Goal: Task Accomplishment & Management: Manage account settings

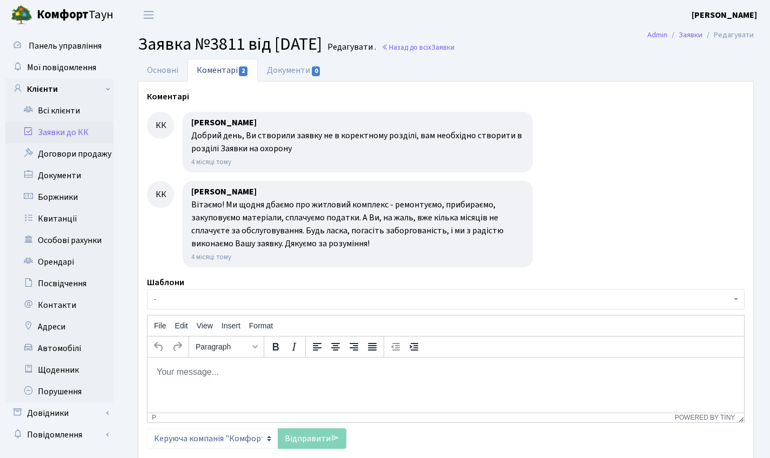
click at [66, 14] on b "Комфорт" at bounding box center [63, 14] width 52 height 17
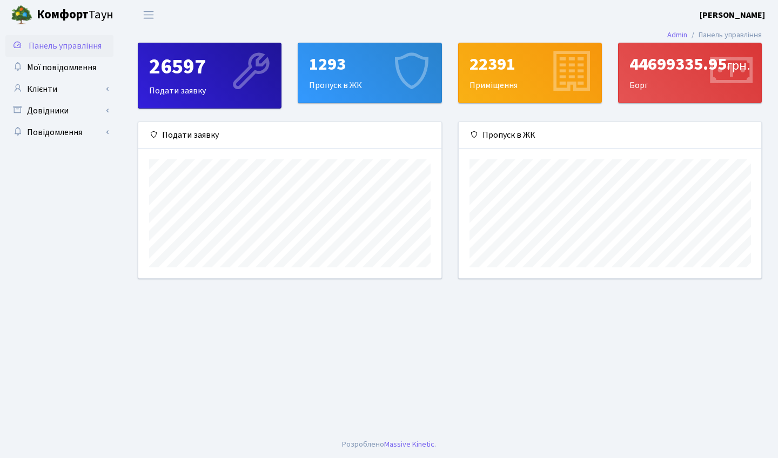
scroll to position [156, 303]
click at [73, 48] on span "Панель управління" at bounding box center [65, 46] width 73 height 12
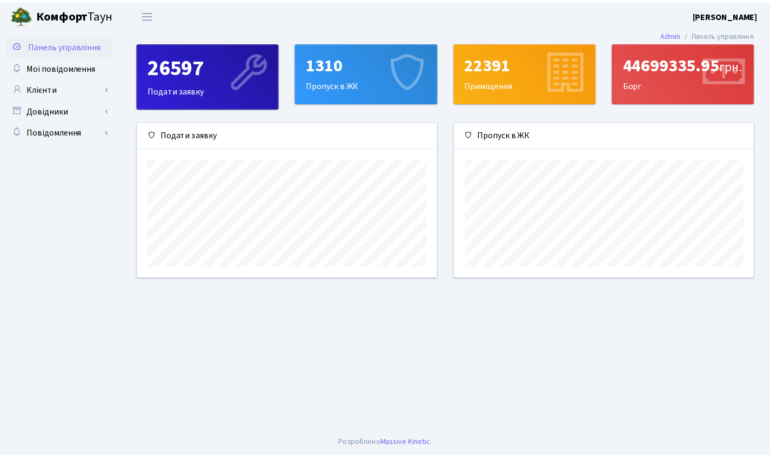
scroll to position [156, 303]
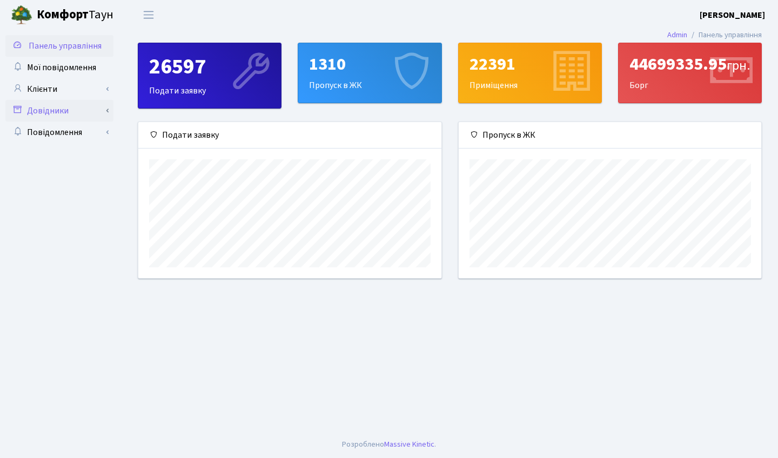
click at [108, 113] on link "Довідники" at bounding box center [59, 111] width 108 height 22
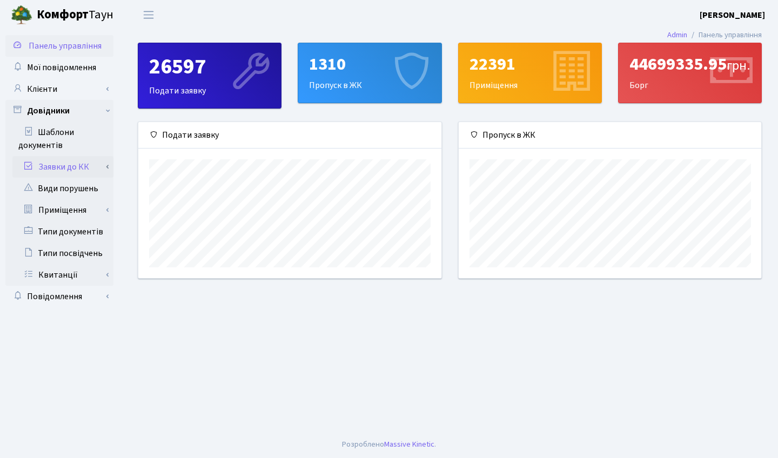
click at [85, 172] on link "Заявки до КК" at bounding box center [62, 167] width 101 height 22
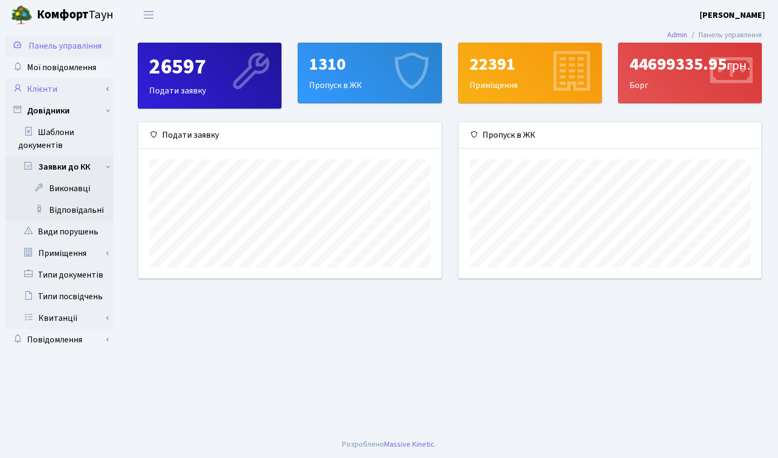
click at [108, 88] on link "Клієнти" at bounding box center [59, 89] width 108 height 22
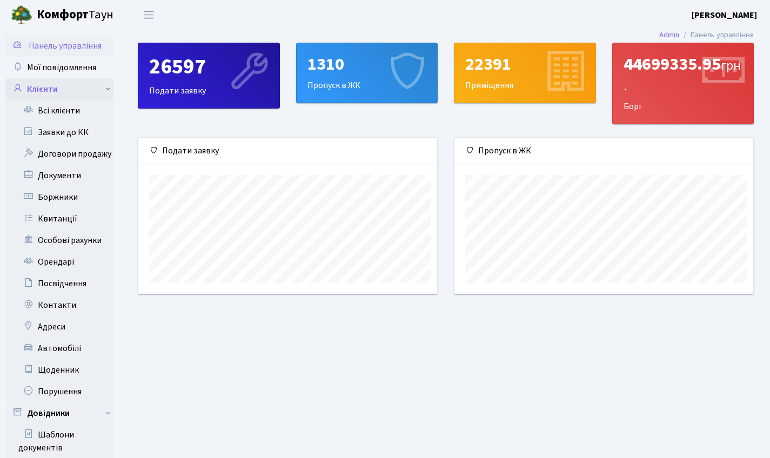
scroll to position [540053, 539910]
click at [55, 136] on link "Заявки до КК" at bounding box center [59, 133] width 108 height 22
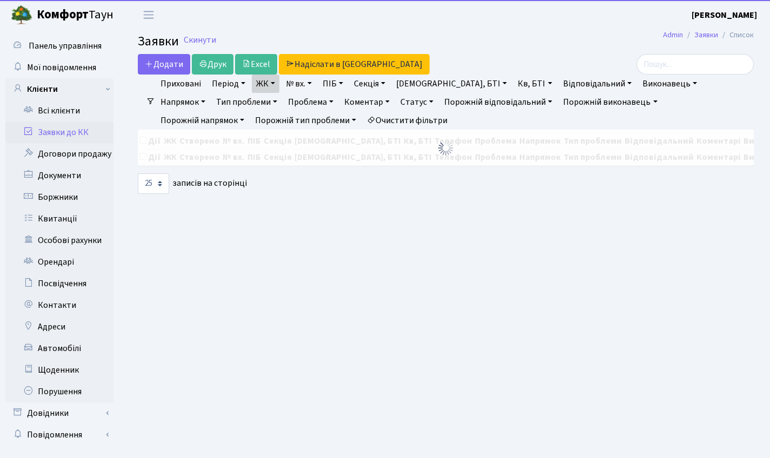
select select "25"
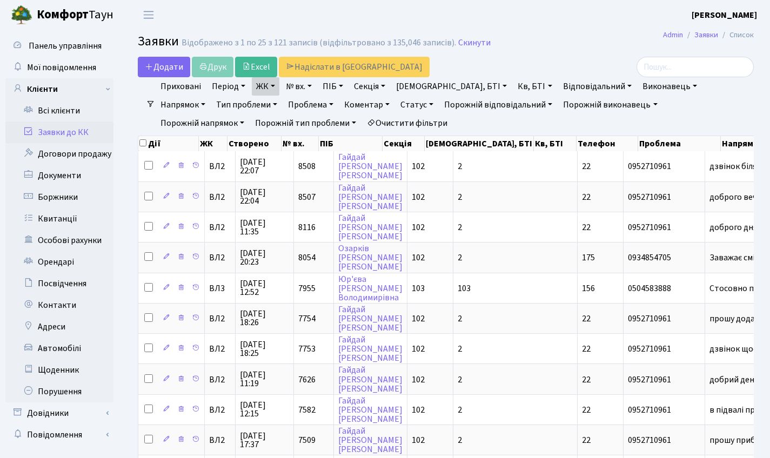
click at [396, 108] on link "Статус" at bounding box center [417, 105] width 42 height 18
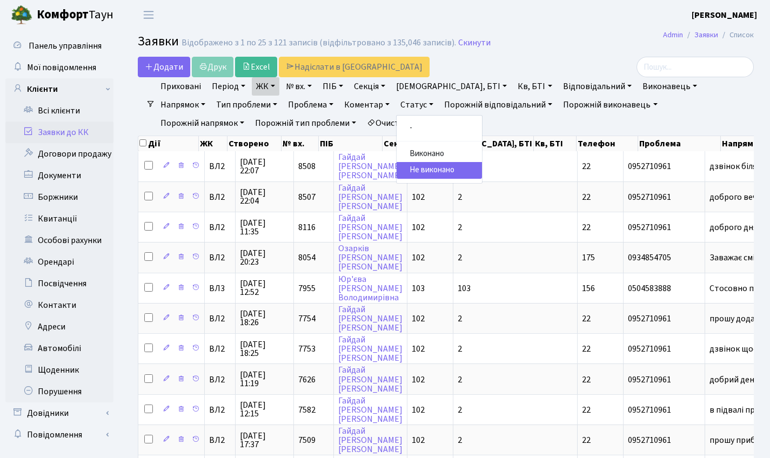
click at [397, 169] on link "Не виконано" at bounding box center [439, 170] width 85 height 17
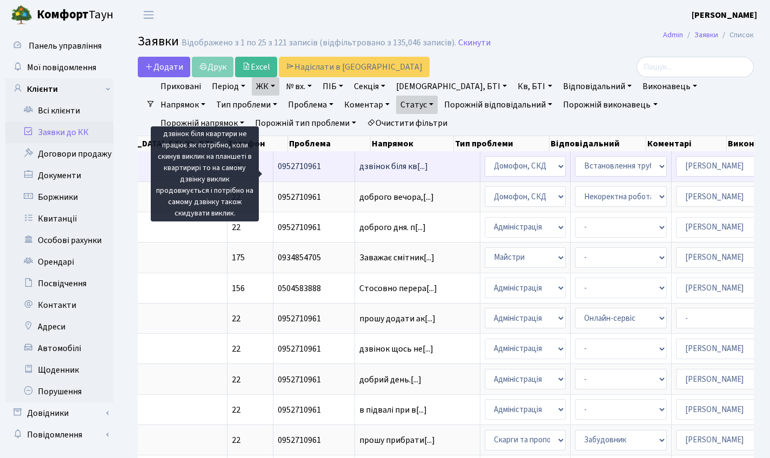
click at [359, 172] on span "дзвінок біля кв[...]" at bounding box center [393, 166] width 69 height 12
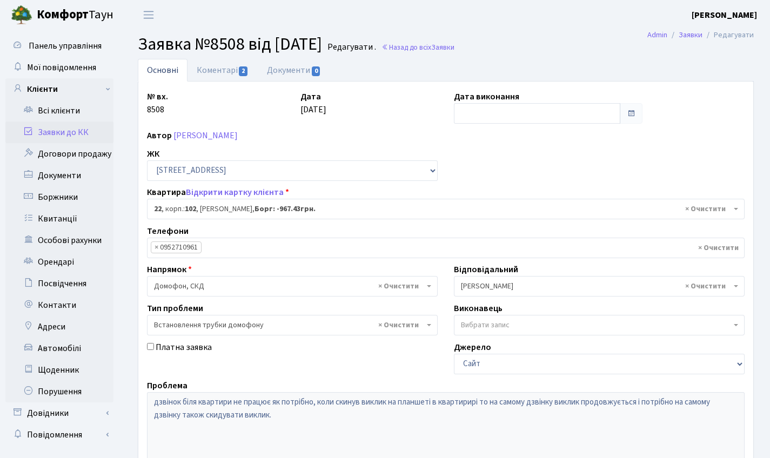
select select "38005"
select select "5"
click at [237, 71] on link "Коментарі 2" at bounding box center [222, 70] width 70 height 22
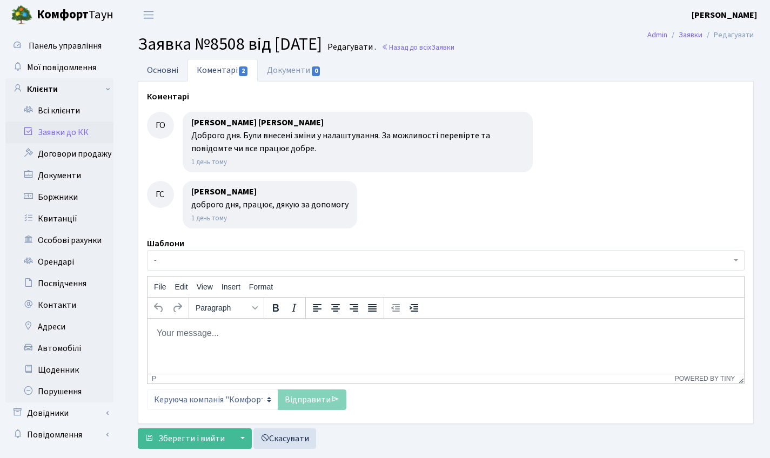
click at [173, 67] on link "Основні" at bounding box center [163, 70] width 50 height 22
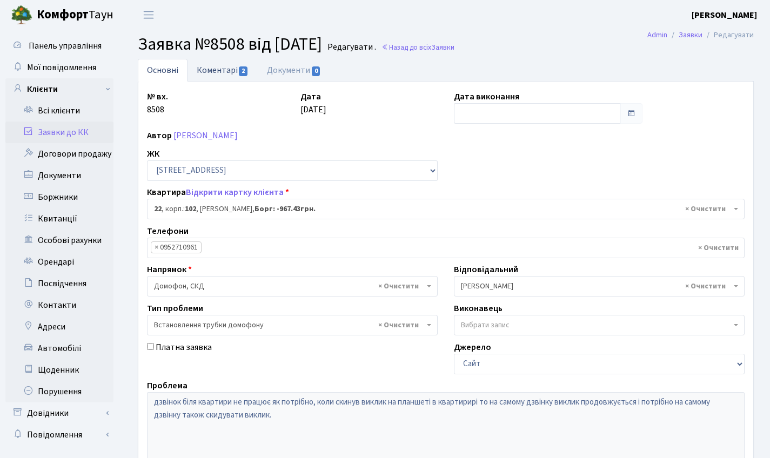
click at [229, 68] on link "Коментарі 2" at bounding box center [222, 70] width 70 height 22
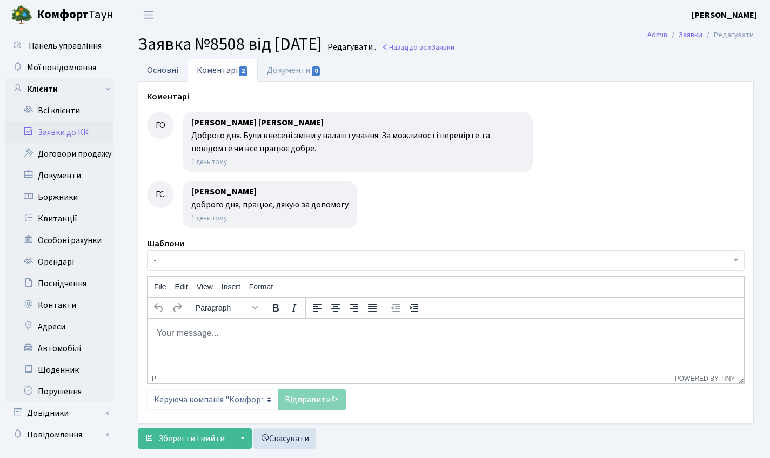
click at [169, 77] on link "Основні" at bounding box center [163, 70] width 50 height 22
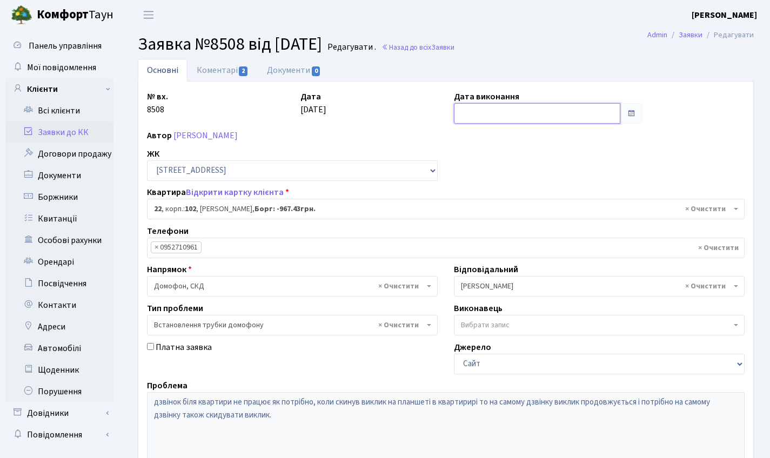
click at [488, 119] on input "text" at bounding box center [537, 113] width 166 height 21
click at [368, 118] on div "Дата 29.09.2025" at bounding box center [368, 106] width 153 height 33
click at [248, 72] on link "Коментарі 2" at bounding box center [222, 70] width 70 height 22
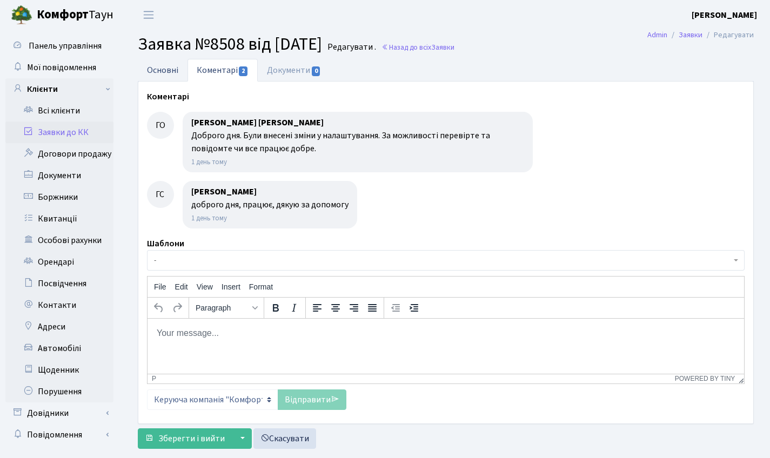
click at [161, 70] on link "Основні" at bounding box center [163, 70] width 50 height 22
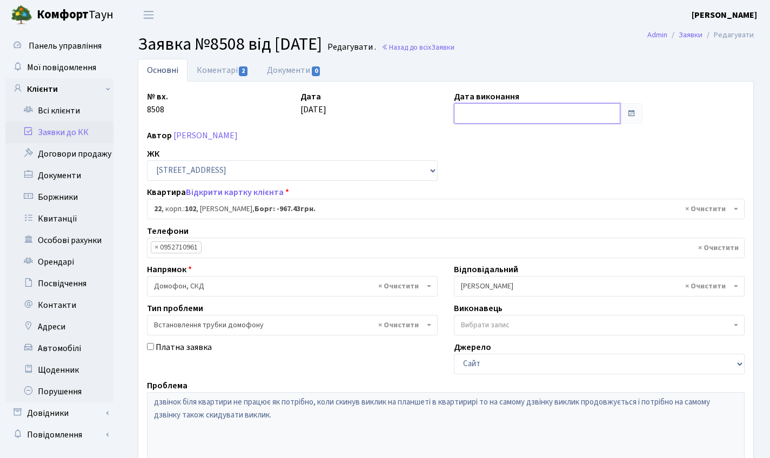
click at [469, 123] on input "text" at bounding box center [537, 113] width 166 height 21
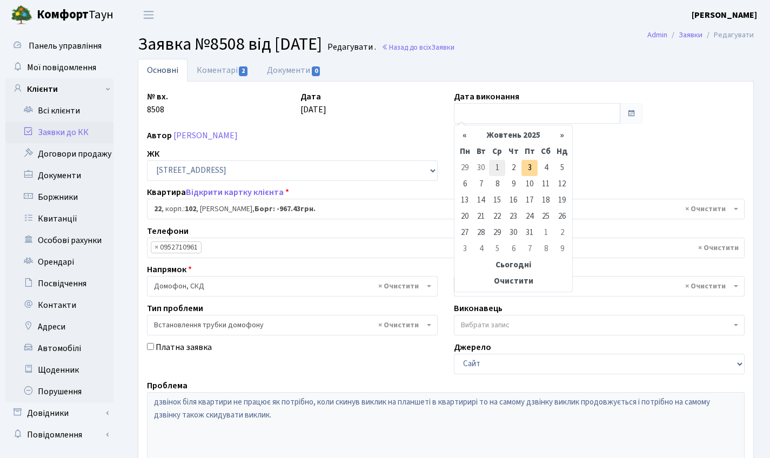
click at [499, 165] on td "1" at bounding box center [497, 168] width 16 height 16
type input "01.10.2025"
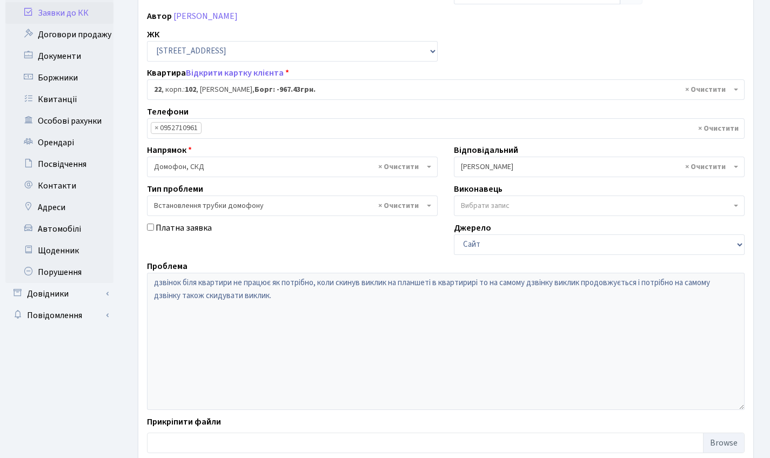
scroll to position [186, 0]
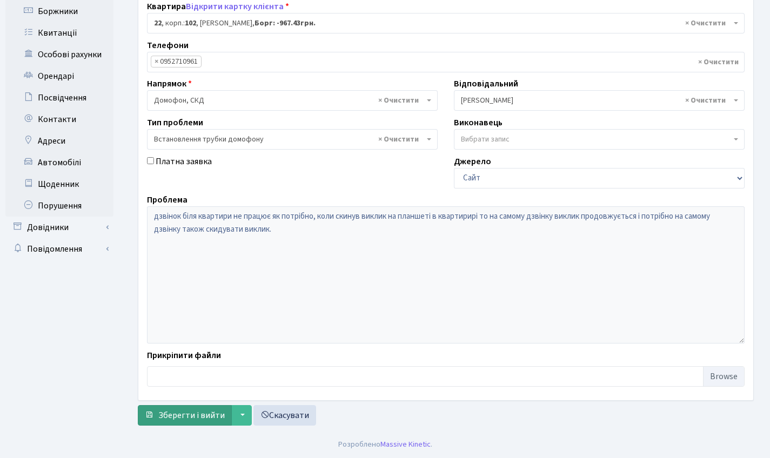
click at [179, 418] on span "Зберегти і вийти" at bounding box center [191, 415] width 66 height 12
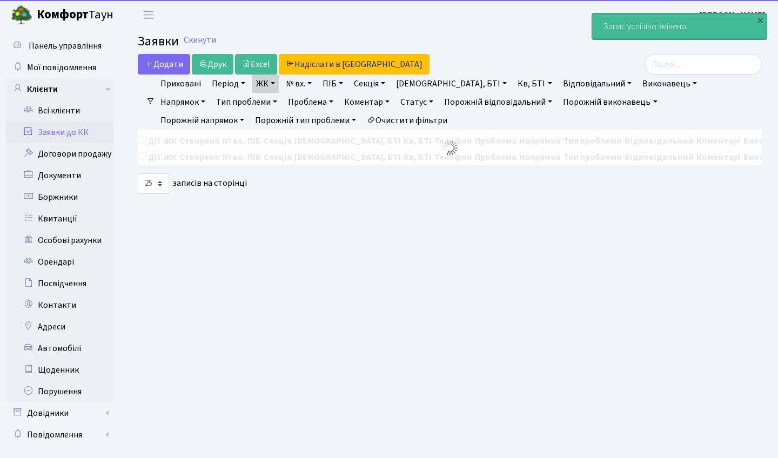
select select "25"
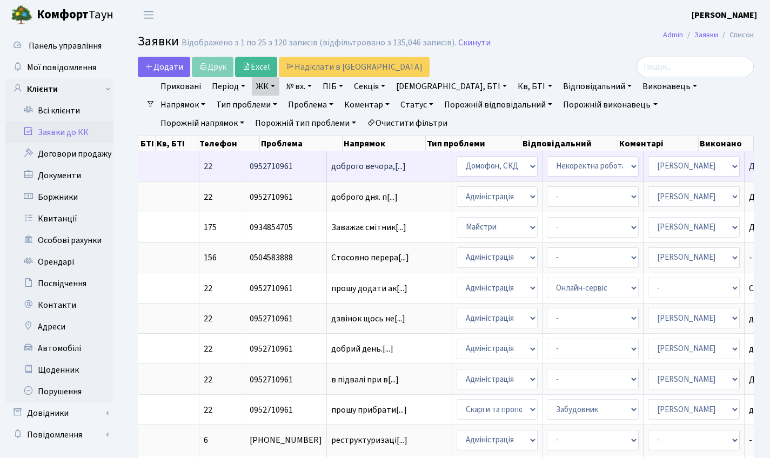
click at [327, 166] on td "доброго вечора,[...]" at bounding box center [389, 166] width 125 height 30
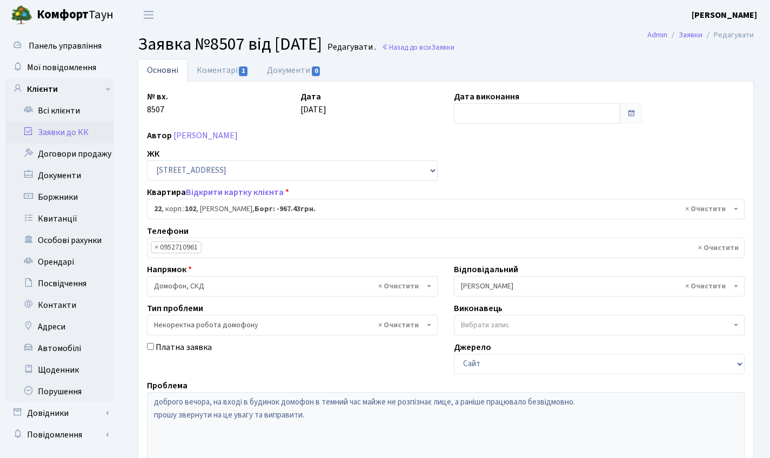
select select "38005"
select select "38"
click at [217, 71] on link "Коментарі 1" at bounding box center [222, 70] width 70 height 22
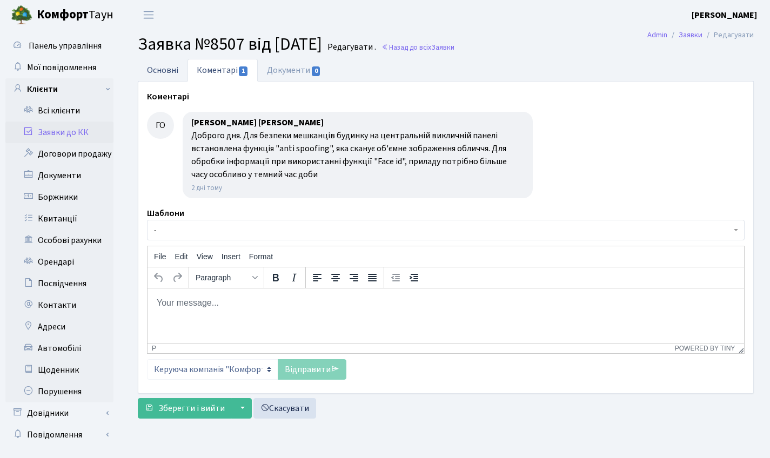
click at [167, 62] on link "Основні" at bounding box center [163, 70] width 50 height 22
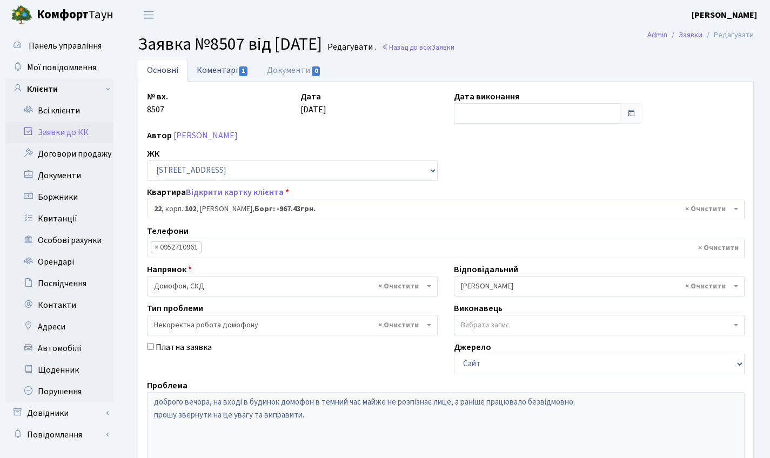
click at [224, 64] on link "Коментарі 1" at bounding box center [222, 70] width 70 height 22
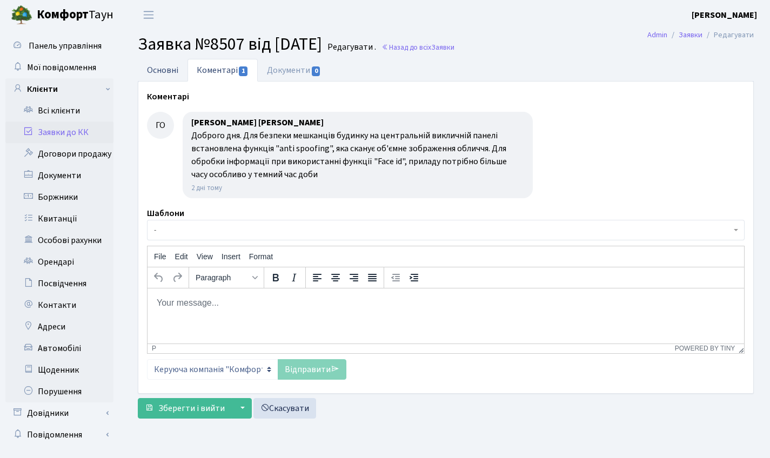
click at [155, 70] on link "Основні" at bounding box center [163, 70] width 50 height 22
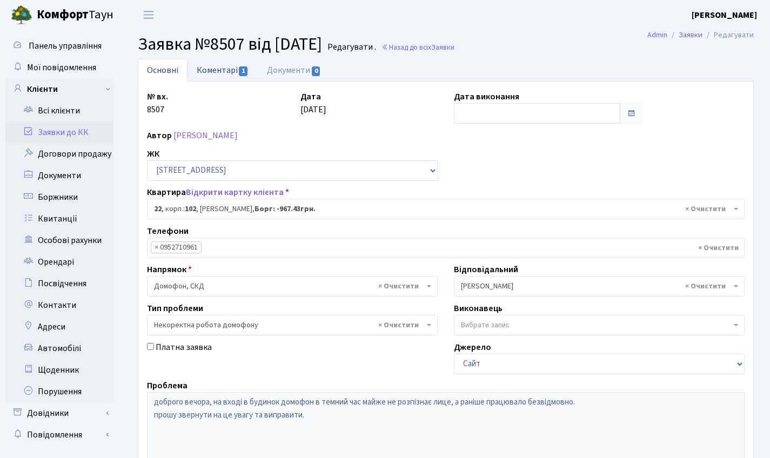
click at [229, 78] on link "Коментарі 1" at bounding box center [222, 70] width 70 height 22
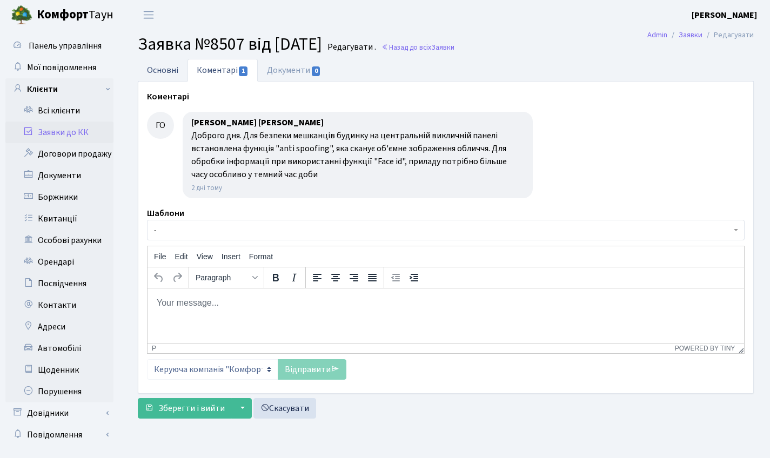
click at [173, 65] on link "Основні" at bounding box center [163, 70] width 50 height 22
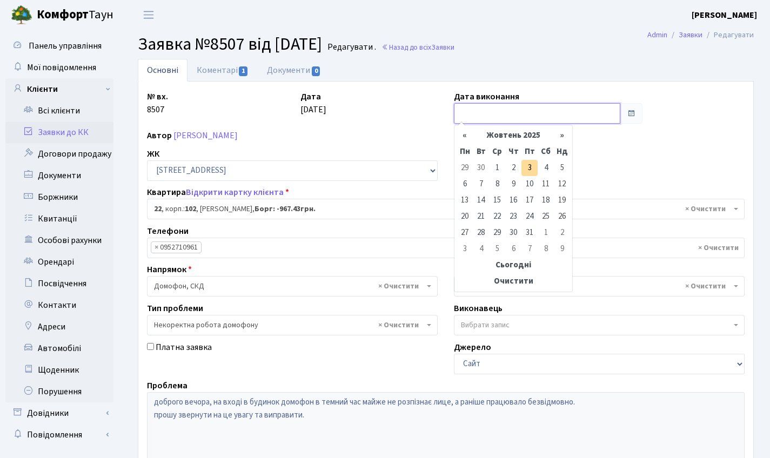
click at [492, 114] on input "text" at bounding box center [537, 113] width 166 height 21
click at [230, 77] on link "Коментарі 1" at bounding box center [222, 70] width 70 height 22
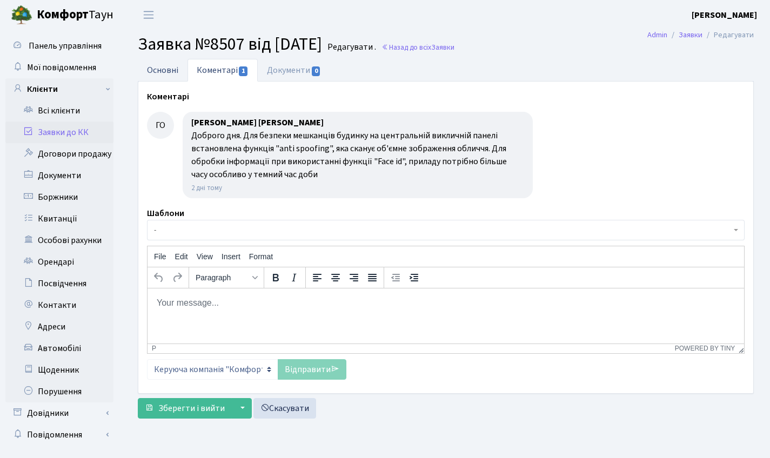
click at [177, 71] on link "Основні" at bounding box center [163, 70] width 50 height 22
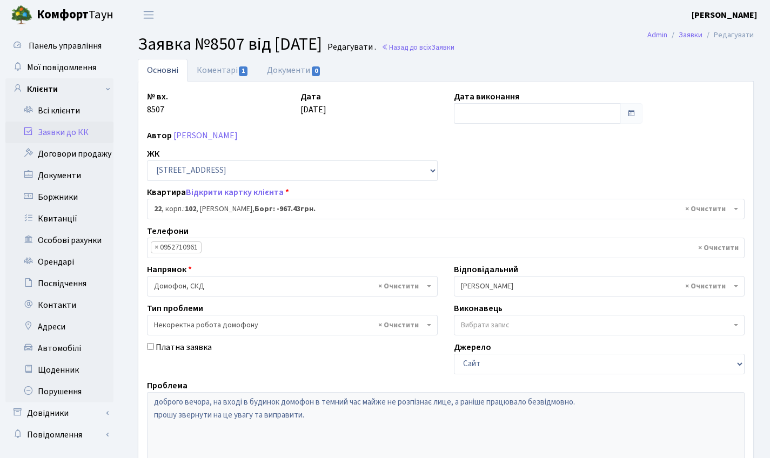
scroll to position [24, 0]
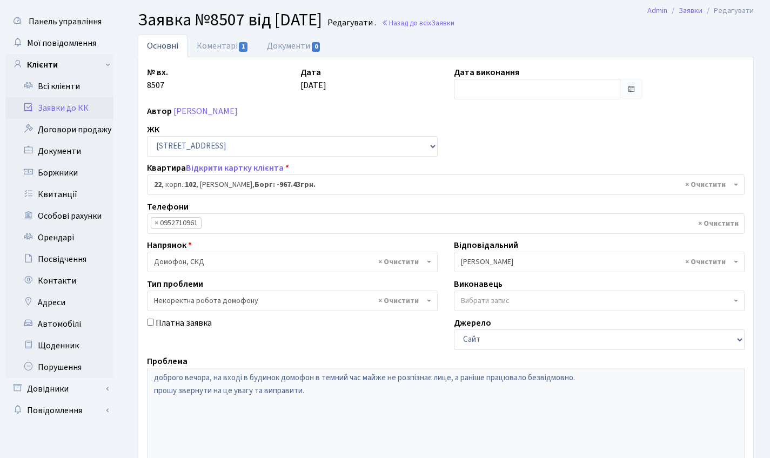
click at [73, 107] on link "Заявки до КК" at bounding box center [59, 108] width 108 height 22
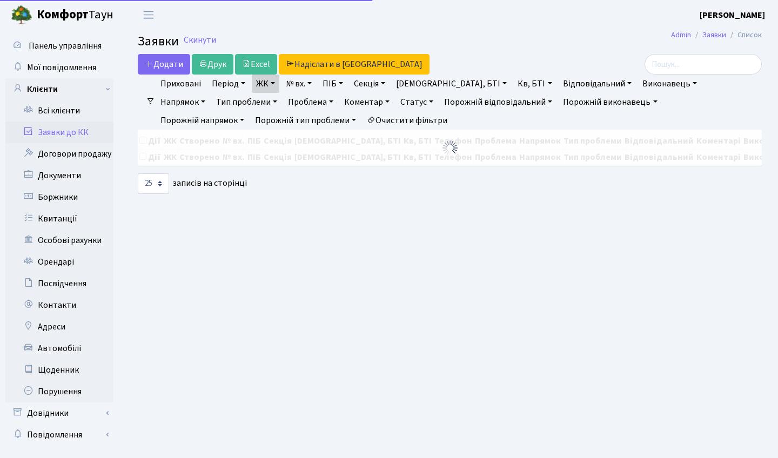
select select "25"
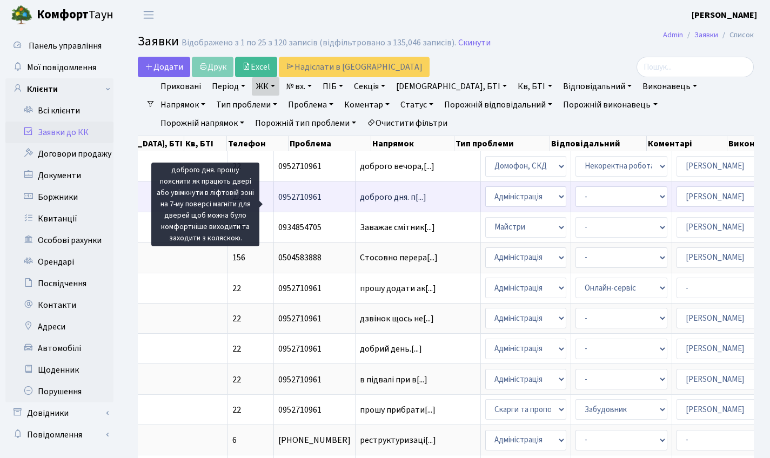
click at [360, 201] on span "доброго дня. п[...]" at bounding box center [393, 197] width 66 height 12
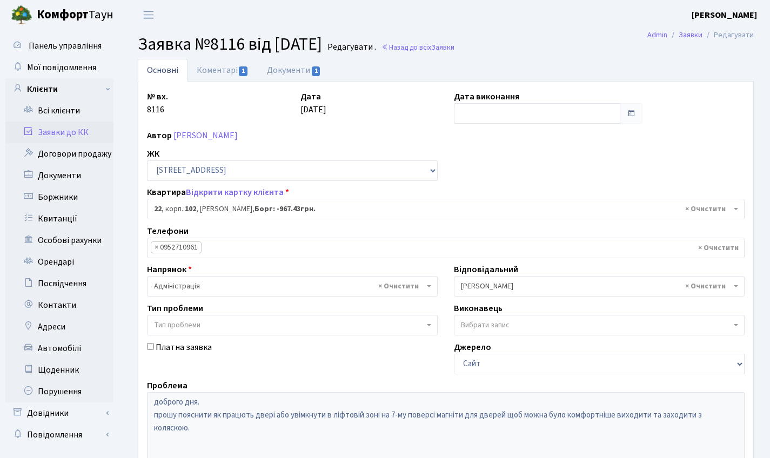
select select "38005"
click at [300, 63] on link "Документи 1" at bounding box center [294, 70] width 72 height 22
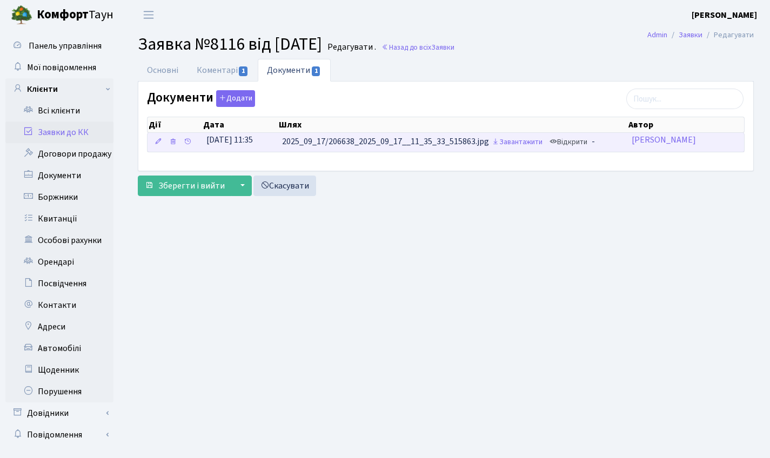
click at [585, 148] on link "Відкрити" at bounding box center [568, 142] width 43 height 17
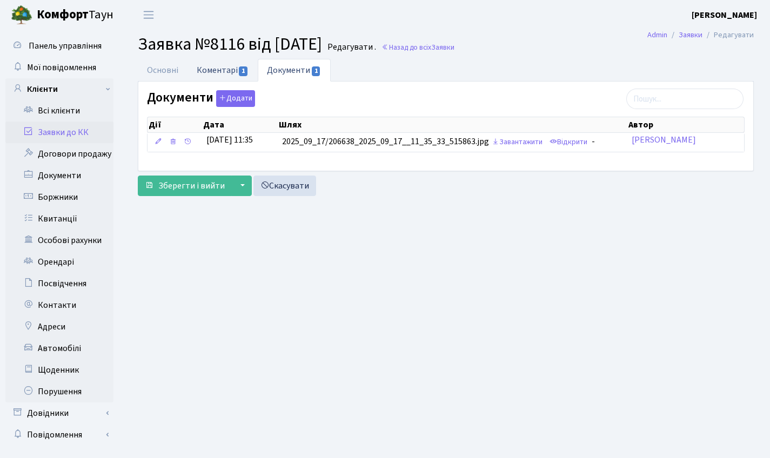
click at [236, 78] on link "Коментарі 1" at bounding box center [222, 70] width 70 height 22
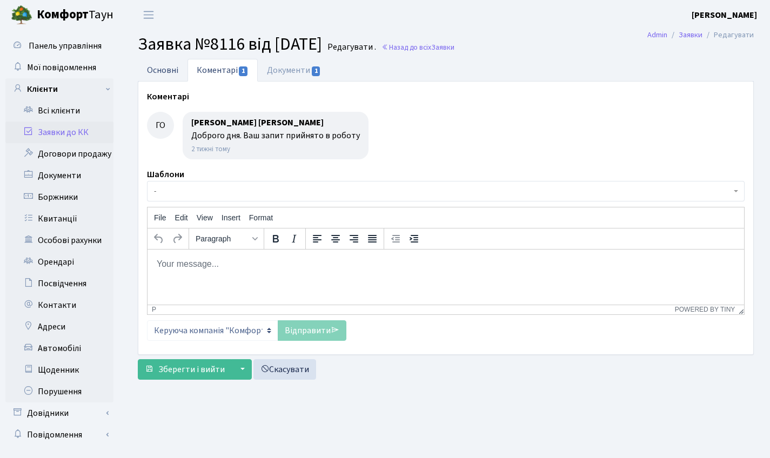
click at [153, 68] on link "Основні" at bounding box center [163, 70] width 50 height 22
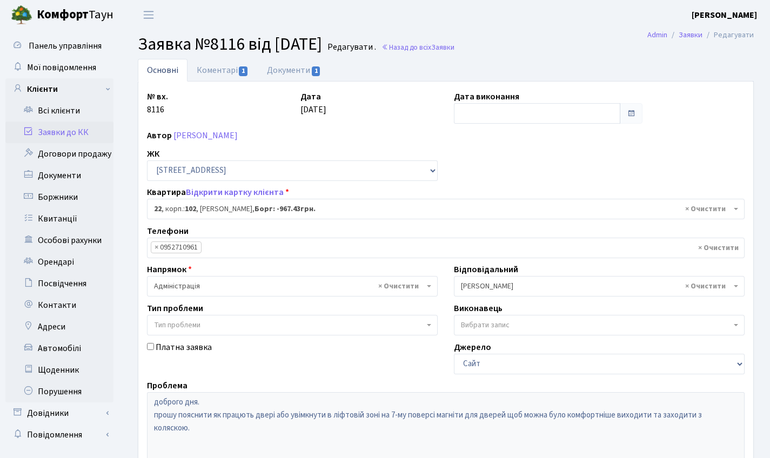
click at [72, 129] on link "Заявки до КК" at bounding box center [59, 133] width 108 height 22
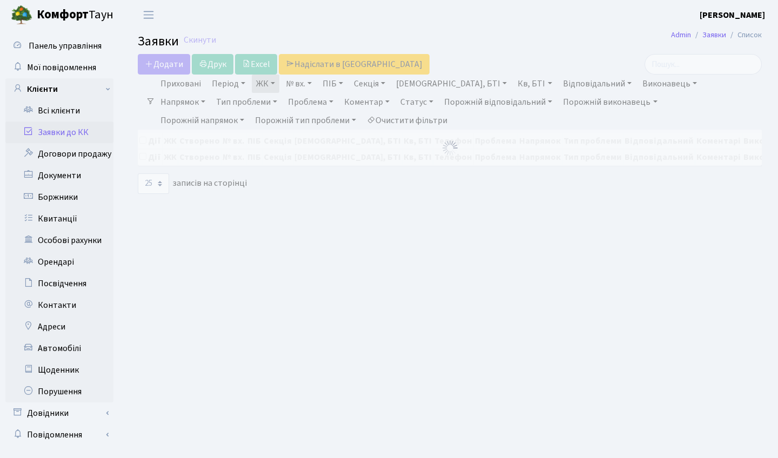
select select "25"
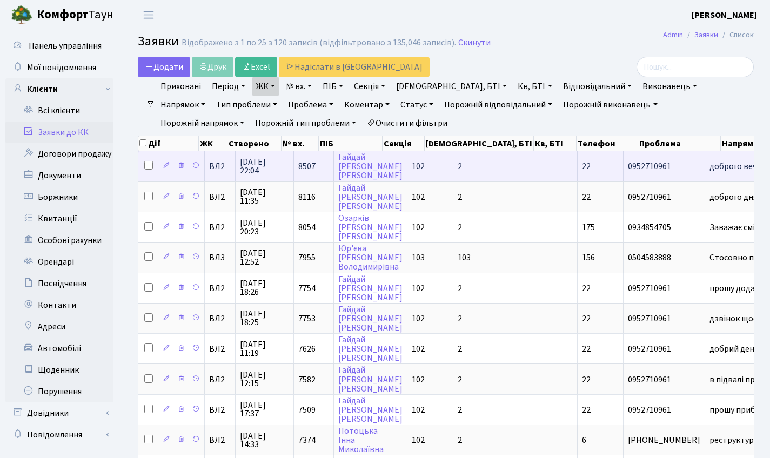
click at [705, 168] on td "доброго вечора,[...]" at bounding box center [767, 166] width 125 height 30
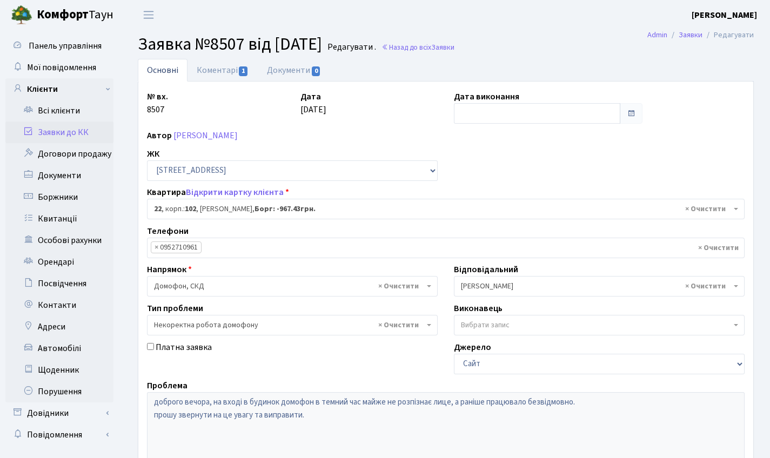
select select "38005"
select select "38"
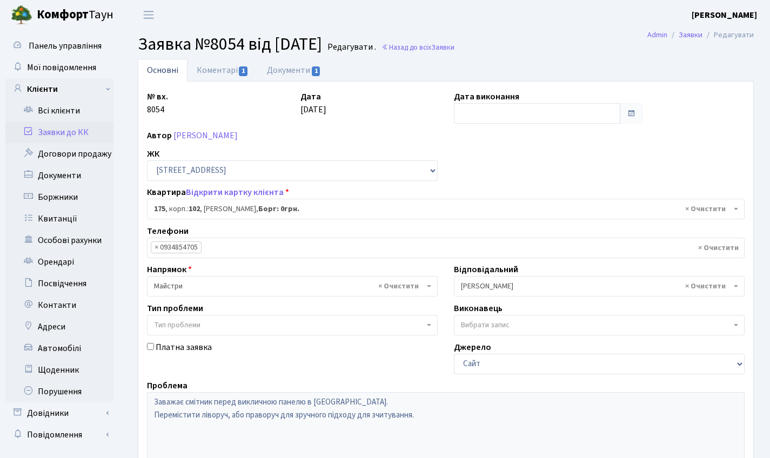
select select "38461"
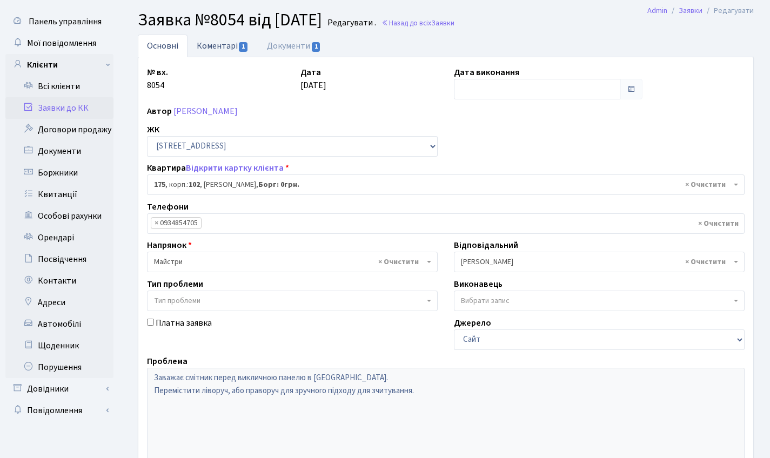
click at [245, 46] on span "1" at bounding box center [243, 47] width 9 height 10
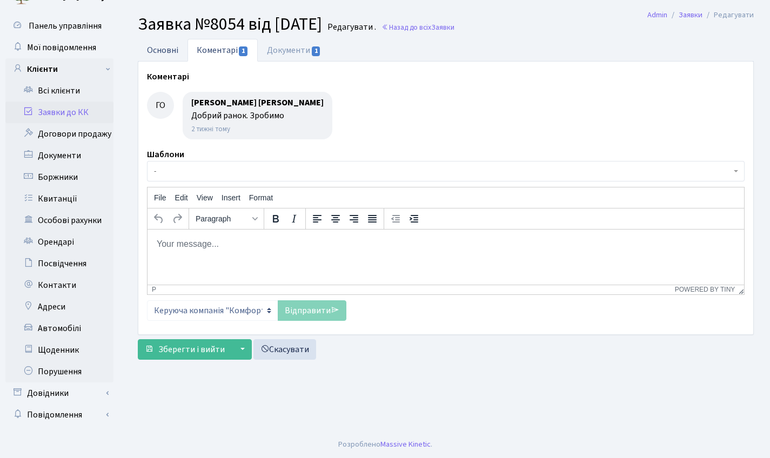
click at [164, 40] on link "Основні" at bounding box center [163, 50] width 50 height 22
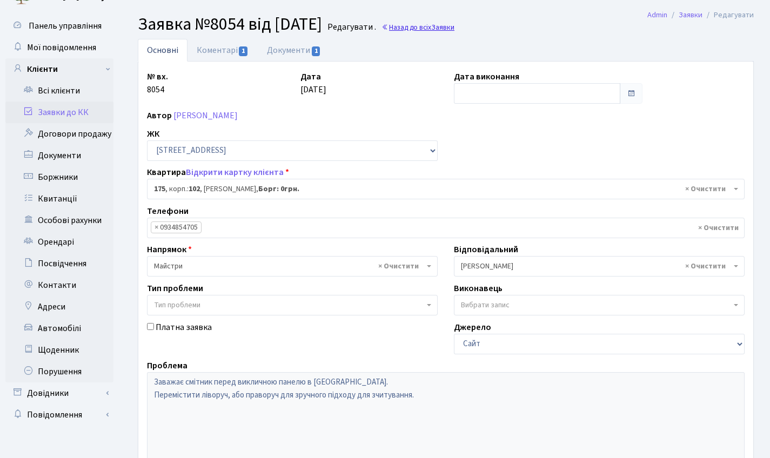
click at [431, 30] on link "Назад до всіх Заявки" at bounding box center [417, 27] width 73 height 10
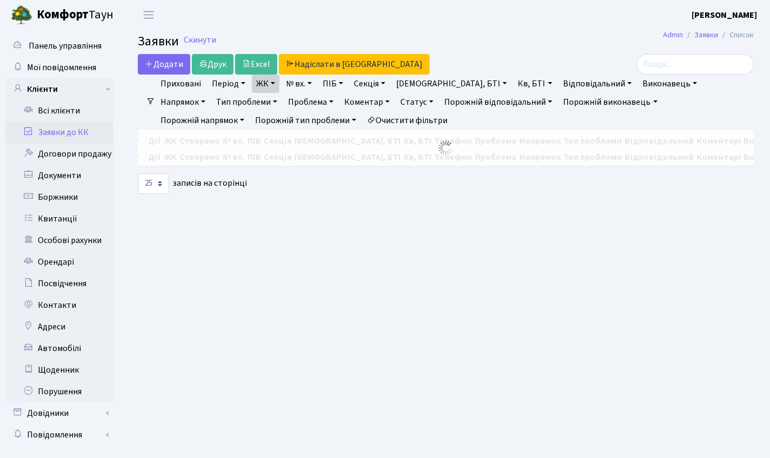
select select "25"
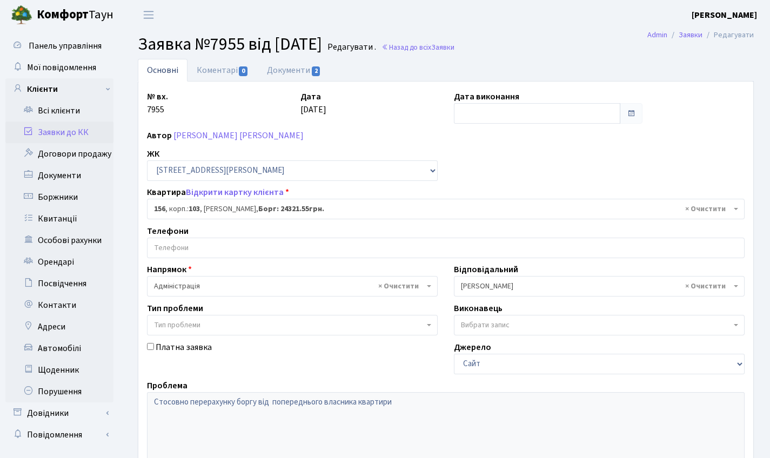
select select "43039"
click at [271, 72] on link "Документи 2" at bounding box center [294, 70] width 72 height 22
select select "25"
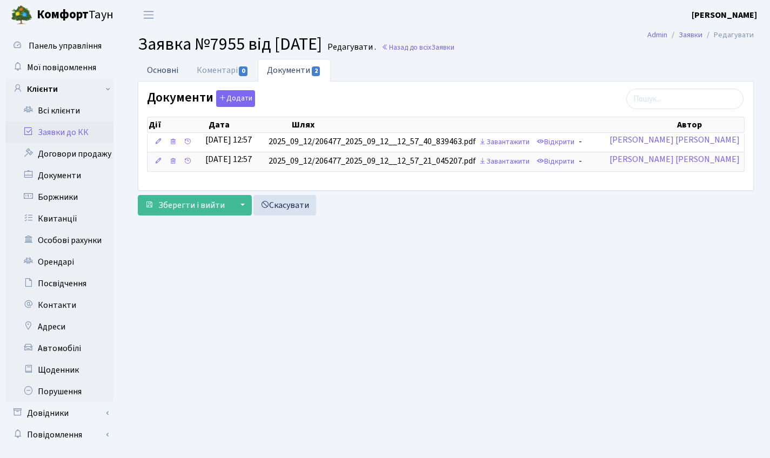
click at [174, 77] on link "Основні" at bounding box center [163, 70] width 50 height 22
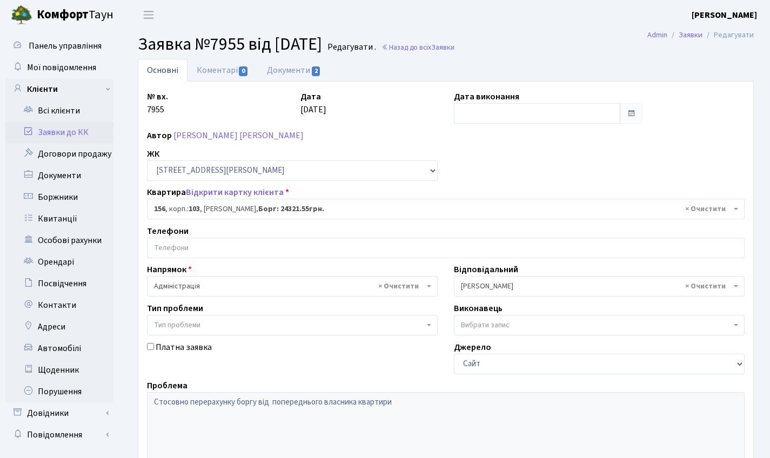
click at [468, 55] on h2 "Заявка №7955 від [DATE] Редагувати . Назад до всіх Заявки" at bounding box center [446, 44] width 616 height 21
click at [454, 50] on span "Заявки" at bounding box center [442, 47] width 23 height 10
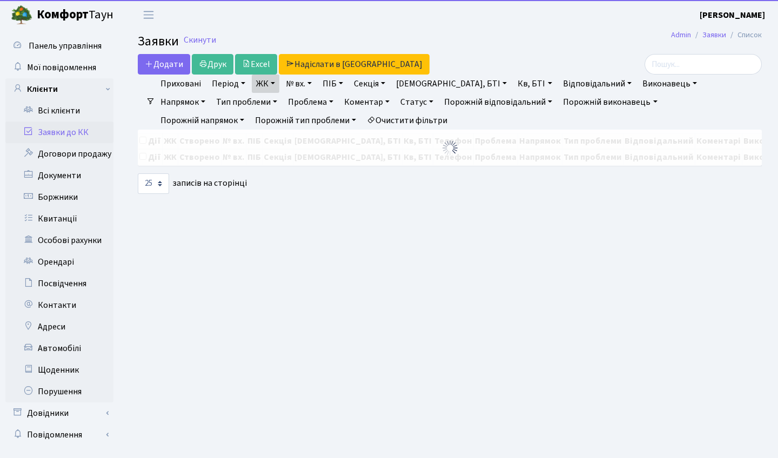
select select "25"
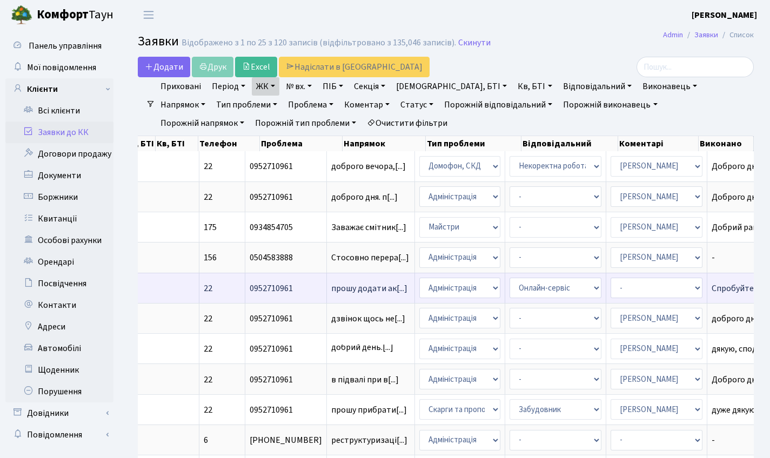
click at [707, 280] on td "Спробуйте додат[...]" at bounding box center [751, 288] width 88 height 30
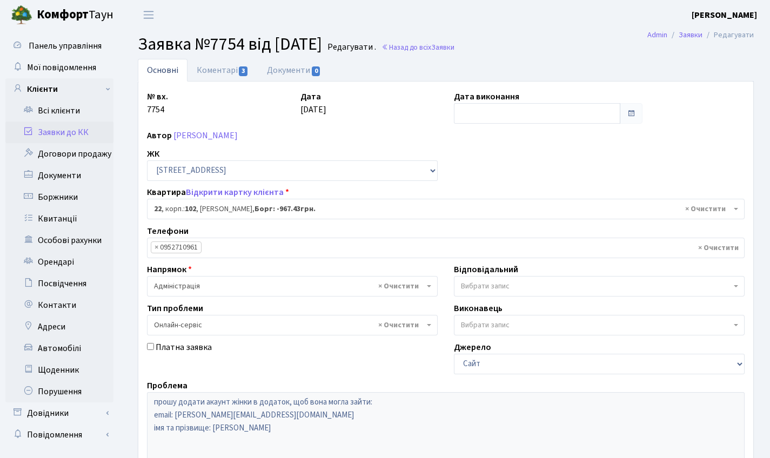
select select "38005"
select select "68"
click at [213, 68] on link "Коментарі 3" at bounding box center [222, 70] width 70 height 22
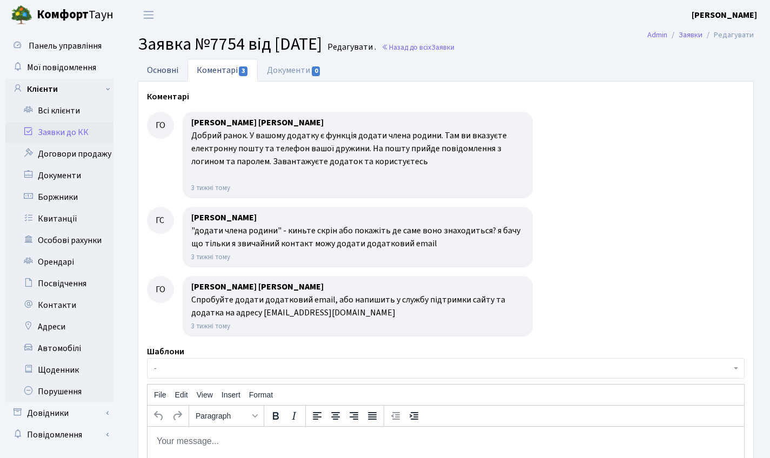
click at [176, 70] on link "Основні" at bounding box center [163, 70] width 50 height 22
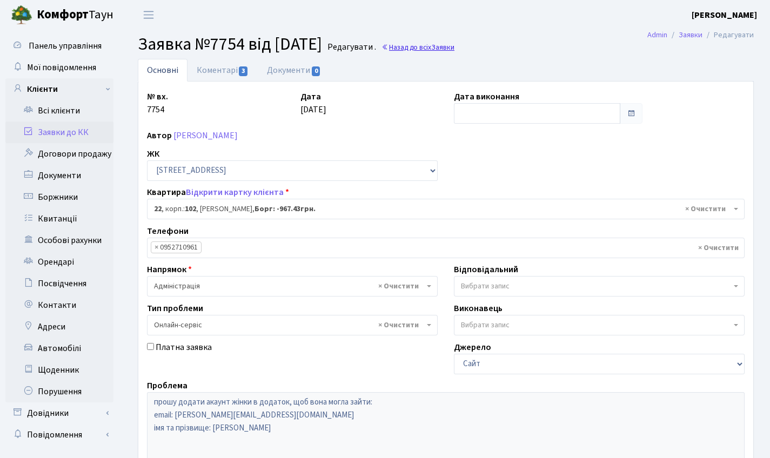
click at [435, 50] on link "Назад до всіх Заявки" at bounding box center [417, 47] width 73 height 10
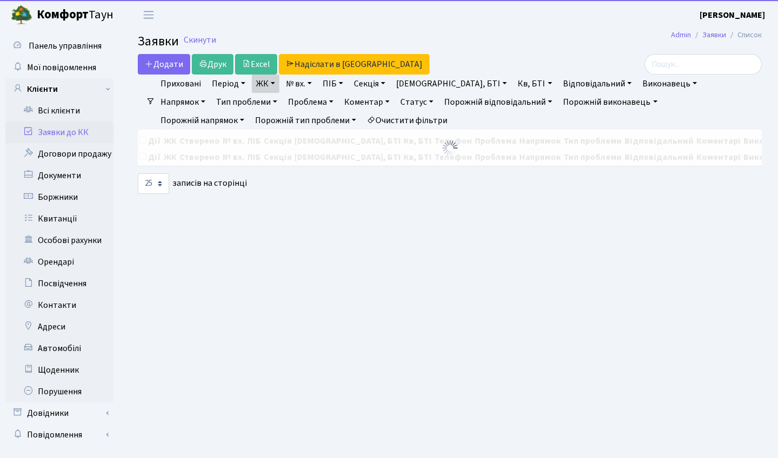
select select "25"
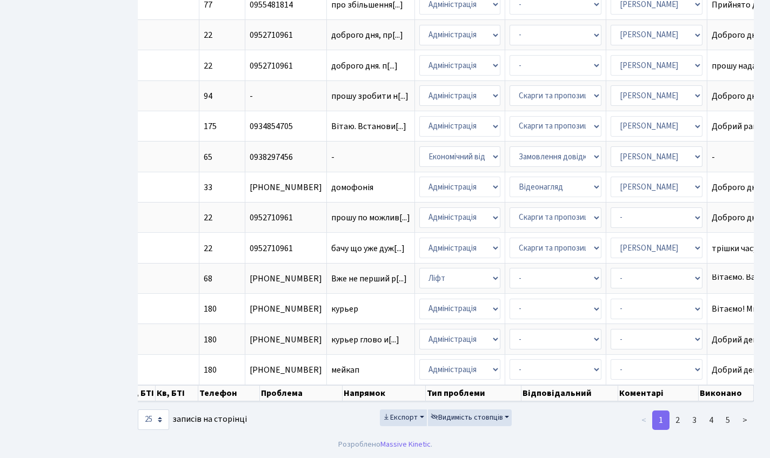
scroll to position [10, 0]
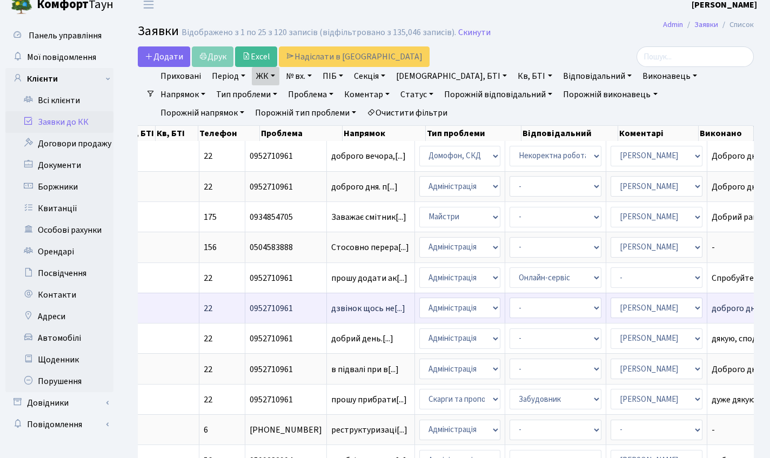
click at [707, 310] on td "доброго дня, ск[...]" at bounding box center [751, 308] width 88 height 30
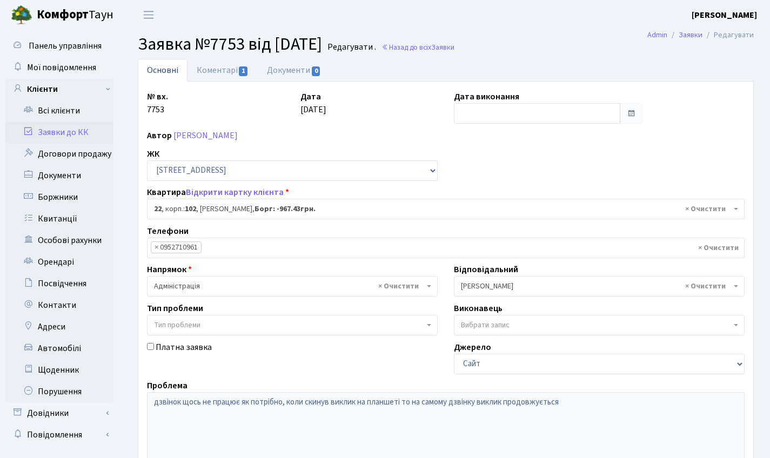
select select "38005"
click at [214, 64] on link "Коментарі 1" at bounding box center [222, 70] width 70 height 22
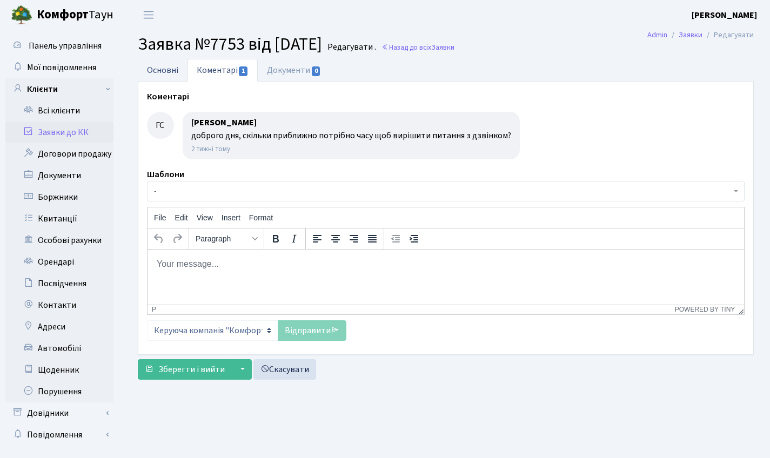
click at [180, 69] on link "Основні" at bounding box center [163, 70] width 50 height 22
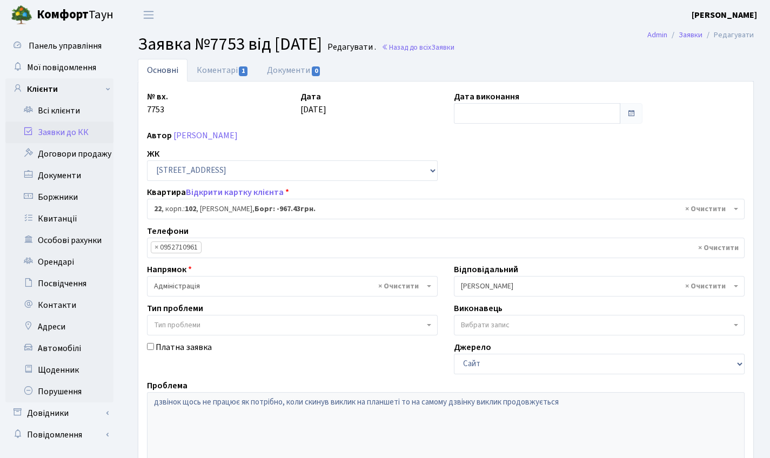
click at [52, 136] on link "Заявки до КК" at bounding box center [59, 133] width 108 height 22
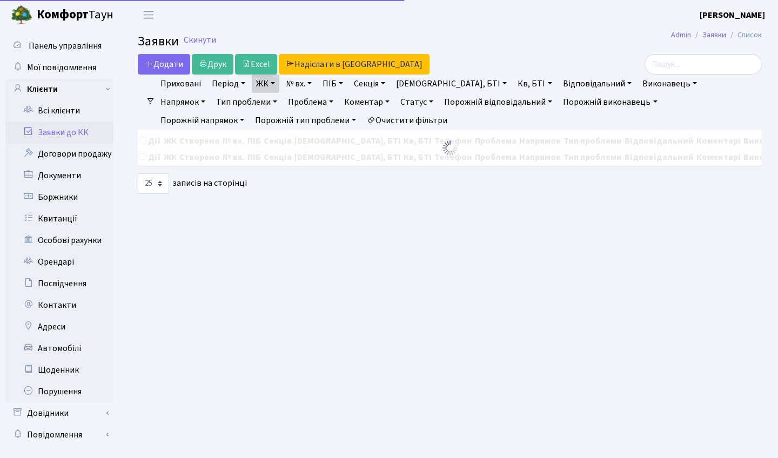
select select "25"
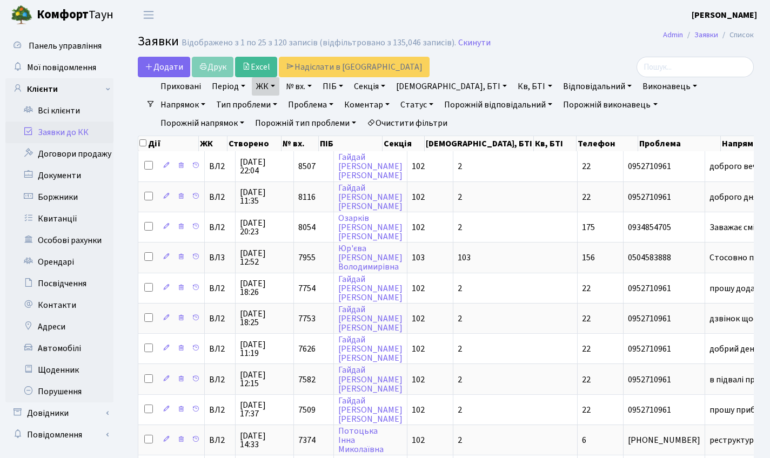
click at [143, 146] on input "checkbox" at bounding box center [142, 142] width 7 height 7
checkbox input "true"
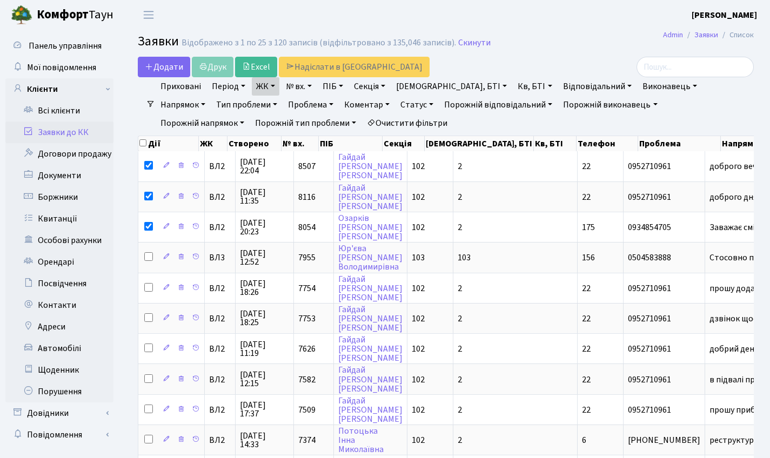
checkbox input "true"
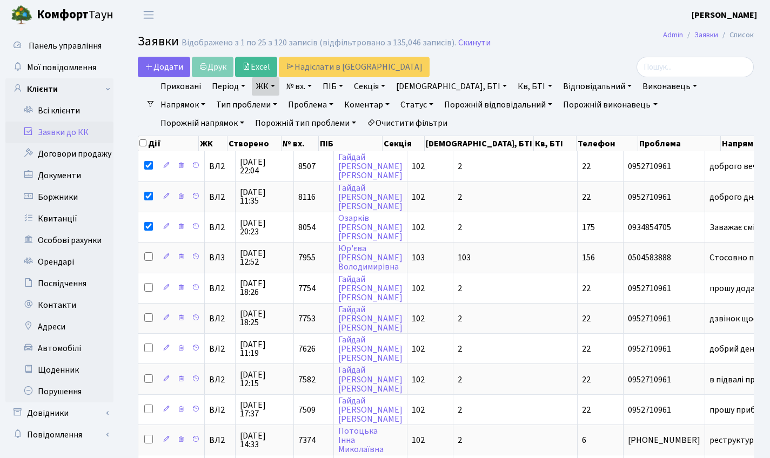
checkbox input "true"
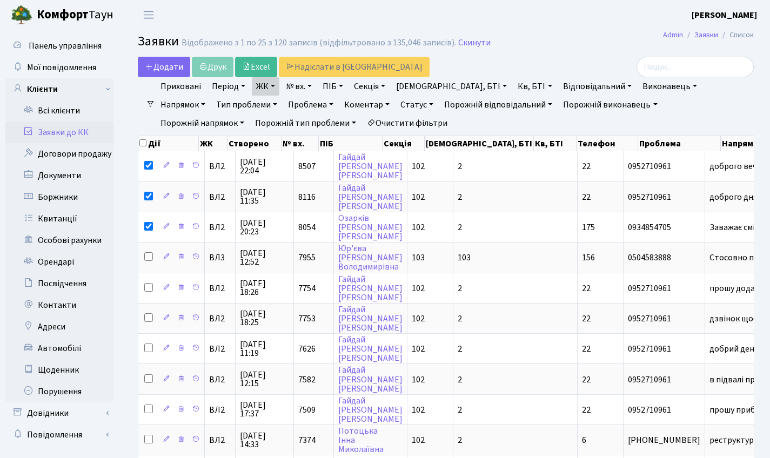
checkbox input "true"
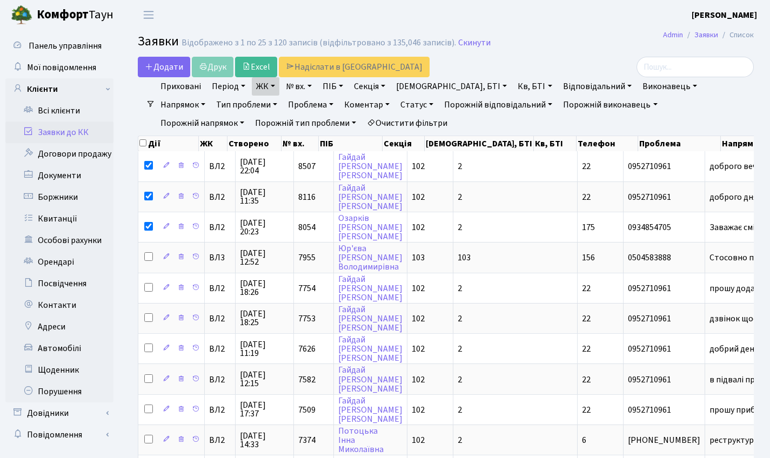
checkbox input "true"
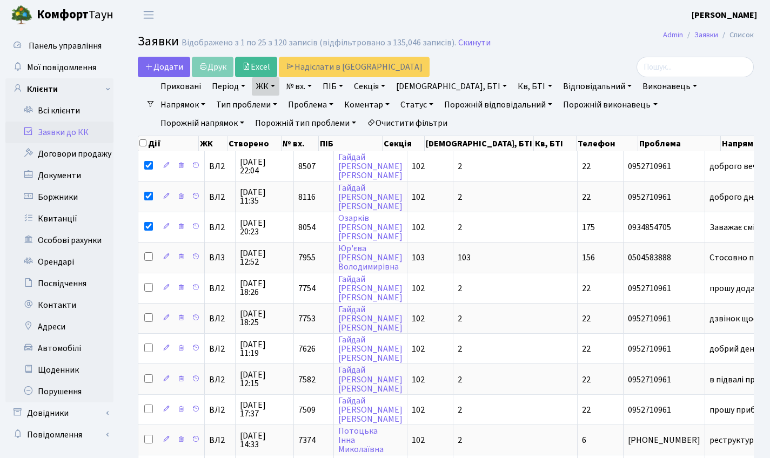
checkbox input "true"
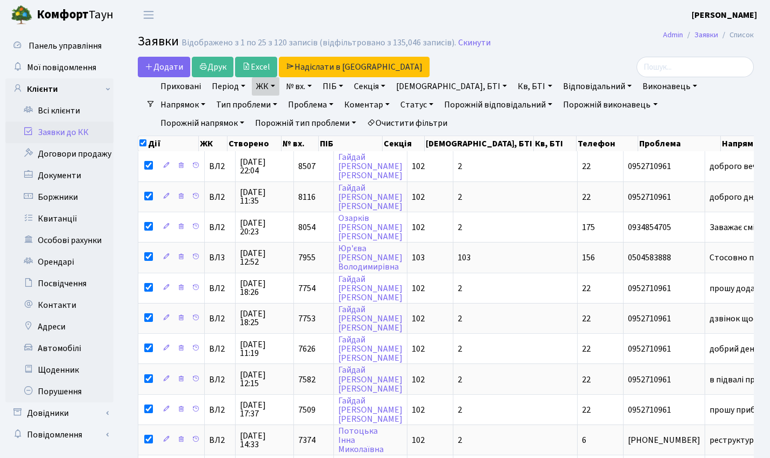
scroll to position [543, 0]
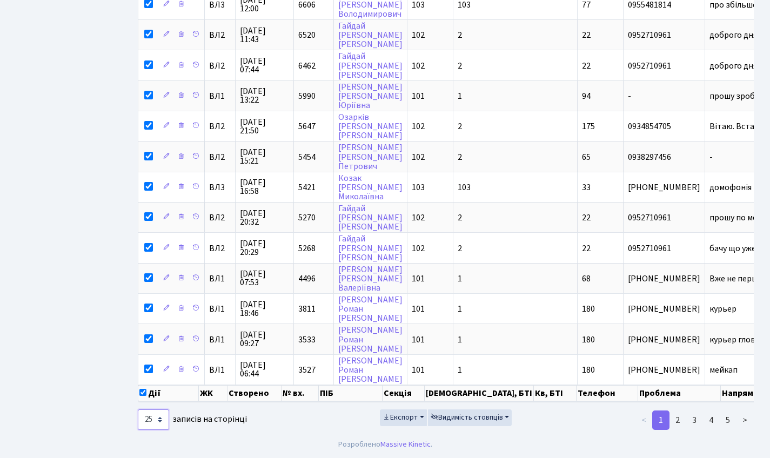
select select "1000"
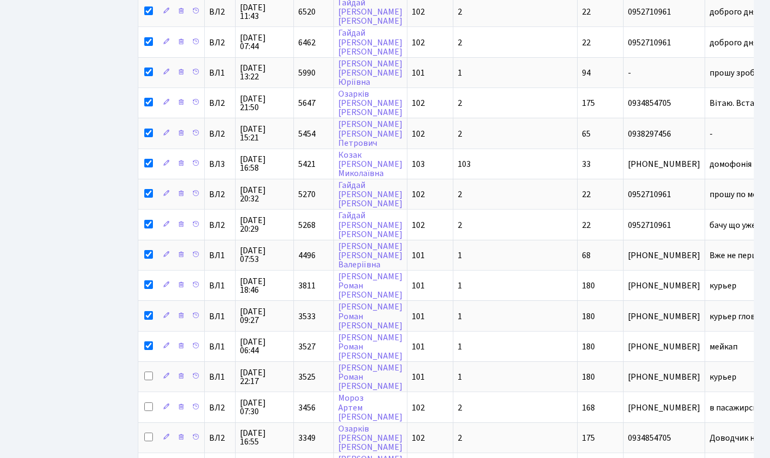
checkbox input "false"
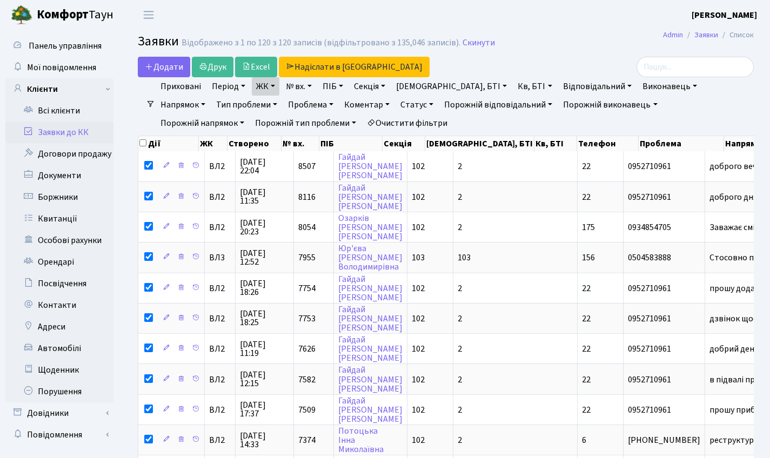
click at [144, 147] on span at bounding box center [143, 144] width 9 height 12
click at [142, 145] on input "checkbox" at bounding box center [142, 142] width 7 height 7
checkbox input "true"
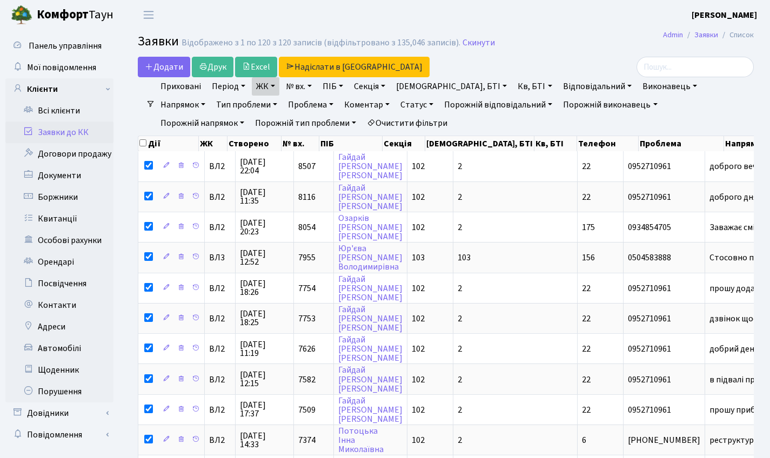
checkbox input "true"
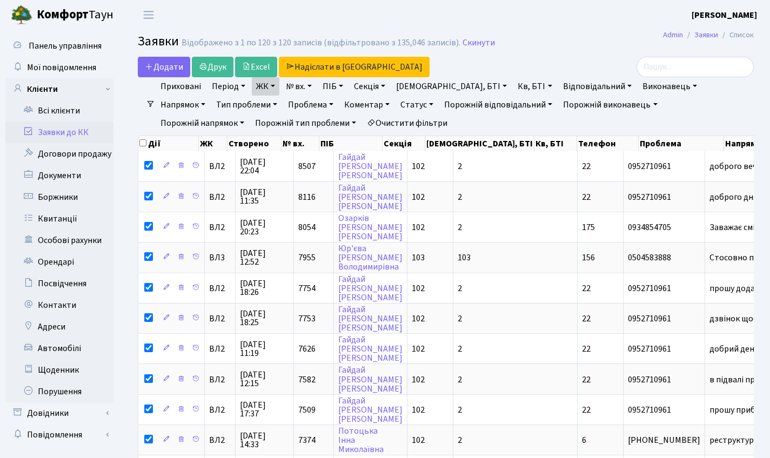
checkbox input "true"
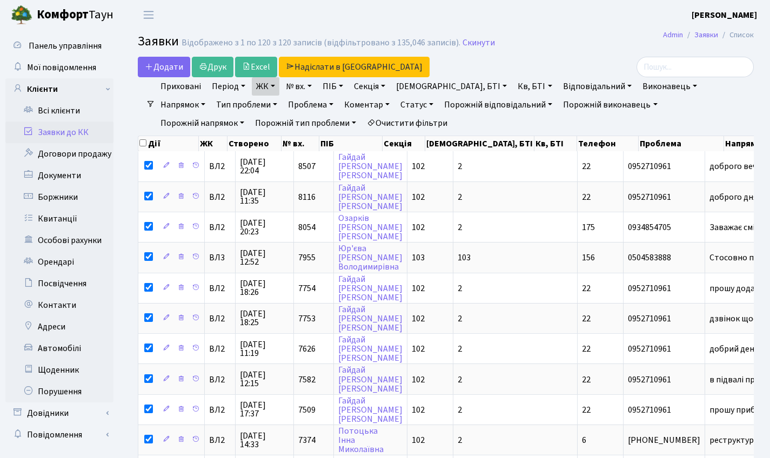
checkbox input "true"
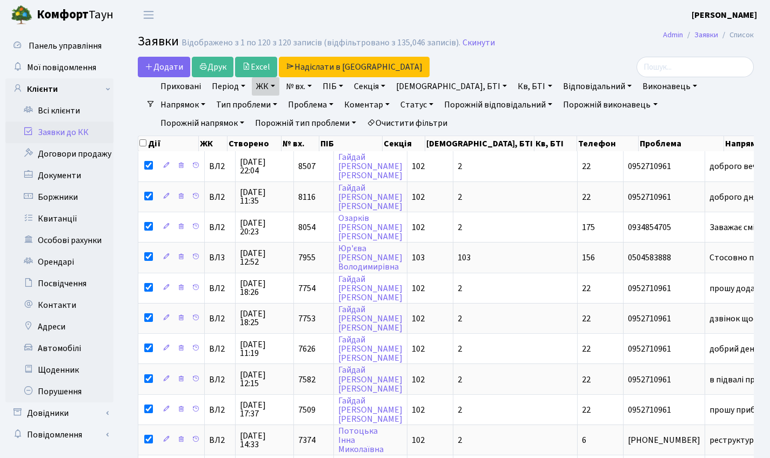
checkbox input "true"
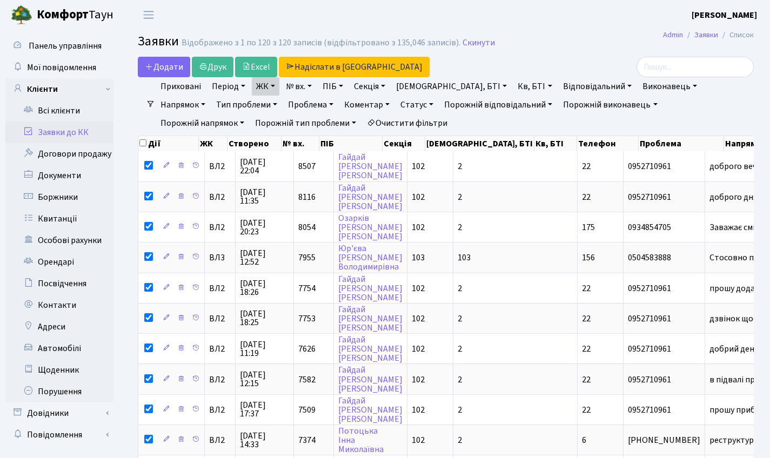
checkbox input "true"
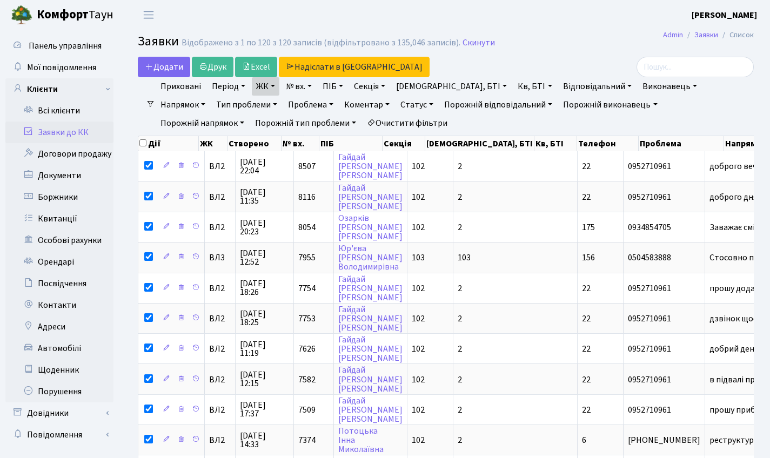
checkbox input "true"
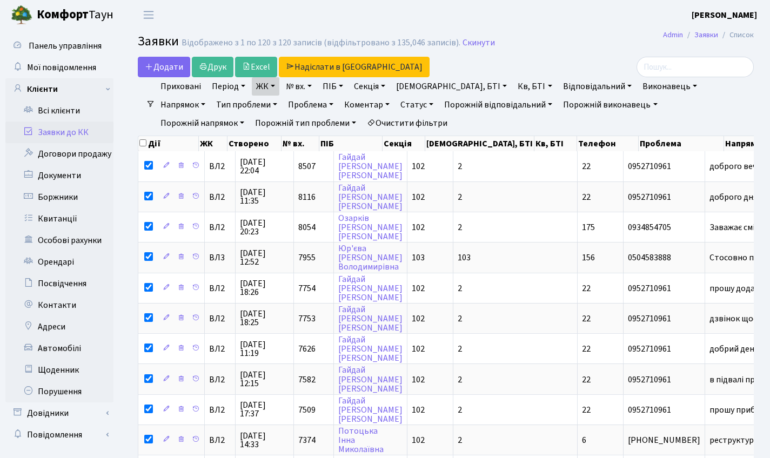
checkbox input "true"
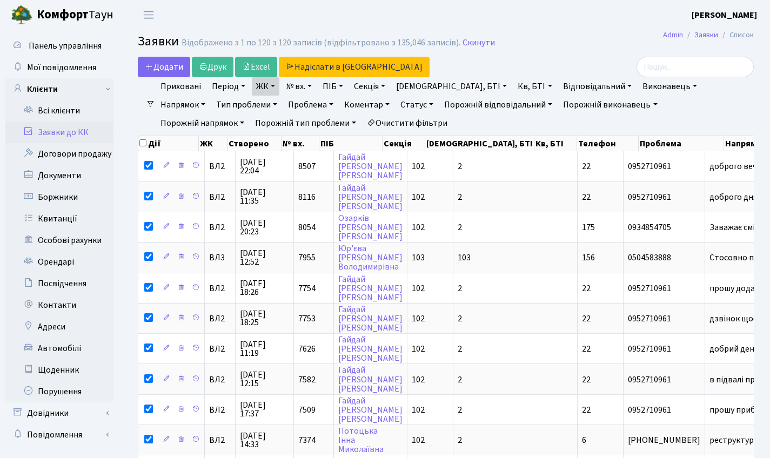
checkbox input "true"
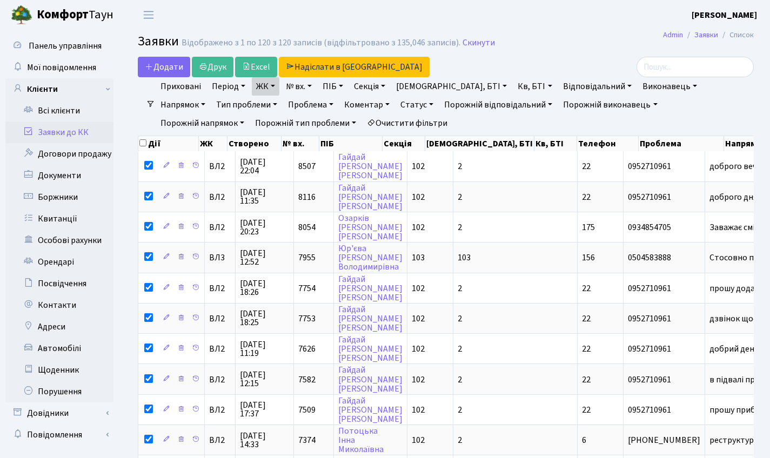
checkbox input "true"
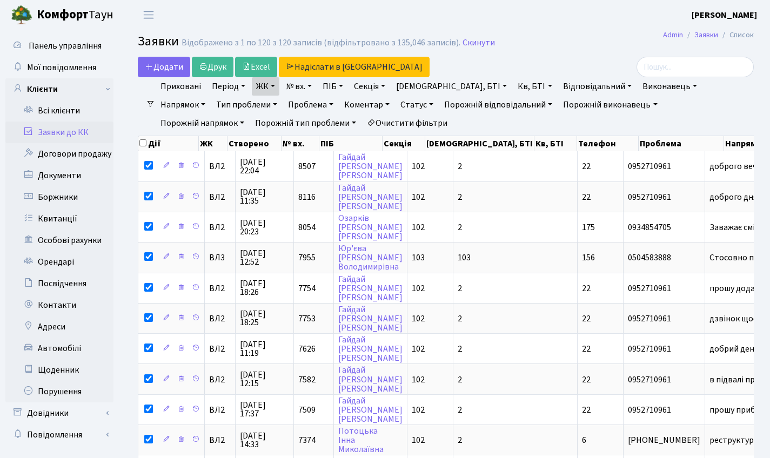
checkbox input "true"
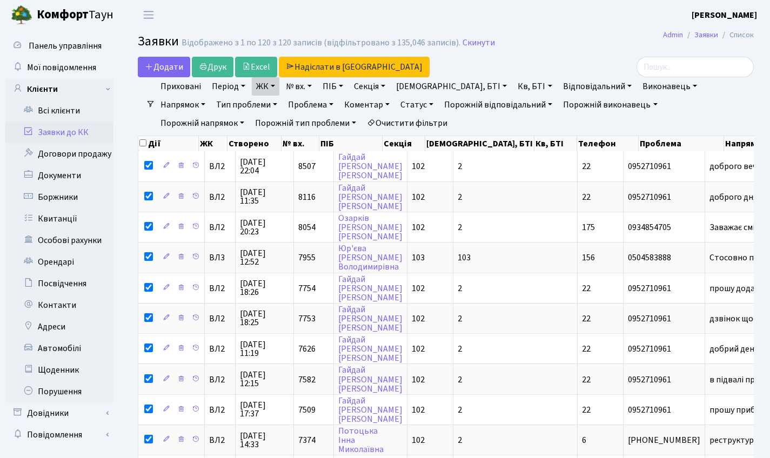
checkbox input "true"
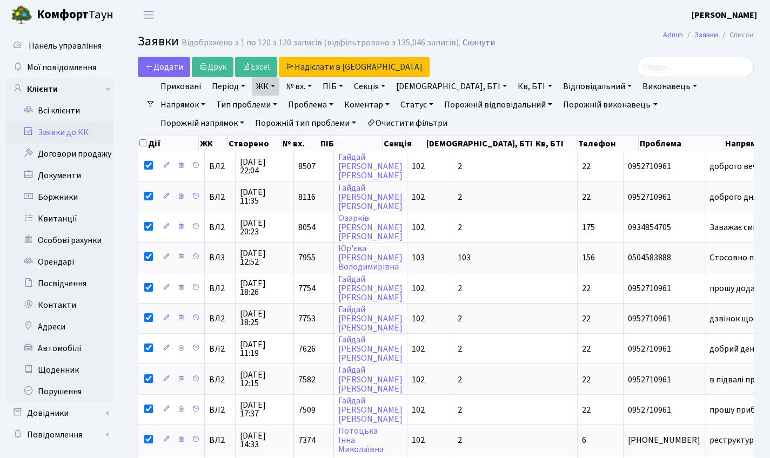
checkbox input "true"
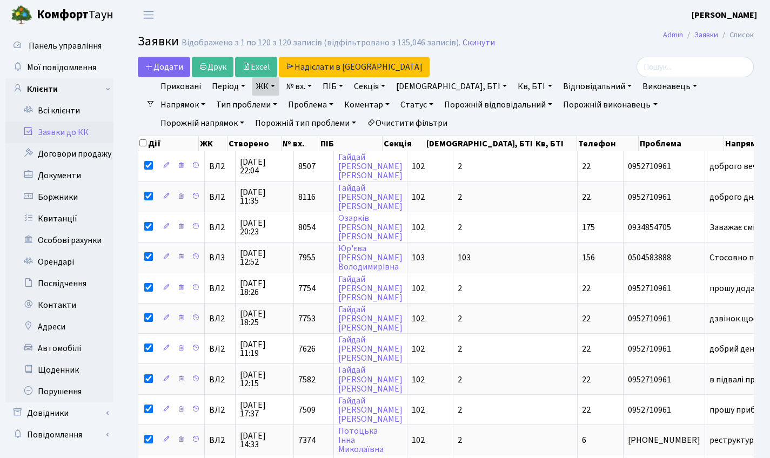
checkbox input "true"
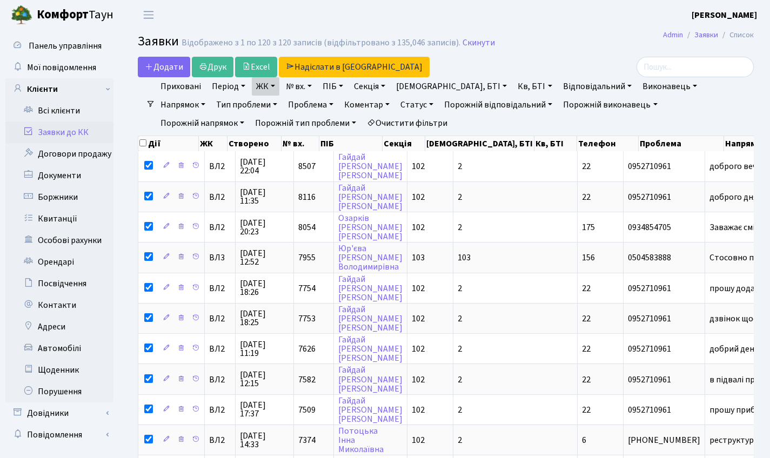
checkbox input "true"
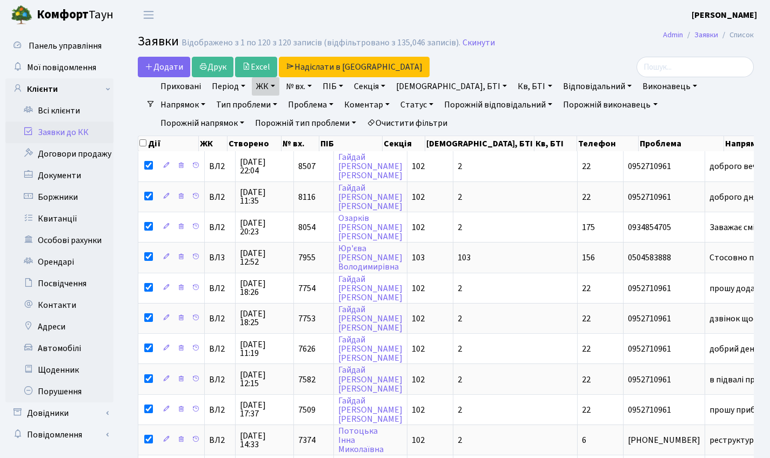
checkbox input "true"
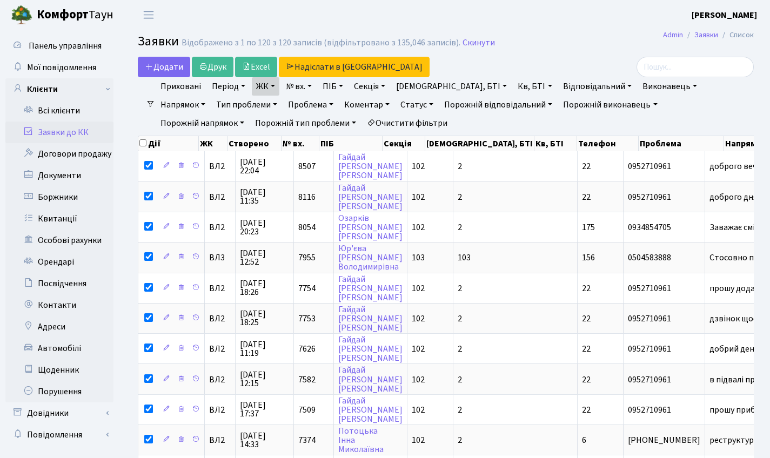
checkbox input "true"
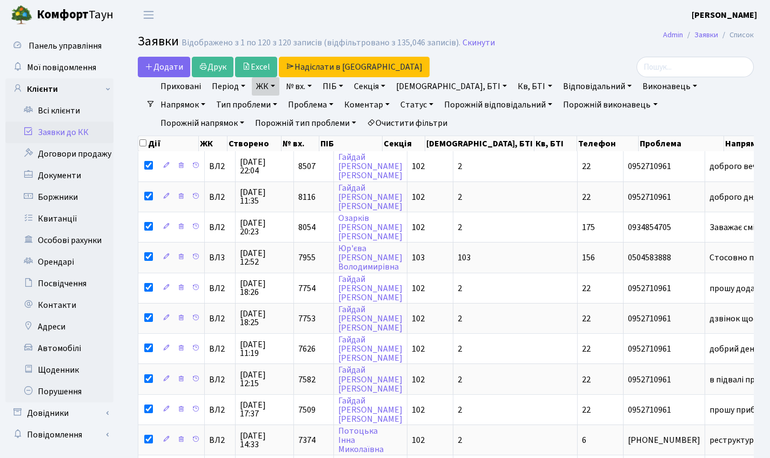
checkbox input "true"
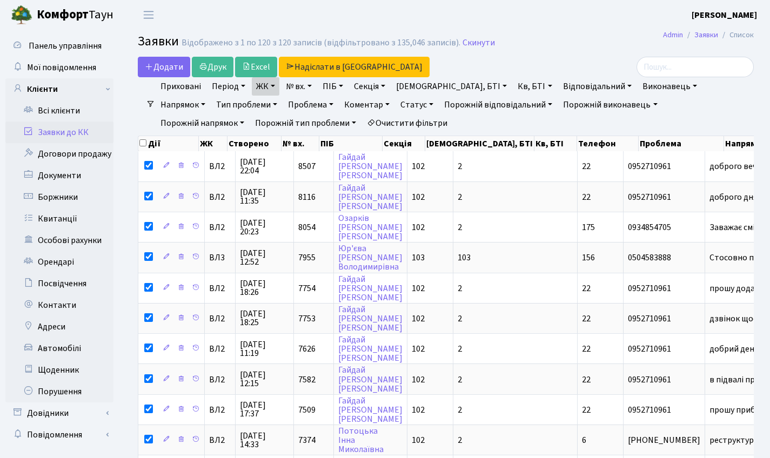
checkbox input "true"
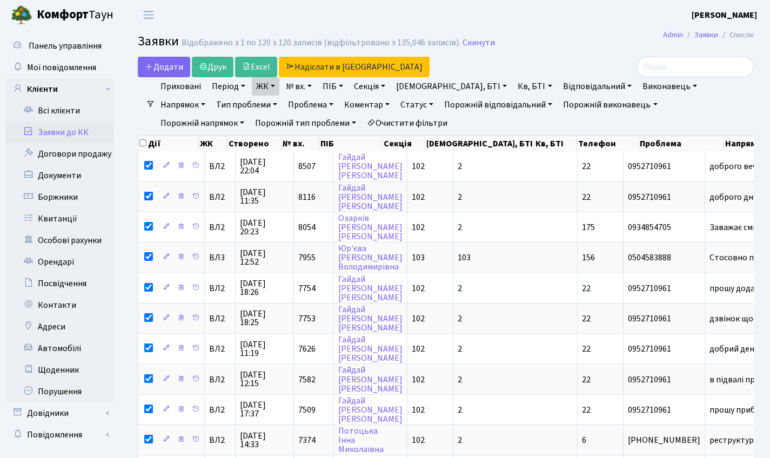
checkbox input "true"
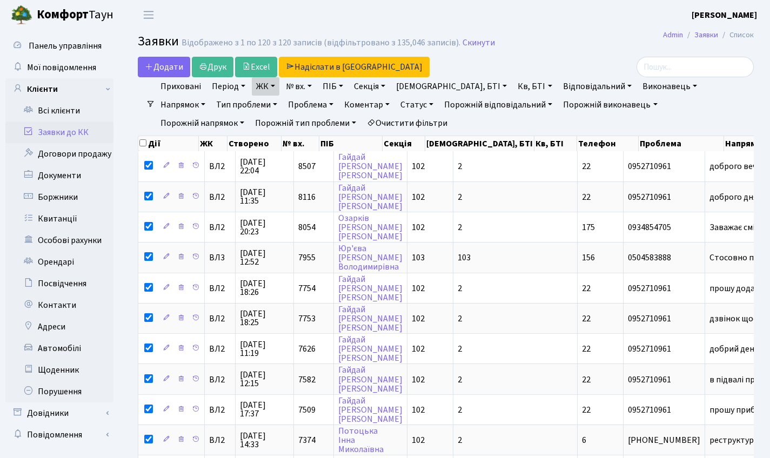
checkbox input "true"
click at [218, 70] on link "Друк" at bounding box center [213, 67] width 42 height 21
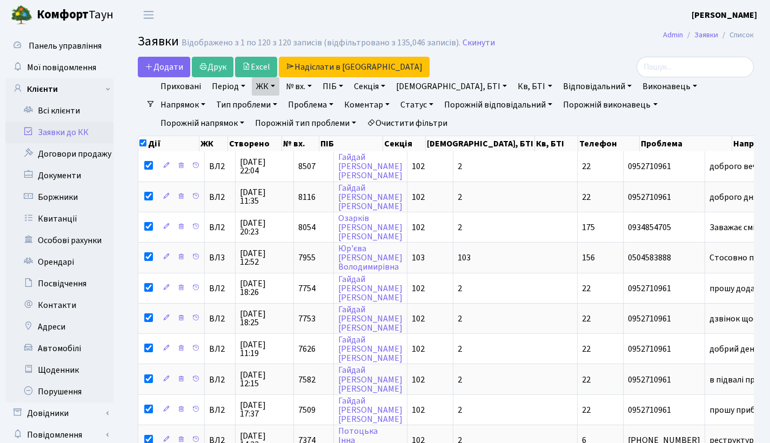
click at [141, 142] on input "checkbox" at bounding box center [142, 142] width 7 height 7
checkbox input "false"
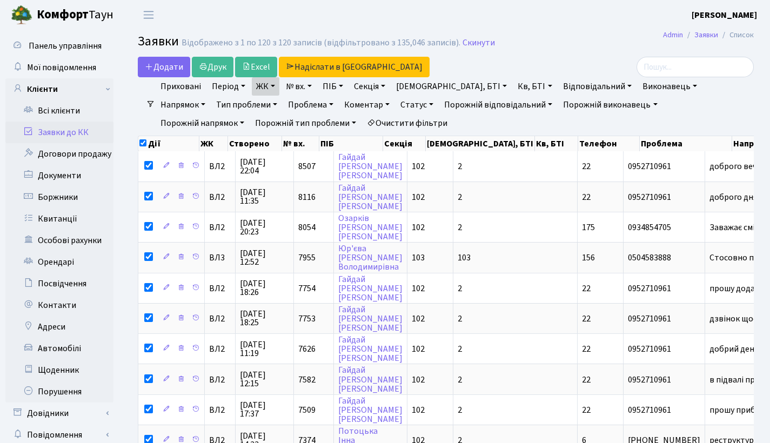
checkbox input "false"
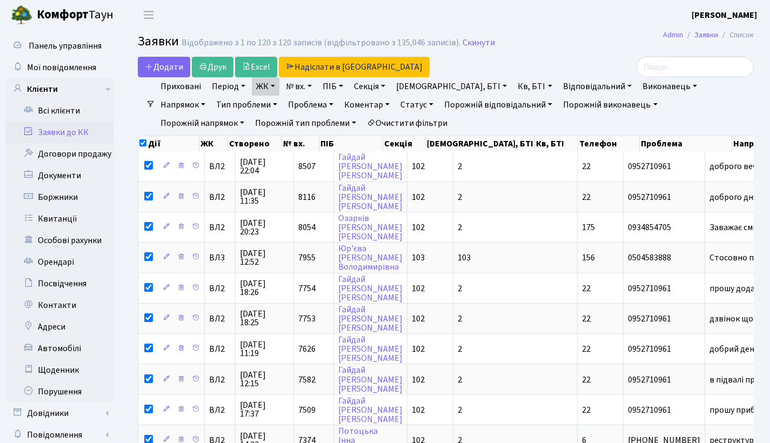
checkbox input "false"
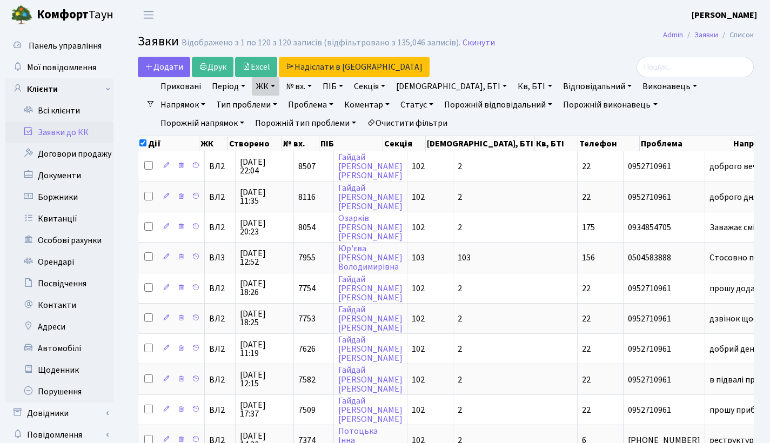
checkbox input "false"
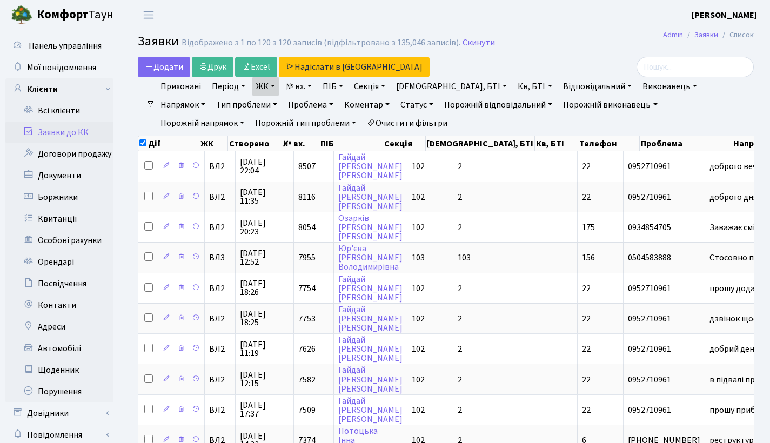
checkbox input "false"
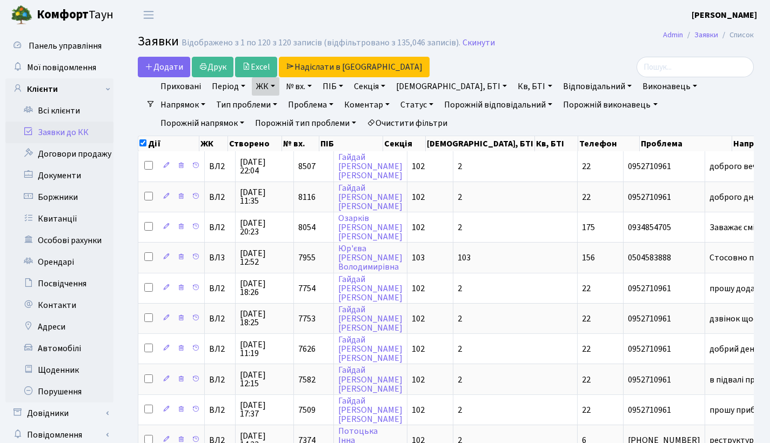
checkbox input "false"
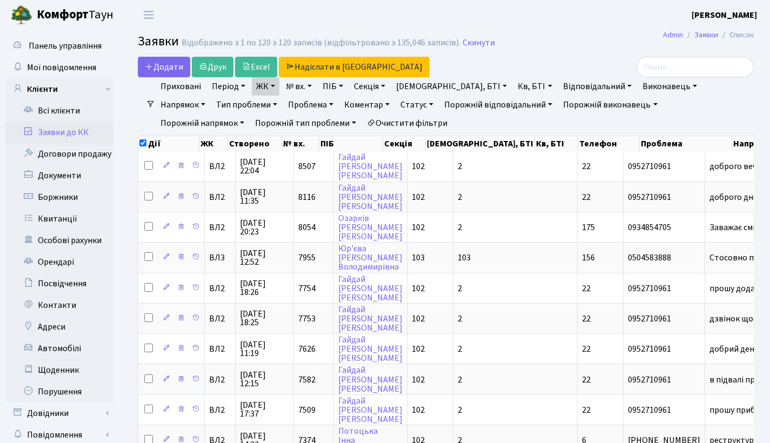
checkbox input "false"
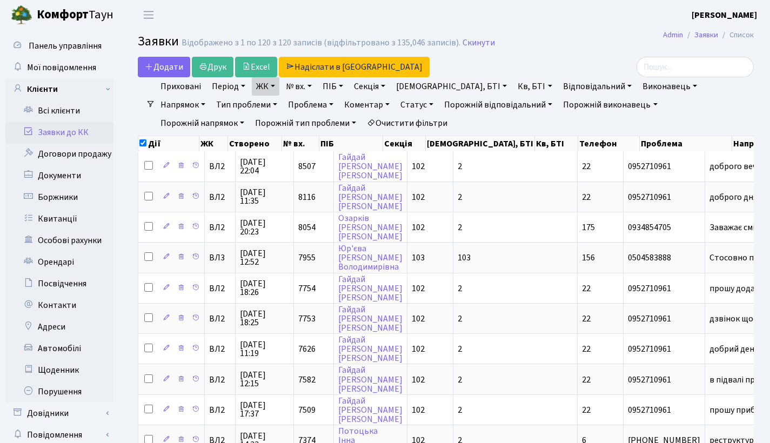
checkbox input "false"
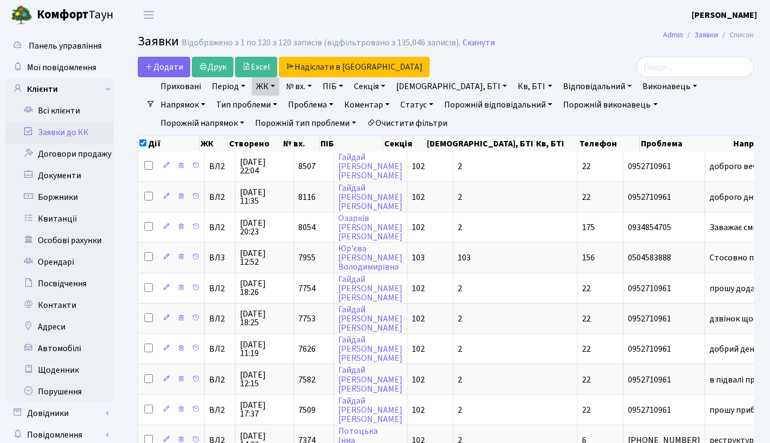
checkbox input "false"
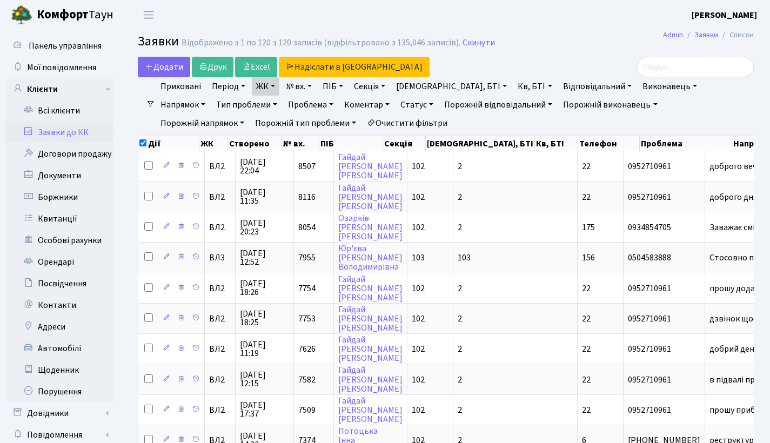
checkbox input "false"
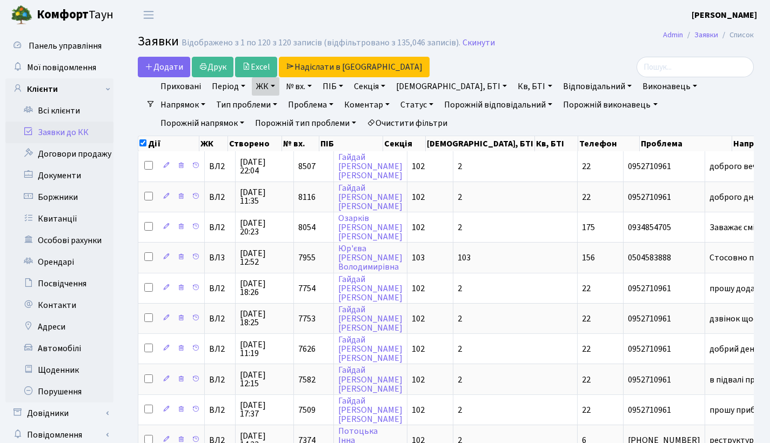
checkbox input "false"
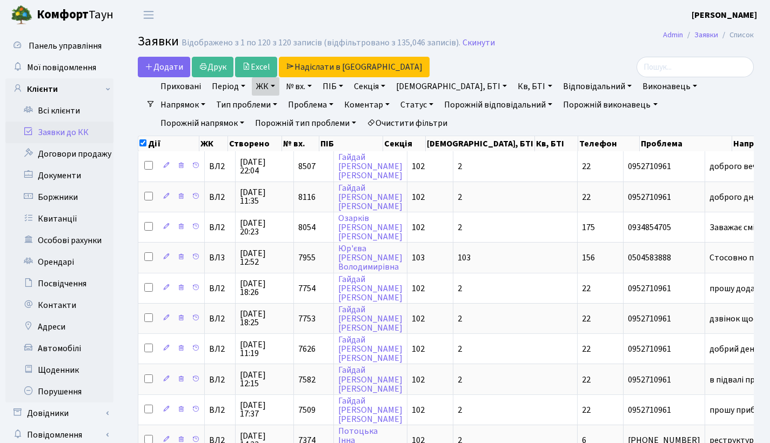
checkbox input "false"
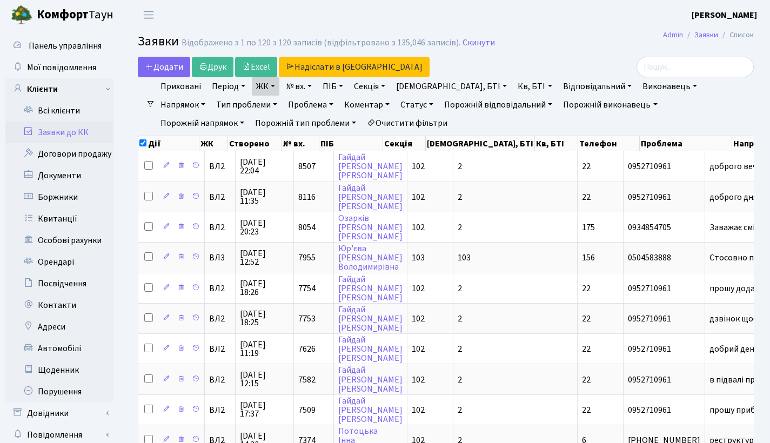
checkbox input "false"
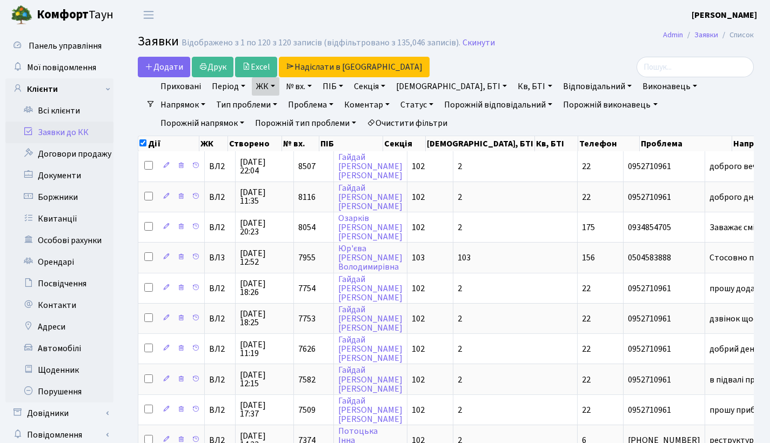
checkbox input "false"
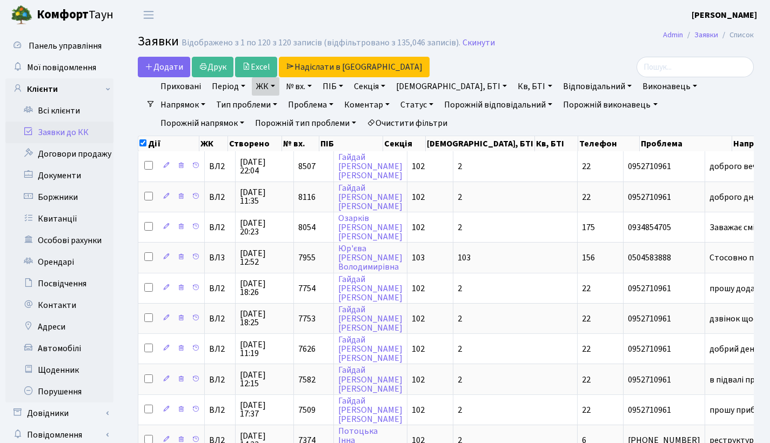
checkbox input "false"
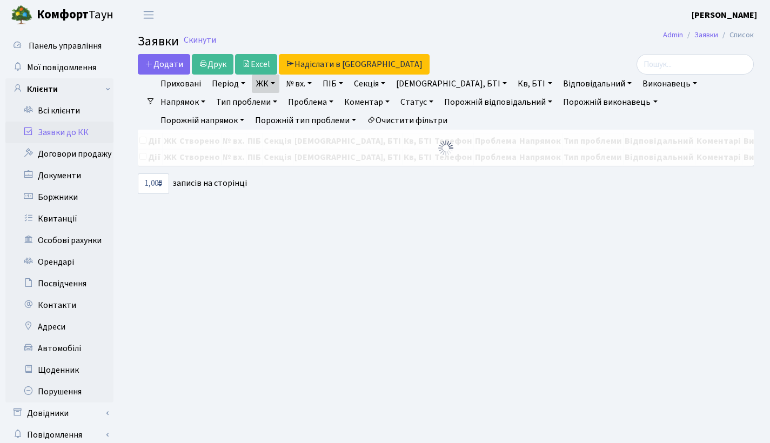
select select "1000"
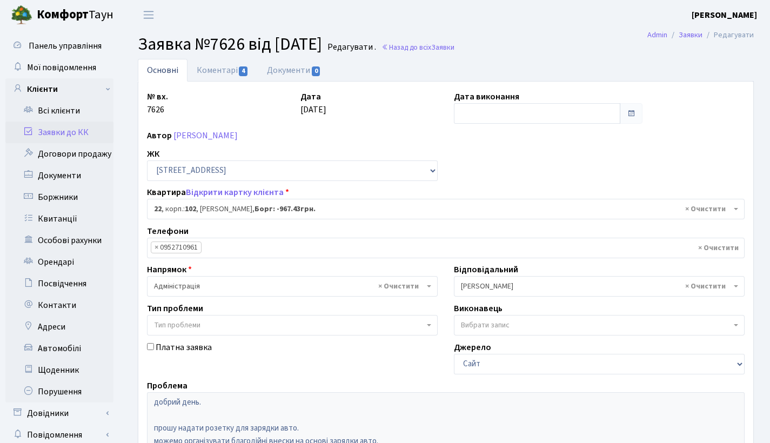
select select "38005"
click at [187, 61] on link "Коментарі 4" at bounding box center [222, 70] width 70 height 22
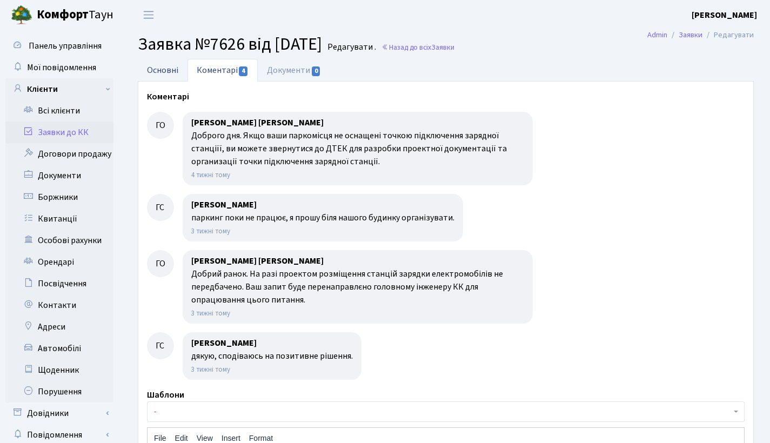
click at [156, 75] on link "Основні" at bounding box center [163, 70] width 50 height 22
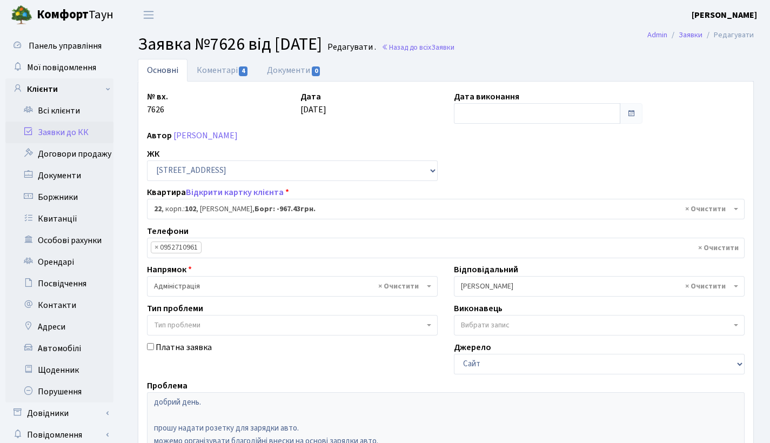
click at [75, 136] on link "Заявки до КК" at bounding box center [59, 133] width 108 height 22
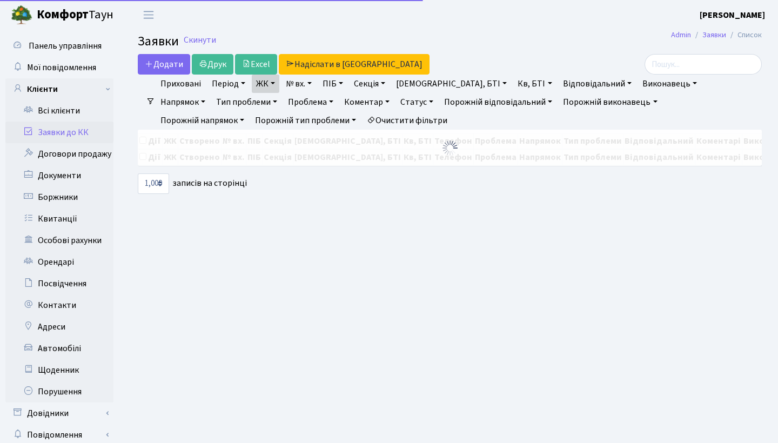
select select "1000"
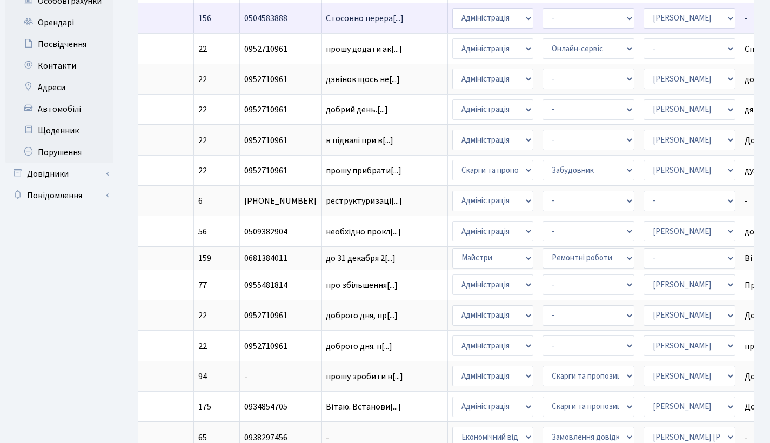
scroll to position [4, 0]
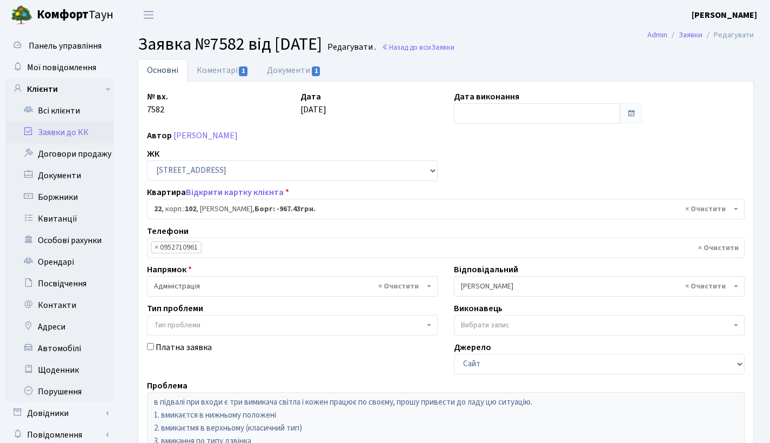
select select "38005"
click at [272, 73] on link "Документи 1" at bounding box center [294, 70] width 72 height 22
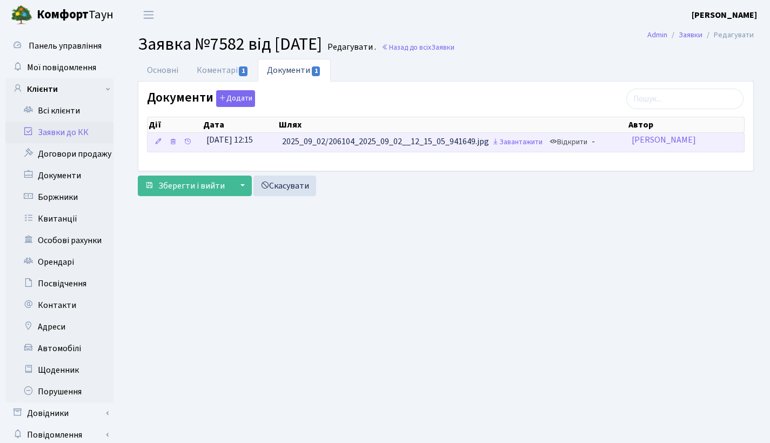
click at [570, 145] on link "Відкрити" at bounding box center [568, 142] width 43 height 17
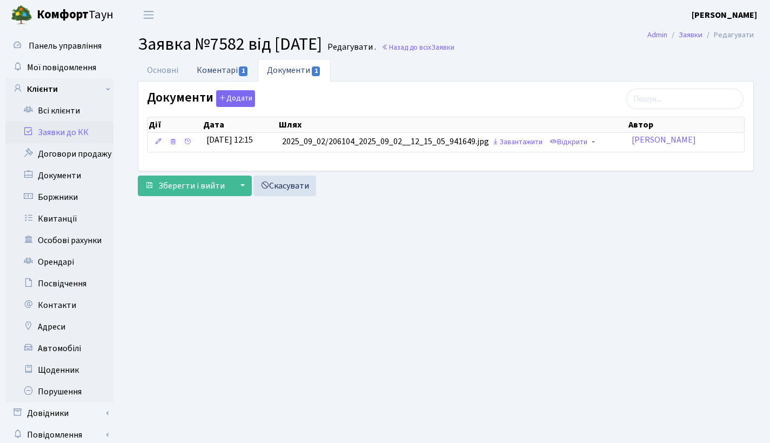
click at [207, 74] on link "Коментарі 1" at bounding box center [222, 70] width 70 height 22
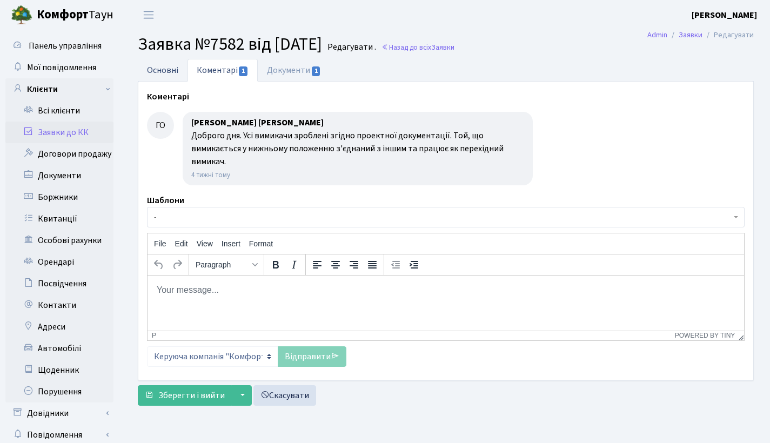
click at [143, 67] on link "Основні" at bounding box center [163, 70] width 50 height 22
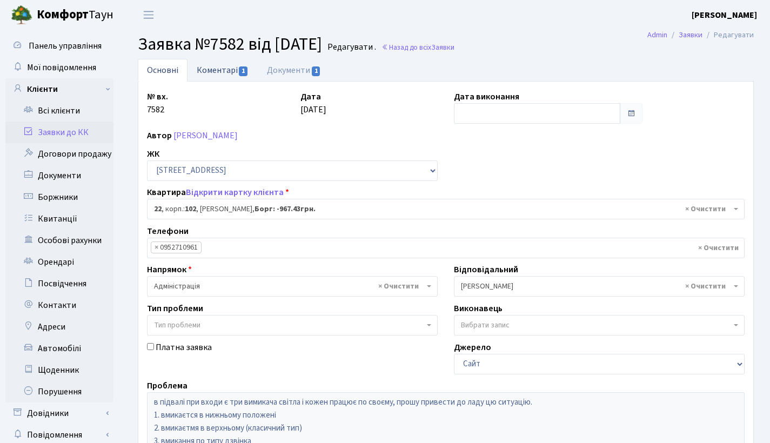
click at [217, 71] on link "Коментарі 1" at bounding box center [222, 70] width 70 height 22
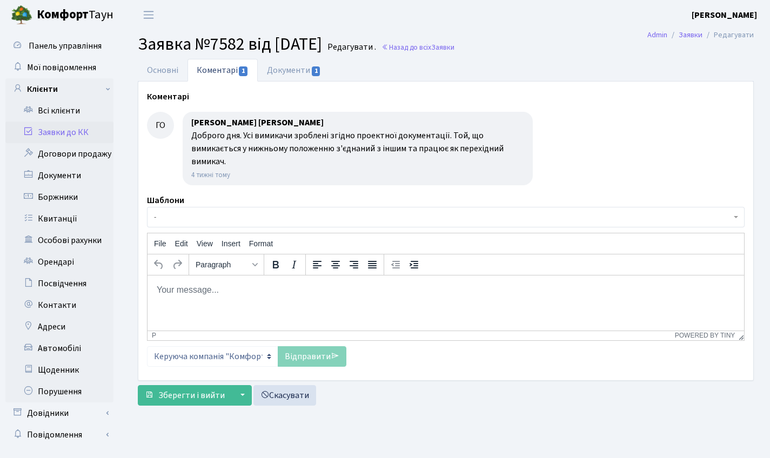
scroll to position [20, 0]
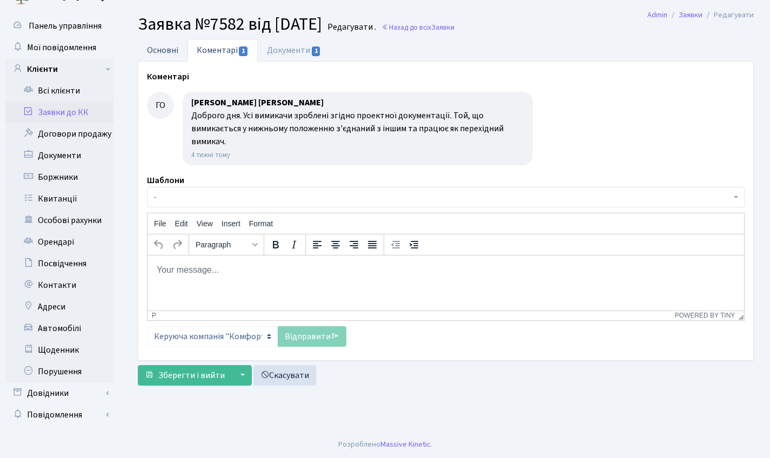
click at [169, 39] on link "Основні" at bounding box center [163, 50] width 50 height 22
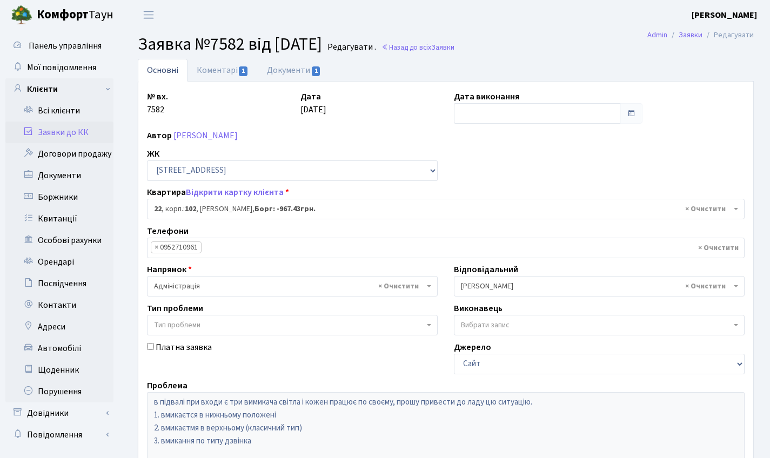
scroll to position [2, 0]
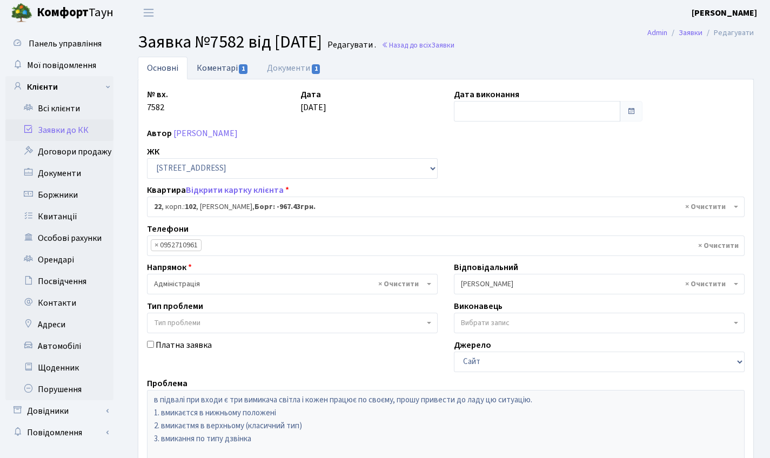
click at [233, 62] on link "Коментарі 1" at bounding box center [222, 68] width 70 height 22
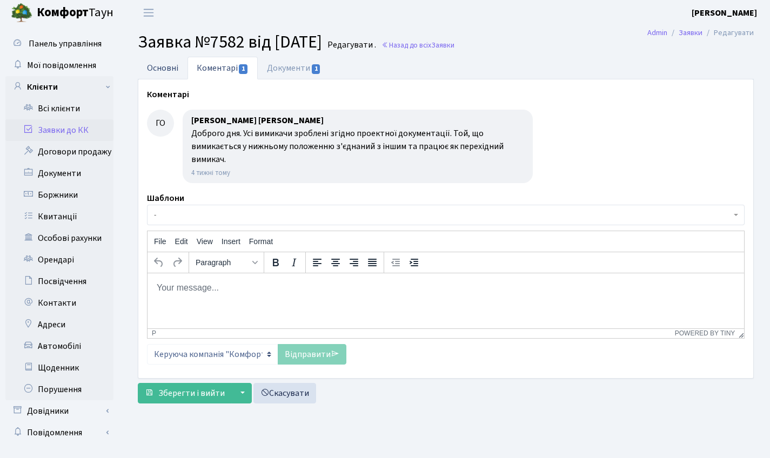
click at [180, 73] on link "Основні" at bounding box center [163, 68] width 50 height 22
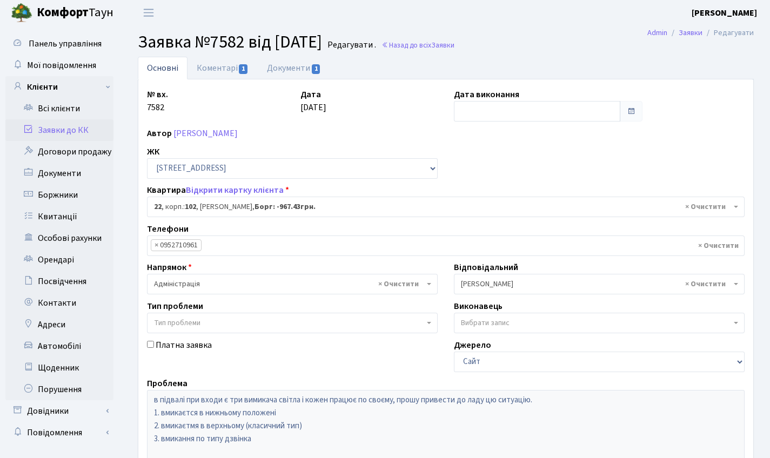
click at [62, 129] on link "Заявки до КК" at bounding box center [59, 130] width 108 height 22
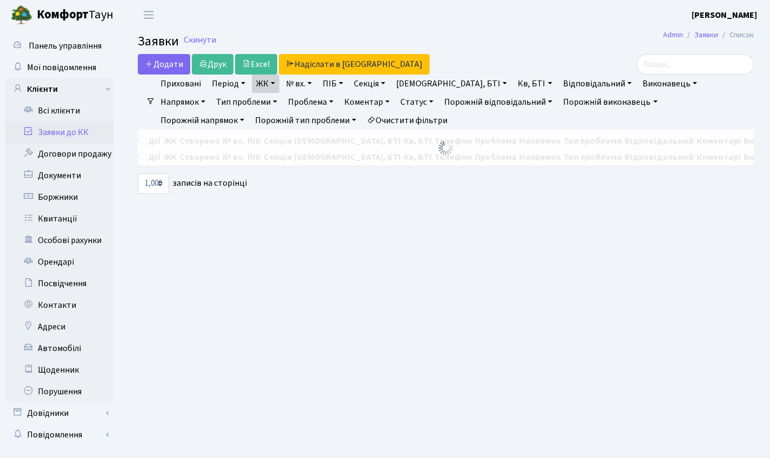
select select "1000"
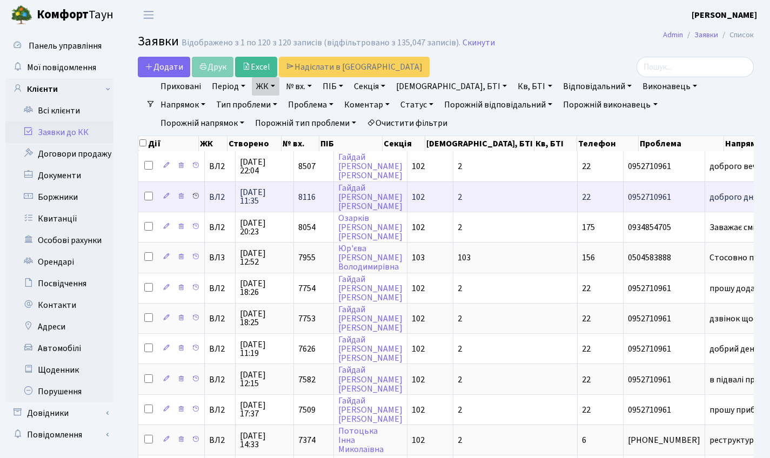
scroll to position [76, 0]
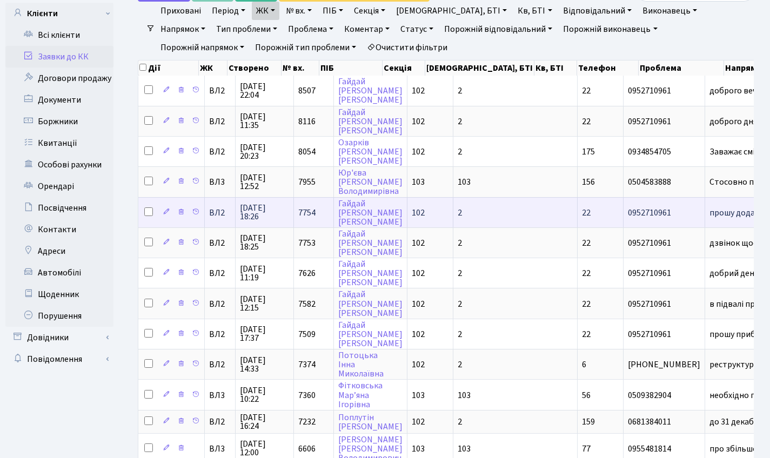
click at [414, 216] on span "102" at bounding box center [418, 213] width 13 height 12
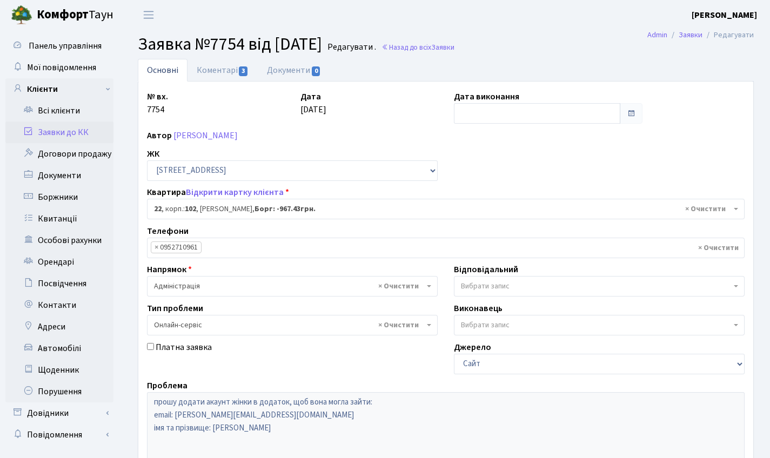
select select "38005"
select select "68"
click at [225, 63] on link "Коментарі 3" at bounding box center [222, 70] width 70 height 22
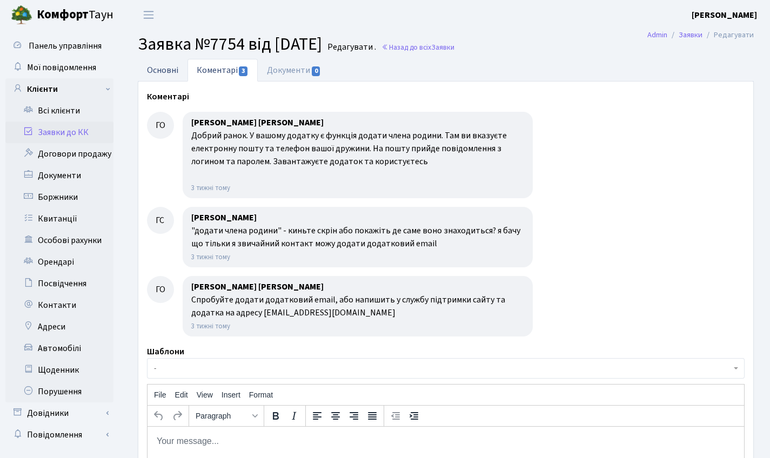
click at [176, 72] on link "Основні" at bounding box center [163, 70] width 50 height 22
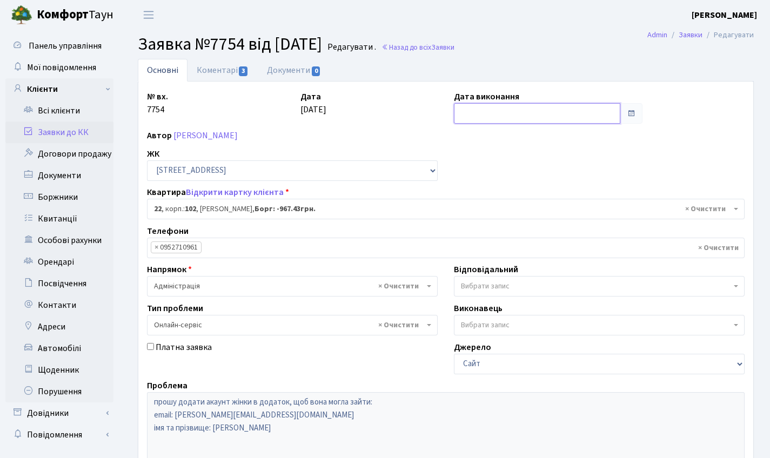
click at [487, 118] on input "text" at bounding box center [537, 113] width 166 height 21
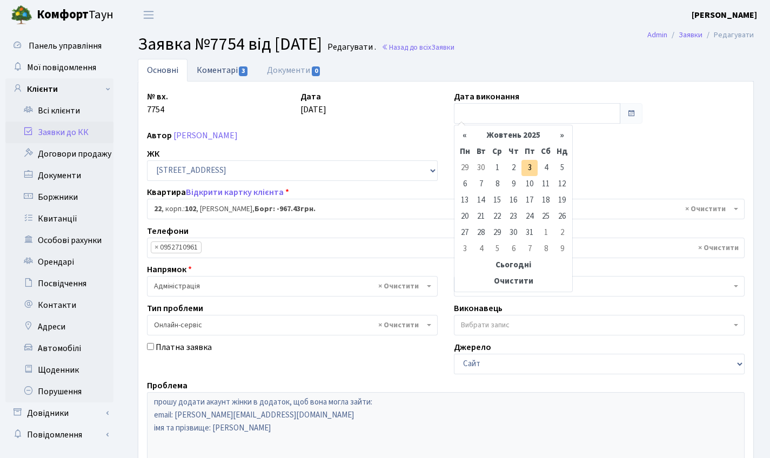
click at [232, 60] on link "Коментарі 3" at bounding box center [222, 70] width 70 height 22
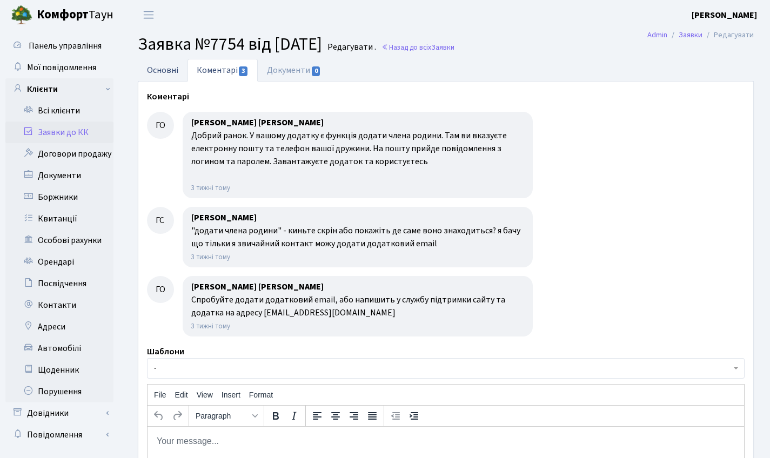
click at [167, 66] on link "Основні" at bounding box center [163, 70] width 50 height 22
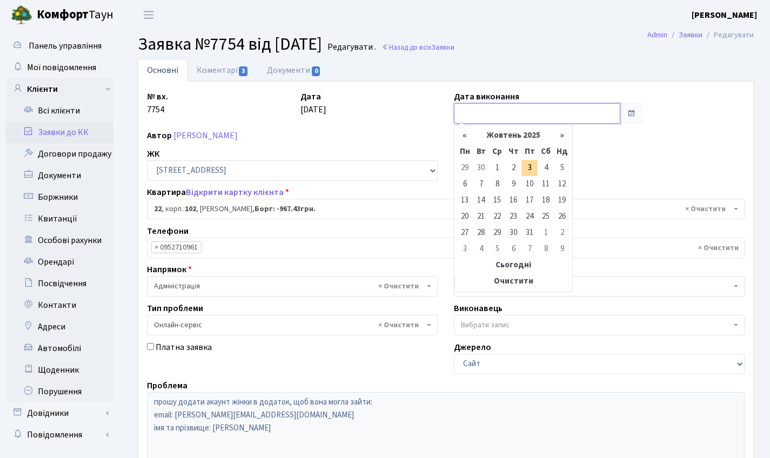
click at [489, 111] on input "text" at bounding box center [537, 113] width 166 height 21
click at [500, 140] on th "Жовтень 2025" at bounding box center [513, 135] width 81 height 16
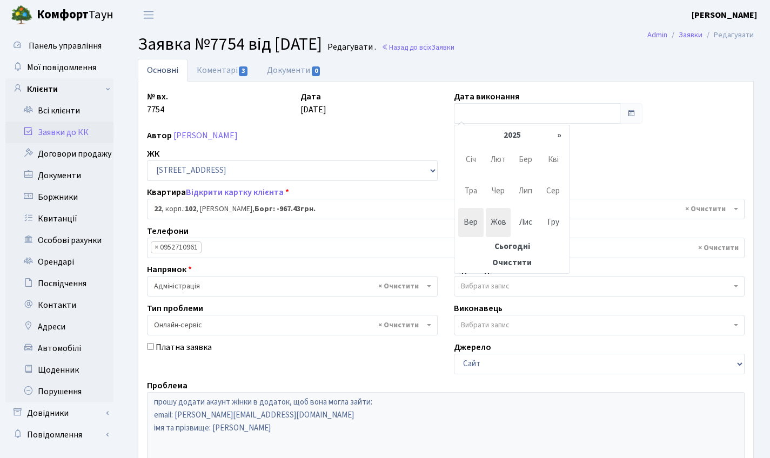
click at [465, 226] on span "Вер" at bounding box center [470, 222] width 25 height 29
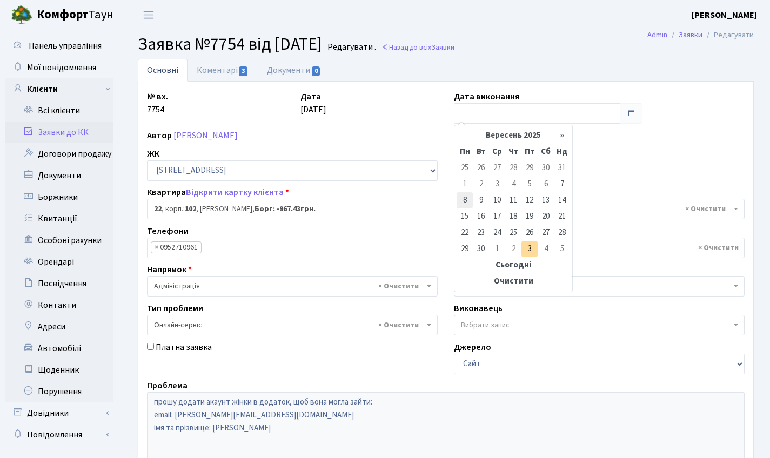
click at [465, 199] on td "8" at bounding box center [464, 200] width 16 height 16
type input "08.09.2025"
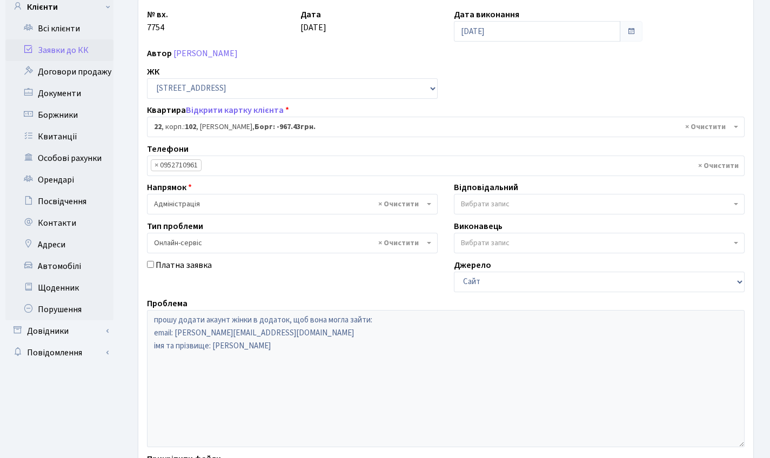
scroll to position [186, 0]
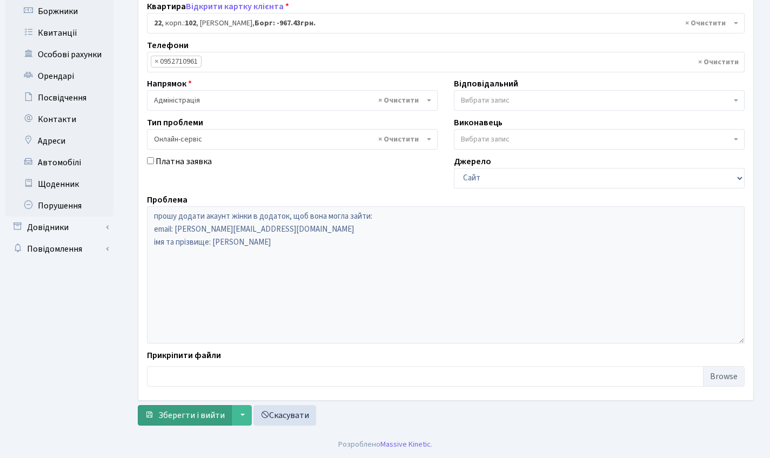
click at [183, 416] on span "Зберегти і вийти" at bounding box center [191, 415] width 66 height 12
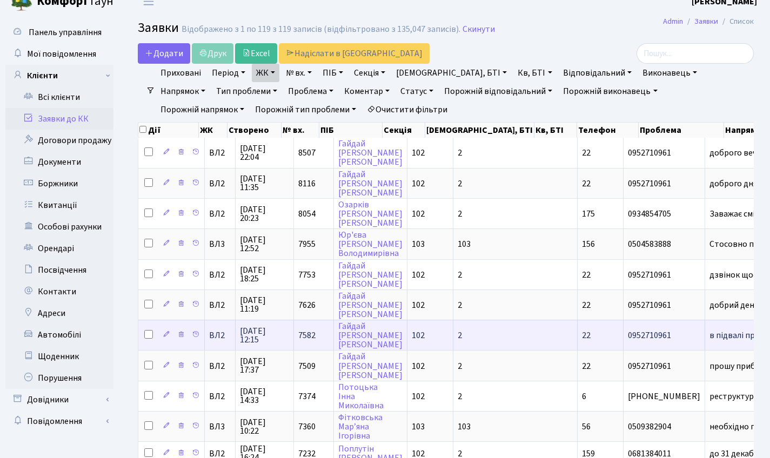
scroll to position [43, 0]
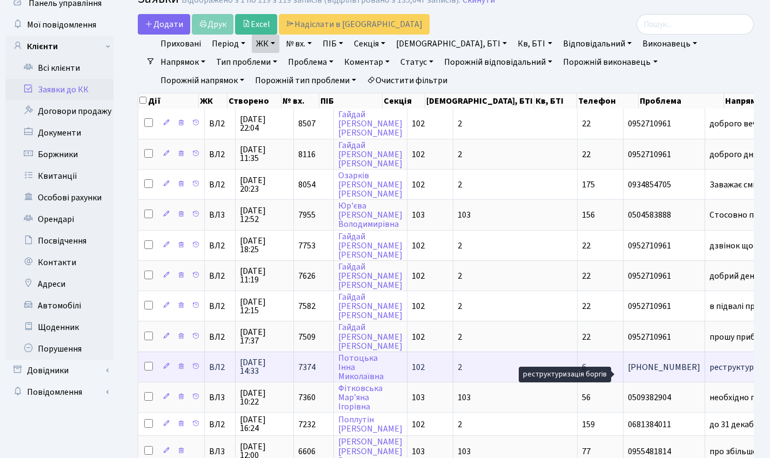
click at [709, 373] on span "реструктуризаці[...]" at bounding box center [747, 367] width 76 height 12
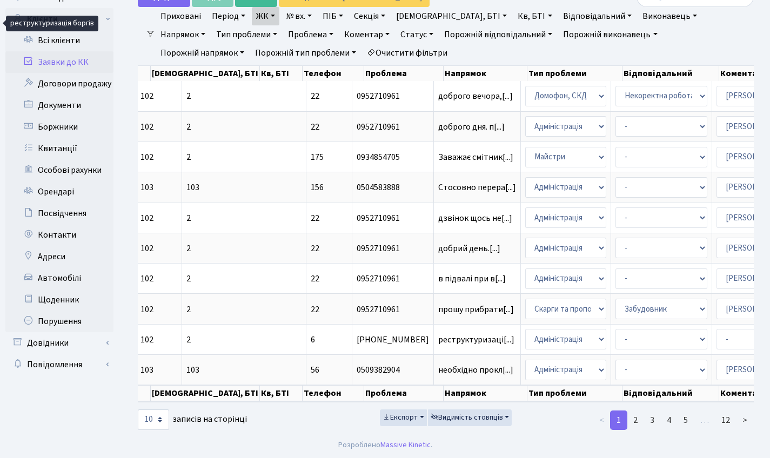
scroll to position [0, 0]
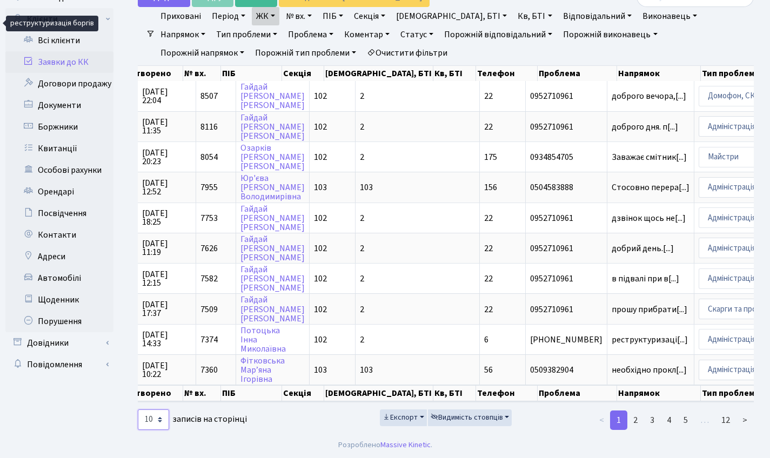
select select "25"
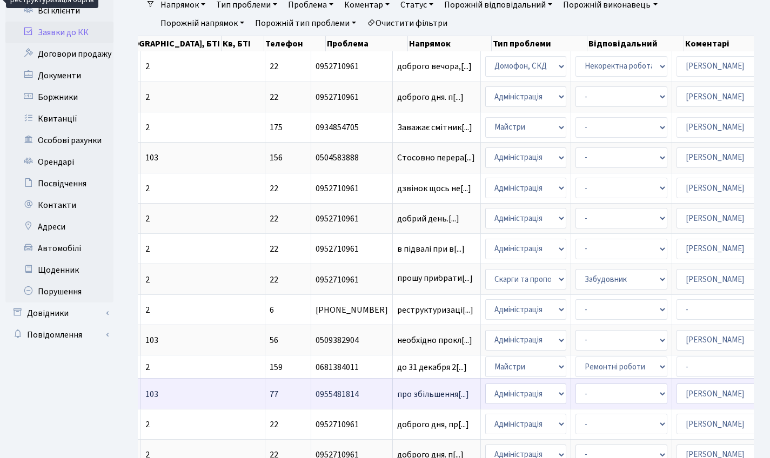
scroll to position [126, 0]
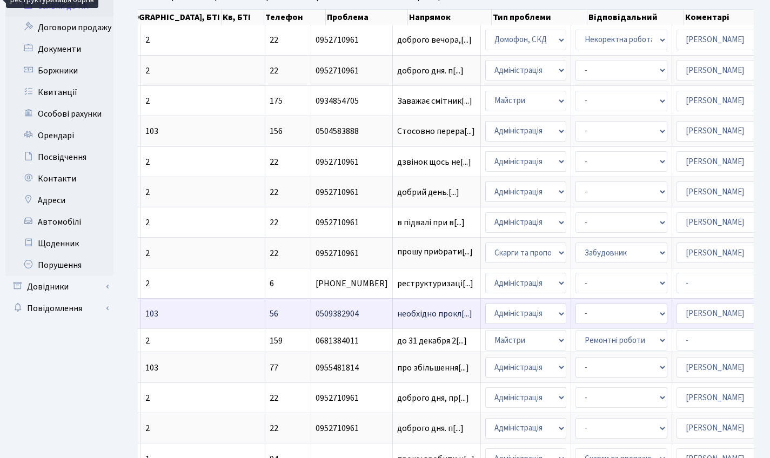
click at [311, 311] on td "0509382904" at bounding box center [352, 313] width 82 height 30
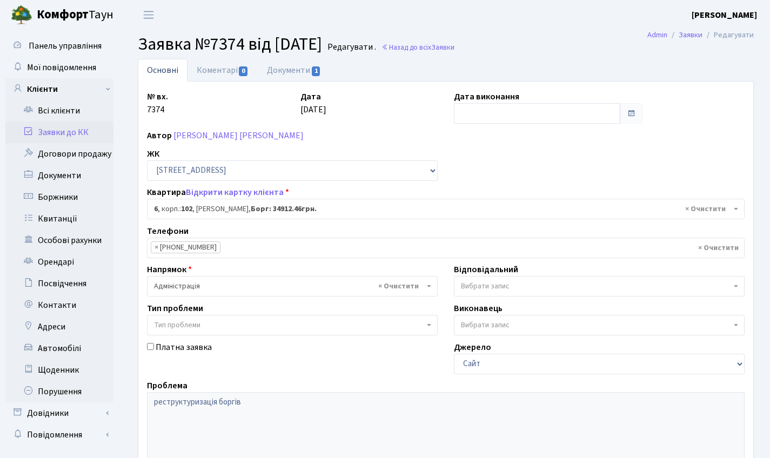
select select "37957"
click at [303, 67] on link "Документи 1" at bounding box center [294, 70] width 72 height 22
select select "25"
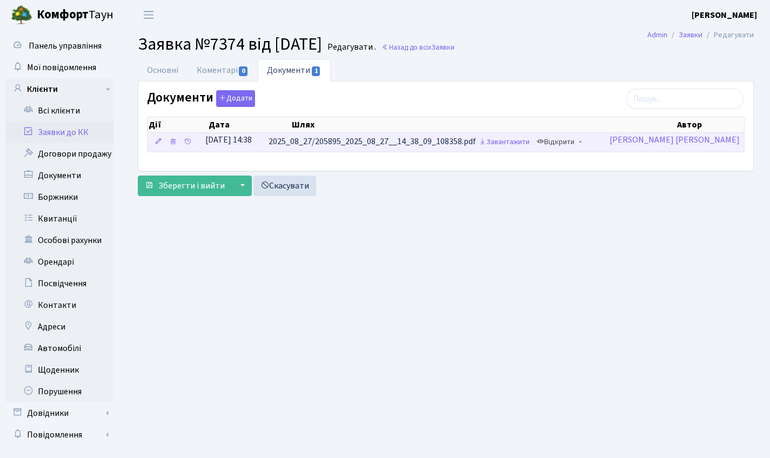
click at [577, 143] on link "Відкрити" at bounding box center [555, 142] width 43 height 17
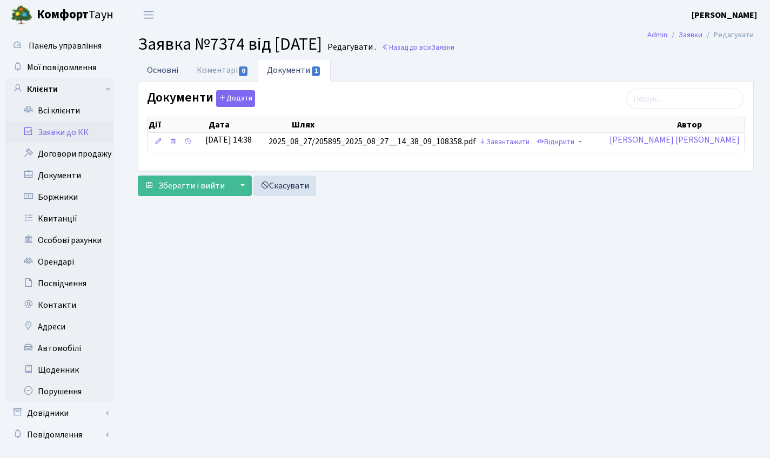
click at [162, 75] on link "Основні" at bounding box center [163, 70] width 50 height 22
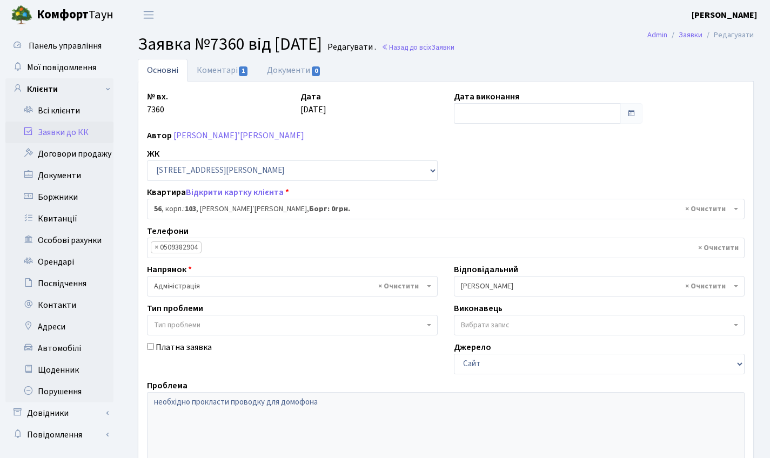
select select "42739"
click at [232, 63] on link "Коментарі 1" at bounding box center [222, 70] width 70 height 22
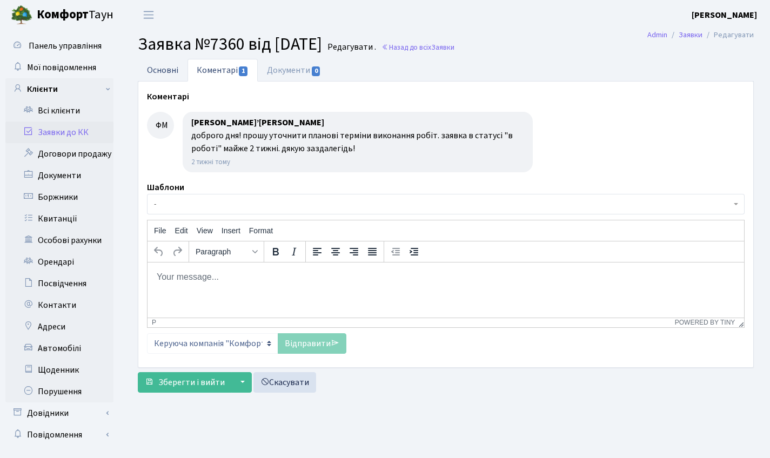
click at [157, 66] on link "Основні" at bounding box center [163, 70] width 50 height 22
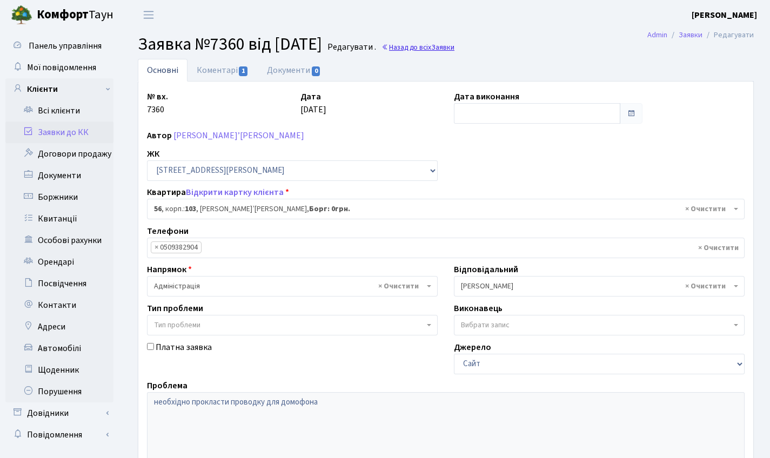
click at [436, 51] on link "Назад до всіх Заявки" at bounding box center [417, 47] width 73 height 10
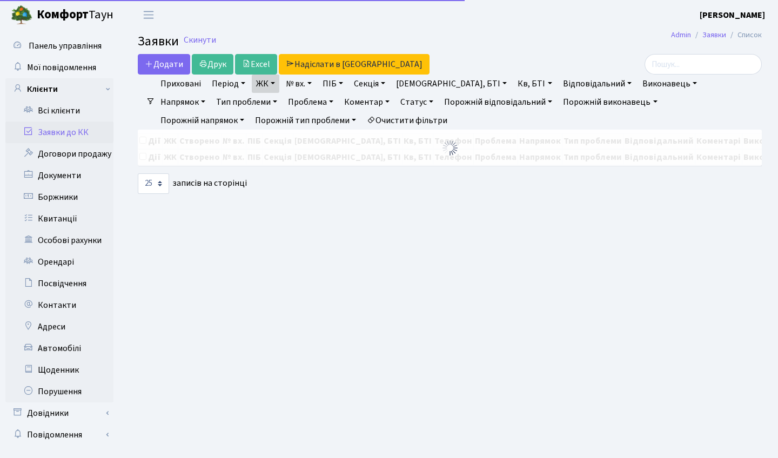
select select "25"
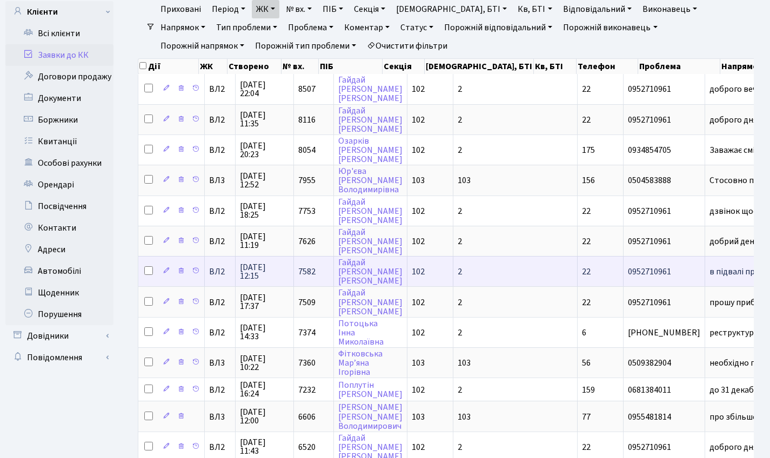
scroll to position [232, 0]
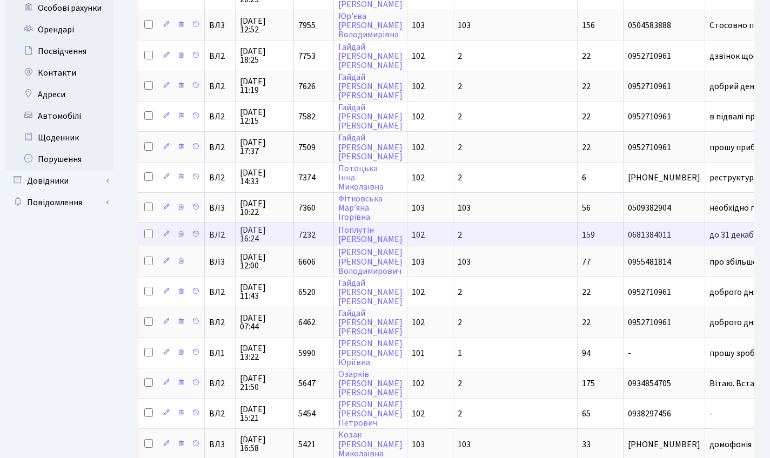
click at [705, 246] on td "до 31 декабря 2[...]" at bounding box center [749, 234] width 88 height 23
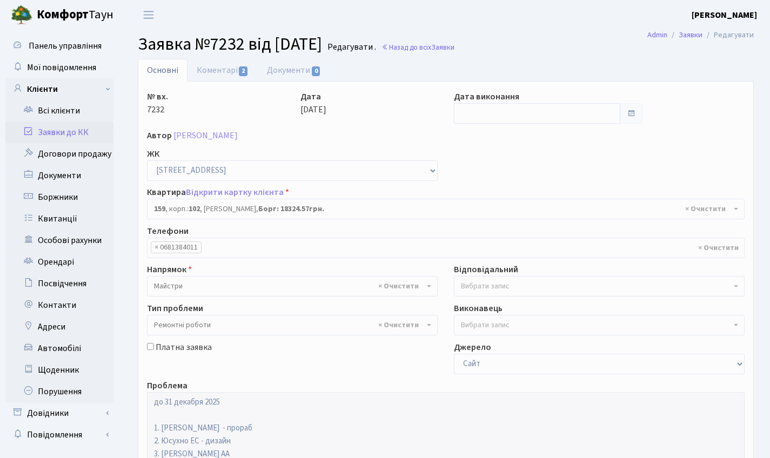
select select "38413"
select select "62"
click at [209, 72] on link "Коментарі 2" at bounding box center [222, 70] width 70 height 22
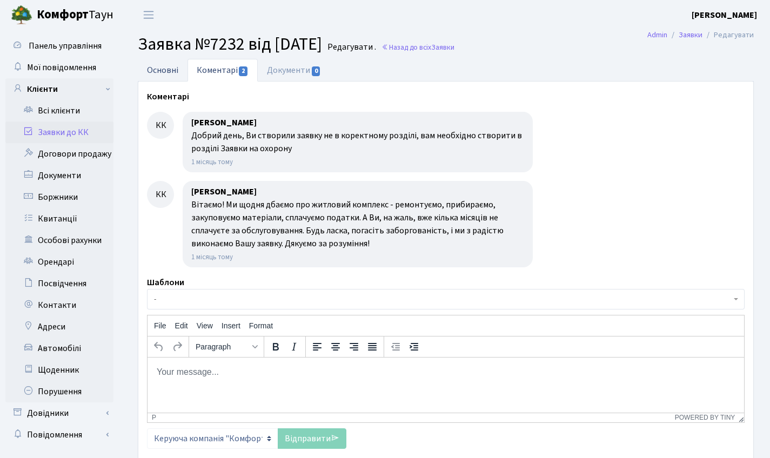
click at [166, 69] on link "Основні" at bounding box center [163, 70] width 50 height 22
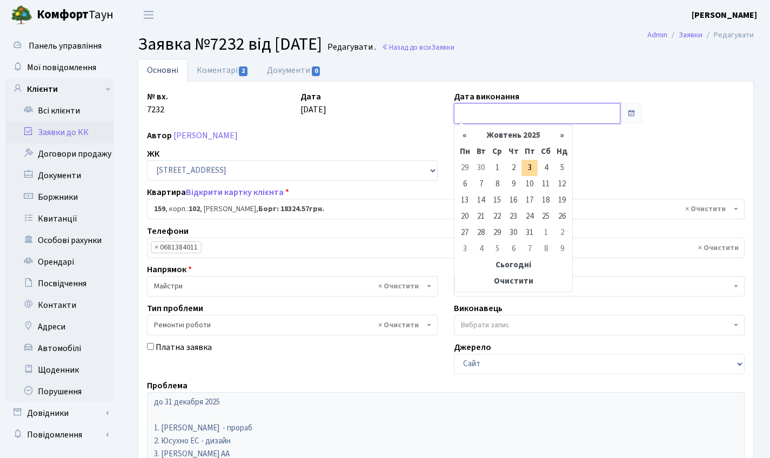
click at [489, 111] on input "text" at bounding box center [537, 113] width 166 height 21
click at [467, 134] on th "«" at bounding box center [464, 135] width 16 height 16
click at [467, 133] on th "«" at bounding box center [464, 135] width 16 height 16
click at [531, 219] on td "22" at bounding box center [529, 217] width 16 height 16
type input "[DATE]"
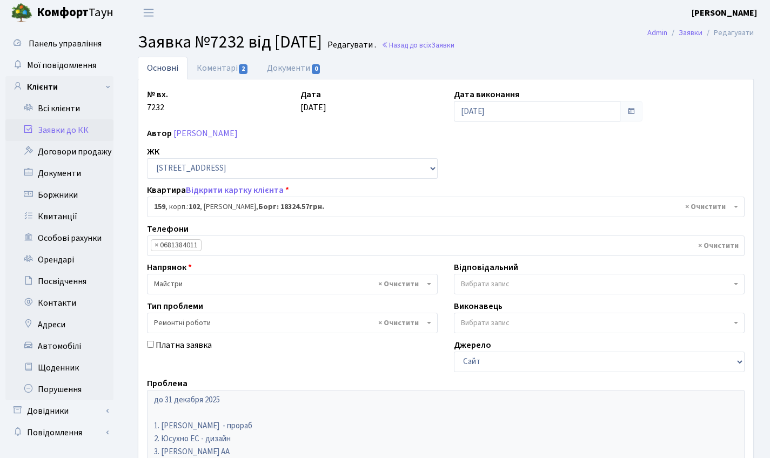
scroll to position [186, 0]
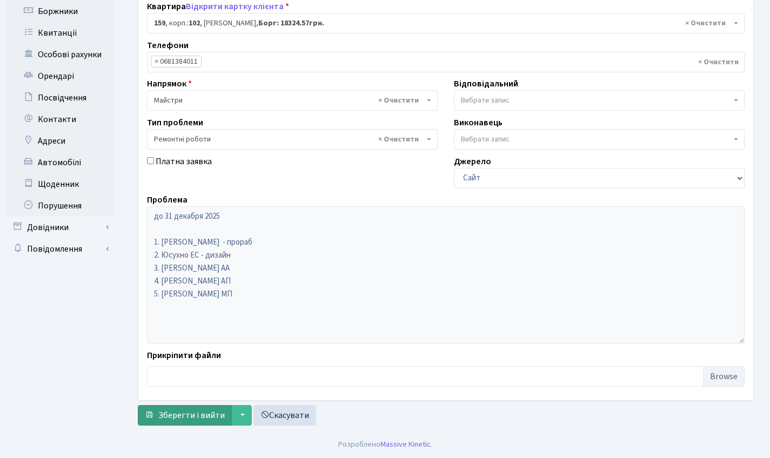
click at [207, 422] on button "Зберегти і вийти" at bounding box center [185, 415] width 94 height 21
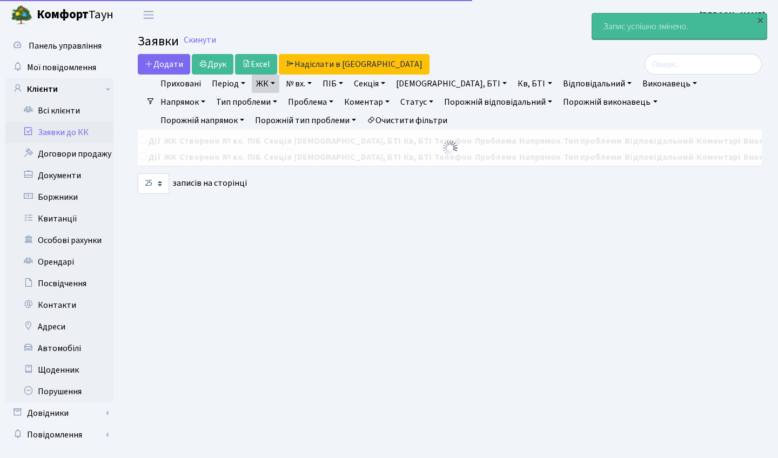
select select "25"
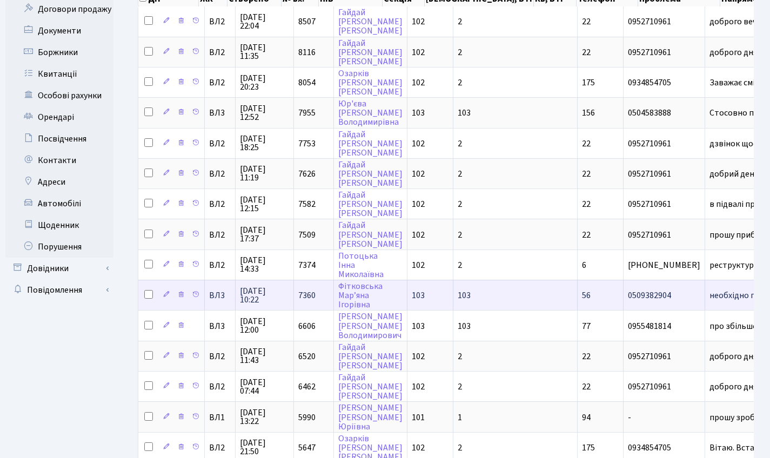
scroll to position [212, 0]
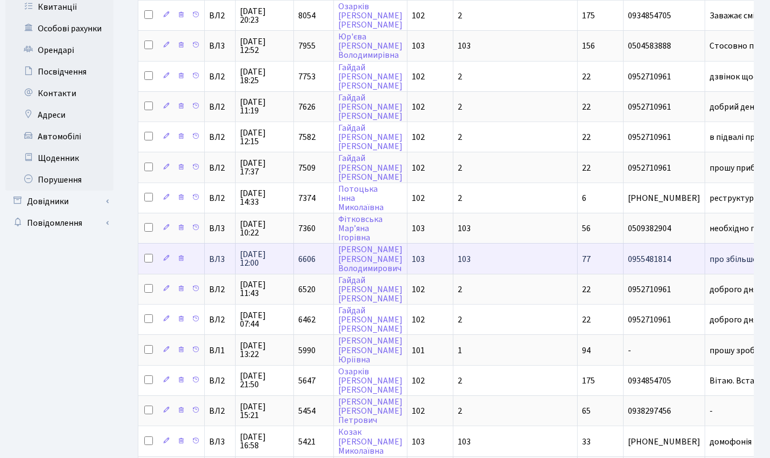
click at [628, 264] on span "0955481814" at bounding box center [664, 259] width 72 height 9
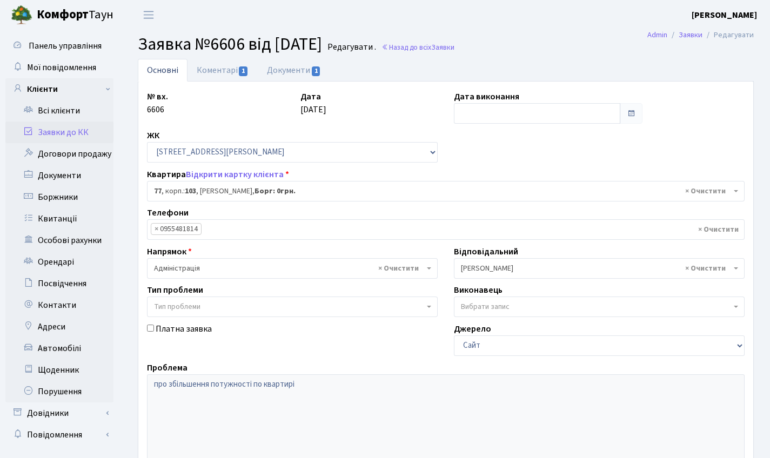
select select "42802"
click at [239, 70] on span "1" at bounding box center [243, 71] width 9 height 10
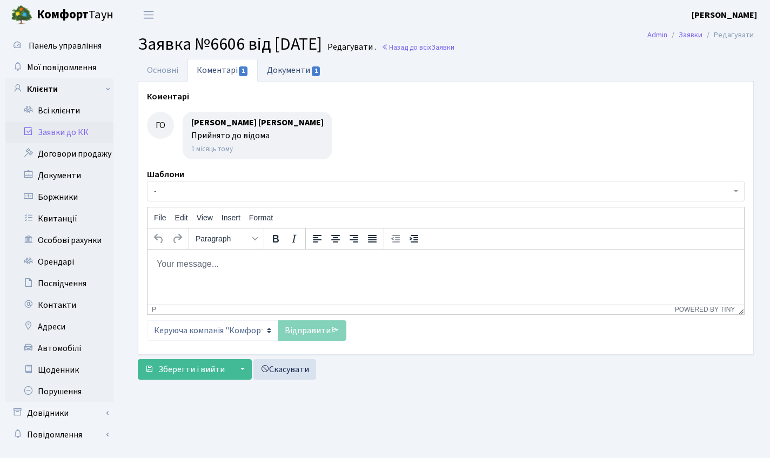
click at [290, 67] on link "Документи 1" at bounding box center [294, 70] width 72 height 22
select select "25"
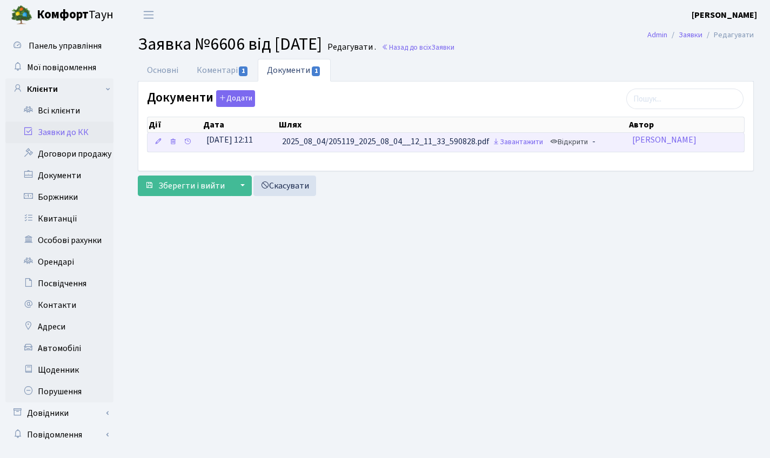
click at [577, 144] on link "Відкрити" at bounding box center [568, 142] width 43 height 17
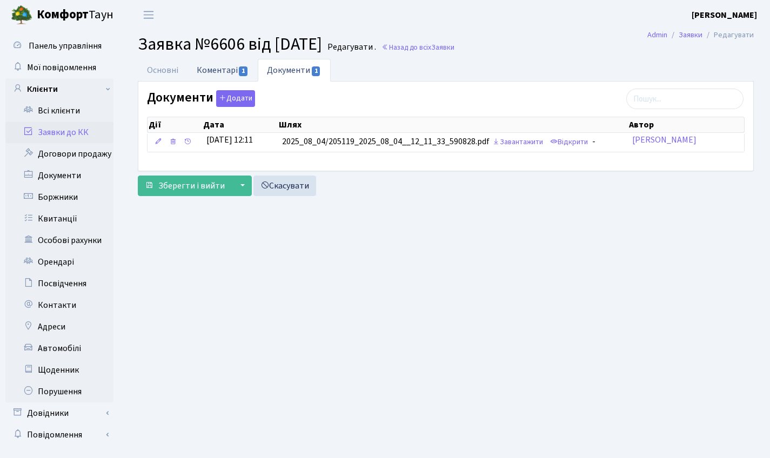
click at [212, 65] on link "Коментарі 1" at bounding box center [222, 70] width 70 height 22
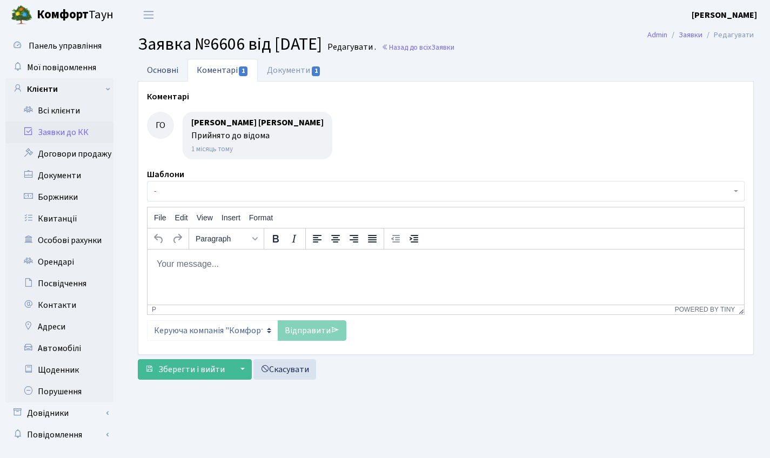
click at [173, 70] on link "Основні" at bounding box center [163, 70] width 50 height 22
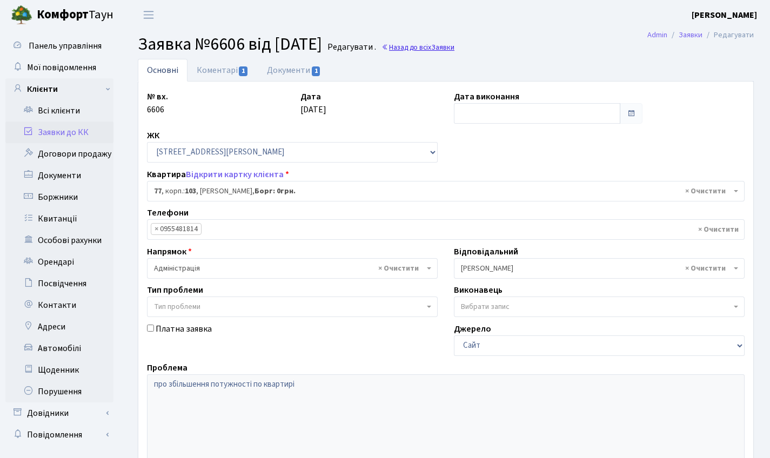
click at [450, 49] on link "Назад до всіх Заявки" at bounding box center [417, 47] width 73 height 10
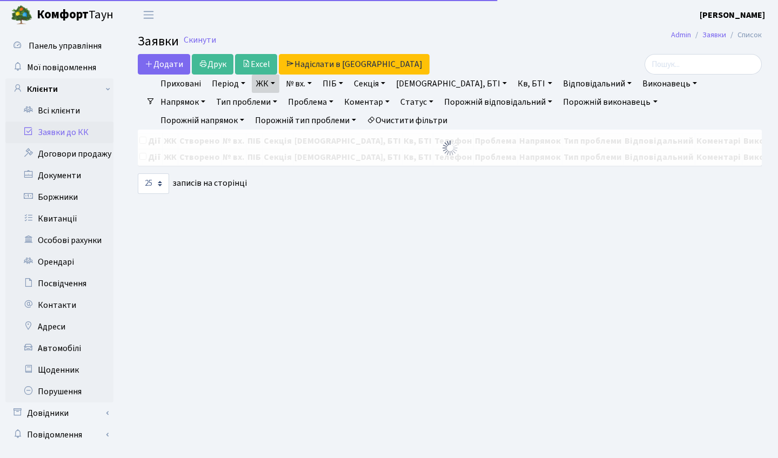
select select "25"
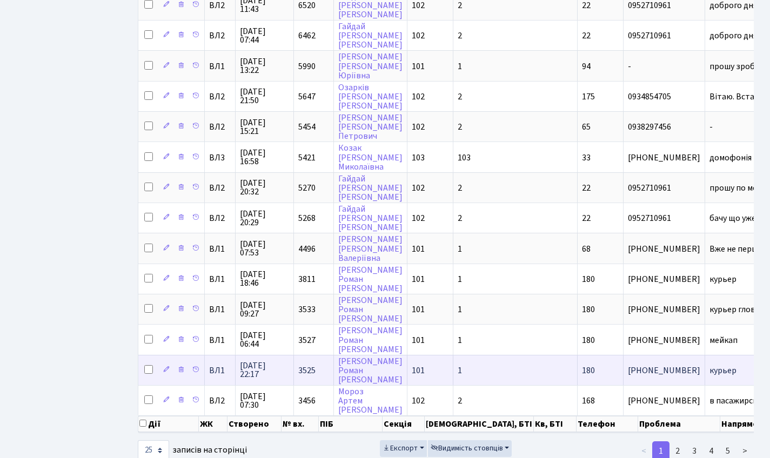
scroll to position [550, 0]
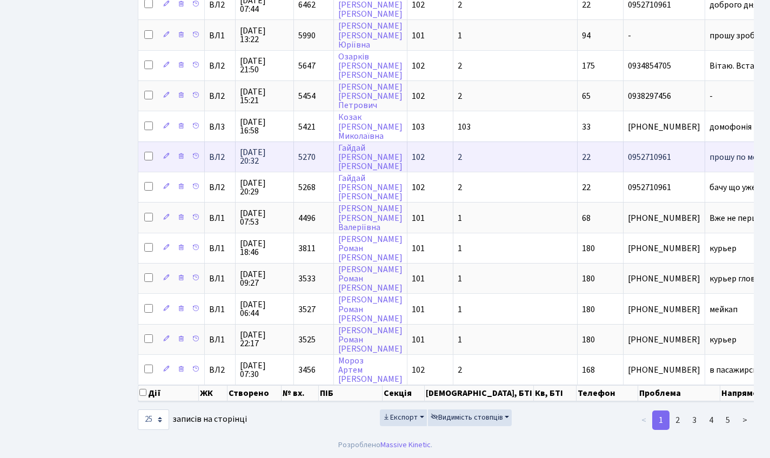
click at [623, 147] on td "0952710961" at bounding box center [664, 157] width 82 height 30
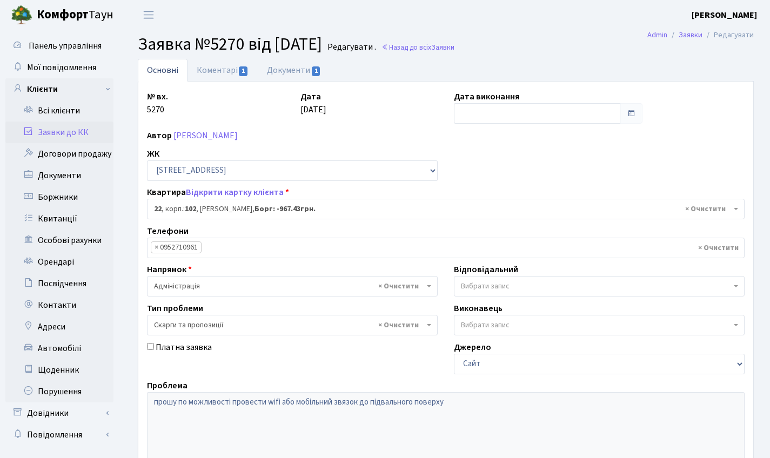
select select "38005"
select select "55"
click at [168, 70] on link "Основні" at bounding box center [163, 70] width 50 height 22
click at [442, 53] on h2 "Заявка №5270 від [DATE] Редагувати . Назад до всіх Заявки" at bounding box center [446, 44] width 616 height 21
click at [443, 50] on link "Назад до всіх Заявки" at bounding box center [417, 47] width 73 height 10
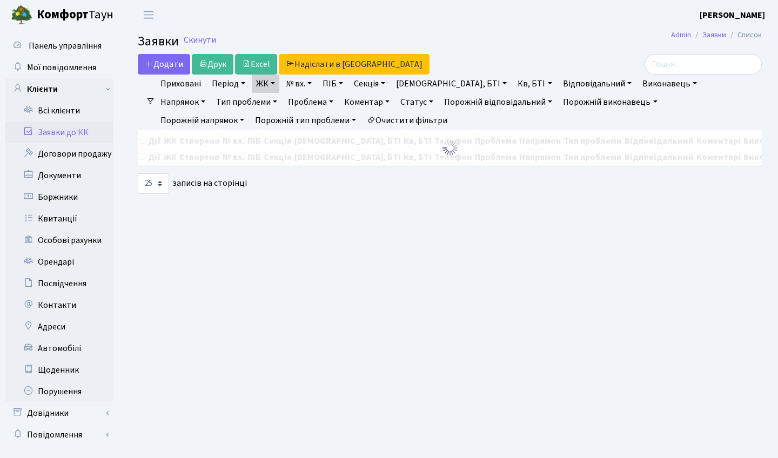
select select "25"
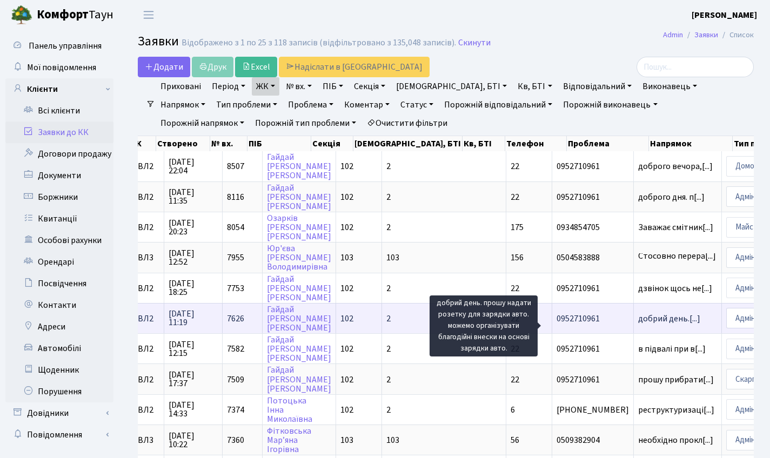
click at [638, 325] on span "добрий день.[...]" at bounding box center [669, 319] width 62 height 12
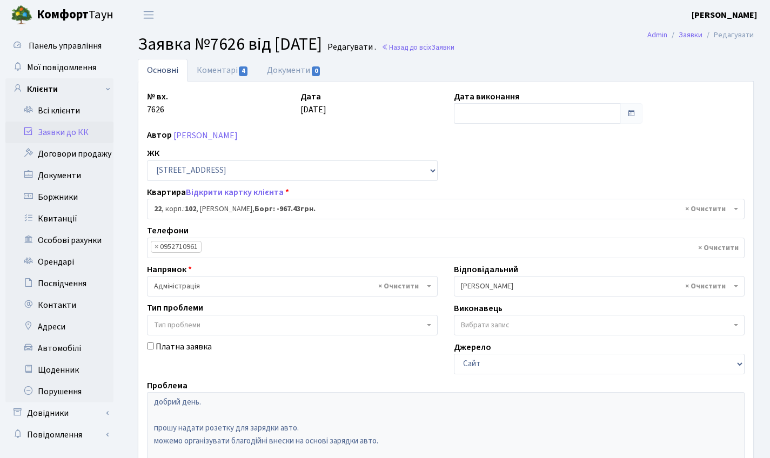
select select "38005"
click at [218, 65] on link "Коментарі 4" at bounding box center [222, 70] width 70 height 22
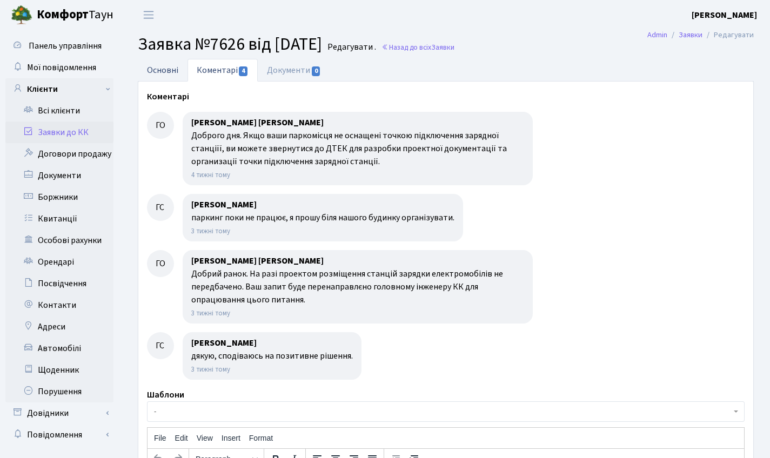
click at [178, 69] on link "Основні" at bounding box center [163, 70] width 50 height 22
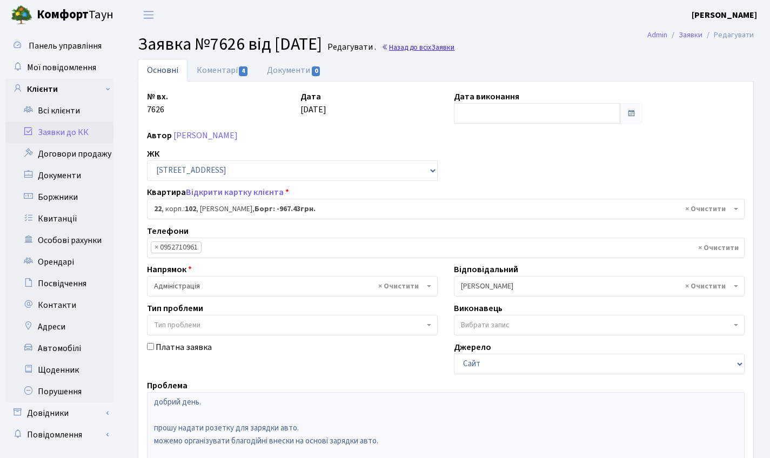
click at [439, 46] on link "Назад до всіх Заявки" at bounding box center [417, 47] width 73 height 10
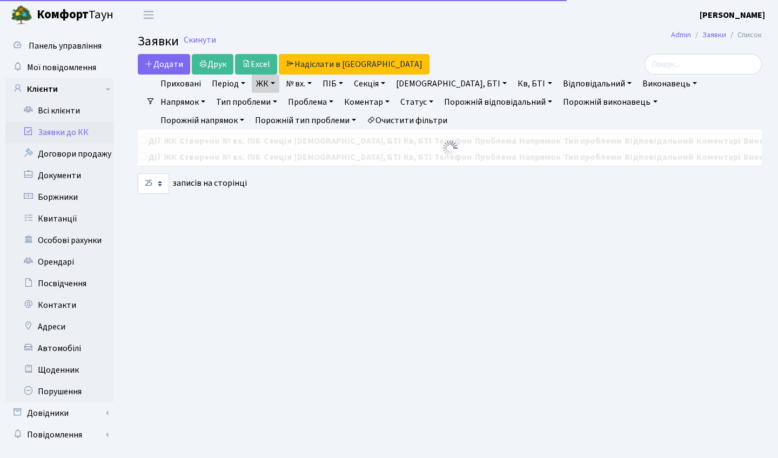
select select "25"
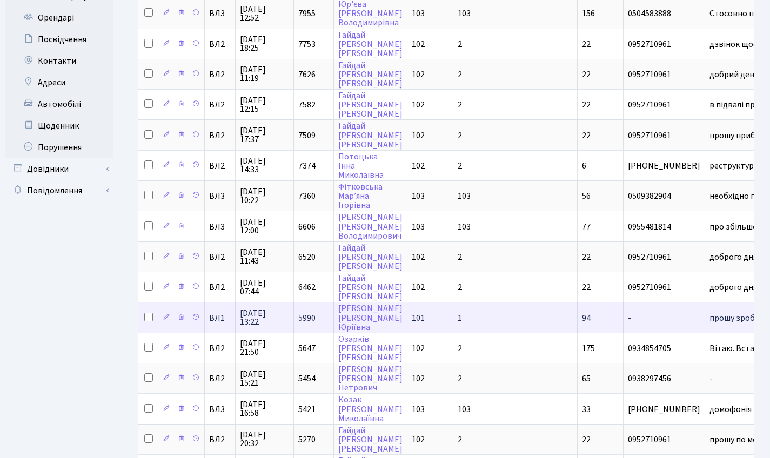
scroll to position [246, 0]
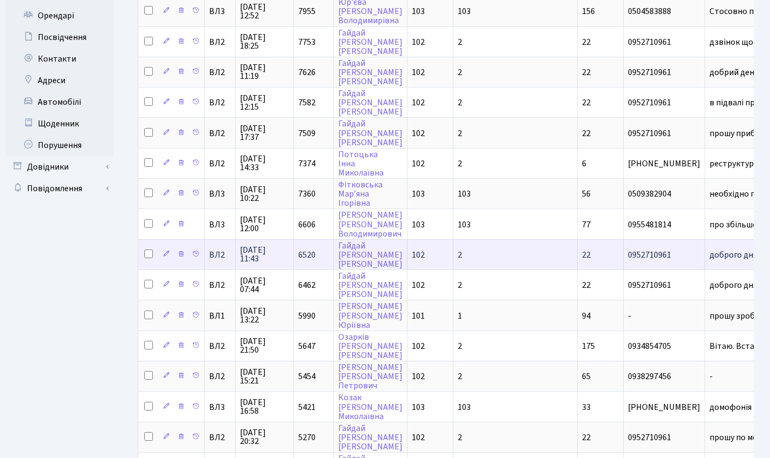
click at [628, 259] on span "0952710961" at bounding box center [664, 255] width 72 height 9
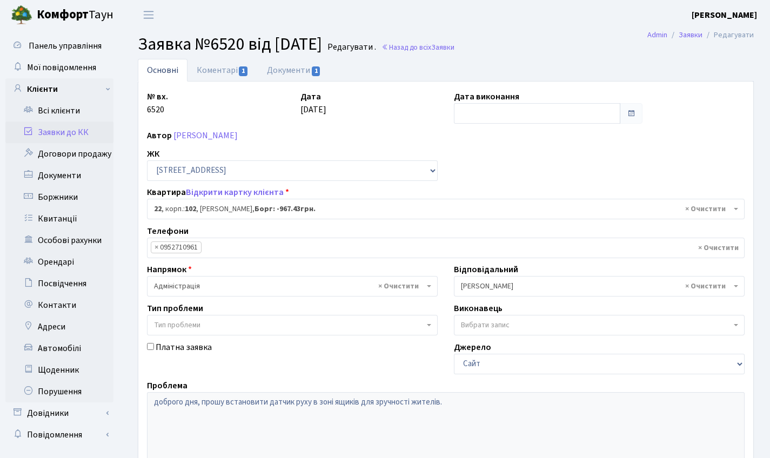
select select "38005"
click at [211, 65] on link "Коментарі 1" at bounding box center [222, 70] width 70 height 22
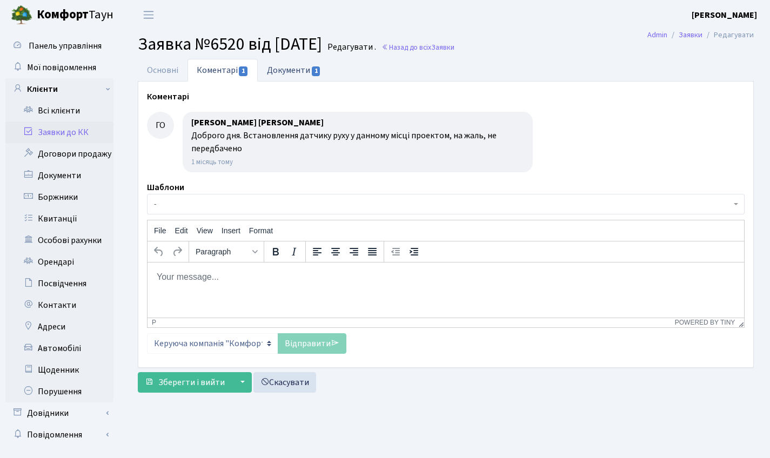
click at [295, 66] on link "Документи 1" at bounding box center [294, 70] width 72 height 22
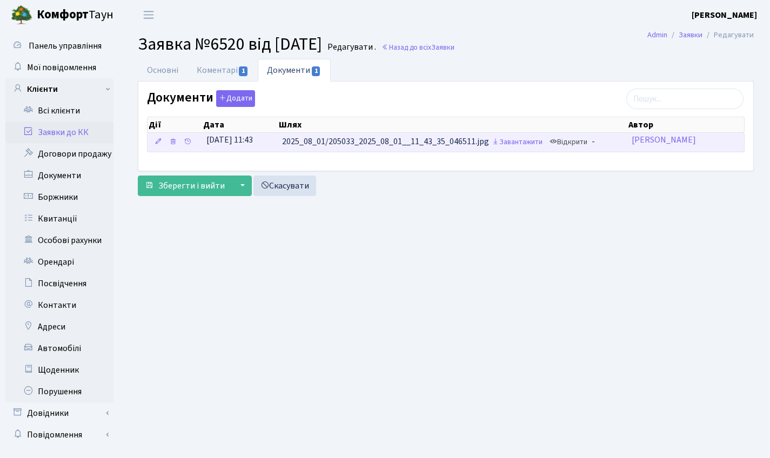
click at [568, 143] on link "Відкрити" at bounding box center [568, 142] width 43 height 17
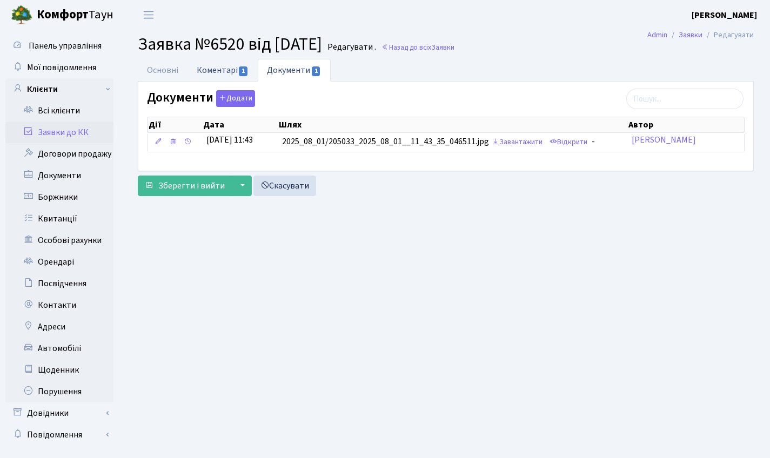
click at [223, 77] on link "Коментарі 1" at bounding box center [222, 70] width 70 height 22
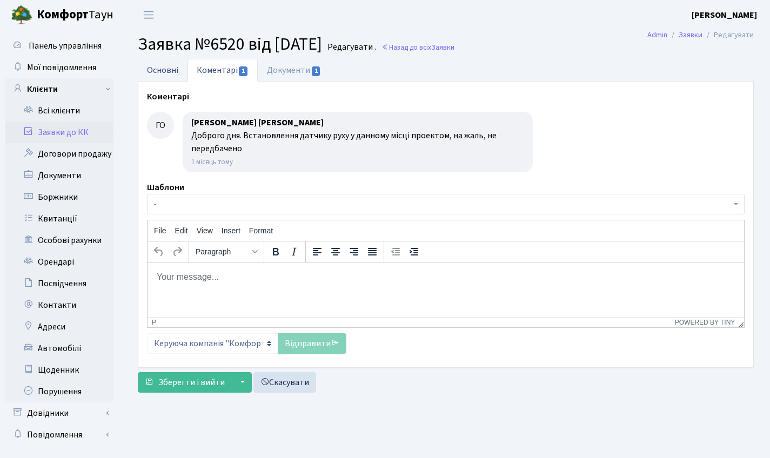
click at [164, 71] on link "Основні" at bounding box center [163, 70] width 50 height 22
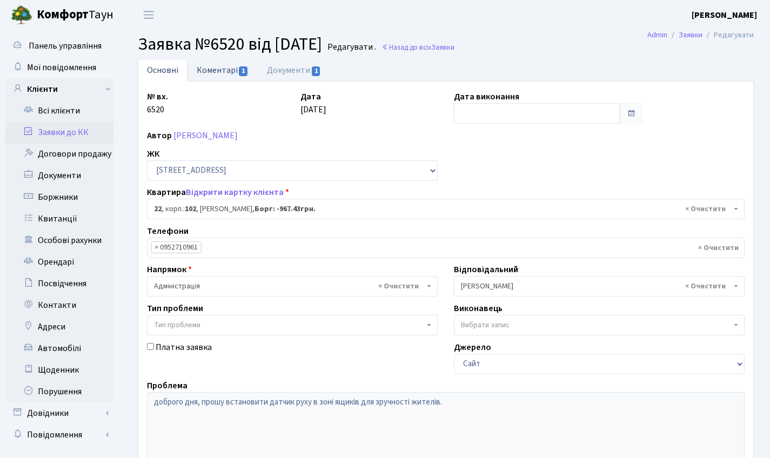
click at [223, 65] on link "Коментарі 1" at bounding box center [222, 70] width 70 height 22
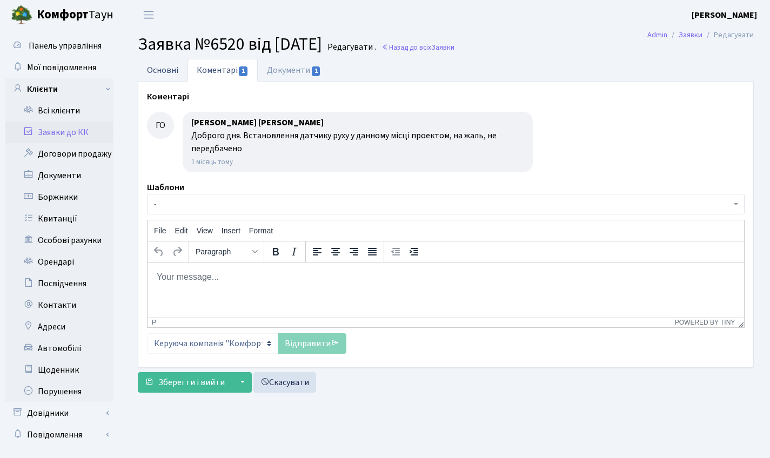
click at [152, 61] on link "Основні" at bounding box center [163, 70] width 50 height 22
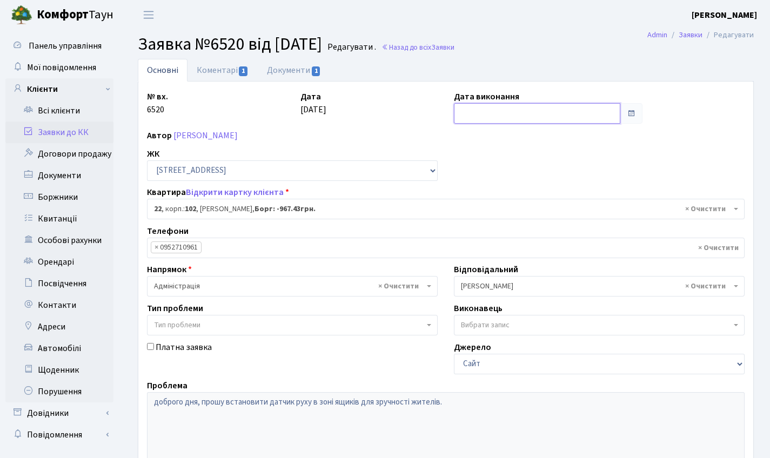
click at [466, 116] on input "text" at bounding box center [537, 113] width 166 height 21
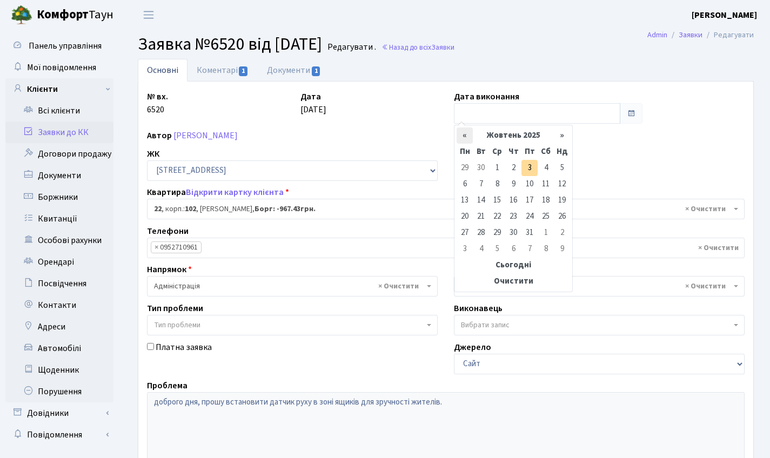
click at [466, 139] on th "«" at bounding box center [464, 135] width 16 height 16
click at [467, 180] on td "4" at bounding box center [464, 184] width 16 height 16
type input "04.08.2025"
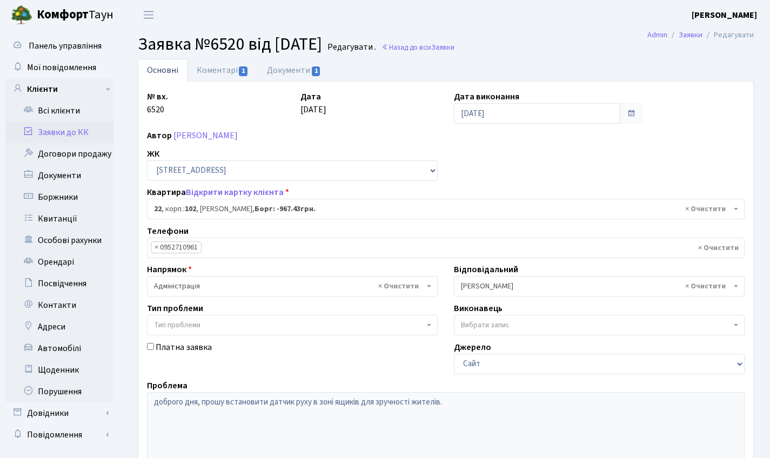
scroll to position [186, 0]
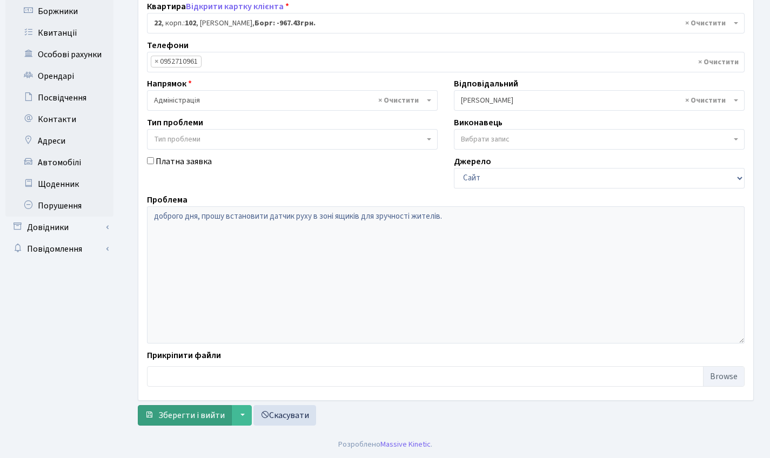
click at [197, 419] on span "Зберегти і вийти" at bounding box center [191, 415] width 66 height 12
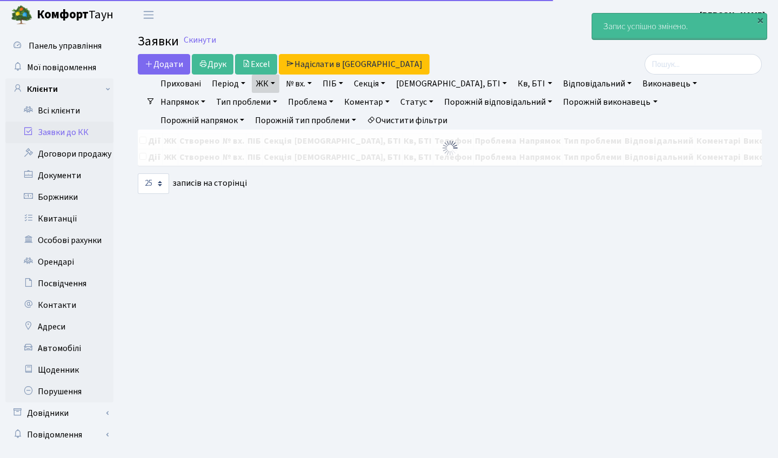
select select "25"
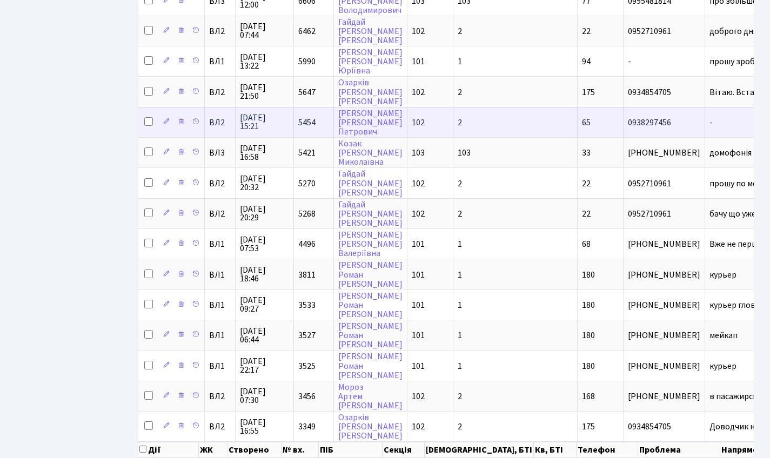
scroll to position [440, 0]
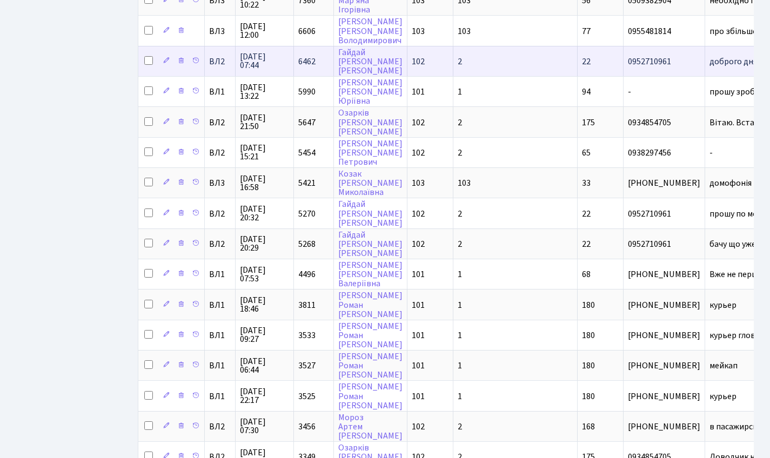
click at [314, 64] on td "6462" at bounding box center [314, 61] width 40 height 30
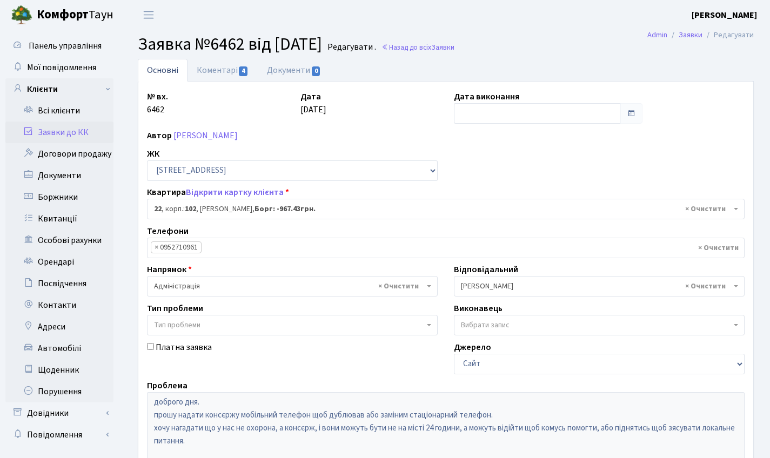
select select "38005"
click at [230, 75] on link "Коментарі 4" at bounding box center [222, 70] width 70 height 22
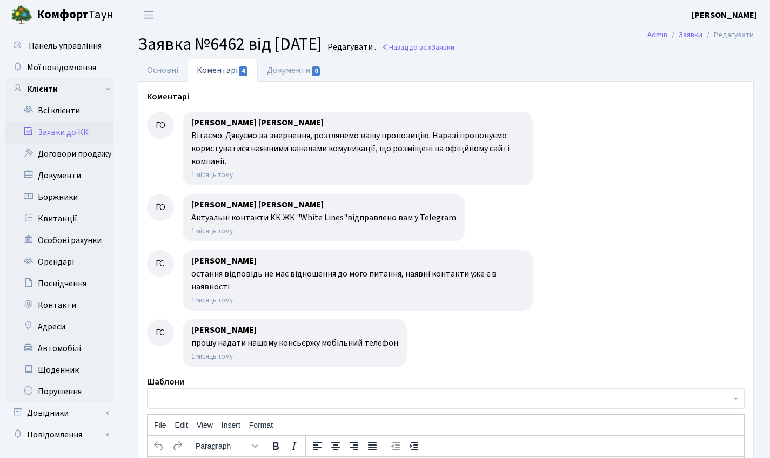
click at [446, 54] on h2 "Заявка №6462 від 31.07.2025 Редагувати . Назад до всіх Заявки" at bounding box center [446, 44] width 616 height 21
click at [444, 50] on link "Назад до всіх Заявки" at bounding box center [417, 47] width 73 height 10
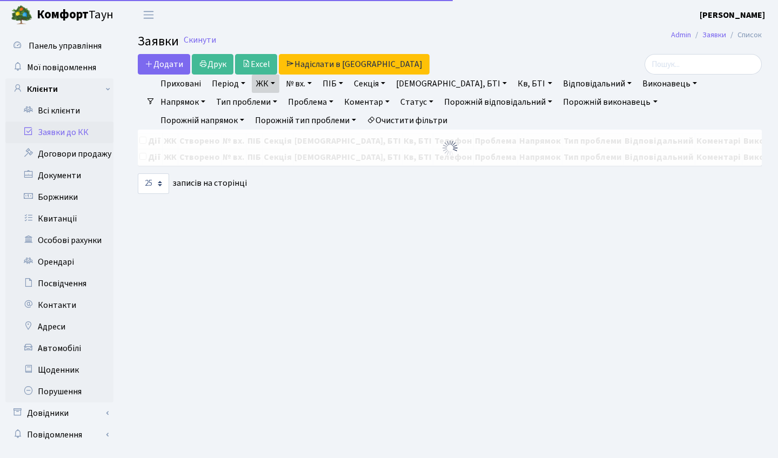
select select "25"
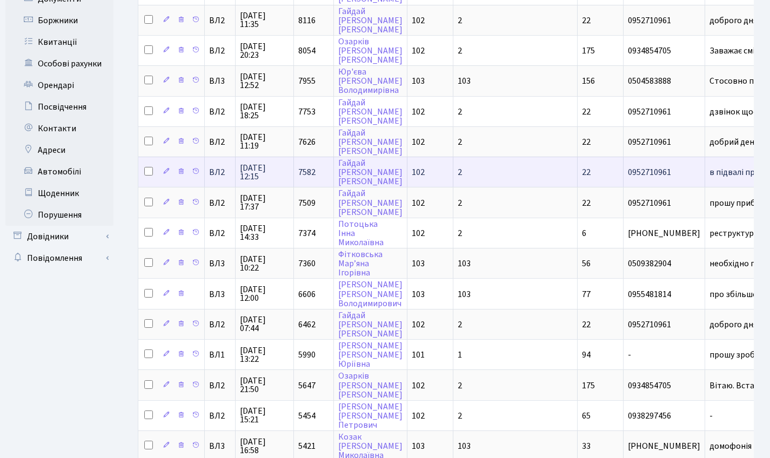
scroll to position [193, 0]
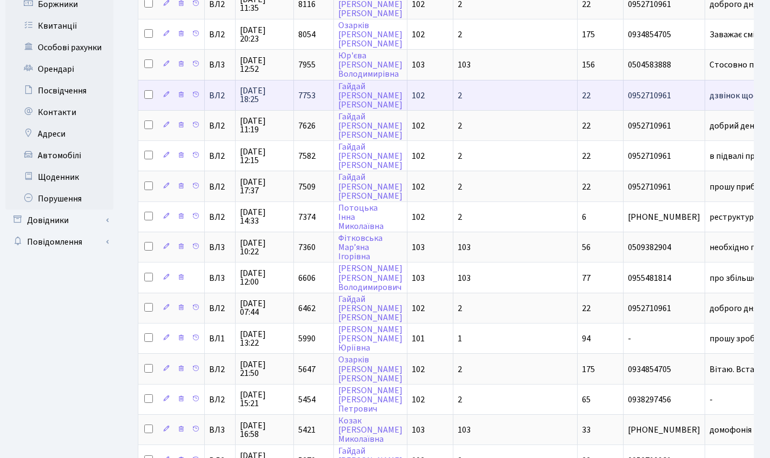
click at [250, 93] on span "07.09.2025 18:25" at bounding box center [264, 94] width 49 height 17
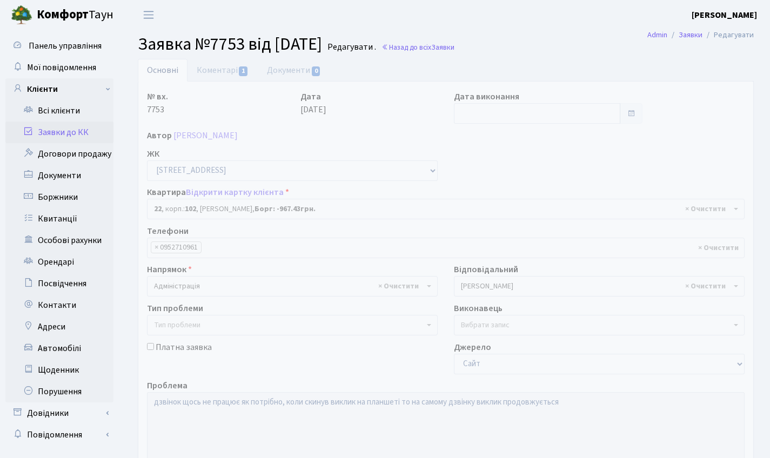
select select "38005"
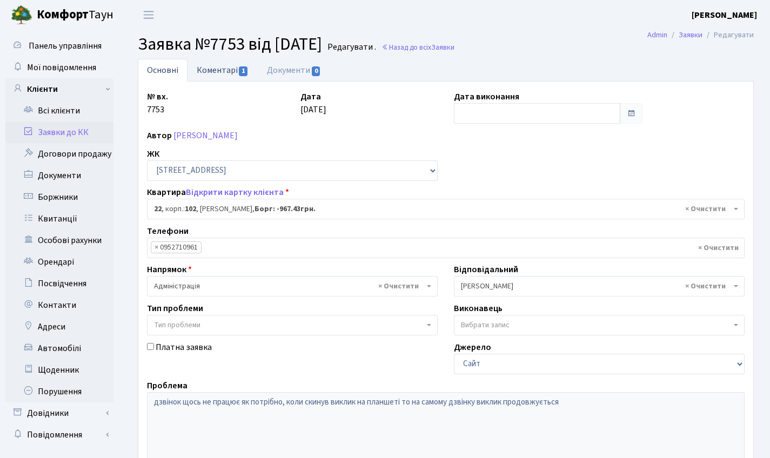
click at [211, 71] on link "Коментарі 1" at bounding box center [222, 70] width 70 height 22
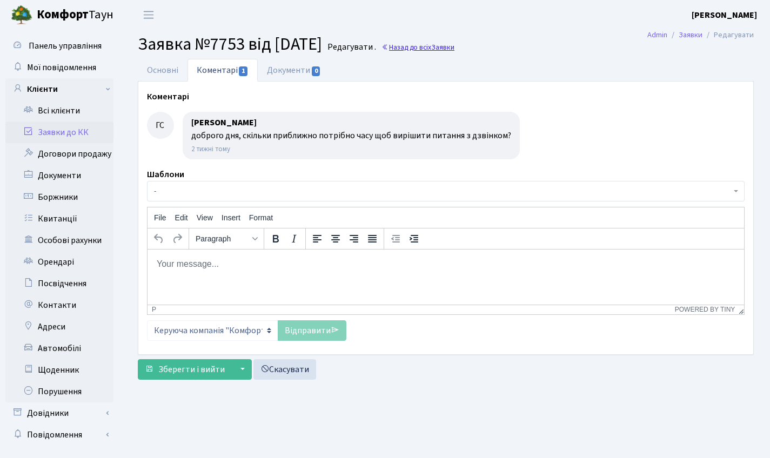
click at [446, 46] on link "Назад до всіх Заявки" at bounding box center [417, 47] width 73 height 10
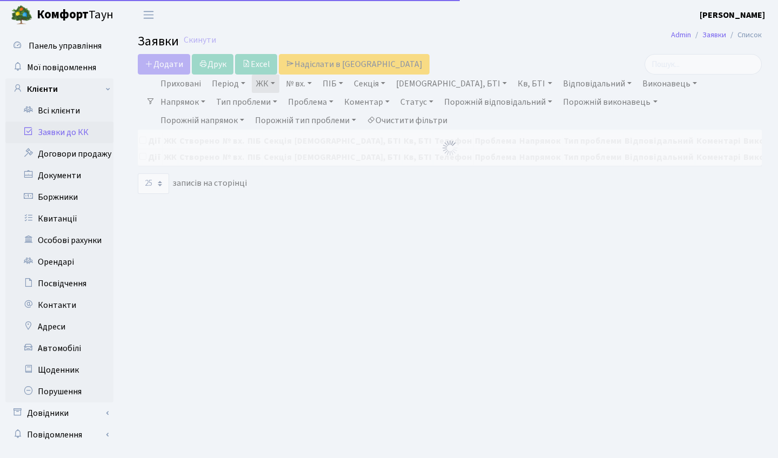
select select "25"
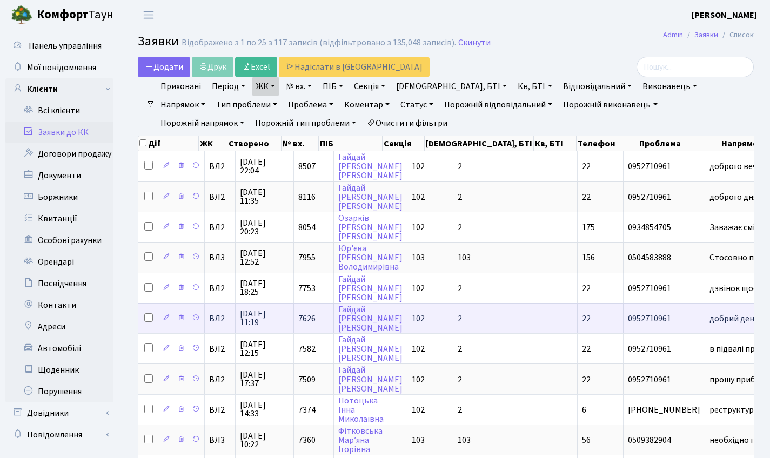
click at [275, 327] on span "[DATE] 11:19" at bounding box center [264, 318] width 49 height 17
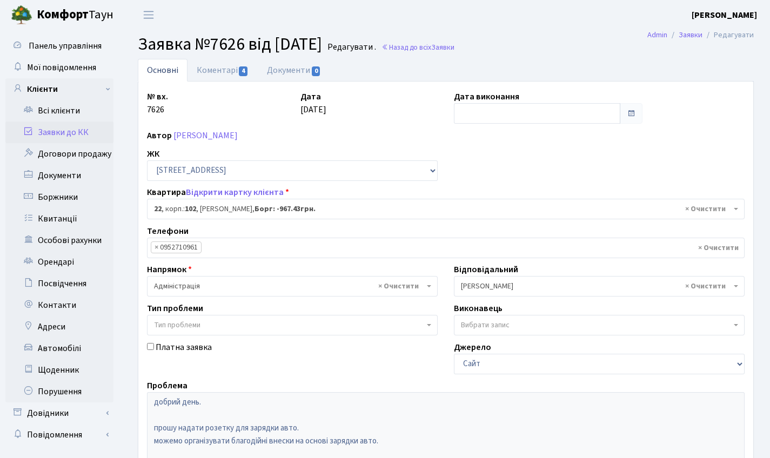
select select "38005"
click at [227, 68] on link "Коментарі 4" at bounding box center [222, 70] width 70 height 22
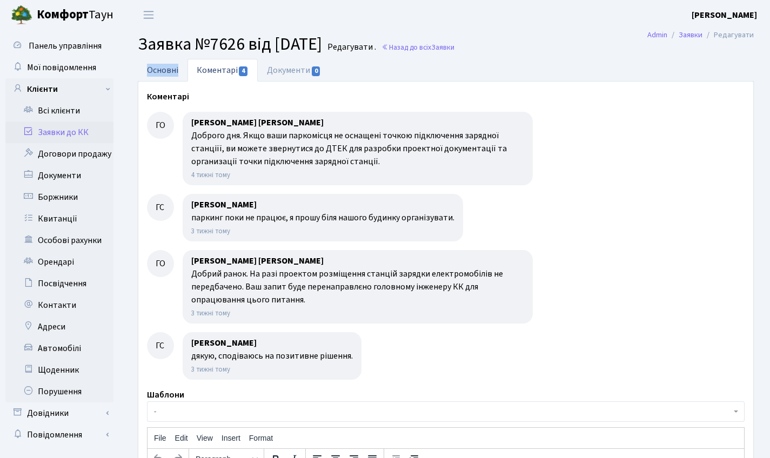
click at [155, 71] on link "Основні" at bounding box center [163, 70] width 50 height 22
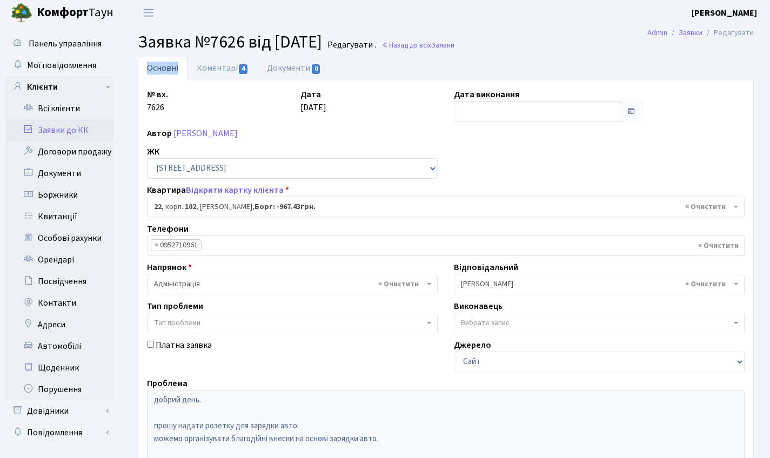
scroll to position [16, 0]
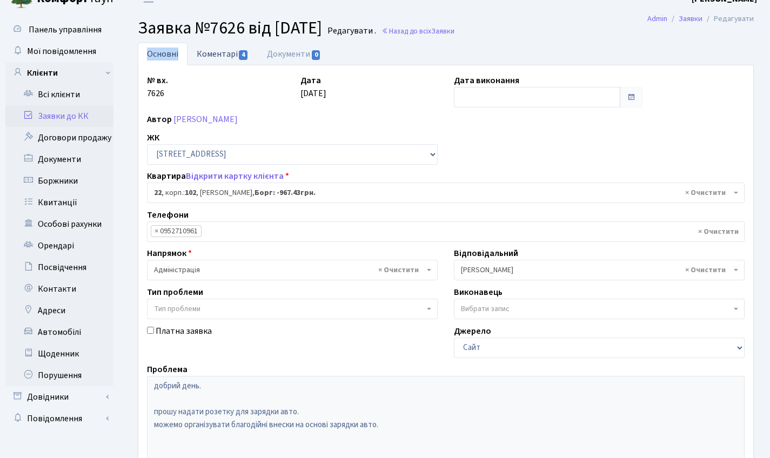
click at [213, 61] on link "Коментарі 4" at bounding box center [222, 54] width 70 height 22
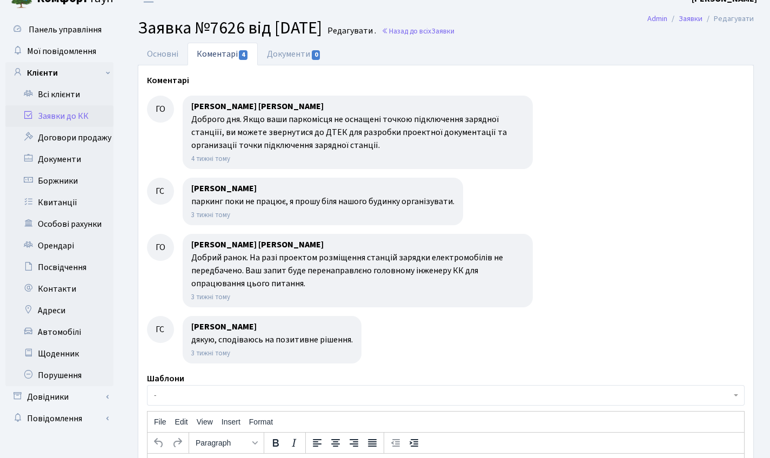
click at [455, 25] on h2 "Заявка №7626 від [DATE] Редагувати . Назад до всіх Заявки" at bounding box center [446, 28] width 616 height 21
click at [454, 27] on link "Назад до всіх Заявки" at bounding box center [417, 31] width 73 height 10
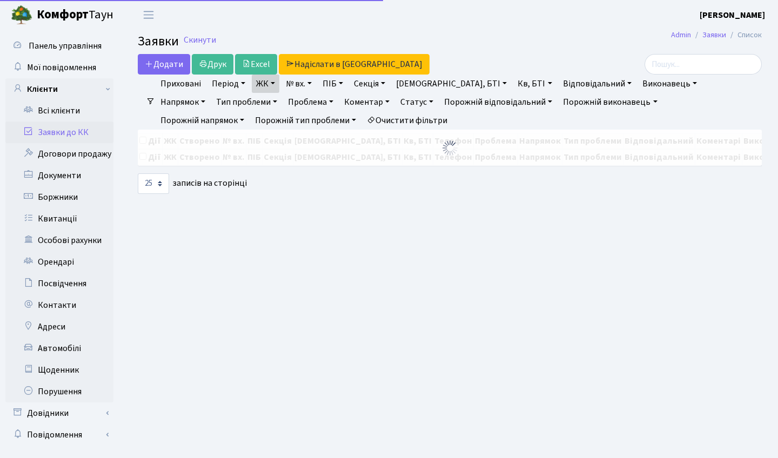
select select "25"
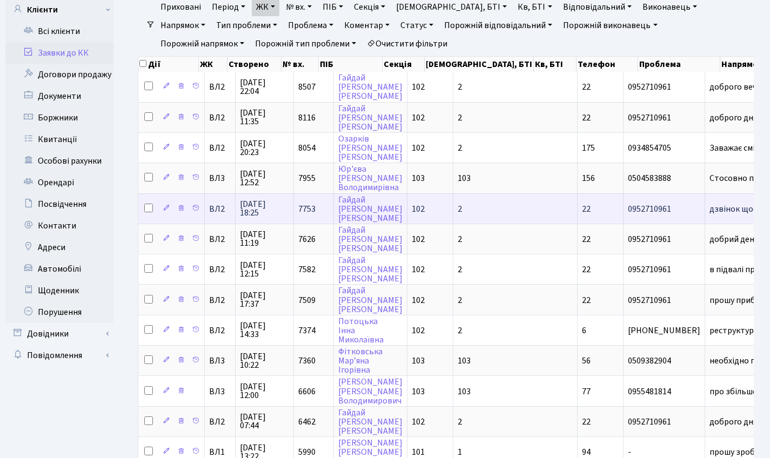
scroll to position [100, 0]
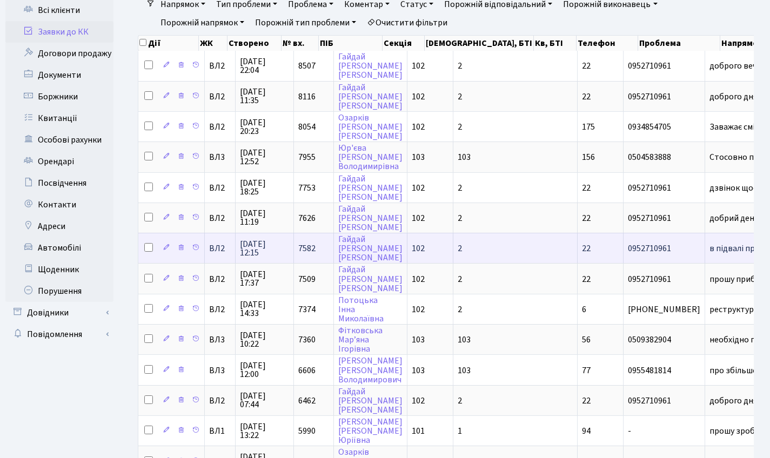
click at [380, 251] on td "[PERSON_NAME]" at bounding box center [370, 248] width 73 height 30
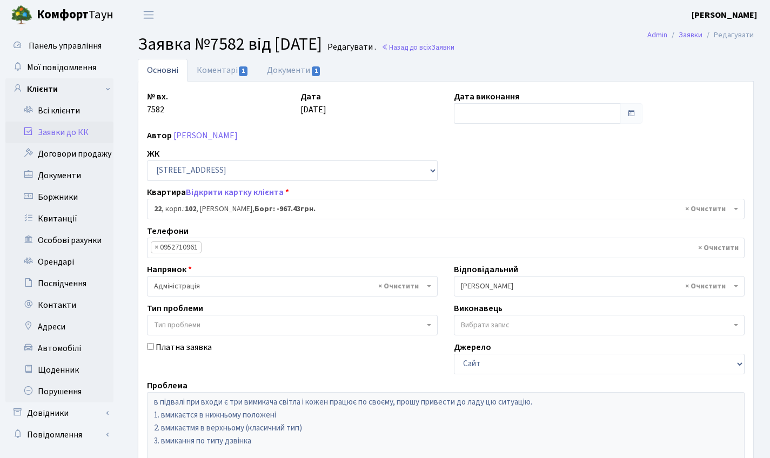
select select "38005"
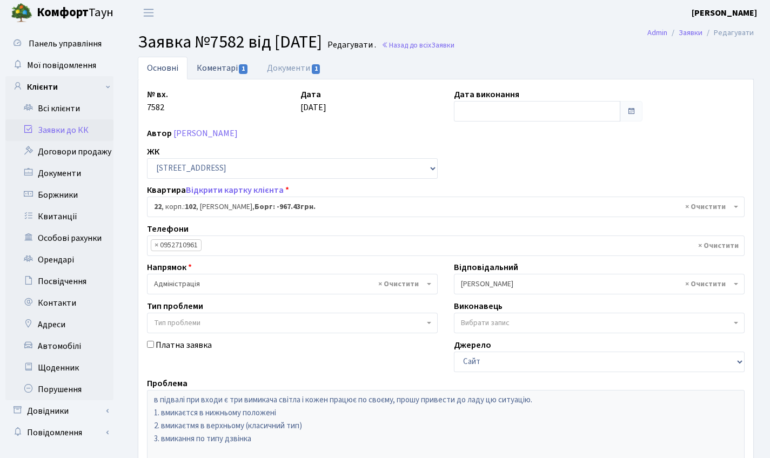
click at [217, 64] on link "Коментарі 1" at bounding box center [222, 68] width 70 height 22
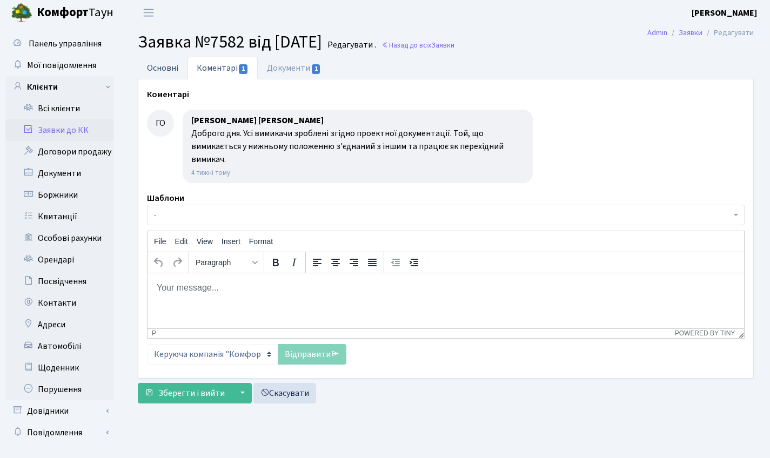
click at [164, 64] on link "Основні" at bounding box center [163, 68] width 50 height 22
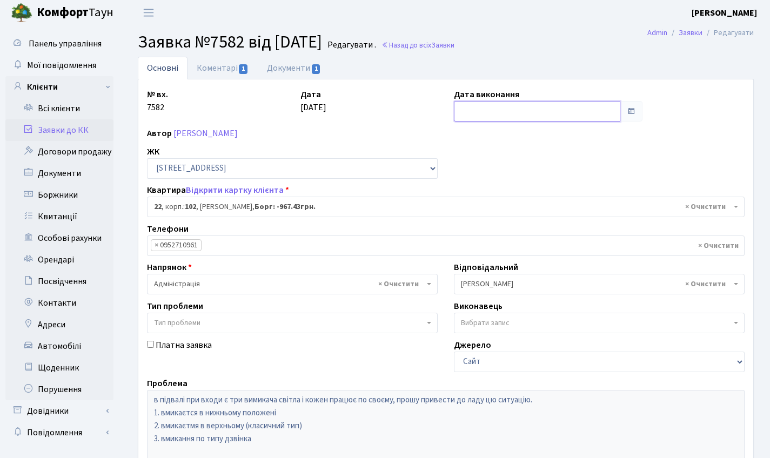
click at [470, 110] on input "text" at bounding box center [537, 111] width 166 height 21
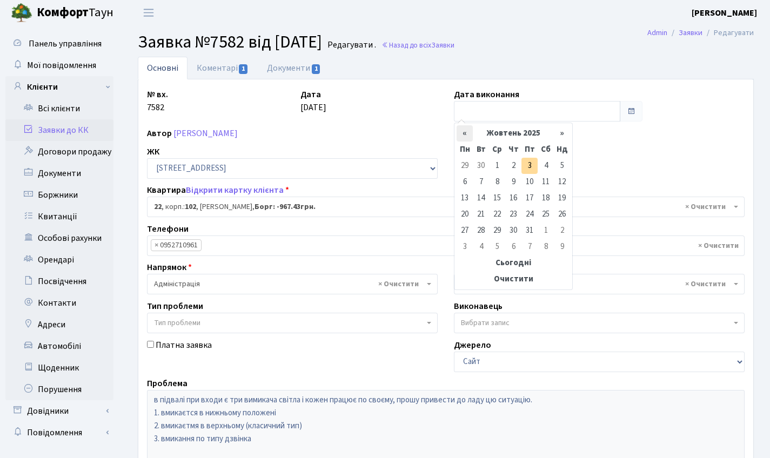
click at [461, 130] on th "«" at bounding box center [464, 133] width 16 height 16
click at [528, 177] on td "5" at bounding box center [529, 182] width 16 height 16
type input "[DATE]"
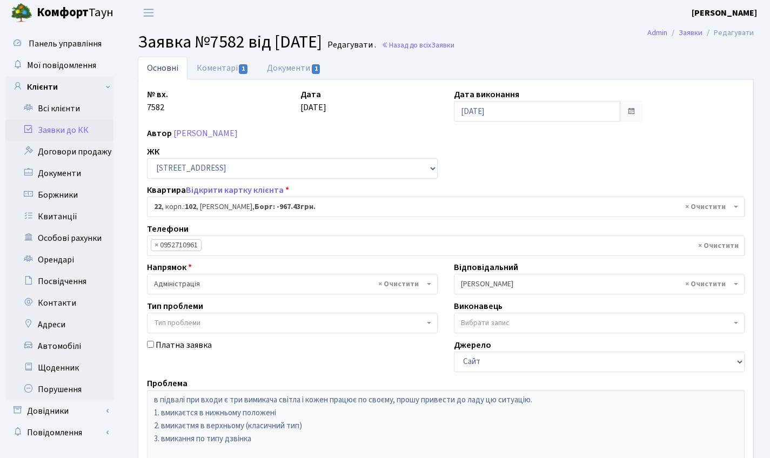
scroll to position [186, 0]
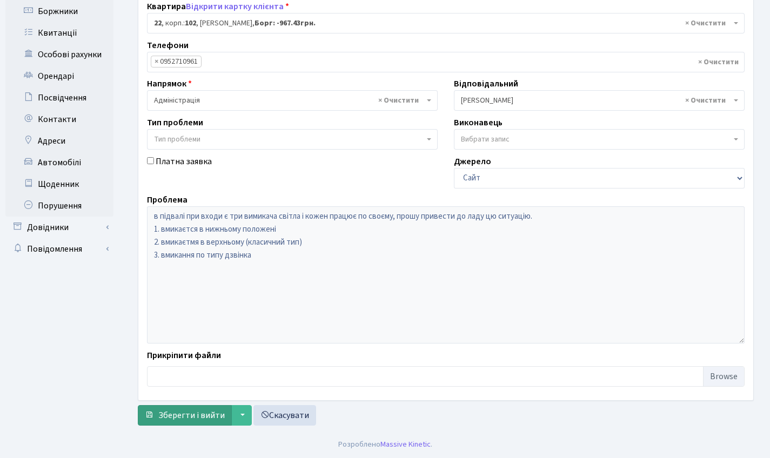
click at [188, 410] on span "Зберегти і вийти" at bounding box center [191, 415] width 66 height 12
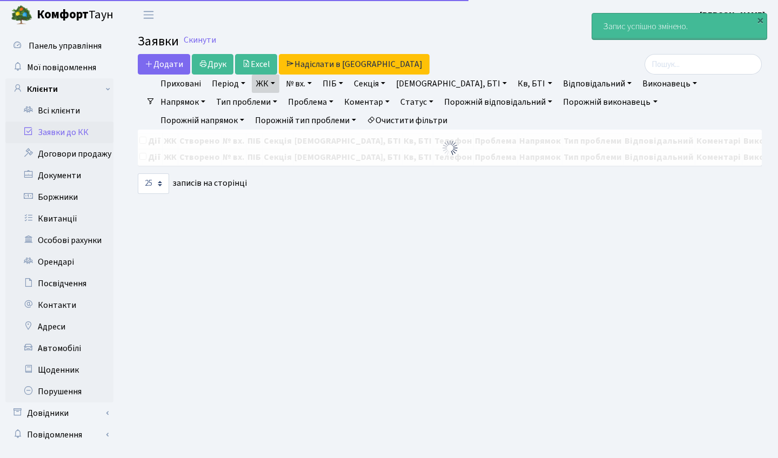
select select "25"
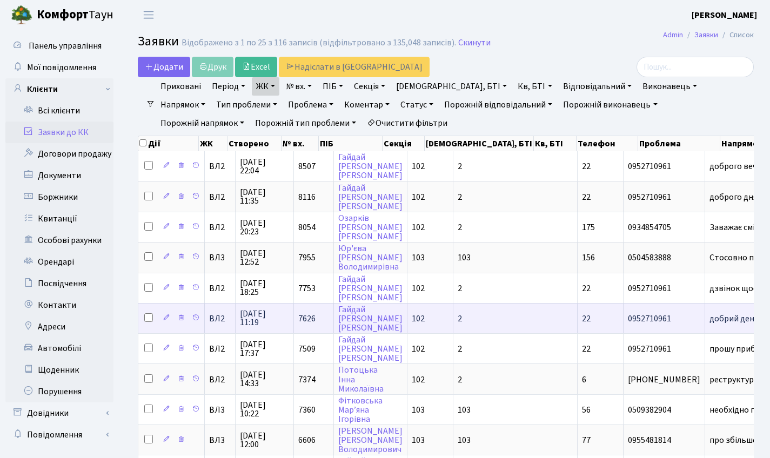
scroll to position [2, 0]
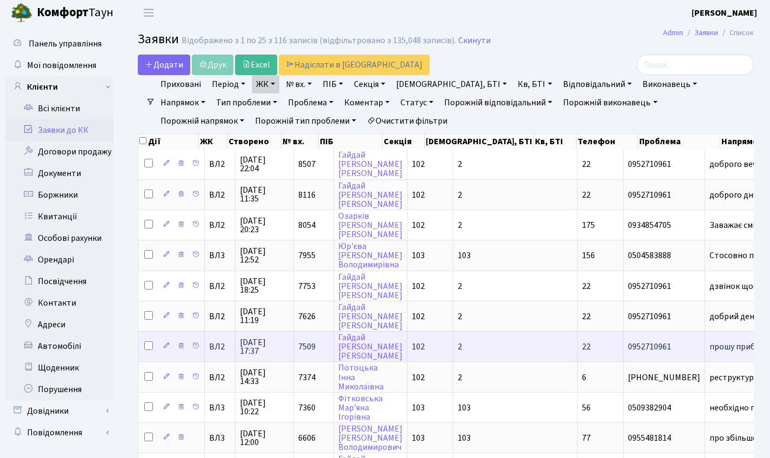
click at [267, 351] on span "31.08.2025 17:37" at bounding box center [264, 346] width 49 height 17
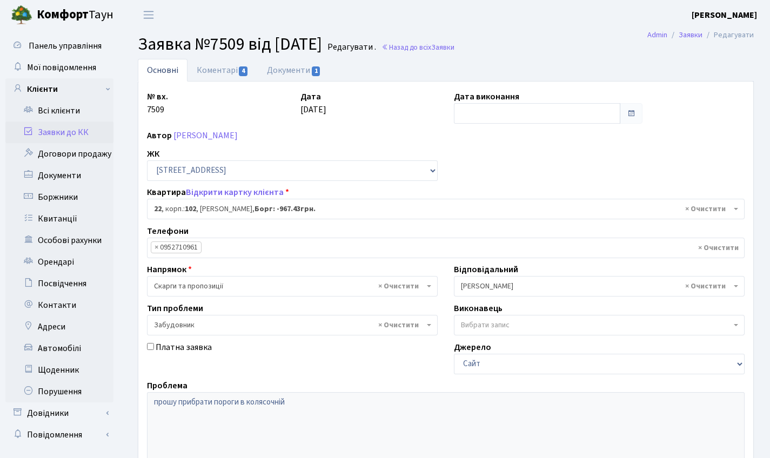
select select "38005"
select select "64"
click at [214, 65] on link "Коментарі 4" at bounding box center [222, 70] width 70 height 22
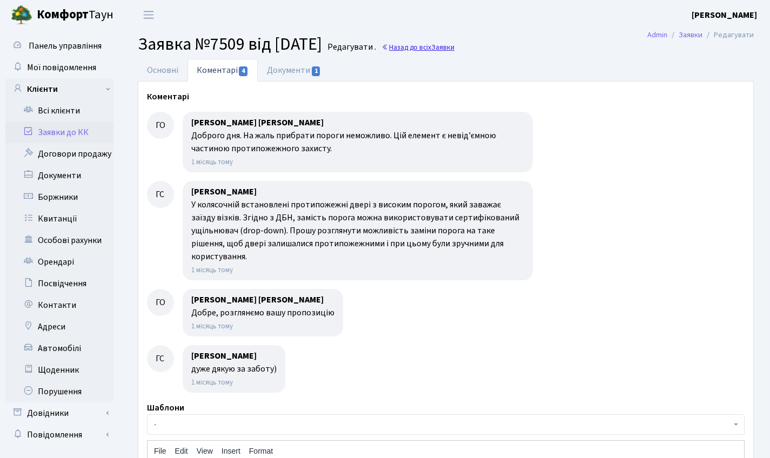
click at [427, 48] on link "Назад до всіх Заявки" at bounding box center [417, 47] width 73 height 10
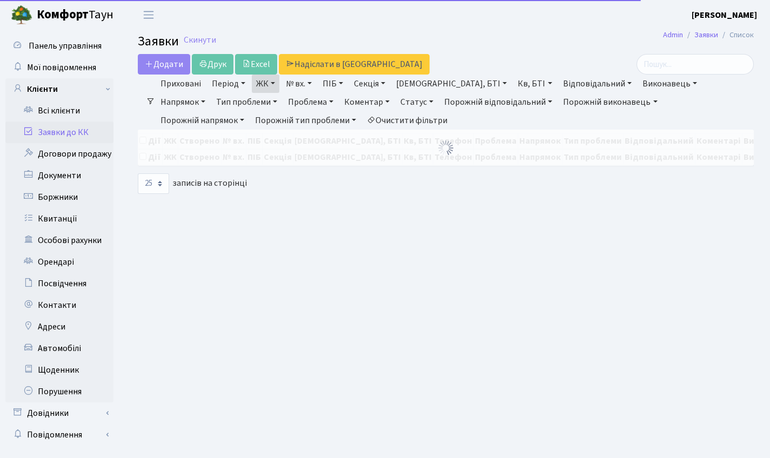
select select "25"
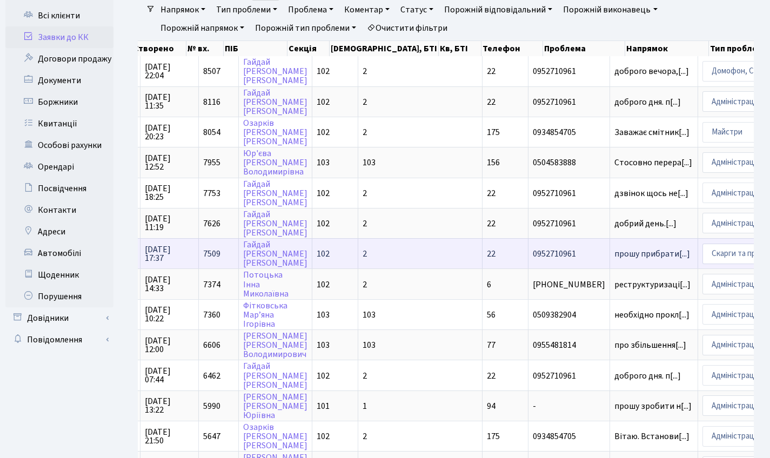
scroll to position [106, 0]
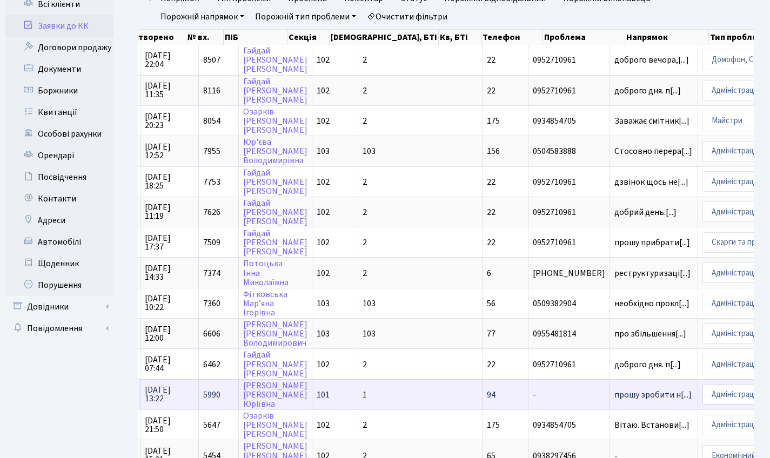
click at [218, 394] on td "5990" at bounding box center [219, 394] width 40 height 30
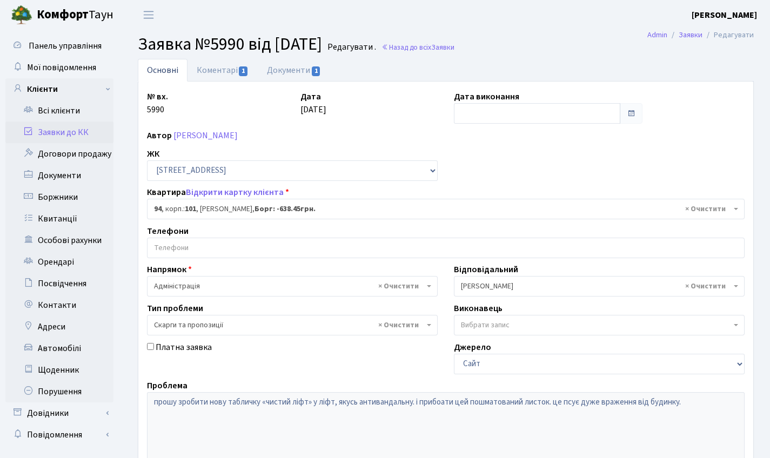
select select "37609"
select select "55"
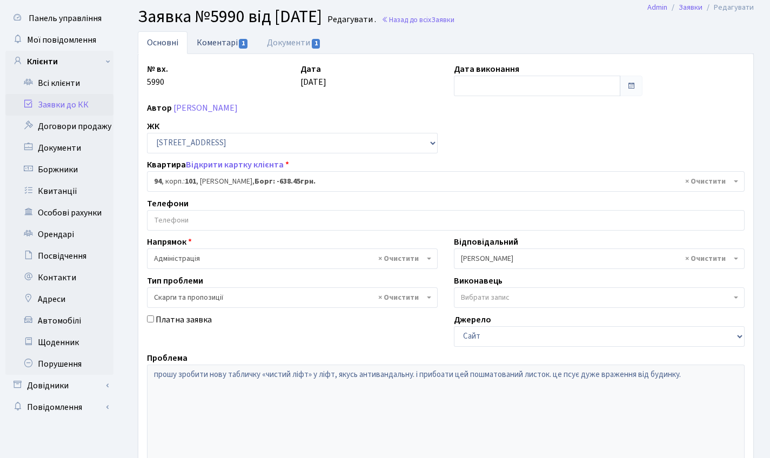
click at [229, 50] on link "Коментарі 1" at bounding box center [222, 42] width 70 height 22
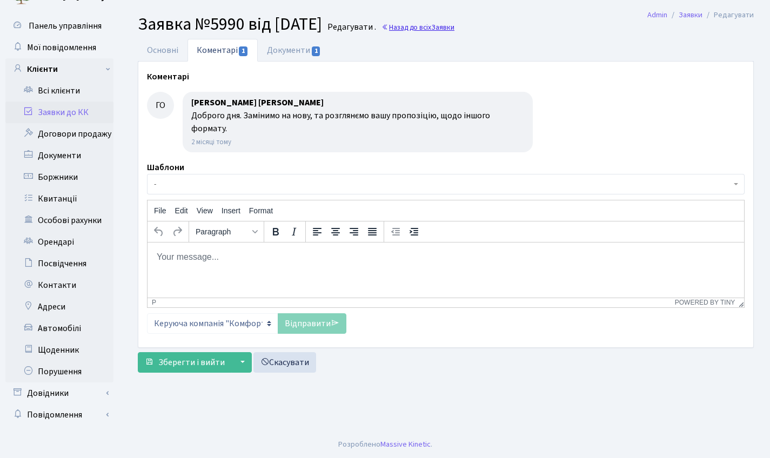
click at [454, 28] on link "Назад до всіх Заявки" at bounding box center [417, 27] width 73 height 10
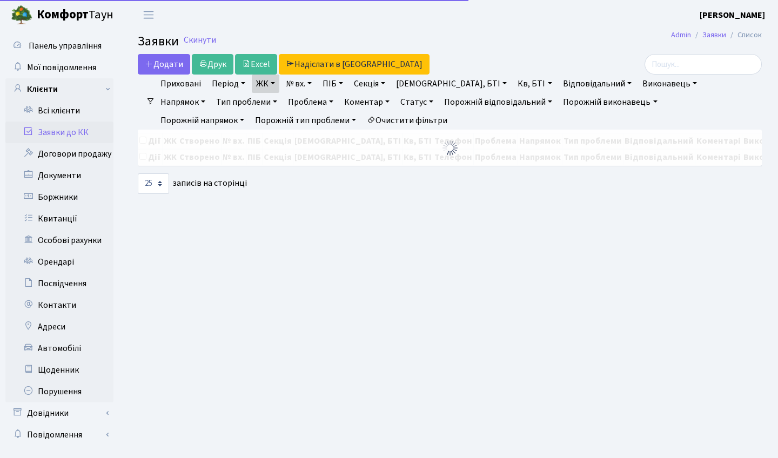
select select "25"
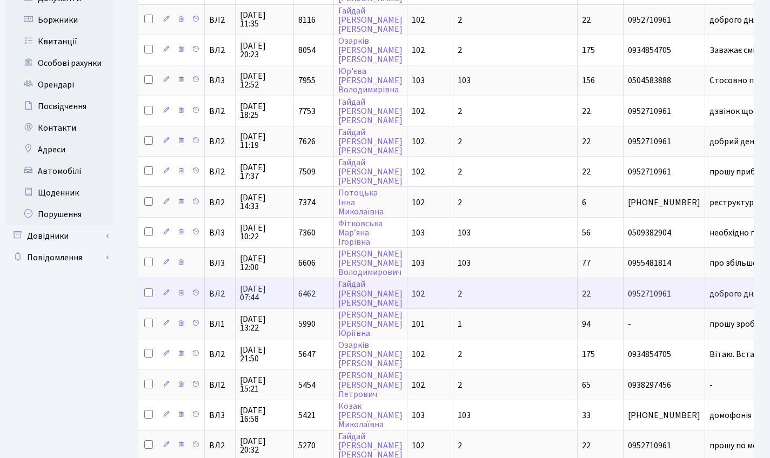
scroll to position [213, 0]
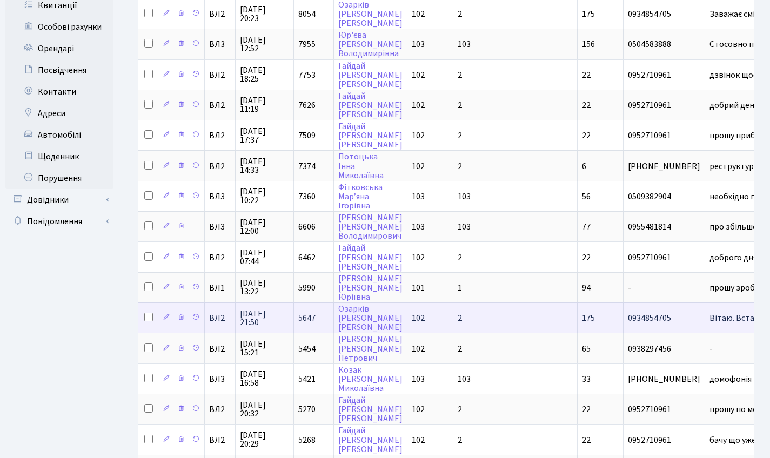
click at [276, 321] on span "[DATE] 21:50" at bounding box center [264, 318] width 49 height 17
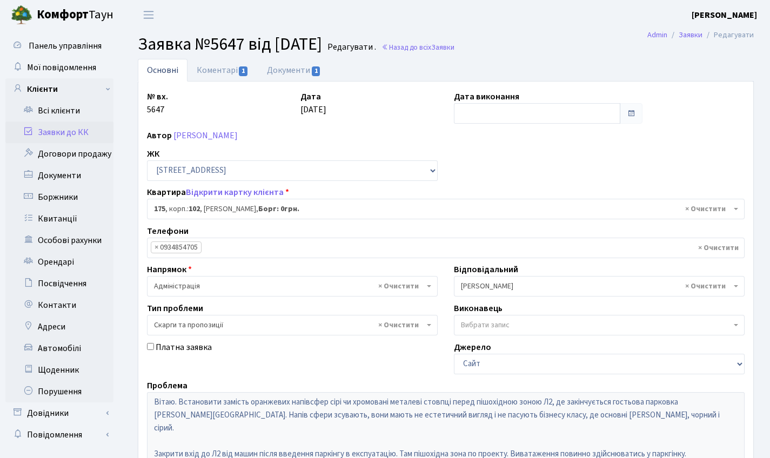
select select "38461"
select select "55"
click at [227, 77] on link "Коментарі 1" at bounding box center [222, 70] width 70 height 22
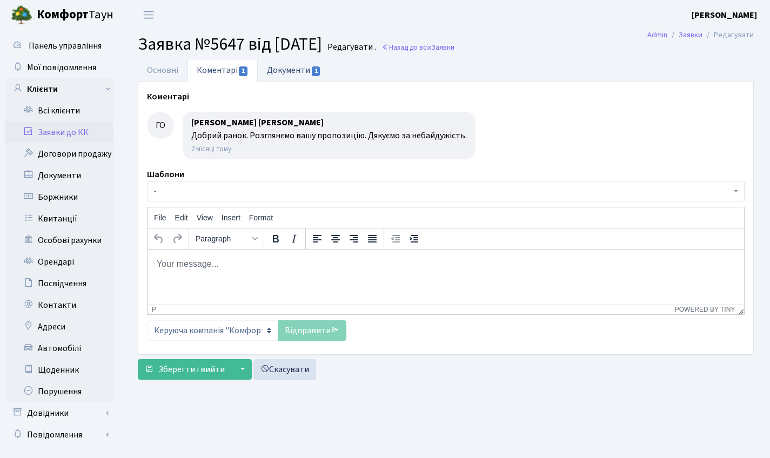
click at [305, 72] on link "Документи 1" at bounding box center [294, 70] width 72 height 22
select select "25"
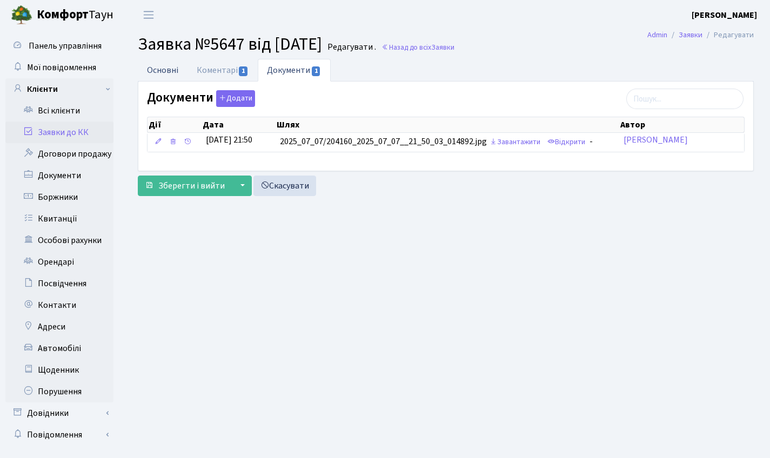
click at [170, 69] on link "Основні" at bounding box center [163, 70] width 50 height 22
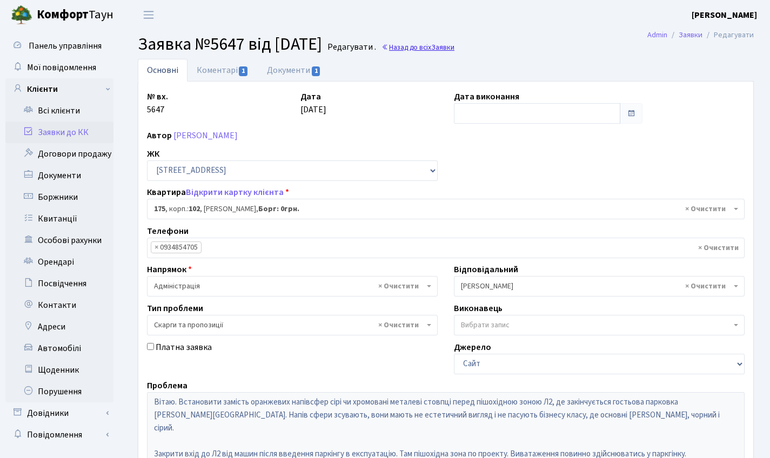
click at [416, 48] on link "Назад до всіх Заявки" at bounding box center [417, 47] width 73 height 10
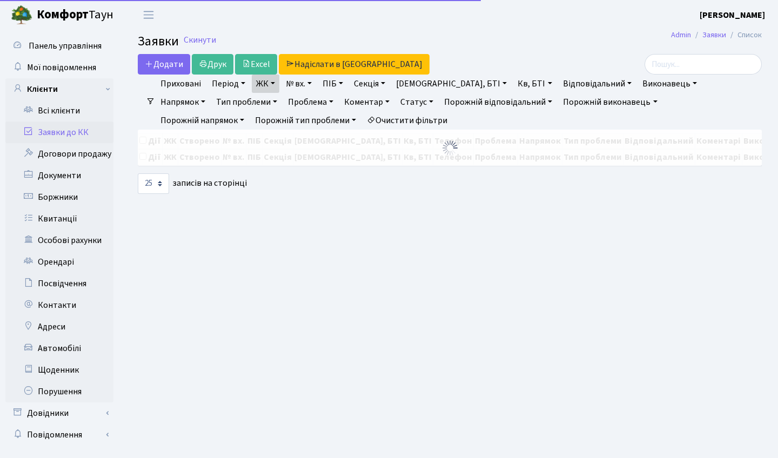
select select "25"
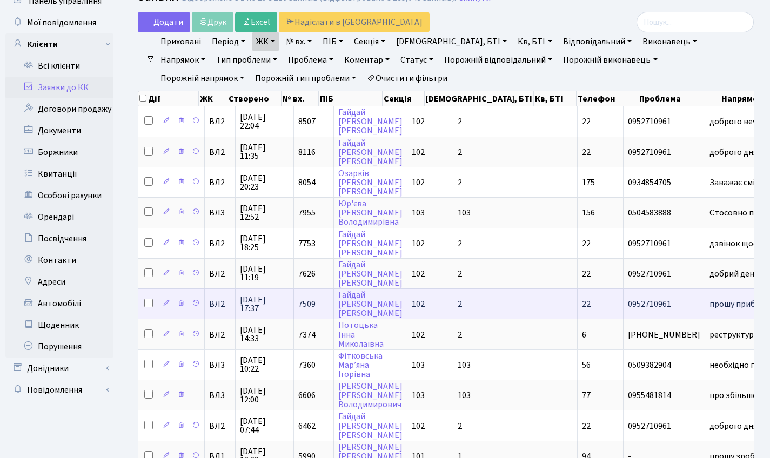
scroll to position [550, 0]
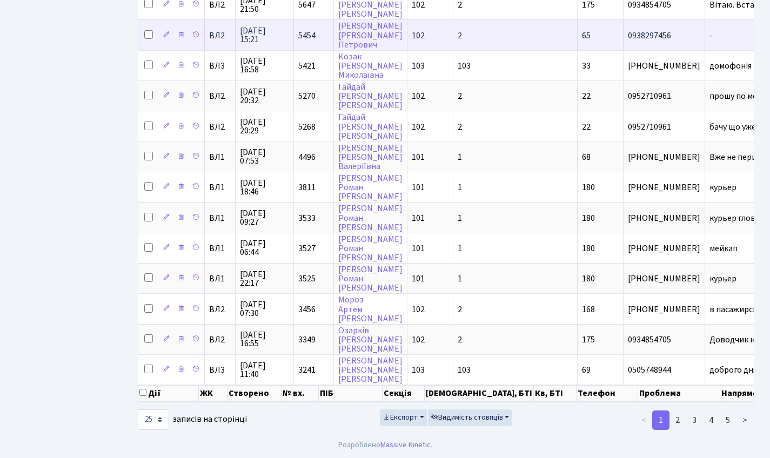
click at [265, 19] on td "02.07.2025 15:21" at bounding box center [265, 34] width 58 height 30
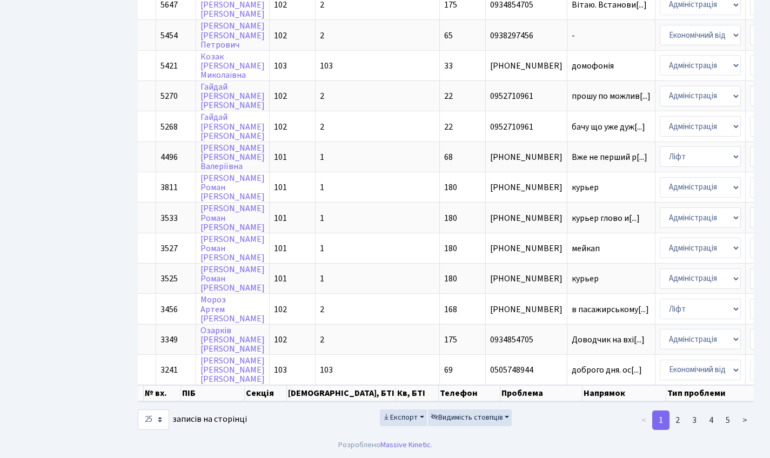
scroll to position [0, 0]
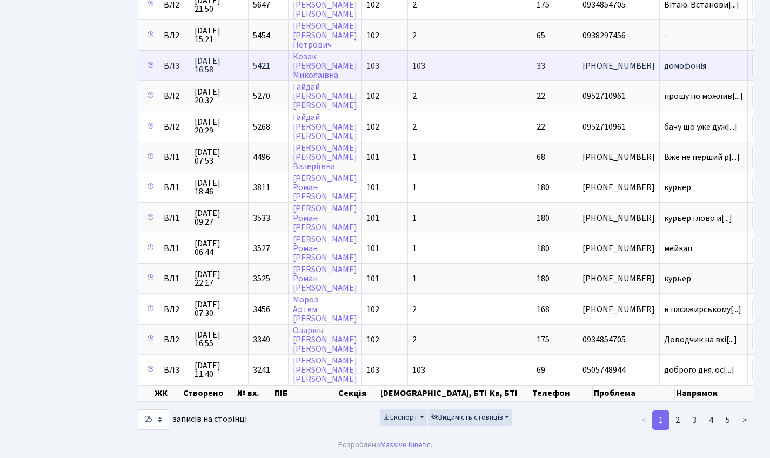
click at [213, 57] on span "01.07.2025 16:58" at bounding box center [218, 65] width 49 height 17
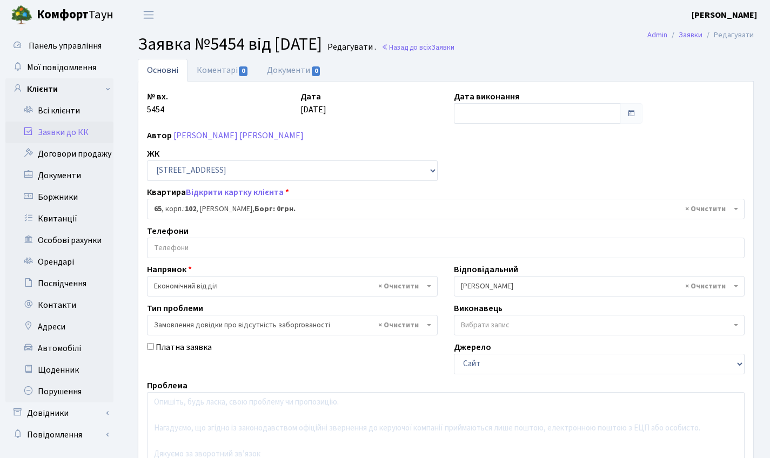
select select "38134"
select select "35"
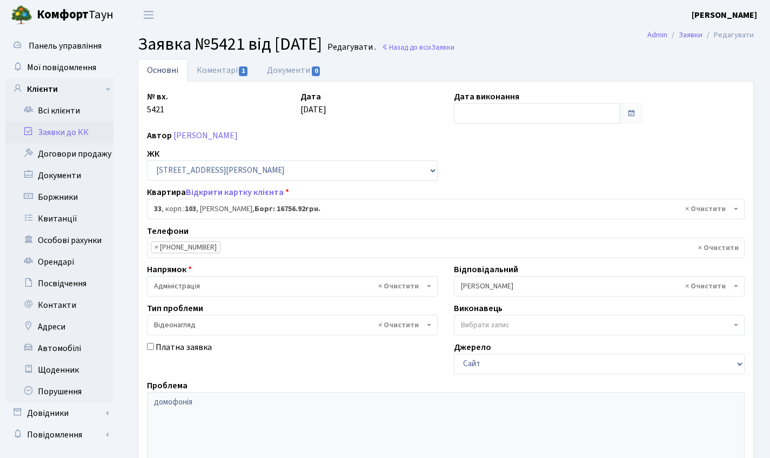
select select "42670"
select select "45"
click at [247, 68] on link "Коментарі 1" at bounding box center [222, 70] width 70 height 22
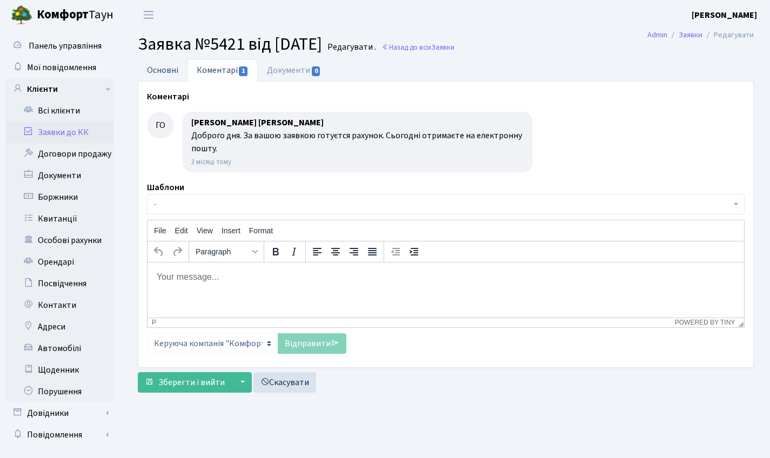
click at [166, 70] on link "Основні" at bounding box center [163, 70] width 50 height 22
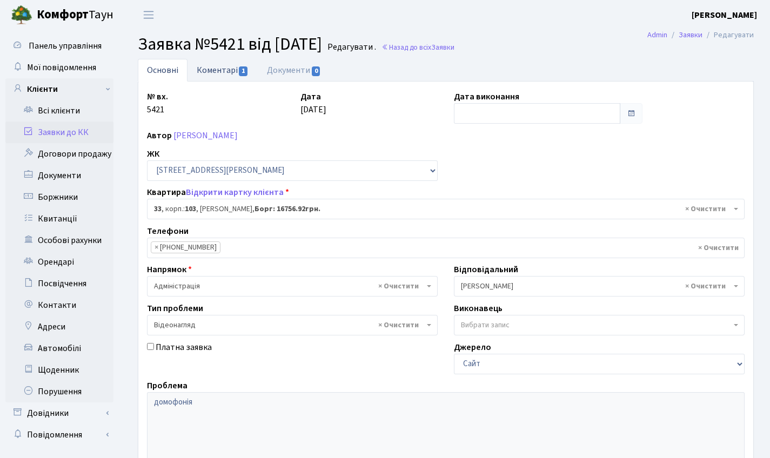
click at [211, 72] on link "Коментарі 1" at bounding box center [222, 70] width 70 height 22
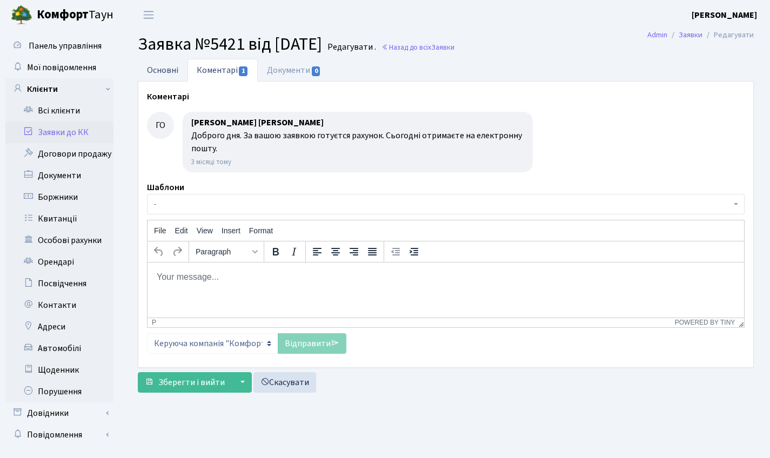
click at [160, 75] on link "Основні" at bounding box center [163, 70] width 50 height 22
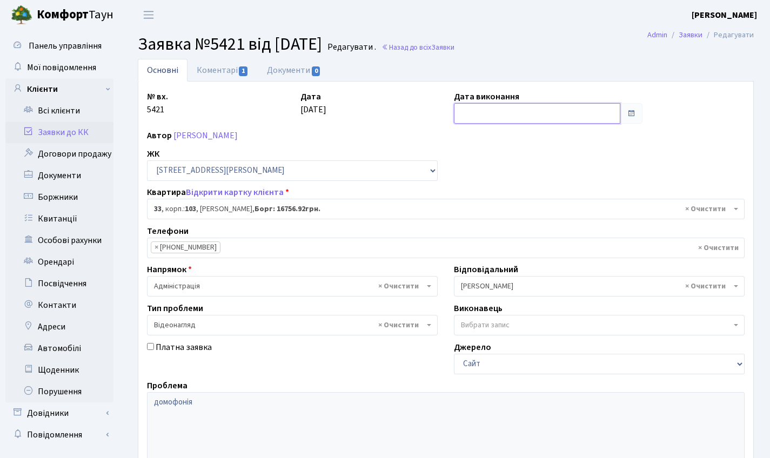
click at [485, 111] on input "text" at bounding box center [537, 113] width 166 height 21
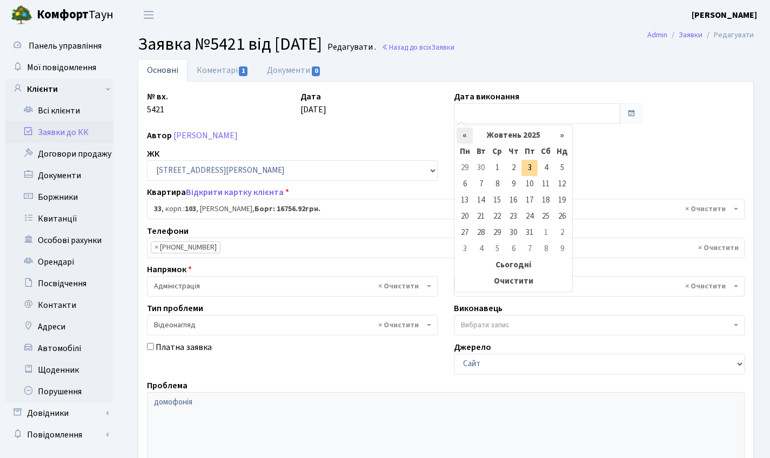
click at [462, 132] on th "«" at bounding box center [464, 135] width 16 height 16
click at [496, 170] on td "2" at bounding box center [497, 168] width 16 height 16
type input "[DATE]"
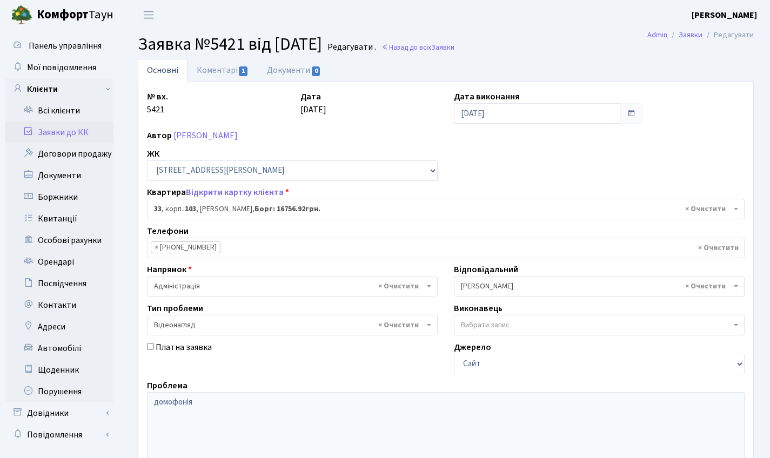
scroll to position [186, 0]
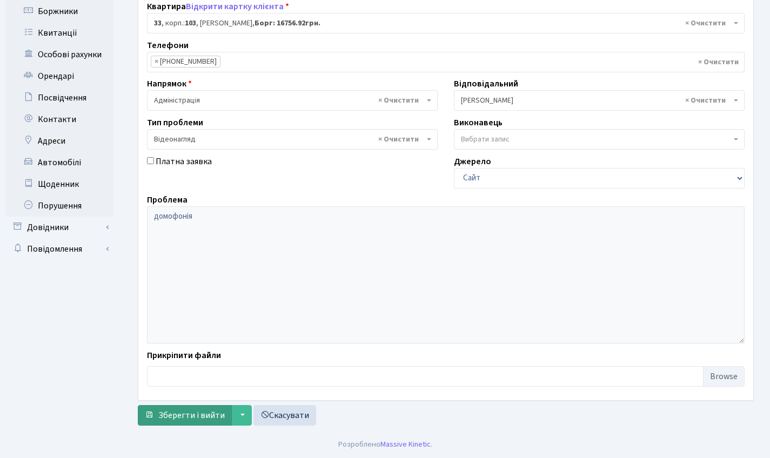
click at [193, 409] on span "Зберегти і вийти" at bounding box center [191, 415] width 66 height 12
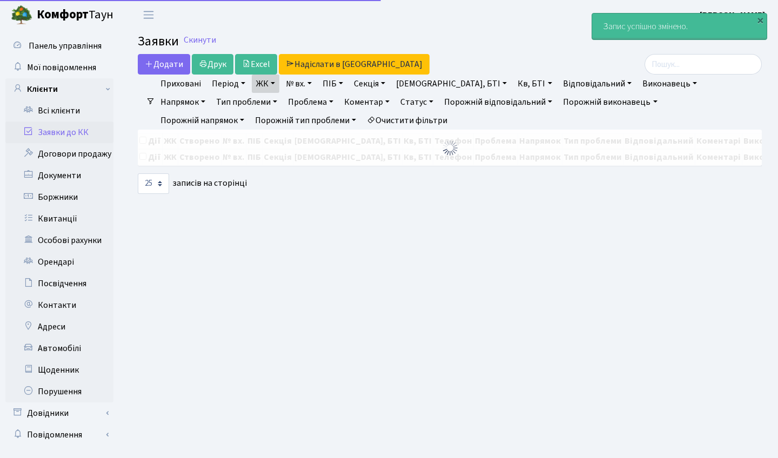
select select "25"
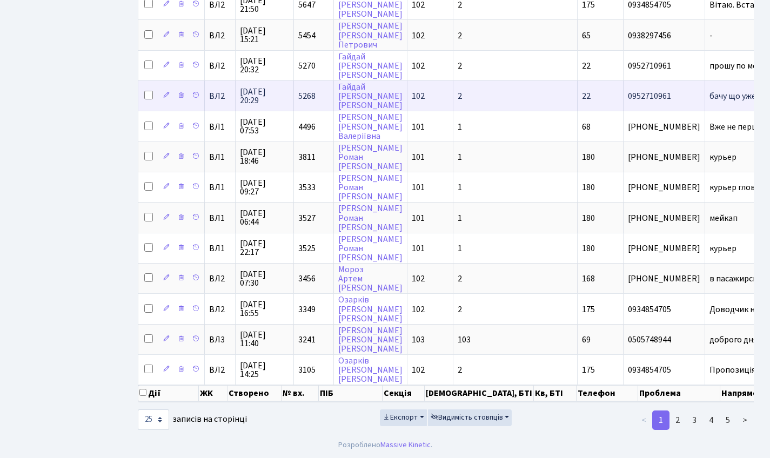
scroll to position [542, 0]
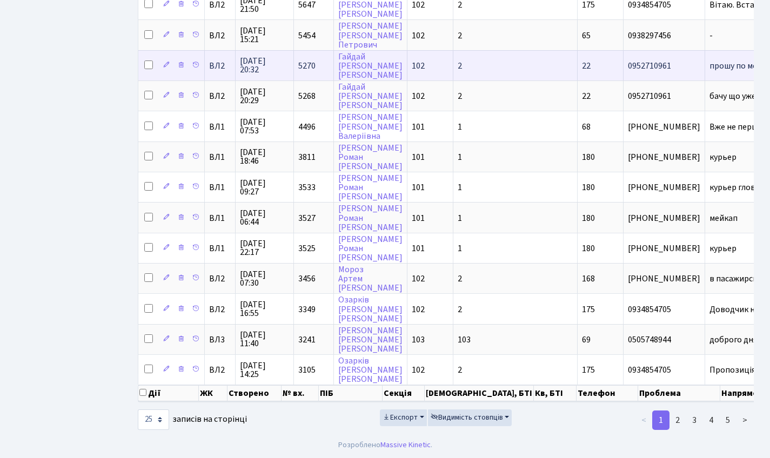
click at [310, 60] on span "5270" at bounding box center [306, 66] width 17 height 12
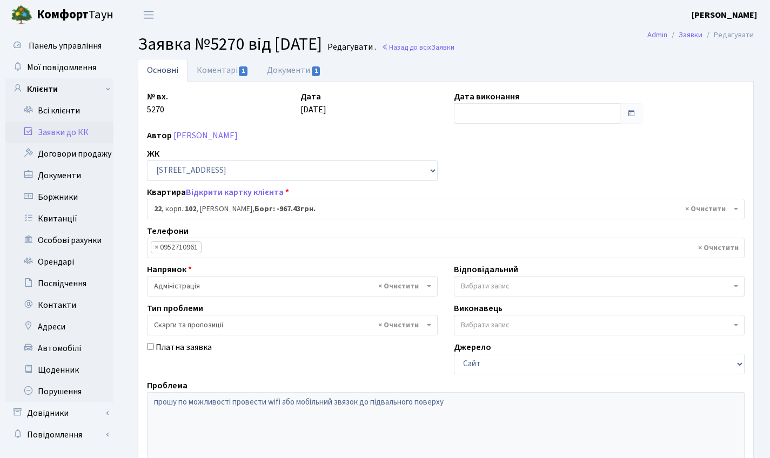
select select "38005"
select select "55"
click at [229, 68] on link "Коментарі 1" at bounding box center [222, 70] width 70 height 22
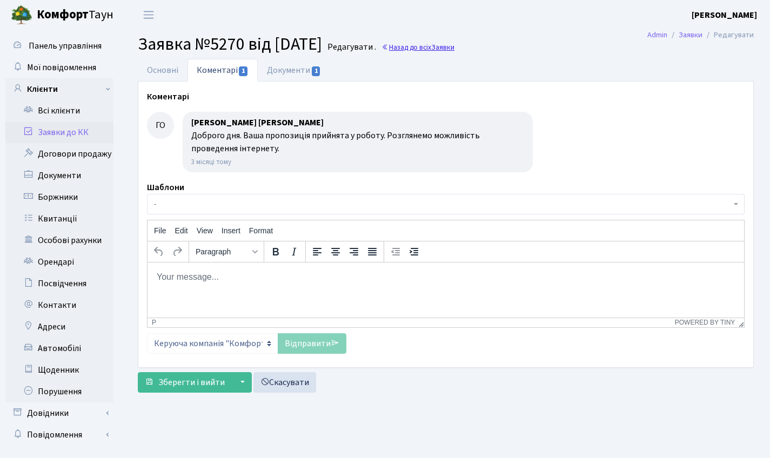
click at [439, 50] on link "Назад до всіх Заявки" at bounding box center [417, 47] width 73 height 10
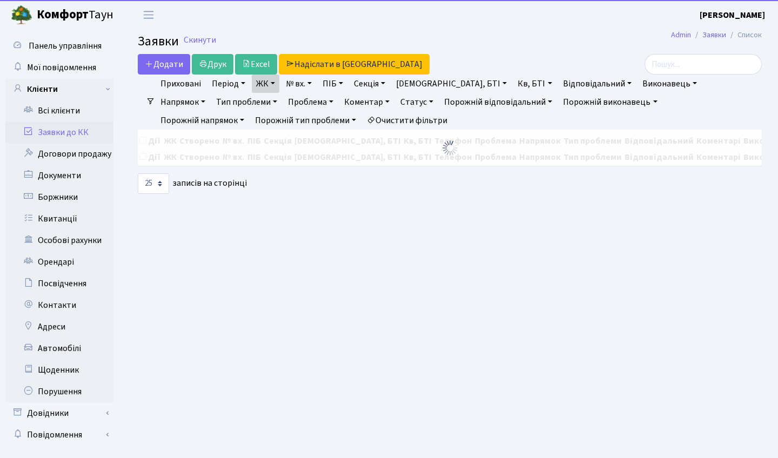
select select "25"
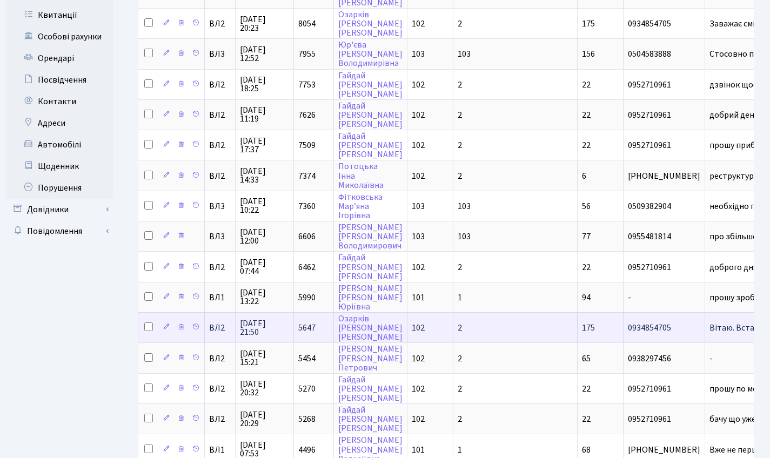
scroll to position [206, 0]
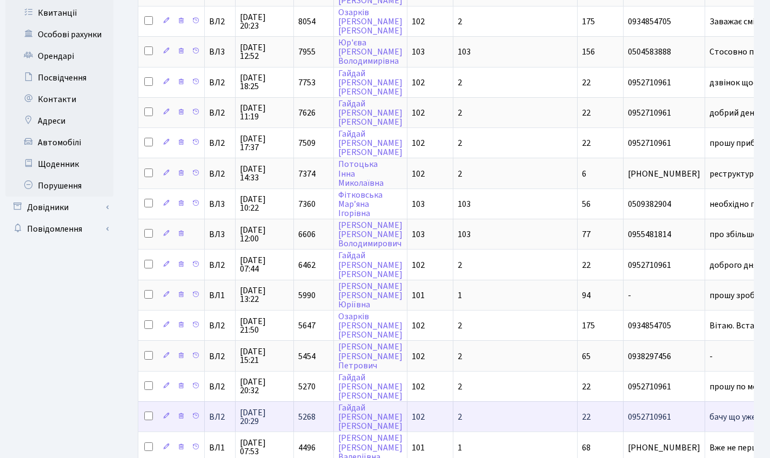
click at [311, 416] on td "5268" at bounding box center [314, 416] width 40 height 30
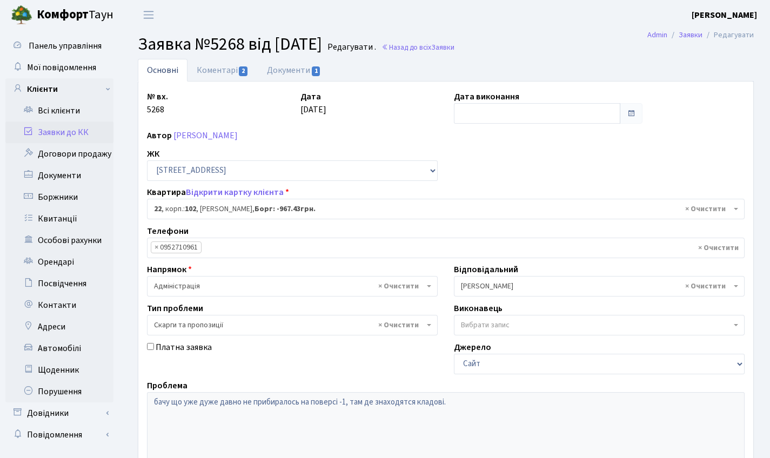
select select "38005"
select select "55"
click at [218, 77] on link "Коментарі 2" at bounding box center [222, 70] width 70 height 22
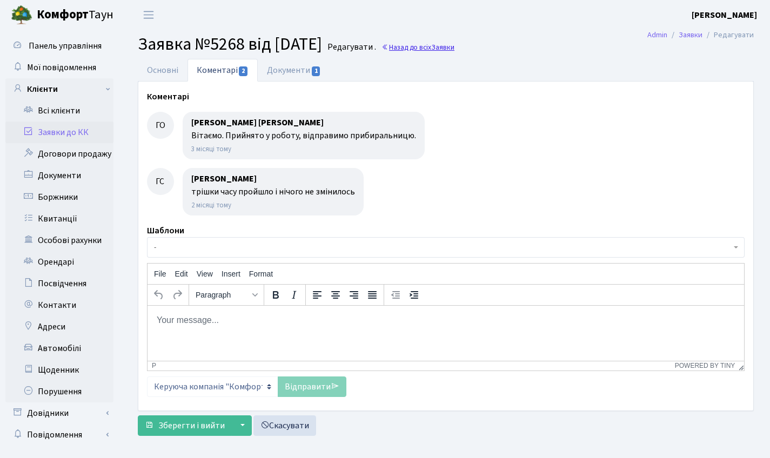
click at [449, 50] on link "Назад до всіх Заявки" at bounding box center [417, 47] width 73 height 10
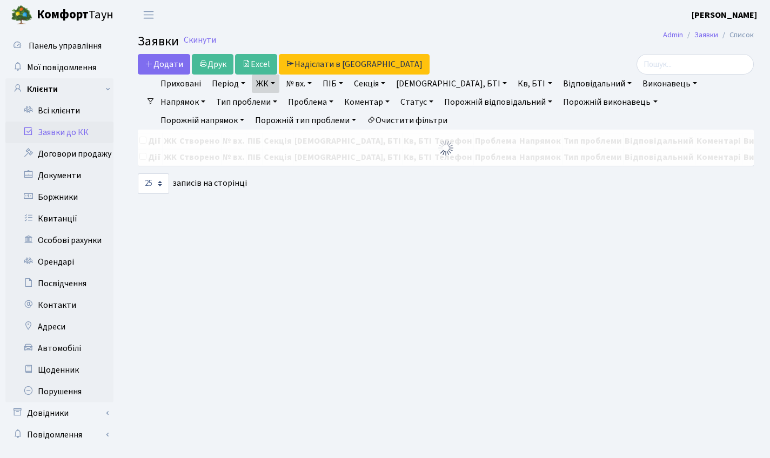
select select "25"
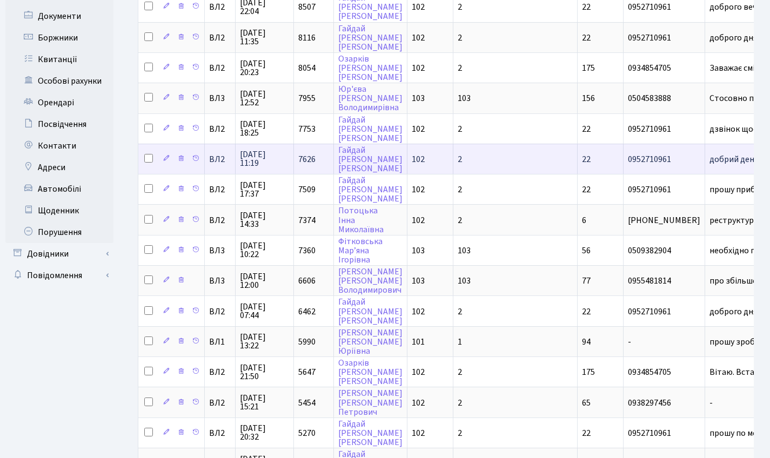
scroll to position [287, 0]
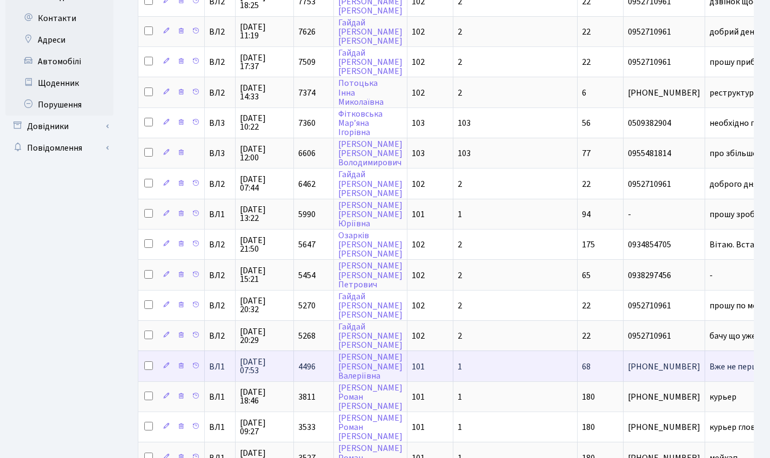
click at [316, 371] on td "4496" at bounding box center [314, 366] width 40 height 30
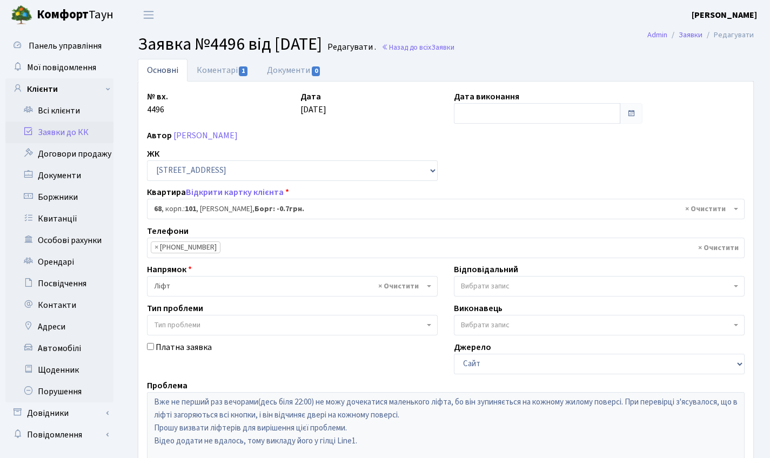
select select "37531"
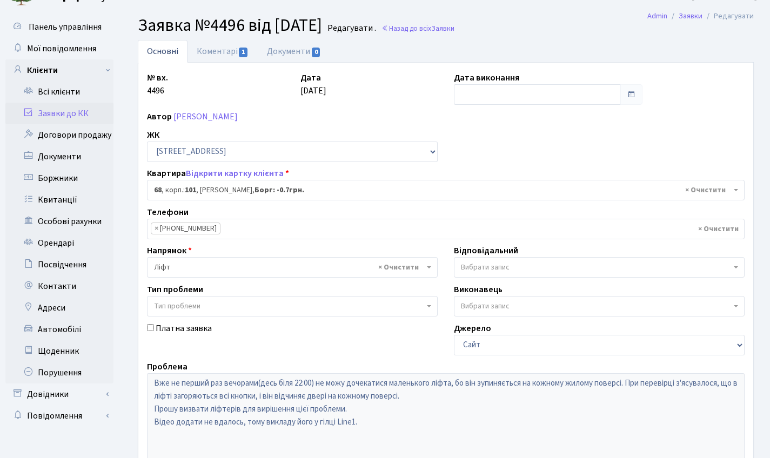
scroll to position [21, 0]
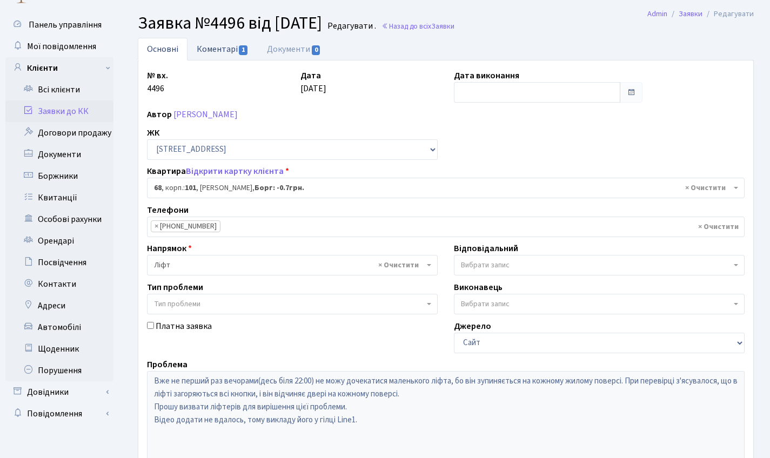
click at [223, 39] on link "Коментарі 1" at bounding box center [222, 49] width 70 height 22
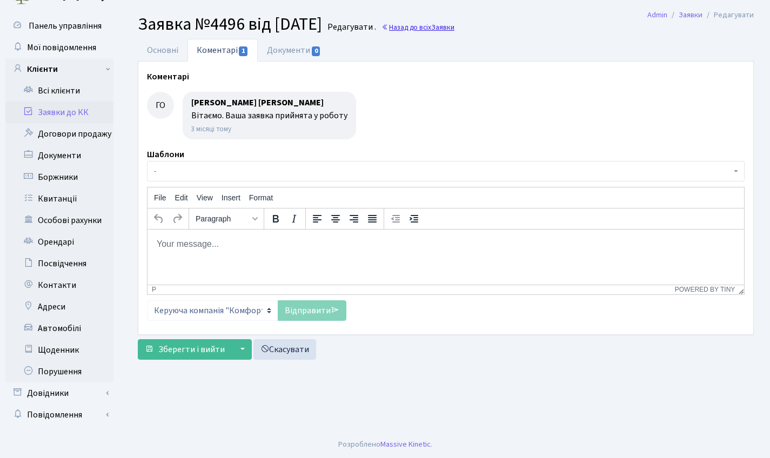
click at [454, 30] on span "Заявки" at bounding box center [442, 27] width 23 height 10
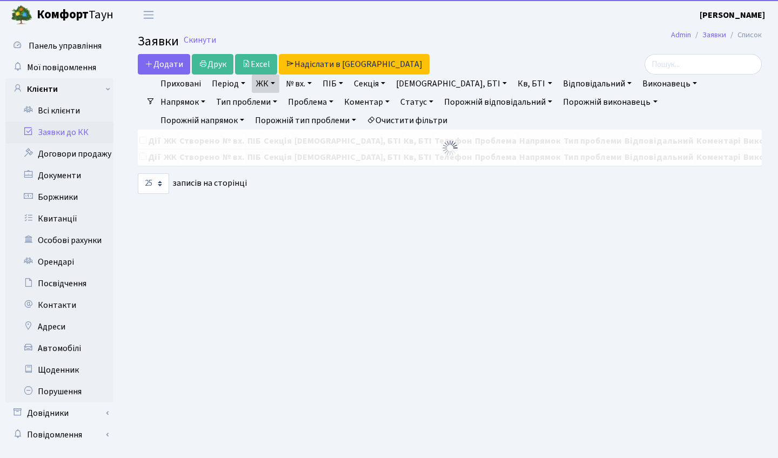
select select "25"
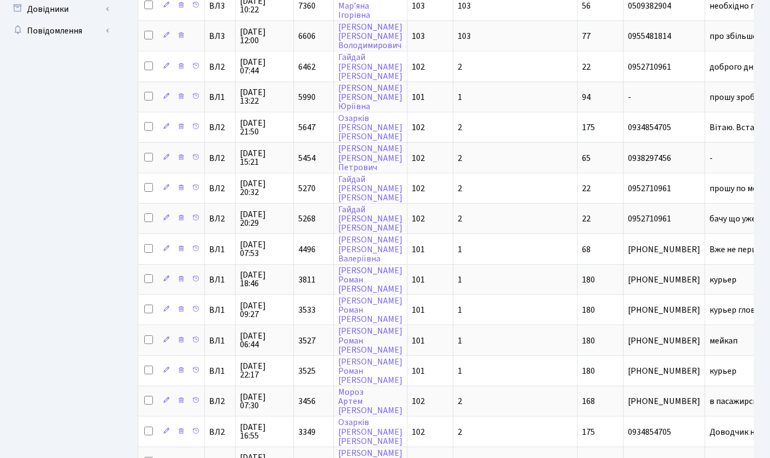
scroll to position [550, 0]
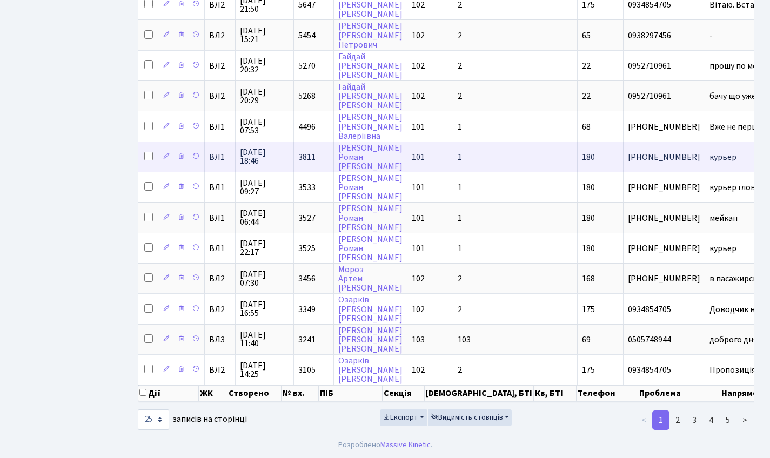
click at [308, 151] on span "3811" at bounding box center [306, 157] width 17 height 12
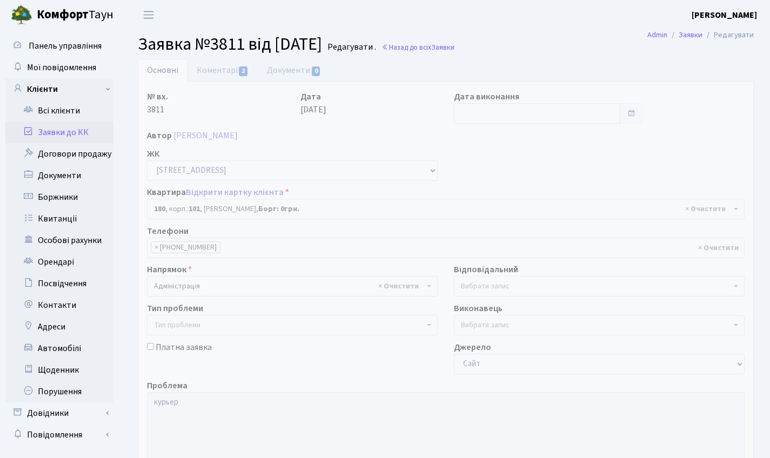
select select "37867"
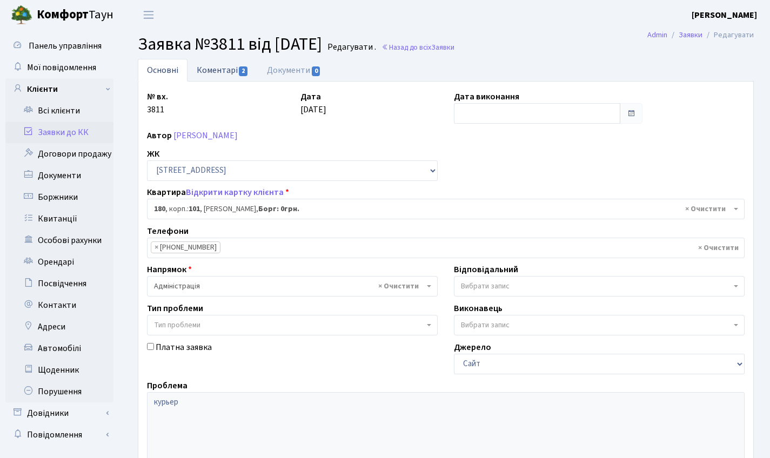
click at [215, 71] on link "Коментарі 2" at bounding box center [222, 70] width 70 height 22
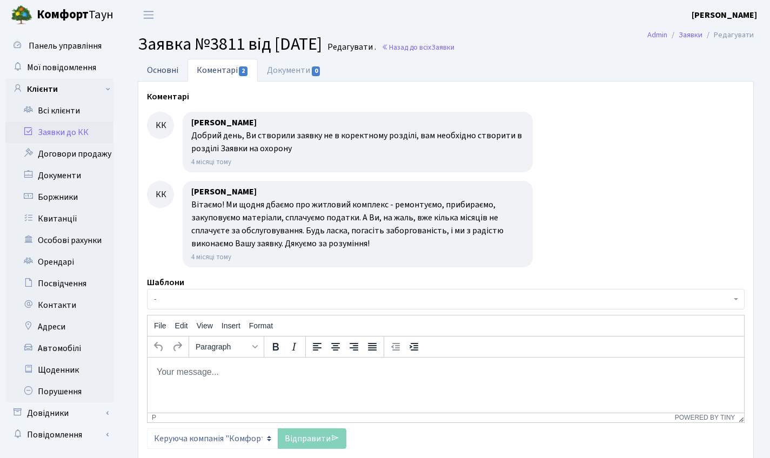
click at [172, 78] on link "Основні" at bounding box center [163, 70] width 50 height 22
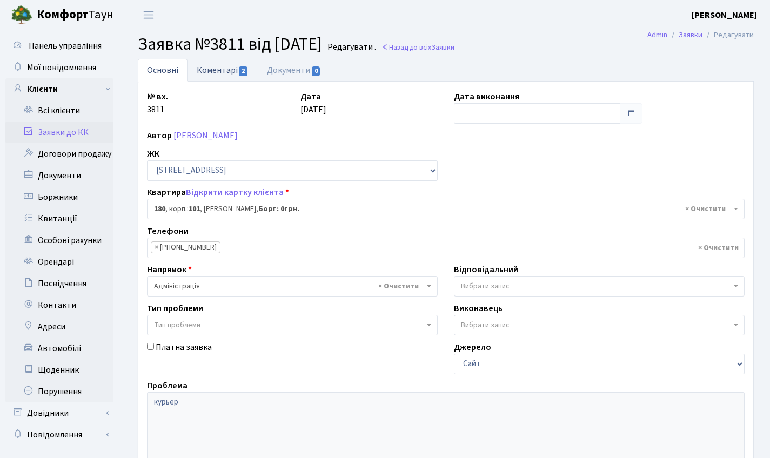
click at [243, 78] on link "Коментарі 2" at bounding box center [222, 70] width 70 height 22
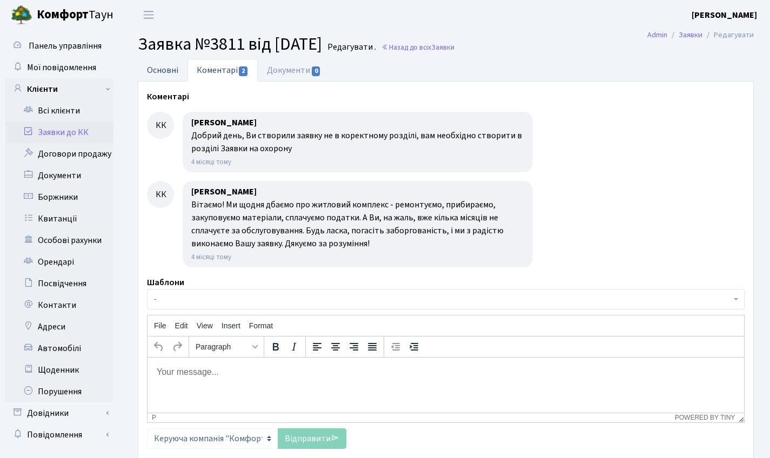
click at [167, 80] on link "Основні" at bounding box center [163, 70] width 50 height 22
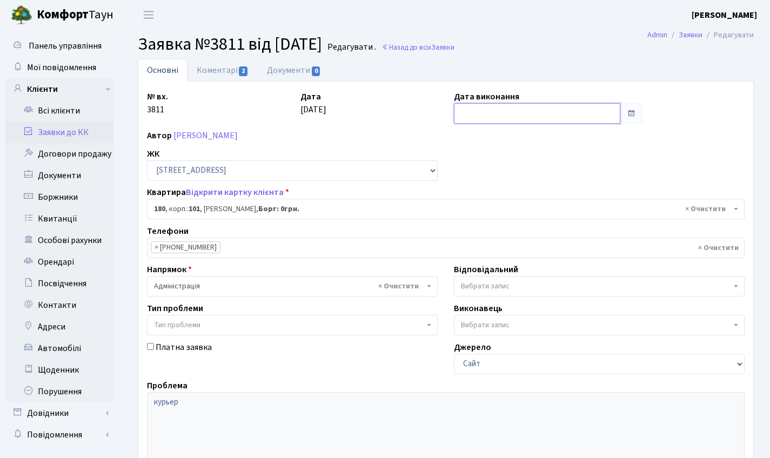
click at [478, 116] on input "text" at bounding box center [537, 113] width 166 height 21
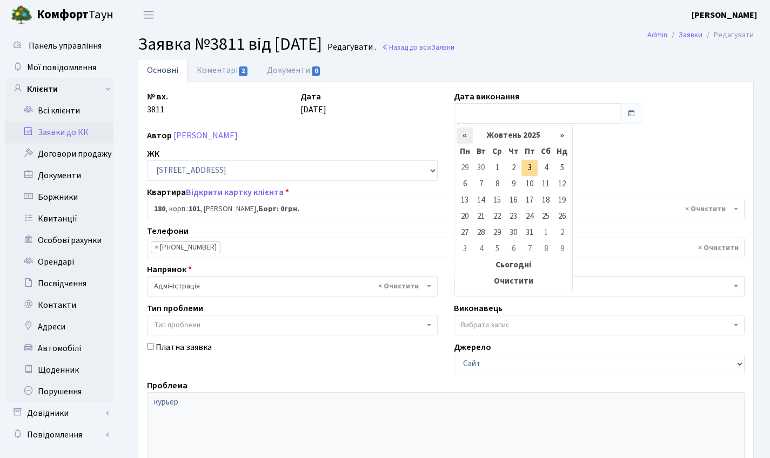
click at [468, 133] on th "«" at bounding box center [464, 135] width 16 height 16
click at [469, 133] on th "«" at bounding box center [464, 135] width 16 height 16
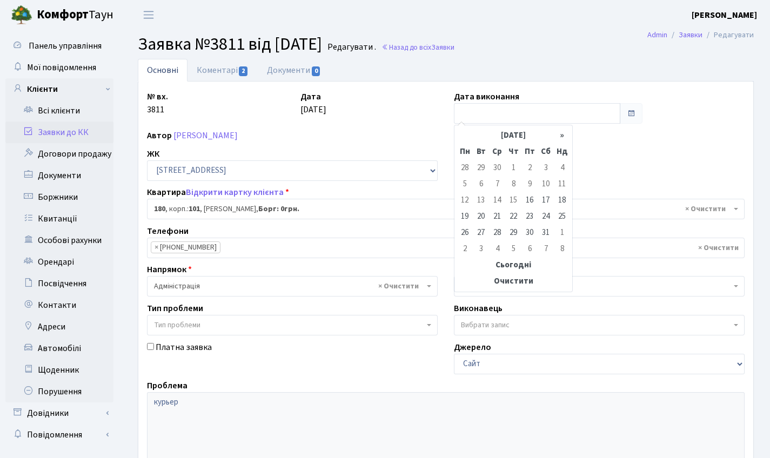
click at [469, 133] on table "« Травень 2025 » Пн Вт Ср Чт Пт Сб Нд 28 29 30 1 2 3 4 5 6 7 8 9 10 11 12 13 14…" at bounding box center [512, 208] width 113 height 162
click at [465, 219] on td "19" at bounding box center [464, 217] width 16 height 16
type input "19.05.2025"
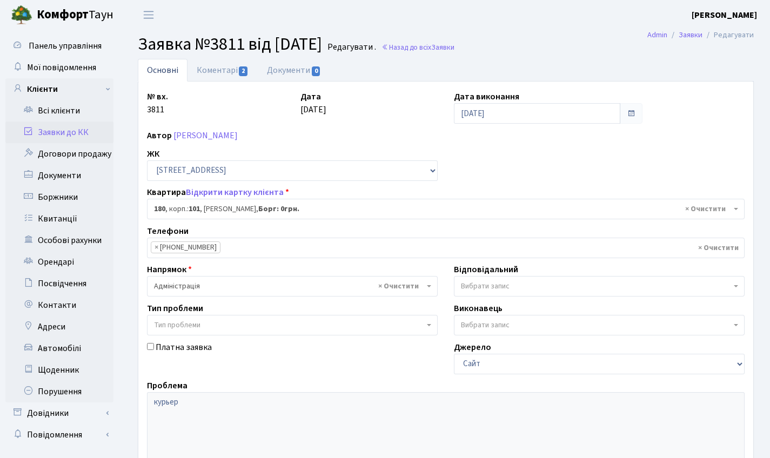
scroll to position [186, 0]
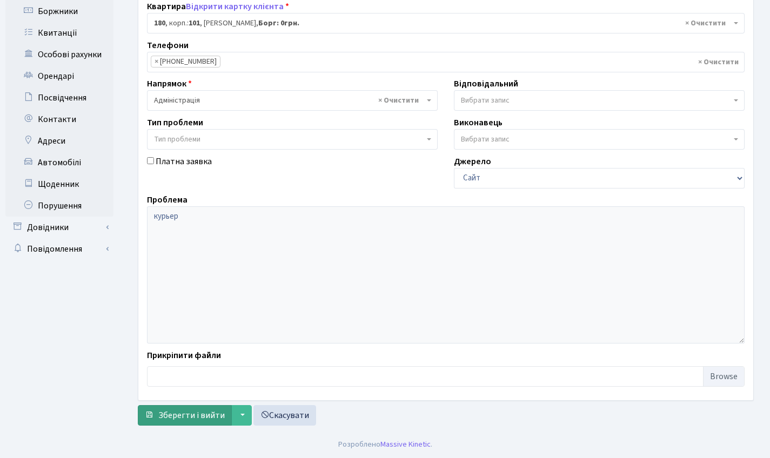
click at [196, 418] on span "Зберегти і вийти" at bounding box center [191, 415] width 66 height 12
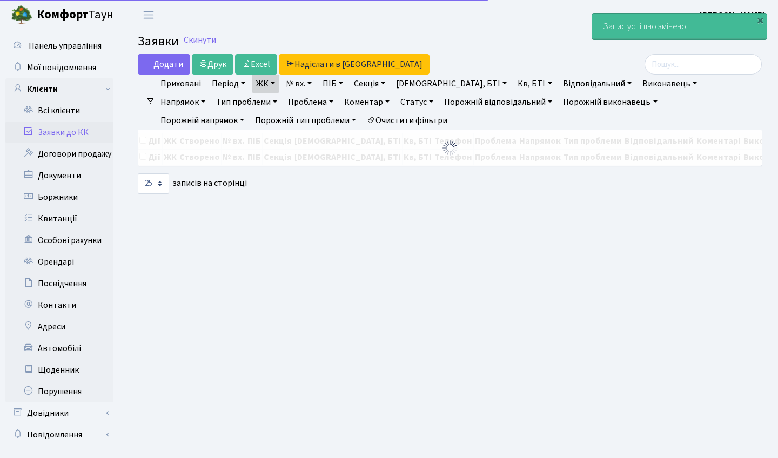
select select "25"
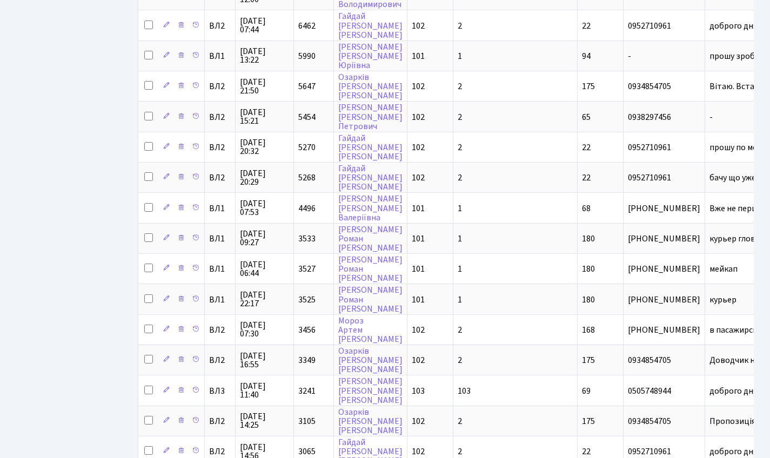
scroll to position [550, 0]
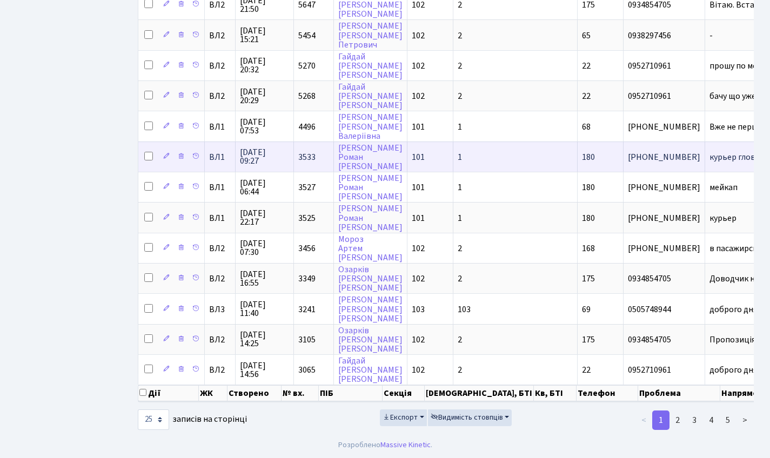
click at [310, 151] on span "3533" at bounding box center [306, 157] width 17 height 12
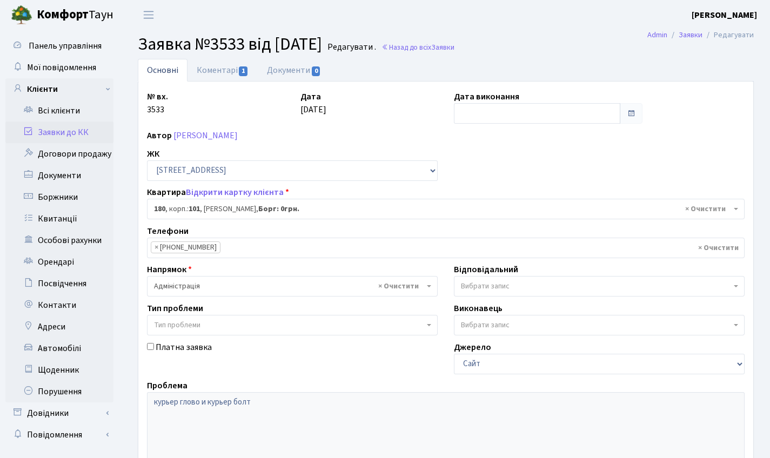
select select "37867"
click at [224, 75] on link "Коментарі 1" at bounding box center [222, 70] width 70 height 22
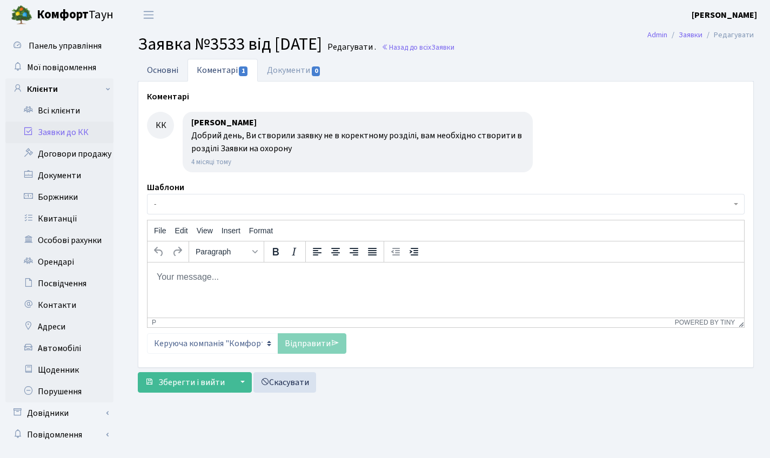
click at [176, 73] on link "Основні" at bounding box center [163, 70] width 50 height 22
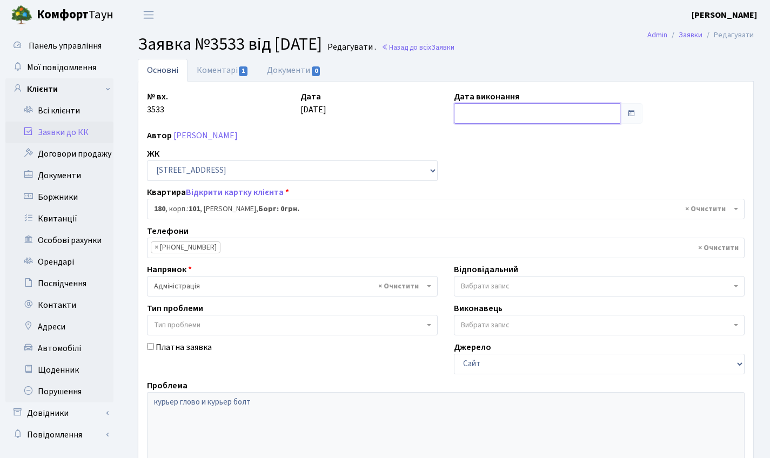
click at [479, 122] on input "text" at bounding box center [537, 113] width 166 height 21
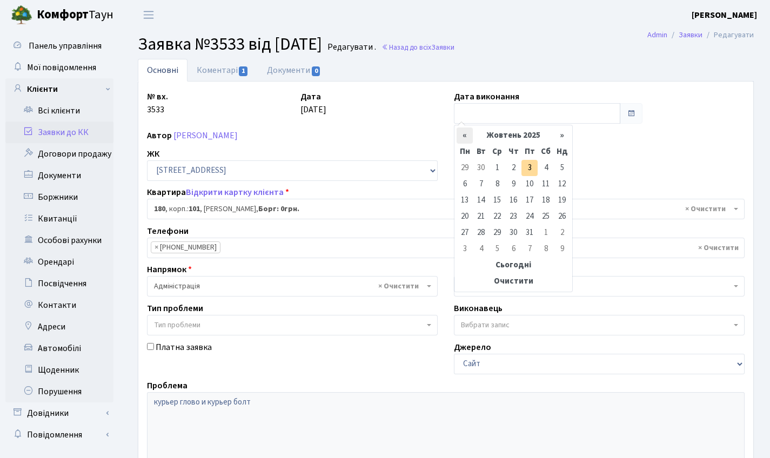
click at [469, 132] on th "«" at bounding box center [464, 135] width 16 height 16
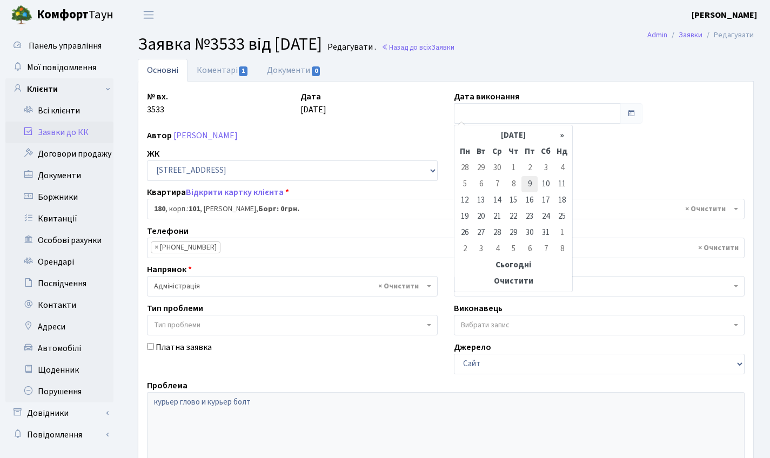
click at [530, 184] on td "9" at bounding box center [529, 184] width 16 height 16
type input "09.05.2025"
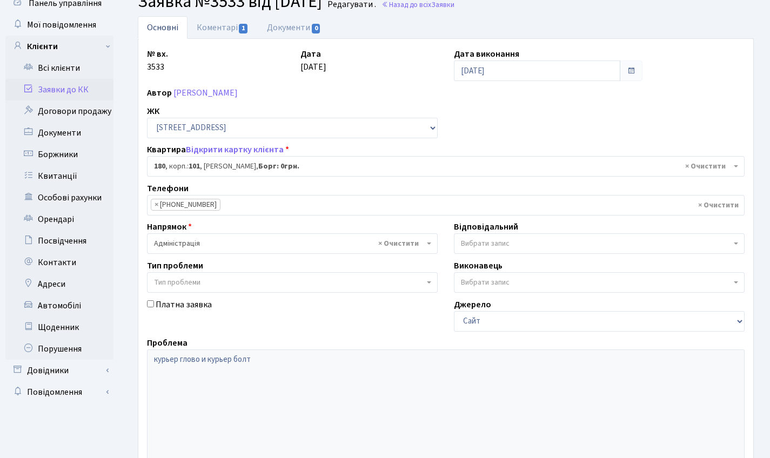
scroll to position [186, 0]
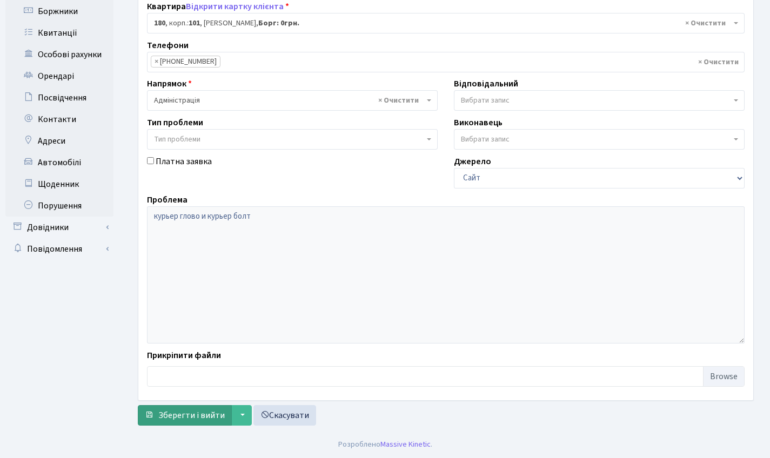
click at [196, 406] on button "Зберегти і вийти" at bounding box center [185, 415] width 94 height 21
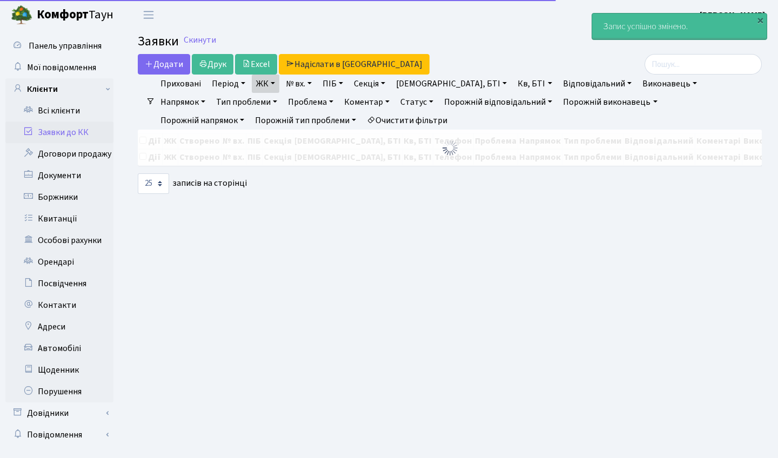
select select "25"
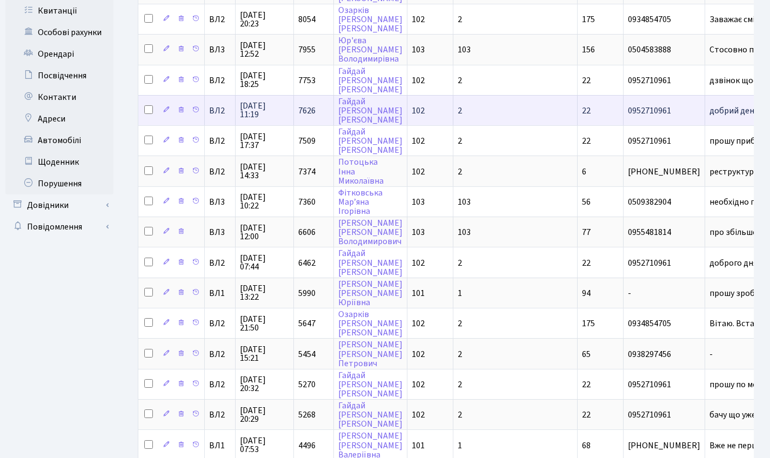
scroll to position [550, 0]
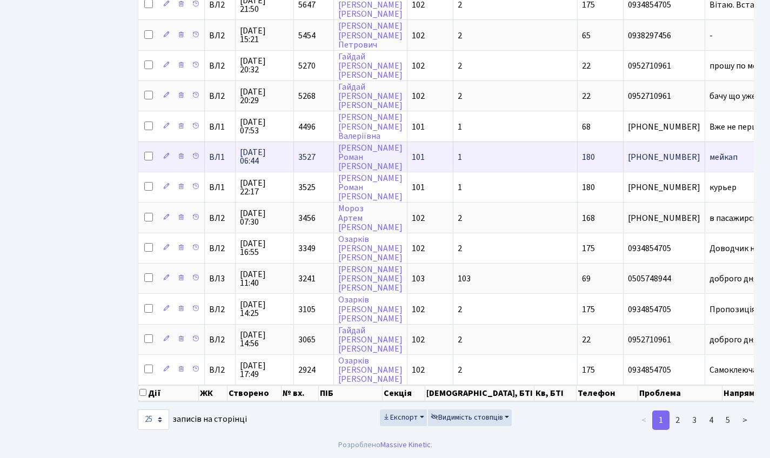
click at [317, 142] on td "3527" at bounding box center [314, 157] width 40 height 30
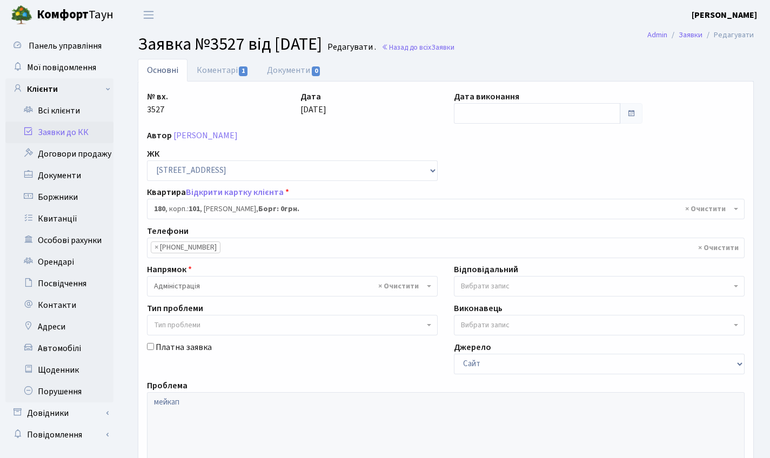
select select "37867"
click at [211, 68] on link "Коментарі 1" at bounding box center [222, 70] width 70 height 22
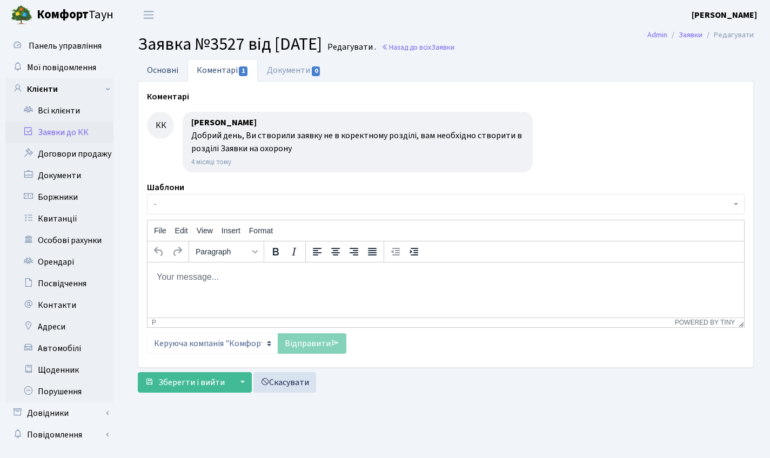
click at [168, 73] on link "Основні" at bounding box center [163, 70] width 50 height 22
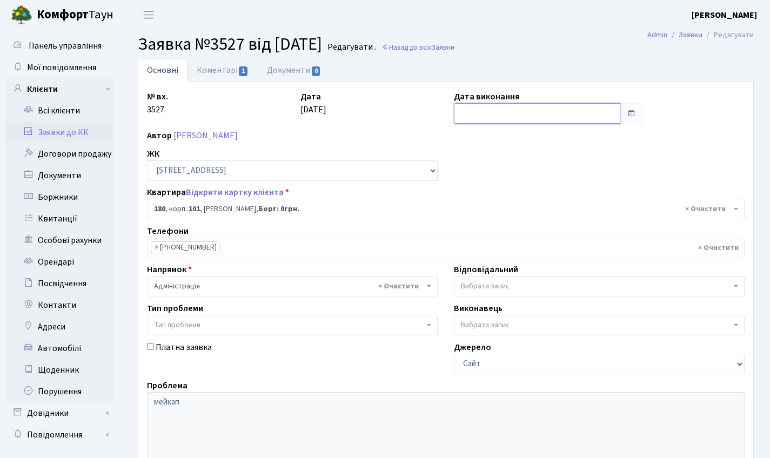
click at [463, 118] on input "text" at bounding box center [537, 113] width 166 height 21
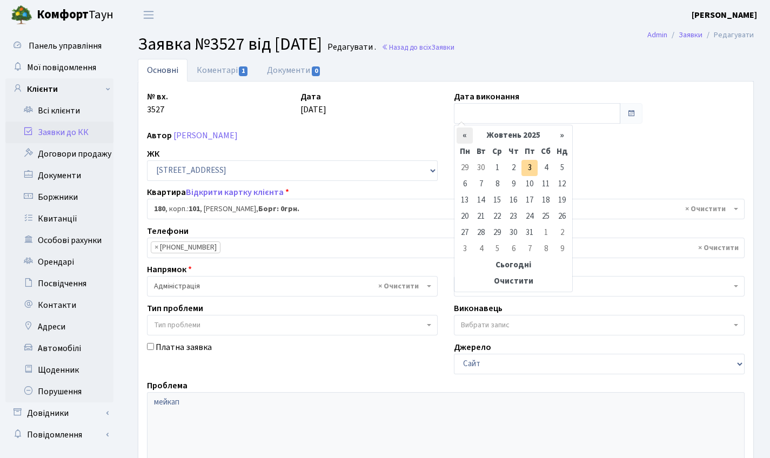
click at [462, 135] on th "«" at bounding box center [464, 135] width 16 height 16
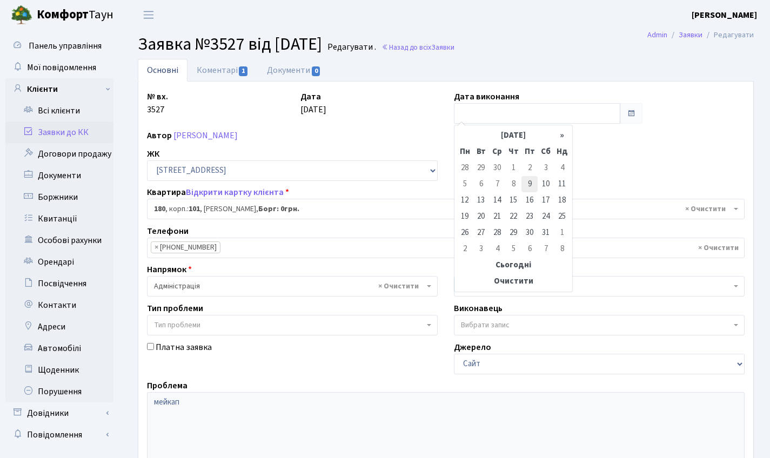
click at [531, 186] on td "9" at bounding box center [529, 184] width 16 height 16
type input "[DATE]"
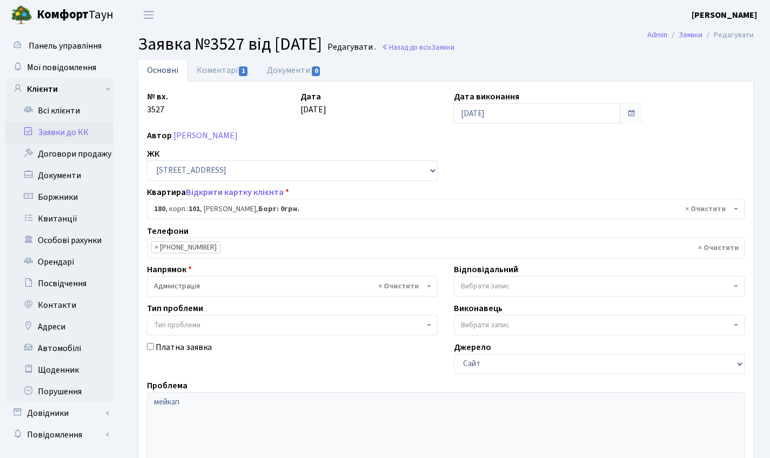
scroll to position [186, 0]
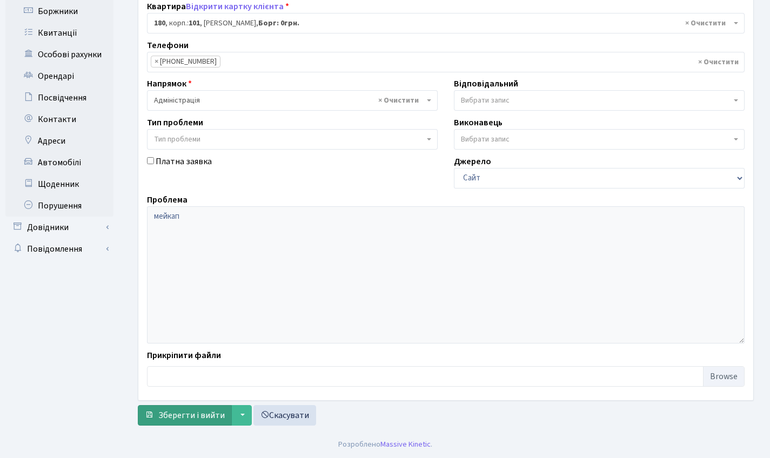
click at [201, 421] on button "Зберегти і вийти" at bounding box center [185, 415] width 94 height 21
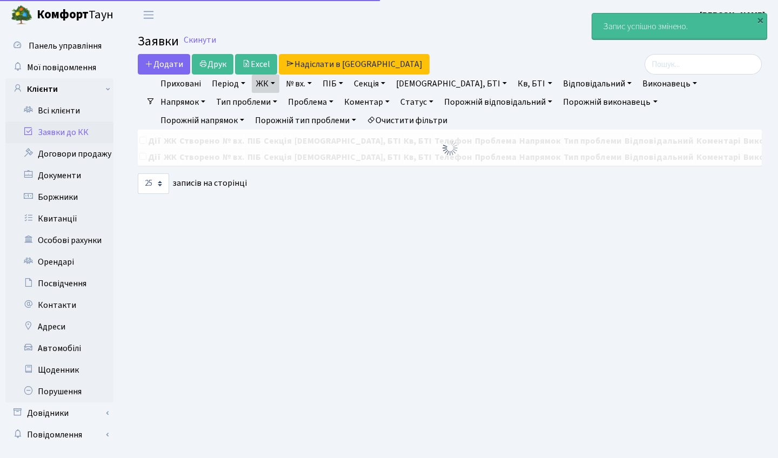
select select "25"
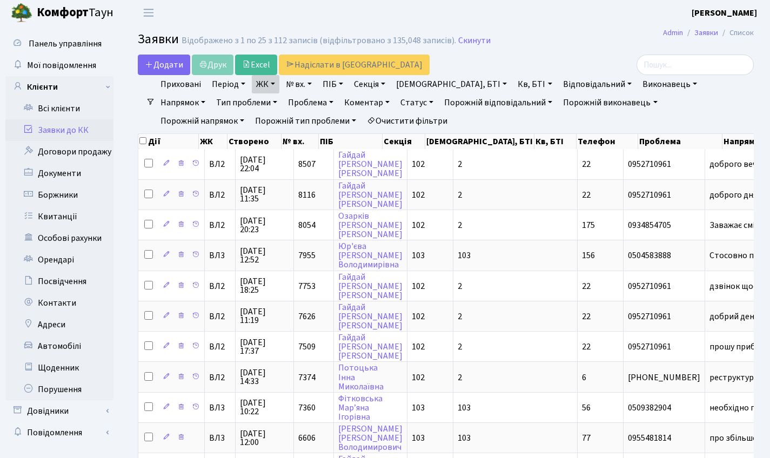
scroll to position [550, 0]
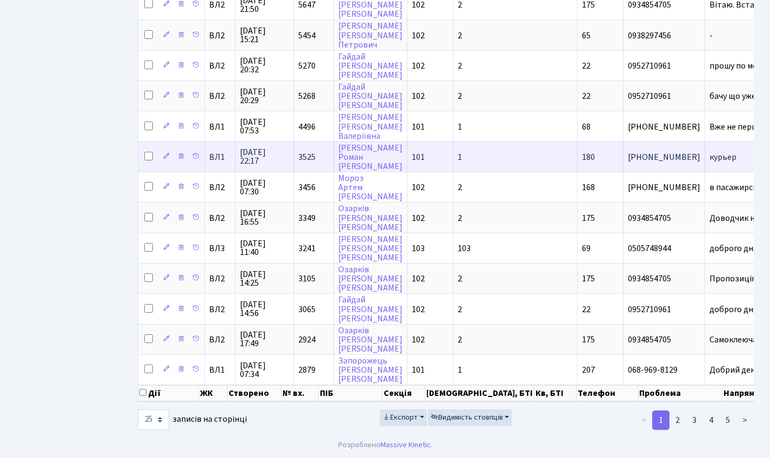
click at [307, 151] on span "3525" at bounding box center [306, 157] width 17 height 12
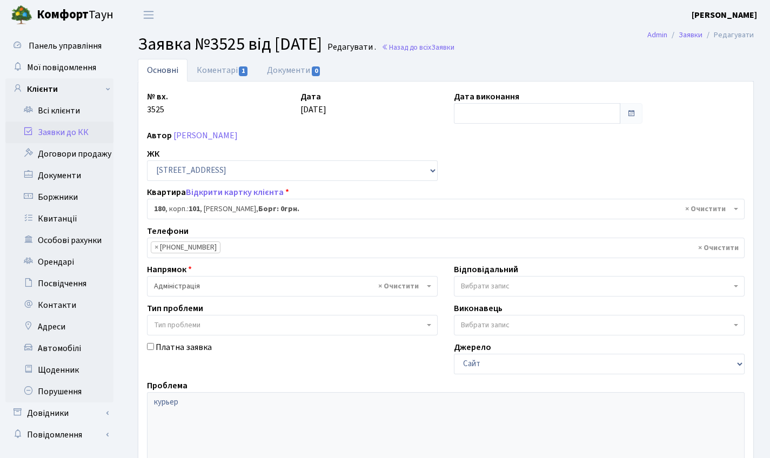
select select "37867"
click at [219, 79] on link "Коментарі 1" at bounding box center [222, 70] width 70 height 22
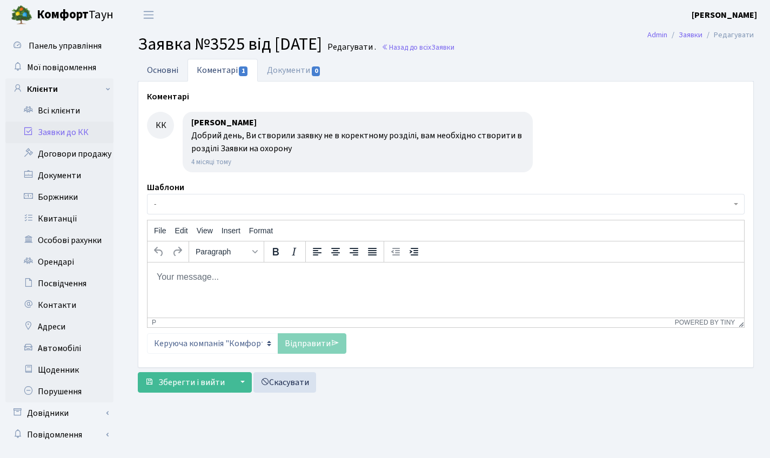
click at [165, 71] on link "Основні" at bounding box center [163, 70] width 50 height 22
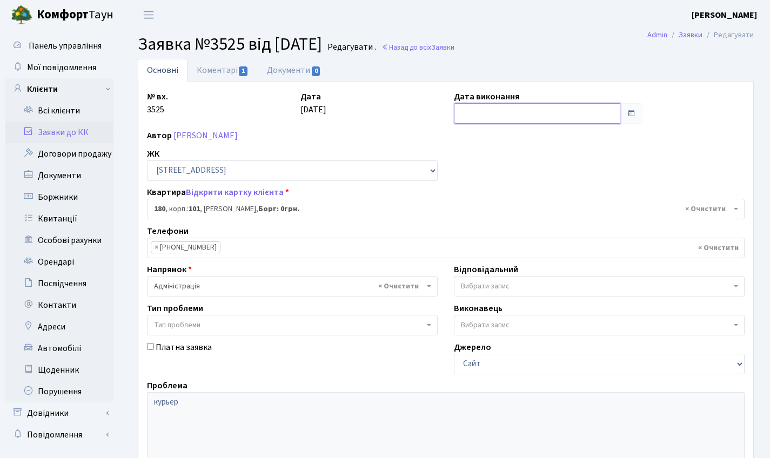
click at [480, 111] on input "text" at bounding box center [537, 113] width 166 height 21
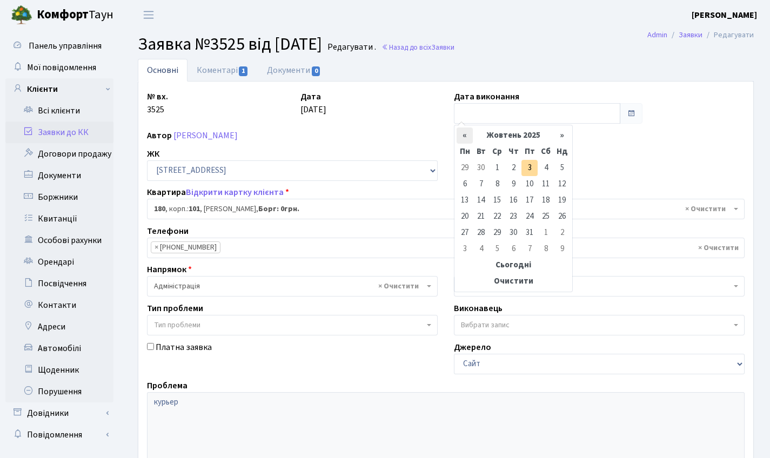
click at [464, 132] on th "«" at bounding box center [464, 135] width 16 height 16
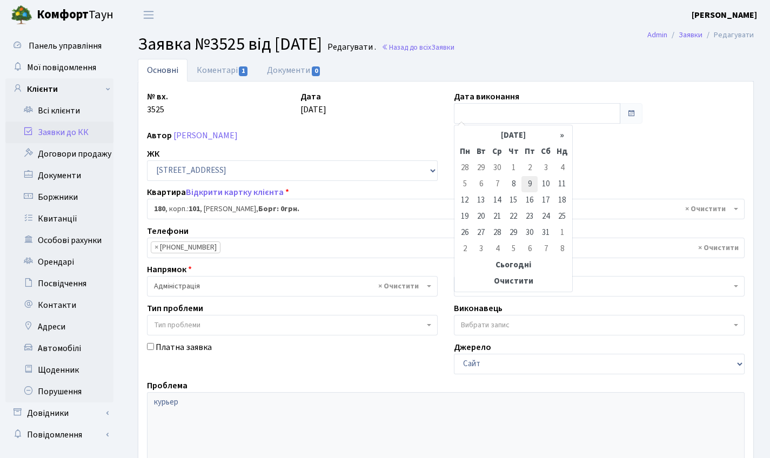
click at [526, 189] on td "9" at bounding box center [529, 184] width 16 height 16
type input "09.05.2025"
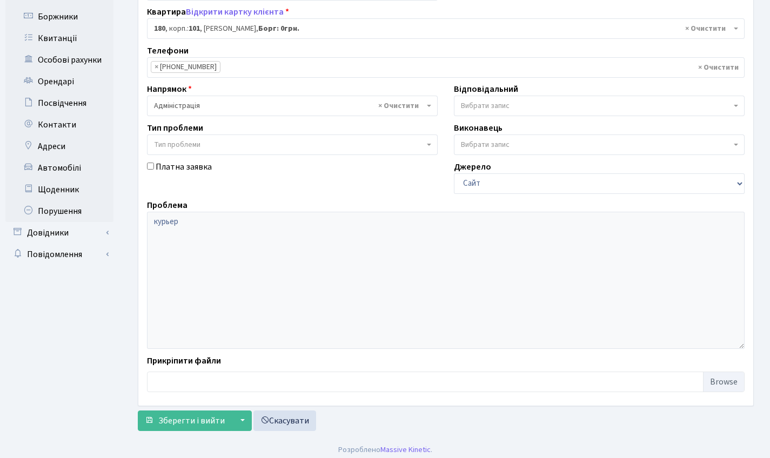
scroll to position [186, 0]
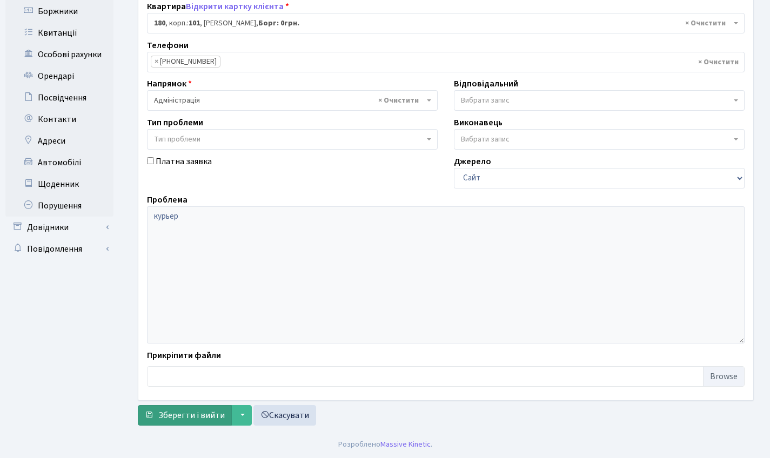
click at [174, 409] on span "Зберегти і вийти" at bounding box center [191, 415] width 66 height 12
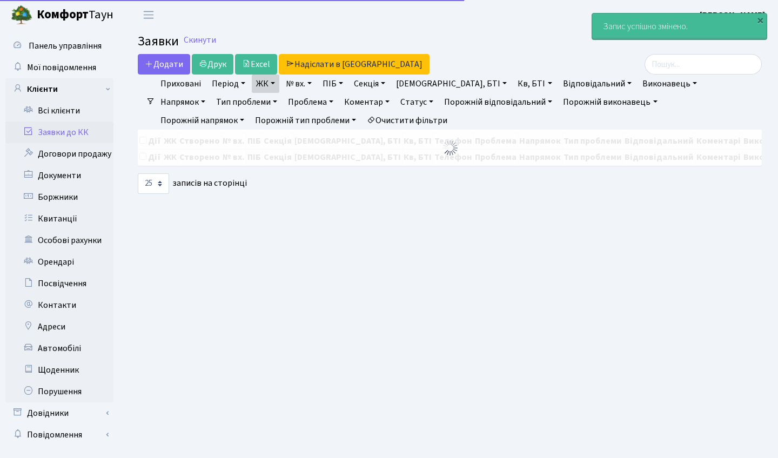
select select "25"
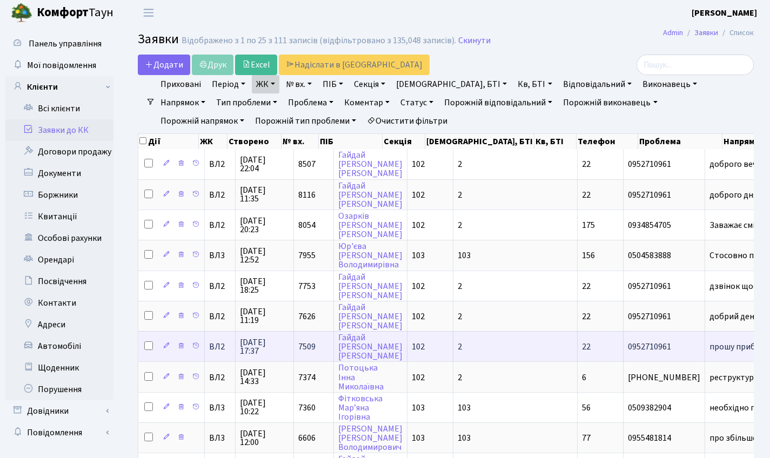
scroll to position [550, 0]
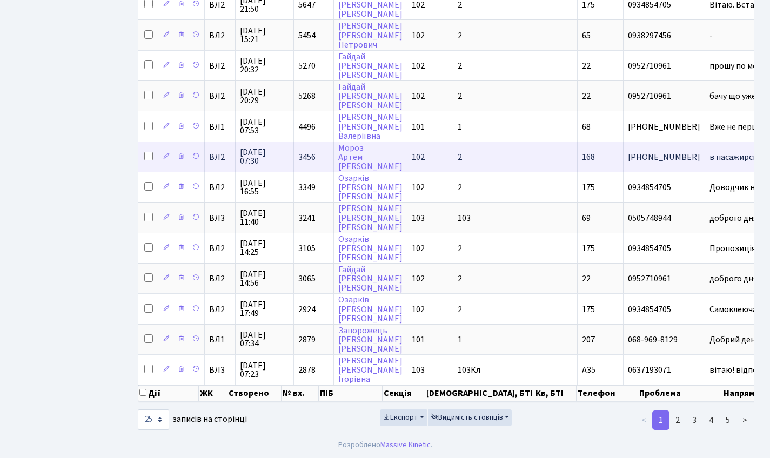
click at [305, 151] on span "3456" at bounding box center [306, 157] width 17 height 12
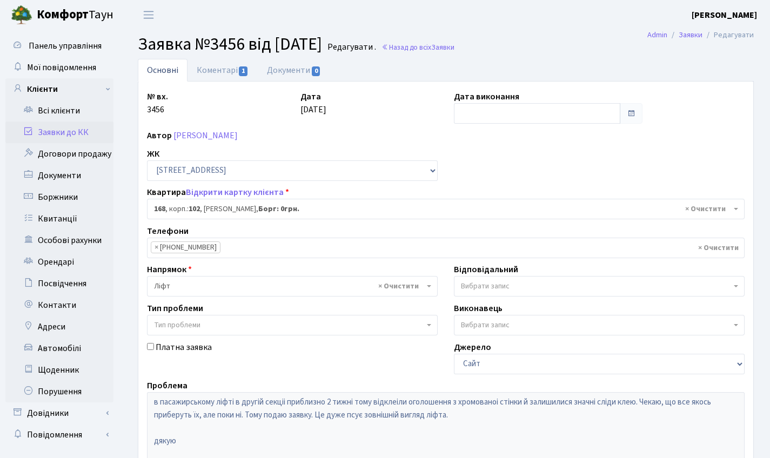
select select "38440"
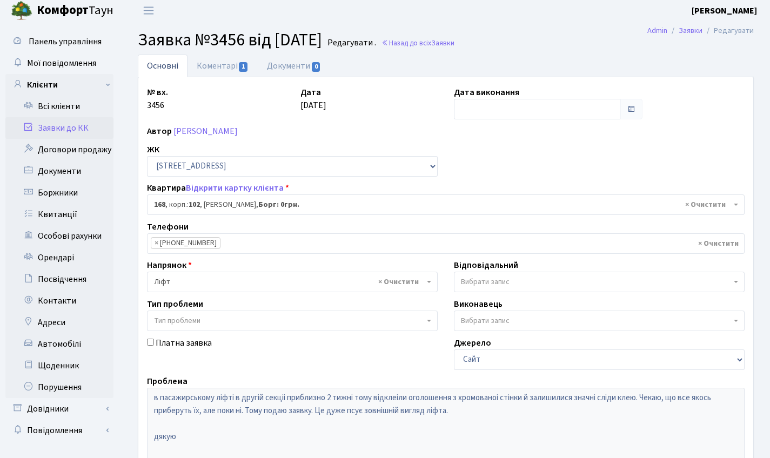
scroll to position [6, 0]
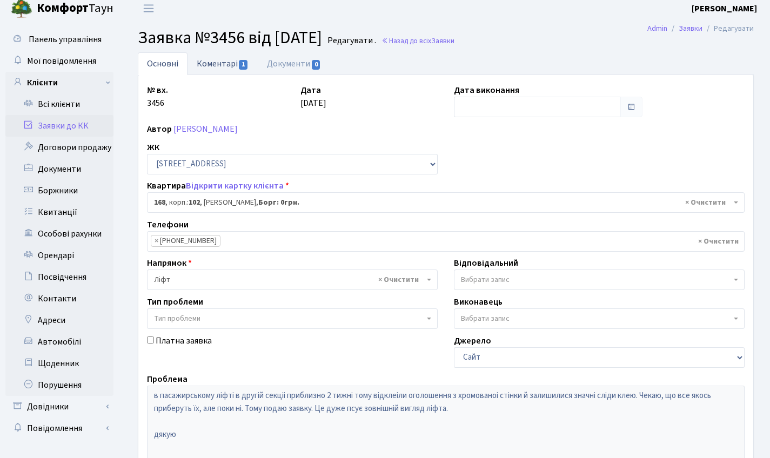
click at [205, 58] on link "Коментарі 1" at bounding box center [222, 63] width 70 height 22
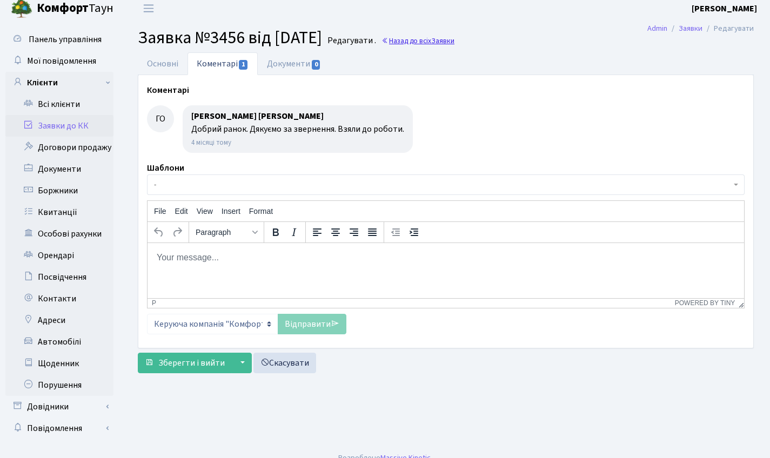
click at [438, 43] on link "Назад до всіх Заявки" at bounding box center [417, 41] width 73 height 10
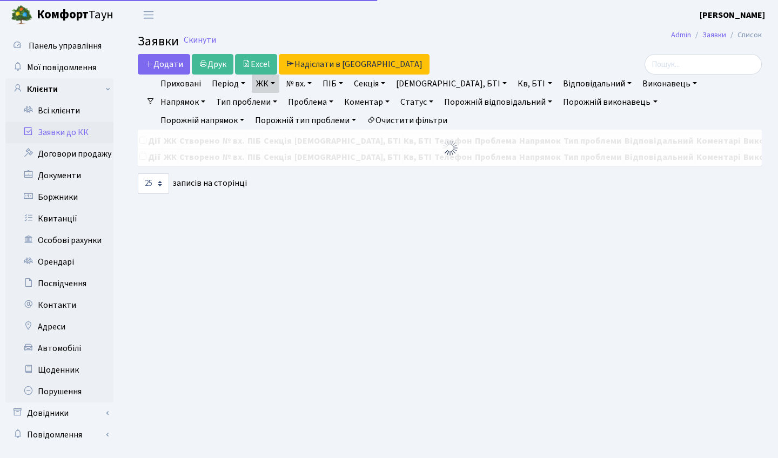
select select "25"
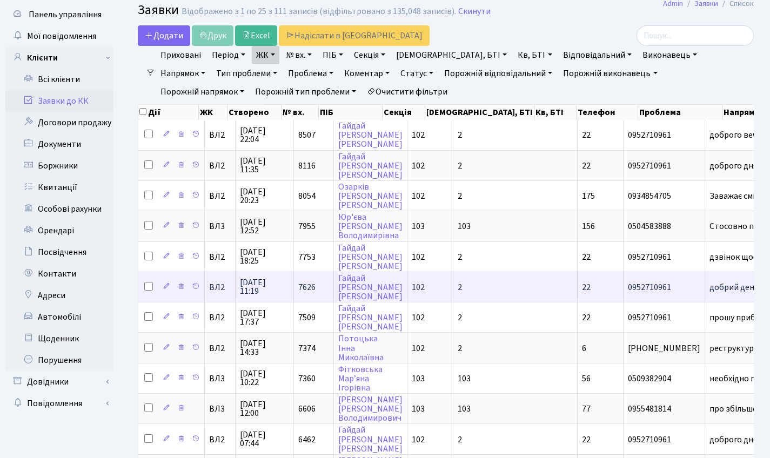
scroll to position [550, 0]
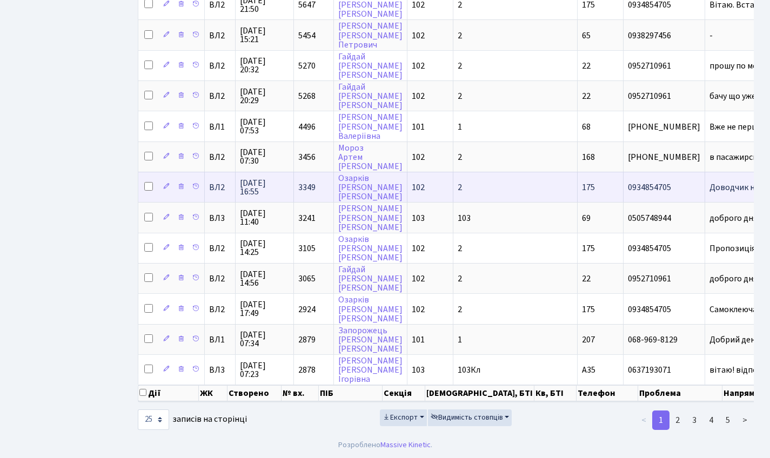
click at [301, 172] on td "3349" at bounding box center [314, 187] width 40 height 30
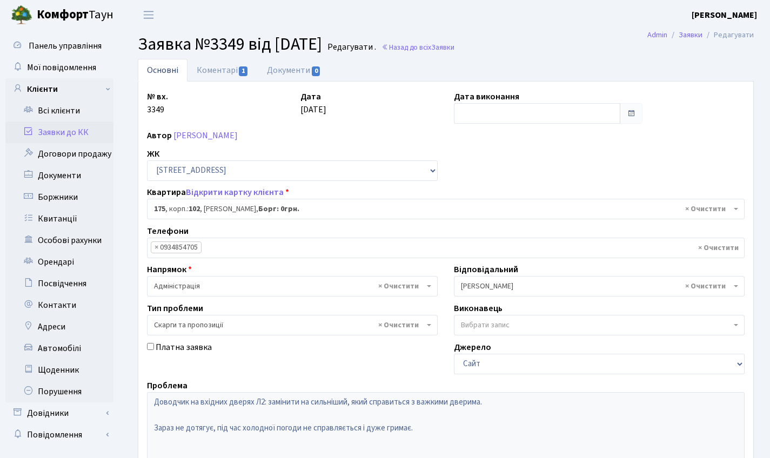
select select "38461"
select select "55"
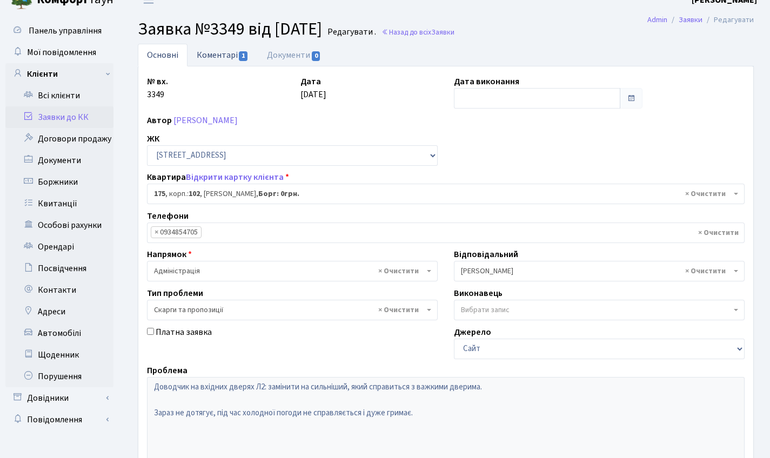
click at [231, 51] on link "Коментарі 1" at bounding box center [222, 55] width 70 height 22
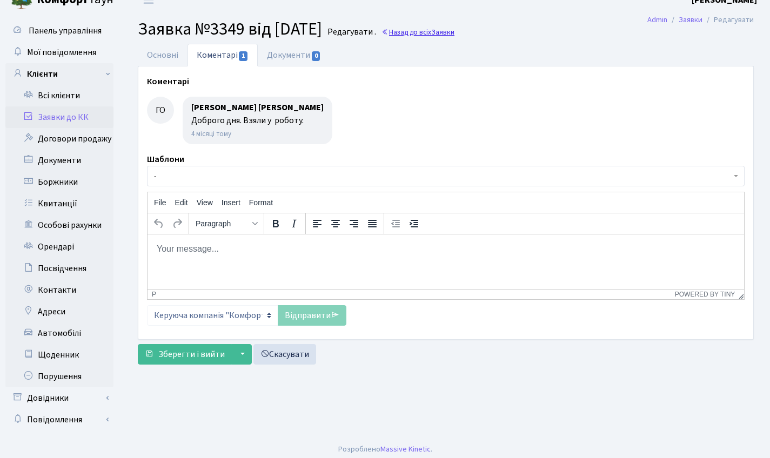
click at [454, 36] on span "Заявки" at bounding box center [442, 32] width 23 height 10
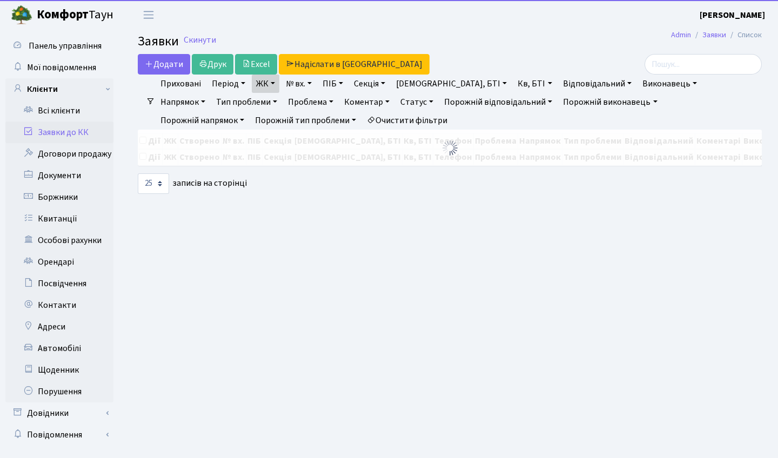
select select "25"
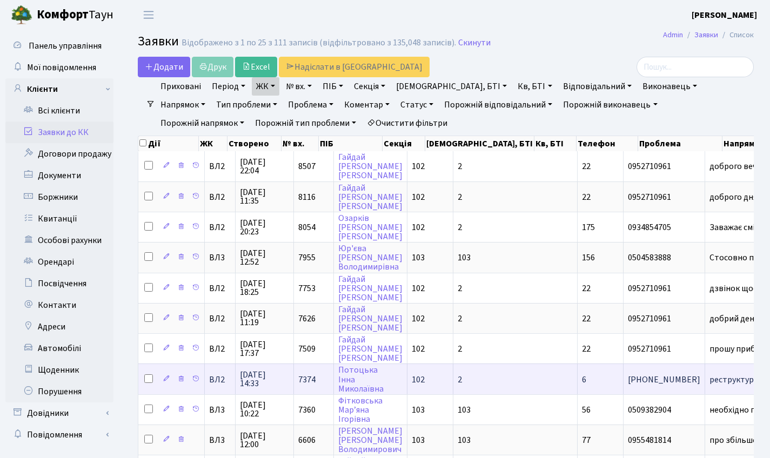
scroll to position [550, 0]
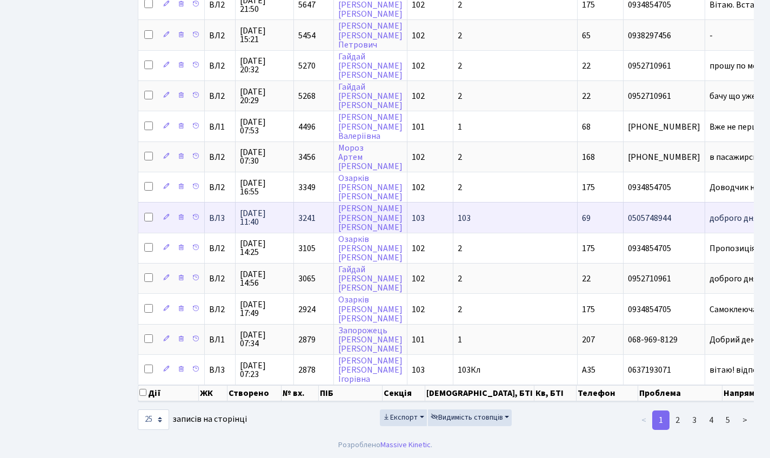
click at [298, 212] on span "3241" at bounding box center [306, 218] width 17 height 12
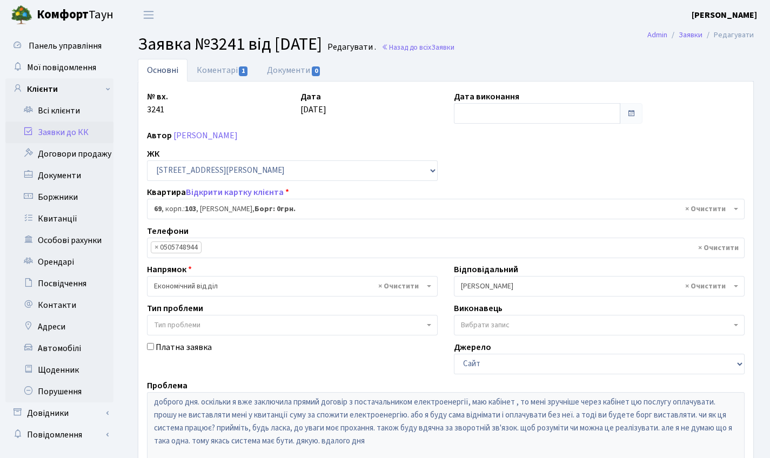
select select "42778"
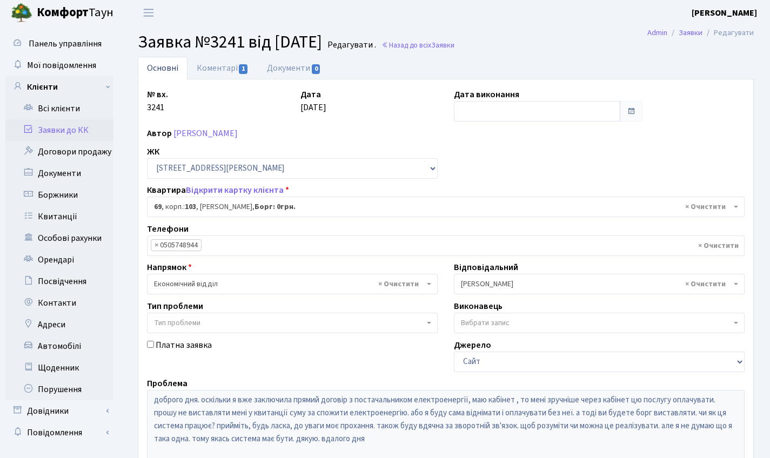
scroll to position [43, 0]
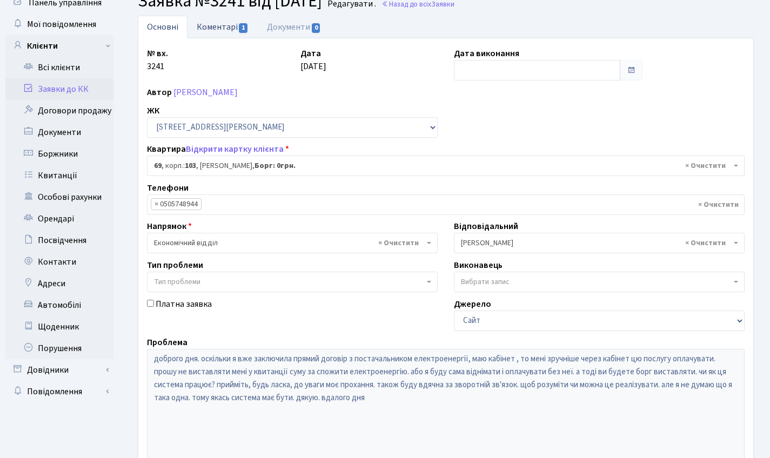
click at [219, 18] on link "Коментарі 1" at bounding box center [222, 27] width 70 height 22
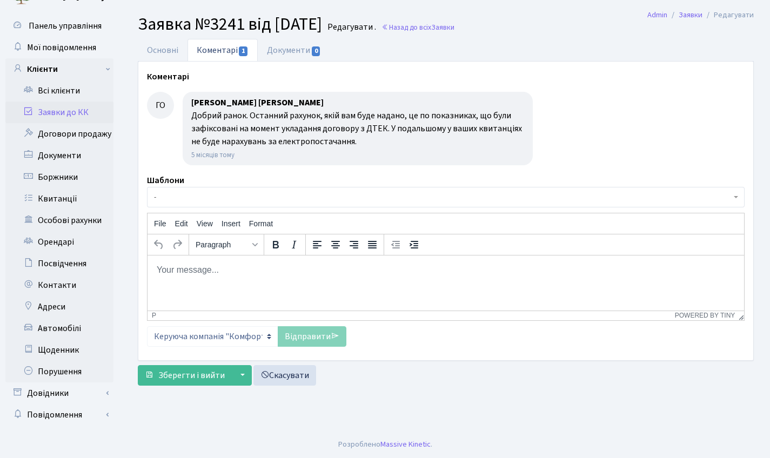
scroll to position [20, 0]
click at [166, 54] on link "Основні" at bounding box center [163, 50] width 50 height 22
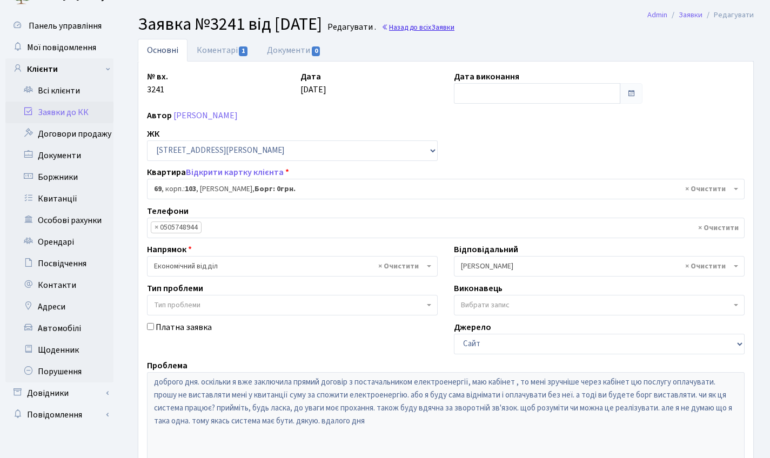
click at [427, 27] on link "Назад до всіх Заявки" at bounding box center [417, 27] width 73 height 10
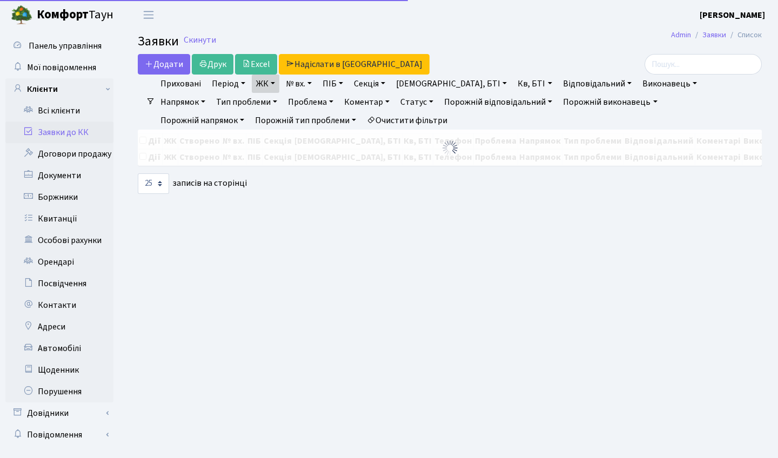
select select "25"
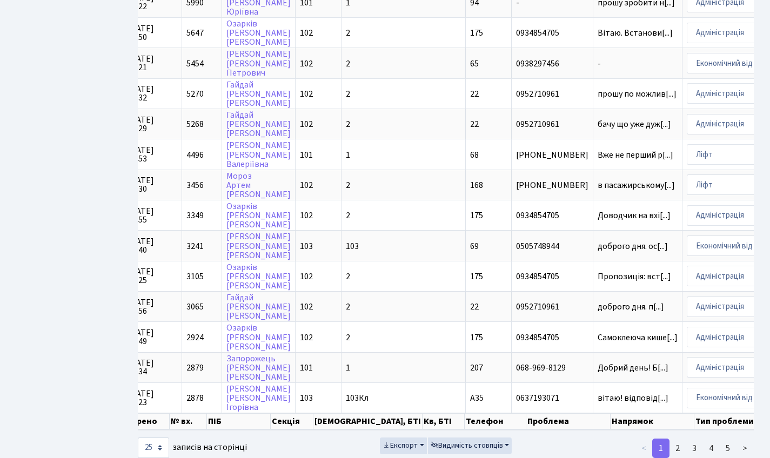
scroll to position [0, 149]
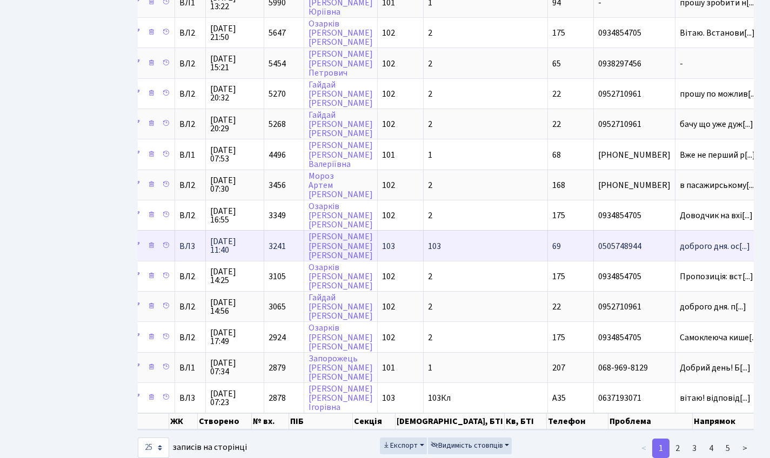
click at [272, 248] on span "3241" at bounding box center [276, 246] width 17 height 12
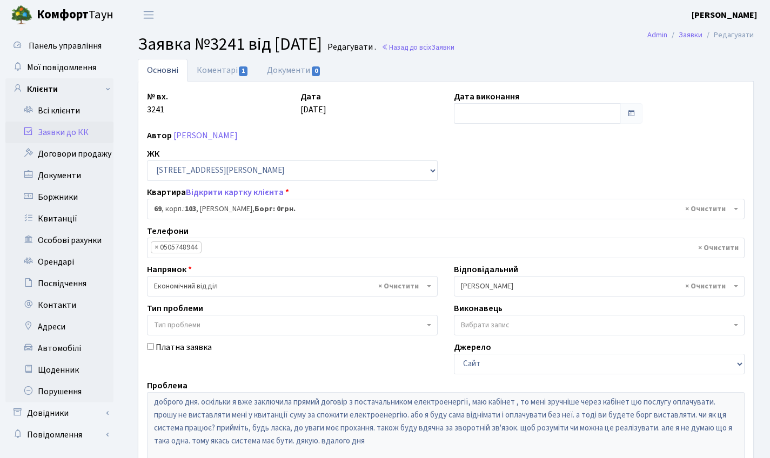
select select "42778"
click at [225, 79] on link "Коментарі 1" at bounding box center [222, 70] width 70 height 22
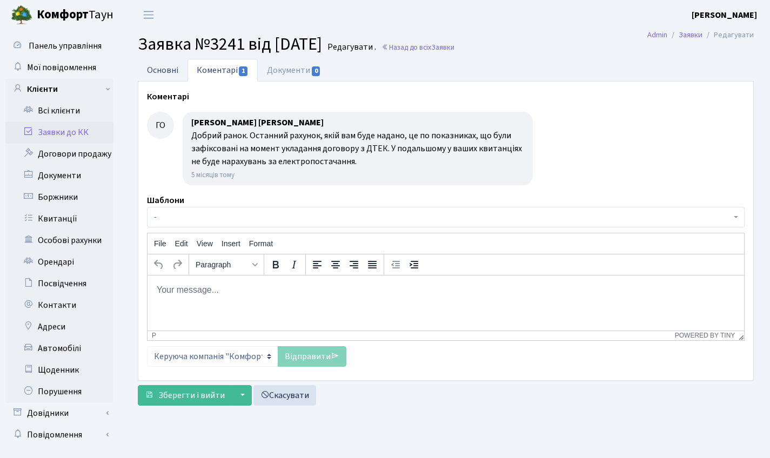
click at [167, 72] on link "Основні" at bounding box center [163, 70] width 50 height 22
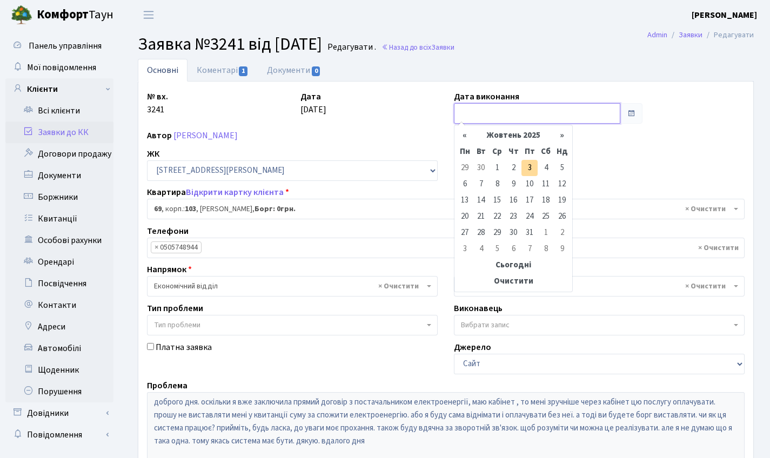
click at [510, 119] on input "text" at bounding box center [537, 113] width 166 height 21
click at [469, 138] on th "«" at bounding box center [464, 135] width 16 height 16
click at [469, 137] on th "«" at bounding box center [464, 135] width 16 height 16
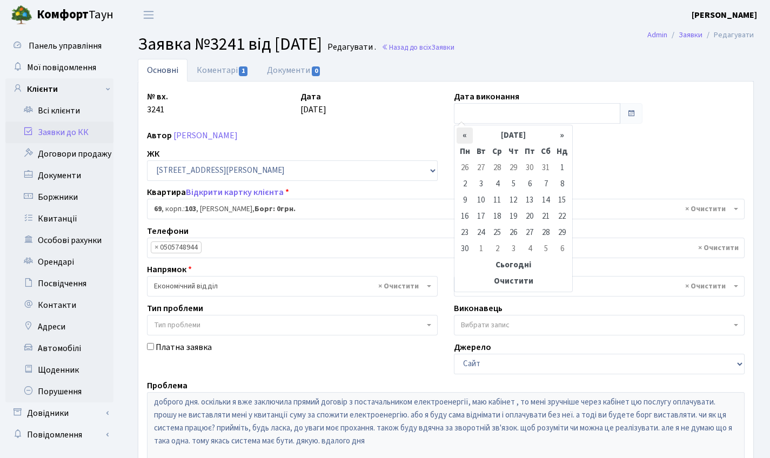
click at [469, 137] on th "«" at bounding box center [464, 135] width 16 height 16
click at [530, 165] on td "2" at bounding box center [529, 168] width 16 height 16
type input "02.05.2025"
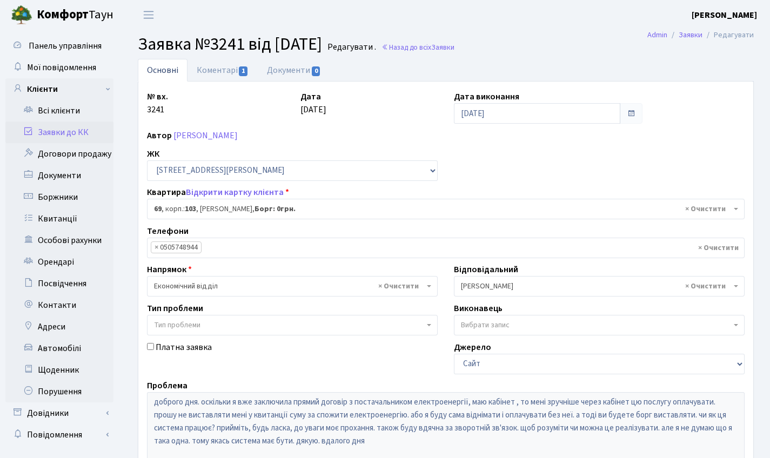
scroll to position [186, 0]
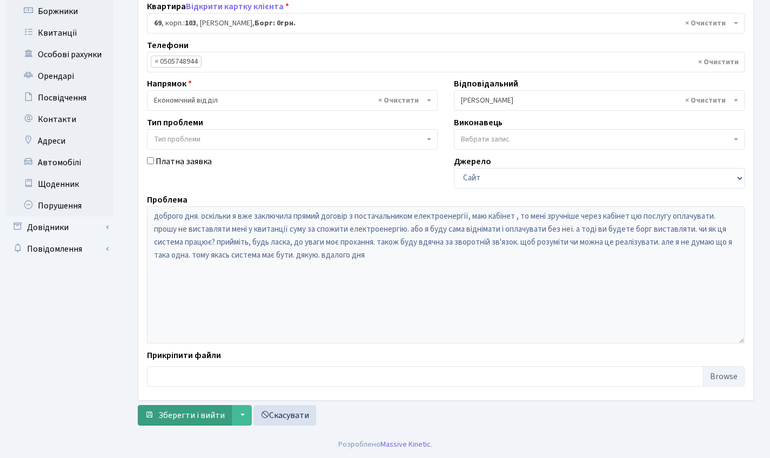
click at [201, 420] on span "Зберегти і вийти" at bounding box center [191, 415] width 66 height 12
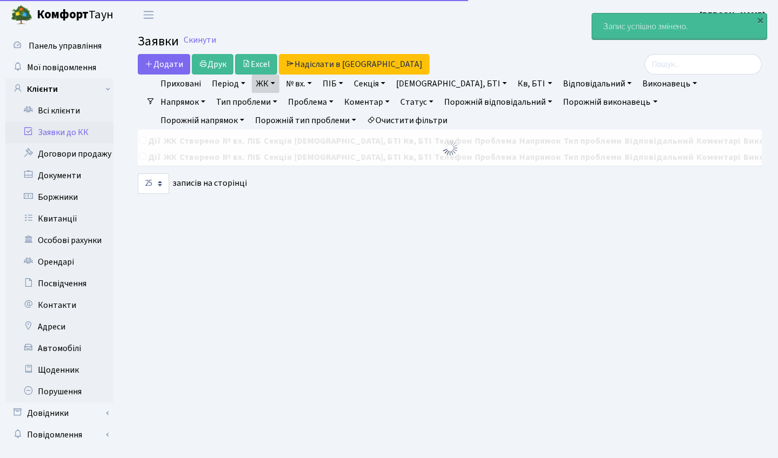
select select "25"
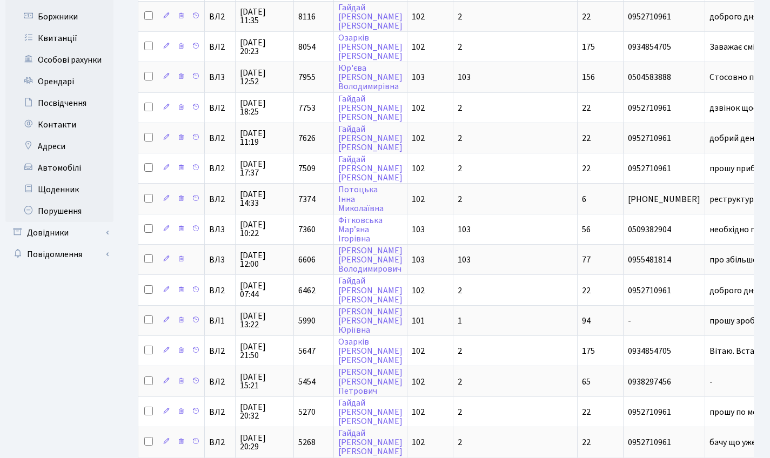
scroll to position [550, 0]
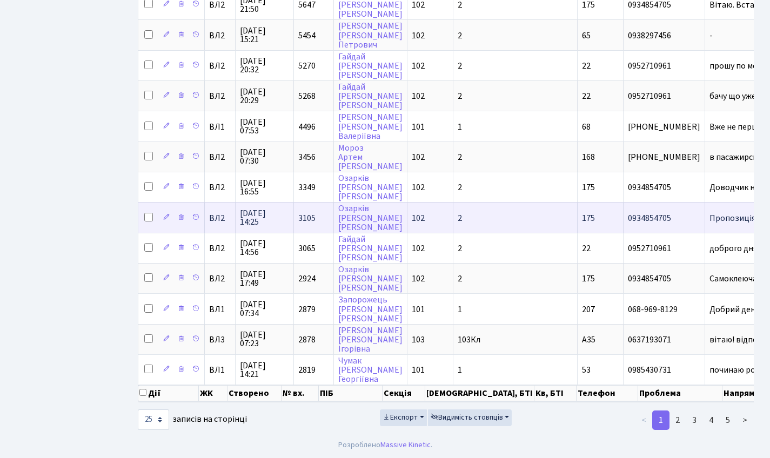
click at [311, 212] on span "3105" at bounding box center [306, 218] width 17 height 12
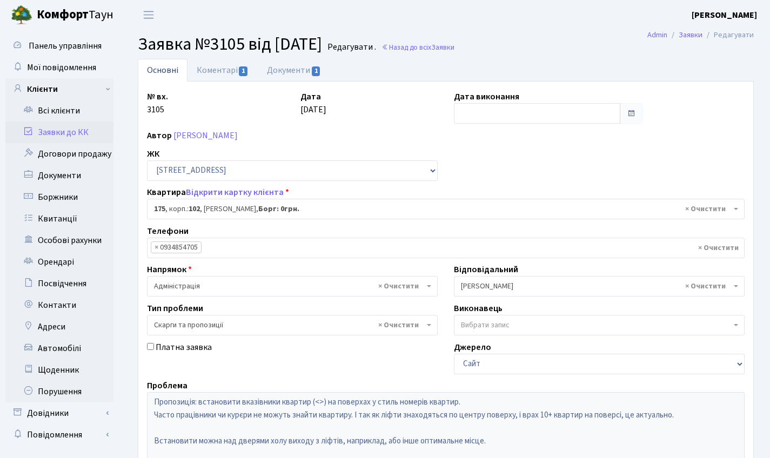
select select "38461"
select select "55"
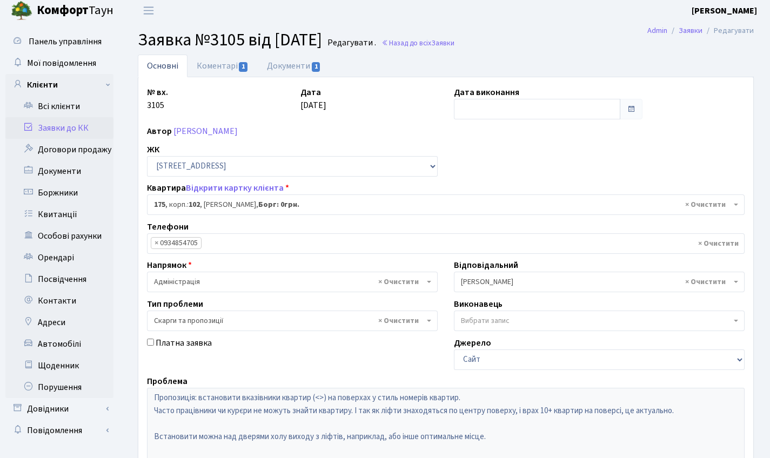
scroll to position [30, 0]
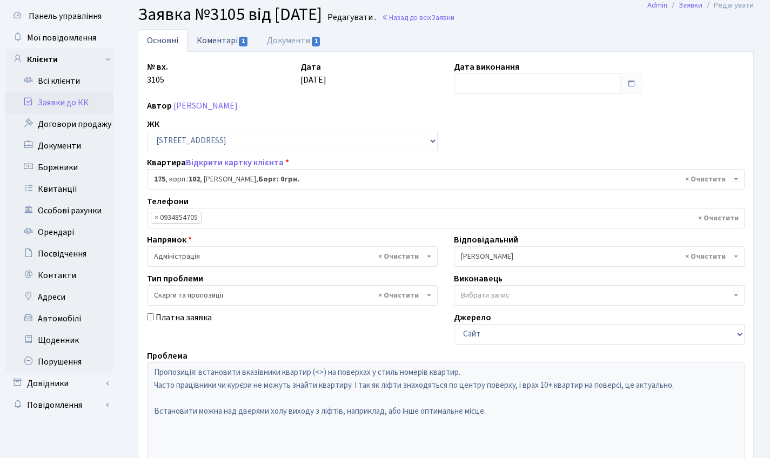
click at [212, 51] on link "Коментарі 1" at bounding box center [222, 40] width 70 height 22
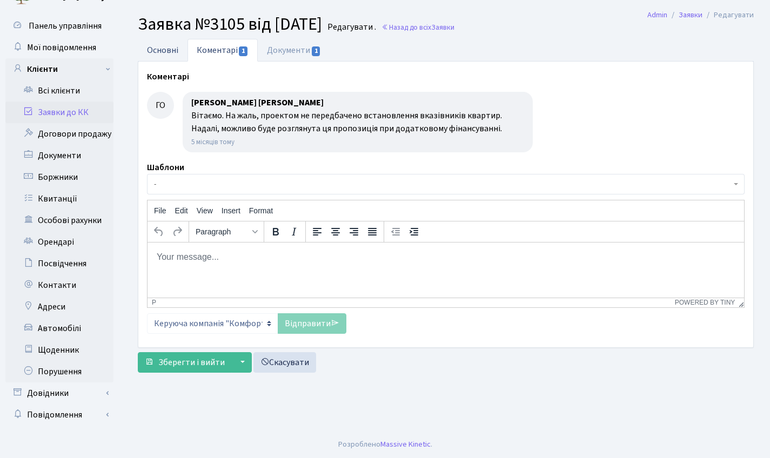
click at [178, 44] on link "Основні" at bounding box center [163, 50] width 50 height 22
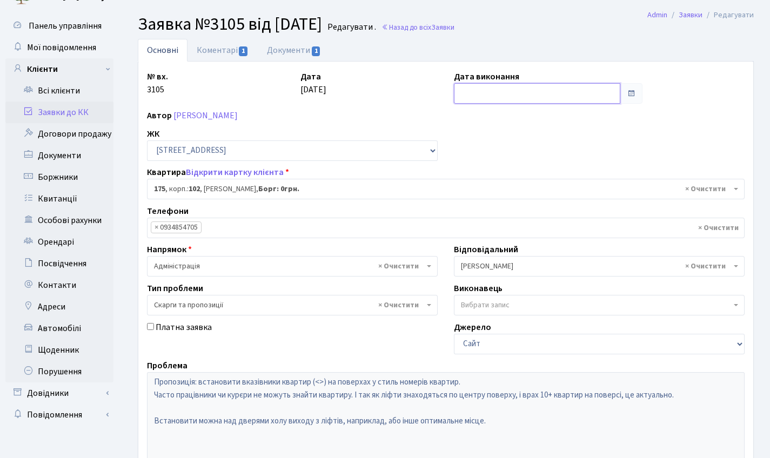
click at [492, 90] on input "text" at bounding box center [537, 93] width 166 height 21
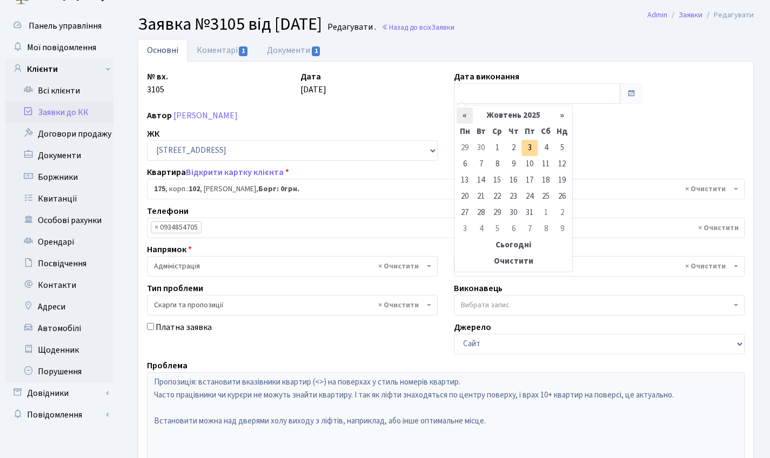
click at [460, 110] on th "«" at bounding box center [464, 116] width 16 height 16
click at [459, 110] on th "«" at bounding box center [464, 116] width 16 height 16
click at [459, 111] on th "«" at bounding box center [464, 116] width 16 height 16
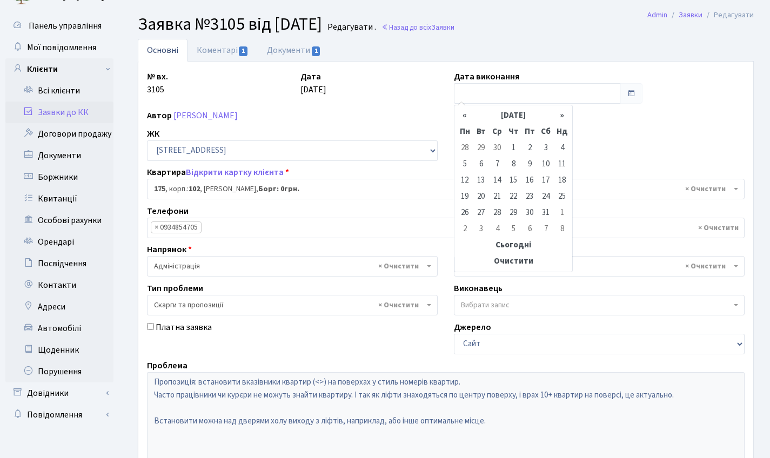
click at [459, 111] on th "«" at bounding box center [464, 116] width 16 height 16
click at [466, 211] on td "28" at bounding box center [464, 213] width 16 height 16
type input "28.04.2025"
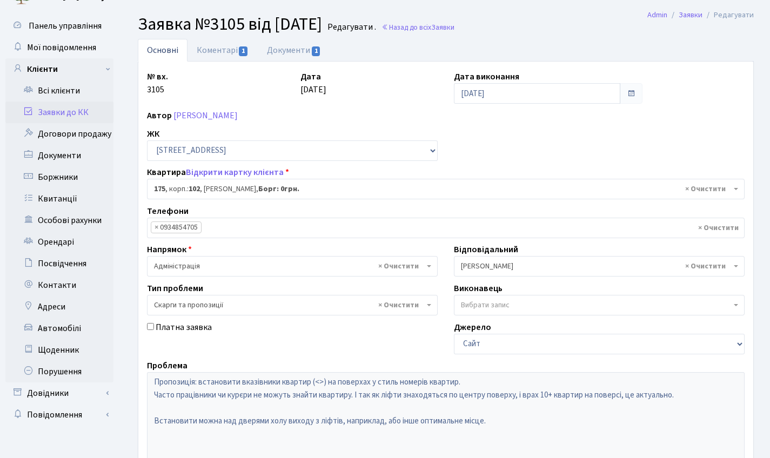
scroll to position [22, 0]
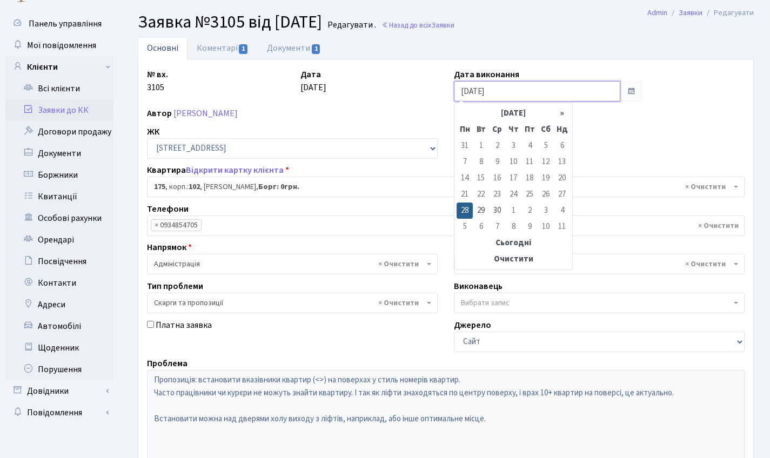
click at [535, 95] on input "[DATE]" at bounding box center [537, 91] width 166 height 21
click at [513, 264] on th "Очистити" at bounding box center [512, 259] width 113 height 16
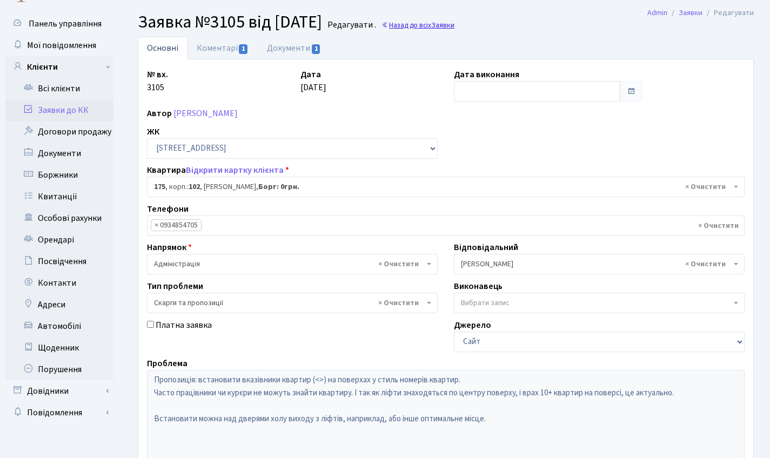
click at [441, 30] on link "Назад до всіх Заявки" at bounding box center [417, 25] width 73 height 10
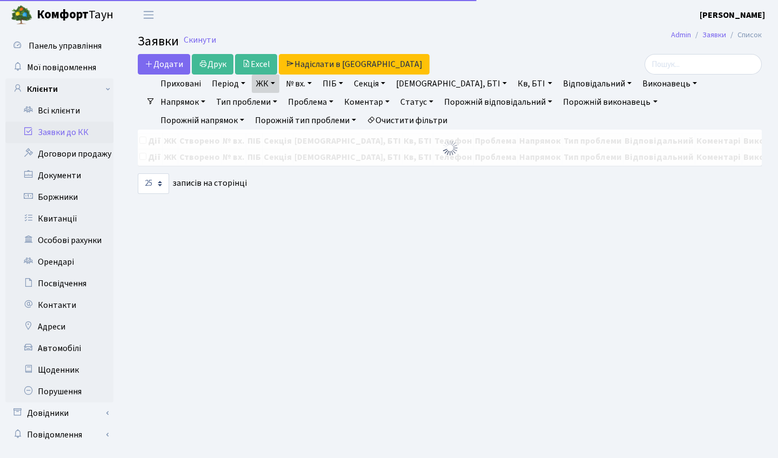
select select "25"
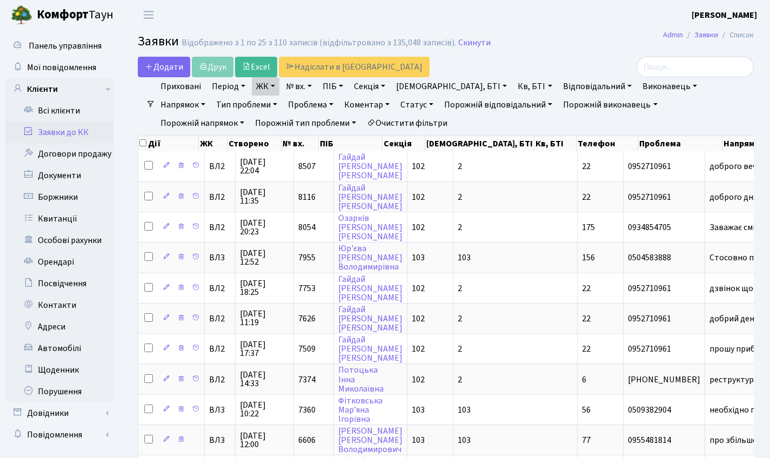
scroll to position [550, 0]
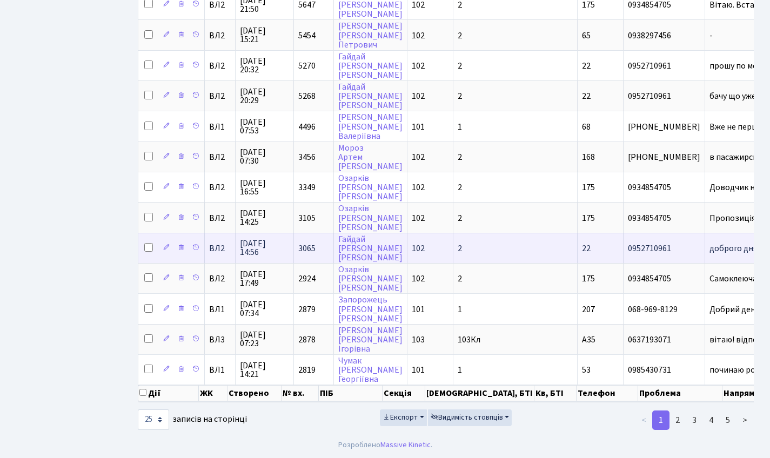
click at [313, 238] on td "3065" at bounding box center [314, 248] width 40 height 30
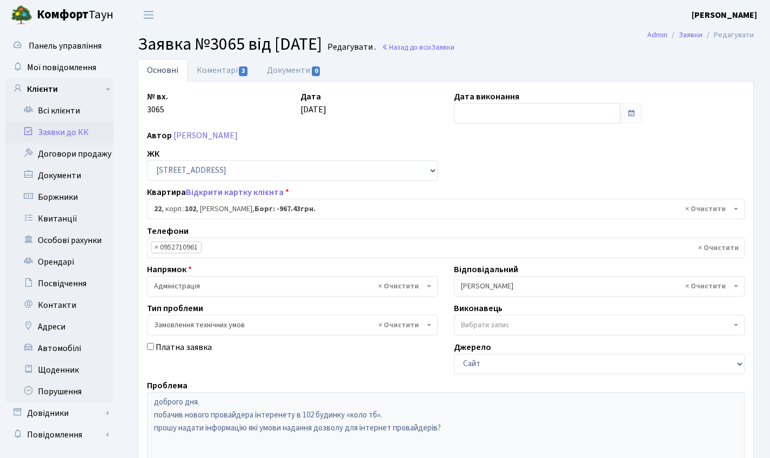
select select "38005"
select select "15"
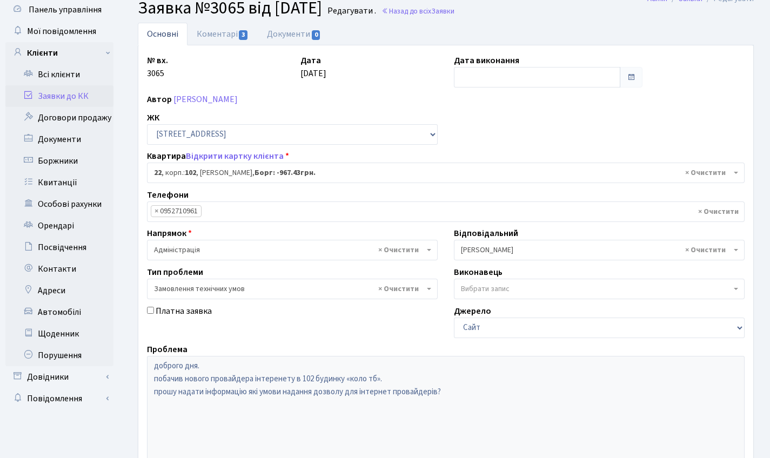
scroll to position [38, 0]
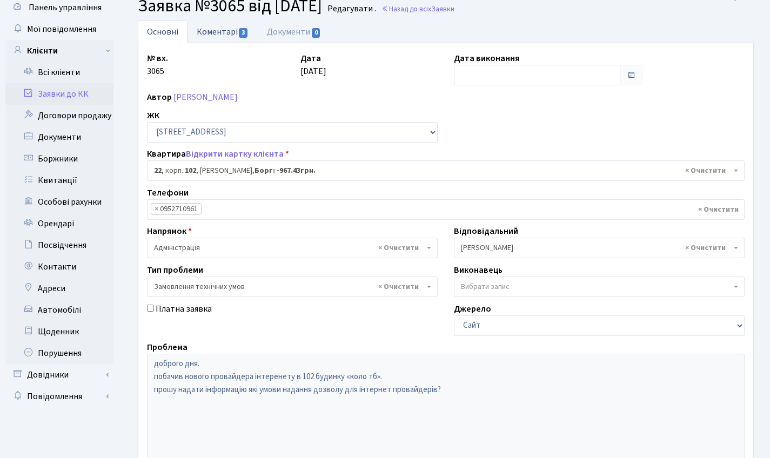
click at [227, 39] on link "Коментарі 3" at bounding box center [222, 32] width 70 height 22
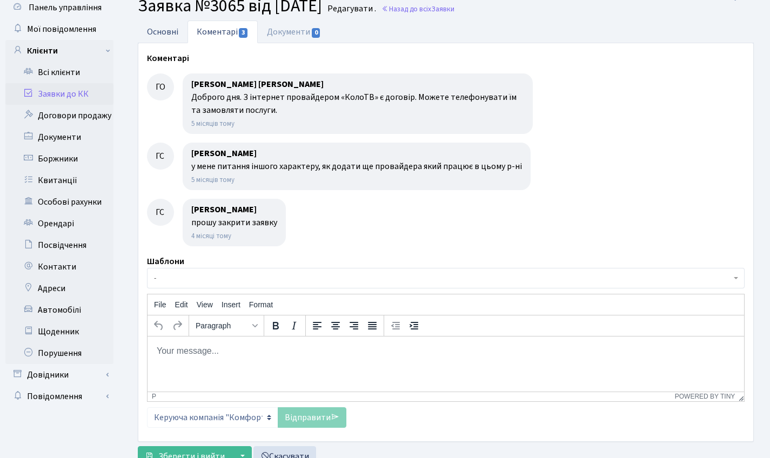
click at [164, 30] on link "Основні" at bounding box center [163, 32] width 50 height 22
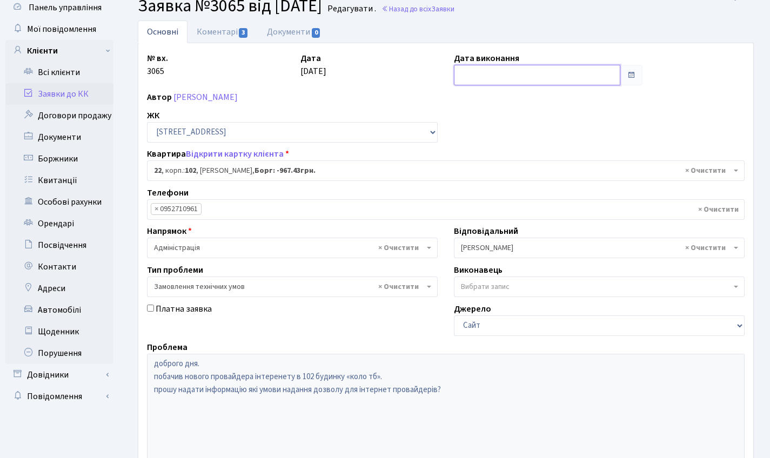
click at [475, 77] on input "text" at bounding box center [537, 75] width 166 height 21
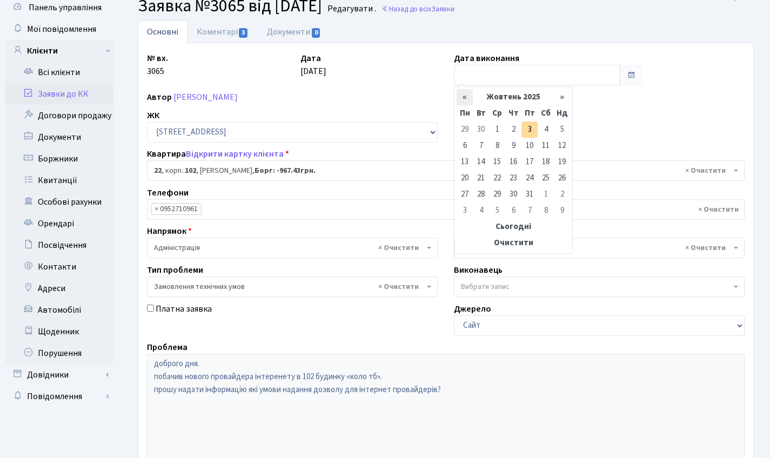
click at [464, 92] on th "«" at bounding box center [464, 97] width 16 height 16
click at [465, 92] on th "«" at bounding box center [464, 97] width 16 height 16
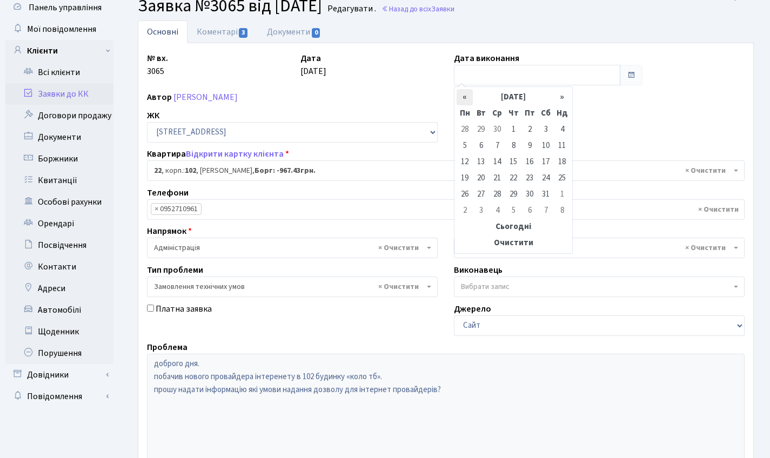
click at [465, 92] on th "«" at bounding box center [464, 97] width 16 height 16
click at [459, 193] on td "28" at bounding box center [464, 194] width 16 height 16
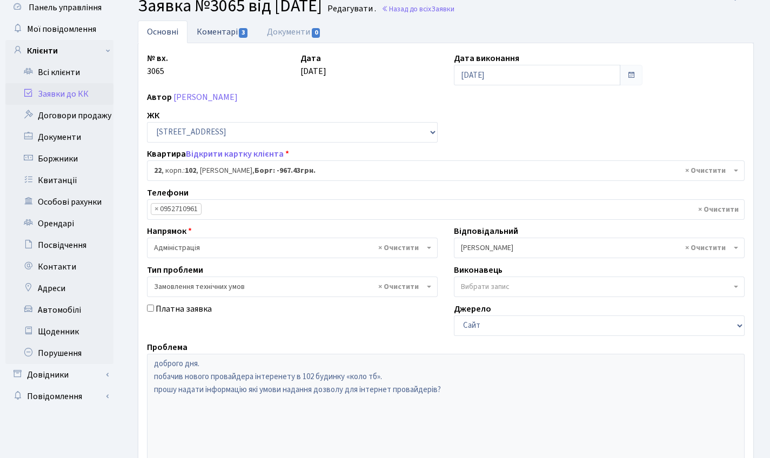
click at [222, 34] on link "Коментарі 3" at bounding box center [222, 32] width 70 height 22
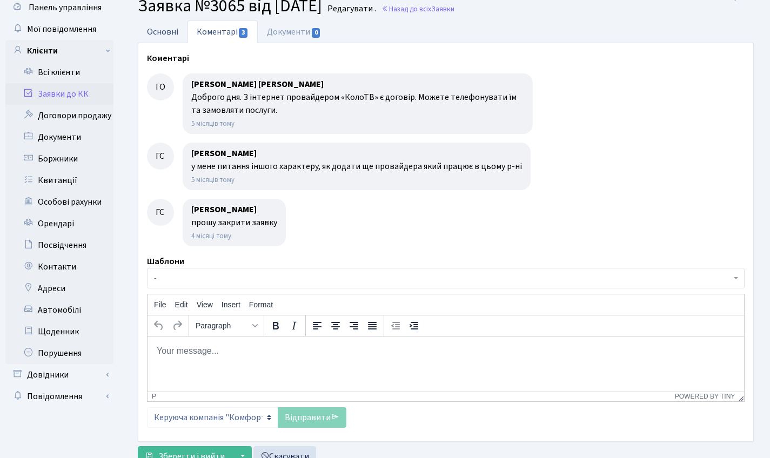
click at [159, 37] on link "Основні" at bounding box center [163, 32] width 50 height 22
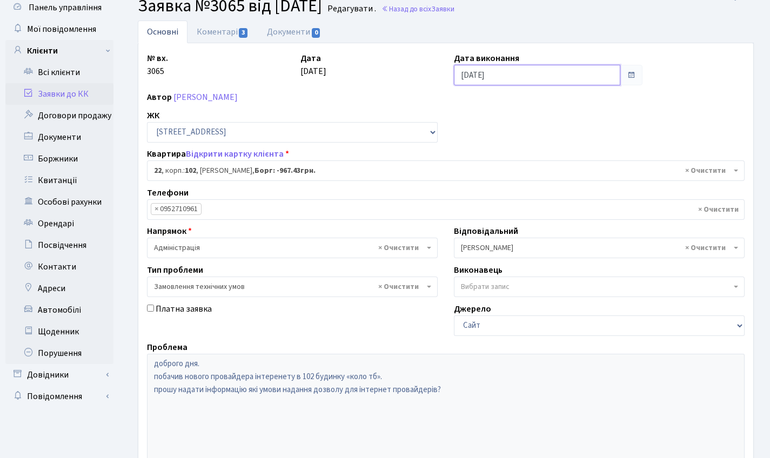
click at [483, 80] on input "28.04.2025" at bounding box center [537, 75] width 166 height 21
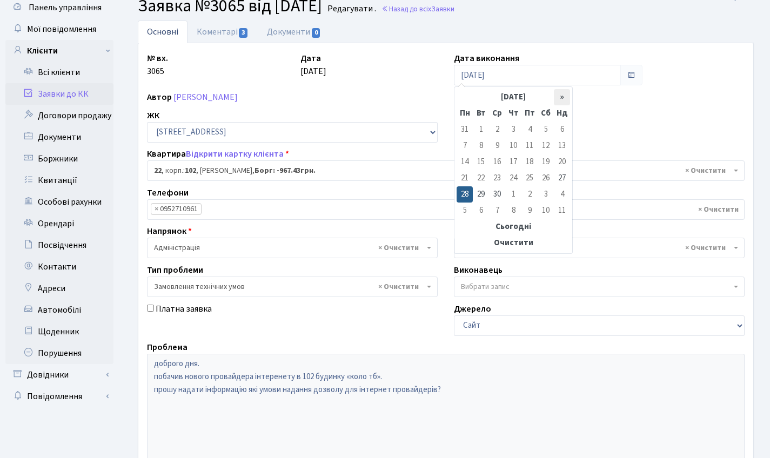
click at [555, 98] on th "»" at bounding box center [562, 97] width 16 height 16
click at [485, 191] on td "27" at bounding box center [481, 194] width 16 height 16
type input "27.05.2025"
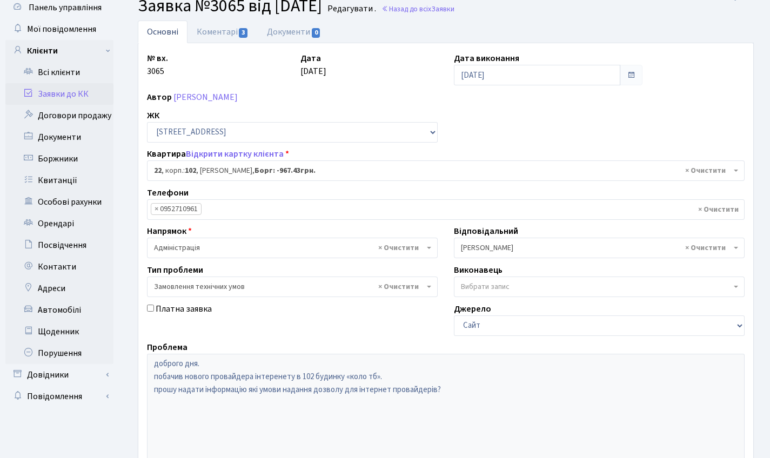
scroll to position [186, 0]
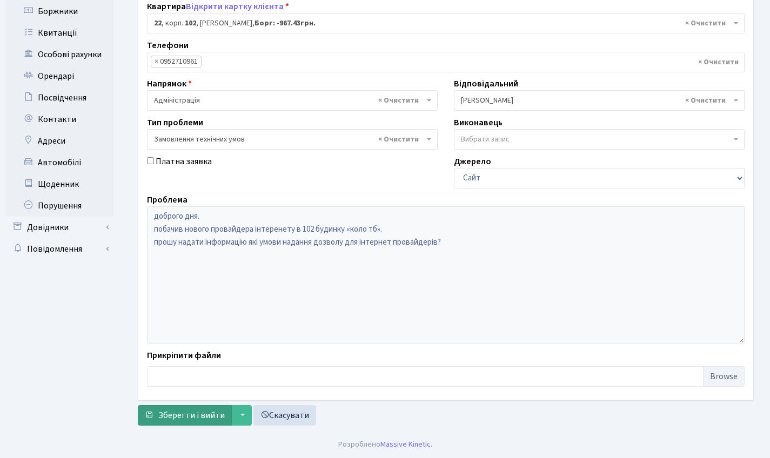
click at [182, 415] on span "Зберегти і вийти" at bounding box center [191, 415] width 66 height 12
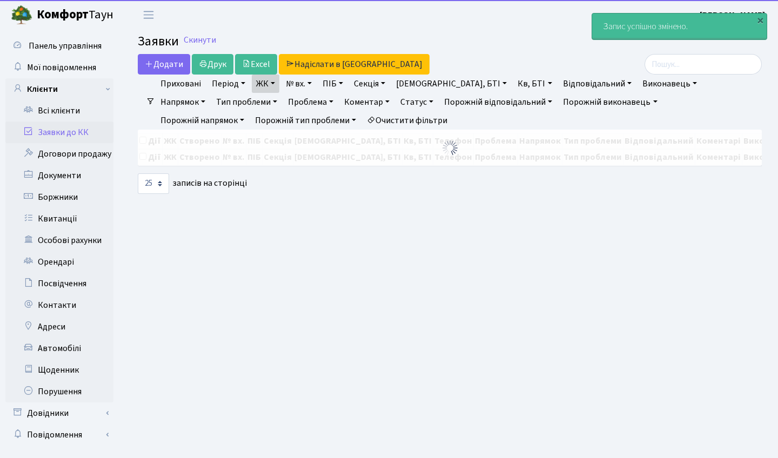
select select "25"
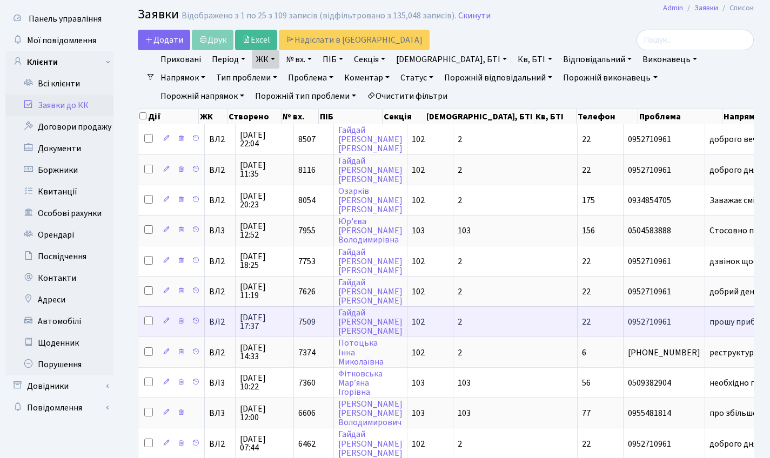
scroll to position [550, 0]
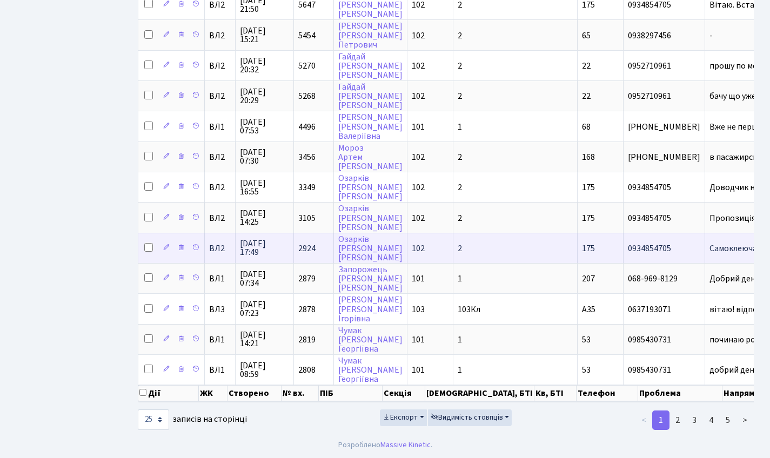
click at [304, 241] on td "2924" at bounding box center [314, 248] width 40 height 30
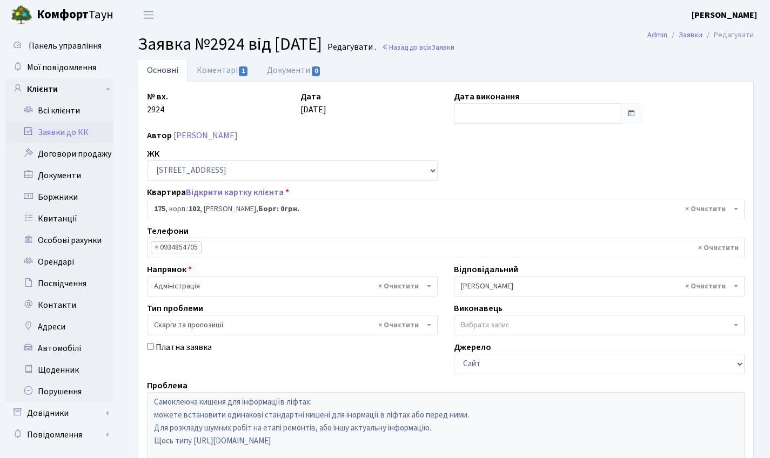
select select "38461"
select select "55"
click at [209, 59] on link "Коментарі 1" at bounding box center [222, 70] width 70 height 22
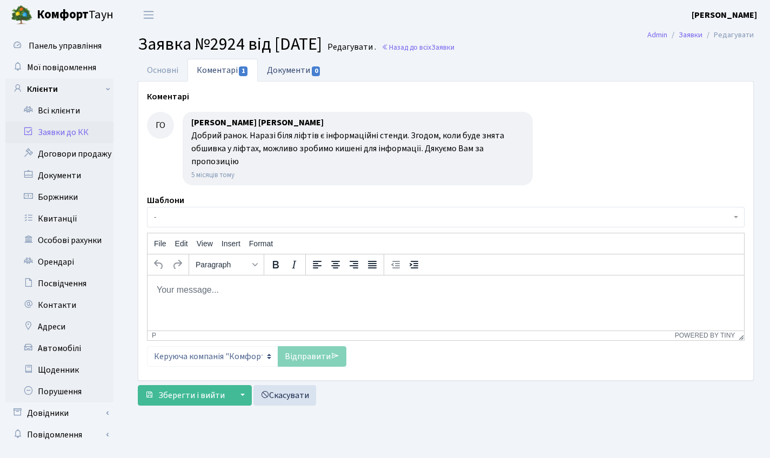
click at [299, 76] on link "Документи 0" at bounding box center [294, 70] width 72 height 22
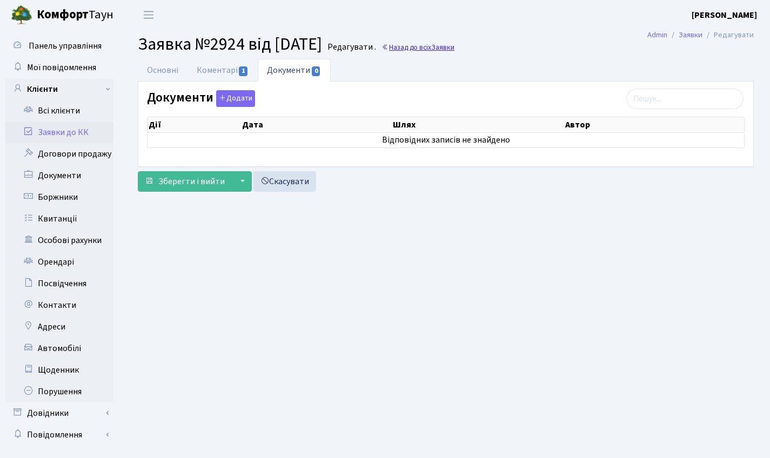
click at [448, 48] on link "Назад до всіх Заявки" at bounding box center [417, 47] width 73 height 10
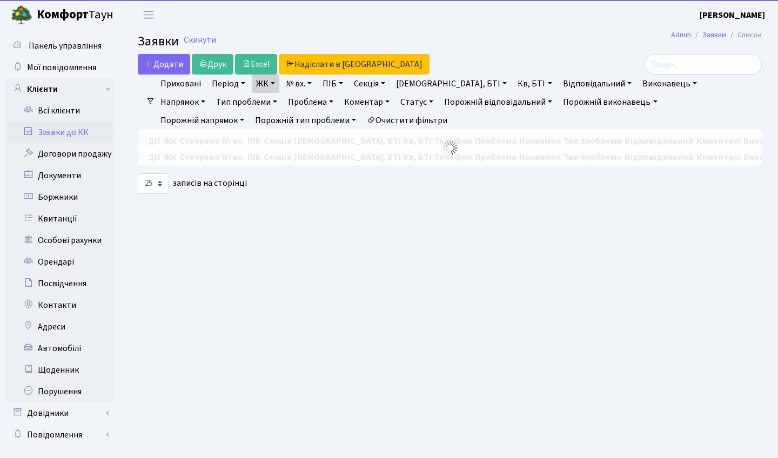
select select "25"
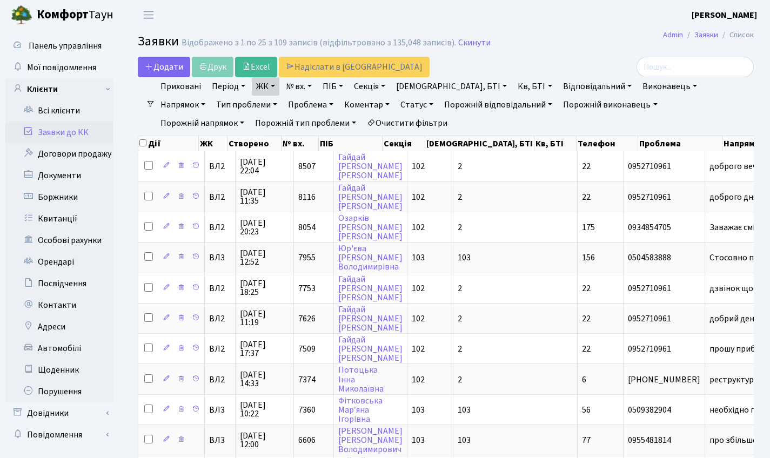
scroll to position [550, 0]
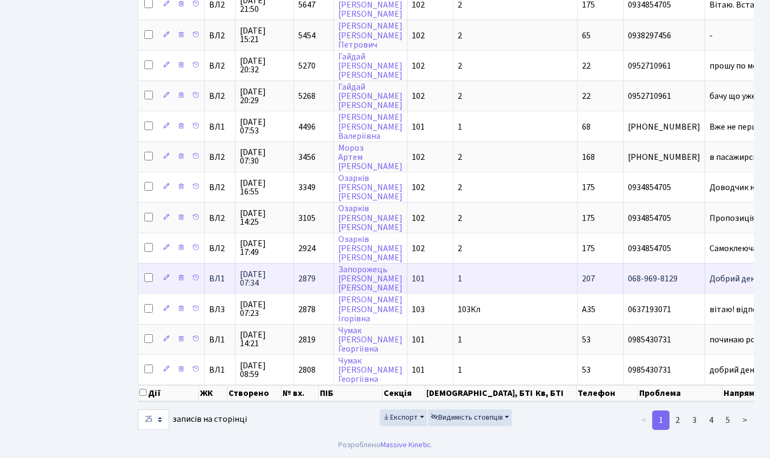
click at [310, 273] on span "2879" at bounding box center [306, 279] width 17 height 12
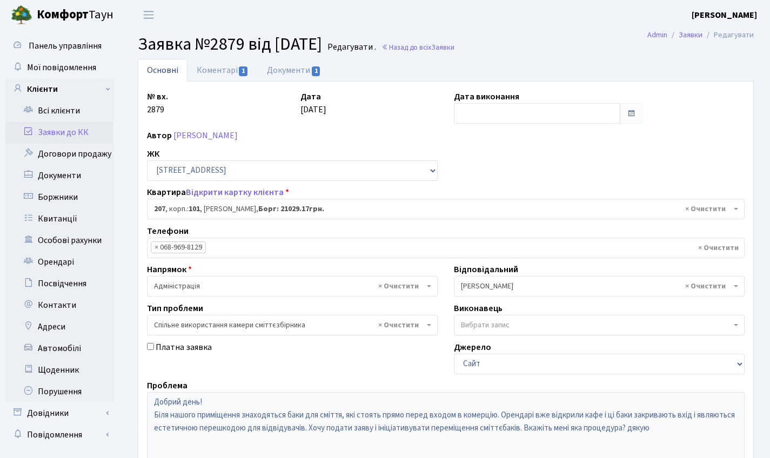
select select "39880"
select select "34"
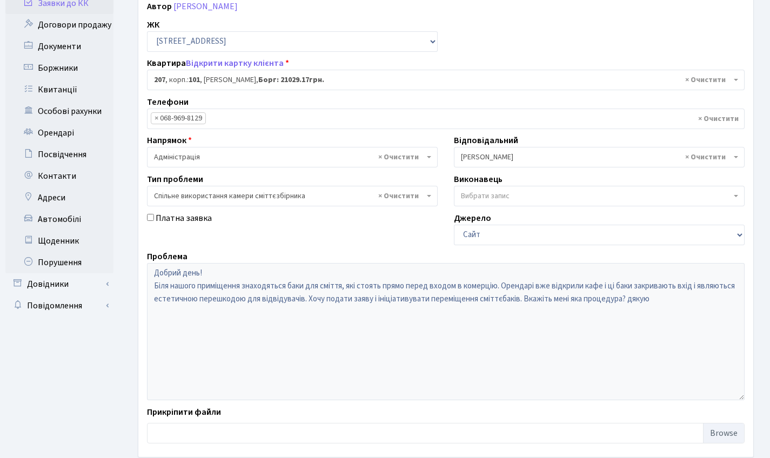
scroll to position [12, 0]
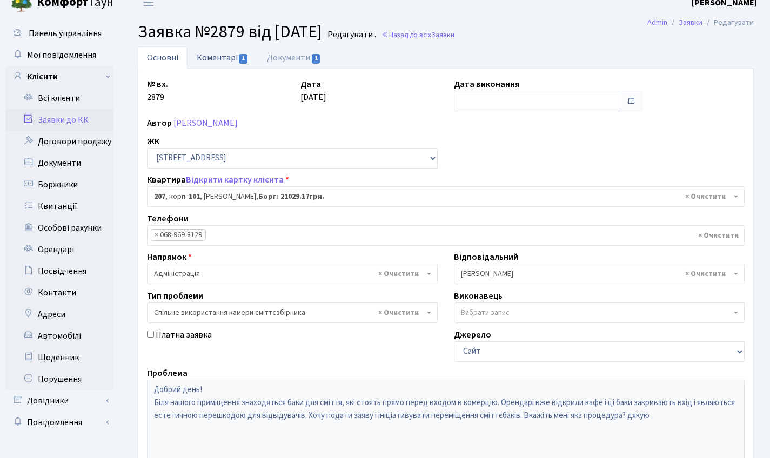
click at [221, 55] on link "Коментарі 1" at bounding box center [222, 57] width 70 height 22
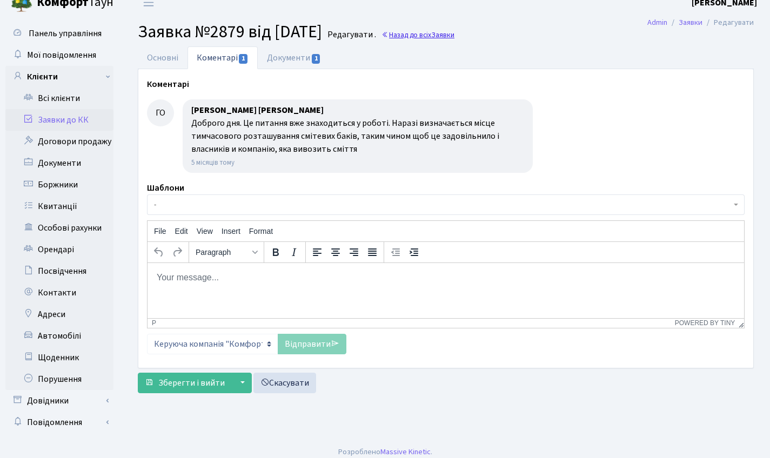
click at [447, 36] on link "Назад до всіх Заявки" at bounding box center [417, 35] width 73 height 10
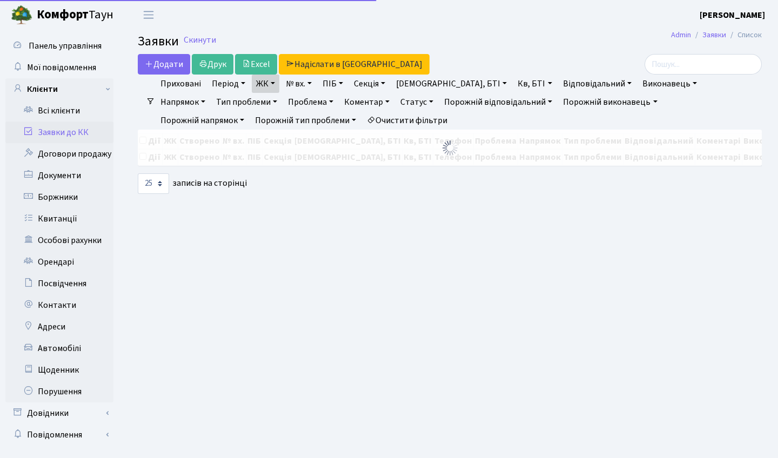
select select "25"
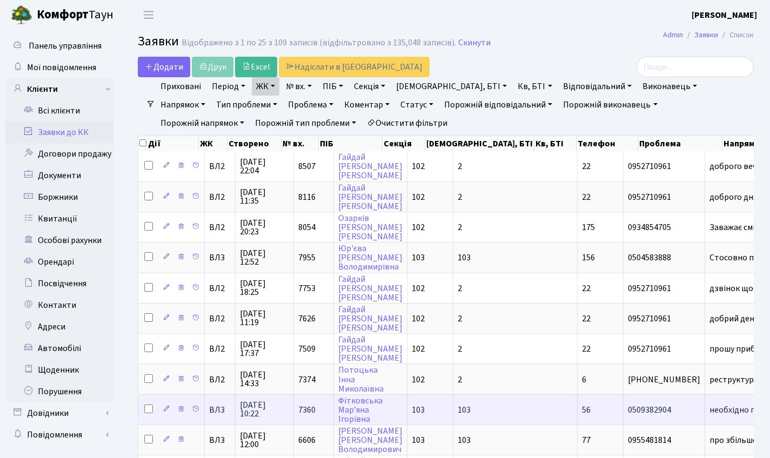
scroll to position [550, 0]
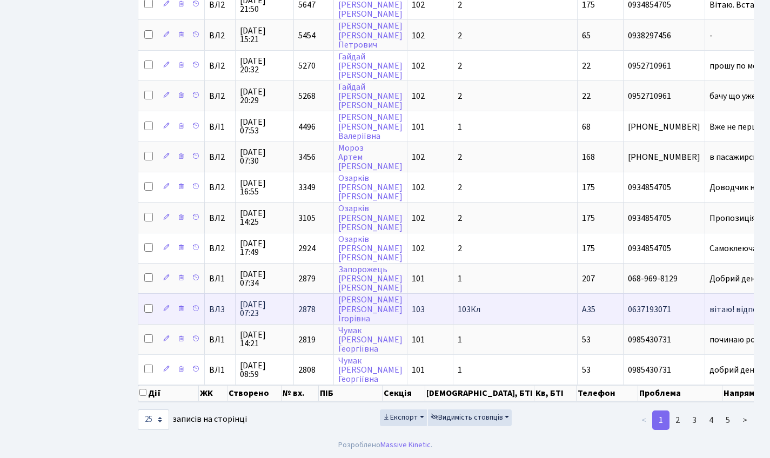
click at [307, 304] on span "2878" at bounding box center [306, 310] width 17 height 12
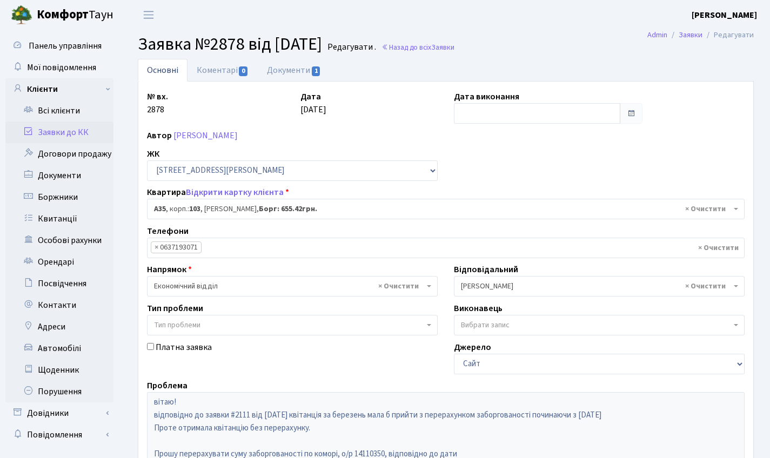
select select "44206"
click at [223, 72] on link "Коментарі 0" at bounding box center [222, 70] width 70 height 22
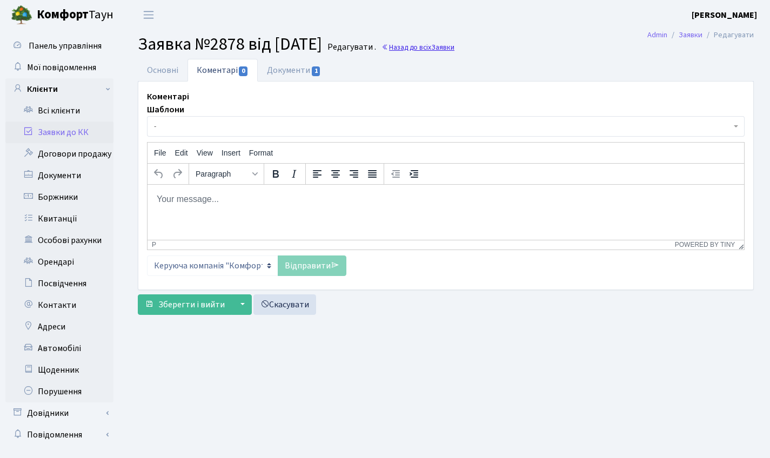
click at [454, 49] on span "Заявки" at bounding box center [442, 47] width 23 height 10
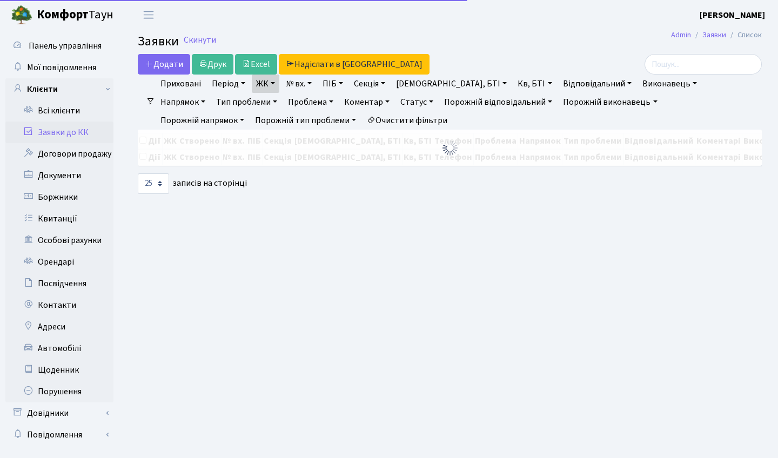
select select "25"
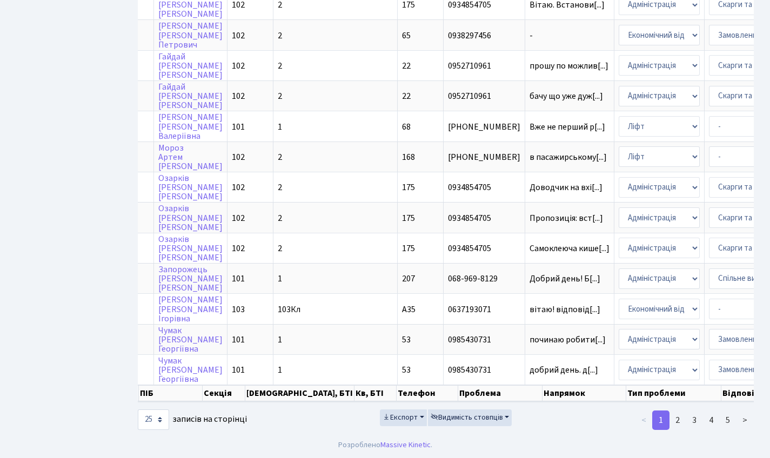
scroll to position [0, 149]
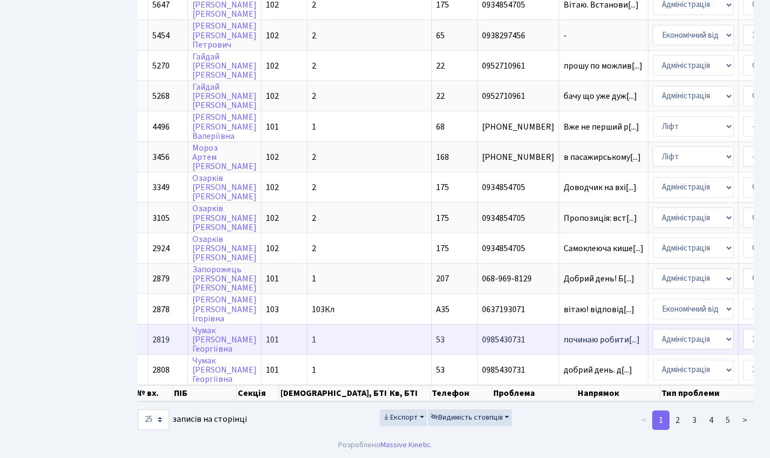
click at [164, 334] on span "2819" at bounding box center [160, 340] width 17 height 12
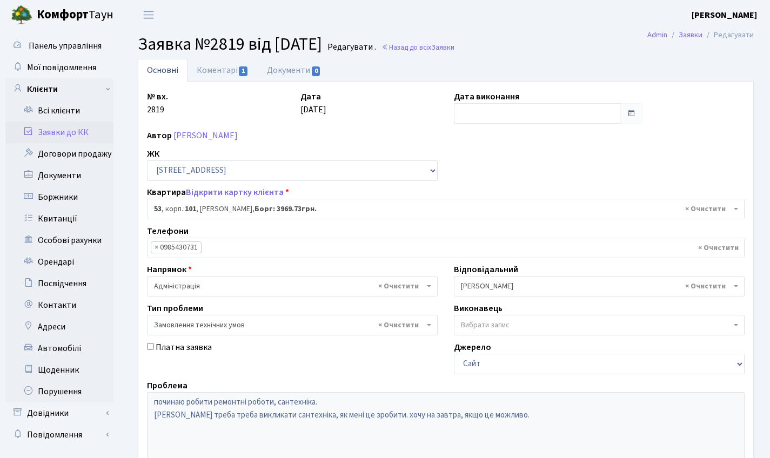
select select "37486"
select select "15"
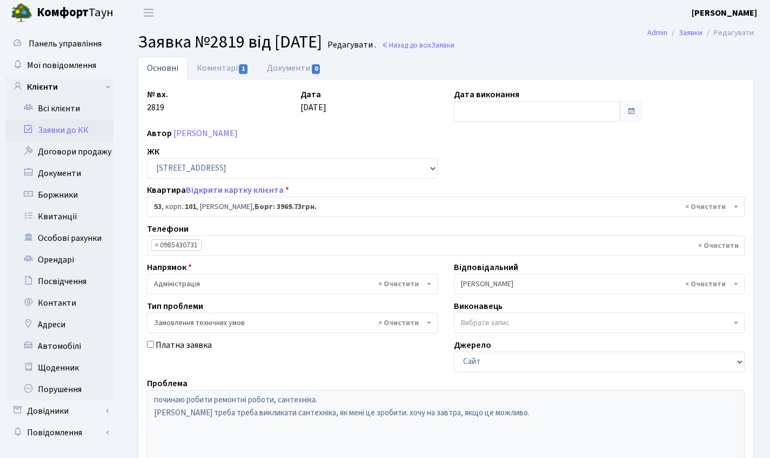
scroll to position [4, 0]
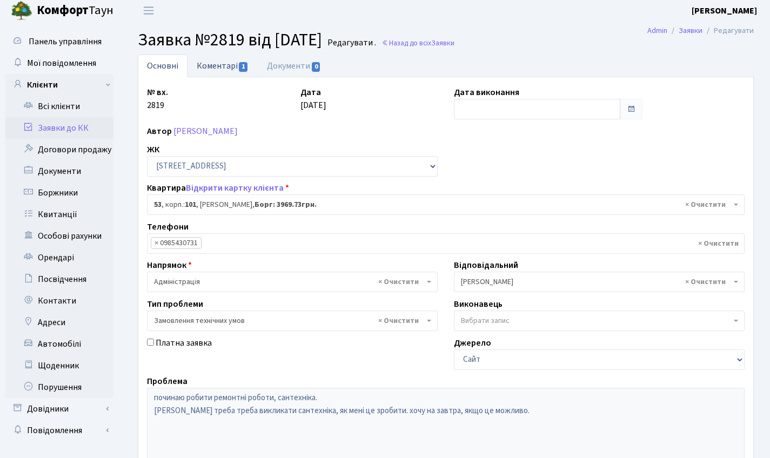
click at [213, 68] on link "Коментарі 1" at bounding box center [222, 66] width 70 height 22
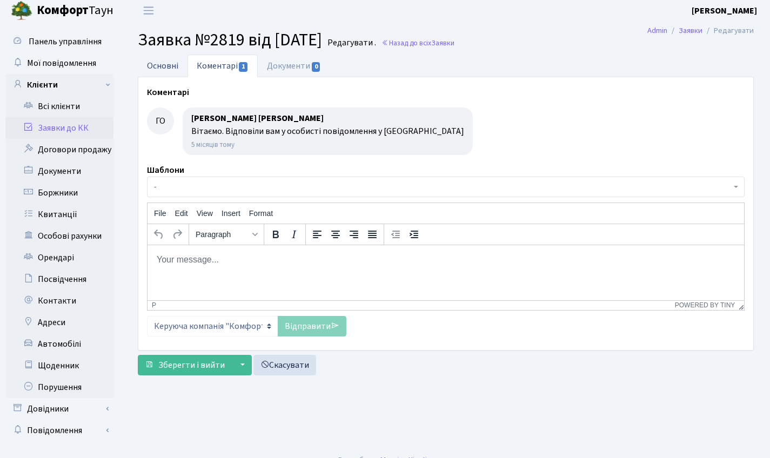
click at [178, 75] on link "Основні" at bounding box center [163, 66] width 50 height 22
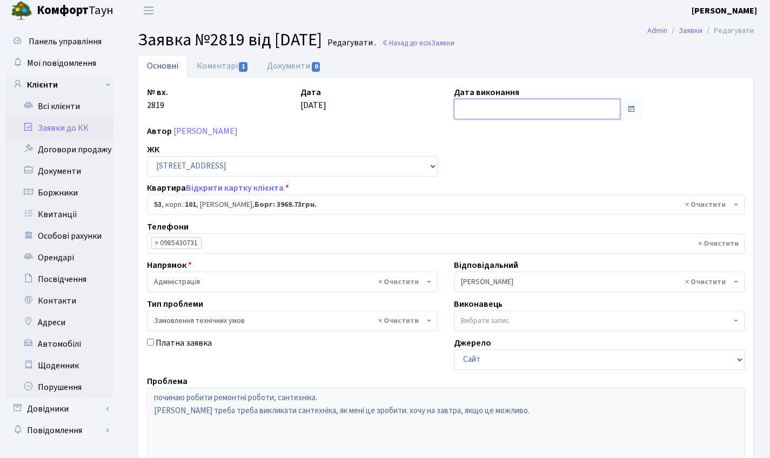
click at [473, 107] on input "text" at bounding box center [537, 109] width 166 height 21
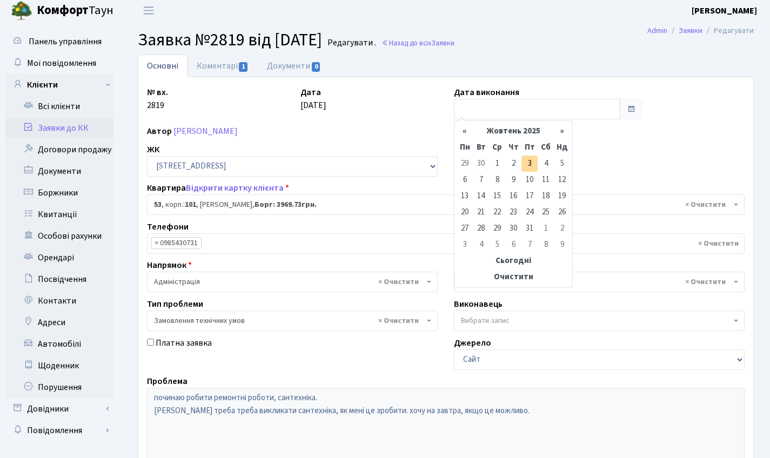
click at [450, 129] on div "Автор Чумак Анна Георгіївна" at bounding box center [446, 131] width 614 height 13
click at [465, 108] on input "text" at bounding box center [537, 109] width 166 height 21
click at [465, 126] on th "«" at bounding box center [464, 131] width 16 height 16
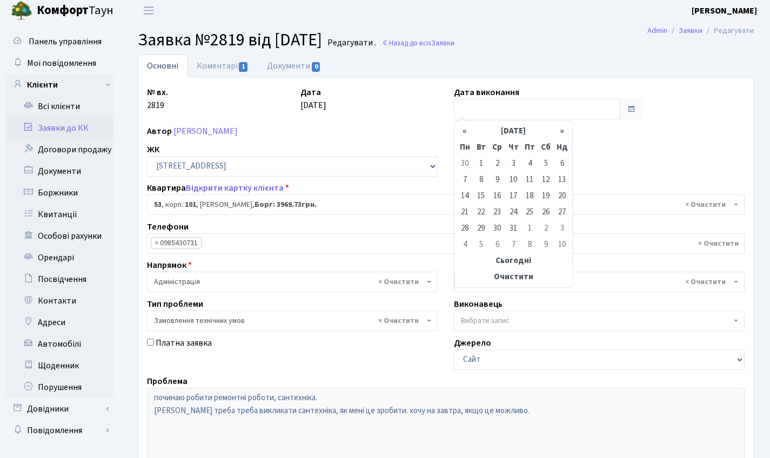
click at [465, 126] on th "«" at bounding box center [464, 131] width 16 height 16
click at [477, 212] on td "22" at bounding box center [481, 212] width 16 height 16
type input "[DATE]"
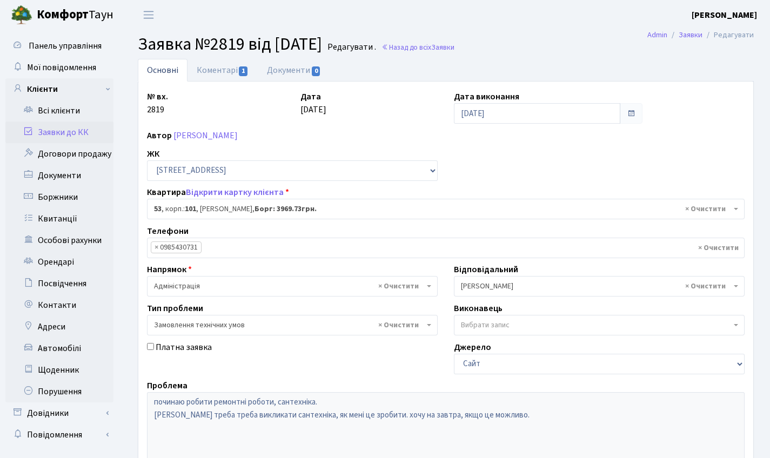
scroll to position [186, 0]
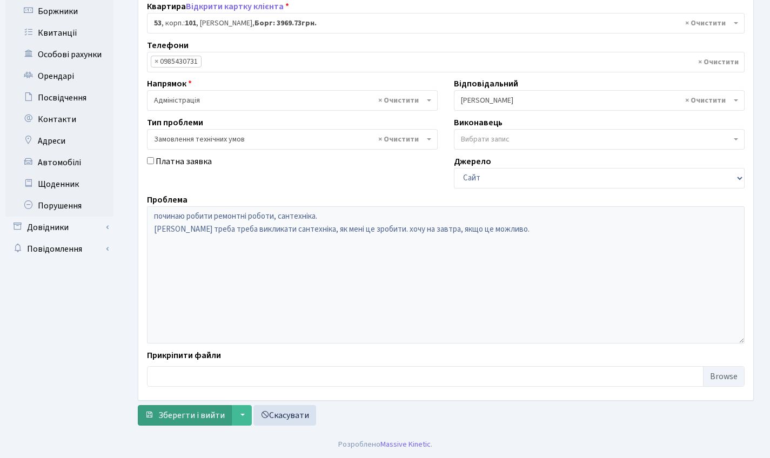
click at [190, 416] on span "Зберегти і вийти" at bounding box center [191, 415] width 66 height 12
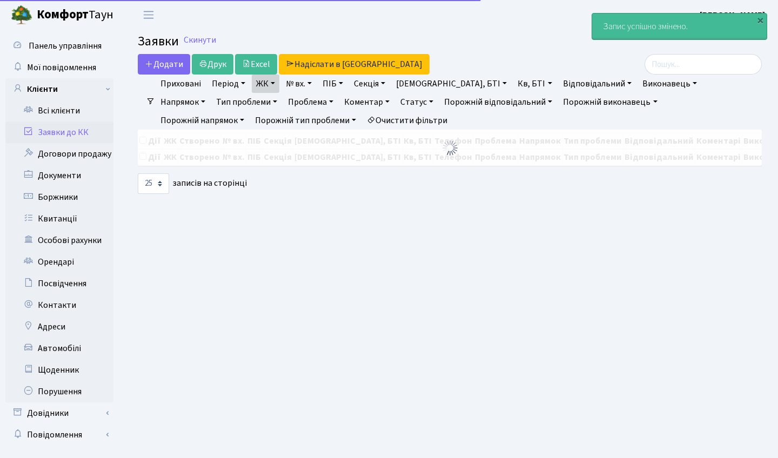
select select "25"
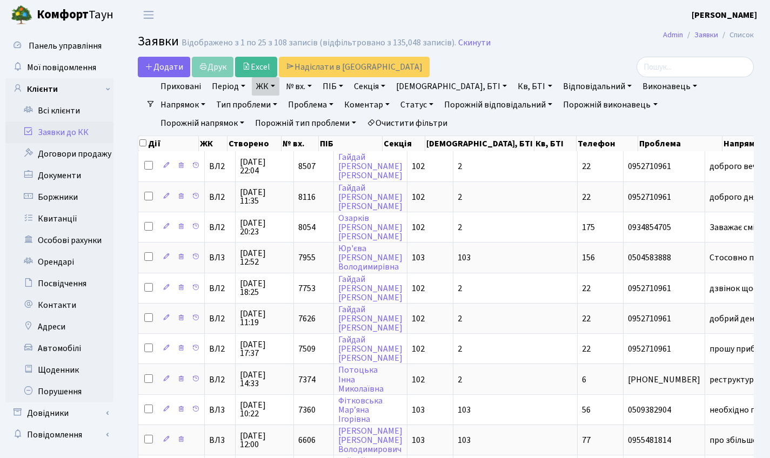
scroll to position [550, 0]
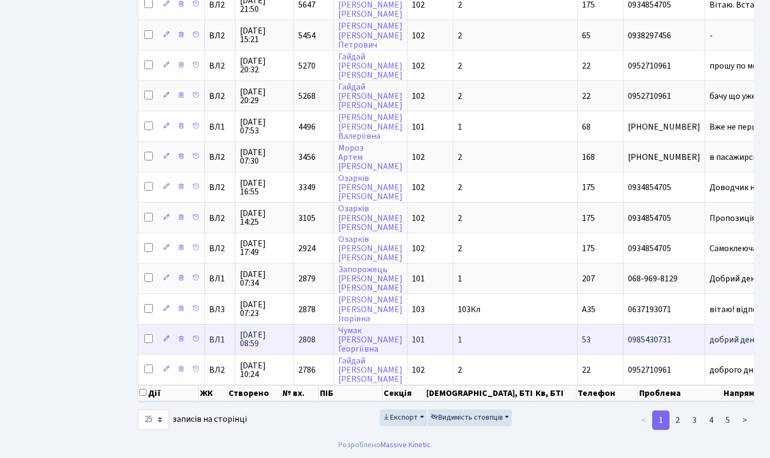
click at [327, 328] on td "2808" at bounding box center [314, 339] width 40 height 30
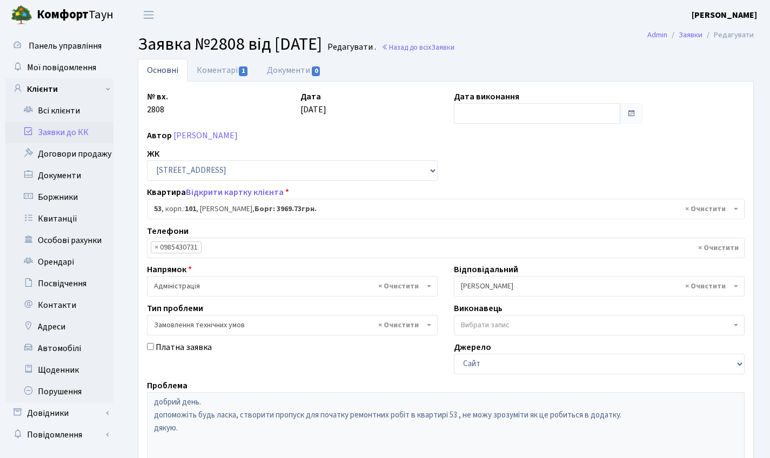
select select "37486"
select select "15"
click at [219, 68] on link "Коментарі 1" at bounding box center [222, 70] width 70 height 22
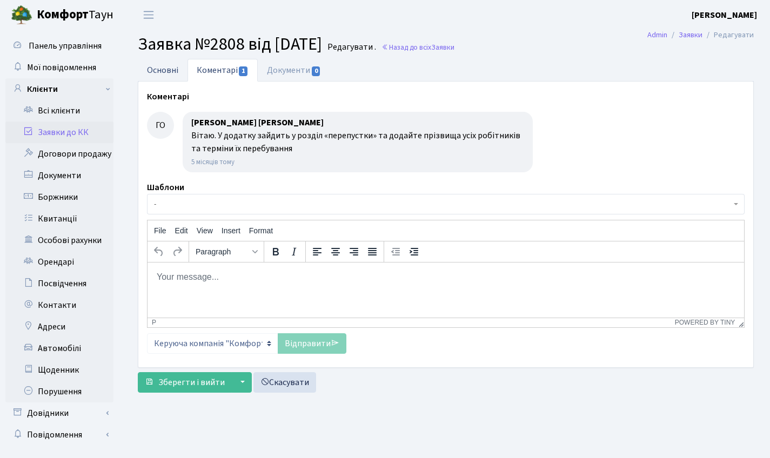
click at [165, 70] on link "Основні" at bounding box center [163, 70] width 50 height 22
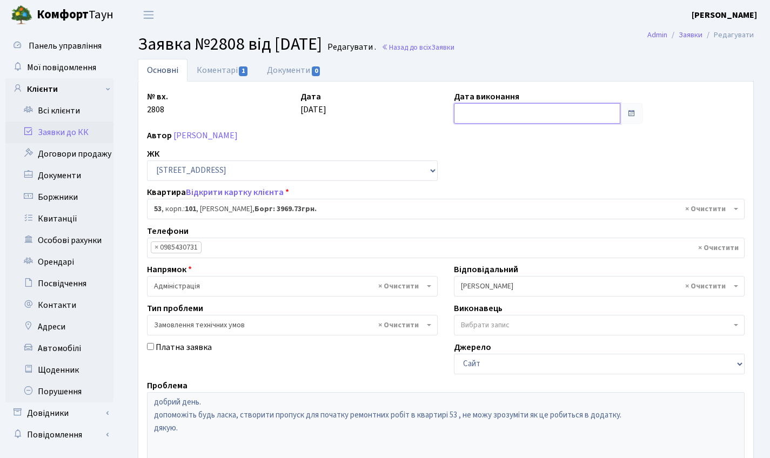
click at [497, 105] on input "text" at bounding box center [537, 113] width 166 height 21
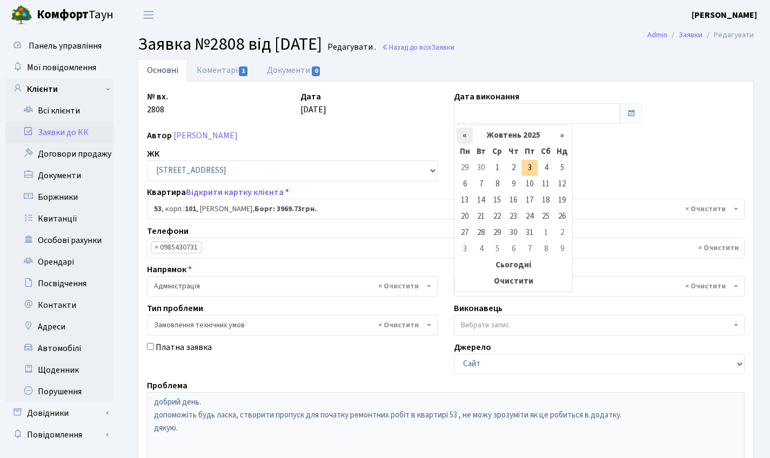
click at [464, 130] on th "«" at bounding box center [464, 135] width 16 height 16
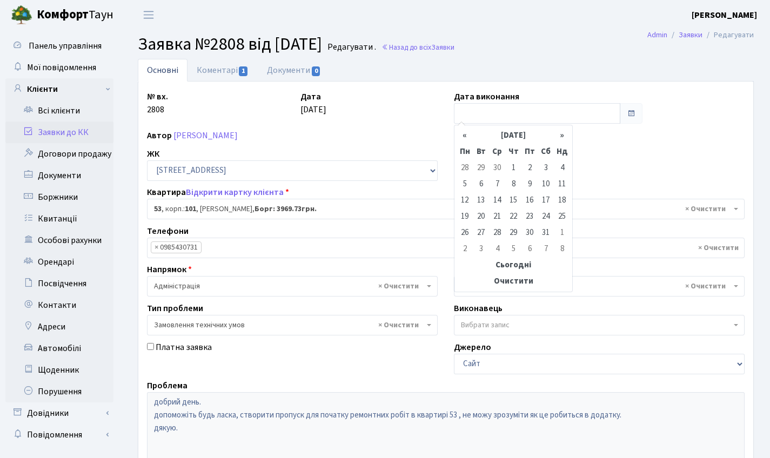
click at [464, 130] on th "«" at bounding box center [464, 135] width 16 height 16
click at [476, 221] on td "22" at bounding box center [481, 217] width 16 height 16
type input "22.04.2025"
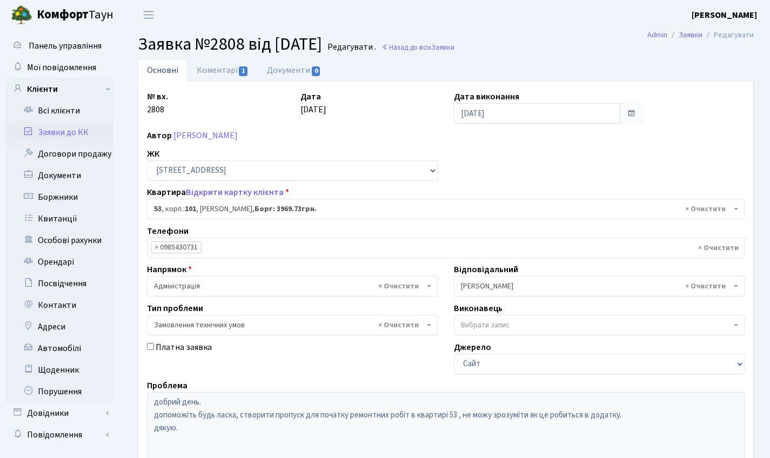
scroll to position [186, 0]
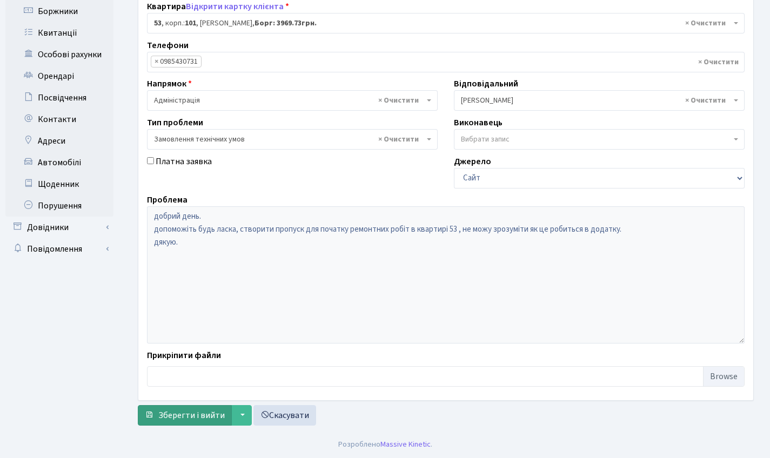
click at [190, 415] on span "Зберегти і вийти" at bounding box center [191, 415] width 66 height 12
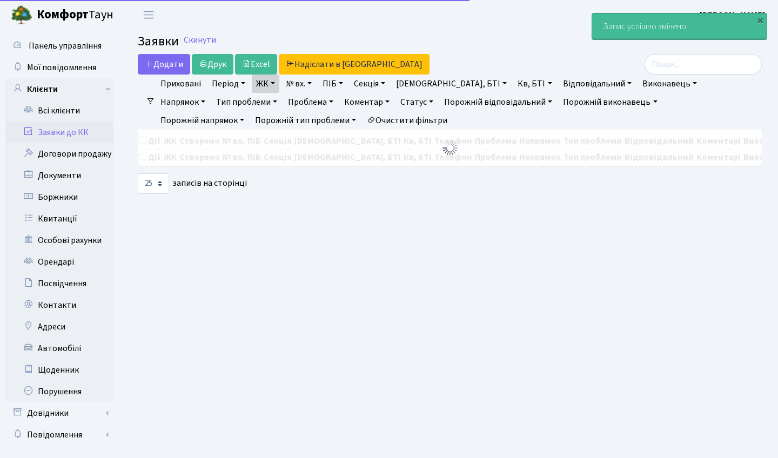
select select "25"
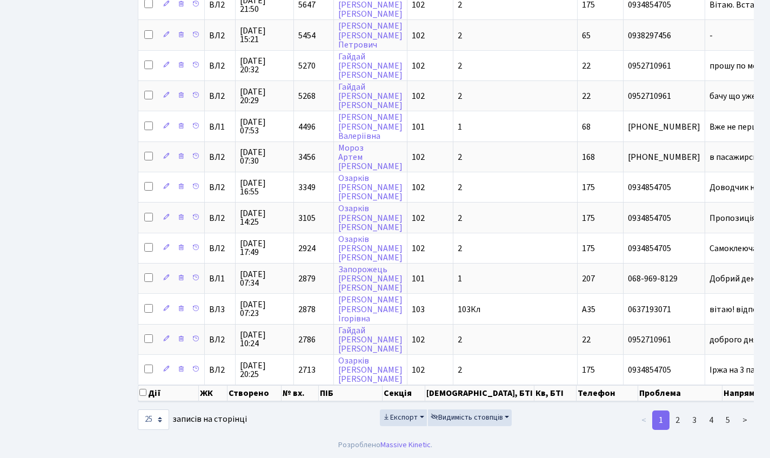
scroll to position [550, 0]
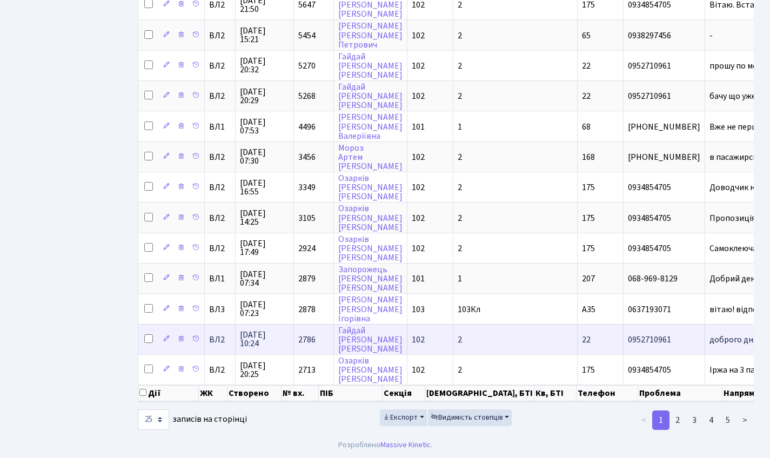
click at [301, 334] on span "2786" at bounding box center [306, 340] width 17 height 12
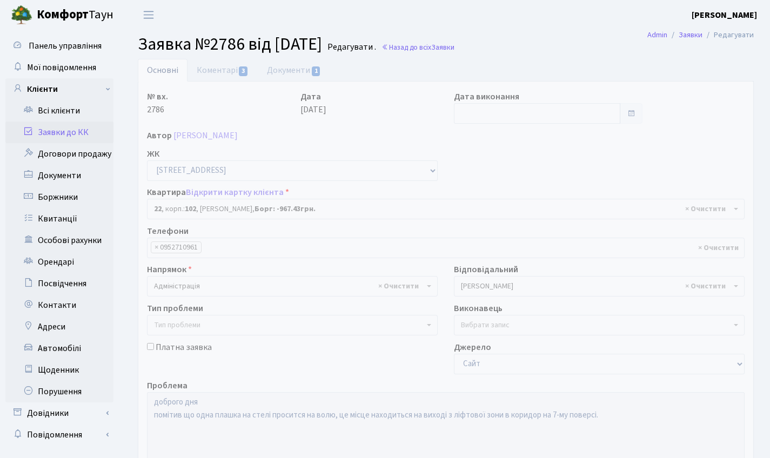
select select "38005"
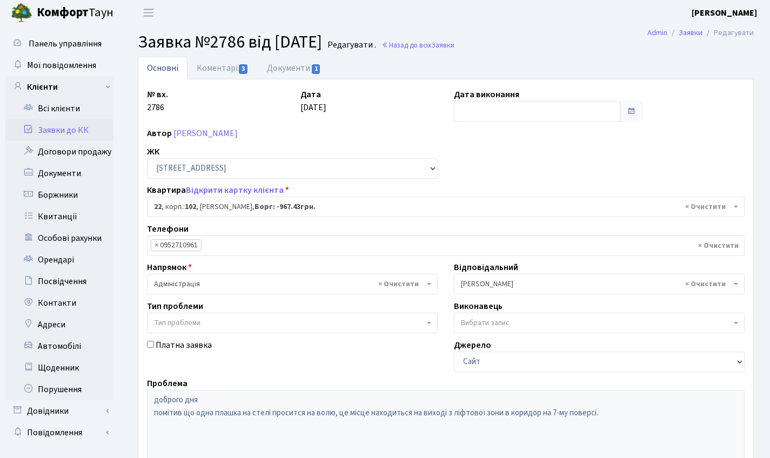
scroll to position [4, 0]
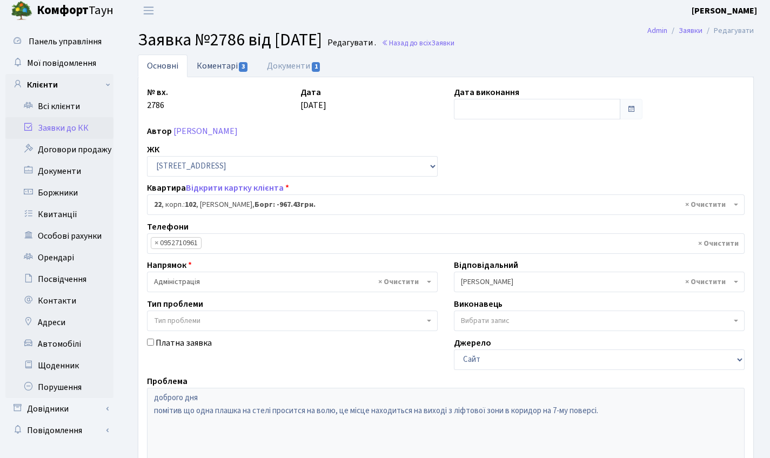
click at [223, 57] on link "Коментарі 3" at bounding box center [222, 66] width 70 height 22
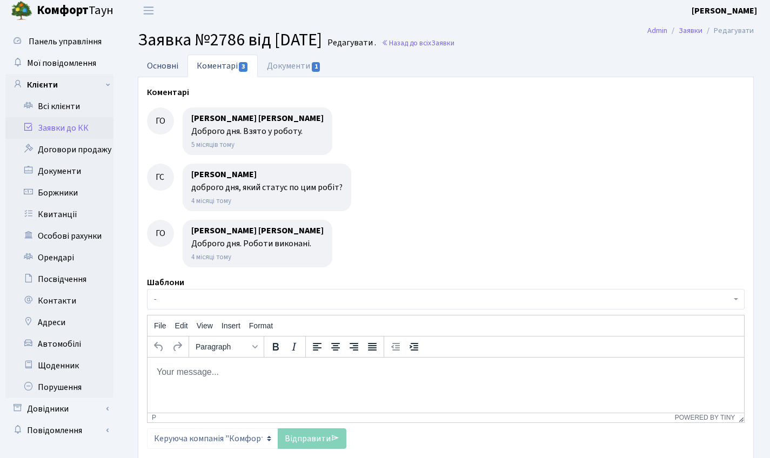
click at [163, 64] on link "Основні" at bounding box center [163, 66] width 50 height 22
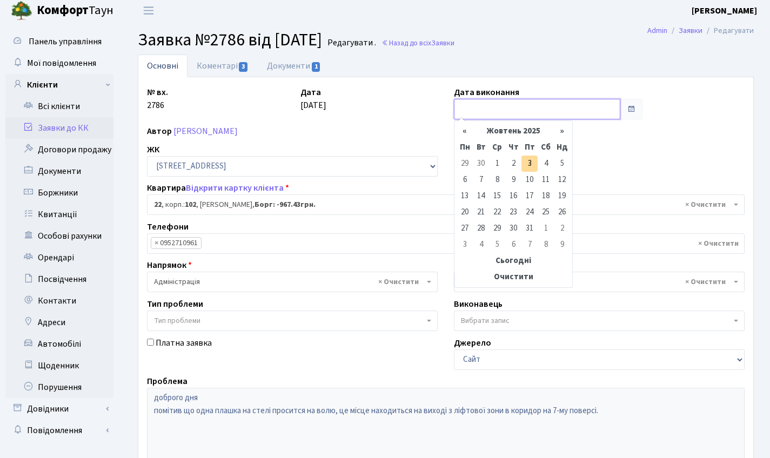
click at [480, 102] on input "text" at bounding box center [537, 109] width 166 height 21
click at [466, 131] on th "«" at bounding box center [464, 131] width 16 height 16
click at [467, 131] on th "«" at bounding box center [464, 131] width 16 height 16
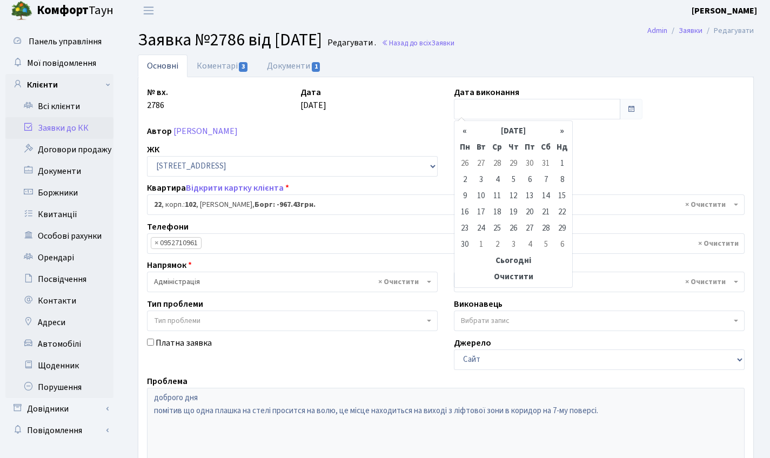
click at [467, 131] on th "«" at bounding box center [464, 131] width 16 height 16
click at [515, 230] on td "29" at bounding box center [513, 228] width 16 height 16
type input "[DATE]"
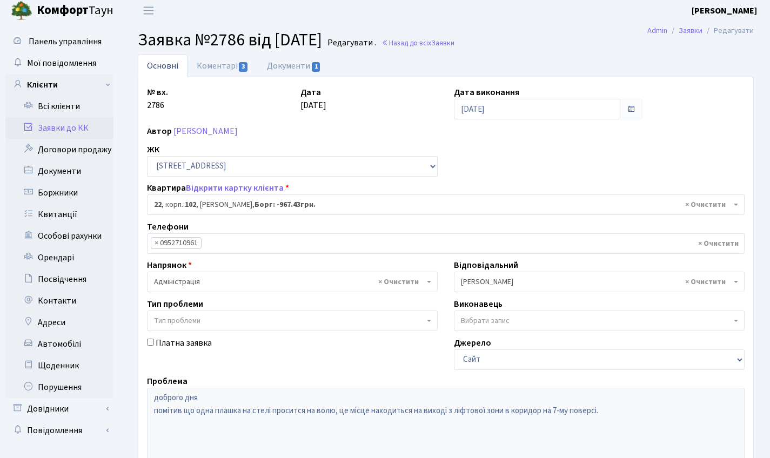
scroll to position [186, 0]
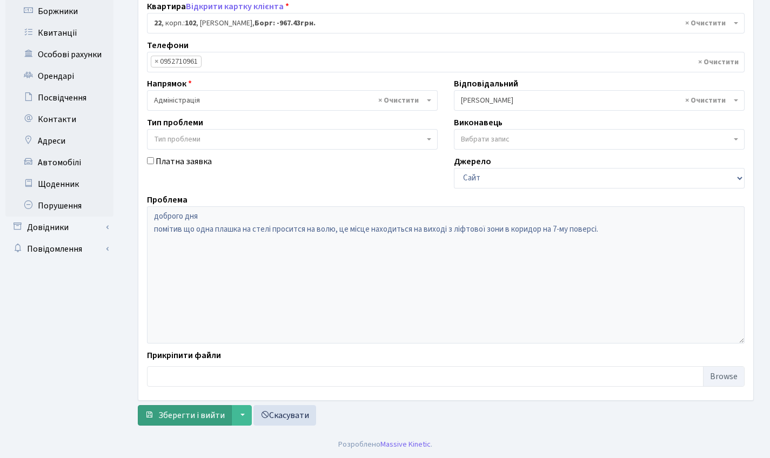
click at [191, 412] on span "Зберегти і вийти" at bounding box center [191, 415] width 66 height 12
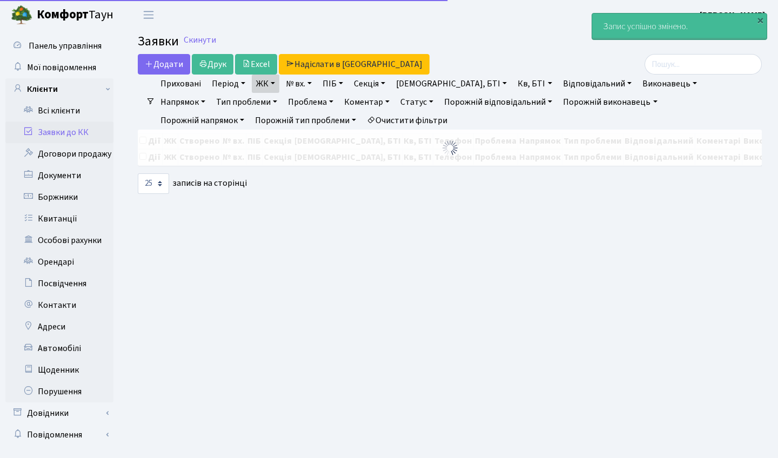
select select "25"
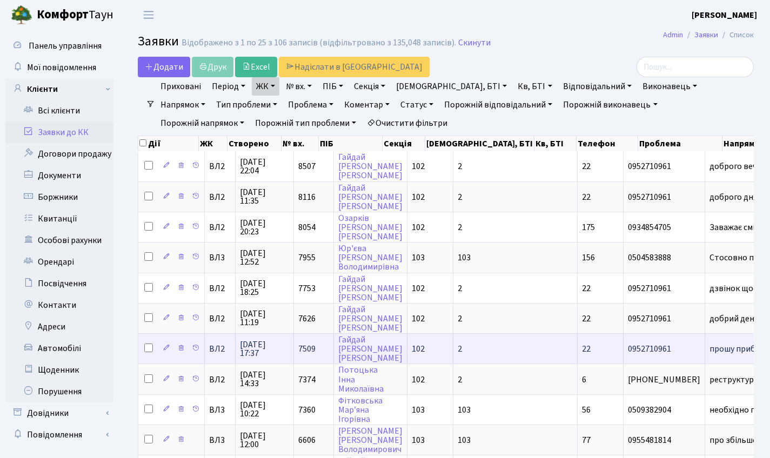
scroll to position [550, 0]
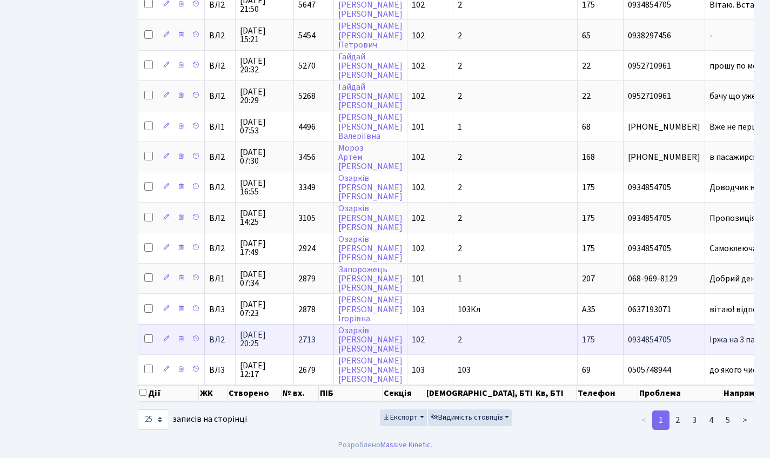
click at [320, 327] on td "2713" at bounding box center [314, 339] width 40 height 30
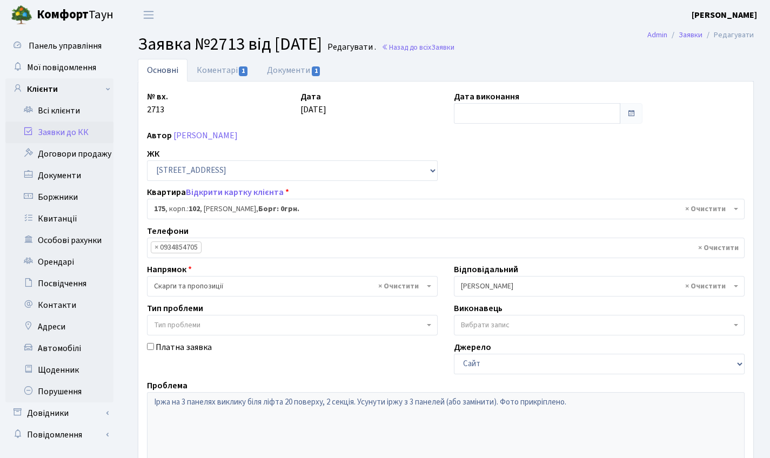
select select "38461"
click at [205, 69] on link "Коментарі 1" at bounding box center [222, 70] width 70 height 22
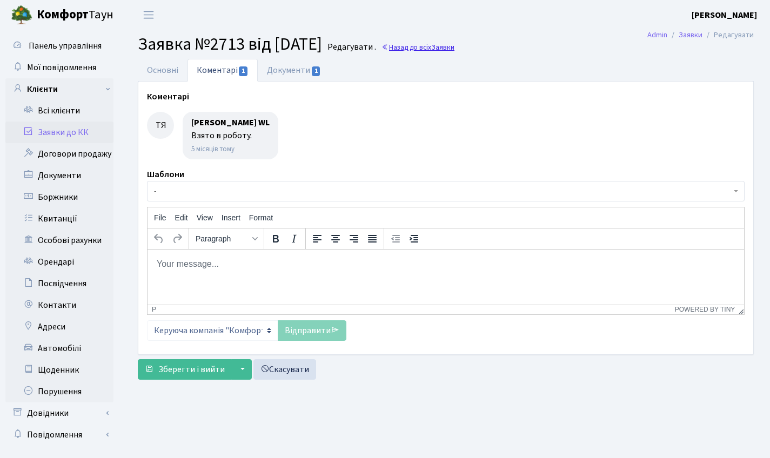
click at [435, 46] on link "Назад до всіх Заявки" at bounding box center [417, 47] width 73 height 10
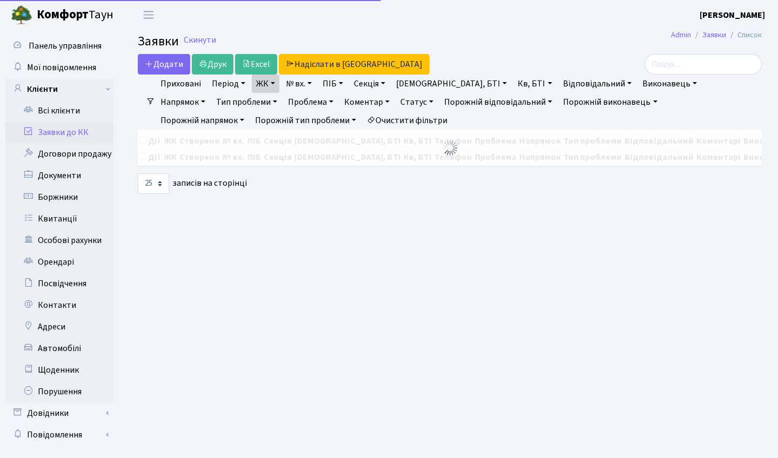
select select "25"
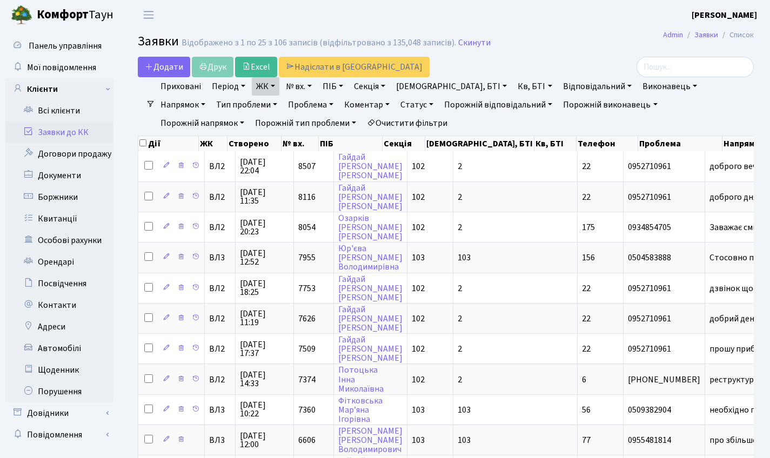
scroll to position [550, 0]
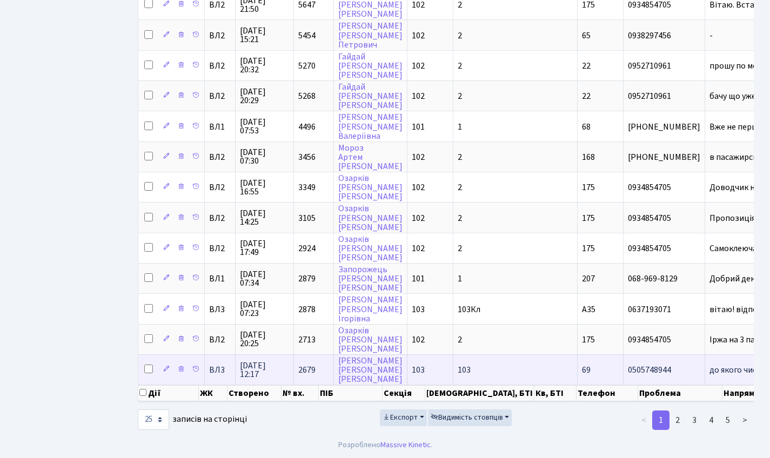
click at [308, 364] on span "2679" at bounding box center [306, 370] width 17 height 12
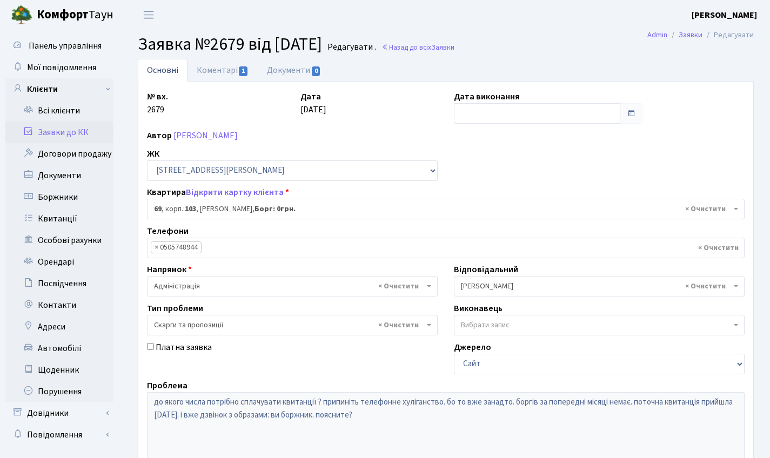
select select "42778"
select select "55"
click at [227, 65] on link "Коментарі 1" at bounding box center [222, 70] width 70 height 22
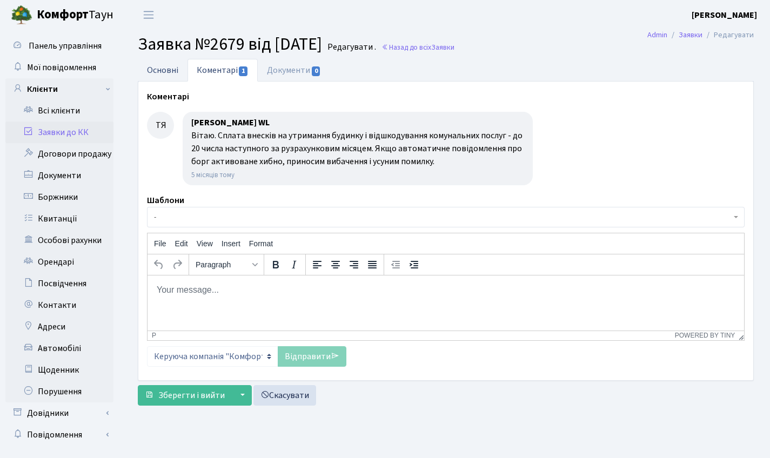
click at [180, 66] on link "Основні" at bounding box center [163, 70] width 50 height 22
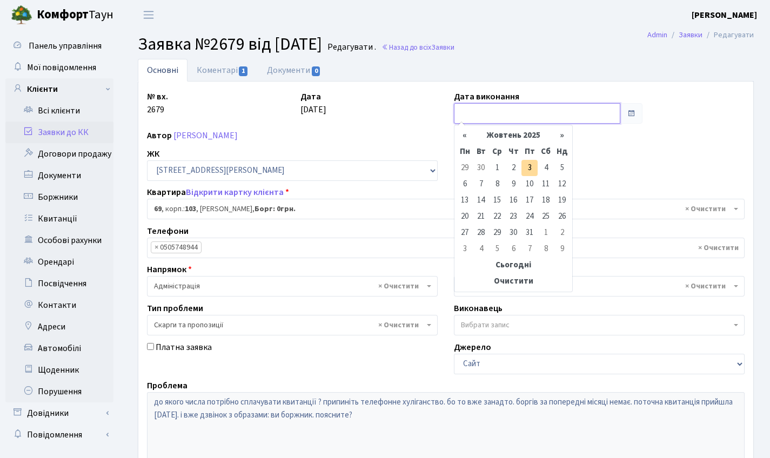
click at [540, 117] on input "text" at bounding box center [537, 113] width 166 height 21
click at [463, 132] on th "«" at bounding box center [464, 135] width 16 height 16
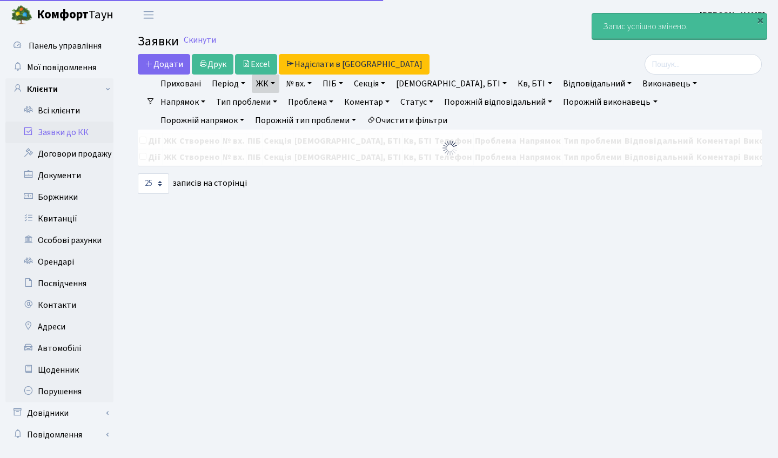
select select "25"
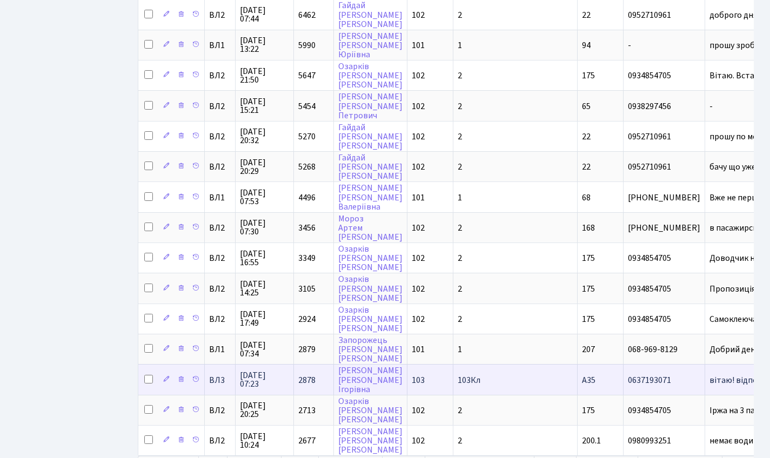
scroll to position [550, 0]
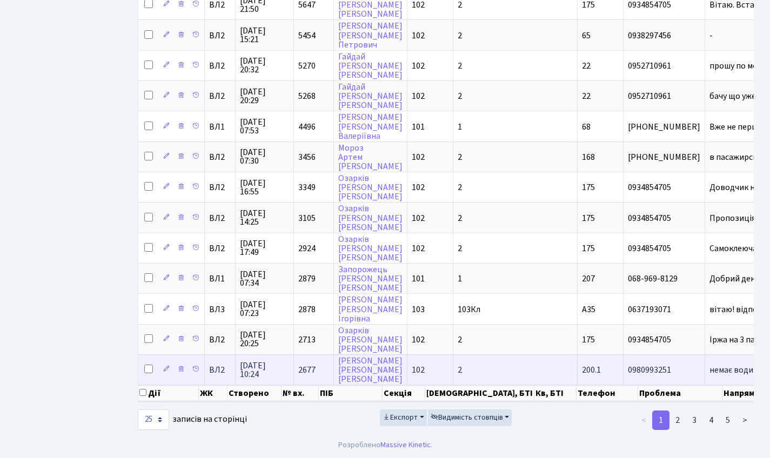
click at [298, 364] on span "2677" at bounding box center [306, 370] width 17 height 12
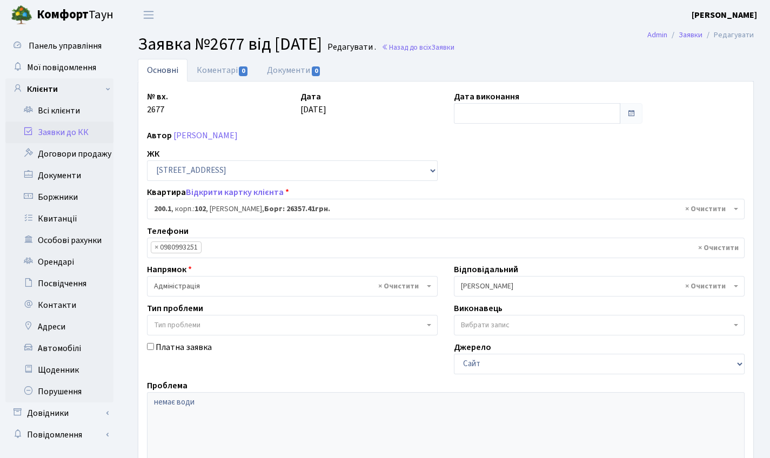
select select "42487"
click at [220, 68] on link "Коментарі 0" at bounding box center [222, 70] width 70 height 22
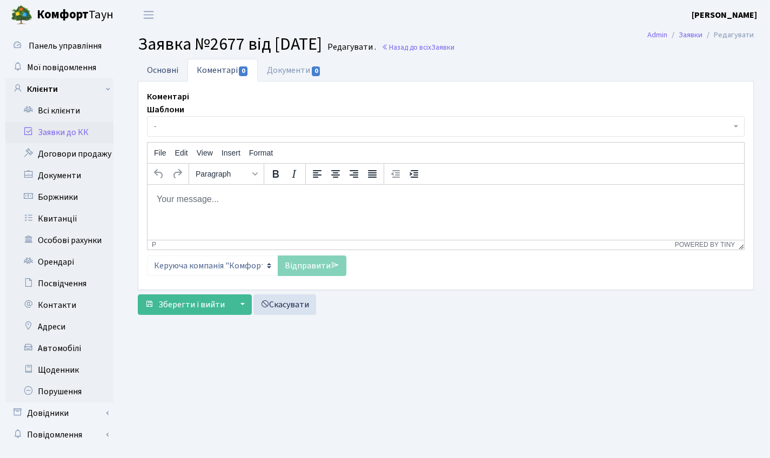
click at [162, 69] on link "Основні" at bounding box center [163, 70] width 50 height 22
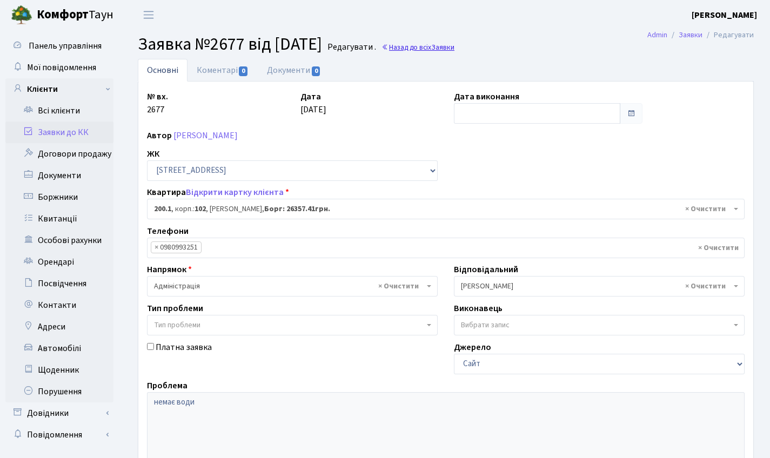
click at [454, 51] on span "Заявки" at bounding box center [442, 47] width 23 height 10
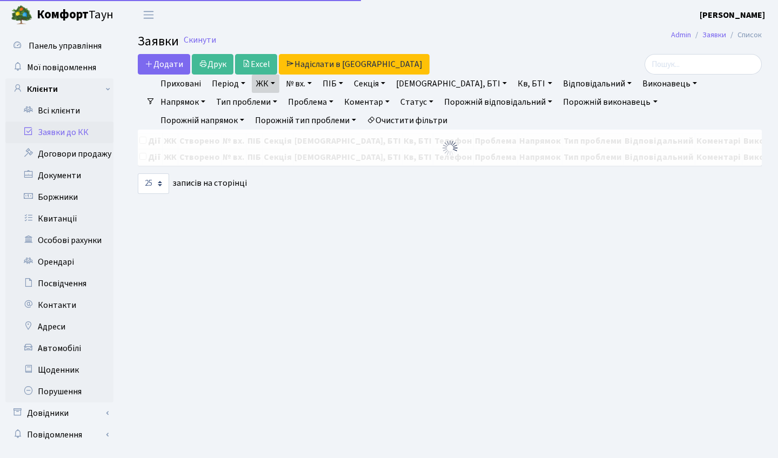
select select "25"
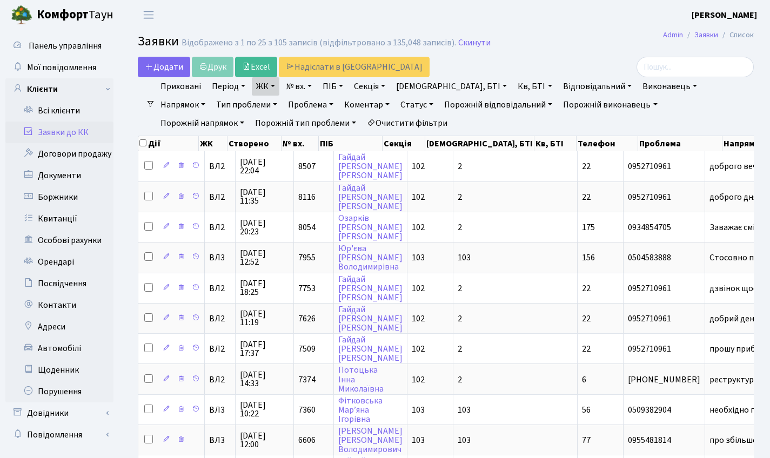
scroll to position [550, 0]
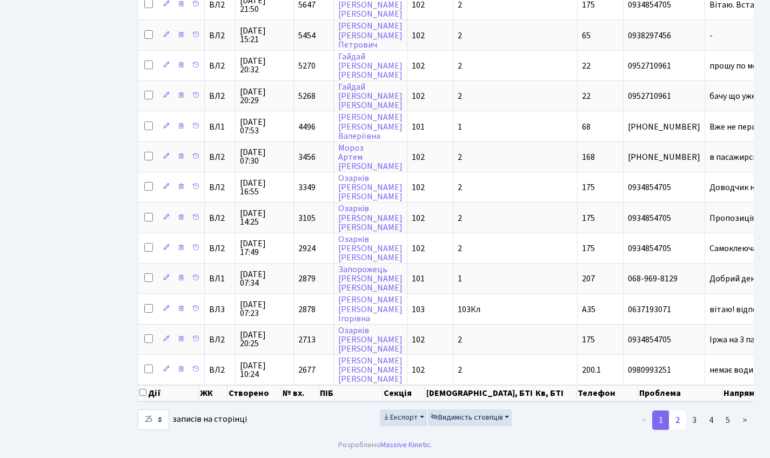
click at [673, 423] on link "2" at bounding box center [677, 420] width 17 height 19
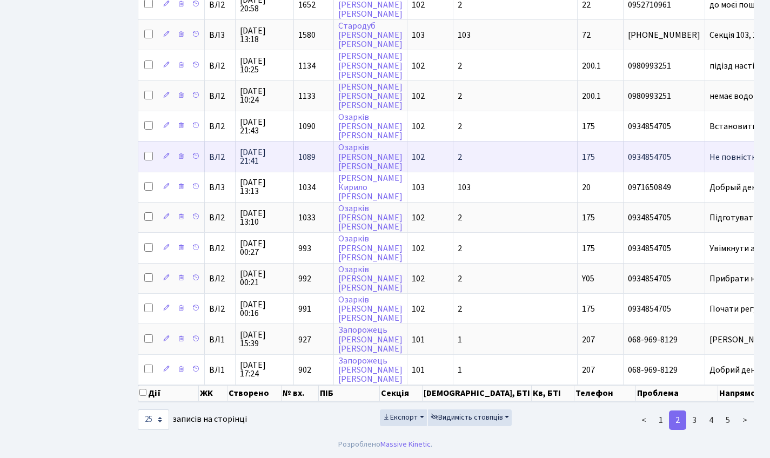
scroll to position [0, 0]
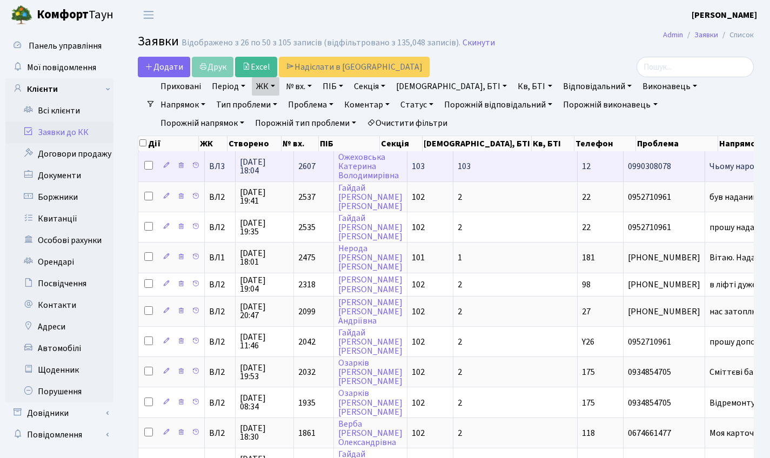
click at [322, 178] on td "2607" at bounding box center [314, 166] width 40 height 30
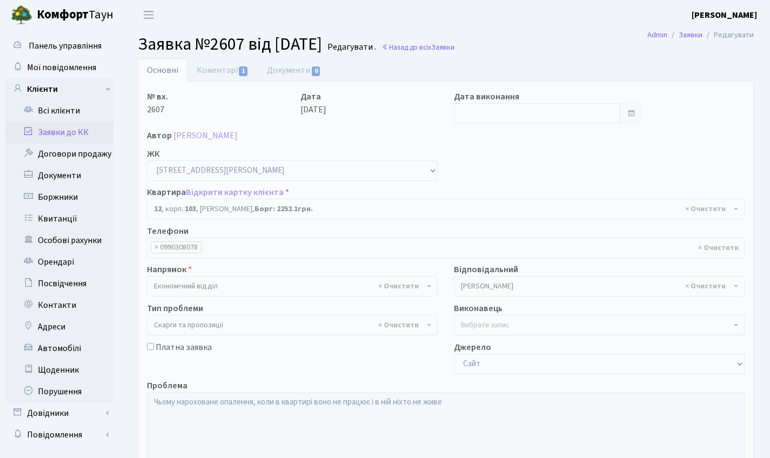
select select "42607"
select select "55"
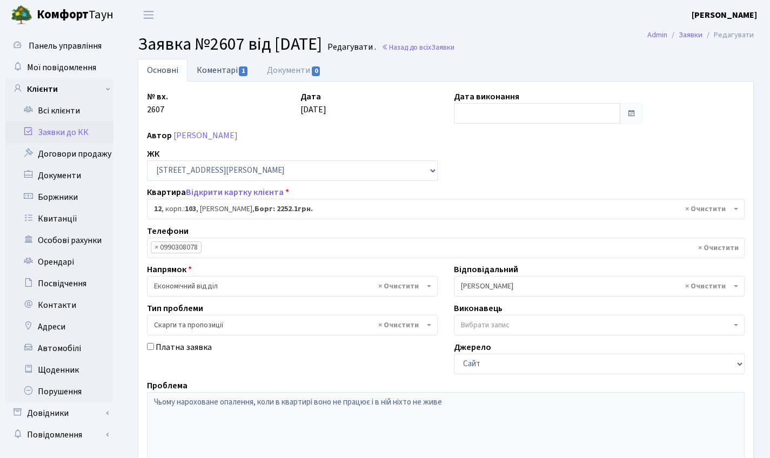
click at [218, 69] on link "Коментарі 1" at bounding box center [222, 70] width 70 height 22
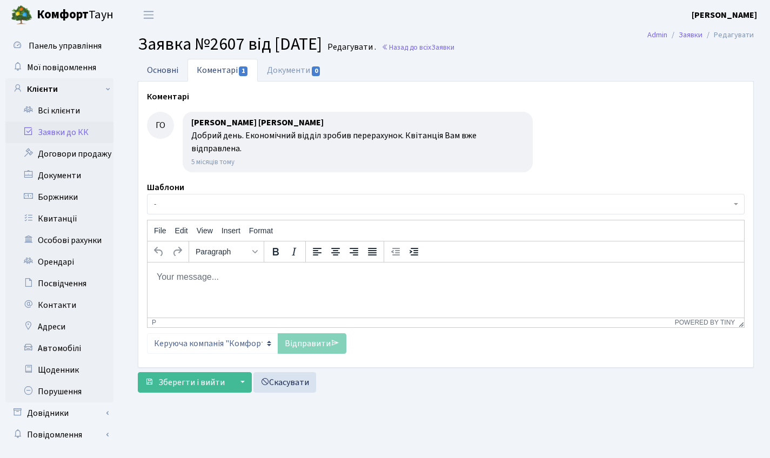
click at [157, 65] on link "Основні" at bounding box center [163, 70] width 50 height 22
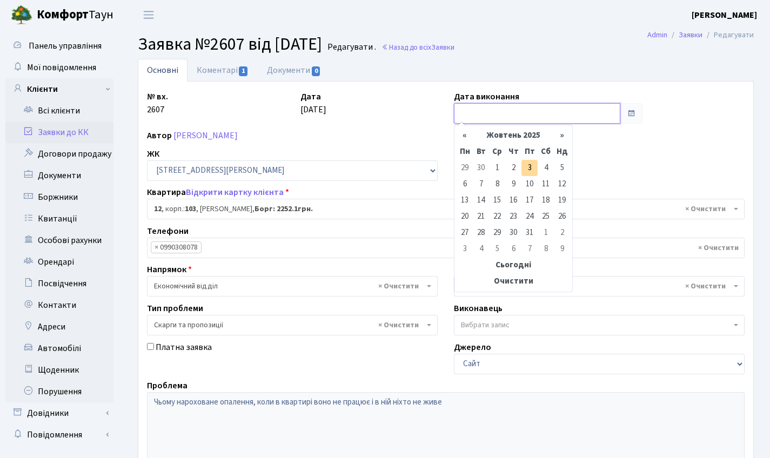
click at [502, 111] on input "text" at bounding box center [537, 113] width 166 height 21
click at [465, 133] on th "«" at bounding box center [464, 135] width 16 height 16
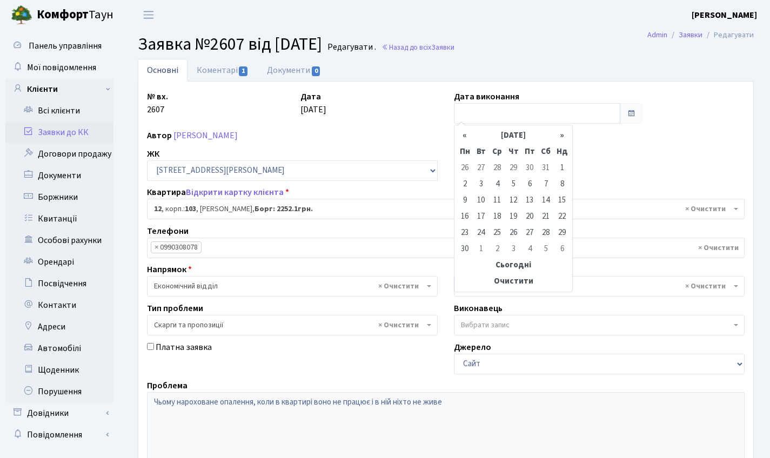
click at [465, 133] on th "«" at bounding box center [464, 135] width 16 height 16
click at [513, 186] on td "10" at bounding box center [513, 184] width 16 height 16
type input "10.04.2025"
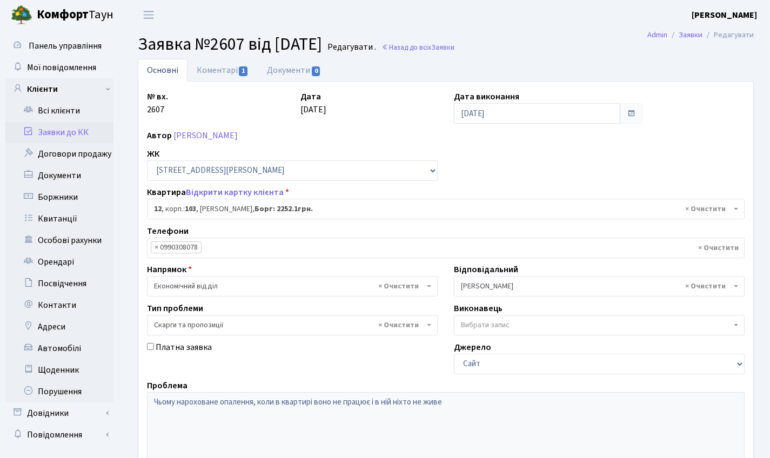
scroll to position [186, 0]
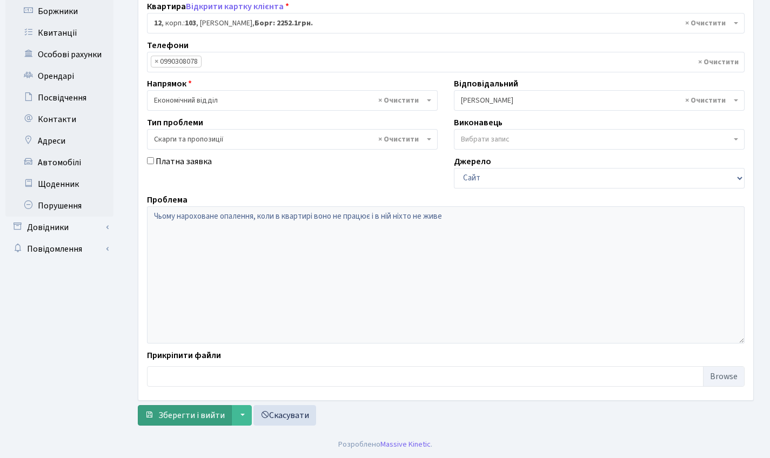
click at [177, 417] on span "Зберегти і вийти" at bounding box center [191, 415] width 66 height 12
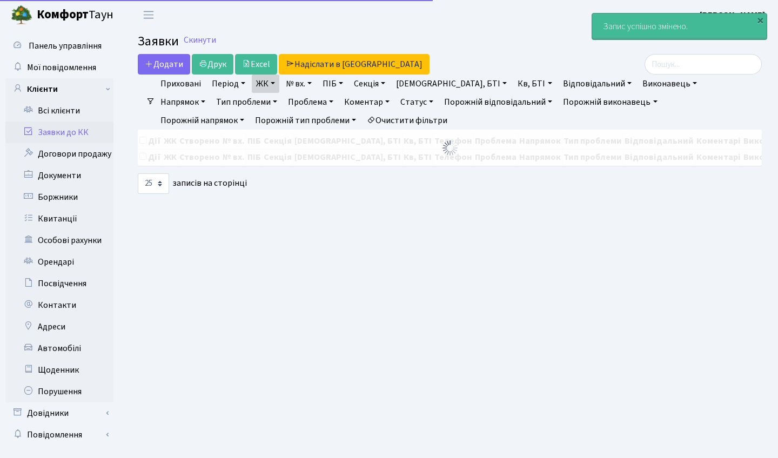
select select "25"
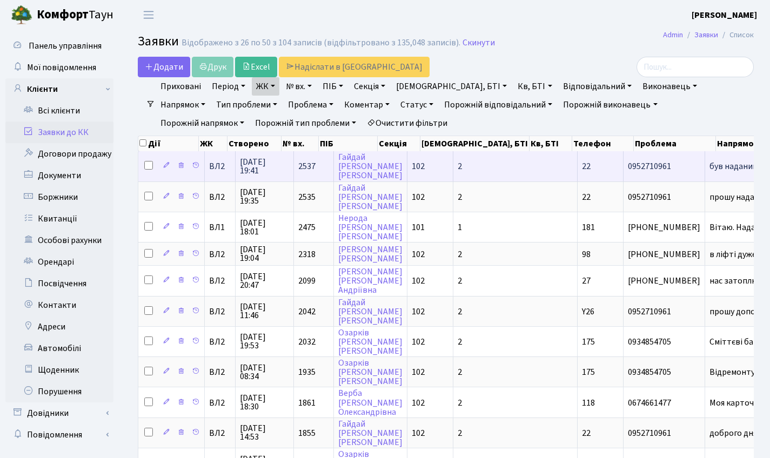
click at [311, 172] on span "2537" at bounding box center [306, 166] width 17 height 12
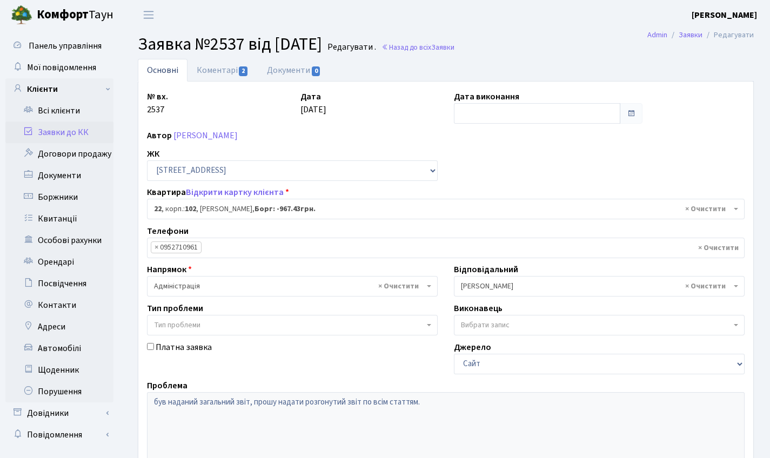
select select "38005"
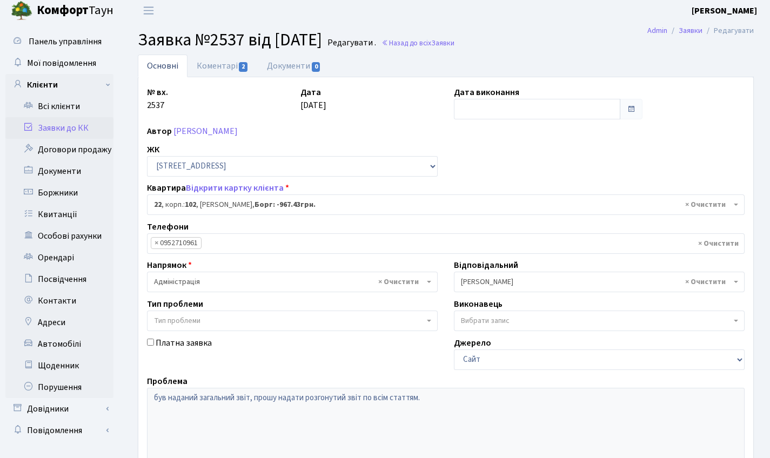
scroll to position [29, 0]
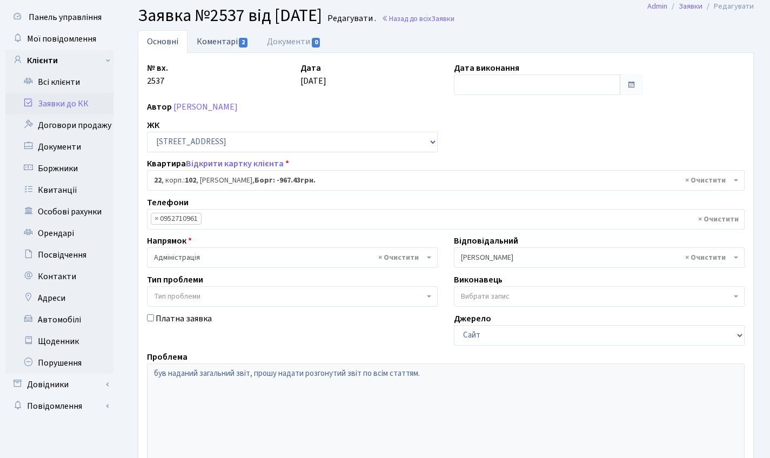
click at [234, 37] on link "Коментарі 2" at bounding box center [222, 41] width 70 height 22
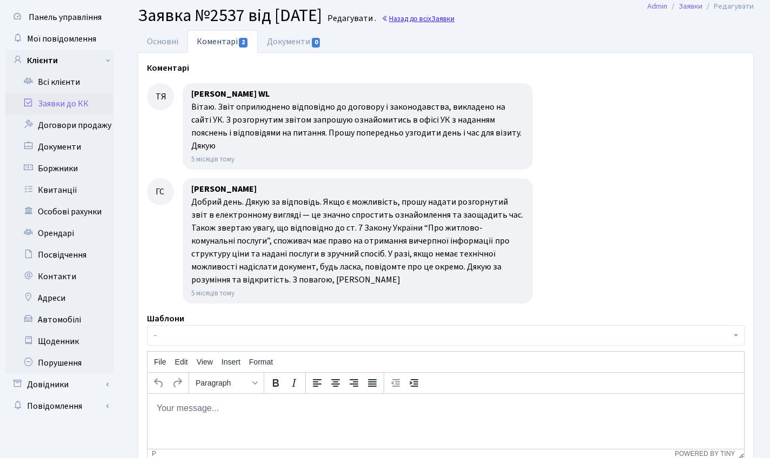
click at [454, 19] on span "Заявки" at bounding box center [442, 19] width 23 height 10
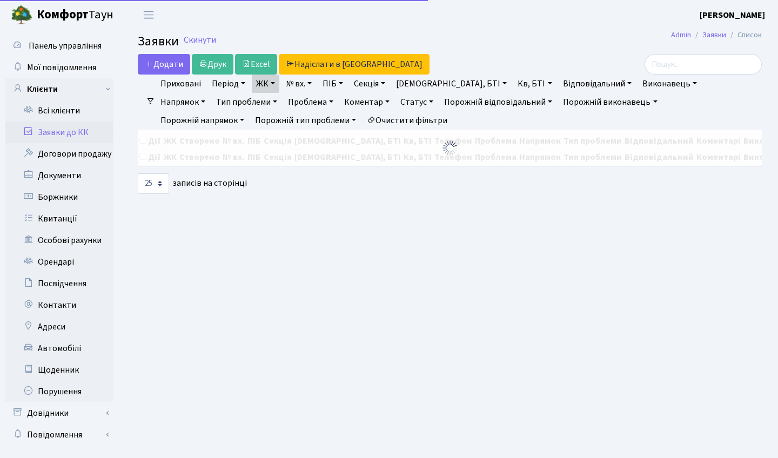
select select "25"
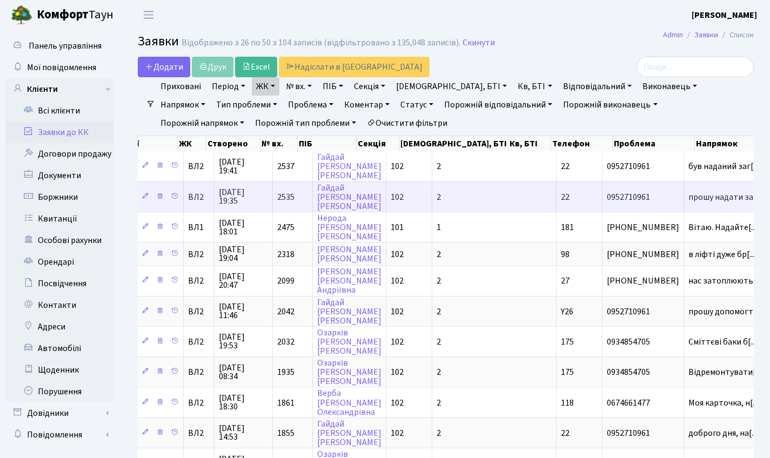
click at [290, 202] on span "2535" at bounding box center [285, 197] width 17 height 12
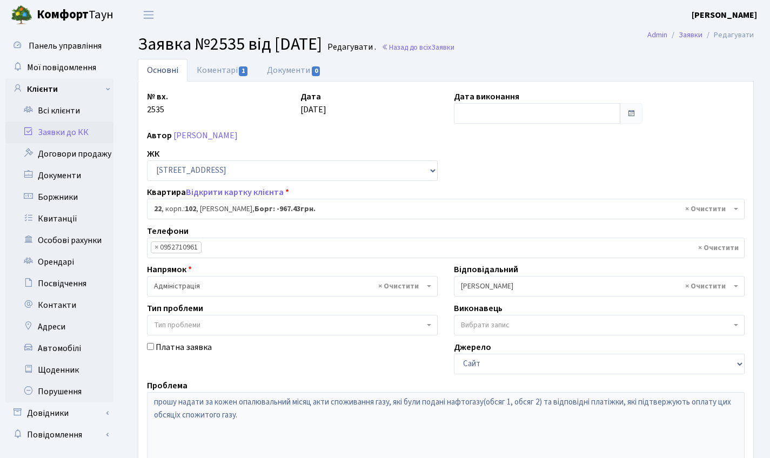
select select "38005"
click at [217, 80] on link "Коментарі 1" at bounding box center [222, 70] width 70 height 22
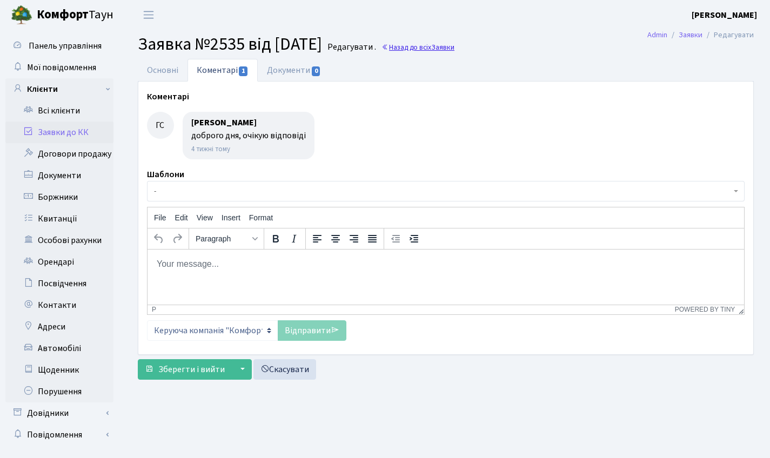
click at [454, 42] on link "Назад до всіх Заявки" at bounding box center [417, 47] width 73 height 10
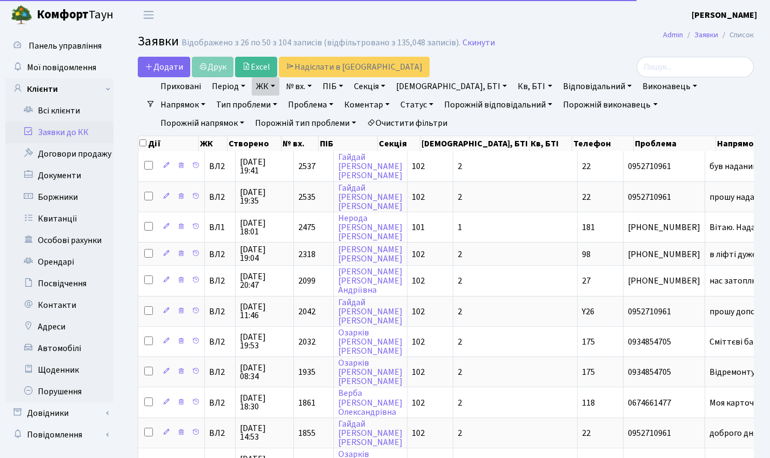
select select "25"
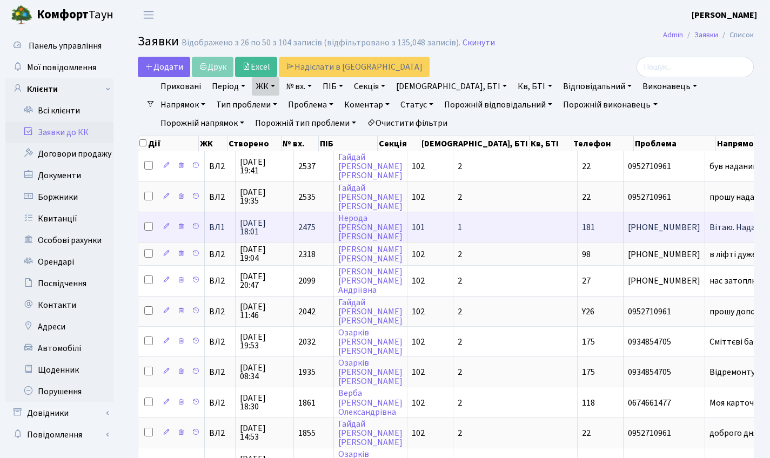
click at [312, 240] on td "2475" at bounding box center [314, 227] width 40 height 30
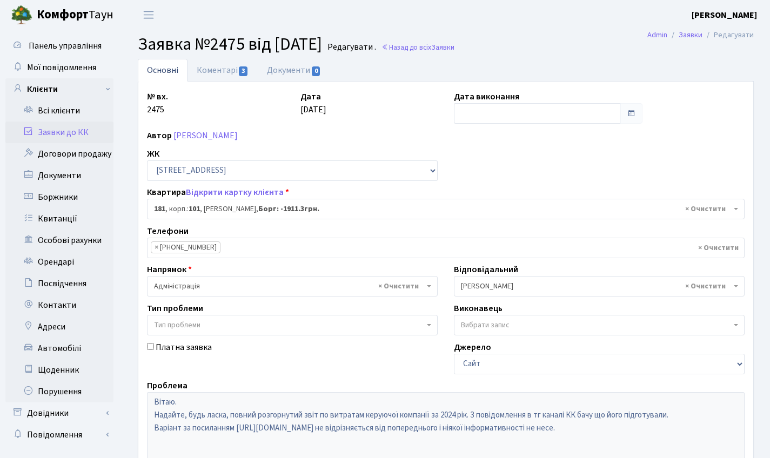
select select "37870"
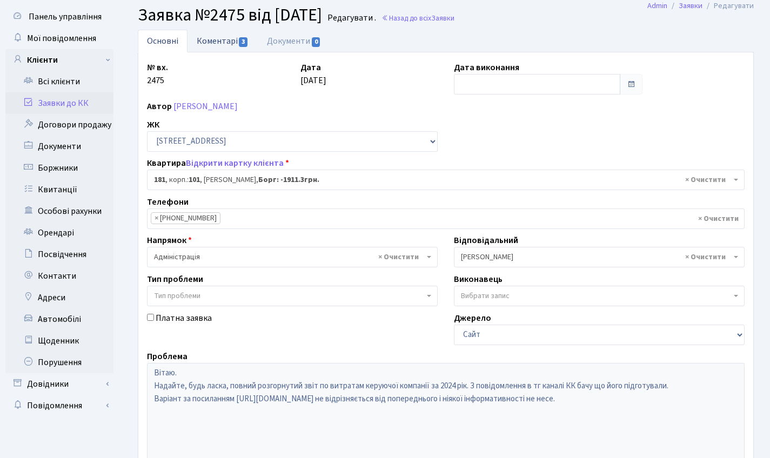
click at [222, 49] on link "Коментарі 3" at bounding box center [222, 41] width 70 height 22
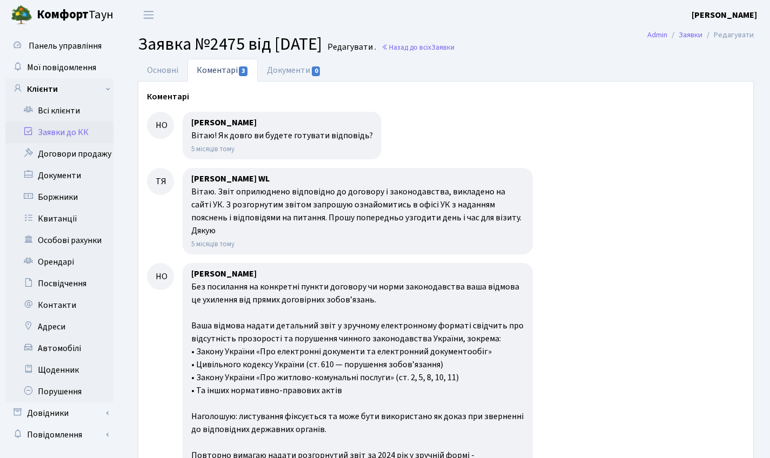
click at [429, 40] on h2 "Заявка №2475 від [DATE] Редагувати . Назад до всіх Заявки" at bounding box center [446, 44] width 616 height 21
click at [431, 41] on h2 "Заявка №2475 від [DATE] Редагувати . Назад до всіх Заявки" at bounding box center [446, 44] width 616 height 21
click at [431, 44] on link "Назад до всіх Заявки" at bounding box center [417, 47] width 73 height 10
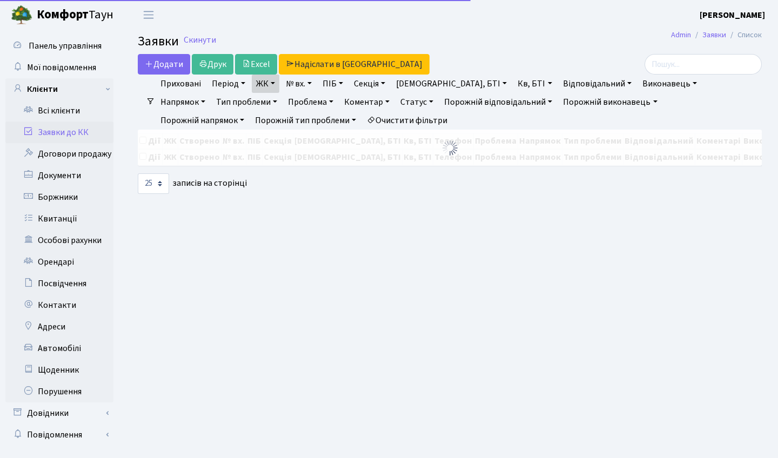
select select "25"
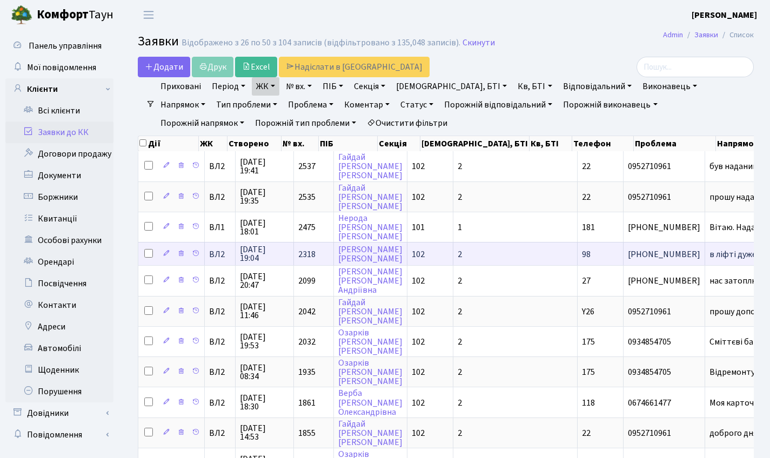
click at [314, 265] on td "2318" at bounding box center [314, 253] width 40 height 23
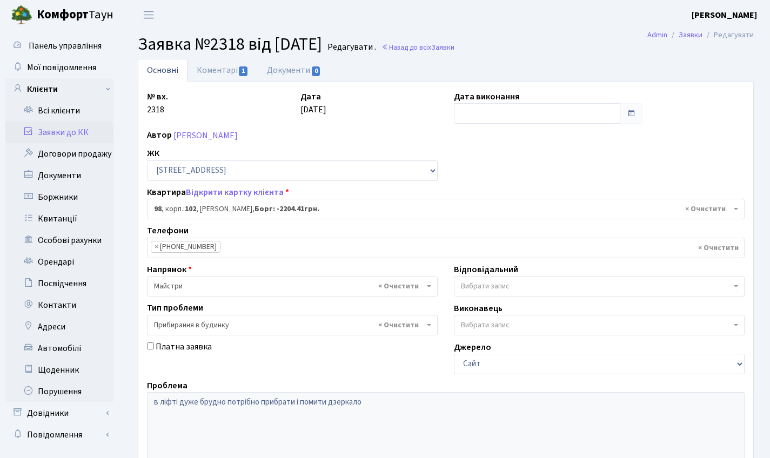
select select "38230"
select select "58"
click at [222, 69] on link "Коментарі 1" at bounding box center [222, 70] width 70 height 22
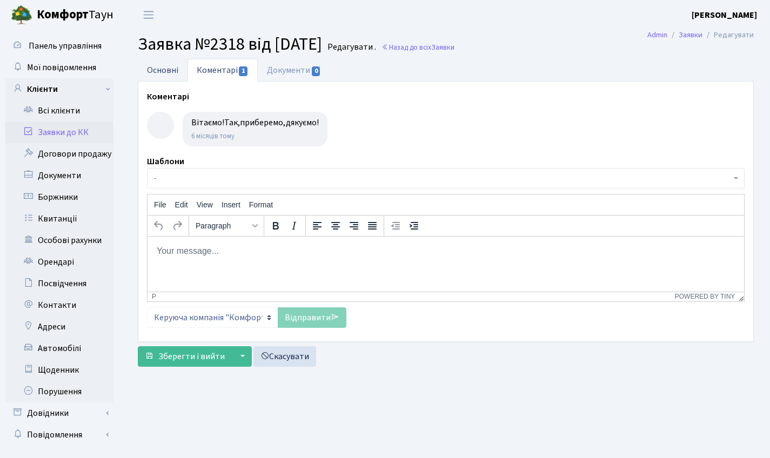
click at [160, 63] on link "Основні" at bounding box center [163, 70] width 50 height 22
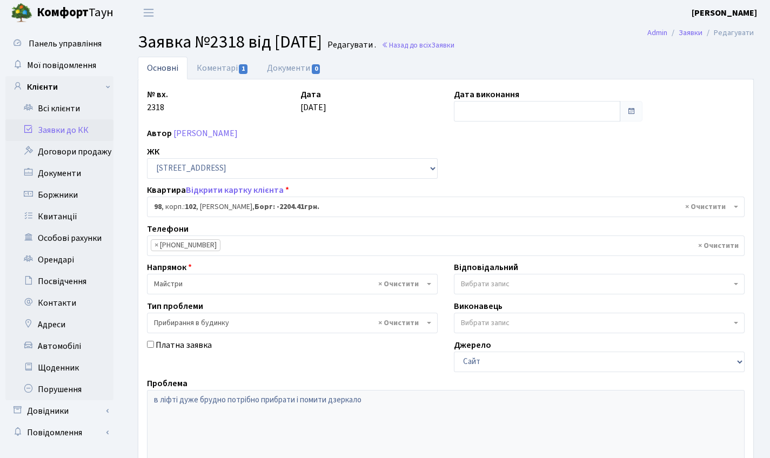
scroll to position [4, 0]
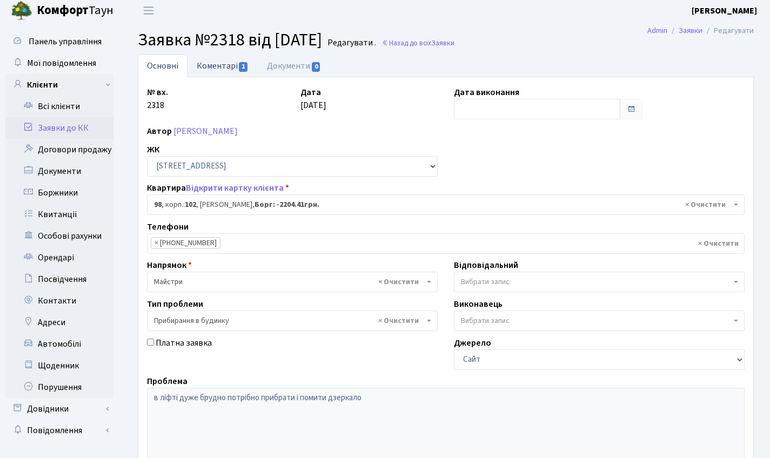
click at [217, 70] on link "Коментарі 1" at bounding box center [222, 66] width 70 height 22
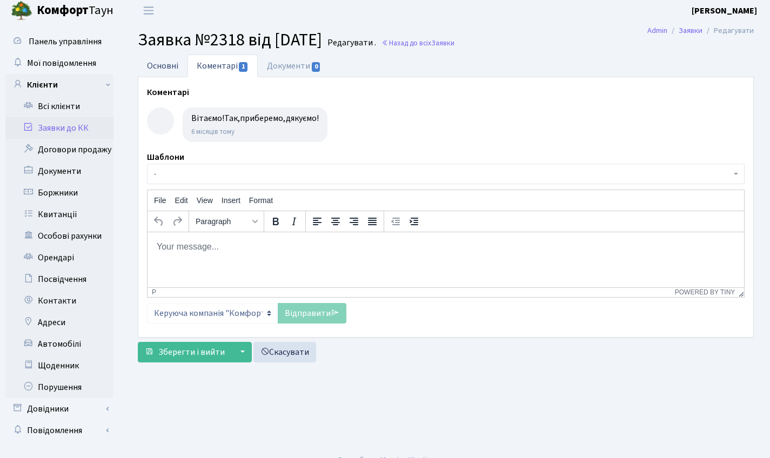
click at [167, 61] on link "Основні" at bounding box center [163, 66] width 50 height 22
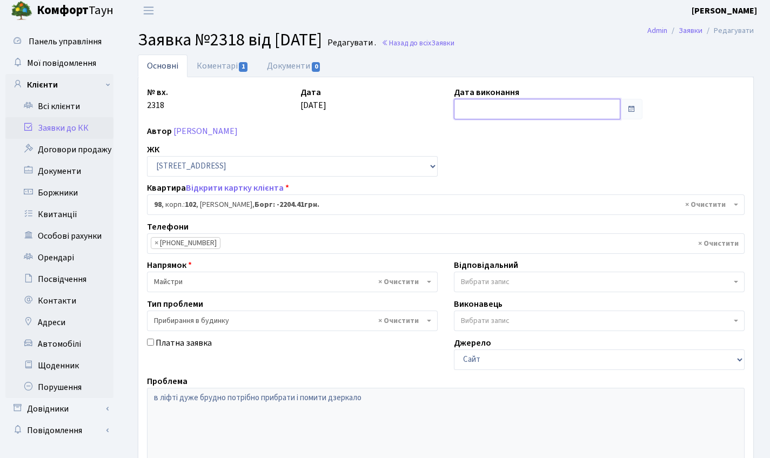
click at [491, 106] on input "text" at bounding box center [537, 109] width 166 height 21
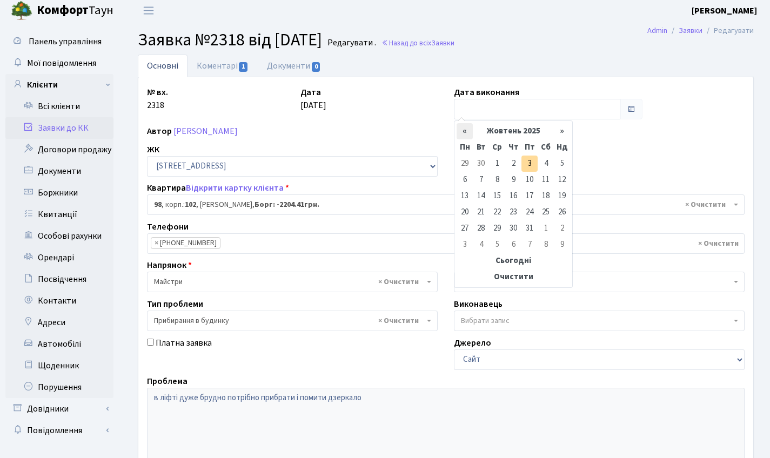
click at [456, 127] on th "«" at bounding box center [464, 131] width 16 height 16
click at [464, 127] on th "«" at bounding box center [464, 131] width 16 height 16
click at [463, 127] on th "«" at bounding box center [464, 131] width 16 height 16
click at [464, 127] on th "«" at bounding box center [464, 131] width 16 height 16
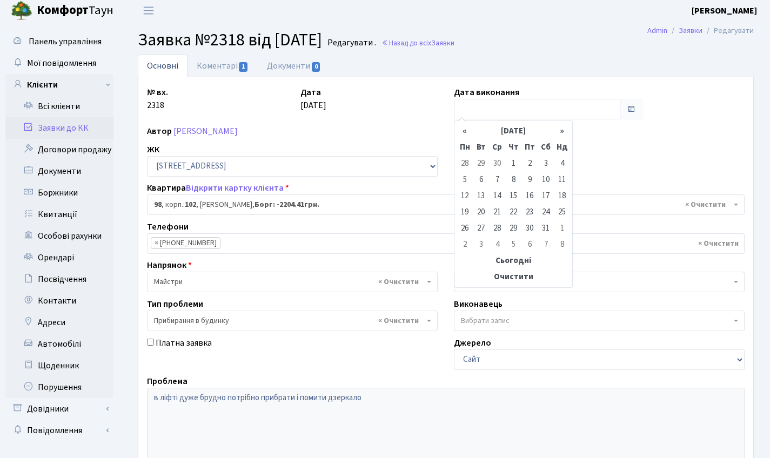
click at [464, 127] on th "«" at bounding box center [464, 131] width 16 height 16
click at [530, 232] on td "28" at bounding box center [529, 228] width 16 height 16
type input "28.03.2025"
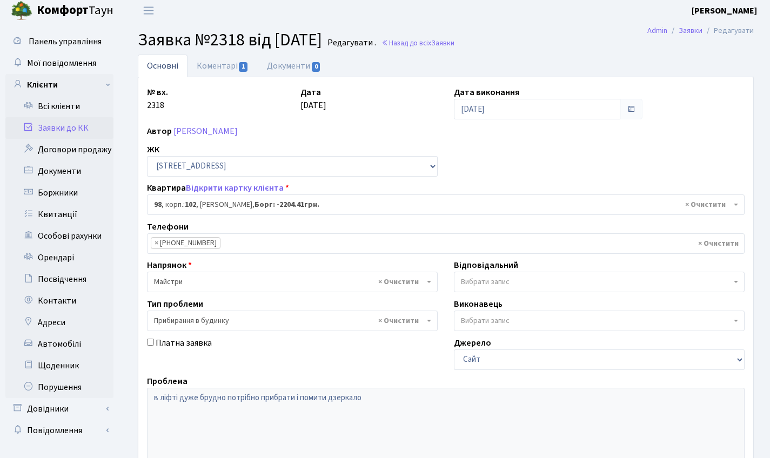
scroll to position [186, 0]
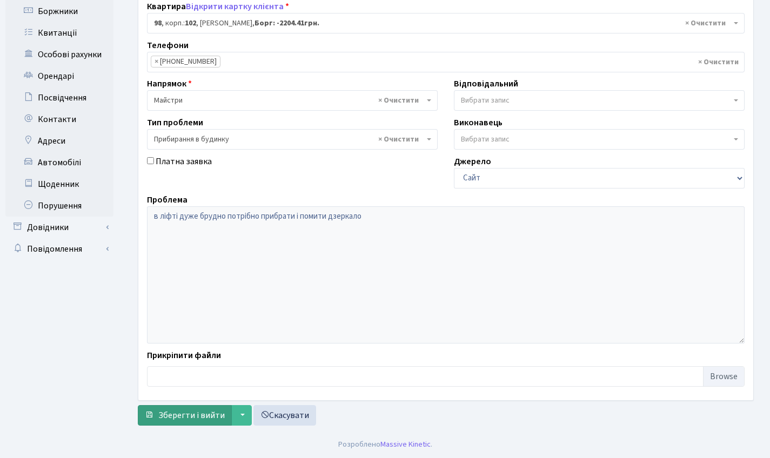
click at [199, 412] on span "Зберегти і вийти" at bounding box center [191, 415] width 66 height 12
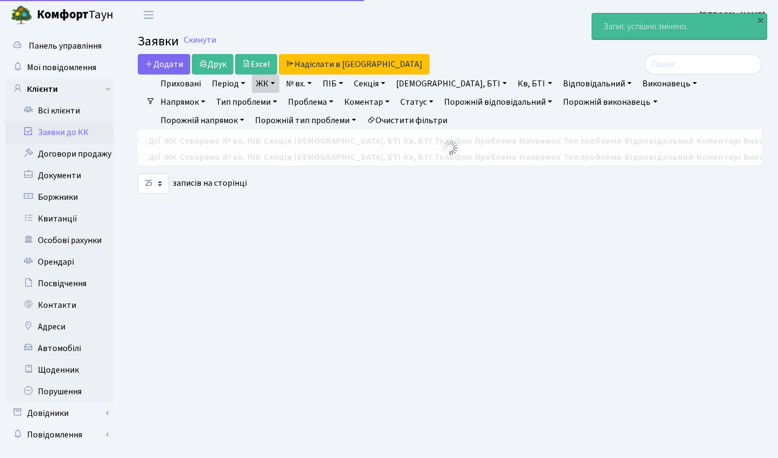
select select "25"
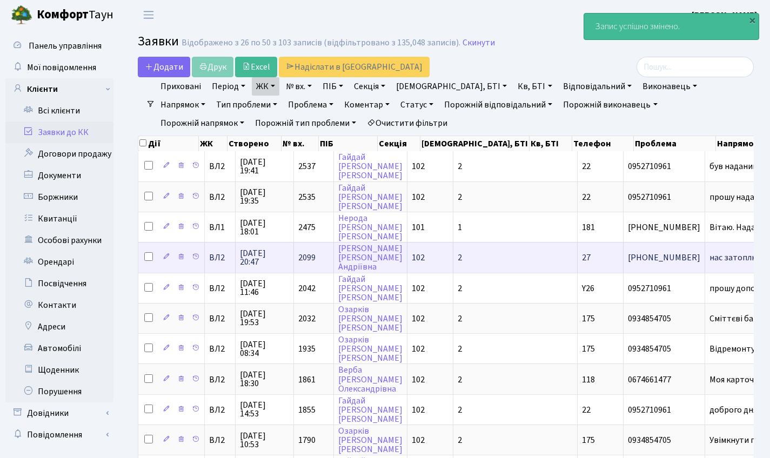
click at [310, 264] on span "2099" at bounding box center [306, 258] width 17 height 12
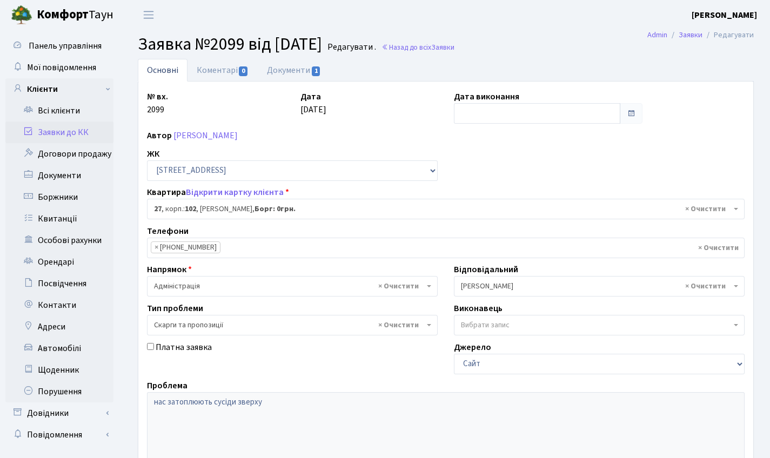
select select "38020"
select select "55"
click at [224, 75] on link "Коментарі 0" at bounding box center [222, 70] width 70 height 22
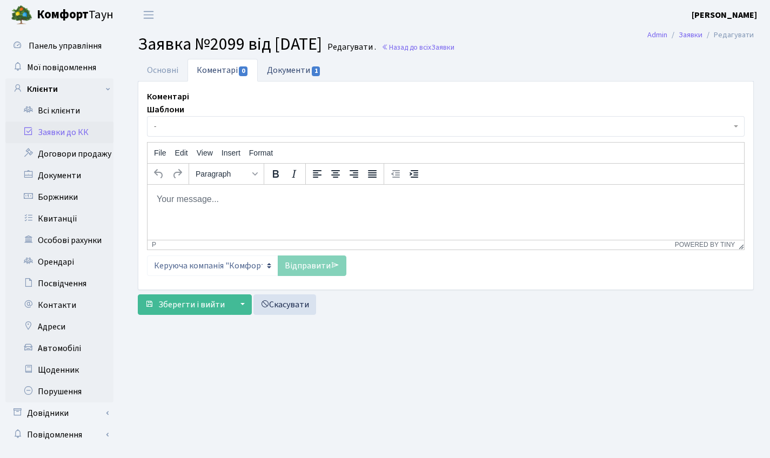
click at [307, 68] on link "Документи 1" at bounding box center [294, 70] width 72 height 22
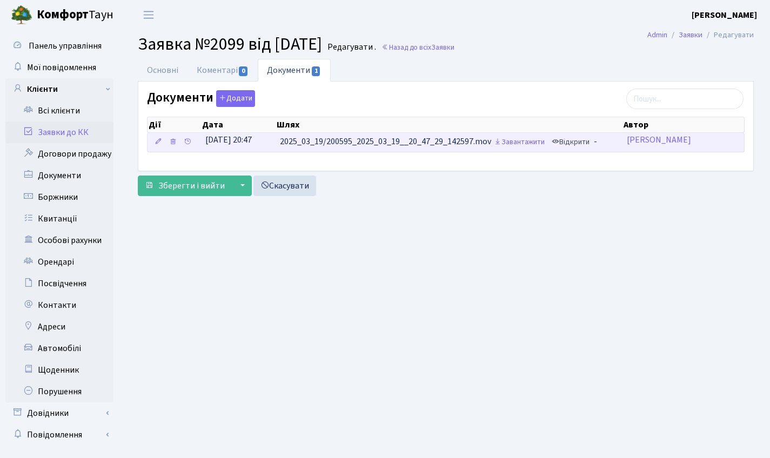
click at [558, 143] on icon at bounding box center [556, 142] width 8 height 8
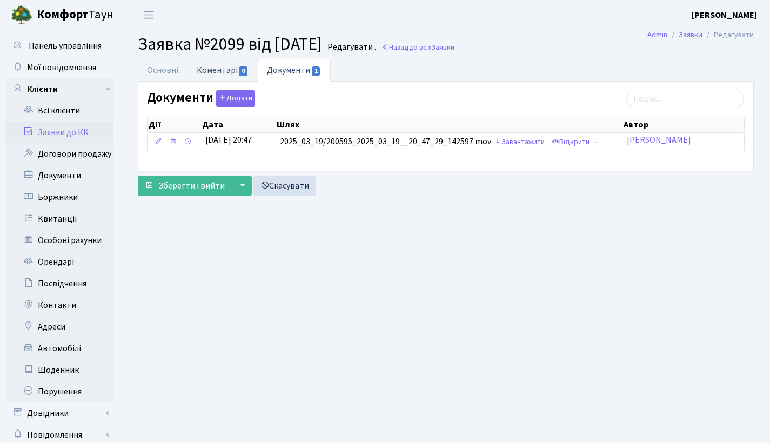
click at [221, 70] on link "Коментарі 0" at bounding box center [222, 70] width 70 height 22
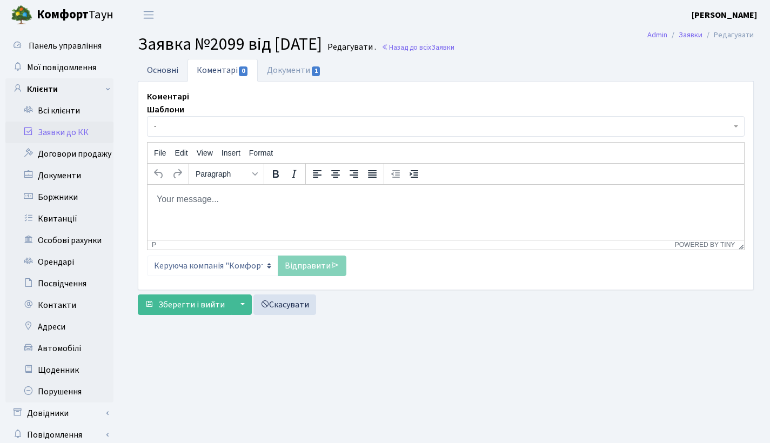
click at [165, 69] on link "Основні" at bounding box center [163, 70] width 50 height 22
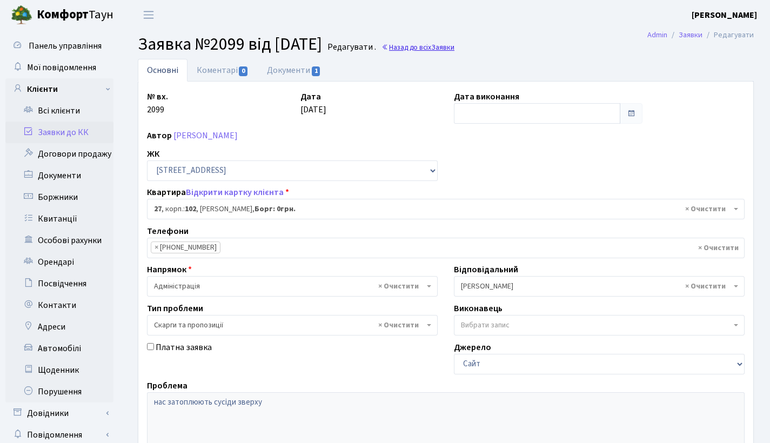
click at [449, 49] on link "Назад до всіх Заявки" at bounding box center [417, 47] width 73 height 10
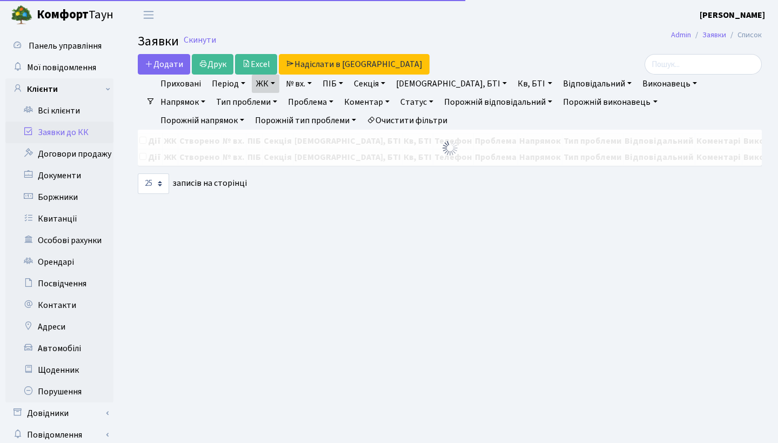
select select "25"
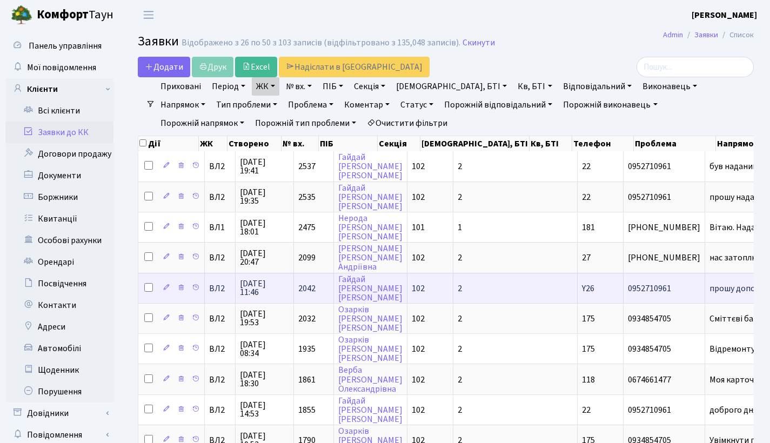
click at [308, 288] on td "2042" at bounding box center [314, 288] width 40 height 30
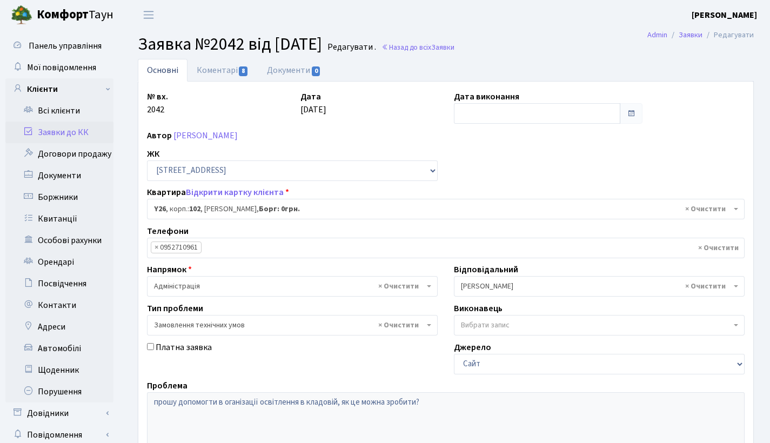
select select "39919"
select select "15"
click at [227, 74] on link "Коментарі 8" at bounding box center [222, 70] width 70 height 22
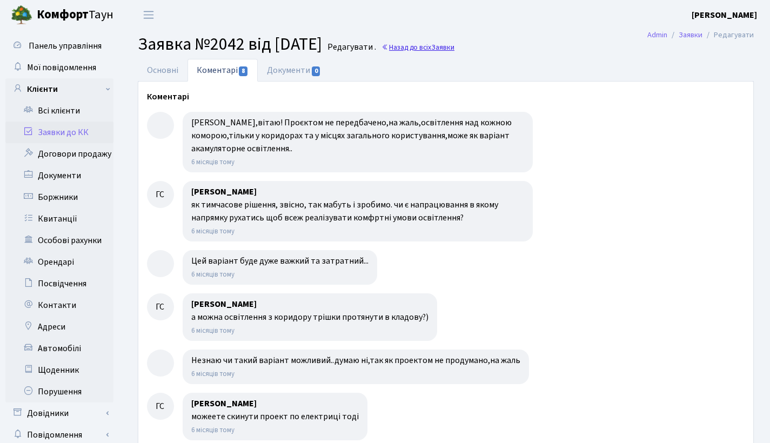
click at [441, 52] on link "Назад до всіх Заявки" at bounding box center [417, 47] width 73 height 10
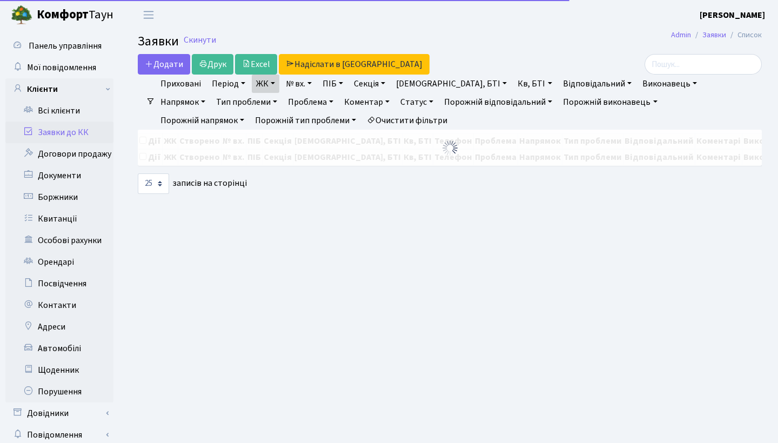
select select "25"
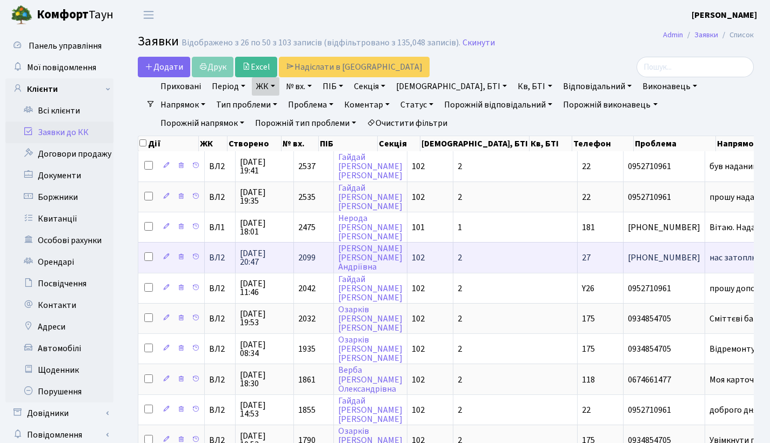
scroll to position [2, 0]
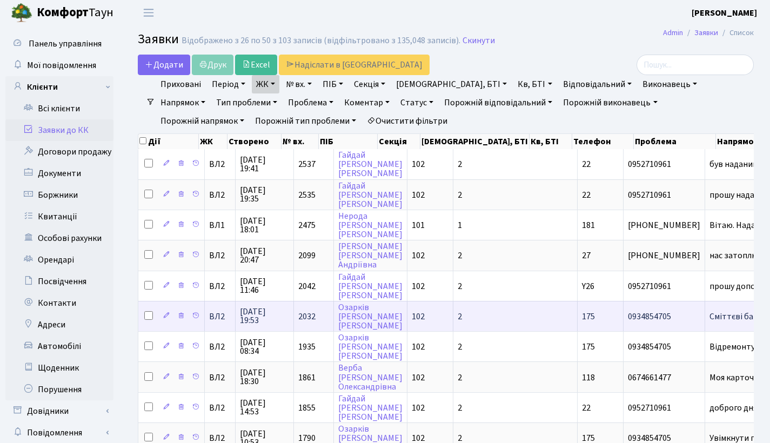
click at [306, 323] on span "2032" at bounding box center [306, 317] width 17 height 12
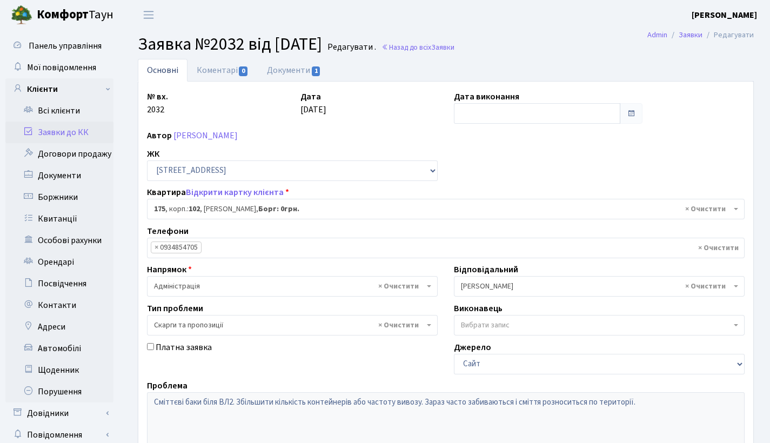
select select "38461"
select select "55"
click at [212, 71] on link "Коментарі 0" at bounding box center [222, 70] width 70 height 22
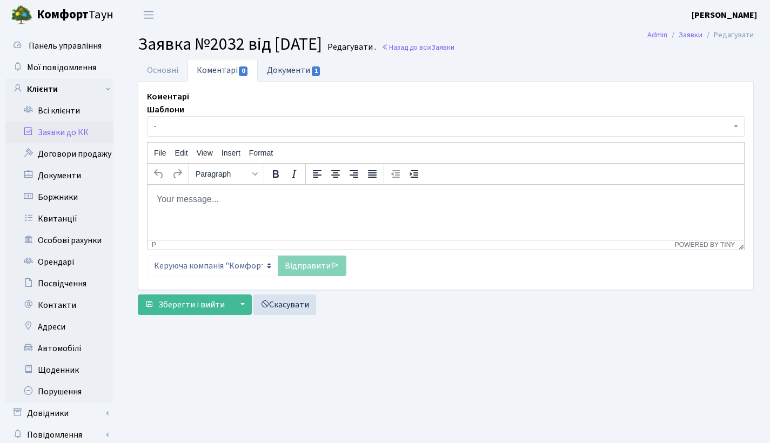
click at [322, 73] on link "Документи 1" at bounding box center [294, 70] width 72 height 22
select select "25"
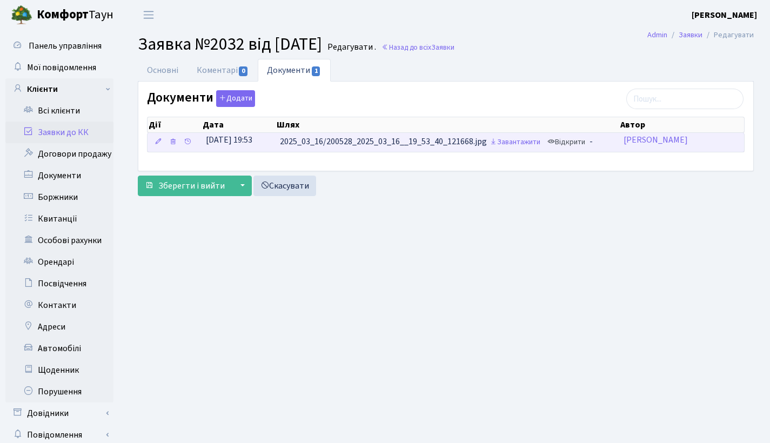
click at [577, 142] on link "Відкрити" at bounding box center [566, 142] width 43 height 17
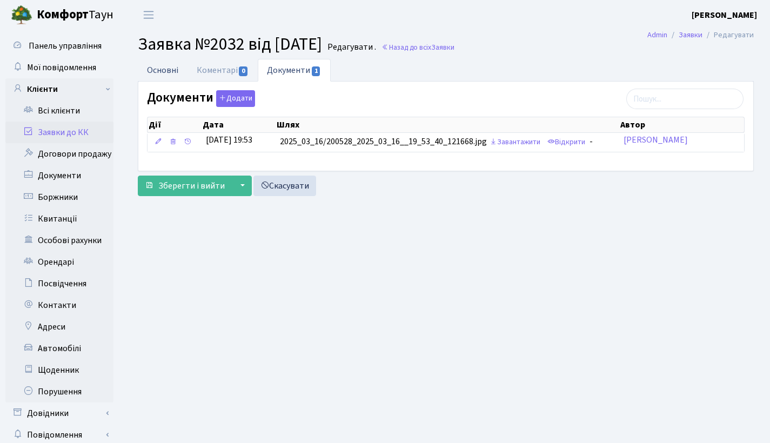
click at [171, 72] on link "Основні" at bounding box center [163, 70] width 50 height 22
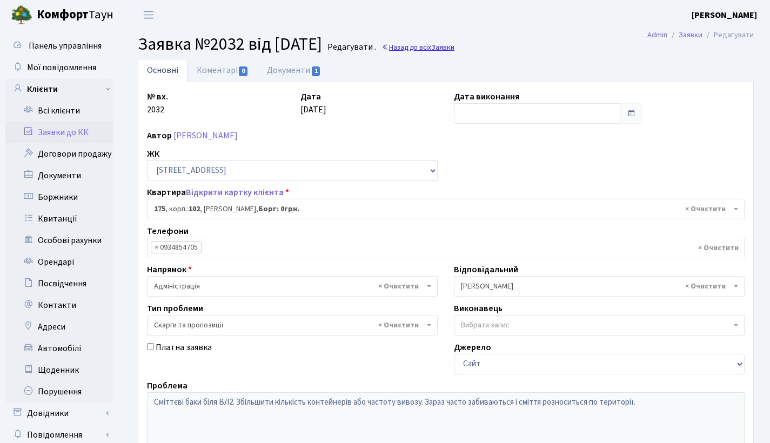
click at [454, 43] on link "Назад до всіх Заявки" at bounding box center [417, 47] width 73 height 10
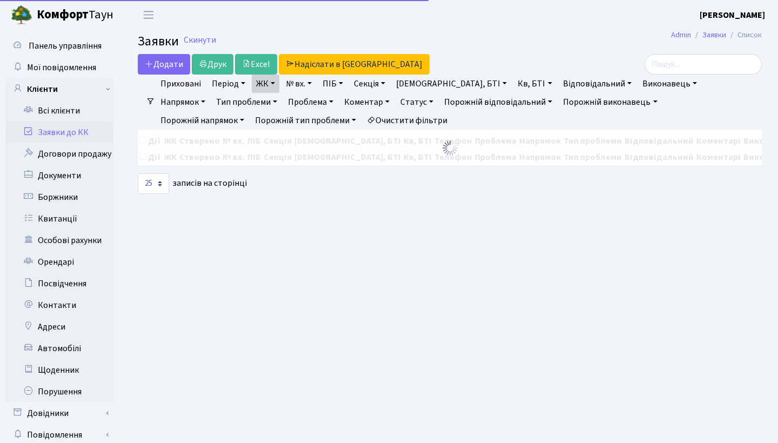
select select "25"
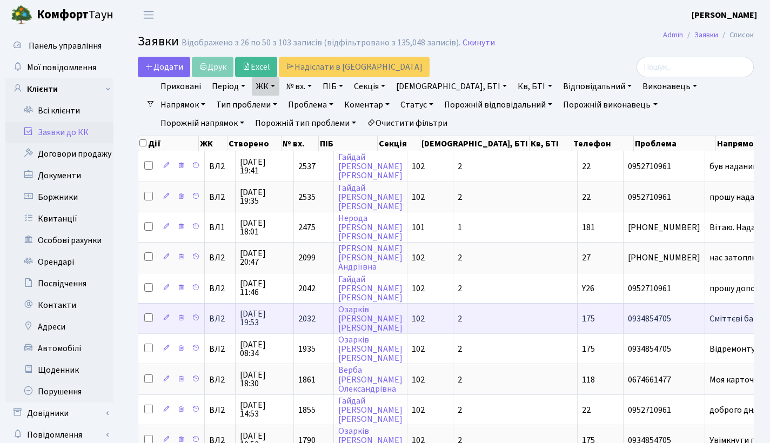
scroll to position [2, 0]
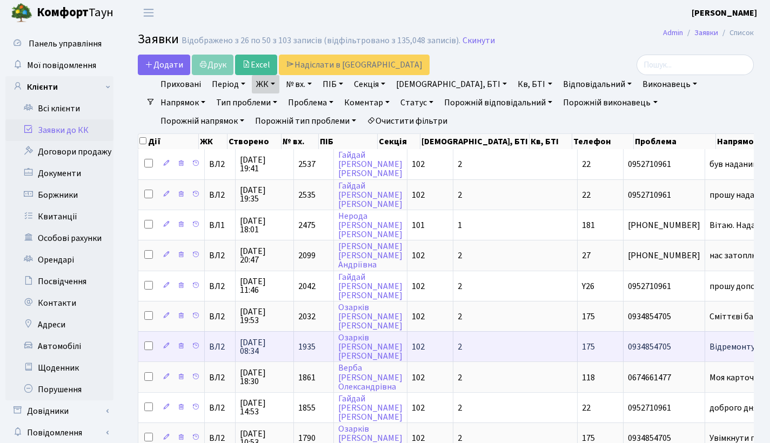
click at [314, 354] on td "1935" at bounding box center [314, 346] width 40 height 30
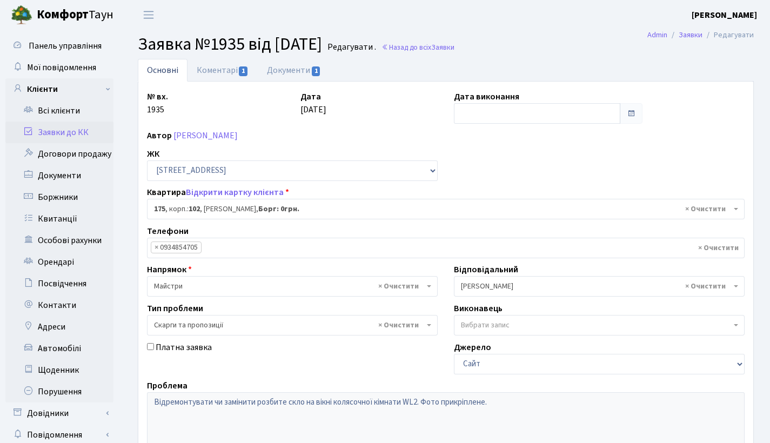
select select "38461"
select select "55"
click at [280, 75] on link "Документи 1" at bounding box center [294, 70] width 72 height 22
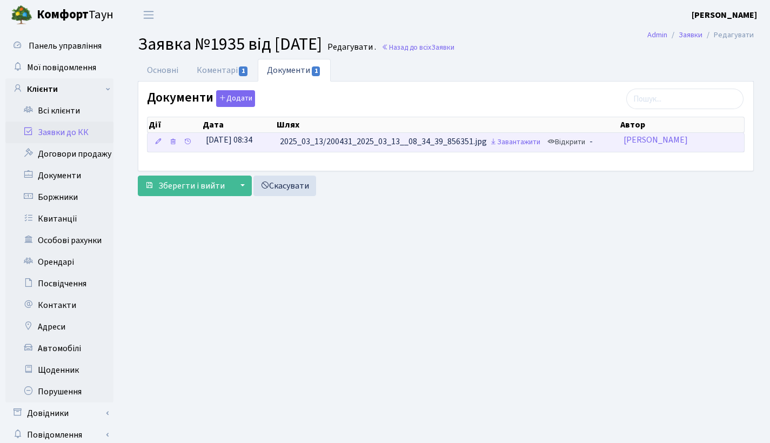
click at [573, 146] on link "Відкрити" at bounding box center [566, 142] width 43 height 17
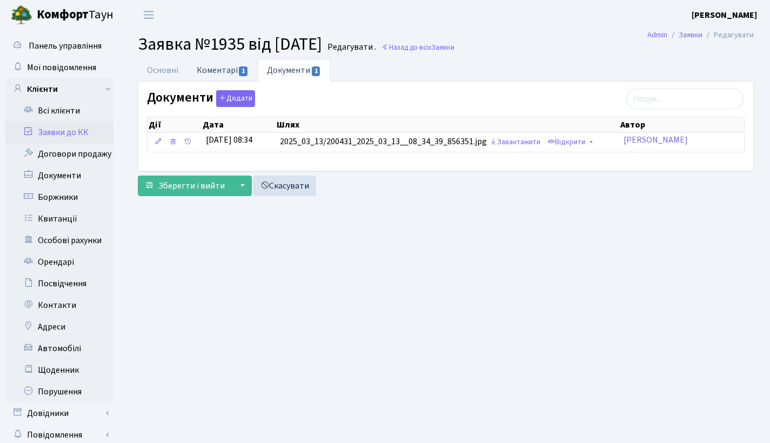
click at [205, 66] on link "Коментарі 1" at bounding box center [222, 70] width 70 height 22
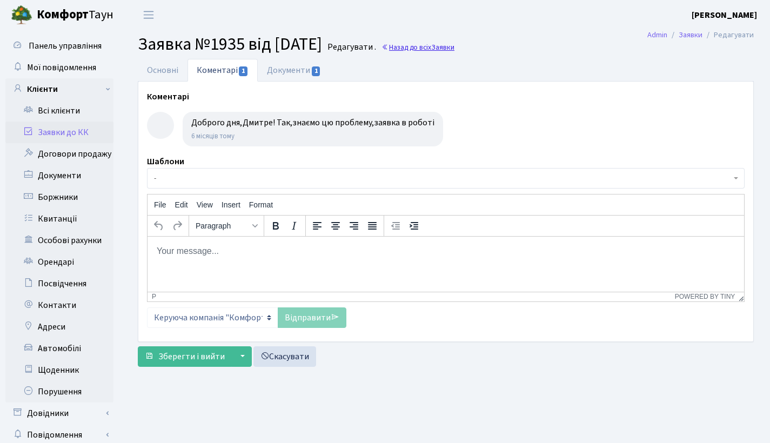
click at [438, 45] on link "Назад до всіх Заявки" at bounding box center [417, 47] width 73 height 10
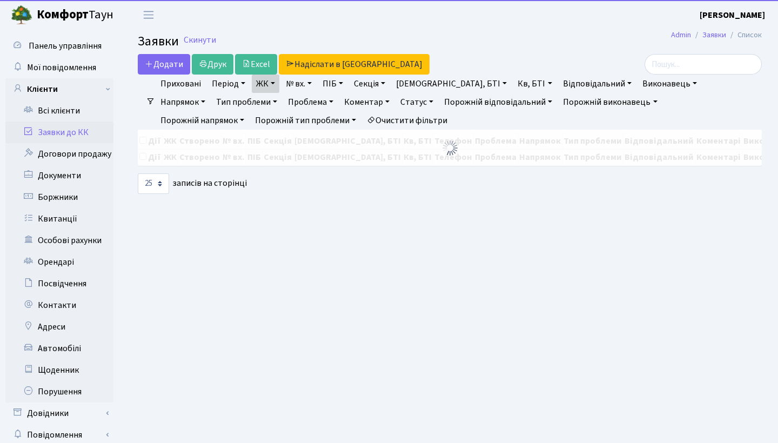
select select "25"
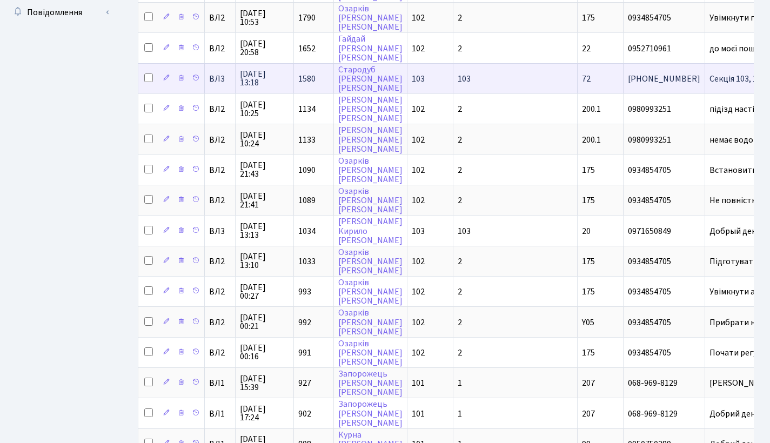
scroll to position [210, 0]
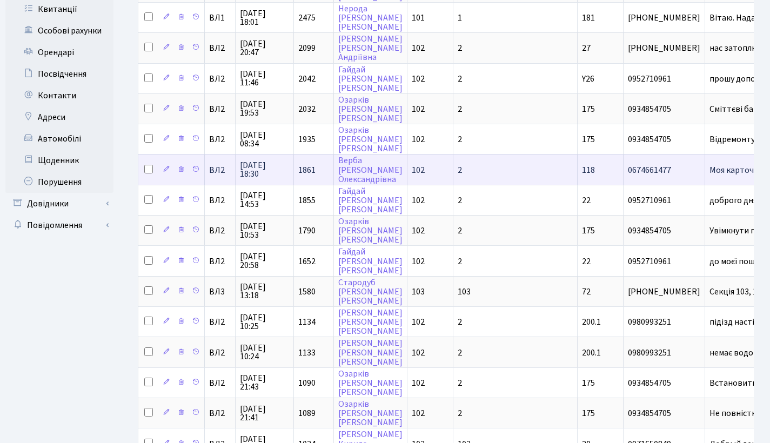
click at [310, 172] on span "1861" at bounding box center [306, 170] width 17 height 12
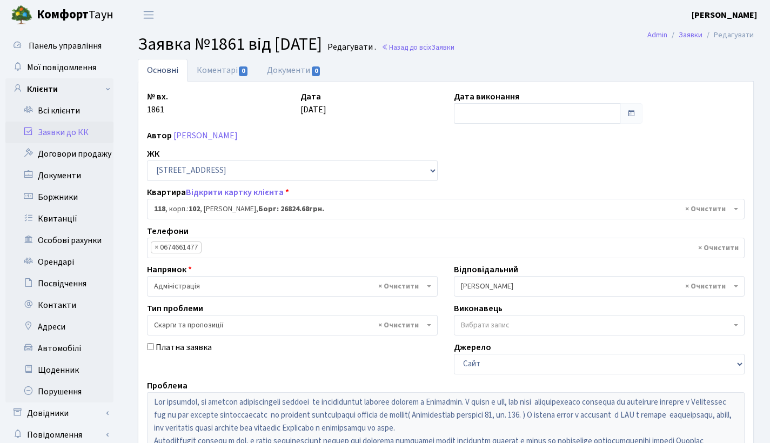
select select "38290"
select select "55"
click at [434, 48] on link "Назад до всіх Заявки" at bounding box center [417, 47] width 73 height 10
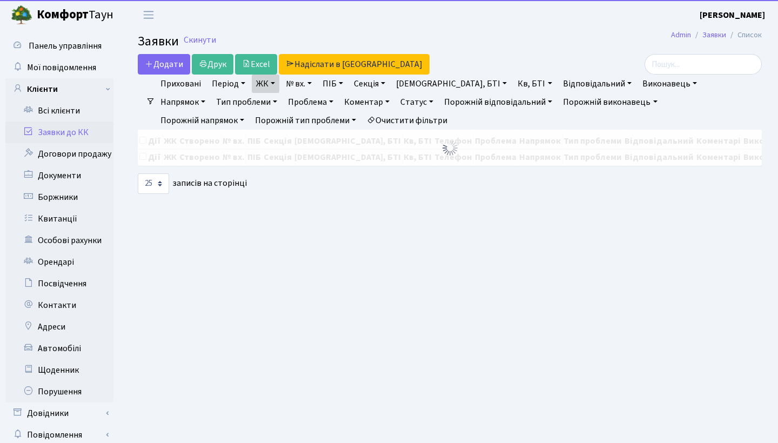
select select "25"
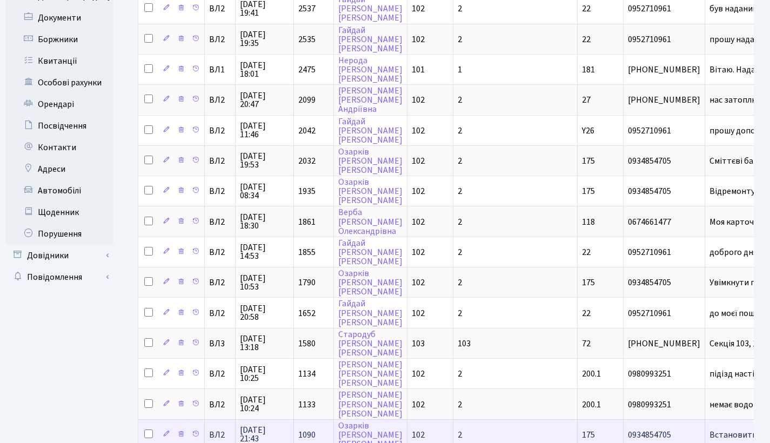
scroll to position [294, 0]
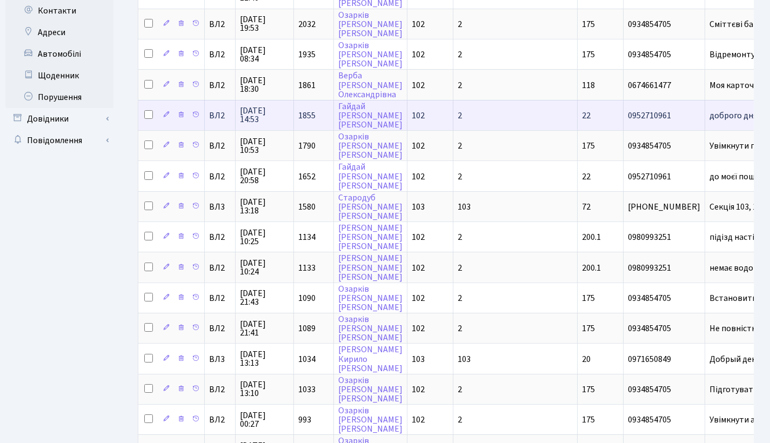
click at [298, 122] on span "1855" at bounding box center [306, 116] width 17 height 12
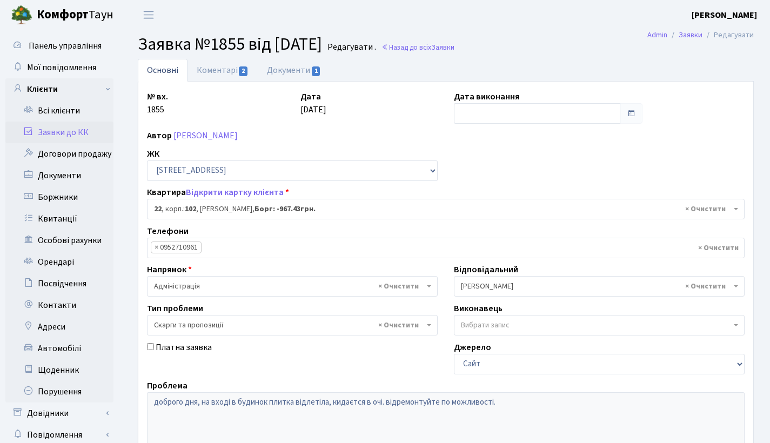
select select "38005"
select select "55"
click at [226, 73] on link "Коментарі 2" at bounding box center [222, 70] width 70 height 22
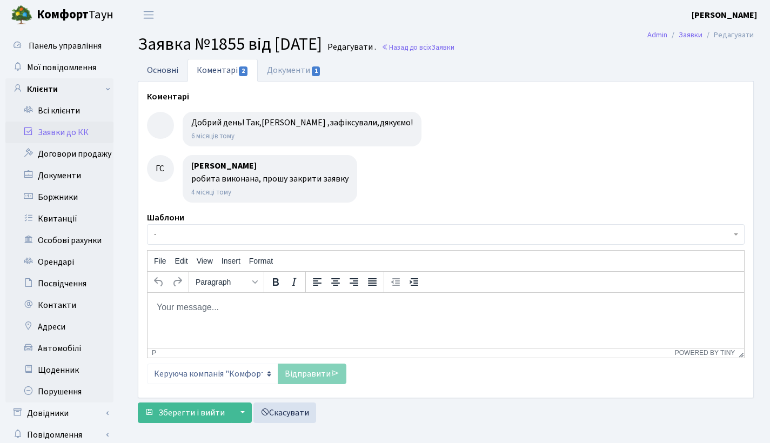
click at [167, 69] on link "Основні" at bounding box center [163, 70] width 50 height 22
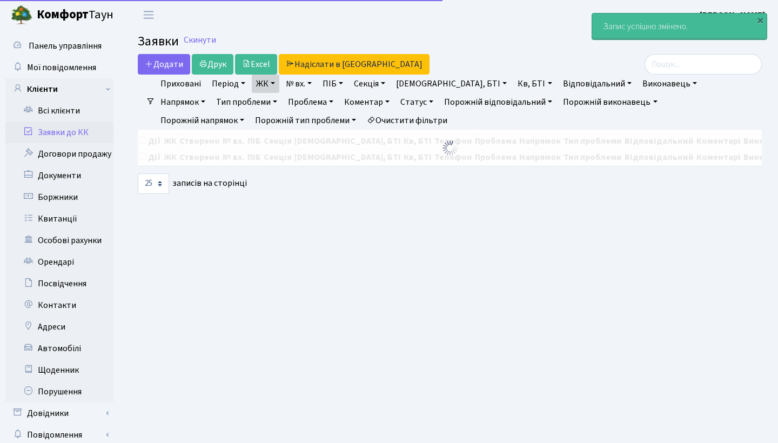
select select "25"
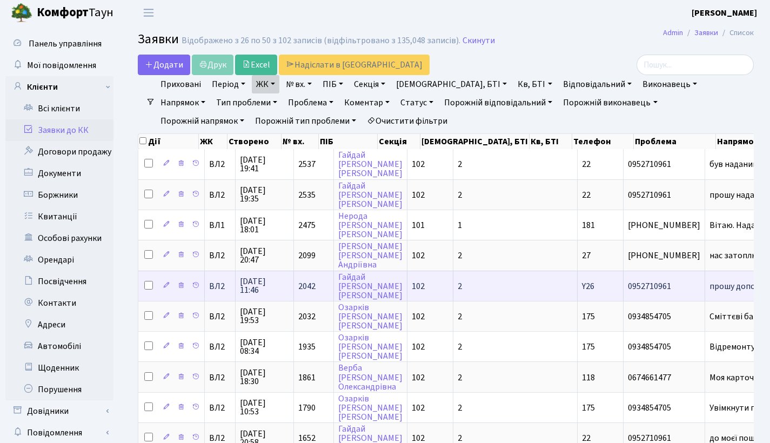
scroll to position [4, 0]
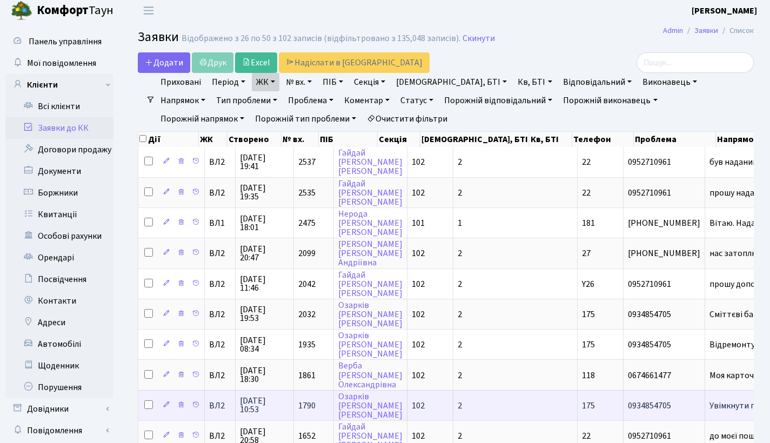
click at [319, 420] on td "1790" at bounding box center [314, 405] width 40 height 30
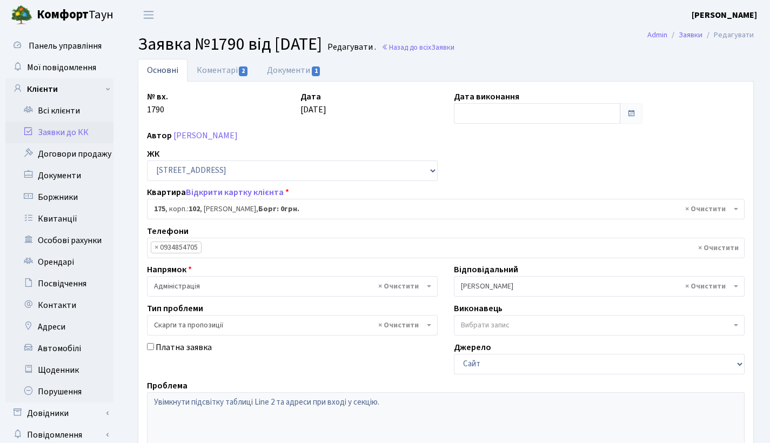
select select "38461"
select select "55"
click at [216, 74] on link "Коментарі 2" at bounding box center [222, 70] width 70 height 22
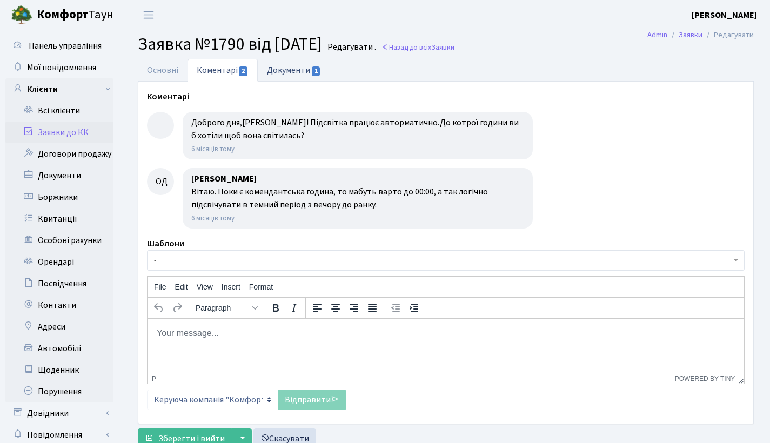
click at [295, 72] on link "Документи 1" at bounding box center [294, 70] width 72 height 22
select select "25"
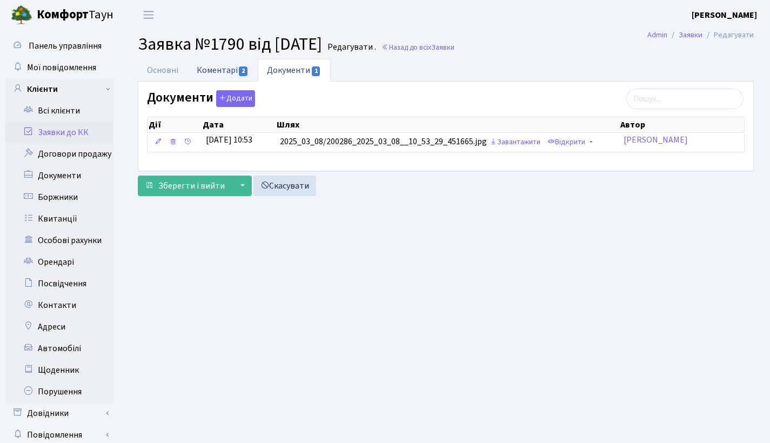
click at [201, 71] on link "Коментарі 2" at bounding box center [222, 70] width 70 height 22
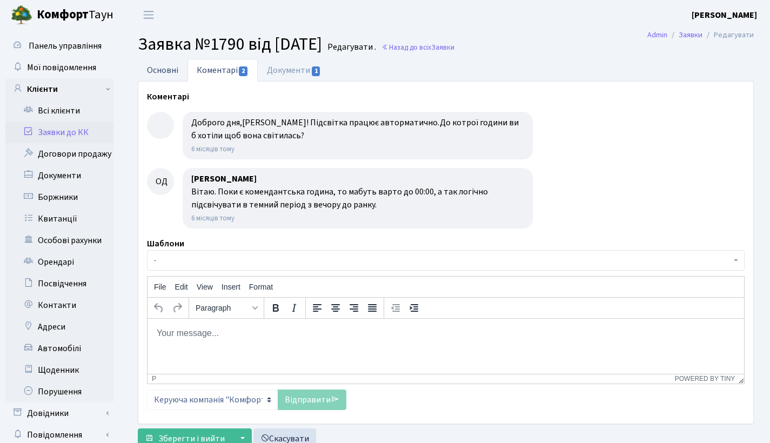
click at [157, 67] on link "Основні" at bounding box center [163, 70] width 50 height 22
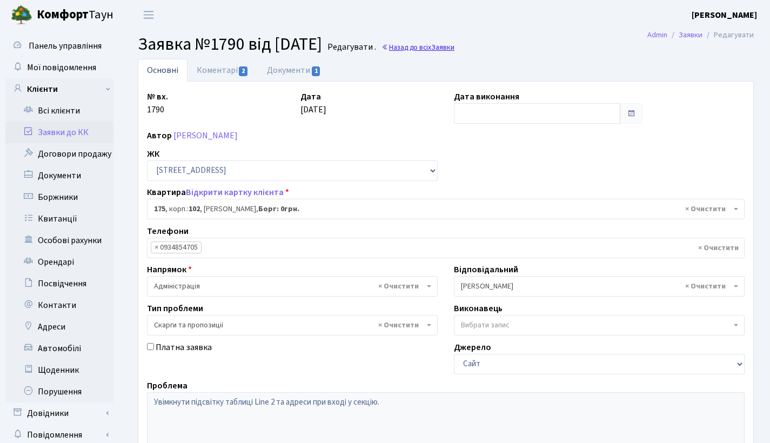
click at [454, 44] on link "Назад до всіх Заявки" at bounding box center [417, 47] width 73 height 10
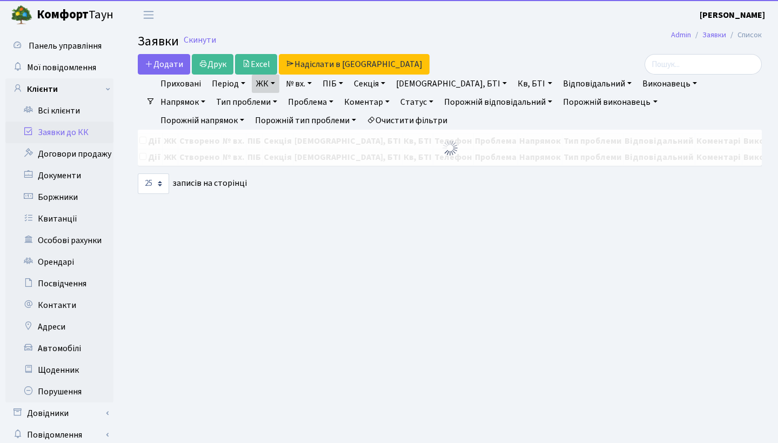
select select "25"
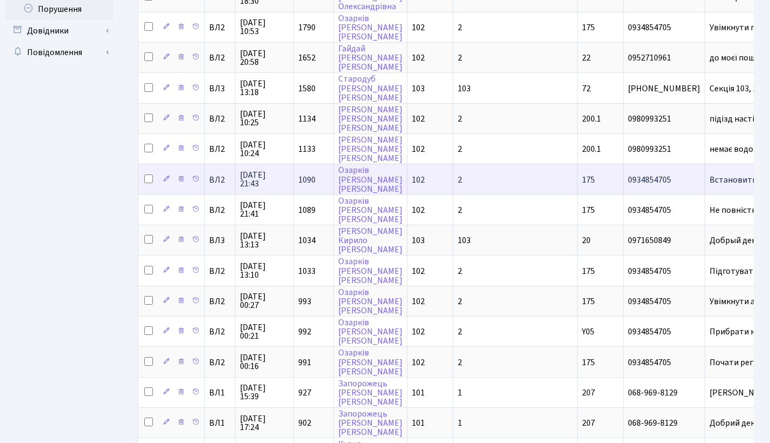
scroll to position [380, 0]
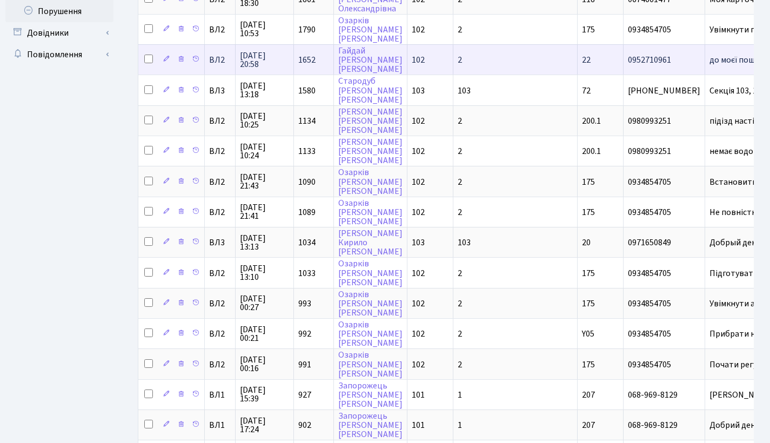
click at [303, 66] on span "1652" at bounding box center [306, 60] width 17 height 12
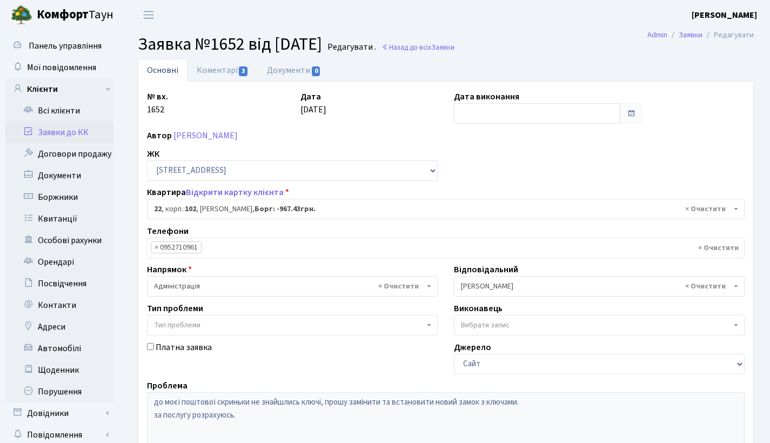
select select "38005"
click at [229, 72] on link "Коментарі 3" at bounding box center [222, 70] width 70 height 22
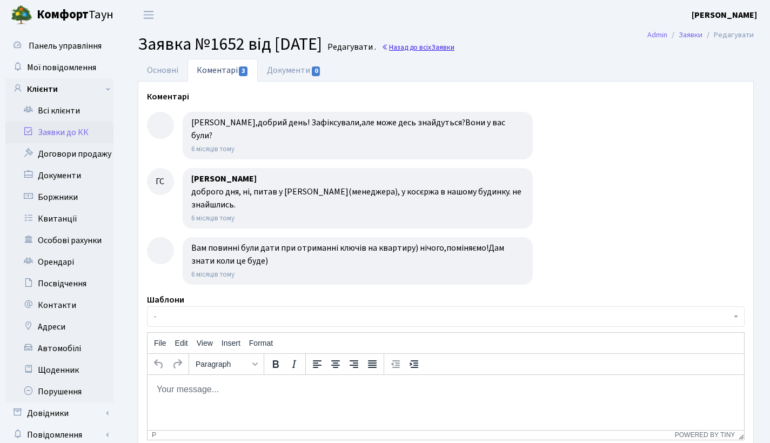
click at [454, 44] on span "Заявки" at bounding box center [442, 47] width 23 height 10
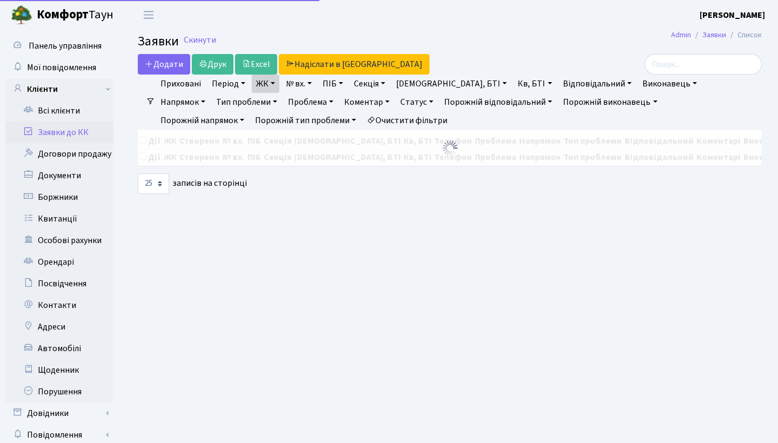
select select "25"
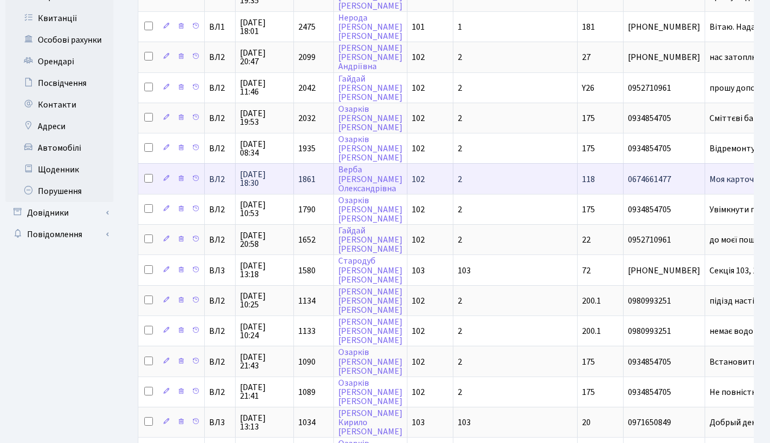
scroll to position [425, 0]
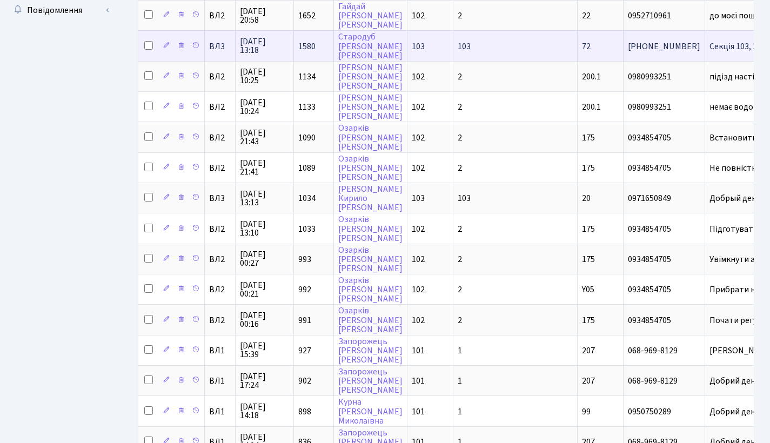
click at [308, 52] on span "1580" at bounding box center [306, 47] width 17 height 12
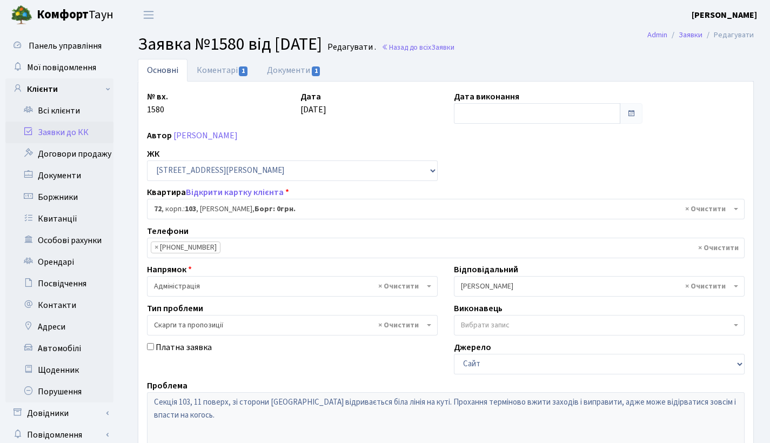
select select "42787"
select select "55"
click at [230, 70] on link "Коментарі 1" at bounding box center [222, 70] width 70 height 22
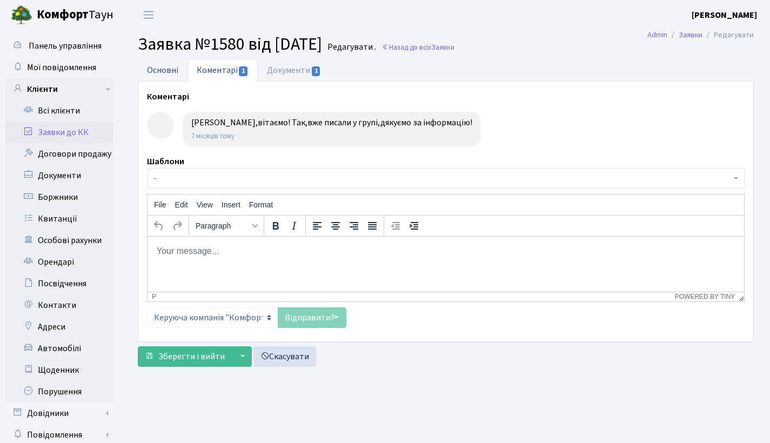
click at [160, 79] on link "Основні" at bounding box center [163, 70] width 50 height 22
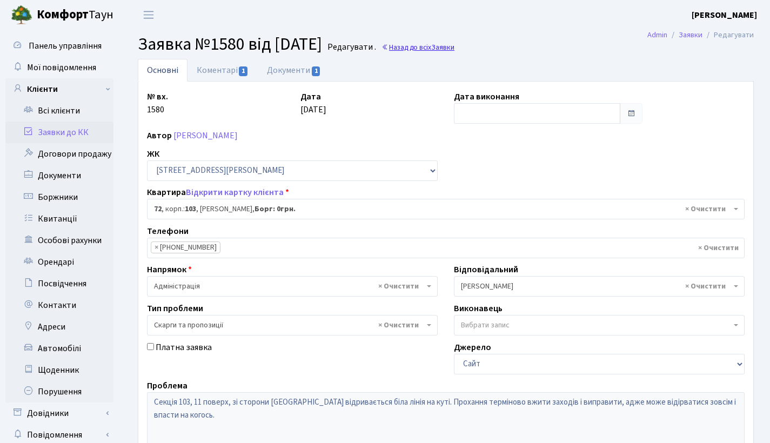
click at [452, 45] on link "Назад до всіх Заявки" at bounding box center [417, 47] width 73 height 10
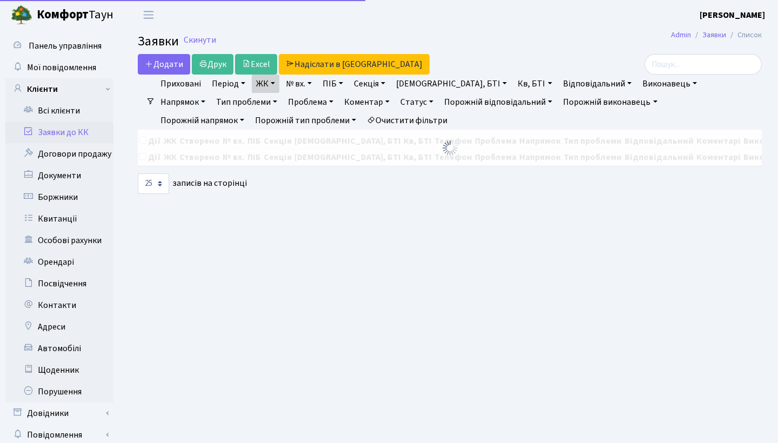
select select "25"
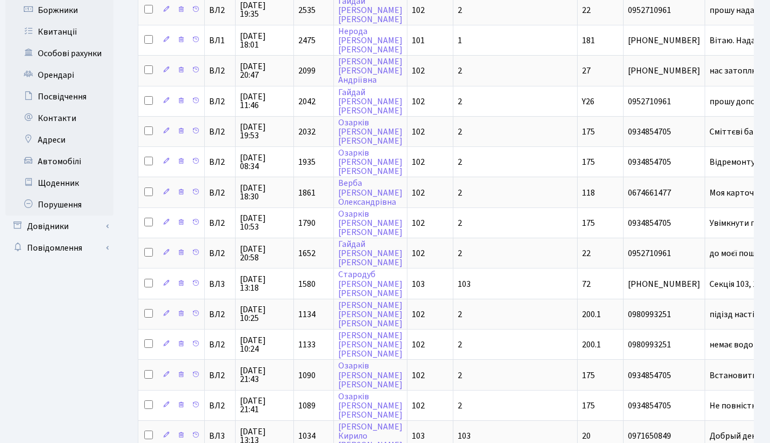
scroll to position [392, 0]
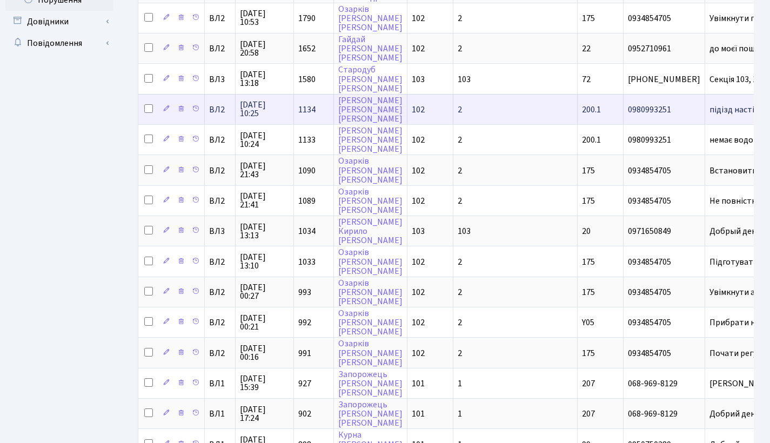
click at [317, 114] on td "1134" at bounding box center [314, 109] width 40 height 30
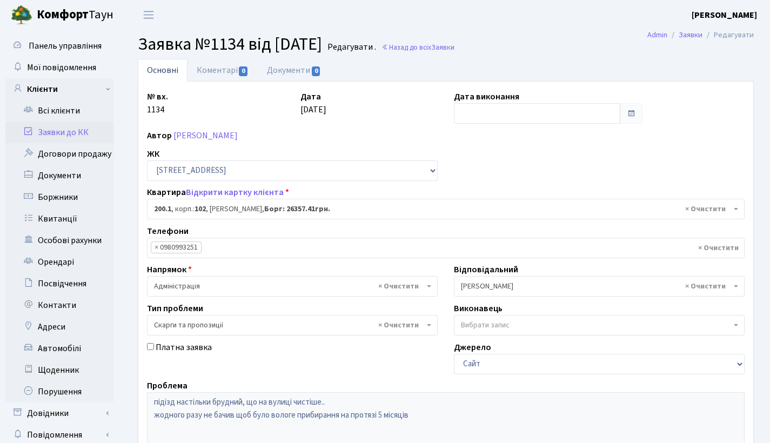
select select "42487"
select select "55"
click at [443, 49] on link "Назад до всіх Заявки" at bounding box center [417, 47] width 73 height 10
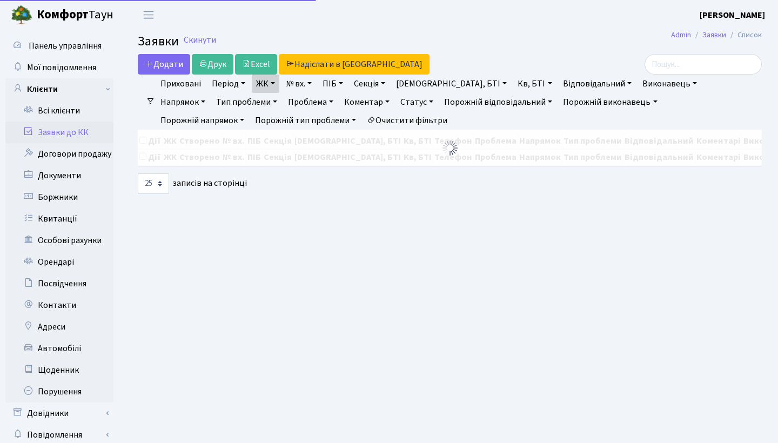
select select "25"
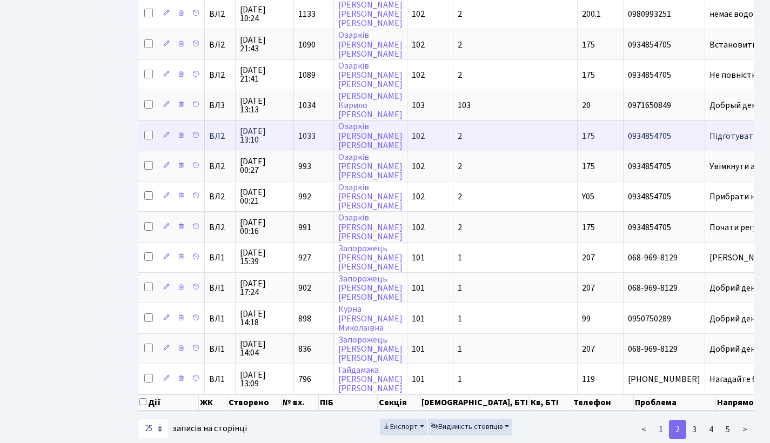
scroll to position [515, 0]
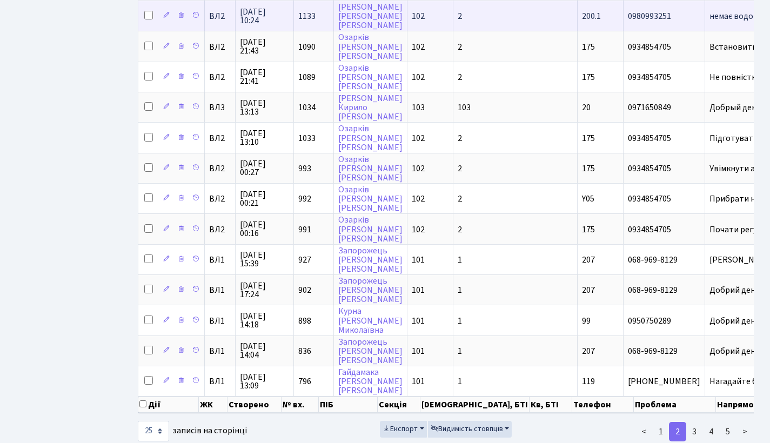
click at [305, 21] on span "1133" at bounding box center [306, 16] width 17 height 12
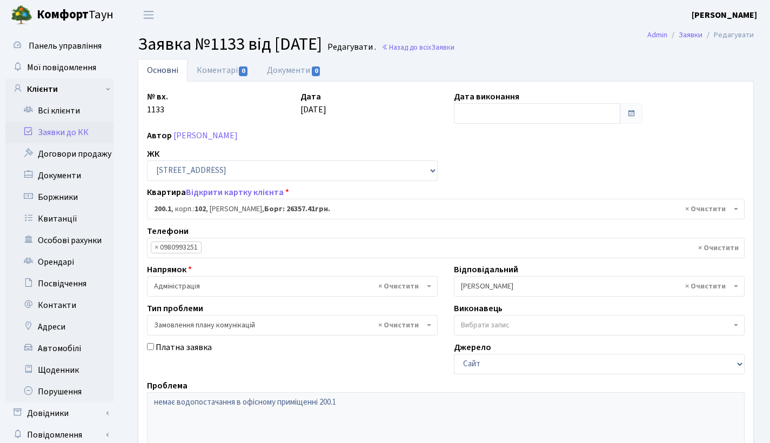
select select "42487"
select select "10"
click at [454, 47] on link "Назад до всіх Заявки" at bounding box center [417, 47] width 73 height 10
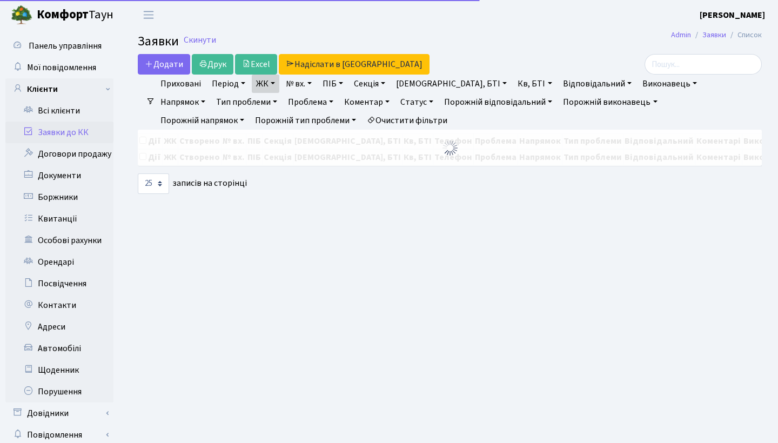
select select "25"
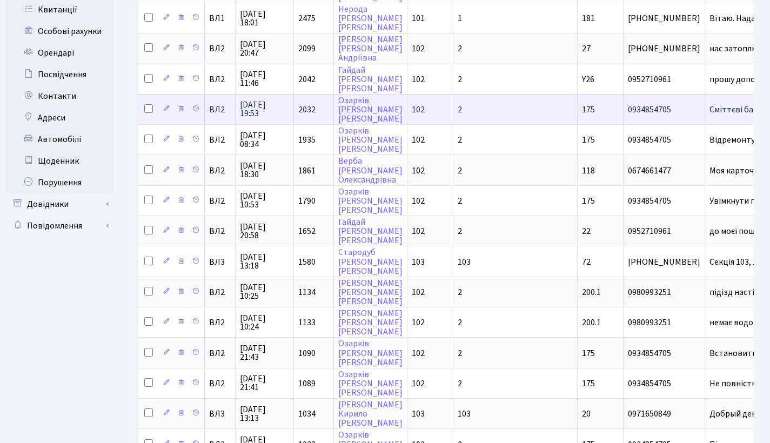
scroll to position [398, 0]
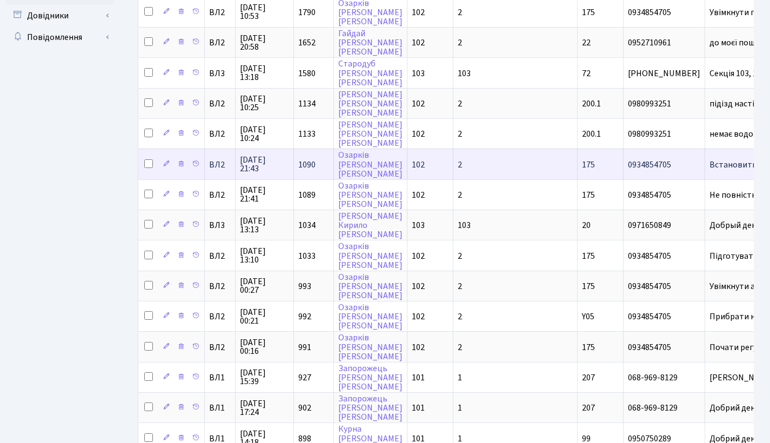
click at [316, 172] on td "1090" at bounding box center [314, 164] width 40 height 30
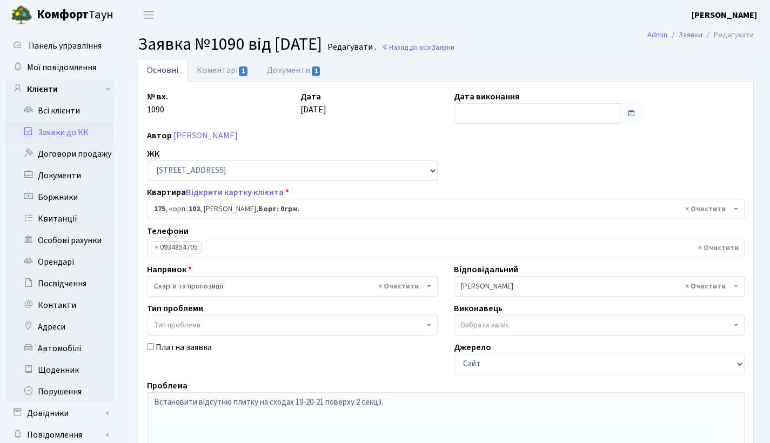
select select "38461"
click at [220, 63] on link "Коментарі 1" at bounding box center [222, 70] width 70 height 22
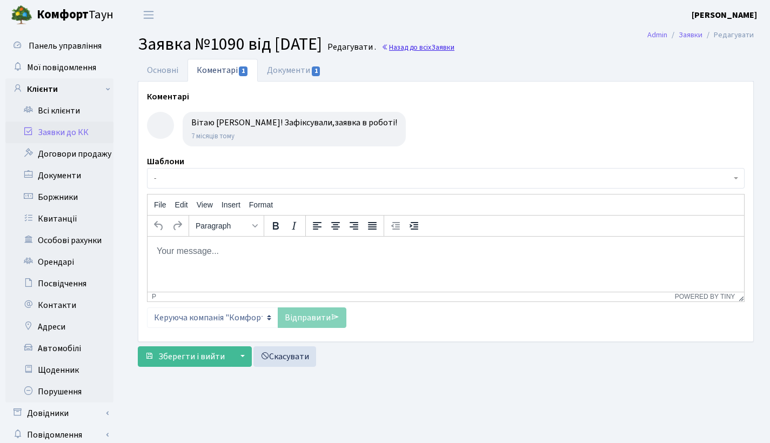
click at [454, 49] on link "Назад до всіх Заявки" at bounding box center [417, 47] width 73 height 10
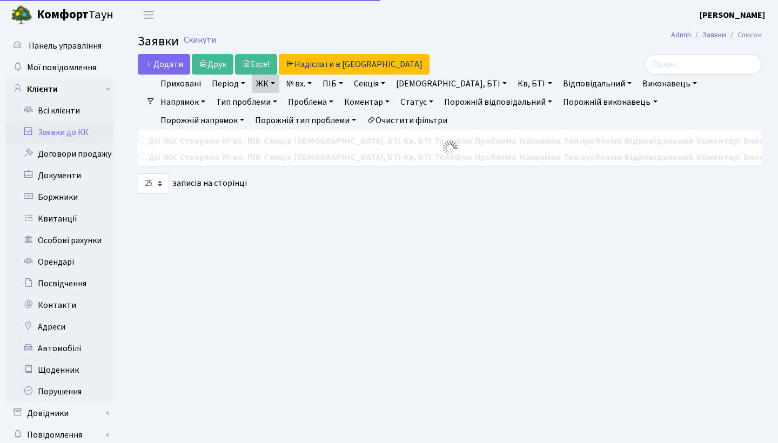
select select "25"
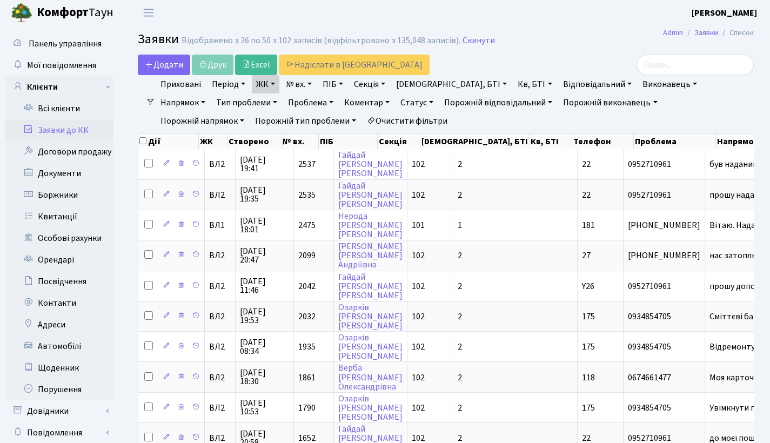
scroll to position [565, 0]
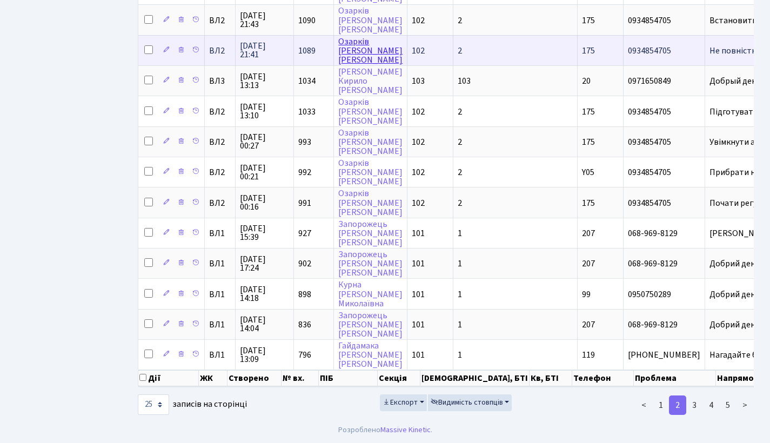
click at [340, 36] on link "[PERSON_NAME]" at bounding box center [370, 51] width 64 height 30
click at [300, 47] on span "1089" at bounding box center [306, 51] width 17 height 12
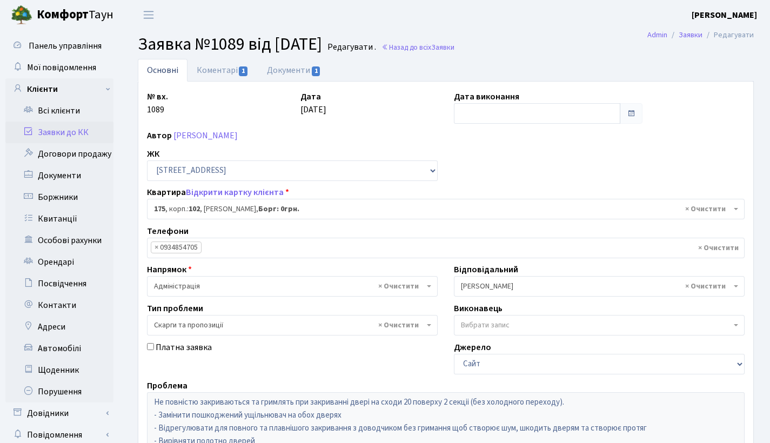
select select "38461"
select select "55"
click at [224, 69] on link "Коментарі 1" at bounding box center [222, 70] width 70 height 22
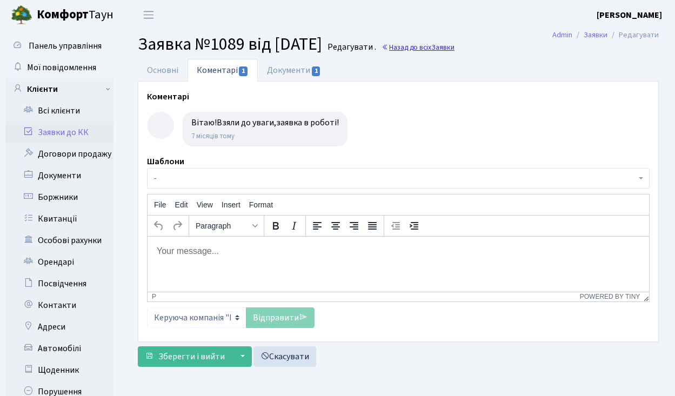
click at [442, 44] on link "Назад до всіх Заявки" at bounding box center [417, 47] width 73 height 10
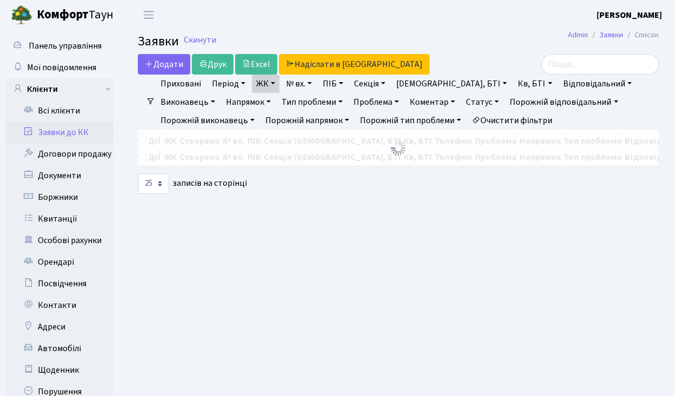
select select "25"
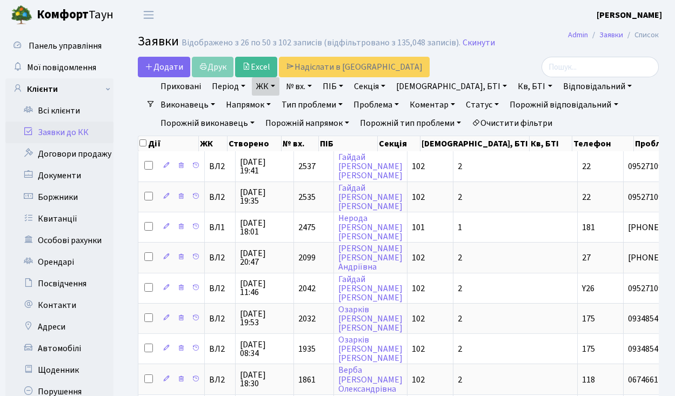
click at [214, 69] on div "Додати Друк Excel Надіслати в КАН" at bounding box center [309, 67] width 342 height 21
click at [141, 143] on input "checkbox" at bounding box center [142, 142] width 7 height 7
checkbox input "true"
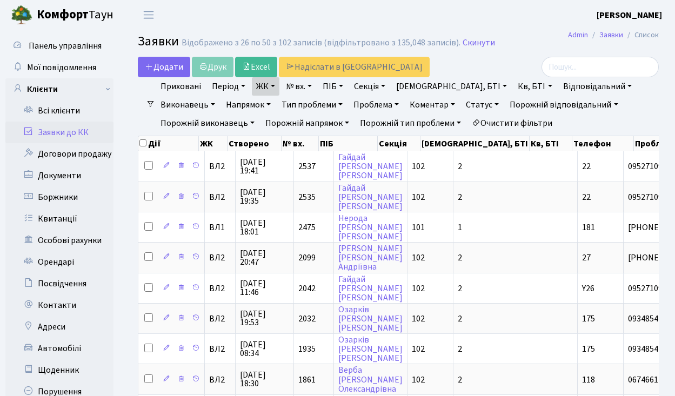
checkbox input "true"
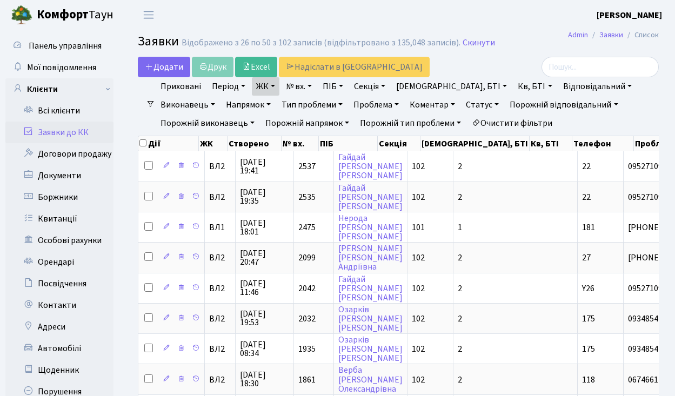
checkbox input "true"
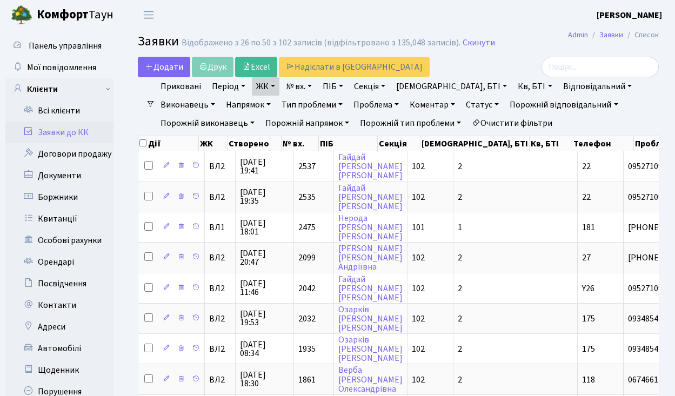
checkbox input "true"
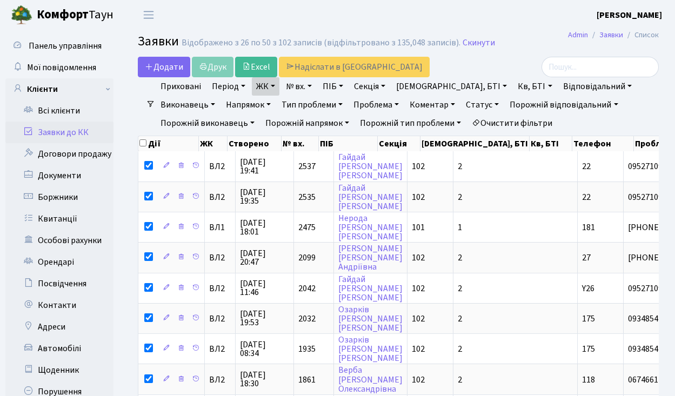
checkbox input "true"
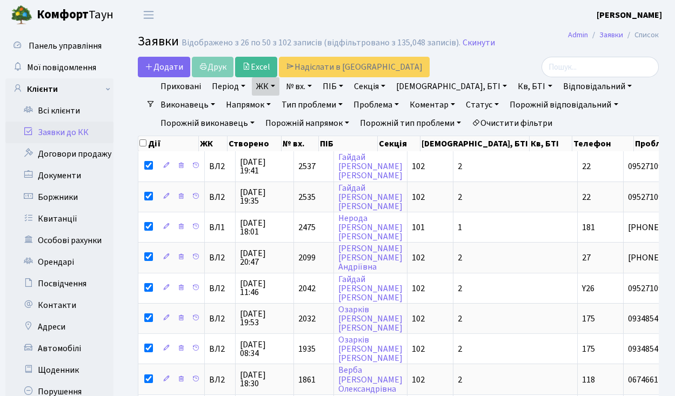
checkbox input "true"
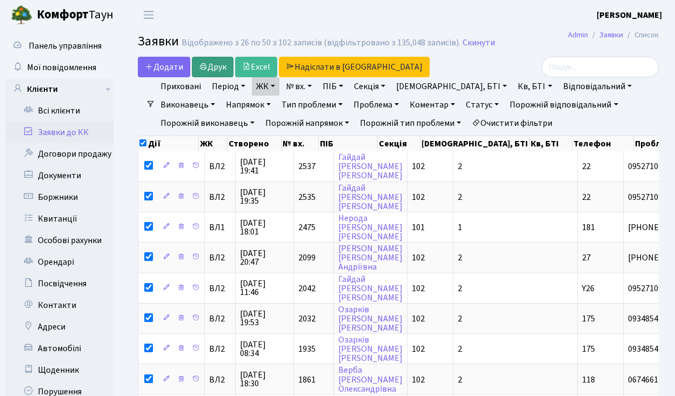
click at [213, 60] on link "Друк" at bounding box center [213, 67] width 42 height 21
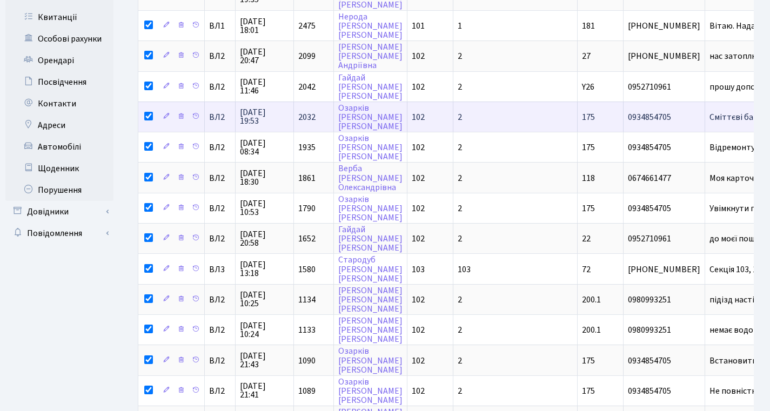
scroll to position [597, 0]
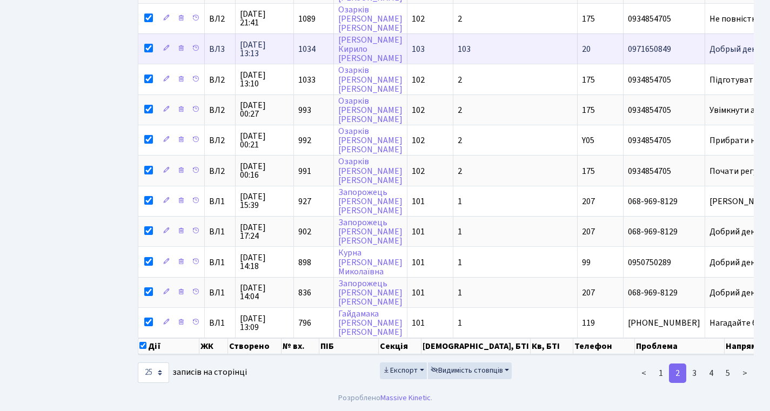
click at [311, 40] on td "1034" at bounding box center [314, 48] width 40 height 30
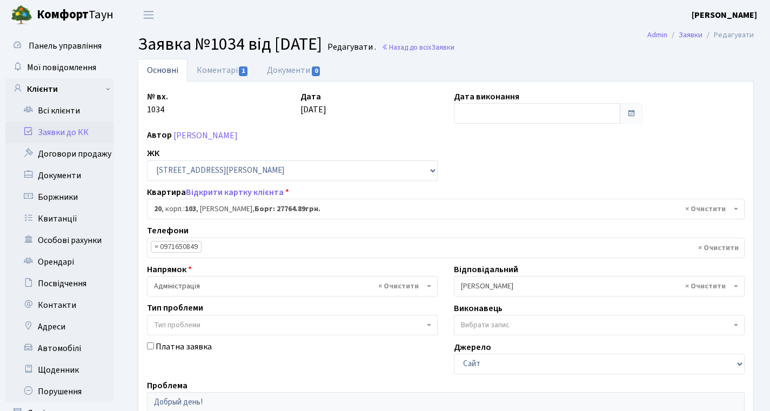
select select "42631"
click at [224, 76] on link "Коментарі 1" at bounding box center [222, 70] width 70 height 22
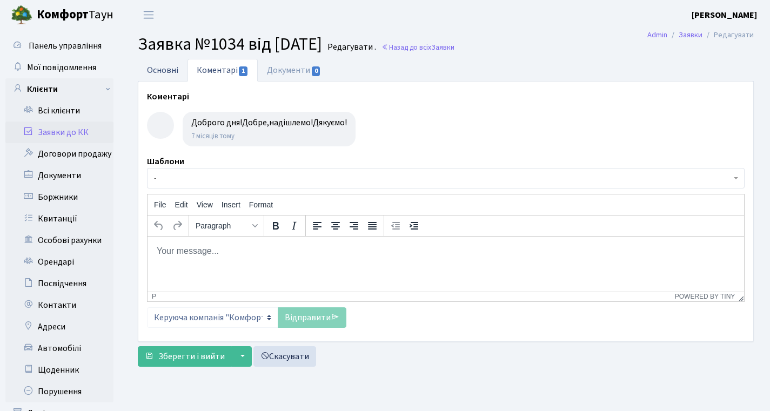
click at [160, 71] on link "Основні" at bounding box center [163, 70] width 50 height 22
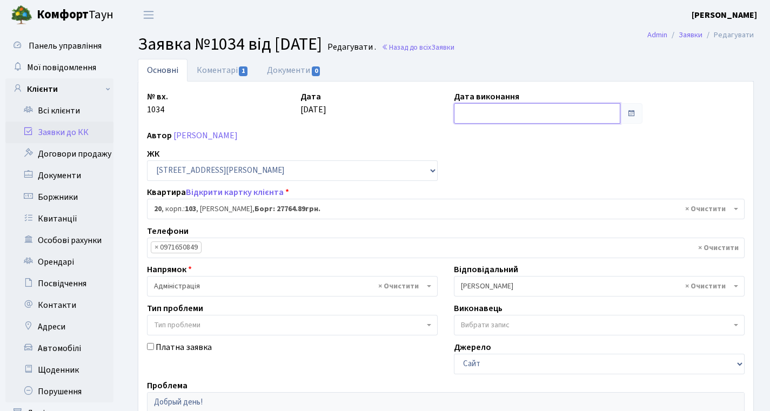
click at [502, 112] on input "text" at bounding box center [537, 113] width 166 height 21
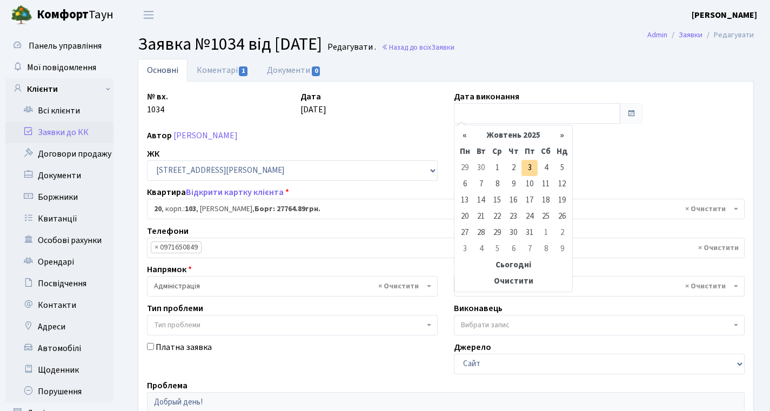
click at [502, 131] on th "Жовтень 2025" at bounding box center [513, 135] width 81 height 16
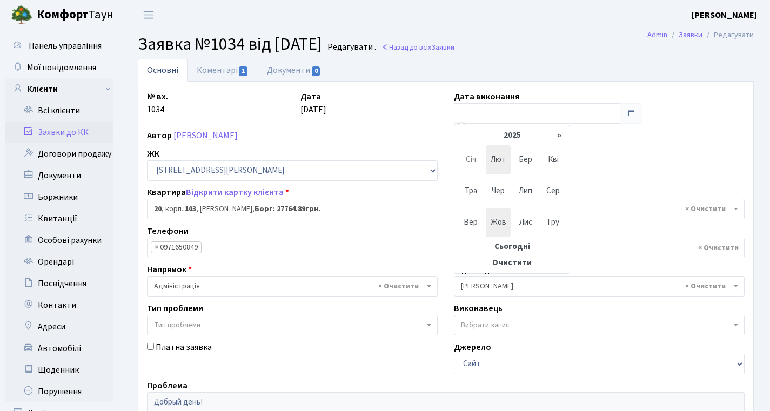
click at [500, 152] on span "Лют" at bounding box center [498, 159] width 25 height 29
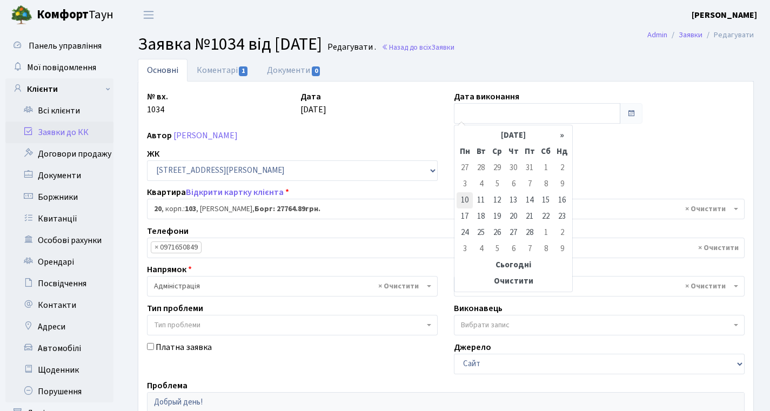
click at [471, 199] on td "10" at bounding box center [464, 200] width 16 height 16
type input "[DATE]"
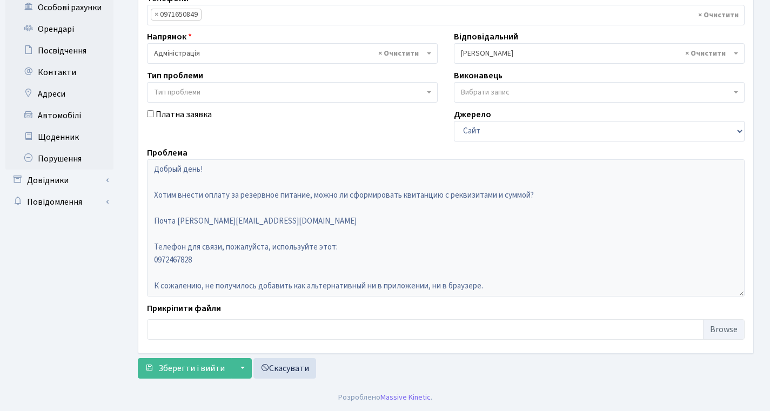
scroll to position [26, 0]
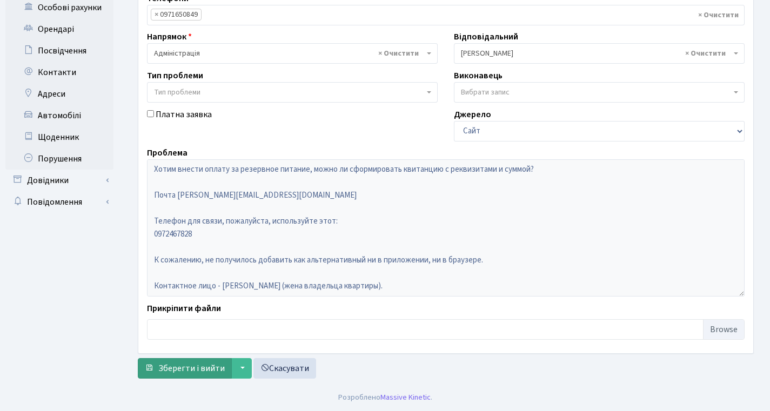
click at [184, 364] on span "Зберегти і вийти" at bounding box center [191, 368] width 66 height 12
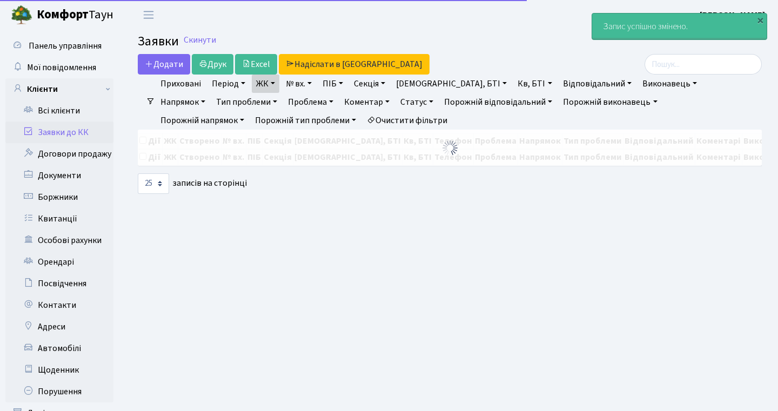
select select "25"
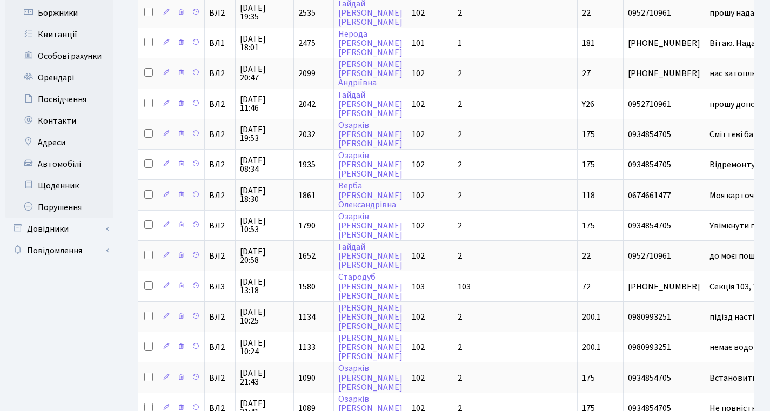
scroll to position [398, 0]
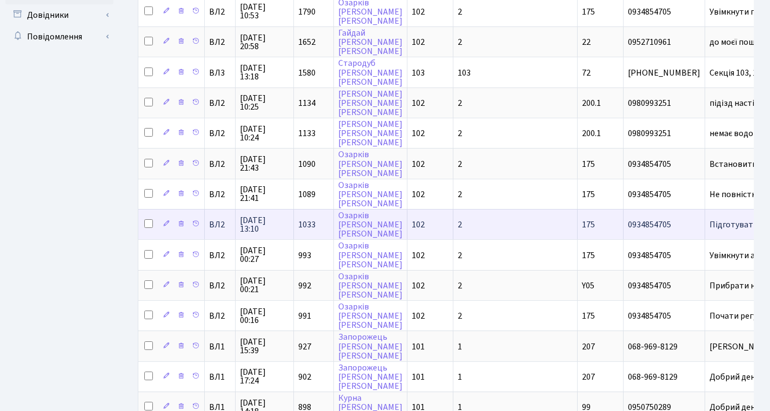
click at [304, 226] on span "1033" at bounding box center [306, 225] width 17 height 12
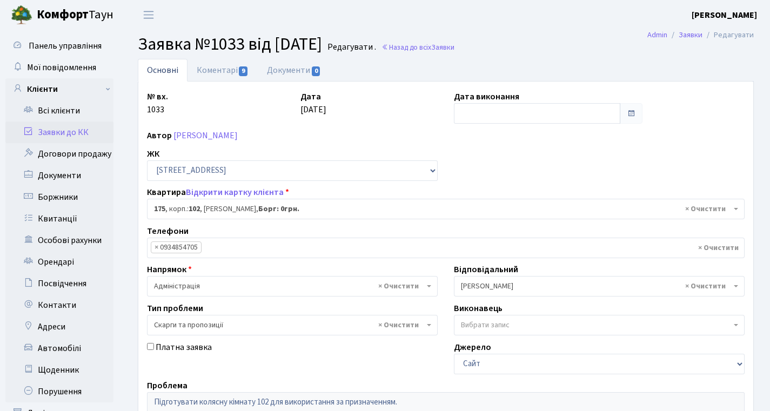
select select "38461"
select select "55"
click at [214, 69] on link "Коментарі 9" at bounding box center [222, 70] width 70 height 22
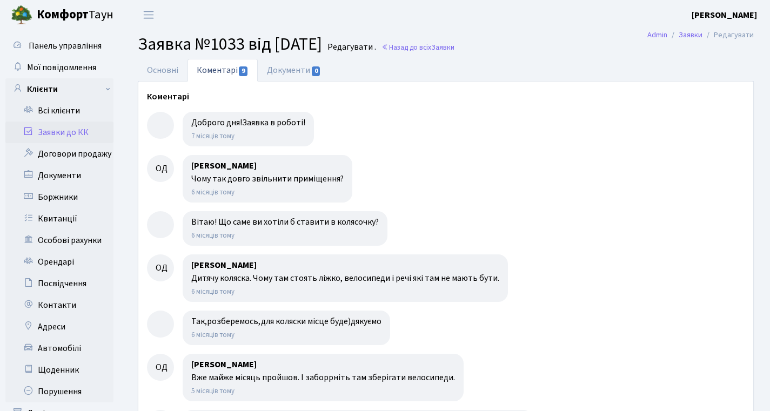
click at [441, 41] on h2 "Заявка №1033 від [DATE] Редагувати . Назад до всіх Заявки" at bounding box center [446, 44] width 616 height 21
click at [442, 50] on link "Назад до всіх Заявки" at bounding box center [417, 47] width 73 height 10
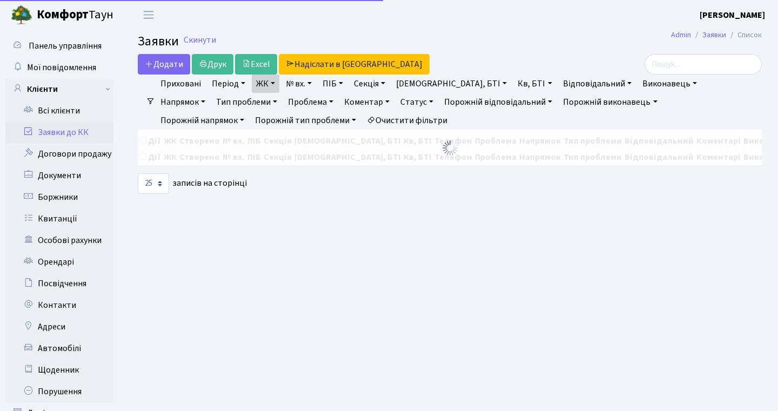
select select "25"
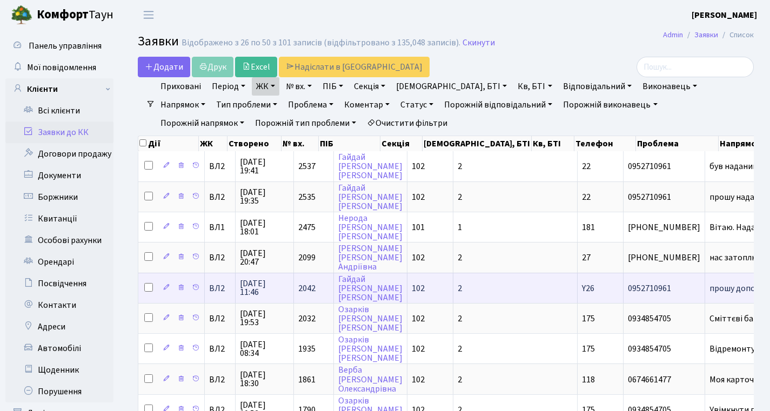
scroll to position [597, 0]
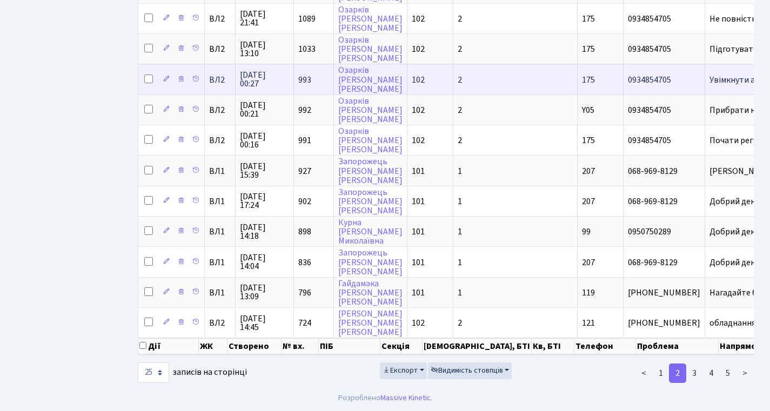
click at [308, 74] on span "993" at bounding box center [304, 80] width 13 height 12
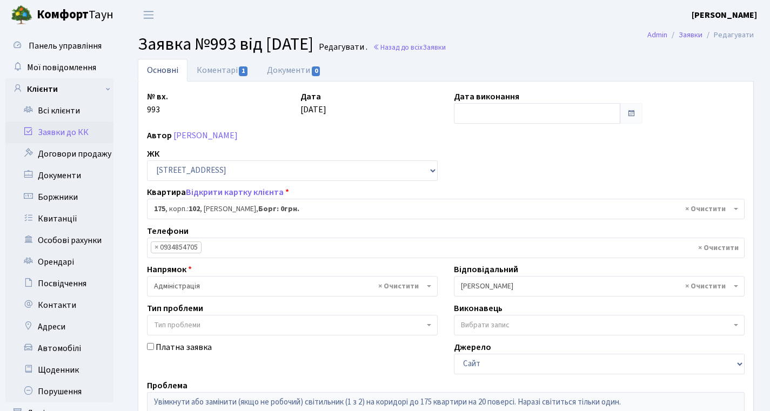
select select "38461"
click at [226, 71] on link "Коментарі 1" at bounding box center [222, 70] width 70 height 22
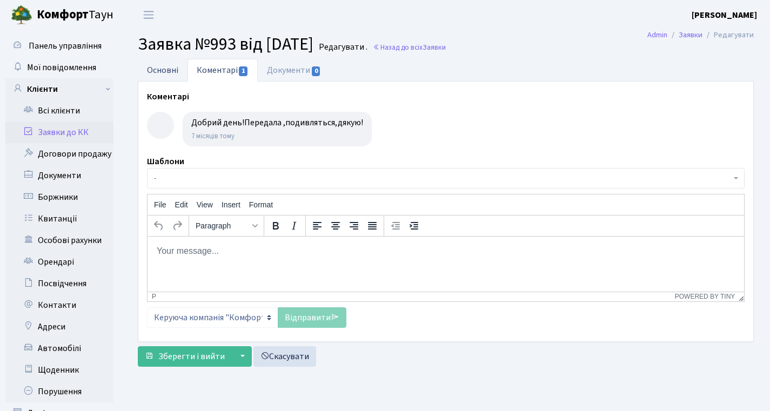
click at [180, 63] on link "Основні" at bounding box center [163, 70] width 50 height 22
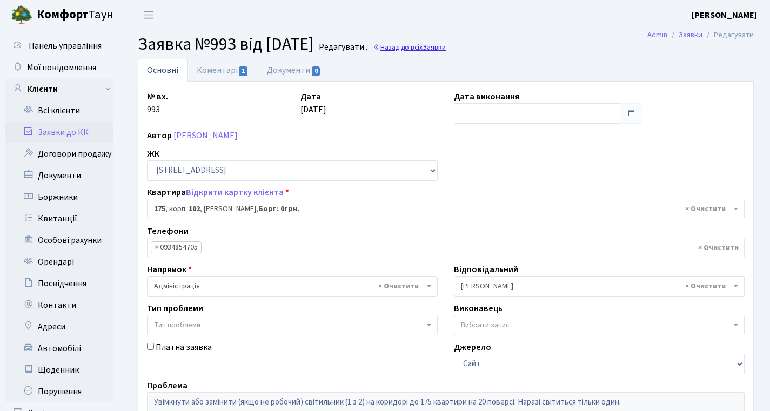
click at [440, 43] on link "Назад до всіх Заявки" at bounding box center [409, 47] width 73 height 10
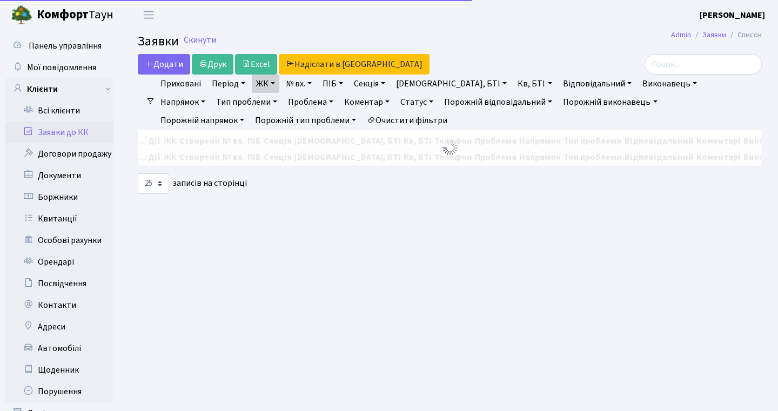
select select "25"
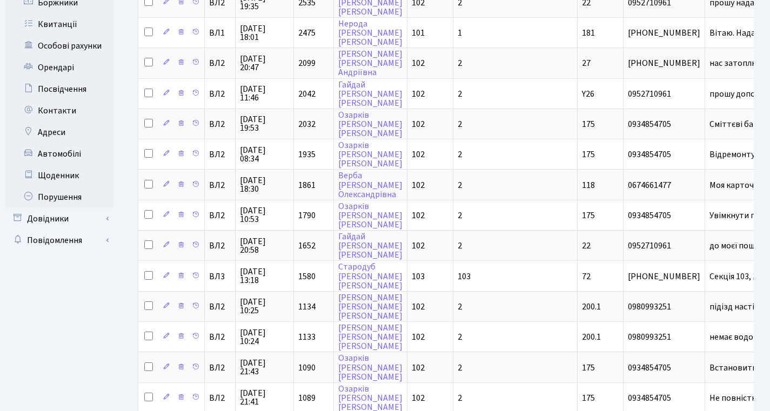
scroll to position [597, 0]
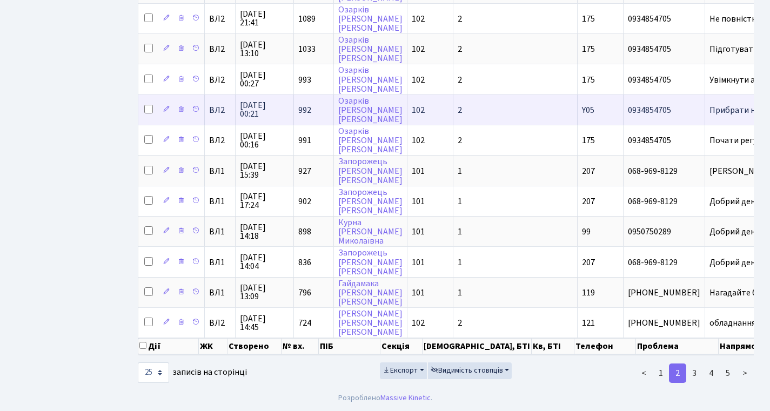
click at [305, 104] on span "992" at bounding box center [304, 110] width 13 height 12
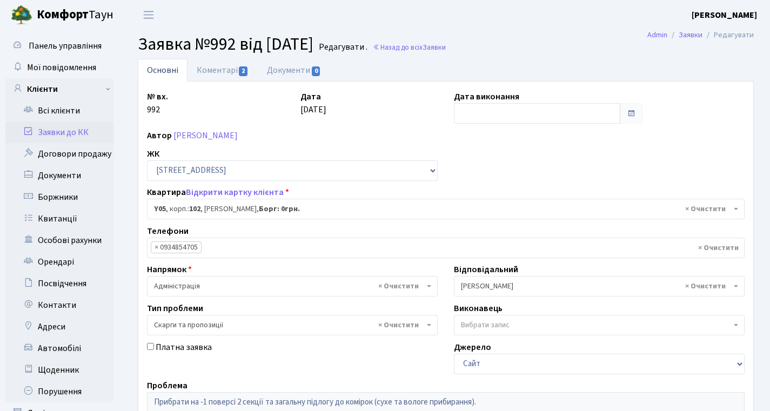
select select "39889"
select select "55"
click at [225, 72] on link "Коментарі 2" at bounding box center [222, 70] width 70 height 22
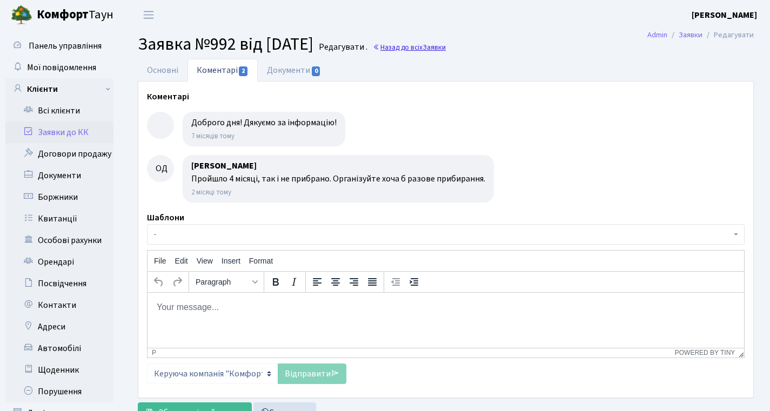
click at [446, 48] on link "Назад до всіх Заявки" at bounding box center [409, 47] width 73 height 10
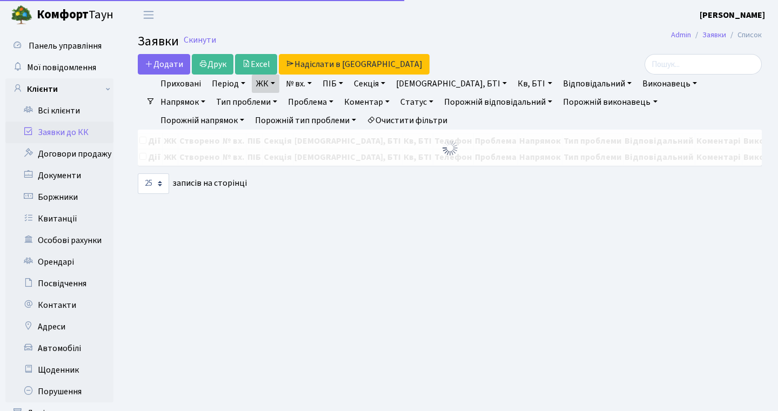
select select "25"
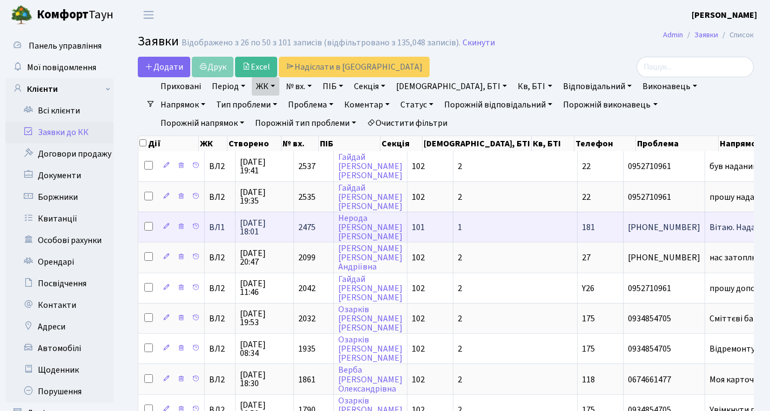
scroll to position [597, 0]
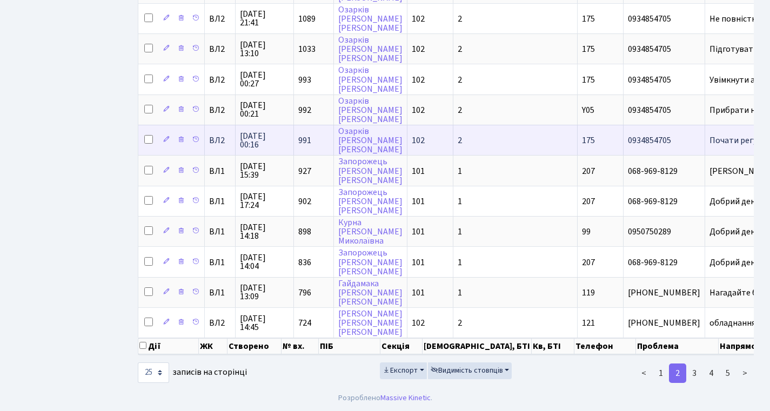
click at [299, 135] on span "991" at bounding box center [304, 141] width 13 height 12
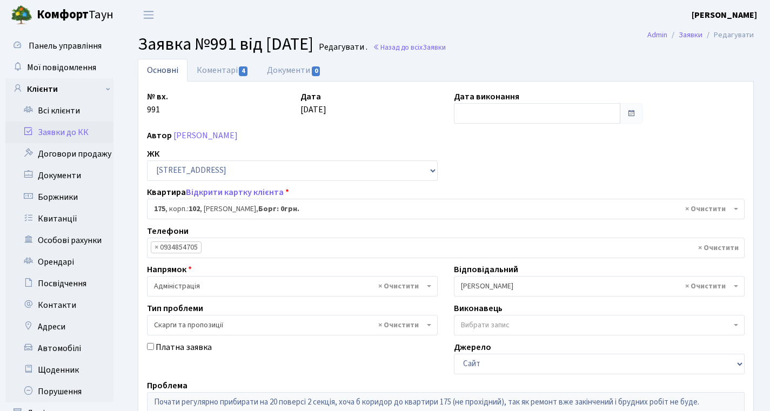
select select "38461"
select select "55"
click at [224, 66] on link "Коментарі 4" at bounding box center [222, 70] width 70 height 22
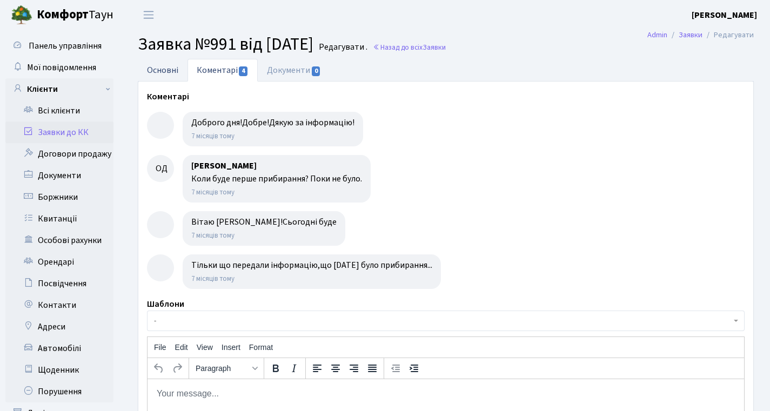
click at [158, 75] on link "Основні" at bounding box center [163, 70] width 50 height 22
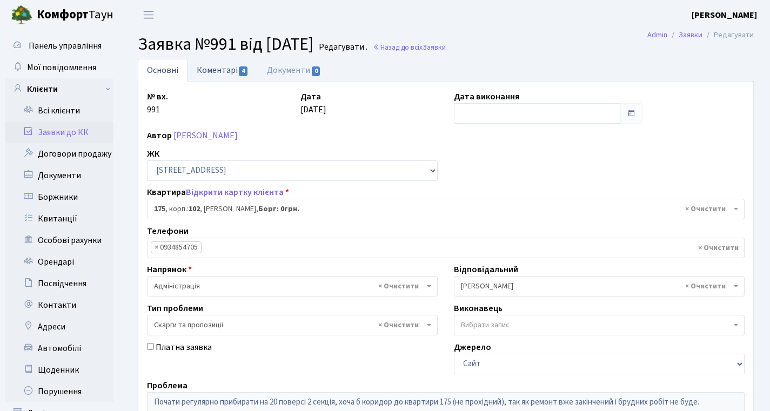
click at [234, 62] on link "Коментарі 4" at bounding box center [222, 70] width 70 height 22
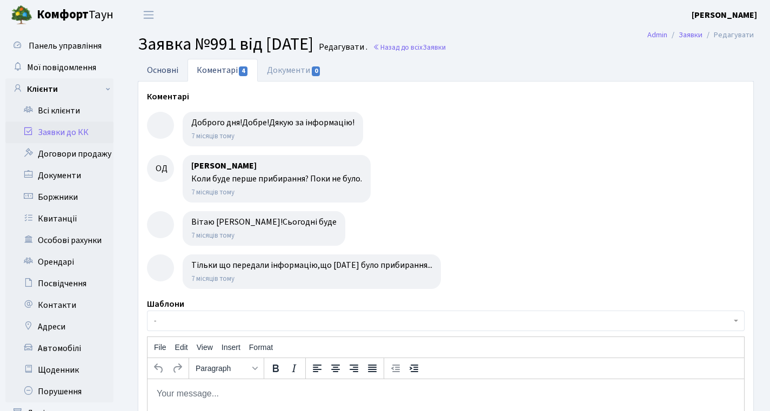
click at [164, 63] on link "Основні" at bounding box center [163, 70] width 50 height 22
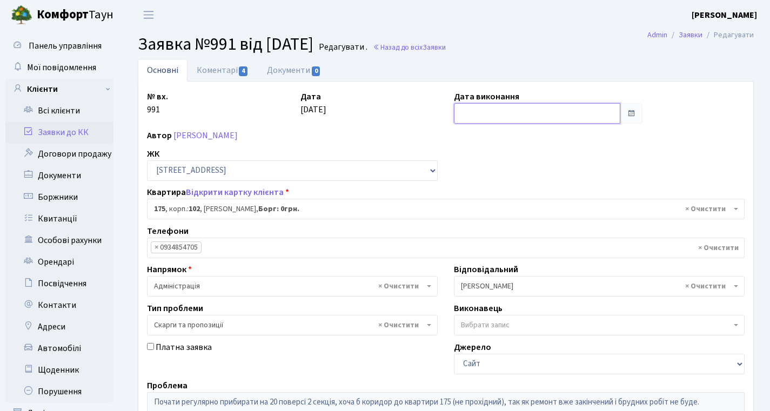
click at [479, 107] on input "text" at bounding box center [537, 113] width 166 height 21
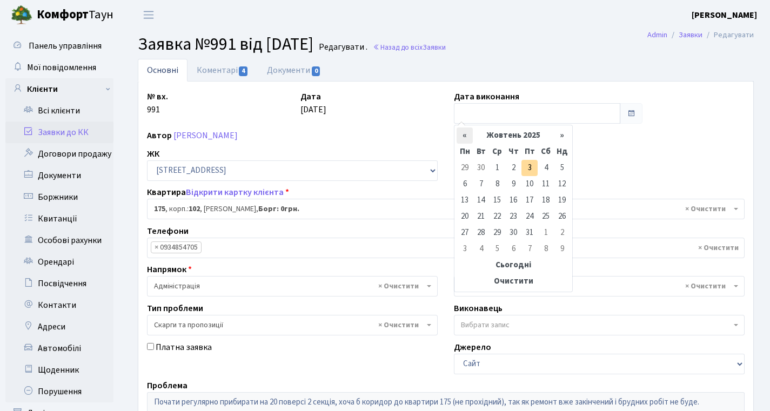
click at [466, 135] on th "«" at bounding box center [464, 135] width 16 height 16
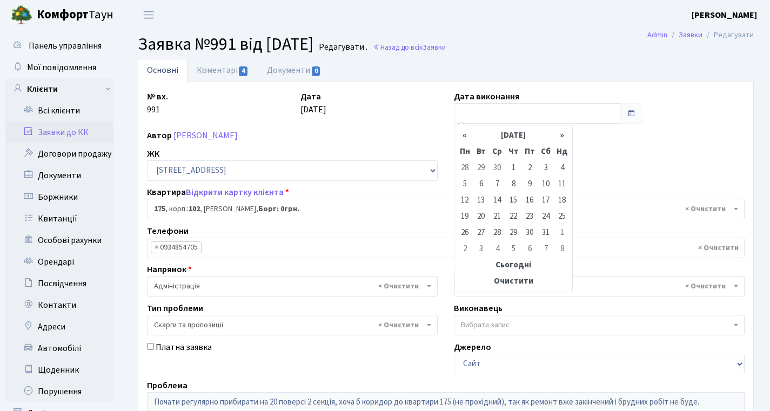
click at [466, 135] on th "«" at bounding box center [464, 135] width 16 height 16
click at [468, 217] on td "17" at bounding box center [464, 217] width 16 height 16
type input "17.02.2025"
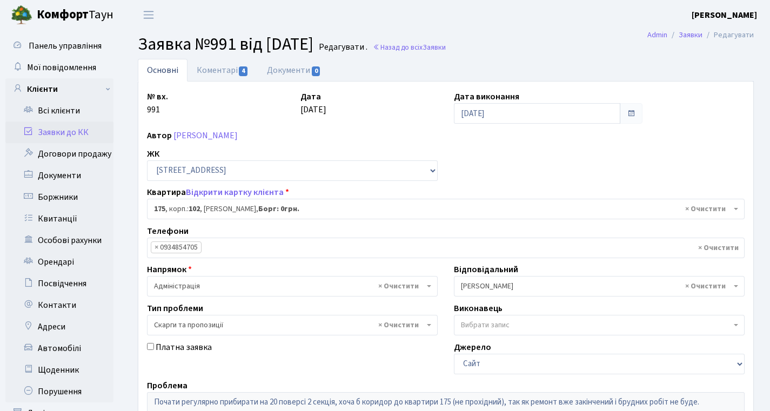
scroll to position [233, 0]
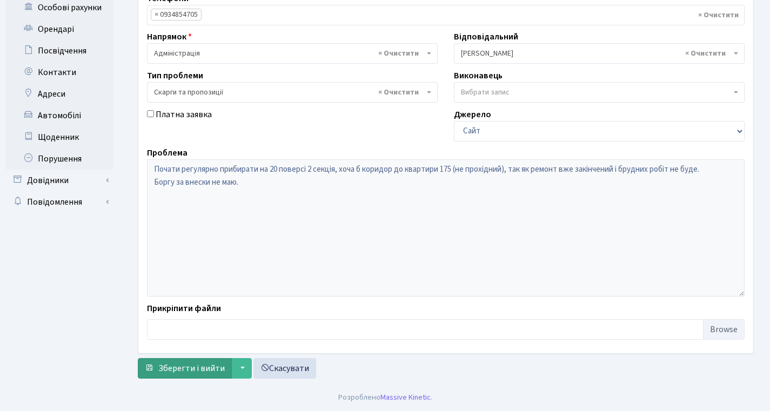
click at [190, 360] on button "Зберегти і вийти" at bounding box center [185, 368] width 94 height 21
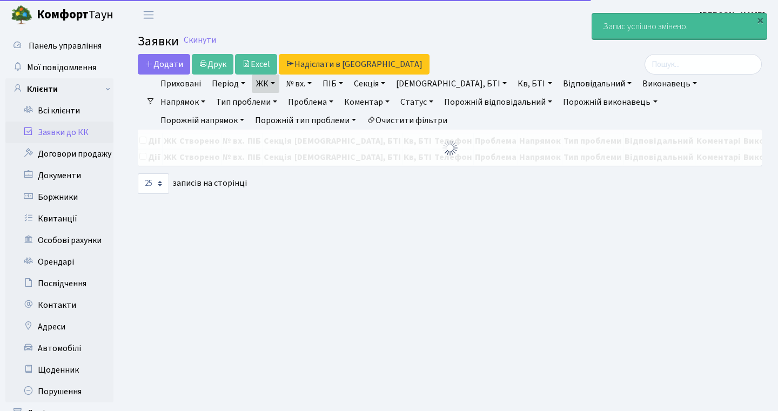
select select "25"
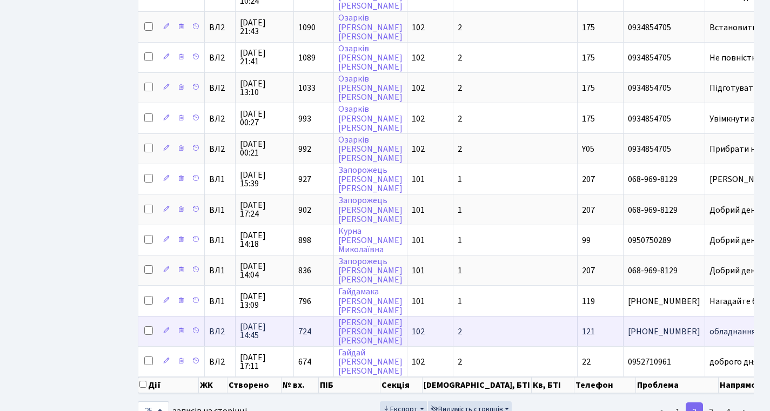
scroll to position [597, 0]
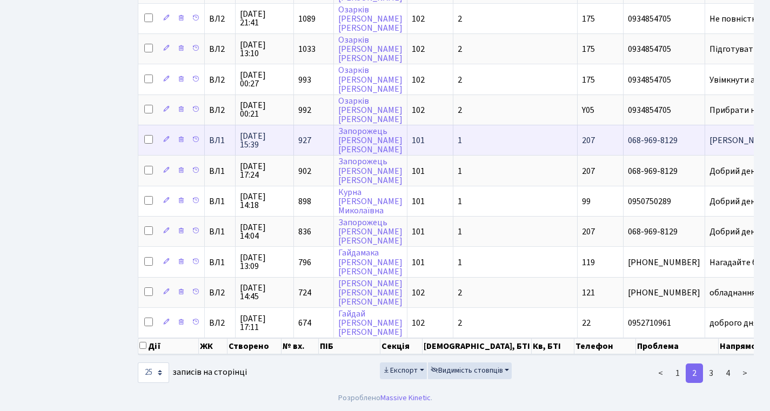
click at [294, 125] on td "927" at bounding box center [314, 140] width 40 height 30
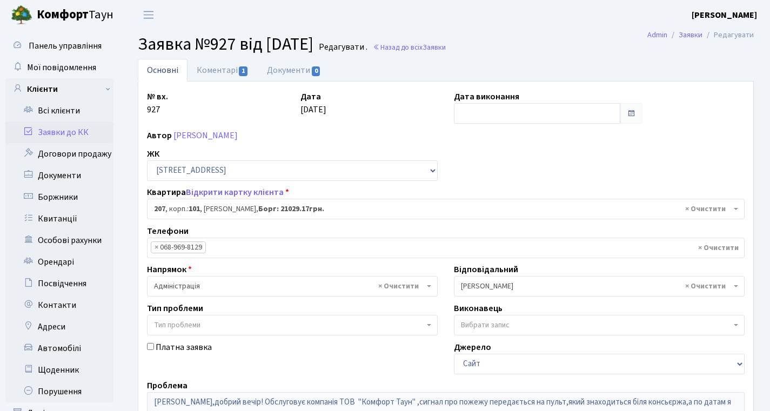
select select "39880"
click at [210, 71] on link "Коментарі 1" at bounding box center [222, 70] width 70 height 22
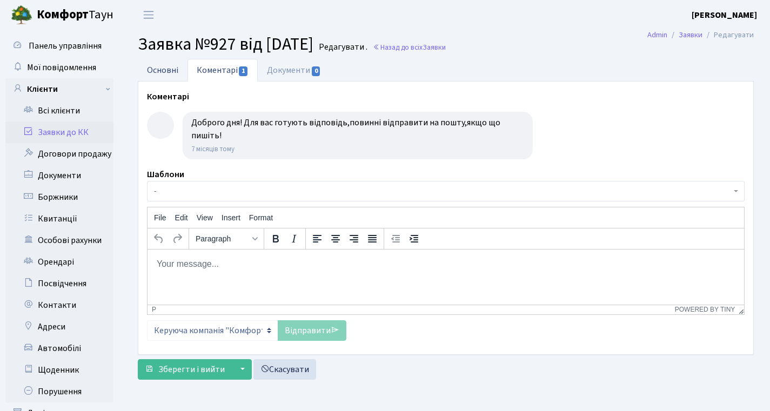
click at [160, 64] on link "Основні" at bounding box center [163, 70] width 50 height 22
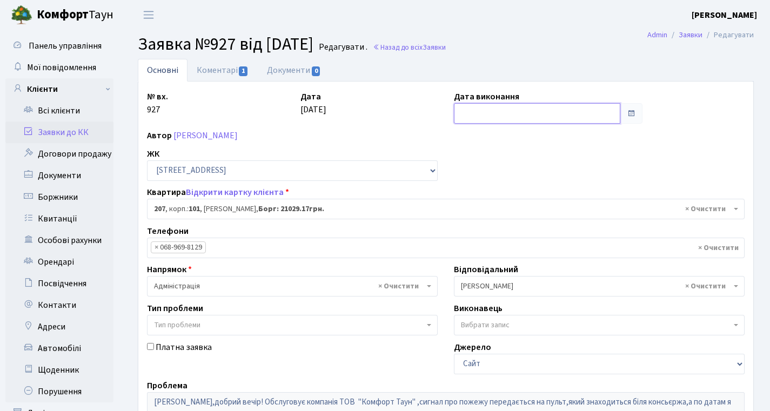
click at [477, 115] on input "text" at bounding box center [537, 113] width 166 height 21
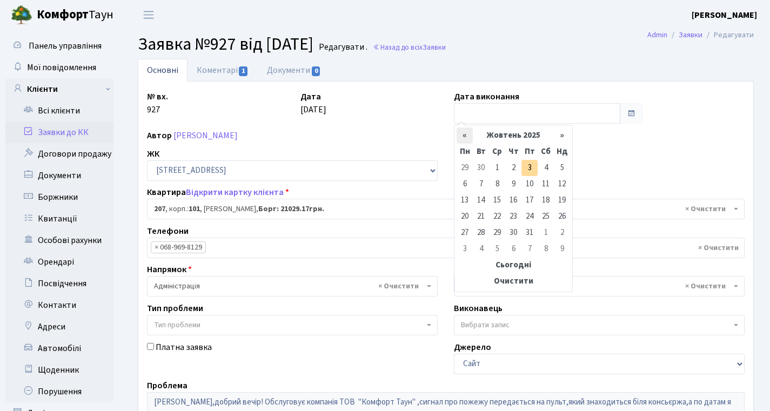
click at [460, 137] on th "«" at bounding box center [464, 135] width 16 height 16
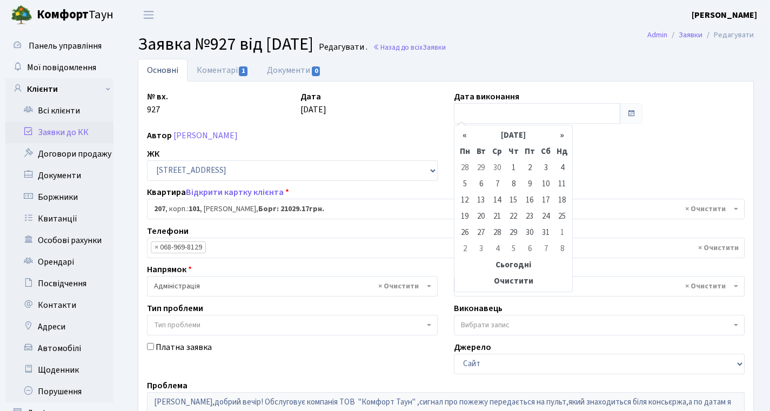
click at [460, 137] on th "«" at bounding box center [464, 135] width 16 height 16
click at [532, 187] on td "7" at bounding box center [529, 184] width 16 height 16
type input "07.02.2025"
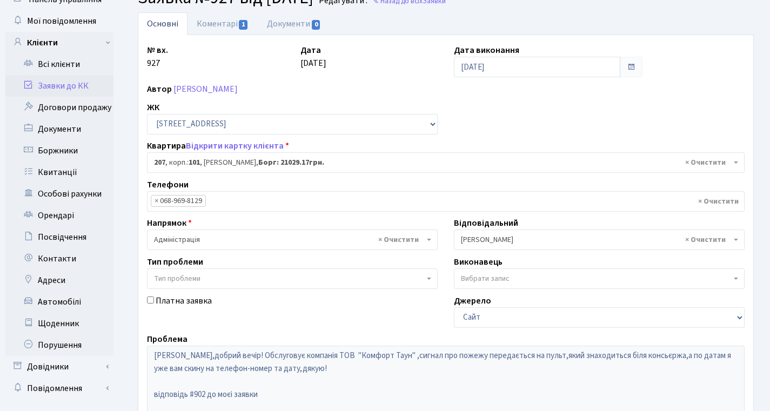
scroll to position [233, 0]
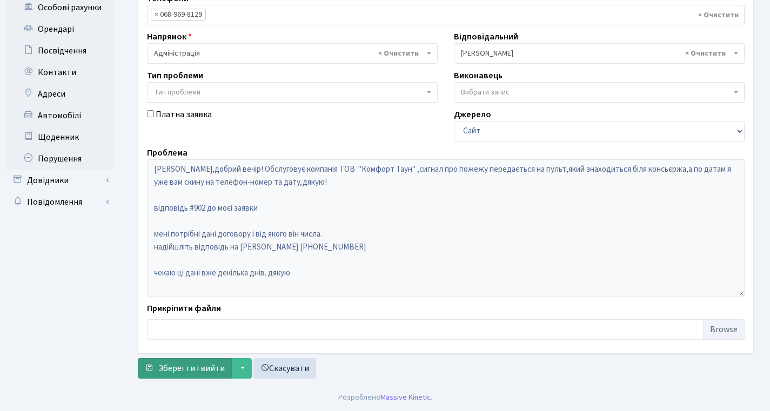
click at [203, 365] on span "Зберегти і вийти" at bounding box center [191, 368] width 66 height 12
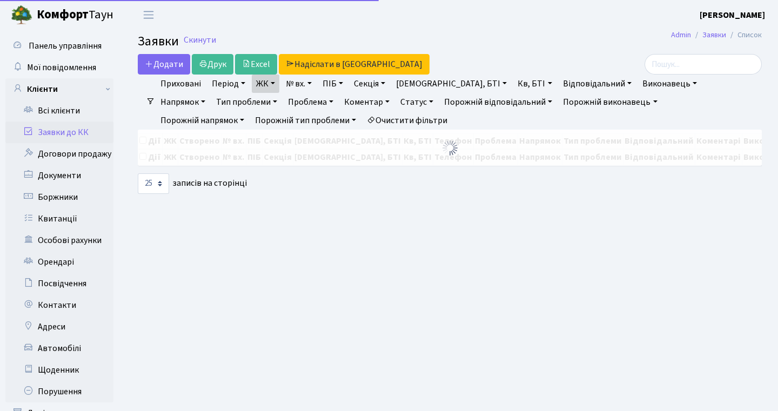
select select "25"
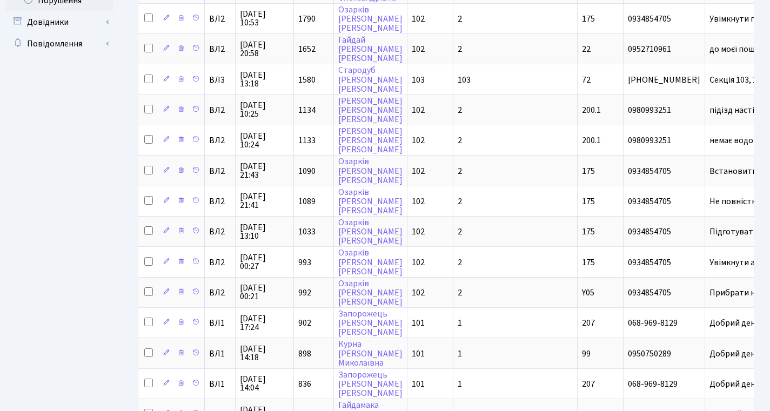
scroll to position [597, 0]
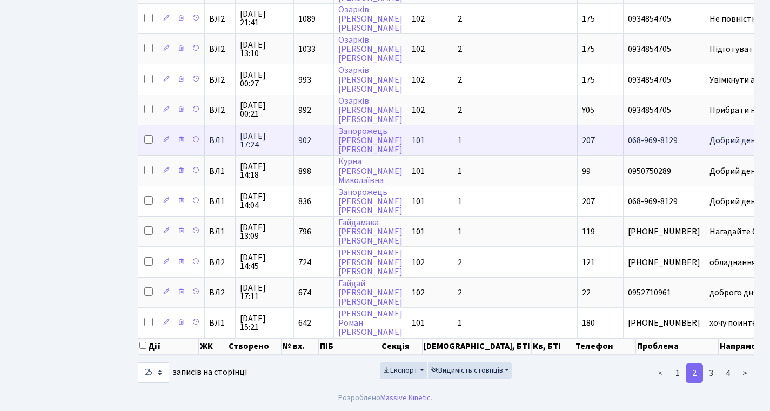
click at [299, 132] on td "902" at bounding box center [314, 140] width 40 height 30
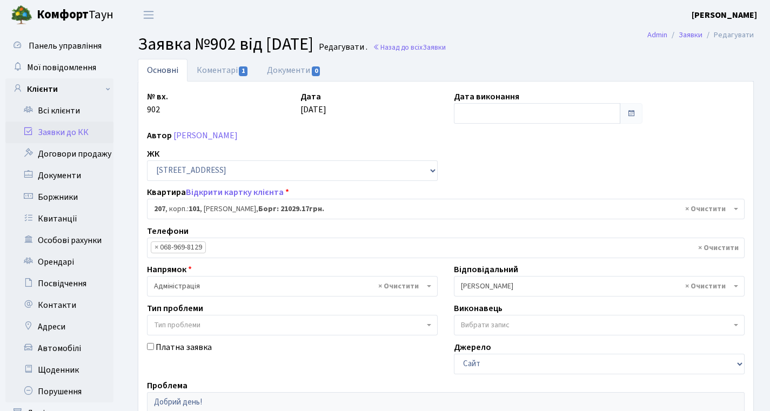
select select "39880"
click at [225, 59] on link "Коментарі 1" at bounding box center [222, 70] width 70 height 22
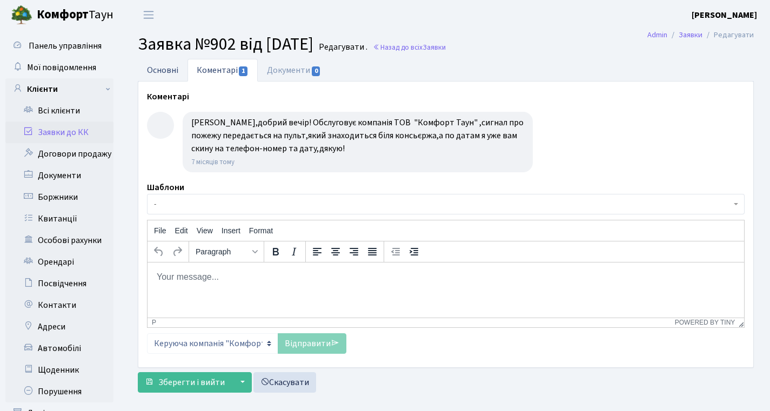
click at [164, 71] on link "Основні" at bounding box center [163, 70] width 50 height 22
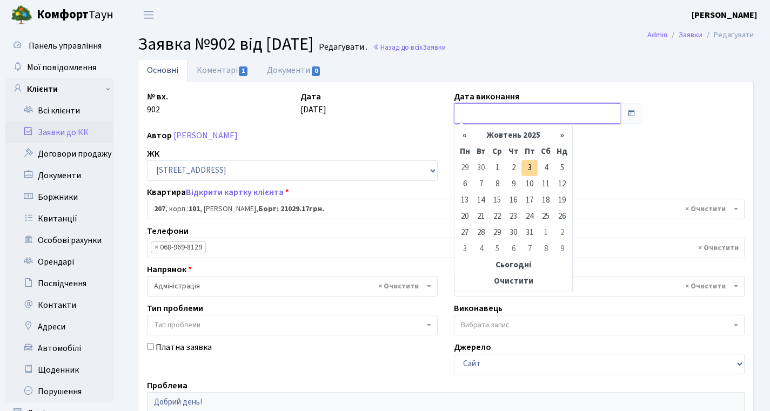
click at [483, 117] on input "text" at bounding box center [537, 113] width 166 height 21
click at [460, 136] on th "«" at bounding box center [464, 135] width 16 height 16
click at [461, 136] on th "«" at bounding box center [464, 135] width 16 height 16
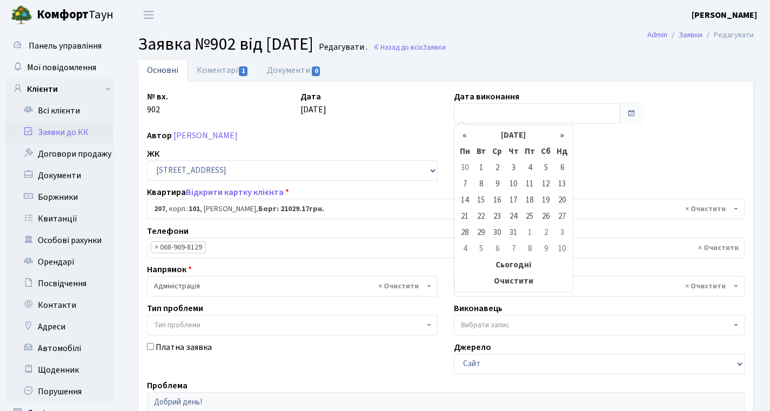
click at [461, 136] on th "«" at bounding box center [464, 135] width 16 height 16
click at [495, 184] on td "5" at bounding box center [497, 184] width 16 height 16
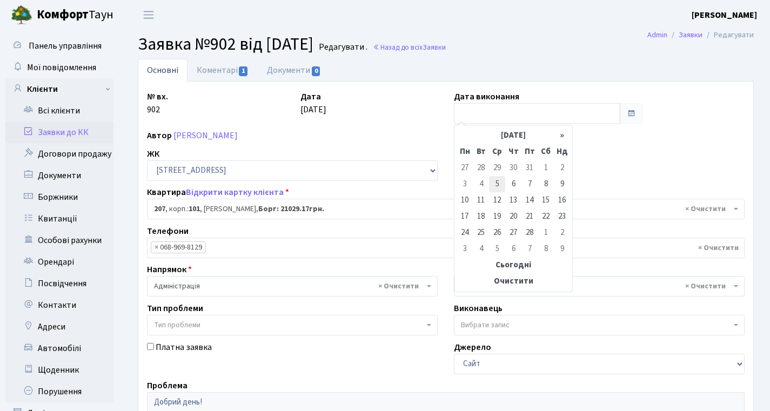
type input "[DATE]"
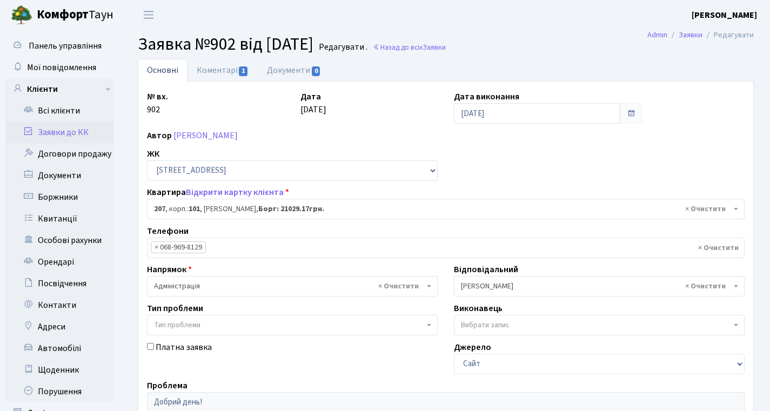
scroll to position [233, 0]
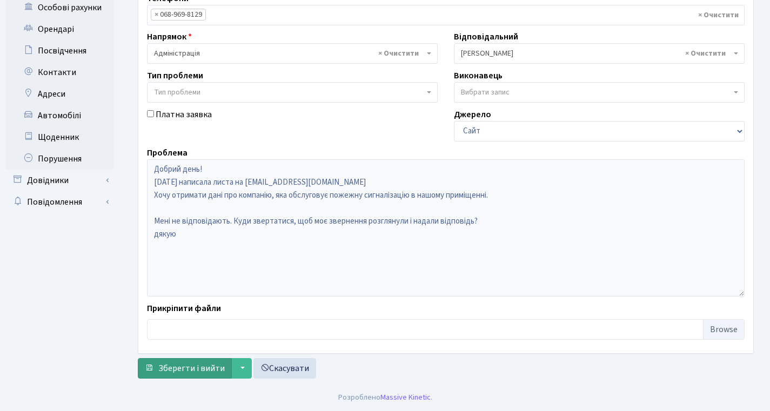
click at [185, 371] on span "Зберегти і вийти" at bounding box center [191, 368] width 66 height 12
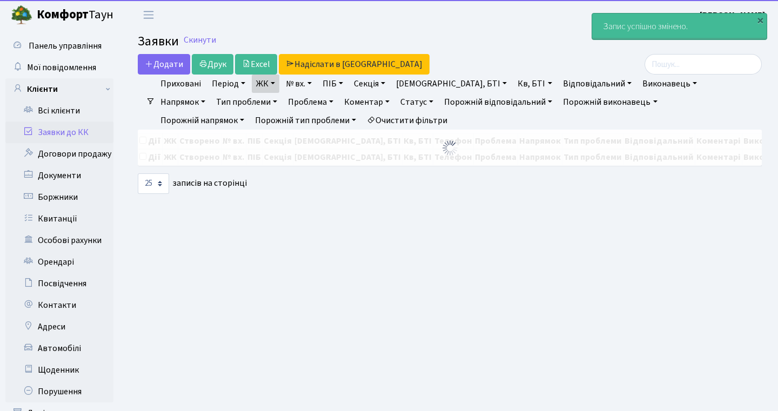
select select "25"
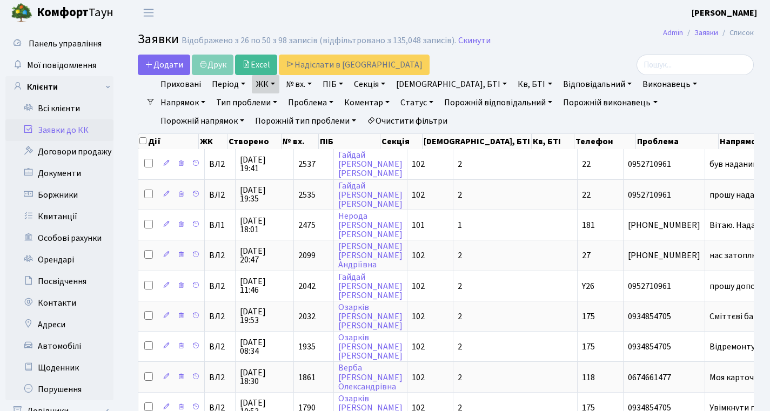
scroll to position [597, 0]
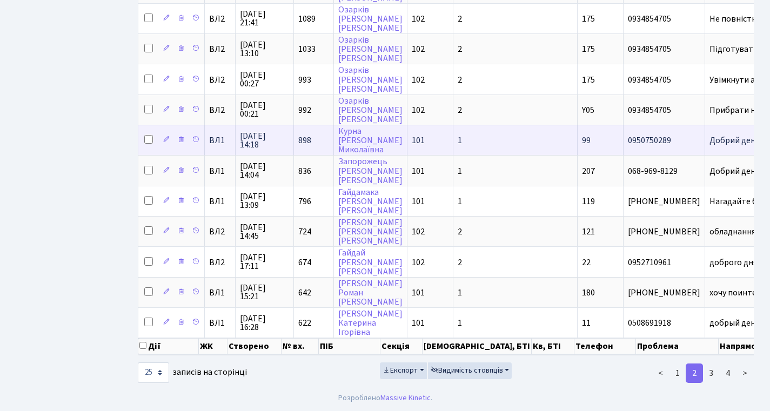
click at [308, 135] on span "898" at bounding box center [304, 141] width 13 height 12
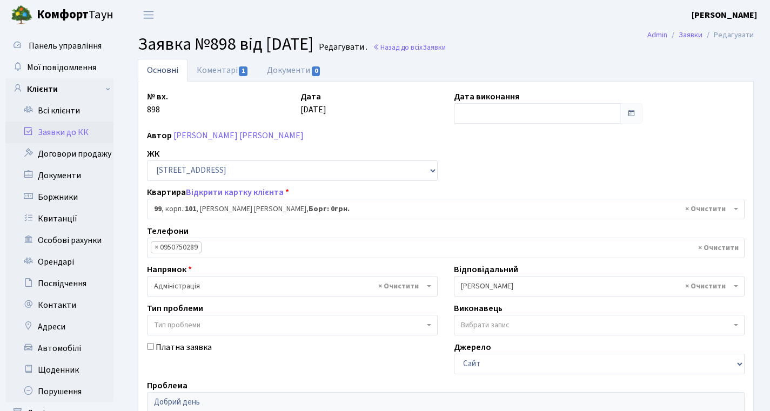
select select "37624"
click at [228, 64] on link "Коментарі 1" at bounding box center [222, 70] width 70 height 22
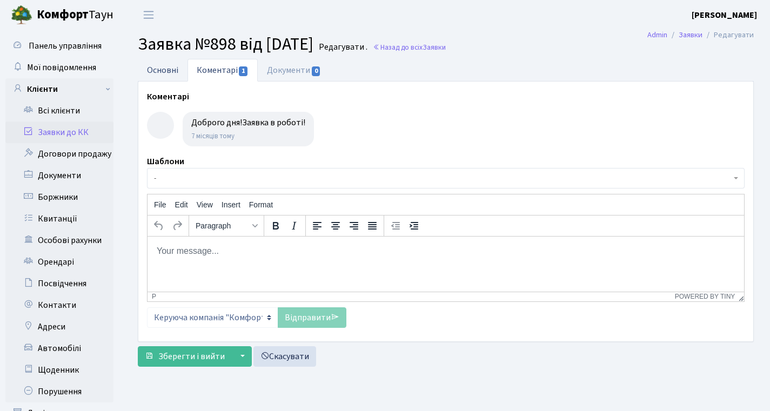
click at [167, 70] on link "Основні" at bounding box center [163, 70] width 50 height 22
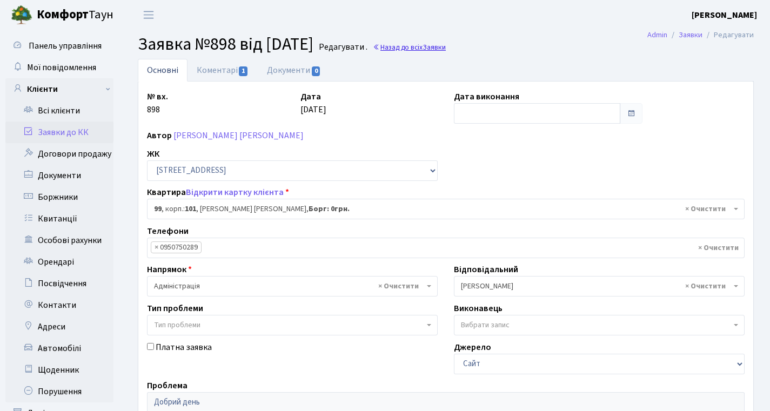
click at [435, 49] on link "Назад до всіх Заявки" at bounding box center [409, 47] width 73 height 10
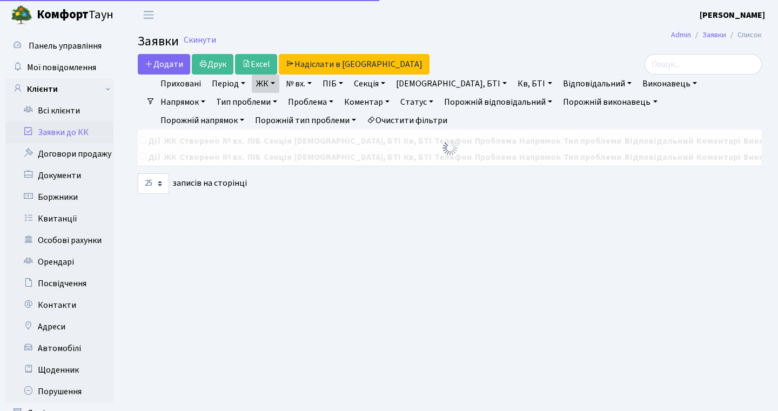
select select "25"
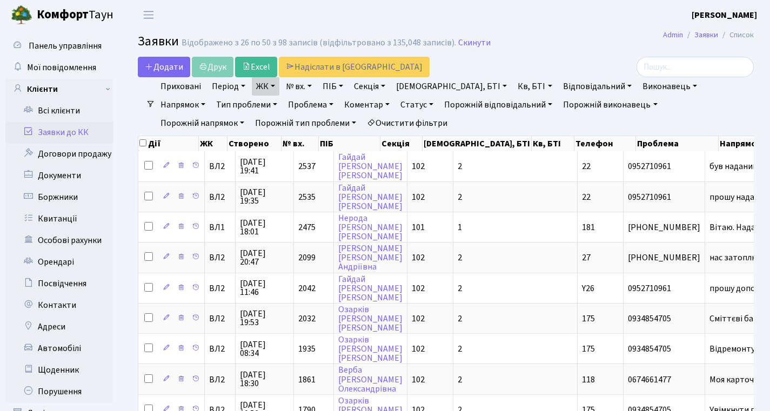
scroll to position [597, 0]
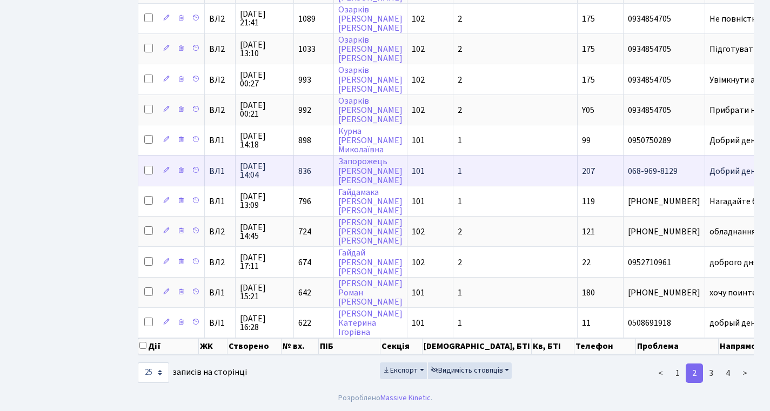
click at [305, 165] on span "836" at bounding box center [304, 171] width 13 height 12
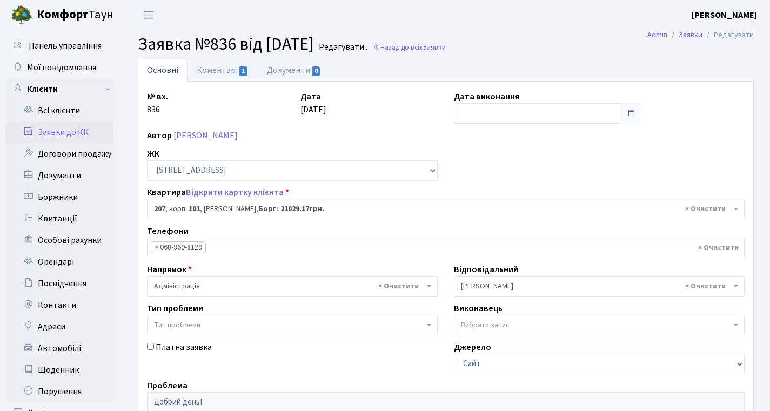
select select "39880"
click at [216, 76] on link "Коментарі 1" at bounding box center [222, 70] width 70 height 22
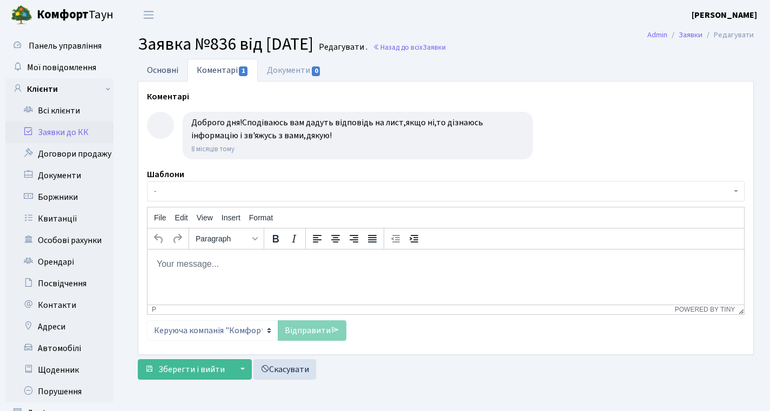
click at [158, 76] on link "Основні" at bounding box center [163, 70] width 50 height 22
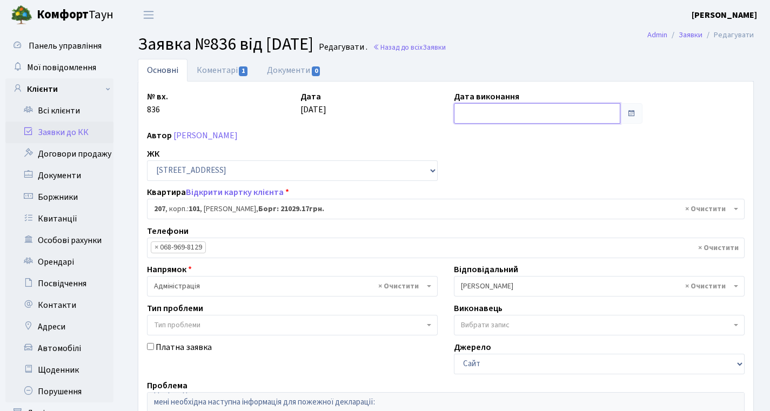
click at [473, 111] on input "text" at bounding box center [537, 113] width 166 height 21
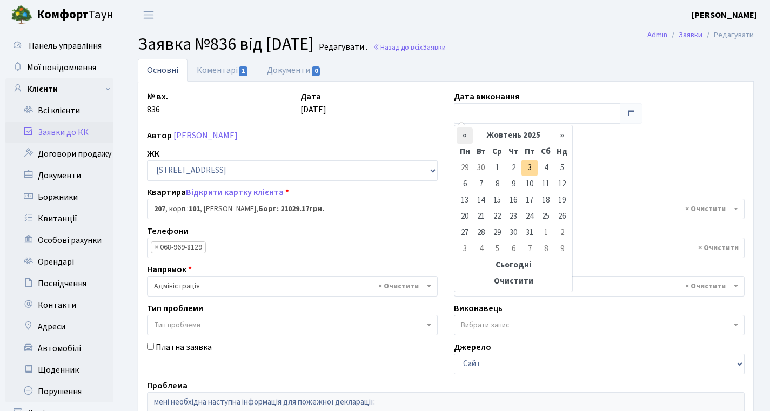
click at [468, 133] on th "«" at bounding box center [464, 135] width 16 height 16
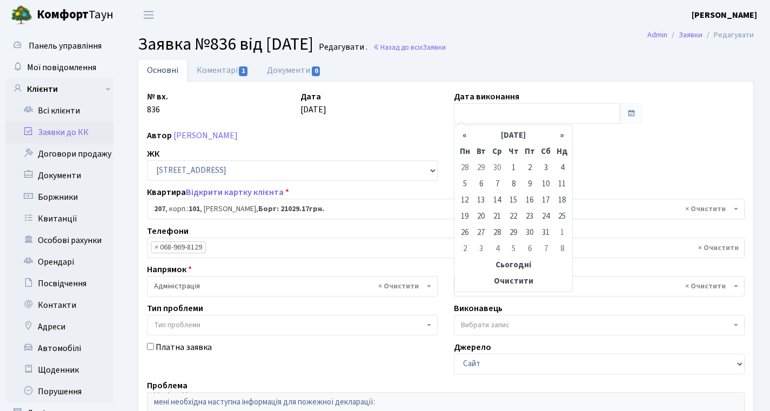
click at [468, 133] on th "«" at bounding box center [464, 135] width 16 height 16
click at [468, 133] on table "« Лютий 2025 » Пн Вт Ср Чт Пт Сб Нд 27 28 29 30 31 1 2 3 4 5 6 7 8 9 10 11 12 1…" at bounding box center [512, 208] width 113 height 162
click at [464, 184] on td "3" at bounding box center [464, 184] width 16 height 16
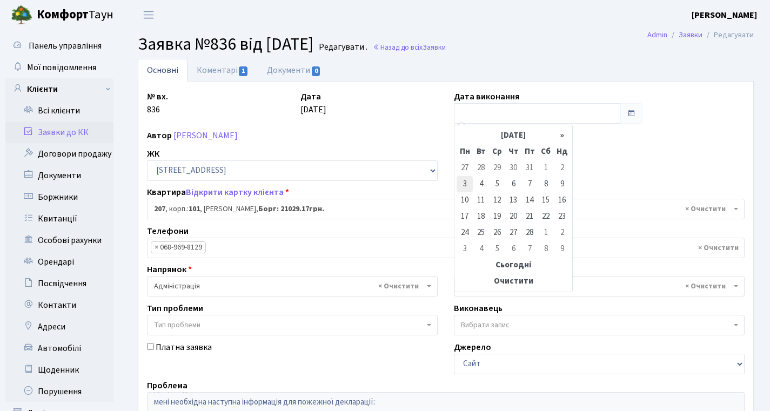
type input "03.02.2025"
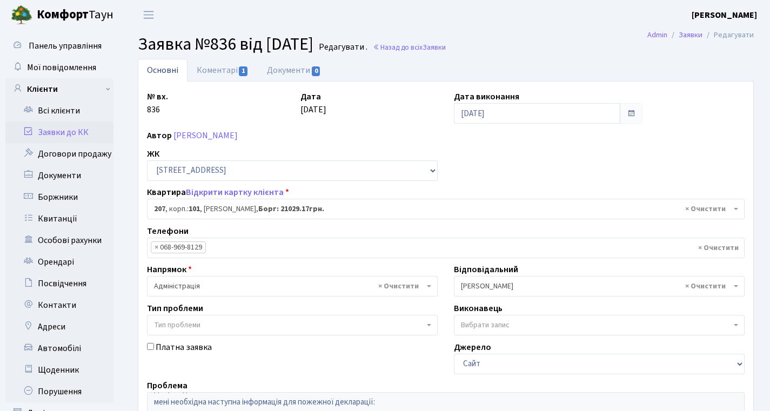
scroll to position [233, 0]
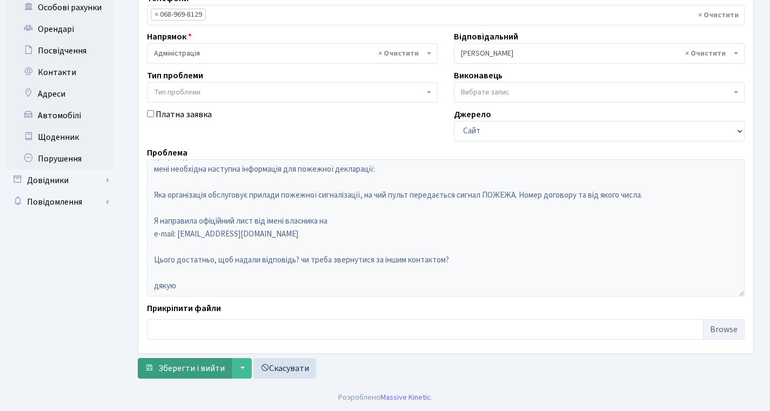
click at [201, 366] on span "Зберегти і вийти" at bounding box center [191, 368] width 66 height 12
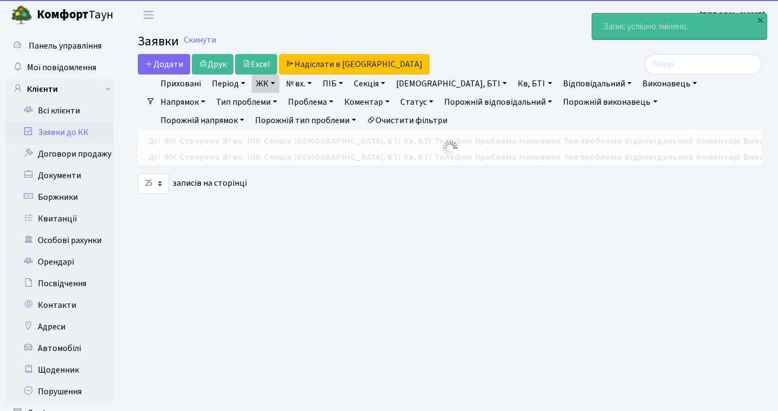
select select "25"
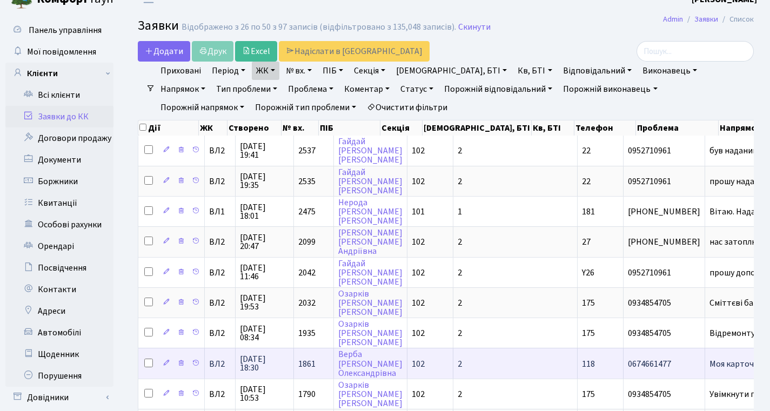
scroll to position [597, 0]
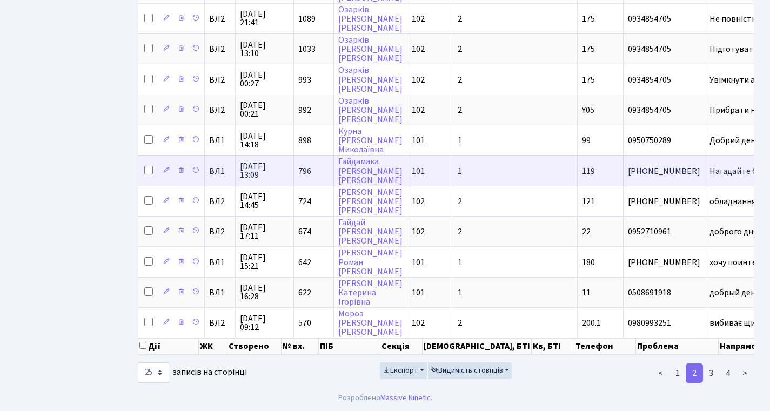
click at [310, 156] on td "796" at bounding box center [314, 170] width 40 height 30
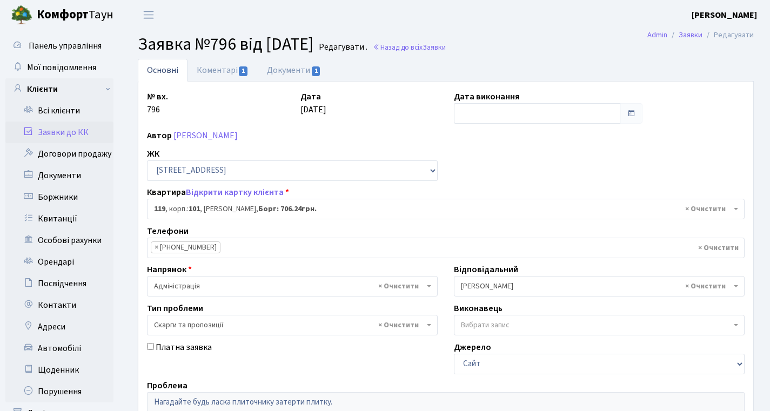
select select "37684"
select select "55"
click at [218, 76] on link "Коментарі 1" at bounding box center [222, 70] width 70 height 22
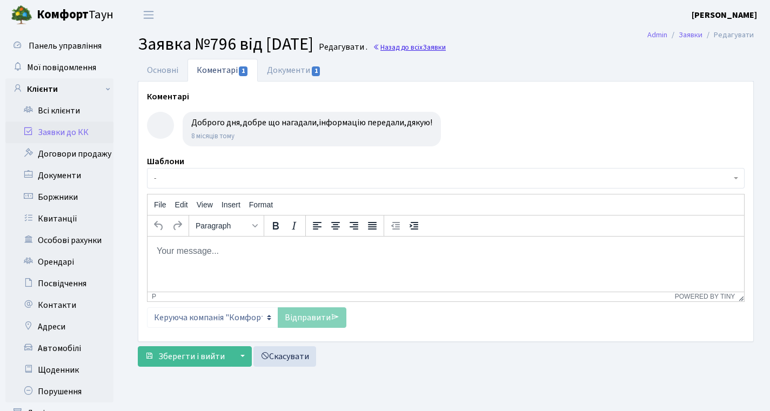
click at [446, 50] on span "Заявки" at bounding box center [433, 47] width 23 height 10
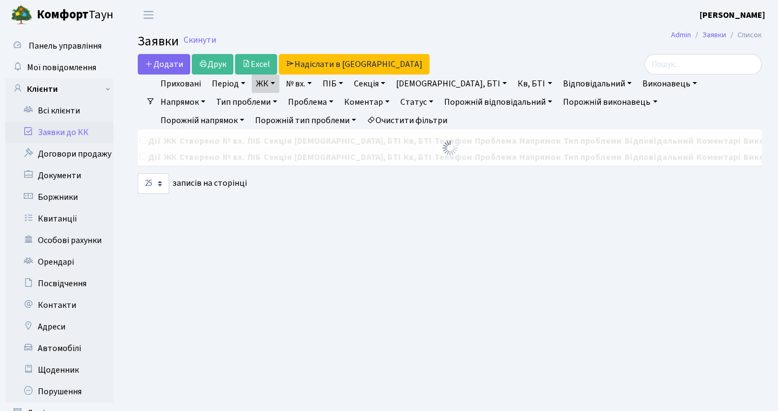
select select "25"
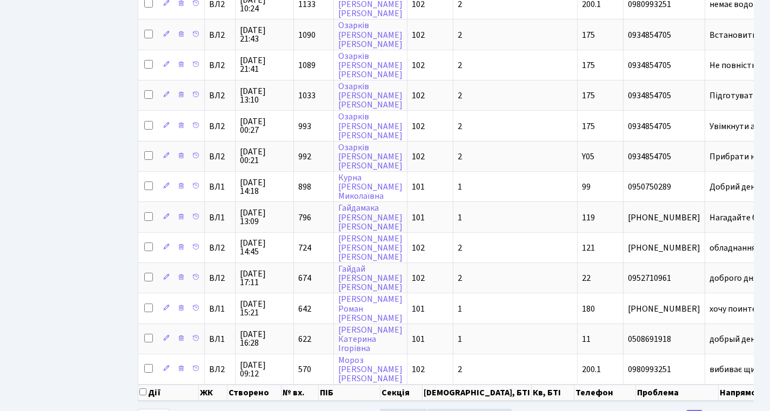
scroll to position [597, 0]
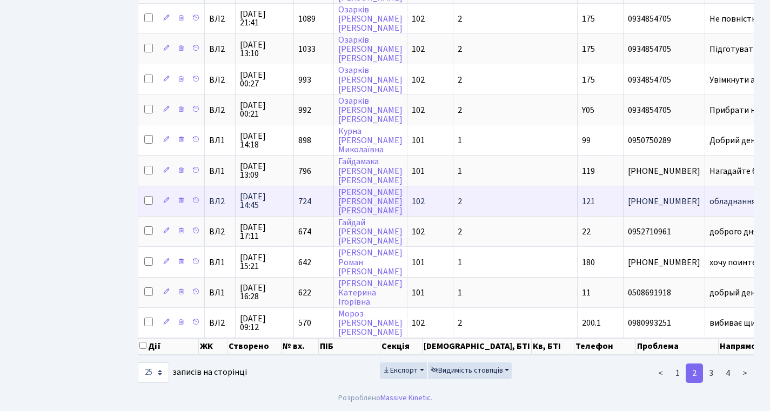
click at [306, 196] on span "724" at bounding box center [304, 202] width 13 height 12
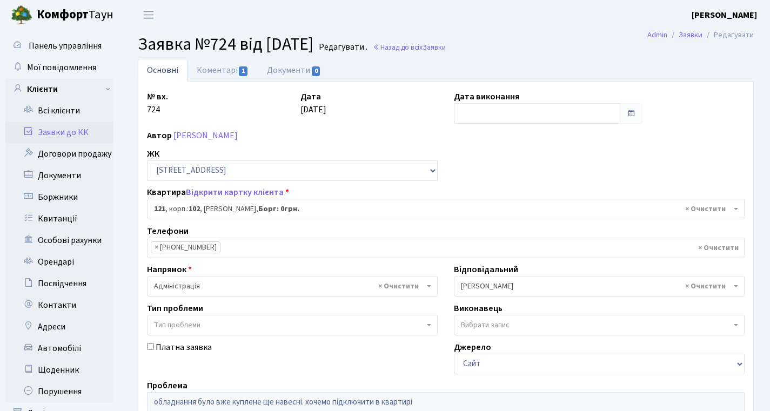
select select "38299"
click at [216, 70] on link "Коментарі 1" at bounding box center [222, 70] width 70 height 22
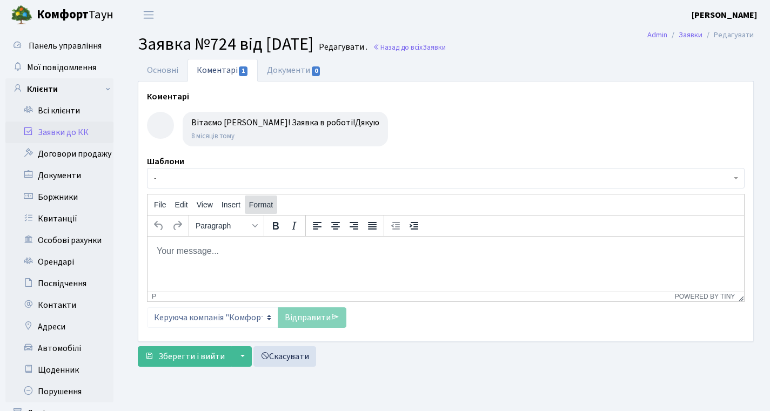
scroll to position [67, 0]
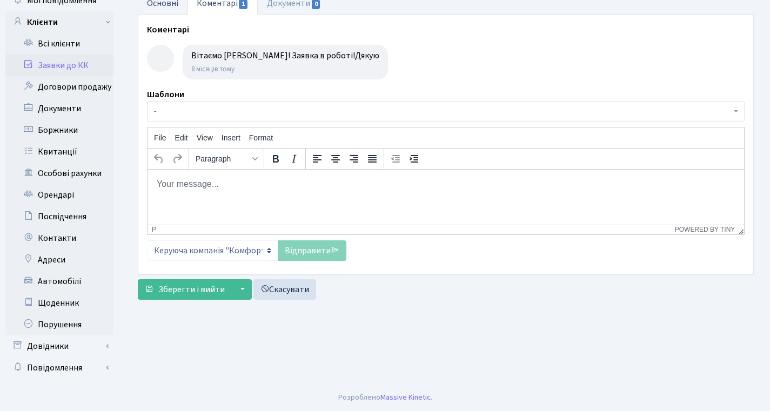
click at [177, 8] on link "Основні" at bounding box center [163, 3] width 50 height 22
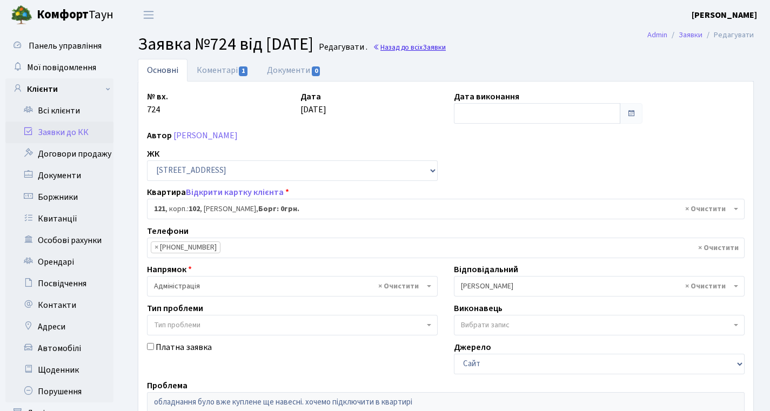
click at [446, 47] on span "Заявки" at bounding box center [433, 47] width 23 height 10
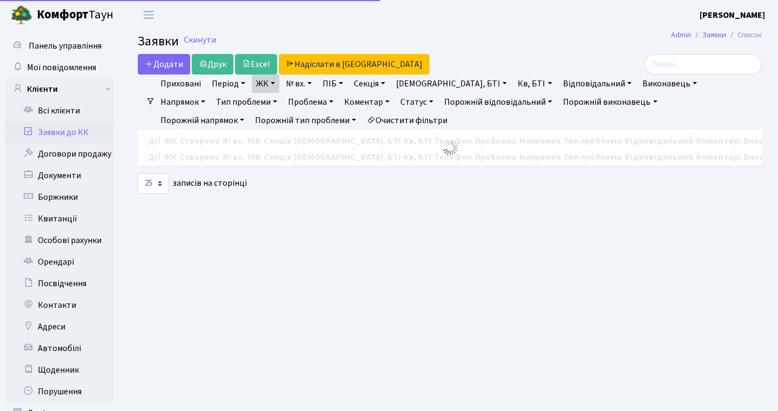
select select "25"
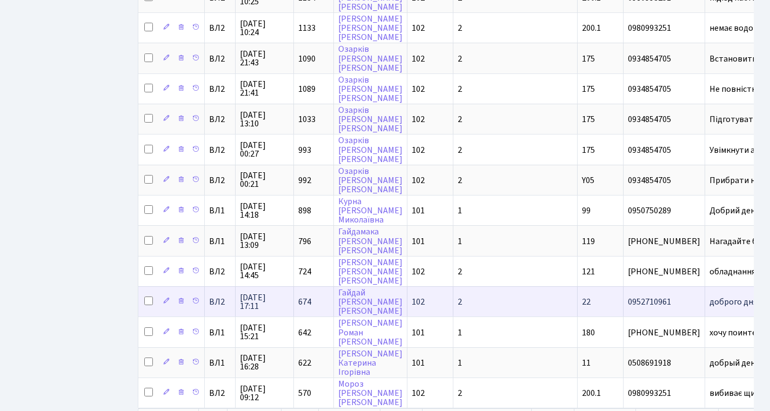
scroll to position [597, 0]
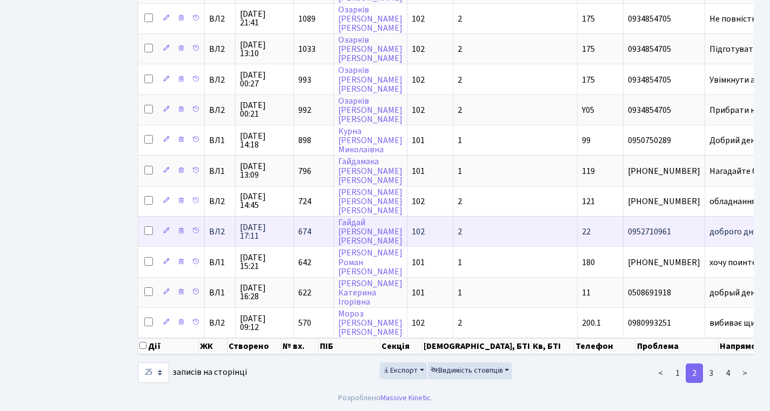
click at [307, 226] on span "674" at bounding box center [304, 232] width 13 height 12
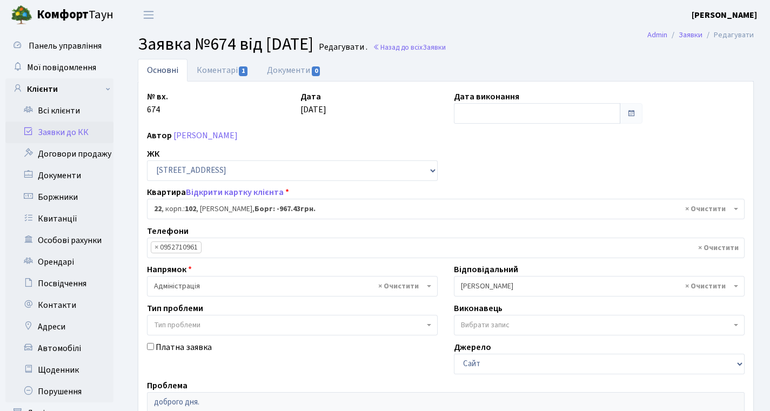
select select "38005"
click at [219, 79] on link "Коментарі 1" at bounding box center [222, 70] width 70 height 22
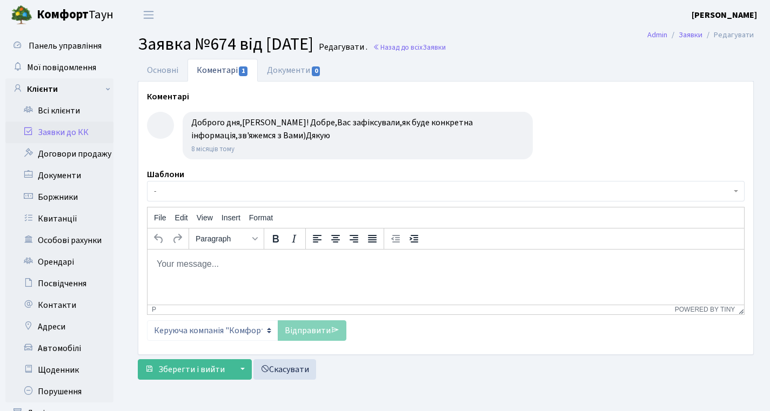
click at [442, 52] on h2 "Заявка №674 від 27.01.2025 Редагувати . Назад до всіх Заявки" at bounding box center [446, 44] width 616 height 21
click at [440, 45] on link "Назад до всіх Заявки" at bounding box center [409, 47] width 73 height 10
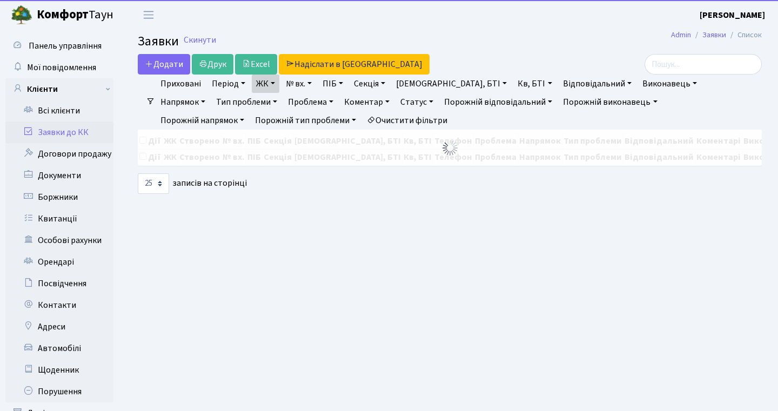
select select "25"
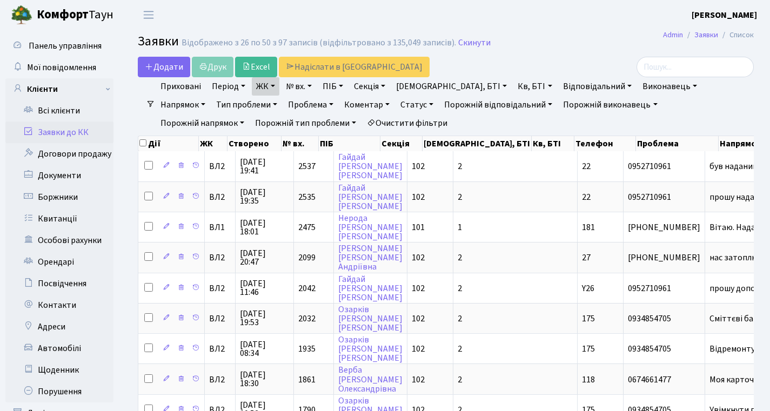
scroll to position [597, 0]
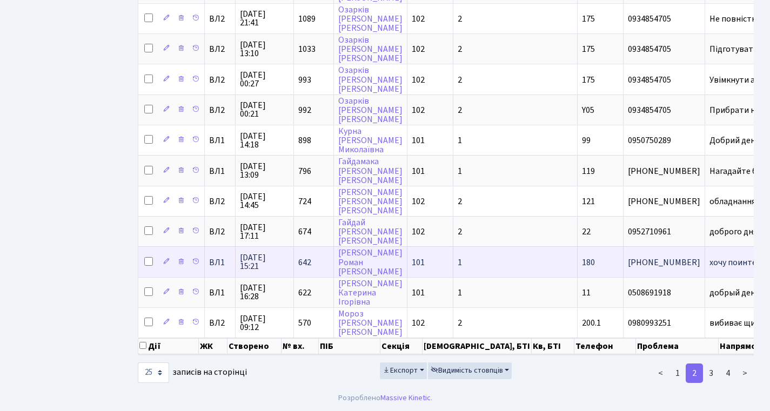
click at [307, 257] on span "642" at bounding box center [304, 263] width 13 height 12
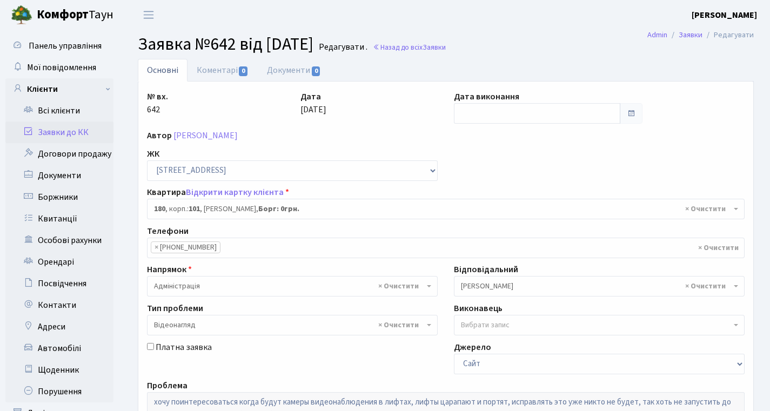
select select "37867"
select select "45"
click at [446, 43] on link "Назад до всіх Заявки" at bounding box center [409, 47] width 73 height 10
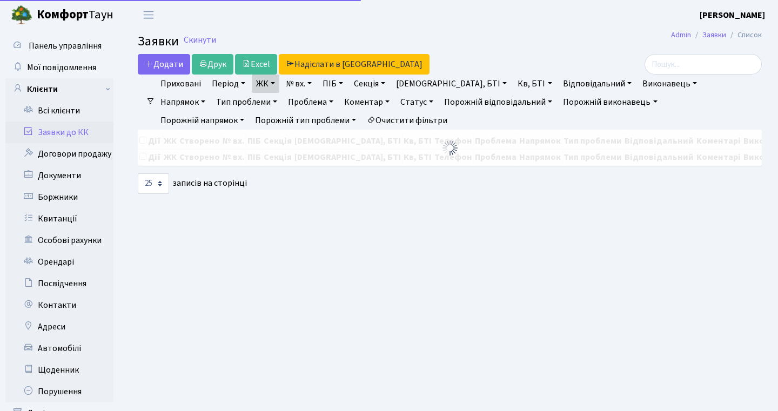
select select "25"
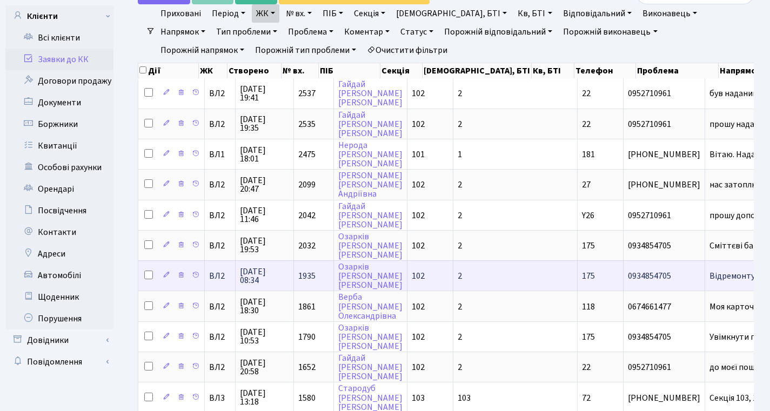
scroll to position [532, 0]
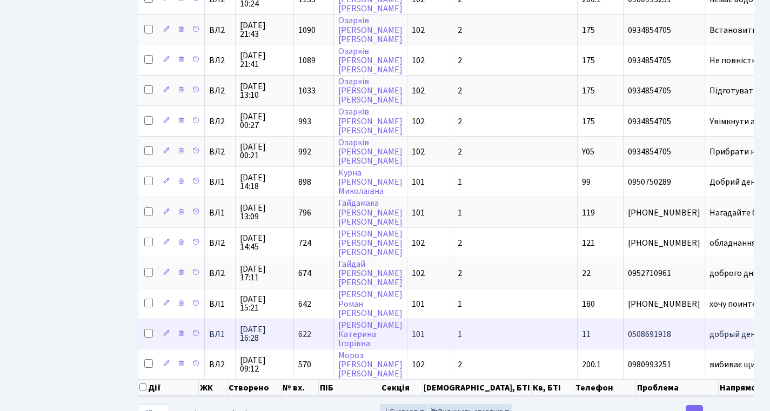
click at [299, 331] on td "622" at bounding box center [314, 334] width 40 height 30
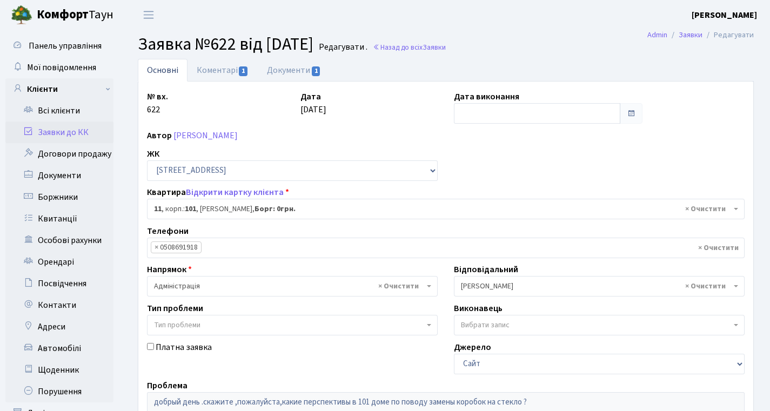
select select "37363"
click at [221, 72] on link "Коментарі 1" at bounding box center [222, 70] width 70 height 22
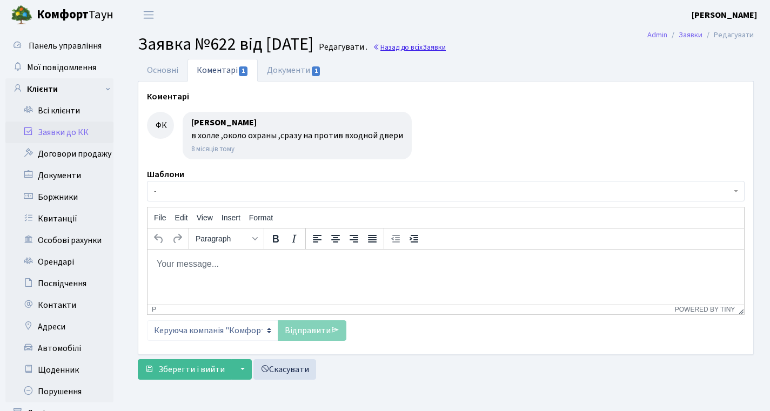
click at [441, 45] on link "Назад до всіх Заявки" at bounding box center [409, 47] width 73 height 10
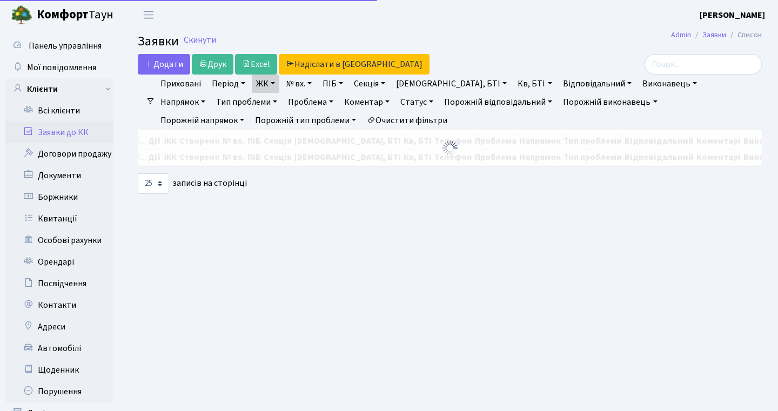
select select "25"
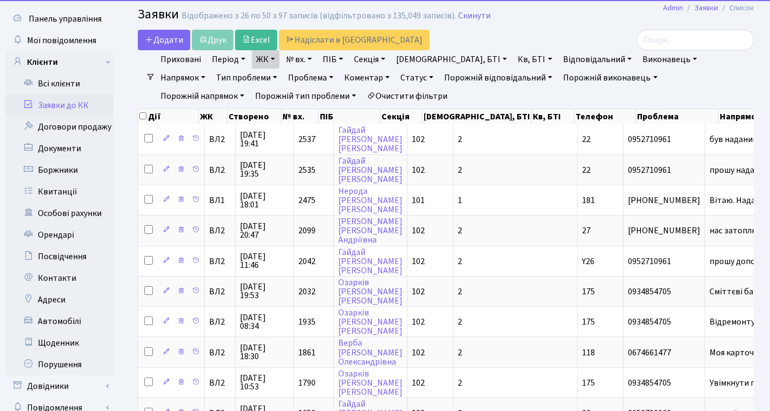
scroll to position [597, 0]
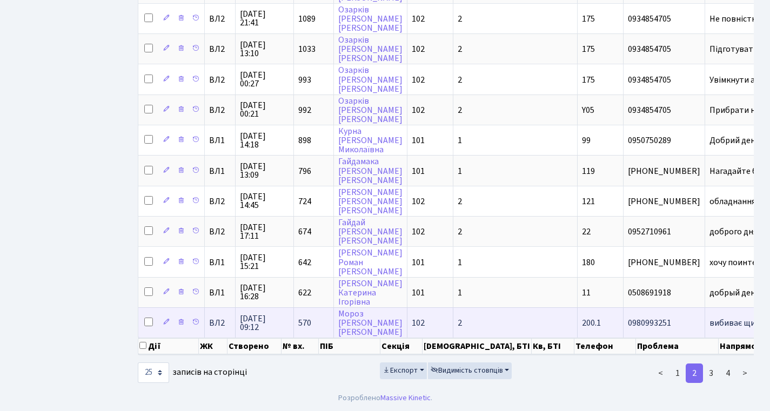
click at [270, 314] on span "[DATE] 09:12" at bounding box center [264, 322] width 49 height 17
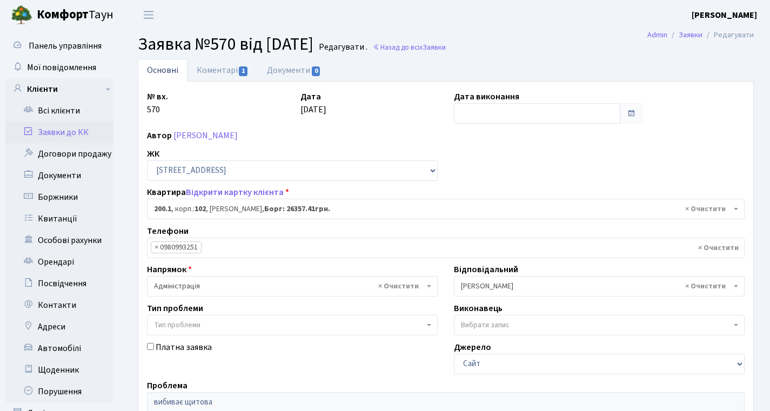
select select "42487"
click at [230, 71] on link "Коментарі 1" at bounding box center [222, 70] width 70 height 22
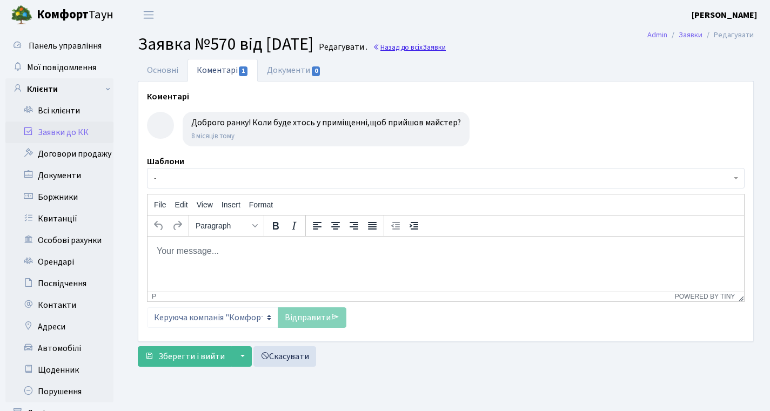
click at [446, 45] on link "Назад до всіх Заявки" at bounding box center [409, 47] width 73 height 10
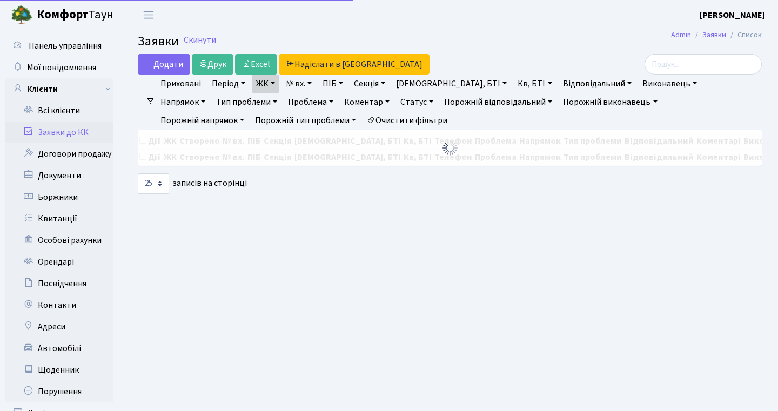
select select "25"
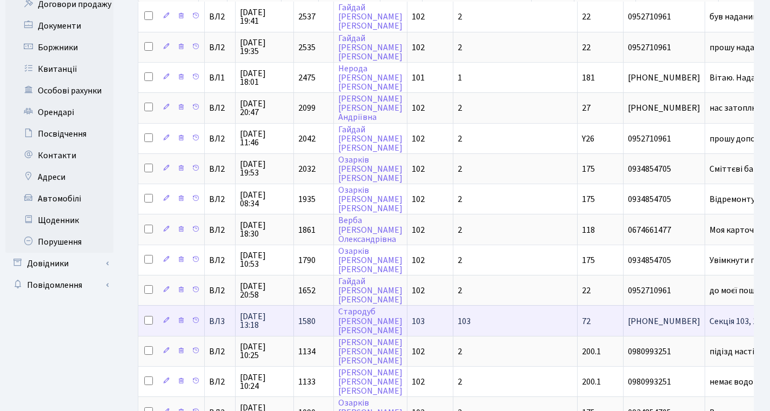
scroll to position [597, 0]
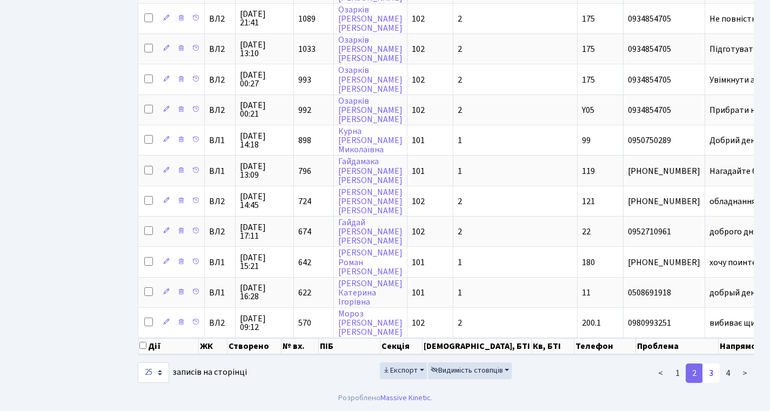
click at [709, 372] on link "3" at bounding box center [710, 373] width 17 height 19
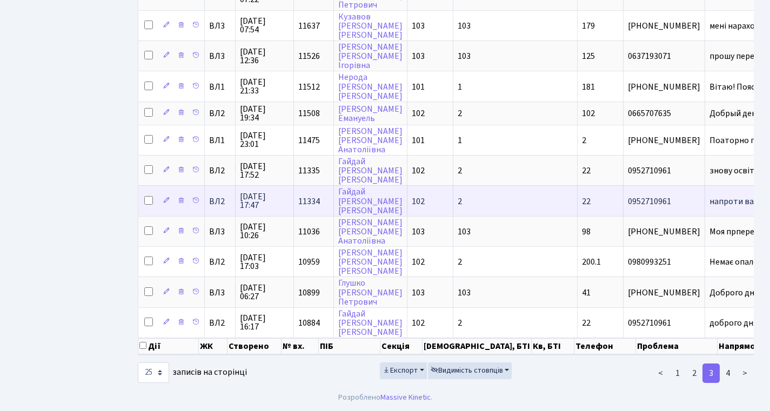
scroll to position [0, 0]
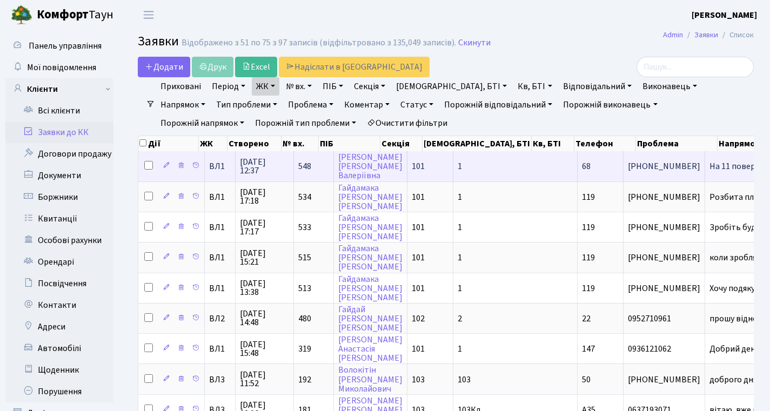
click at [308, 172] on span "548" at bounding box center [304, 166] width 13 height 12
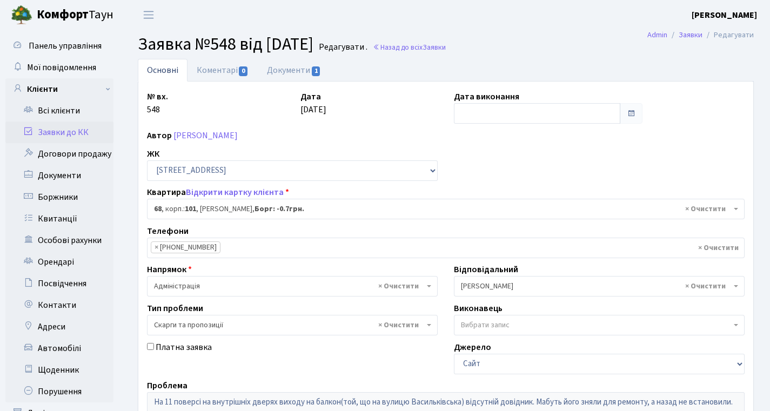
select select "37531"
select select "55"
click at [244, 58] on main "Admin Заявки Редагувати Заявка №548 від 22.01.2025 Редагувати . Назад до всіх З…" at bounding box center [446, 323] width 648 height 587
click at [443, 46] on link "Назад до всіх Заявки" at bounding box center [409, 47] width 73 height 10
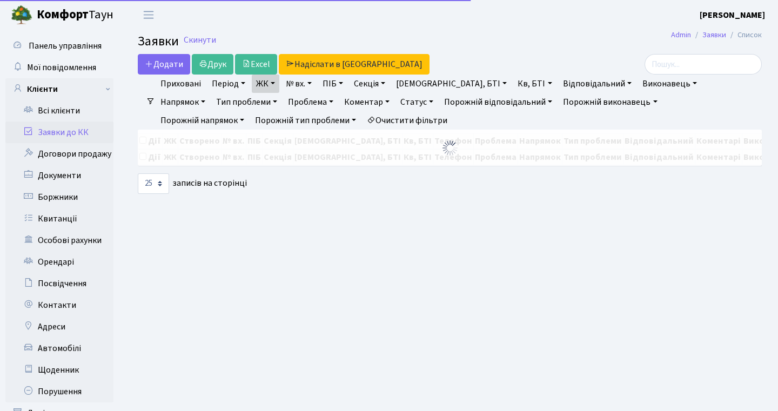
select select "25"
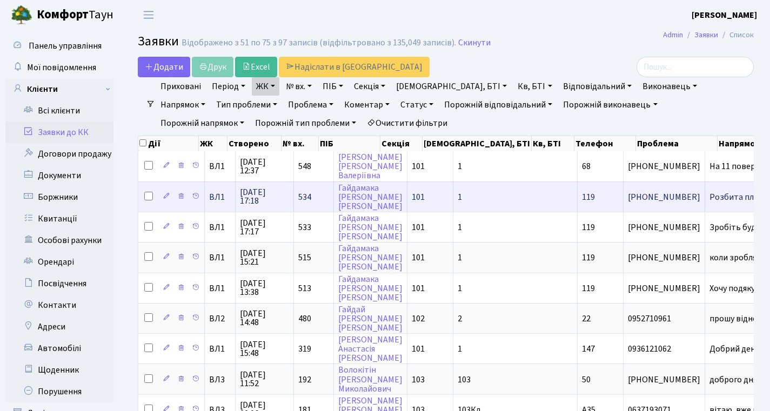
click at [309, 199] on td "534" at bounding box center [314, 197] width 40 height 30
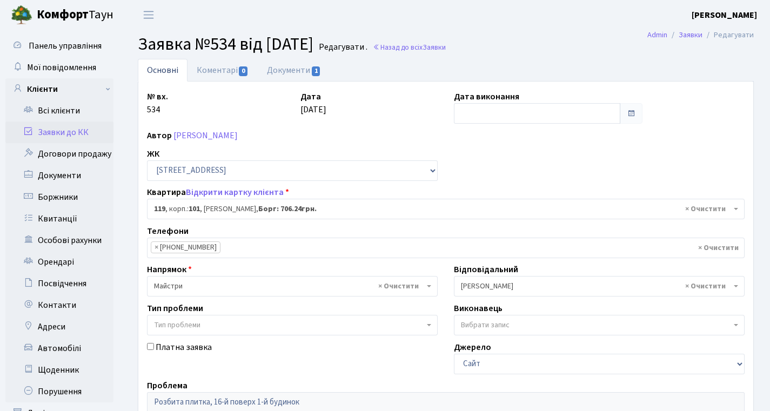
select select "37684"
click at [441, 49] on link "Назад до всіх Заявки" at bounding box center [409, 47] width 73 height 10
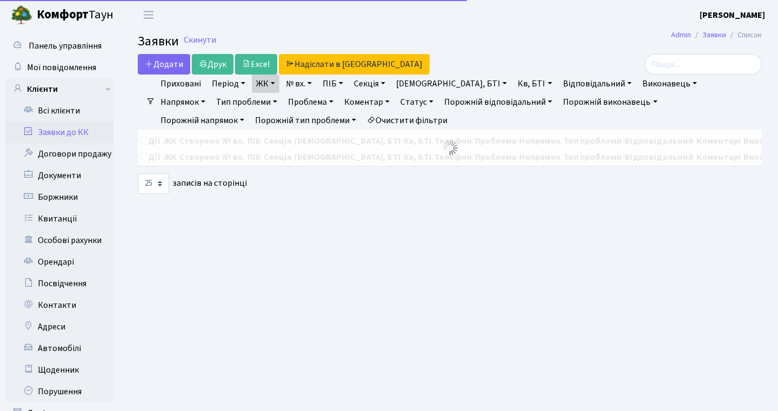
select select "25"
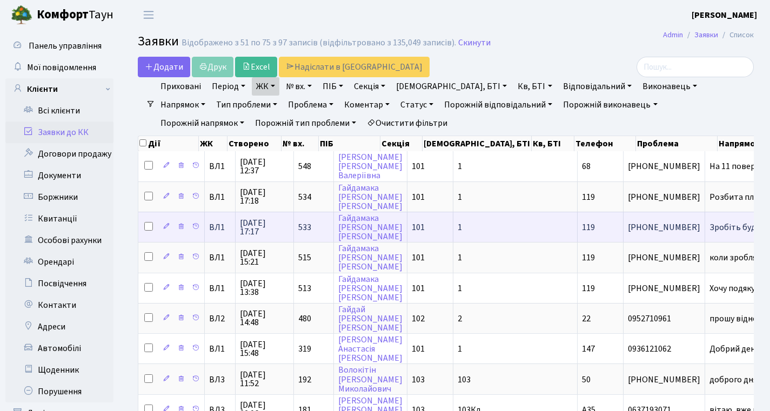
click at [305, 233] on span "533" at bounding box center [304, 227] width 13 height 12
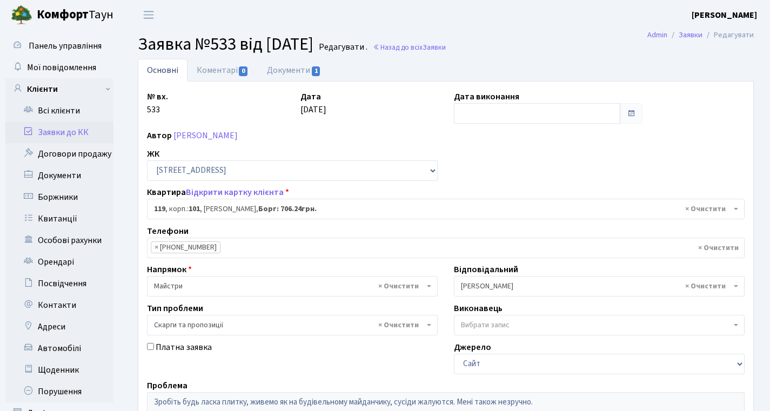
select select "37684"
select select "55"
click at [276, 70] on link "Документи 1" at bounding box center [294, 70] width 72 height 22
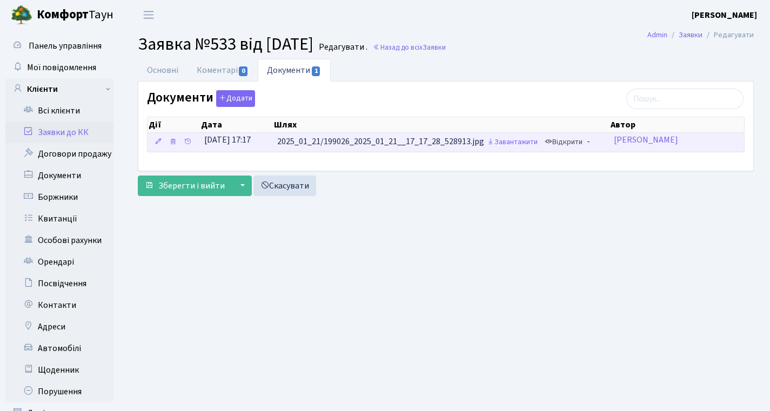
click at [552, 138] on icon at bounding box center [549, 142] width 8 height 8
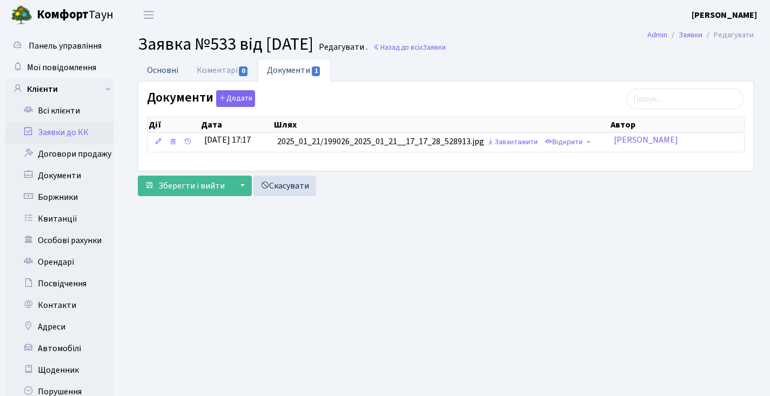
click at [158, 71] on link "Основні" at bounding box center [163, 70] width 50 height 22
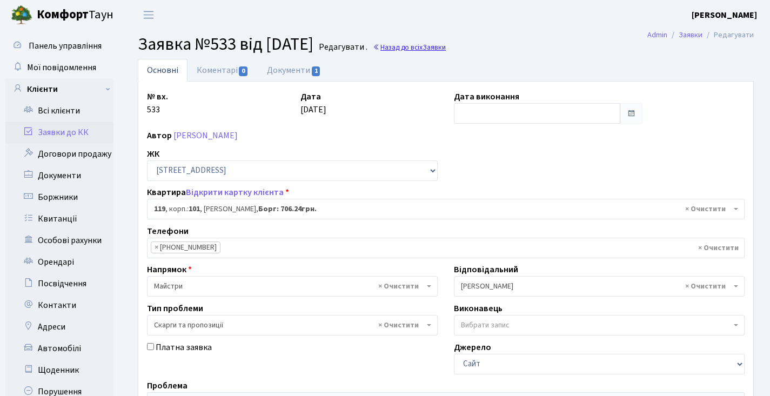
click at [432, 51] on link "Назад до всіх Заявки" at bounding box center [409, 47] width 73 height 10
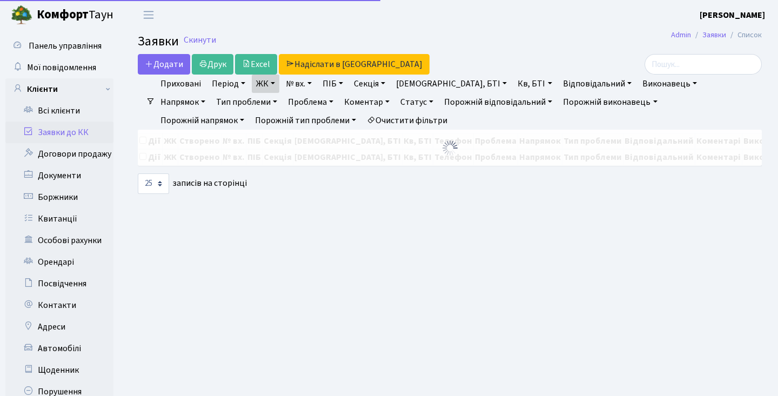
select select "25"
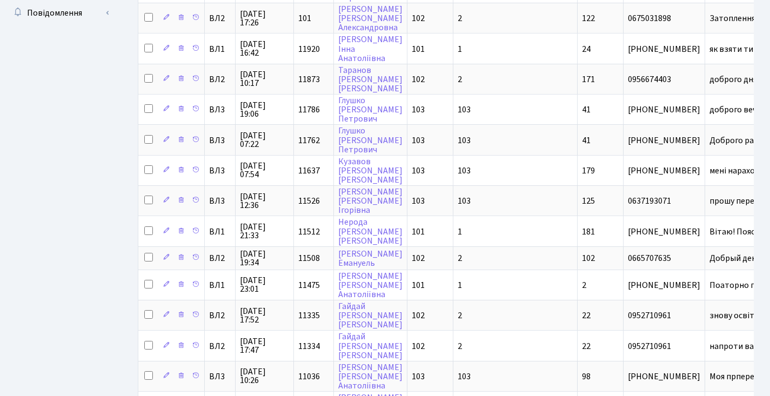
scroll to position [197, 0]
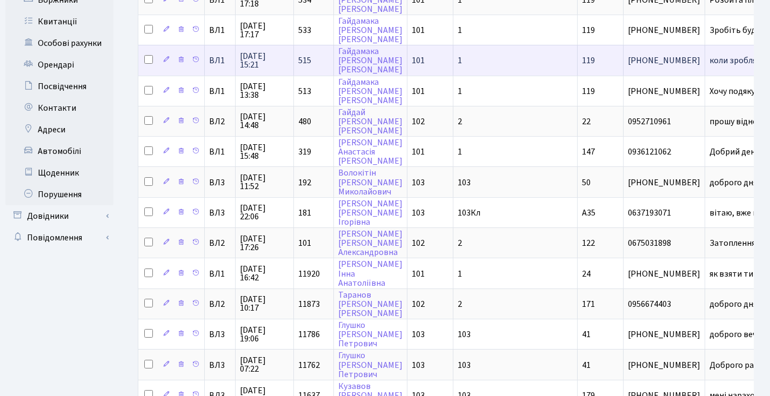
click at [307, 66] on span "515" at bounding box center [304, 61] width 13 height 12
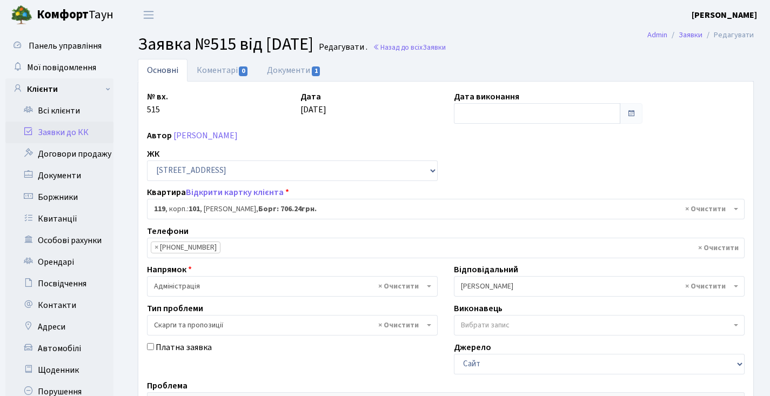
select select "37684"
select select "55"
click at [439, 49] on link "Назад до всіх Заявки" at bounding box center [409, 47] width 73 height 10
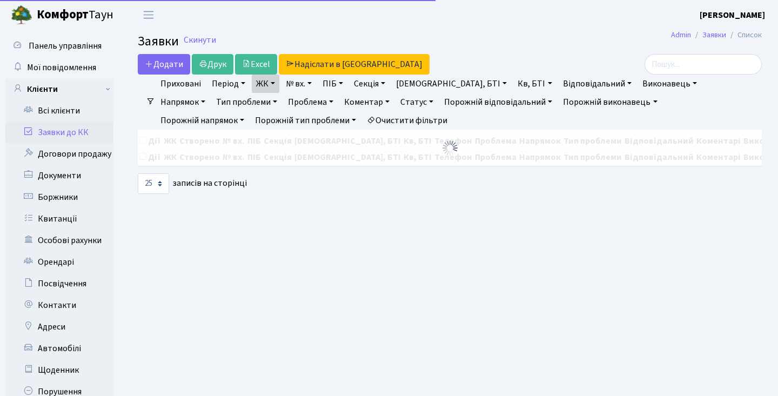
select select "25"
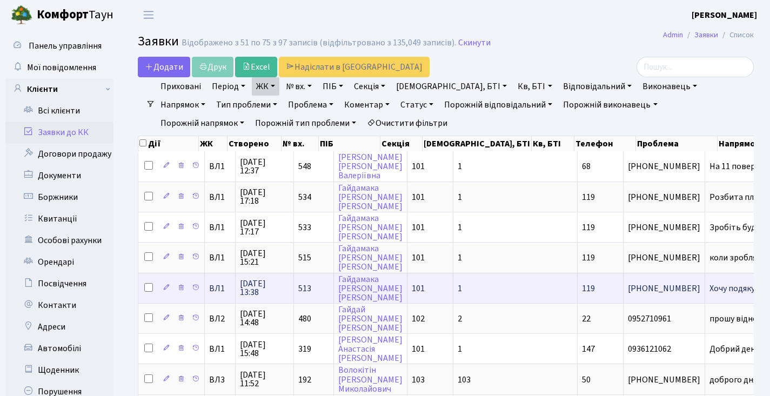
scroll to position [2, 0]
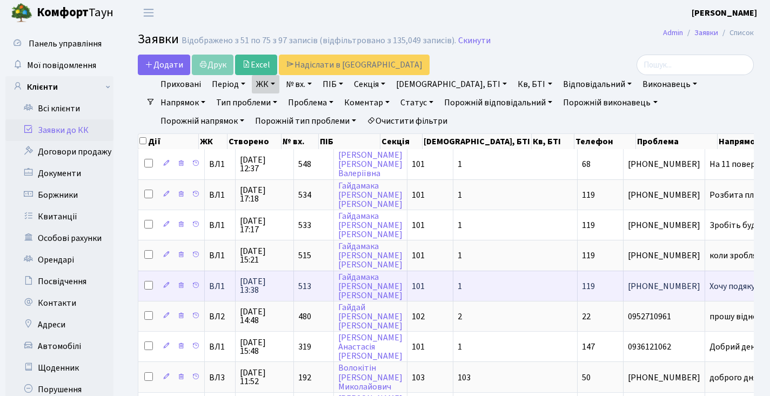
click at [307, 288] on span "513" at bounding box center [304, 286] width 13 height 12
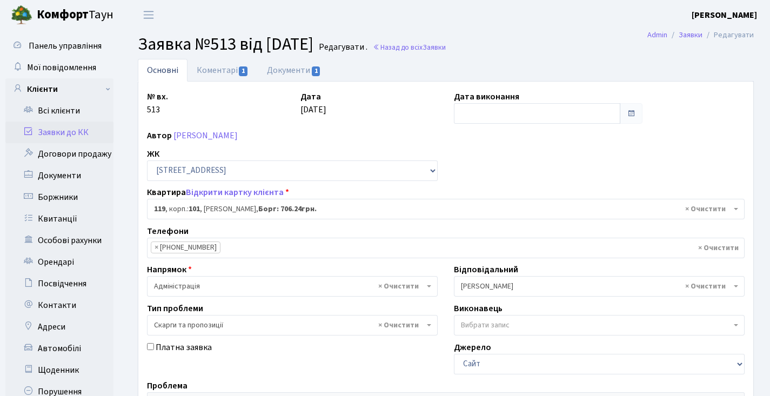
select select "37684"
select select "55"
click at [203, 63] on link "Коментарі 1" at bounding box center [222, 70] width 70 height 22
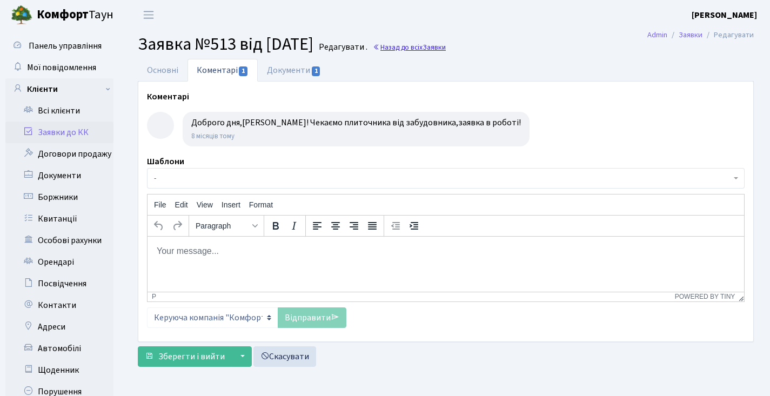
click at [436, 49] on link "Назад до всіх Заявки" at bounding box center [409, 47] width 73 height 10
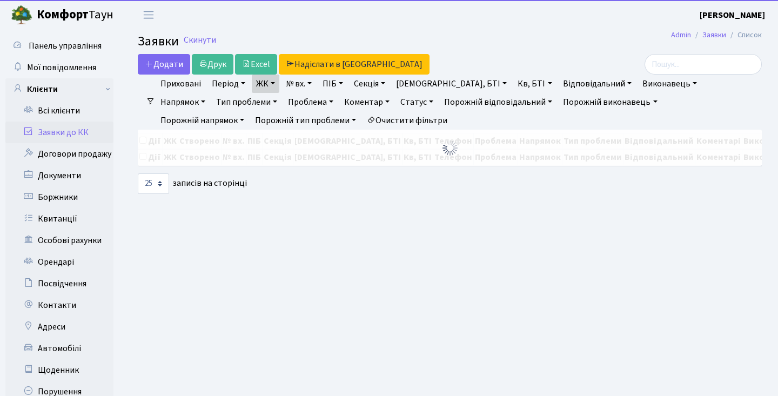
select select "25"
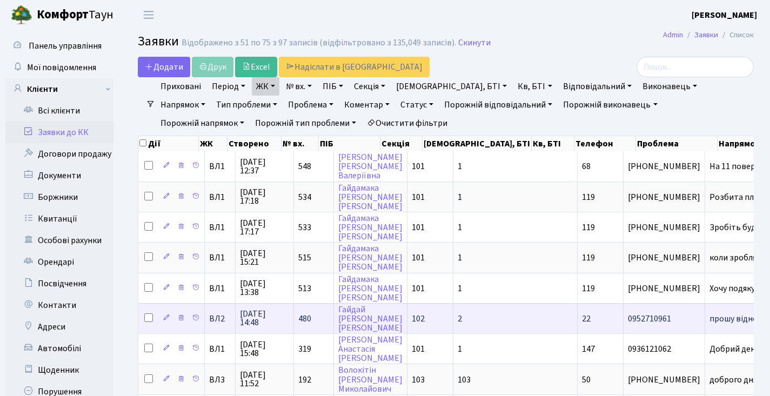
click at [308, 333] on td "480" at bounding box center [314, 318] width 40 height 30
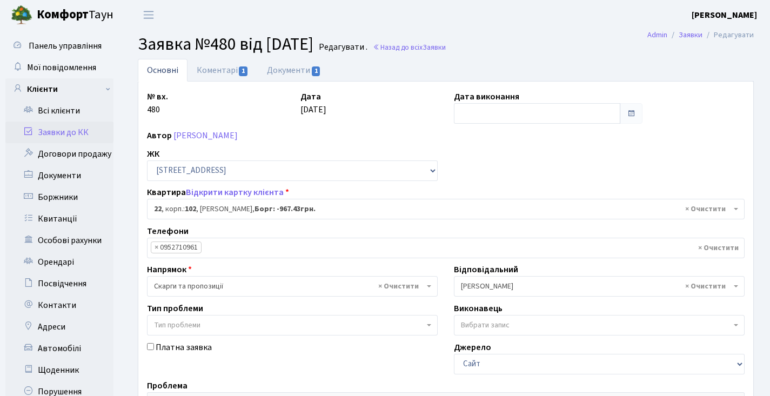
select select "38005"
click at [235, 70] on link "Коментарі 1" at bounding box center [222, 70] width 70 height 22
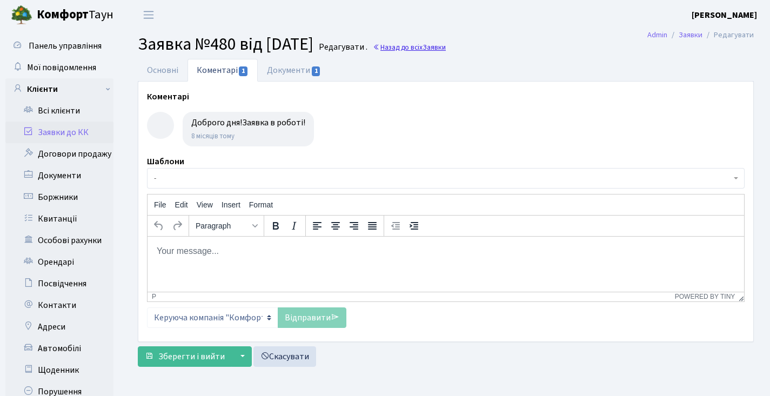
click at [445, 48] on link "Назад до всіх Заявки" at bounding box center [409, 47] width 73 height 10
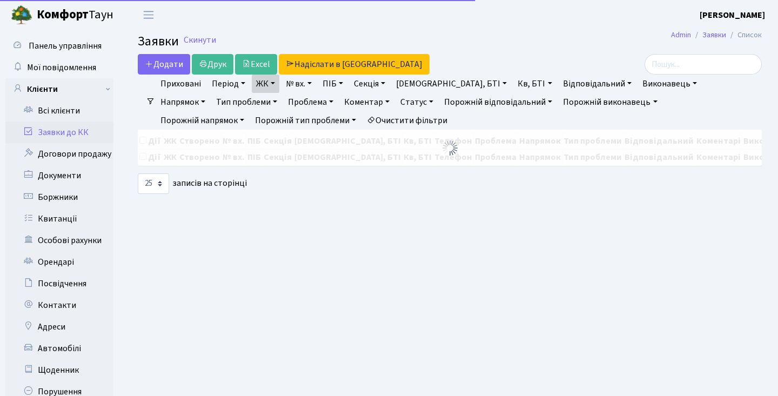
select select "25"
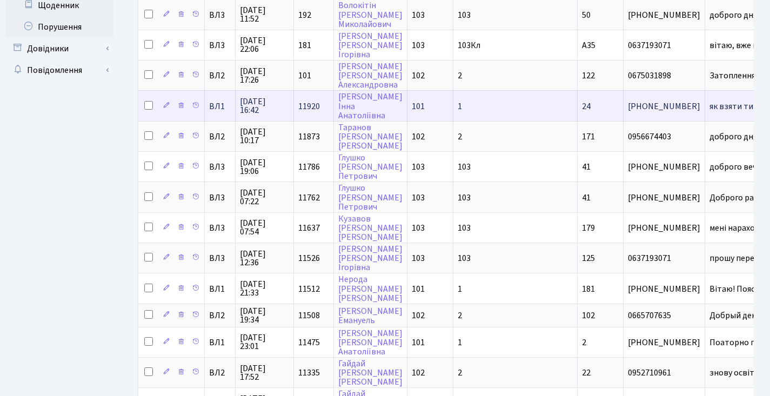
scroll to position [260, 0]
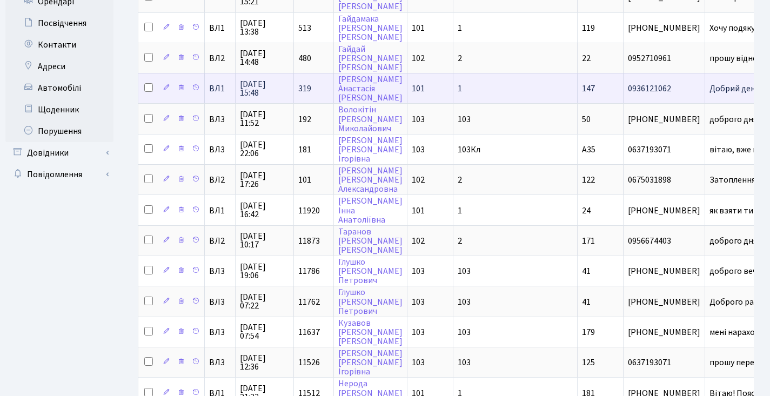
click at [301, 86] on td "319" at bounding box center [314, 88] width 40 height 30
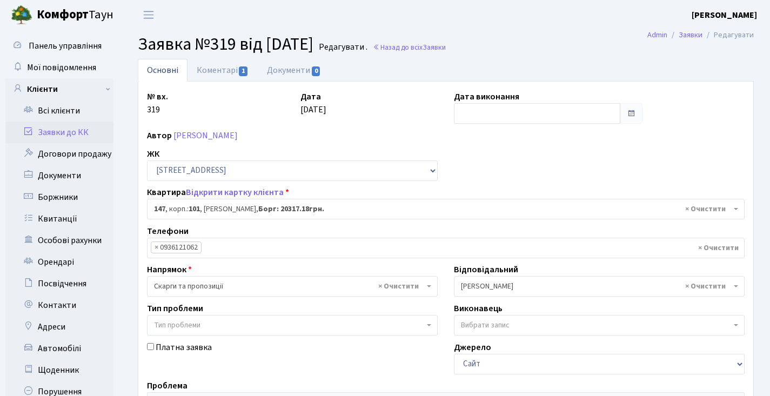
select select "37768"
click at [231, 63] on link "Коментарі 1" at bounding box center [222, 70] width 70 height 22
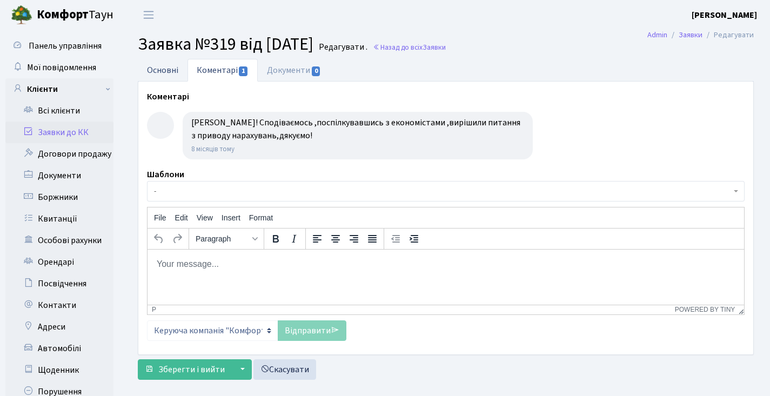
click at [166, 80] on link "Основні" at bounding box center [163, 70] width 50 height 22
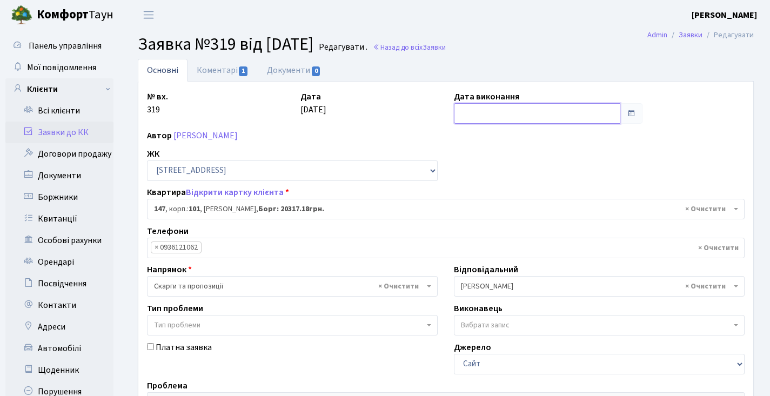
click at [471, 120] on input "text" at bounding box center [537, 113] width 166 height 21
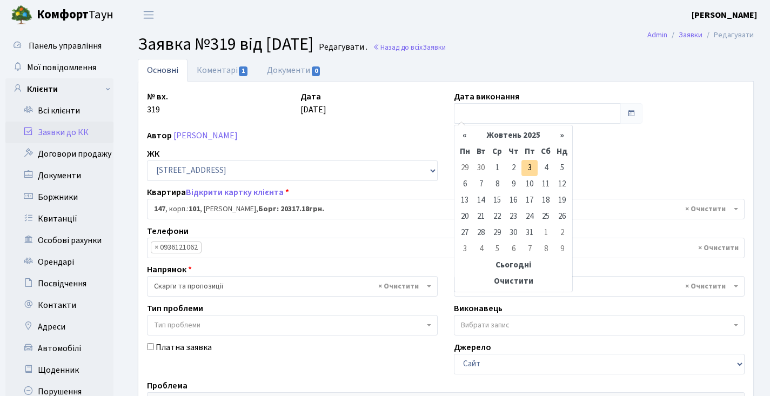
click at [380, 127] on div "№ вх. 319 Дата [DATE] Дата виконання Автор [PERSON_NAME] ЖК - [STREET_ADDRESS][…" at bounding box center [446, 333] width 614 height 487
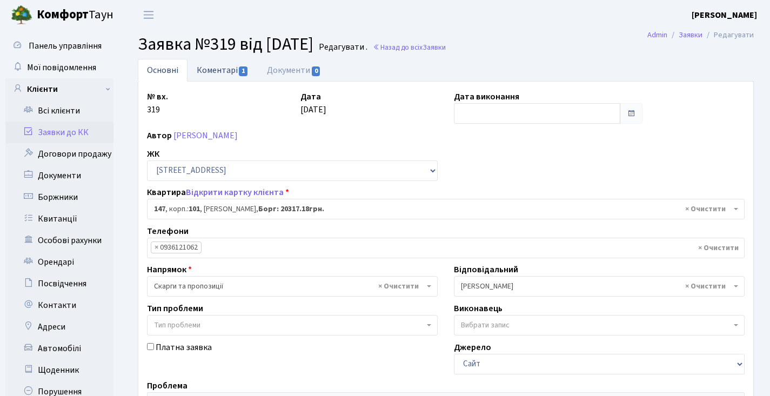
click at [225, 69] on link "Коментарі 1" at bounding box center [222, 70] width 70 height 22
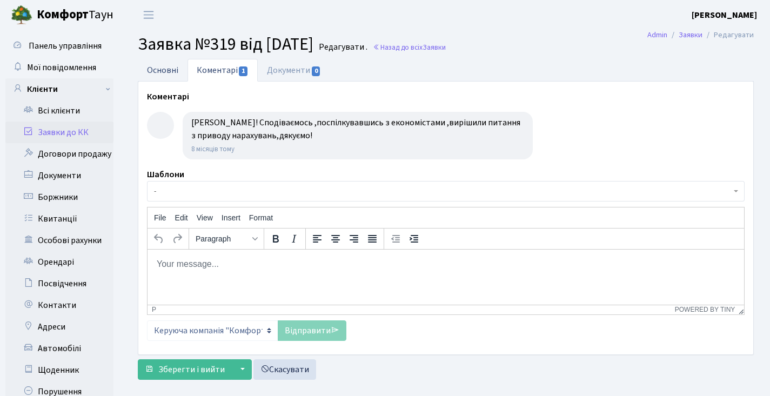
click at [183, 68] on link "Основні" at bounding box center [163, 70] width 50 height 22
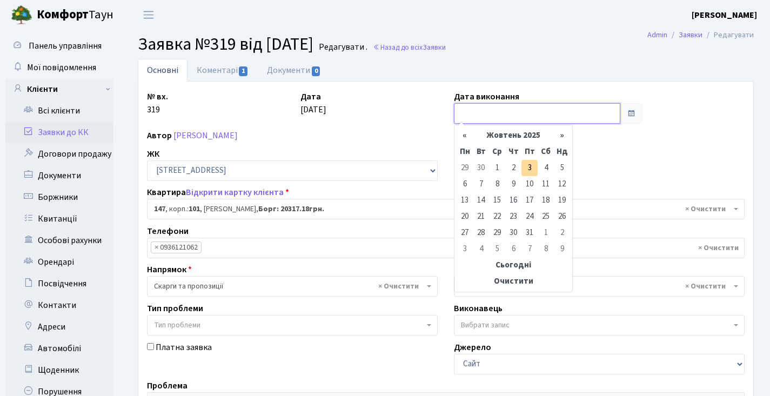
click at [495, 114] on input "text" at bounding box center [537, 113] width 166 height 21
click at [471, 130] on th "«" at bounding box center [464, 135] width 16 height 16
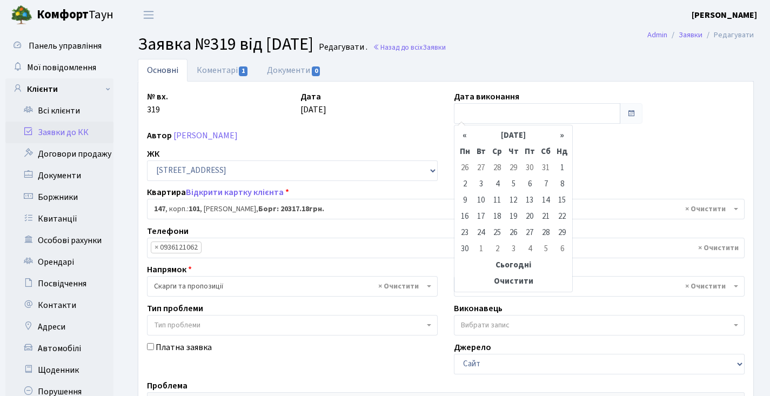
click at [471, 130] on th "«" at bounding box center [464, 135] width 16 height 16
click at [472, 130] on th "«" at bounding box center [464, 135] width 16 height 16
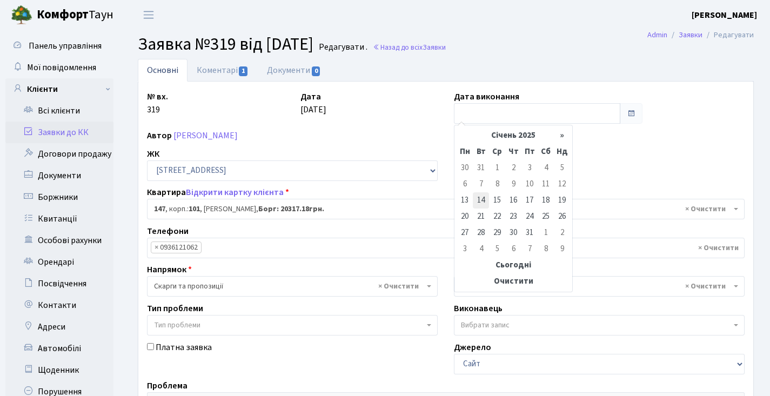
click at [477, 198] on td "14" at bounding box center [481, 200] width 16 height 16
type input "14.01.2025"
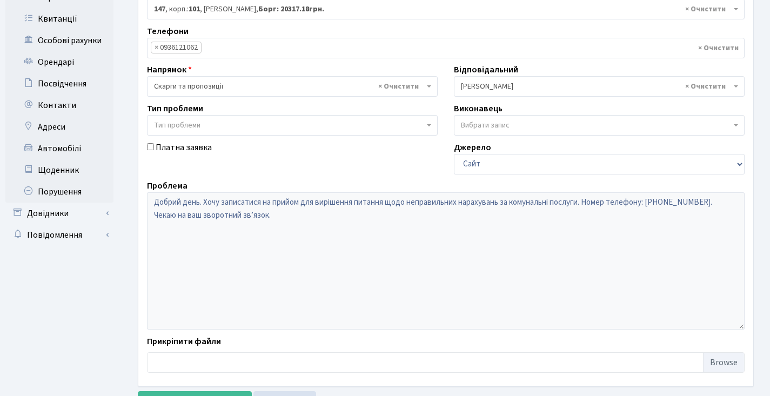
scroll to position [248, 0]
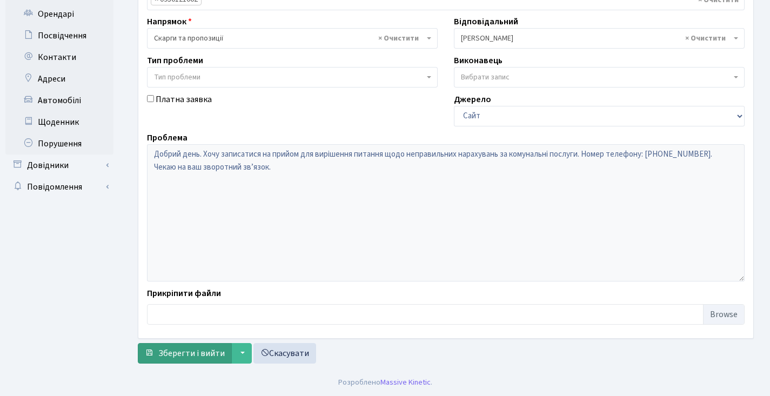
click at [164, 355] on span "Зберегти і вийти" at bounding box center [191, 353] width 66 height 12
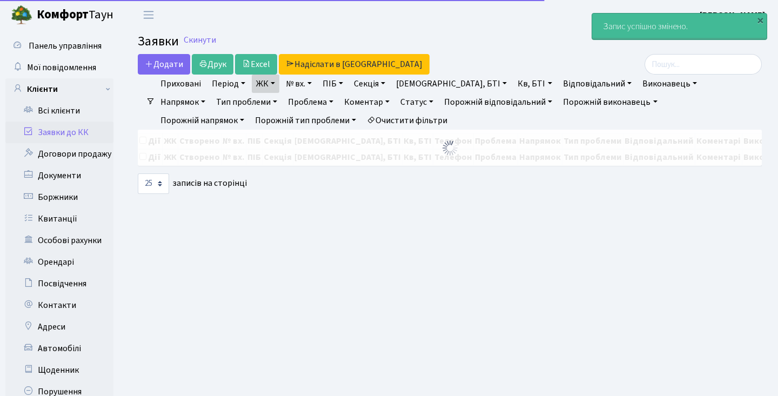
select select "25"
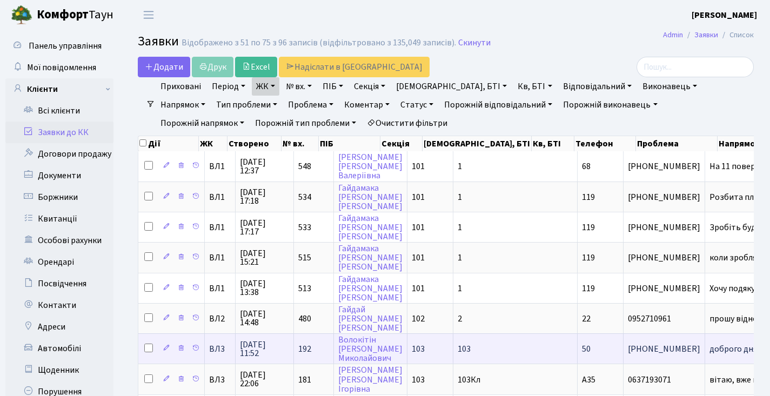
click at [302, 355] on span "192" at bounding box center [304, 349] width 13 height 12
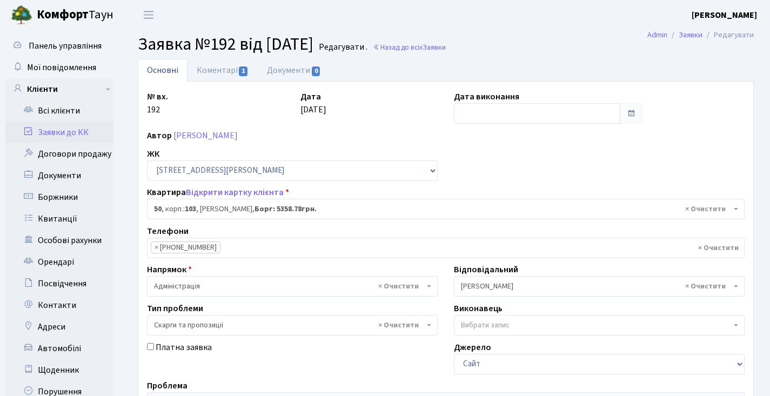
select select "42721"
select select "55"
click at [236, 69] on link "Коментарі 1" at bounding box center [222, 70] width 70 height 22
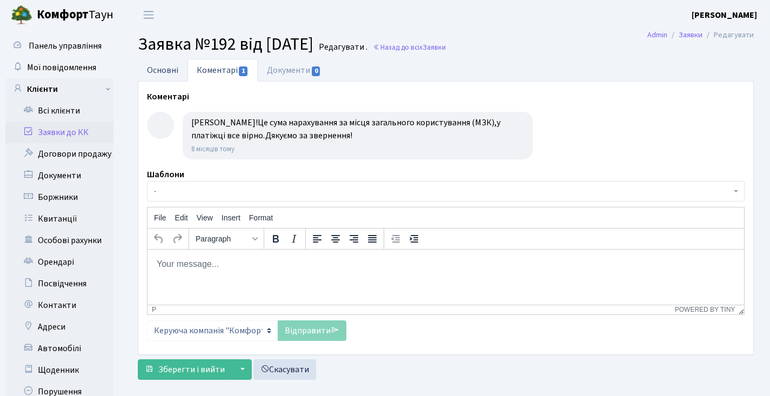
click at [180, 66] on link "Основні" at bounding box center [163, 70] width 50 height 22
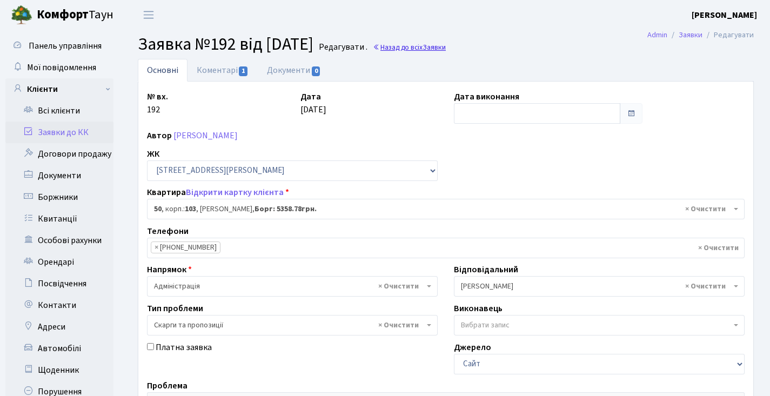
click at [428, 49] on link "Назад до всіх Заявки" at bounding box center [409, 47] width 73 height 10
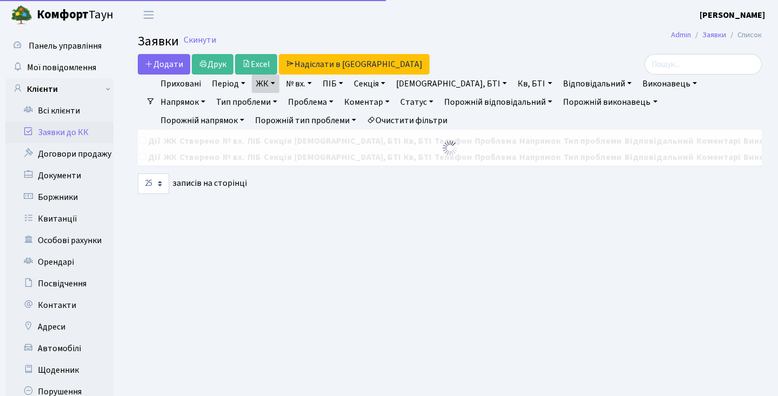
select select "25"
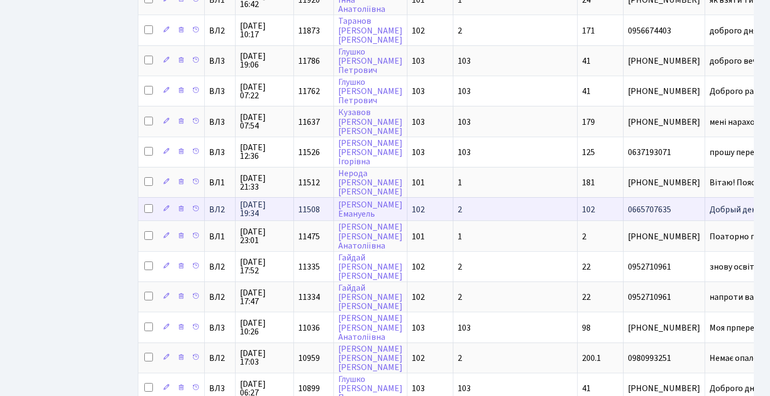
scroll to position [251, 0]
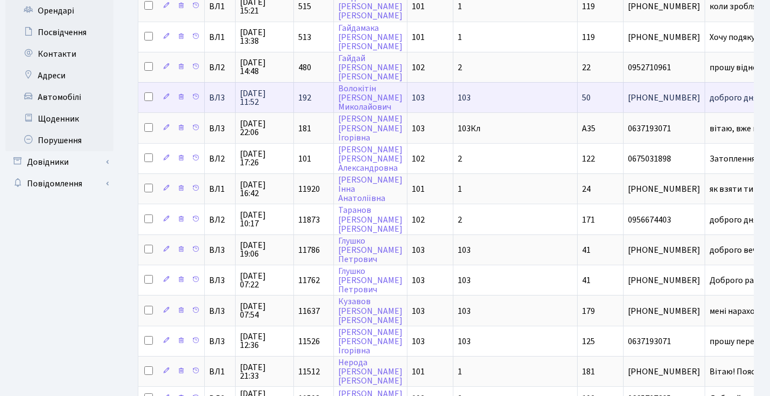
click at [313, 99] on td "192" at bounding box center [314, 97] width 40 height 30
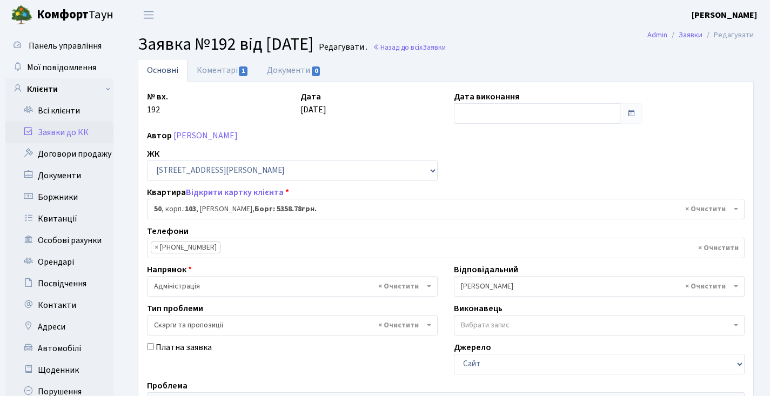
select select "42721"
select select "55"
click at [238, 72] on link "Коментарі 1" at bounding box center [222, 70] width 70 height 22
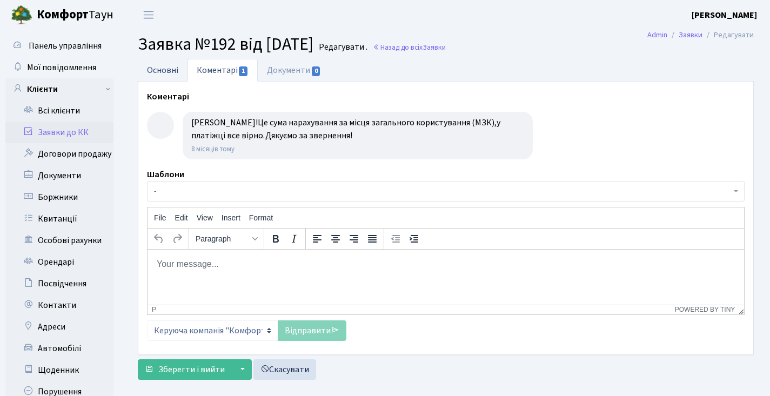
click at [183, 72] on link "Основні" at bounding box center [163, 70] width 50 height 22
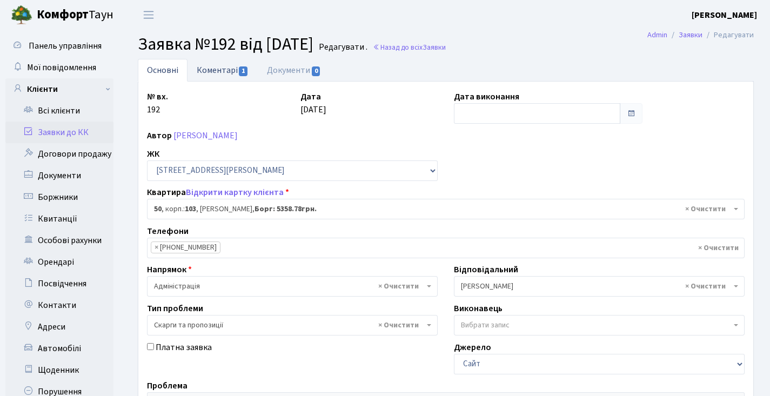
click at [220, 62] on link "Коментарі 1" at bounding box center [222, 70] width 70 height 22
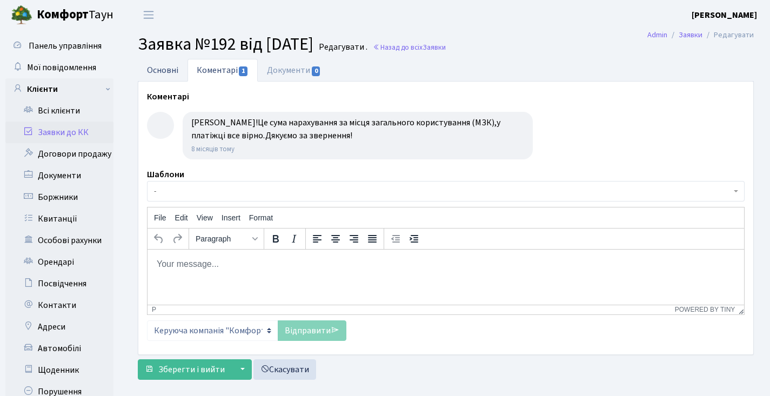
click at [166, 69] on link "Основні" at bounding box center [163, 70] width 50 height 22
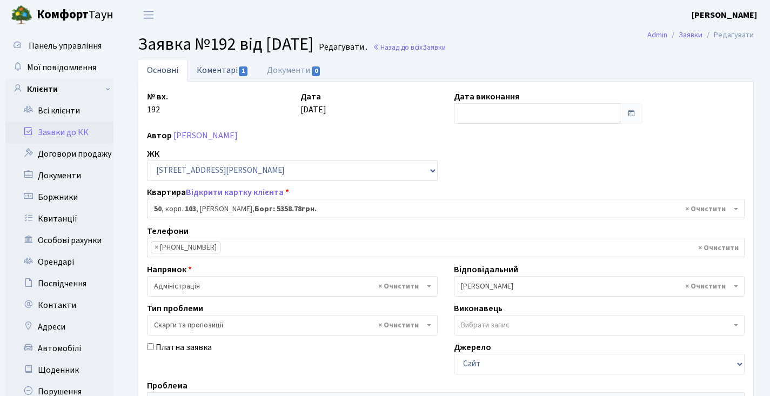
click at [213, 59] on link "Коментарі 1" at bounding box center [222, 70] width 70 height 22
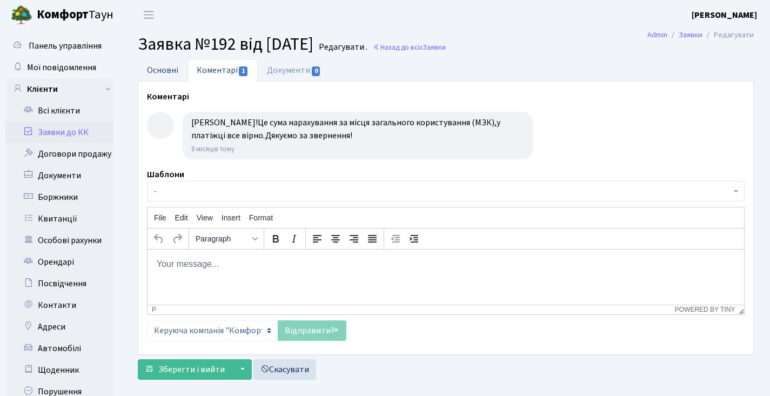
click at [178, 80] on link "Основні" at bounding box center [163, 70] width 50 height 22
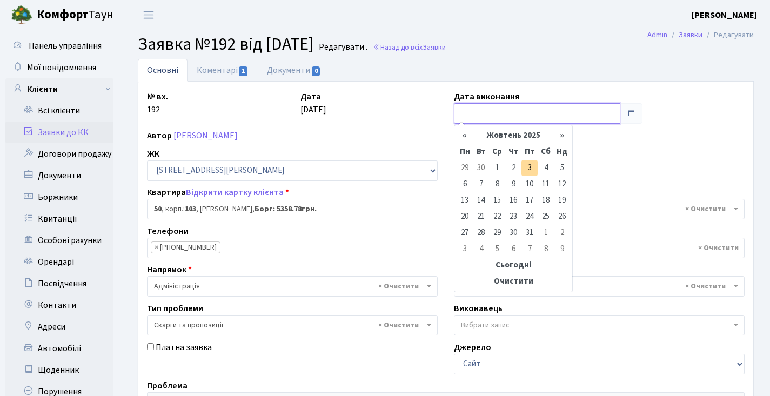
click at [480, 123] on input "text" at bounding box center [537, 113] width 166 height 21
click at [469, 131] on th "«" at bounding box center [464, 135] width 16 height 16
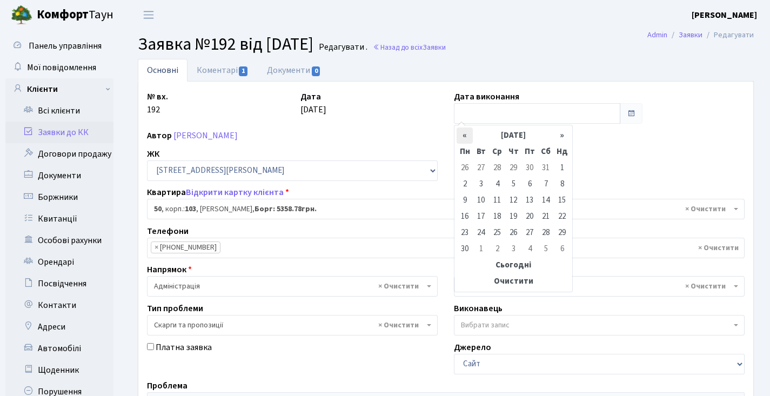
click at [469, 131] on th "«" at bounding box center [464, 135] width 16 height 16
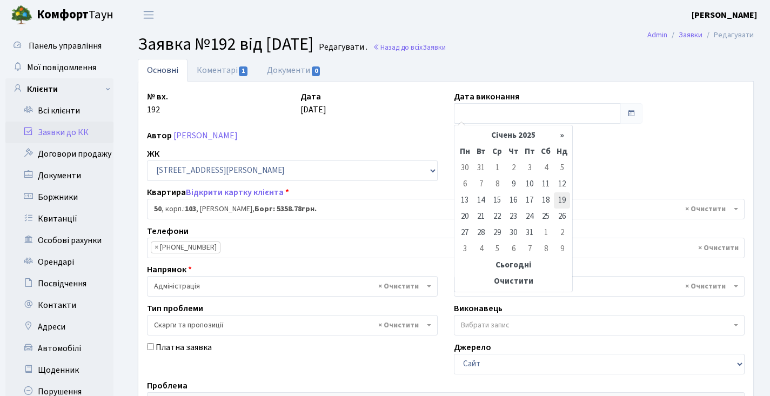
click at [557, 205] on td "19" at bounding box center [562, 200] width 16 height 16
type input "19.01.2025"
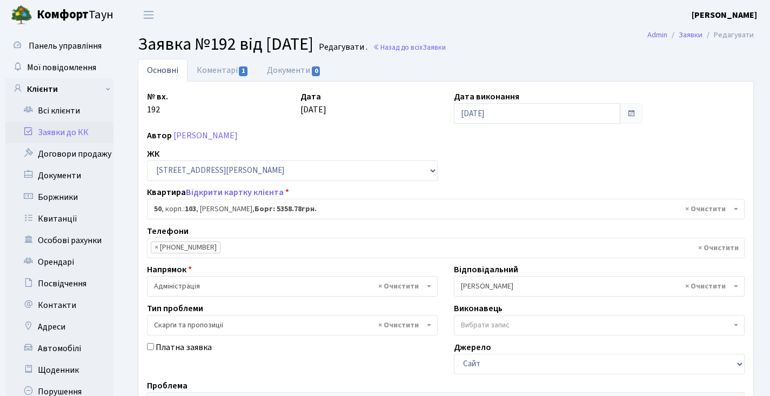
scroll to position [248, 0]
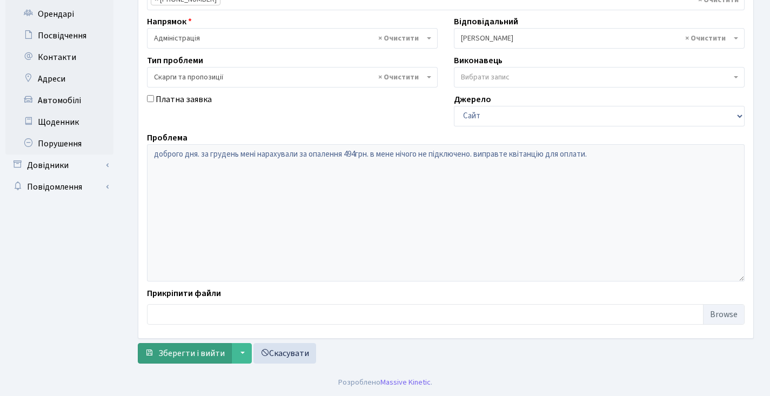
click at [196, 353] on span "Зберегти і вийти" at bounding box center [191, 353] width 66 height 12
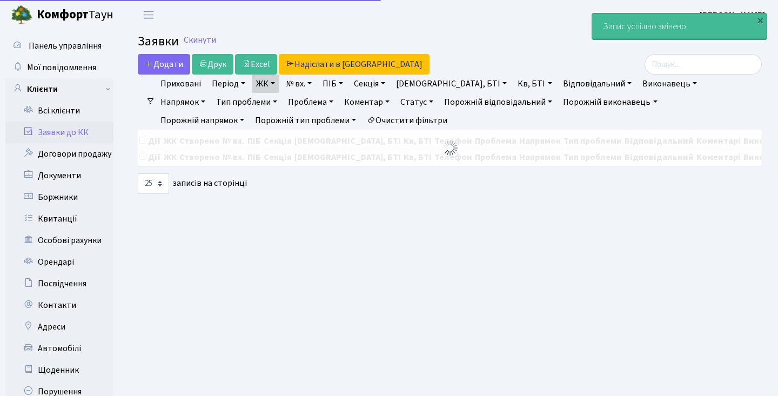
select select "25"
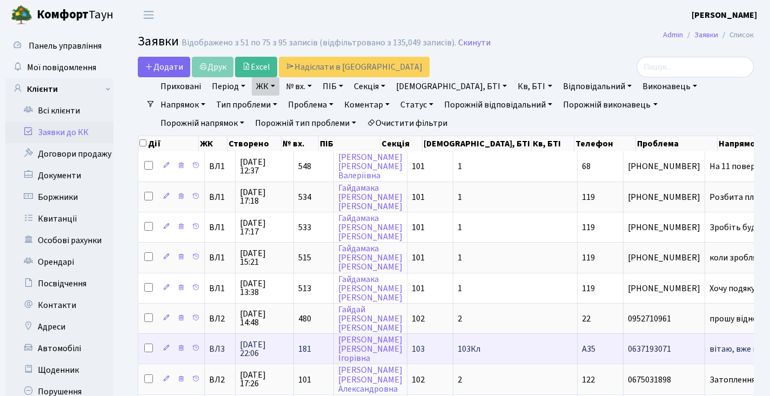
click at [309, 355] on td "181" at bounding box center [314, 348] width 40 height 30
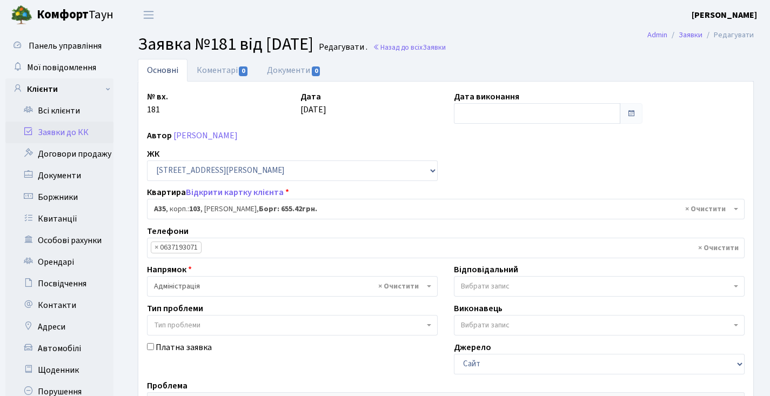
select select "44206"
click at [446, 45] on link "Назад до всіх Заявки" at bounding box center [409, 47] width 73 height 10
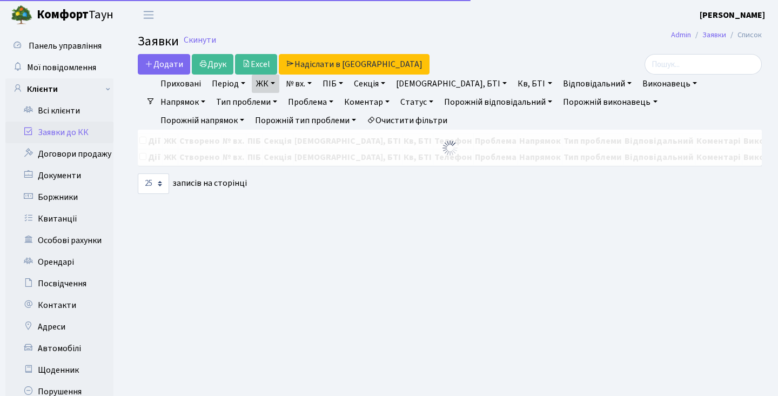
select select "25"
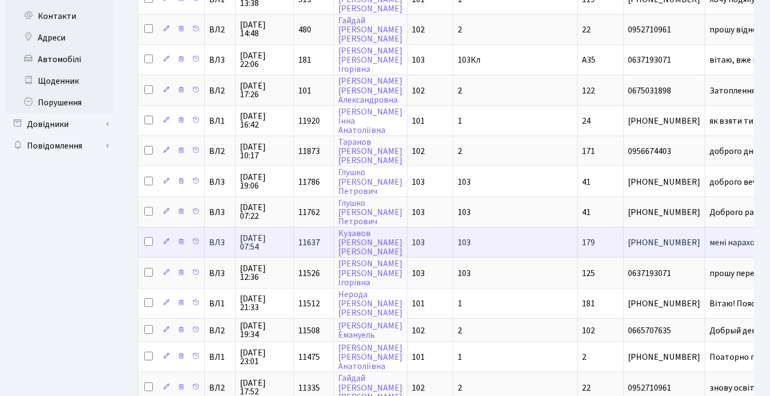
scroll to position [261, 0]
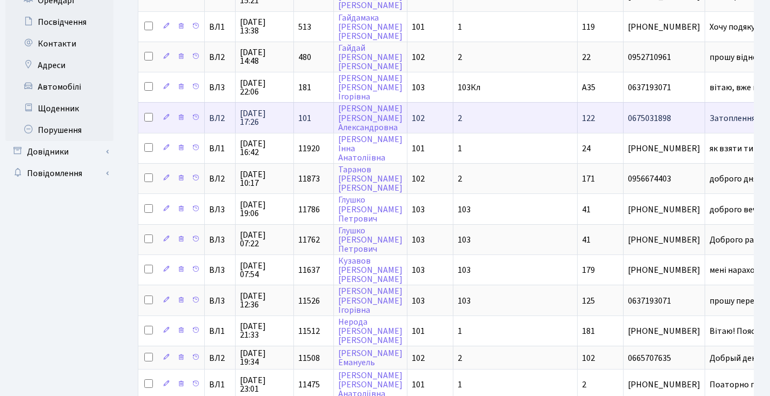
click at [316, 129] on td "101" at bounding box center [314, 117] width 40 height 30
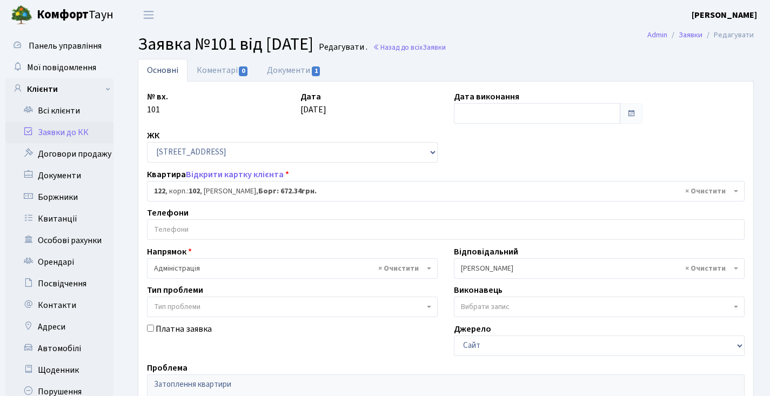
select select "38302"
click at [431, 48] on link "Назад до всіх Заявки" at bounding box center [409, 47] width 73 height 10
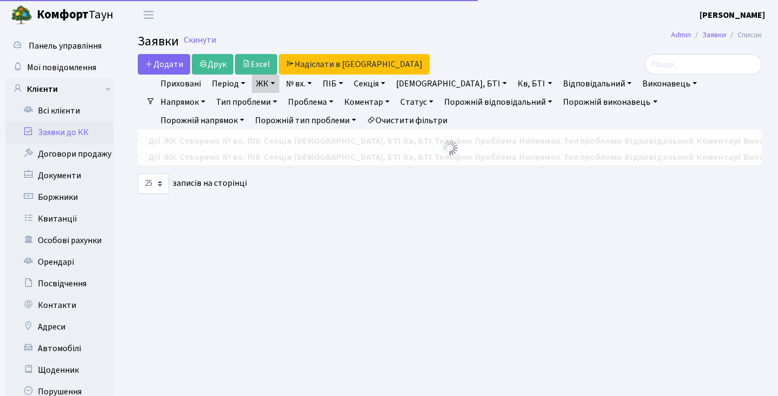
select select "25"
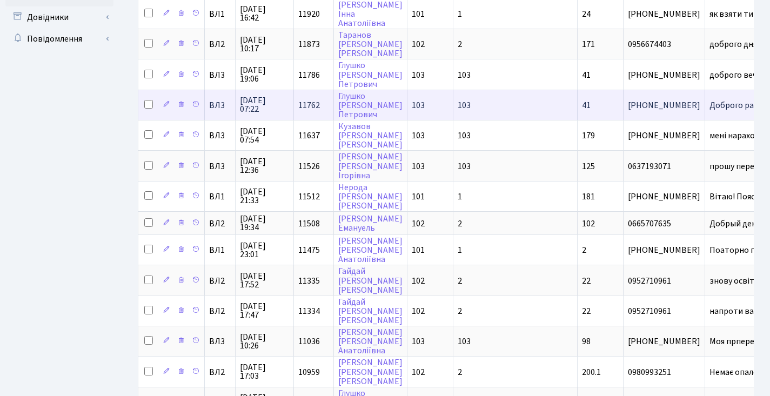
scroll to position [374, 0]
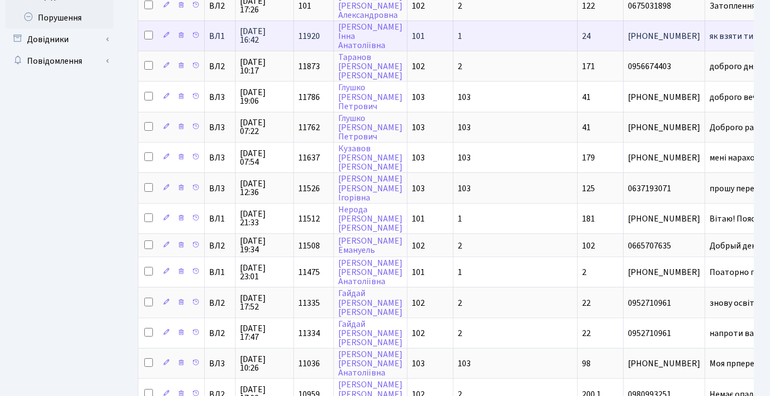
click at [305, 42] on span "11920" at bounding box center [309, 36] width 22 height 12
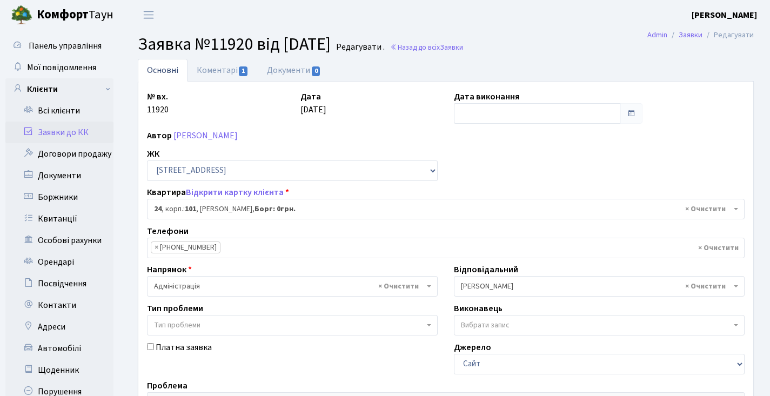
select select "37399"
click at [222, 64] on link "Коментарі 1" at bounding box center [222, 70] width 70 height 22
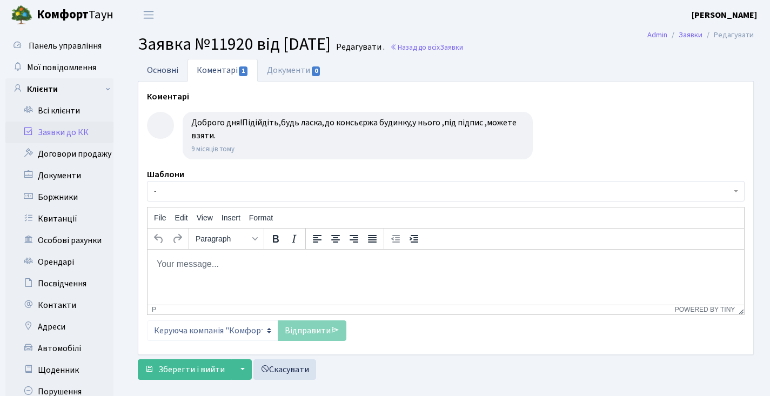
click at [156, 73] on link "Основні" at bounding box center [163, 70] width 50 height 22
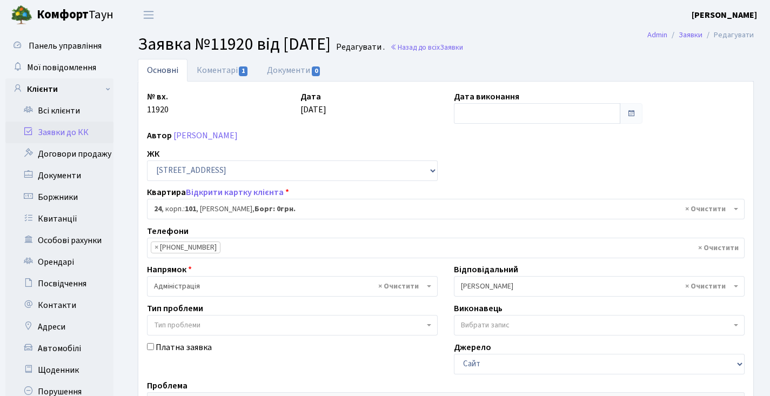
click at [637, 118] on span at bounding box center [631, 113] width 23 height 21
click at [629, 116] on span at bounding box center [631, 113] width 9 height 9
click at [622, 113] on span at bounding box center [631, 113] width 23 height 21
click at [541, 113] on input "text" at bounding box center [537, 113] width 166 height 21
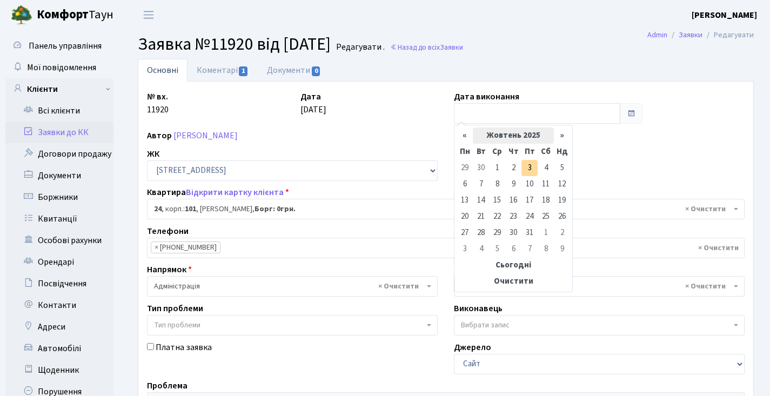
click at [490, 134] on th "Жовтень 2025" at bounding box center [513, 135] width 81 height 16
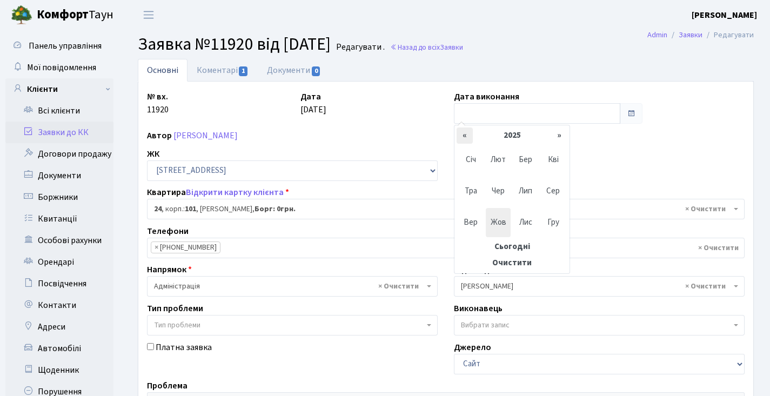
click at [469, 137] on th "«" at bounding box center [464, 135] width 16 height 16
click at [556, 218] on span "Гру" at bounding box center [552, 222] width 25 height 29
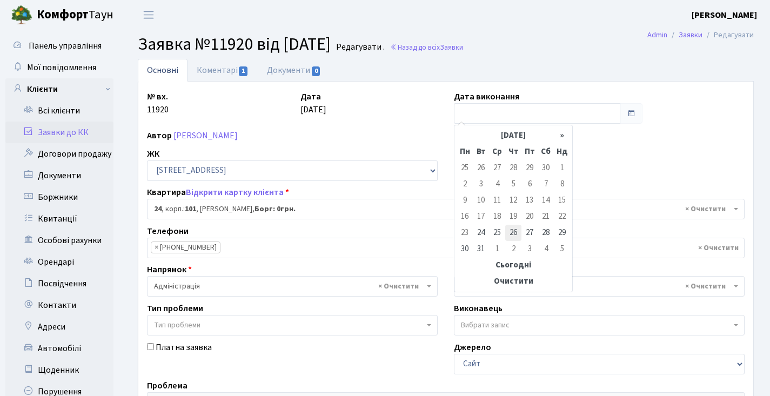
click at [516, 235] on td "26" at bounding box center [513, 233] width 16 height 16
type input "26.12.2024"
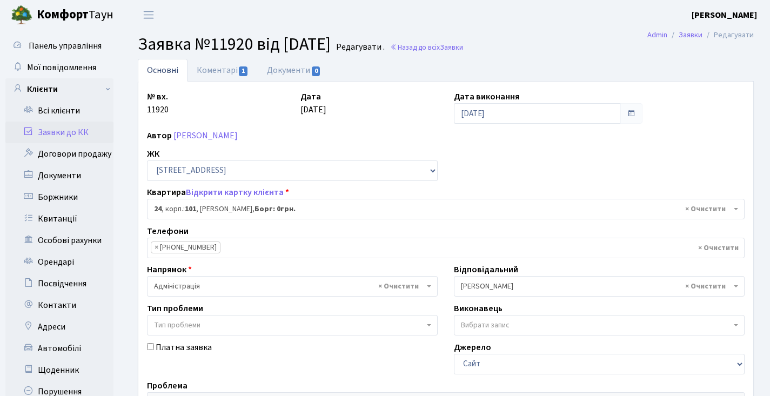
scroll to position [248, 0]
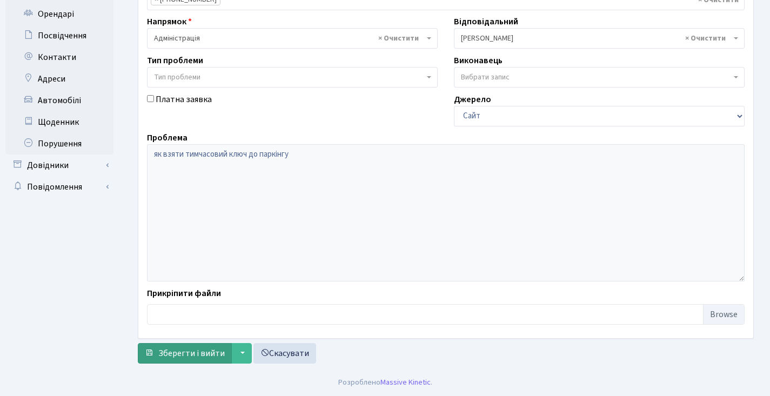
click at [205, 350] on span "Зберегти і вийти" at bounding box center [191, 353] width 66 height 12
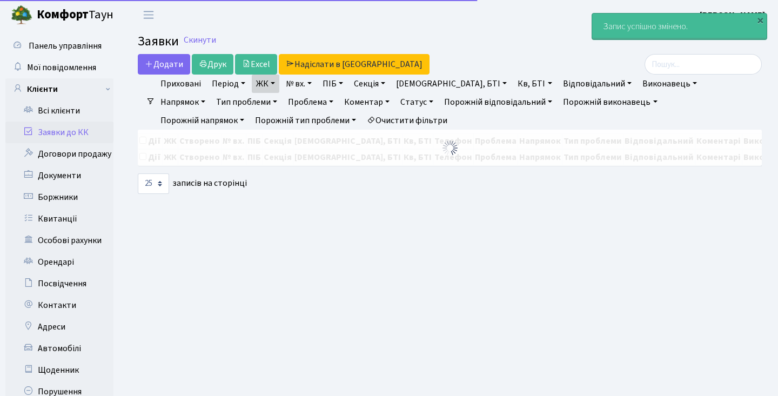
select select "25"
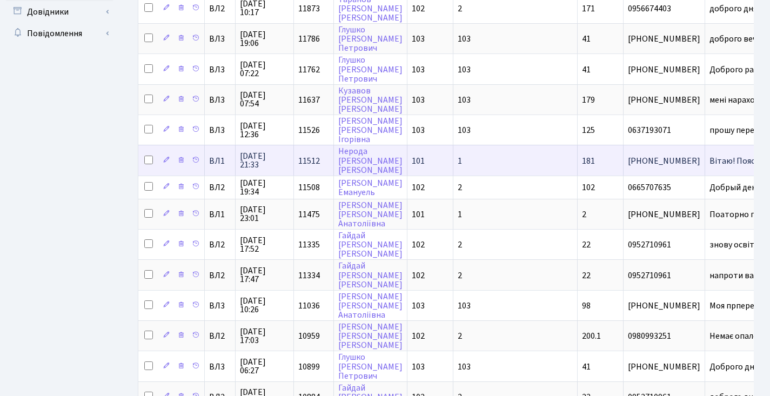
scroll to position [270, 0]
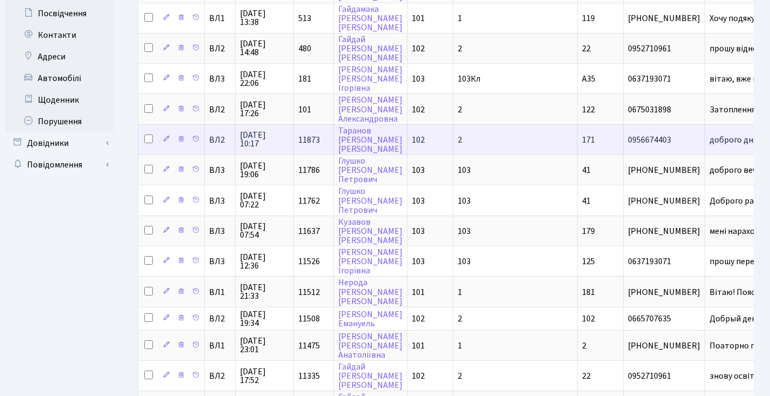
click at [306, 146] on span "11873" at bounding box center [309, 140] width 22 height 12
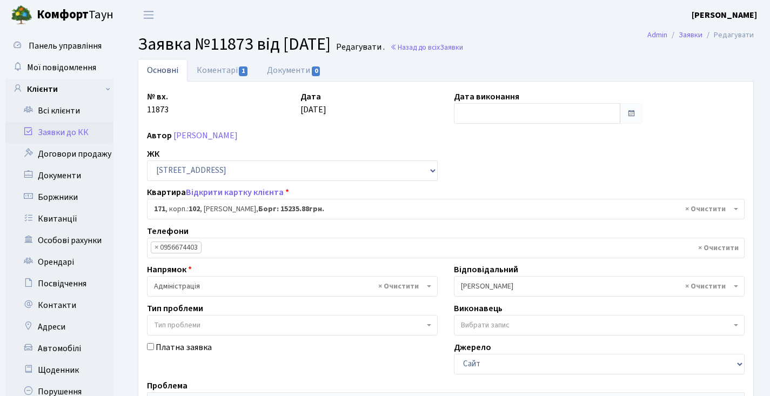
select select "38449"
click at [219, 78] on link "Коментарі 1" at bounding box center [222, 70] width 70 height 22
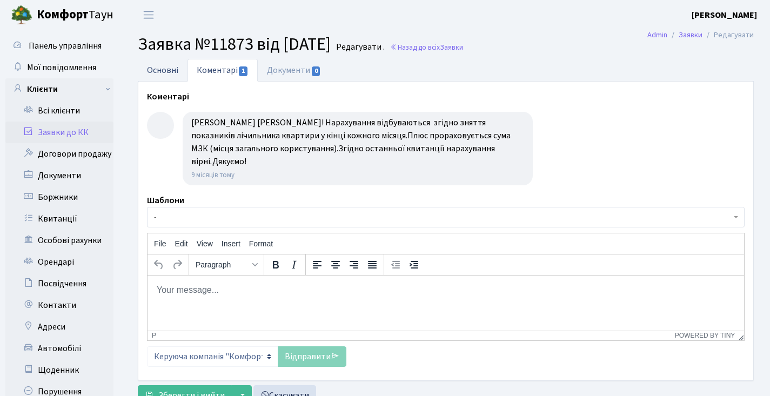
click at [176, 68] on link "Основні" at bounding box center [163, 70] width 50 height 22
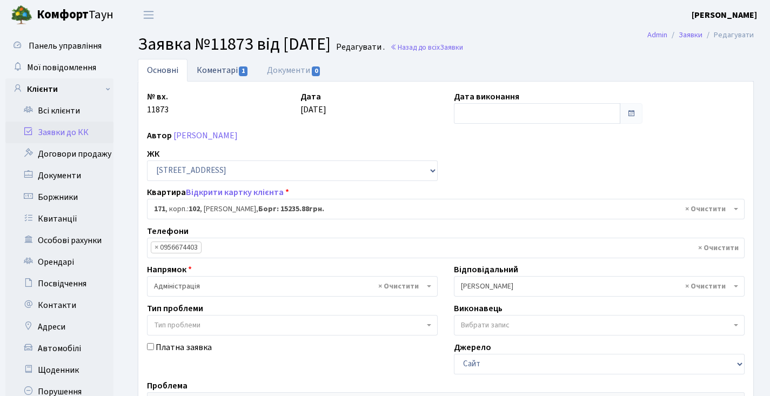
click at [231, 71] on link "Коментарі 1" at bounding box center [222, 70] width 70 height 22
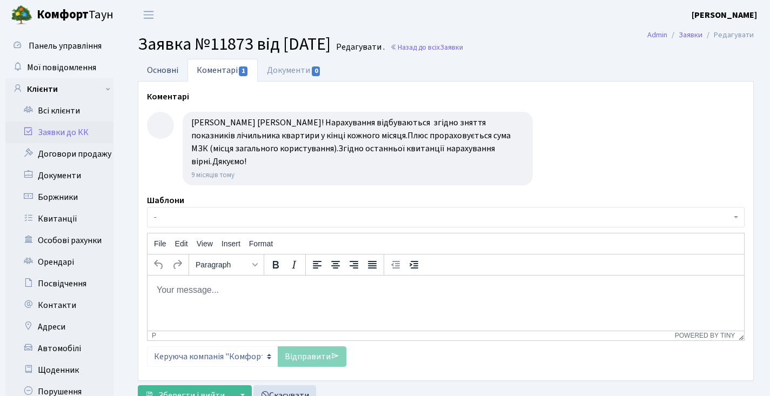
click at [164, 64] on link "Основні" at bounding box center [163, 70] width 50 height 22
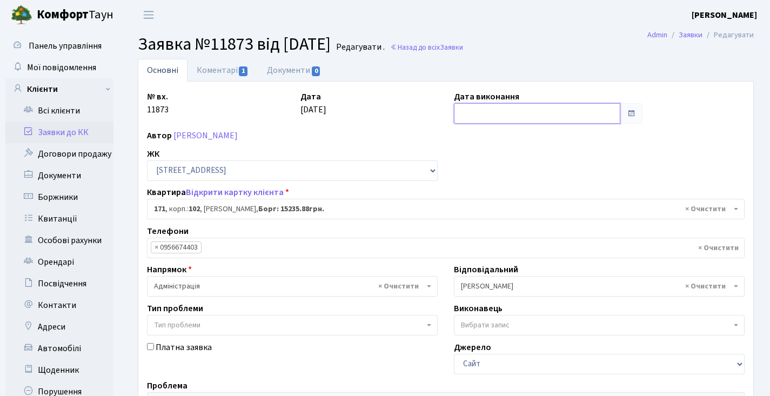
click at [469, 119] on input "text" at bounding box center [537, 113] width 166 height 21
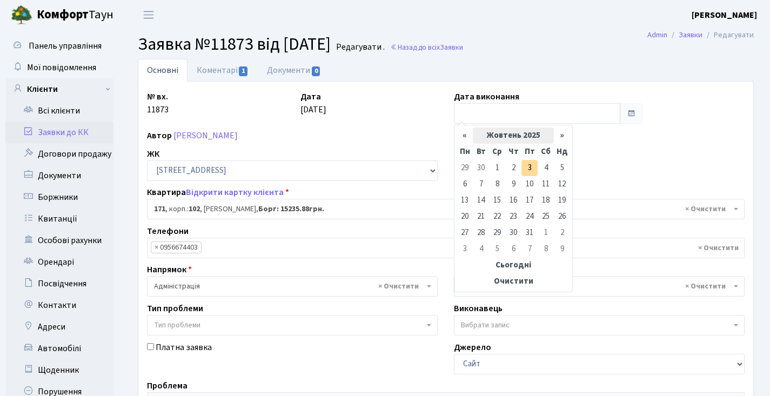
click at [496, 134] on th "Жовтень 2025" at bounding box center [513, 135] width 81 height 16
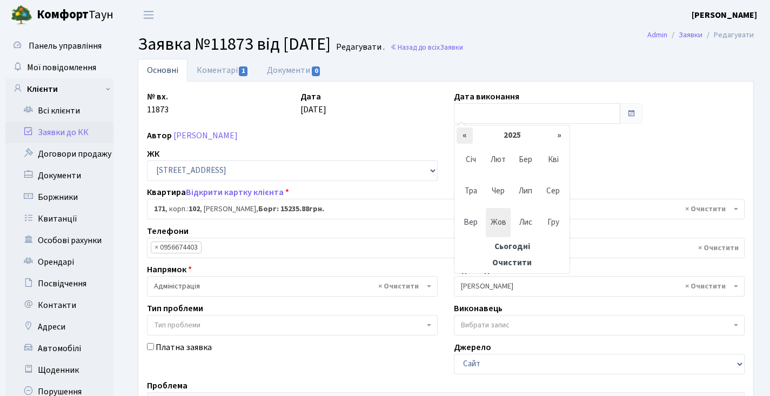
click at [457, 143] on th "«" at bounding box center [464, 135] width 16 height 16
click at [561, 232] on span "Гру" at bounding box center [552, 222] width 25 height 29
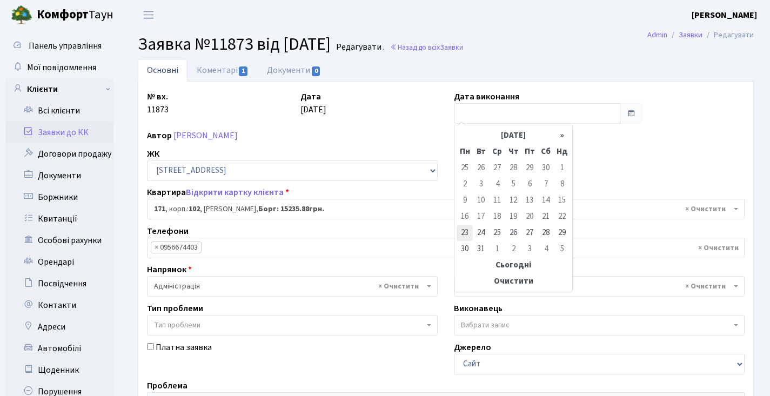
click at [468, 237] on td "23" at bounding box center [464, 233] width 16 height 16
type input "23.12.2024"
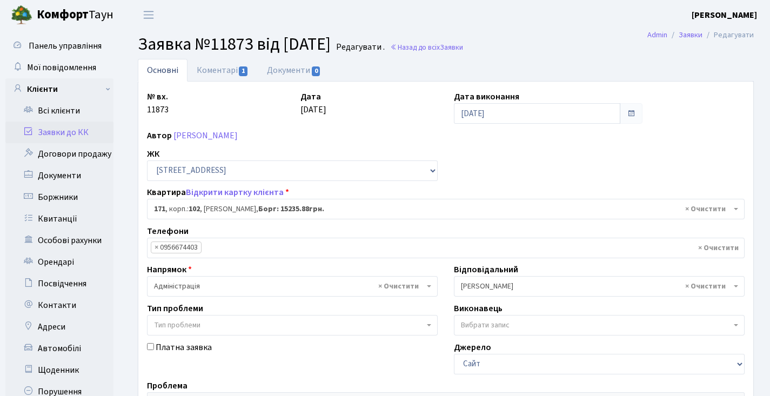
scroll to position [248, 0]
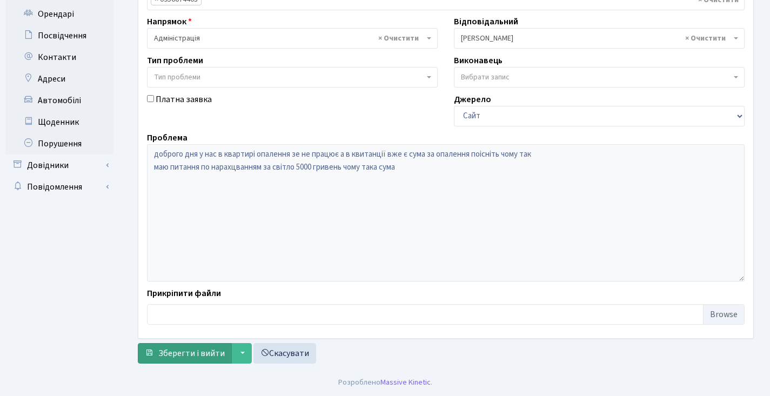
click at [192, 352] on span "Зберегти і вийти" at bounding box center [191, 353] width 66 height 12
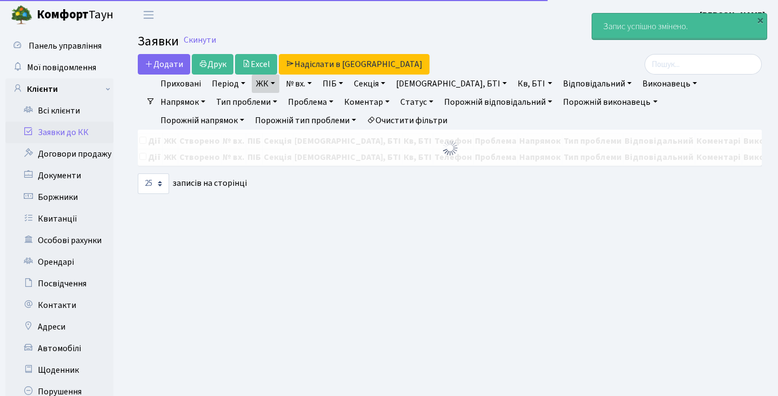
select select "25"
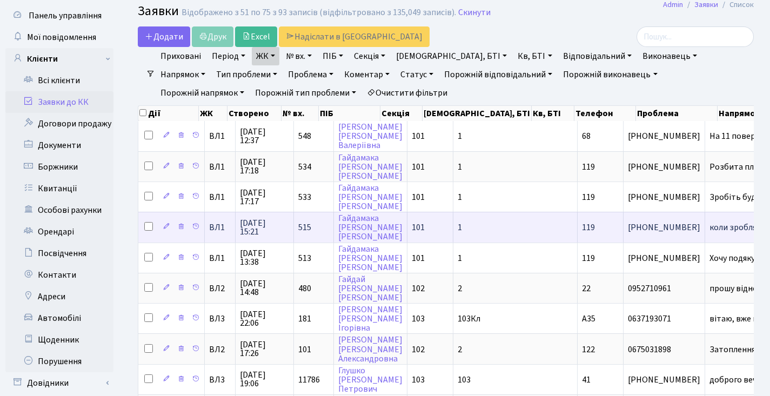
scroll to position [313, 0]
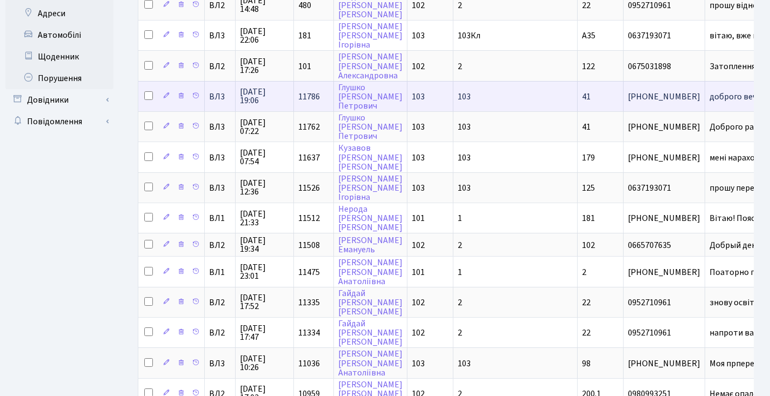
click at [309, 102] on span "11786" at bounding box center [309, 97] width 22 height 12
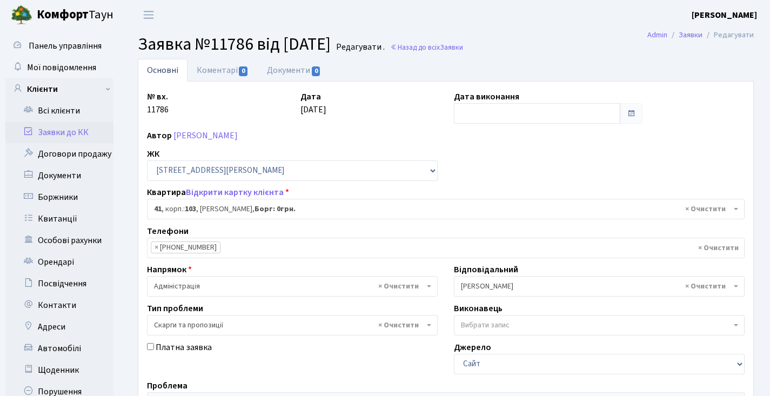
select select "42694"
select select "55"
click at [210, 88] on div "№ вх. 11786 Дата 19.12.2024 Дата виконання Автор Глушко Ігор Петрович ЖК - ВЛ1,…" at bounding box center [445, 334] width 615 height 505
click at [212, 69] on link "Коментарі 0" at bounding box center [222, 70] width 70 height 22
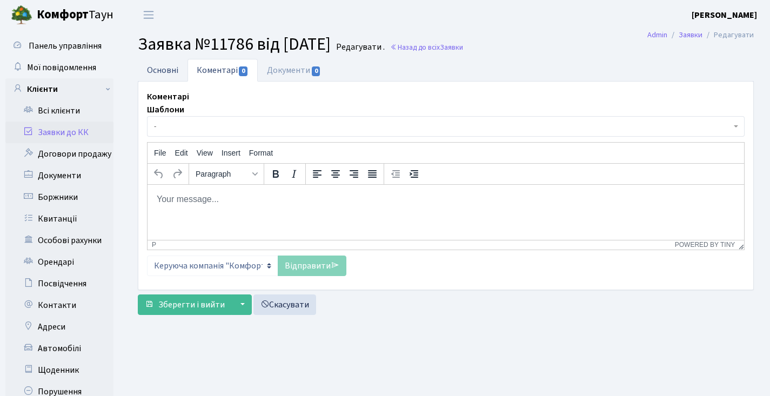
click at [162, 69] on link "Основні" at bounding box center [163, 70] width 50 height 22
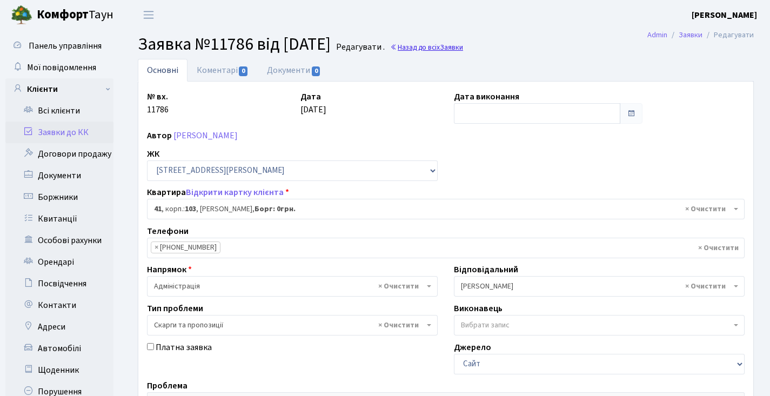
click at [461, 49] on link "Назад до всіх Заявки" at bounding box center [426, 47] width 73 height 10
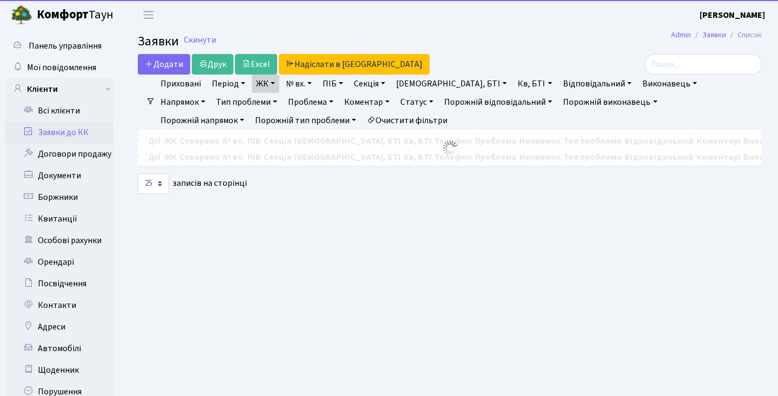
select select "25"
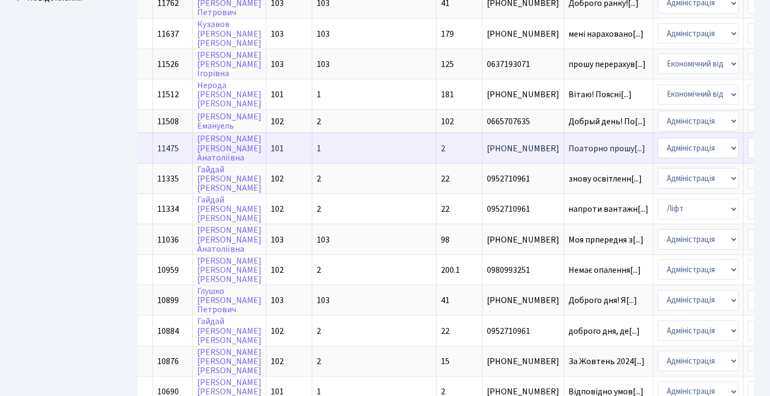
scroll to position [275, 0]
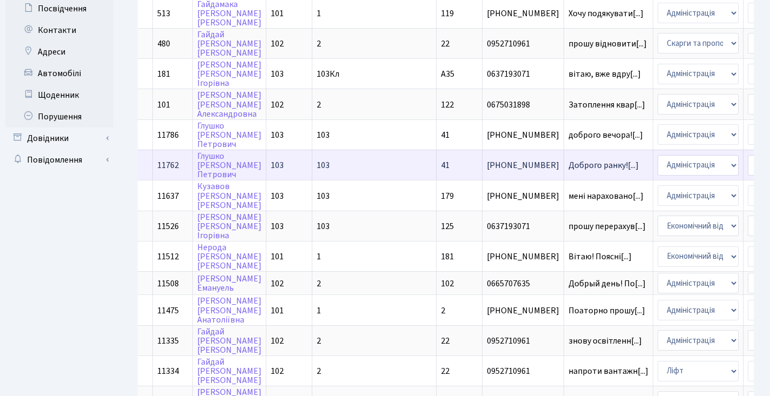
click at [172, 171] on span "11762" at bounding box center [168, 165] width 22 height 12
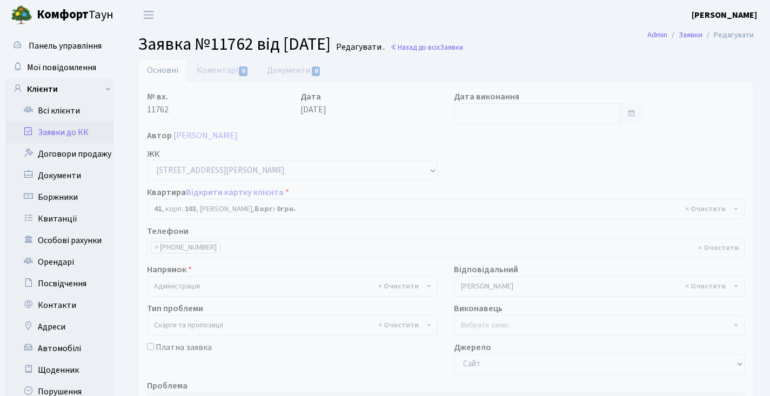
select select "42694"
select select "55"
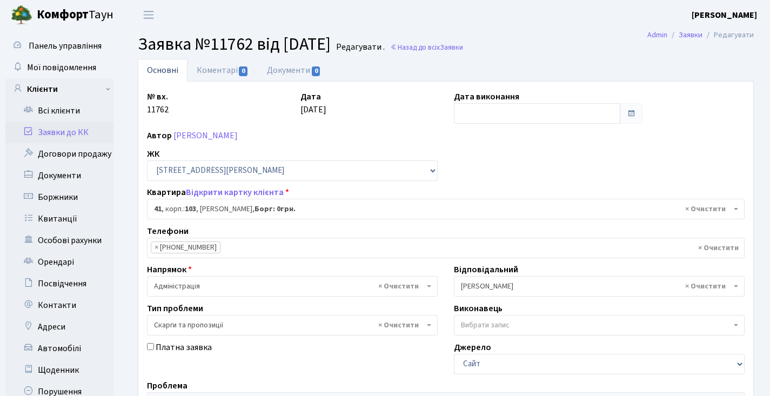
click at [479, 53] on h2 "Заявка №11762 від [DATE] [GEOGRAPHIC_DATA] . Назад до всіх Заявки" at bounding box center [446, 44] width 616 height 21
click at [463, 50] on span "Заявки" at bounding box center [451, 47] width 23 height 10
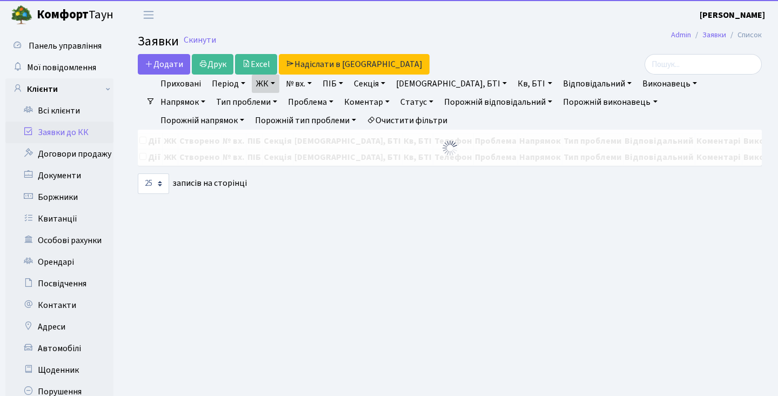
select select "25"
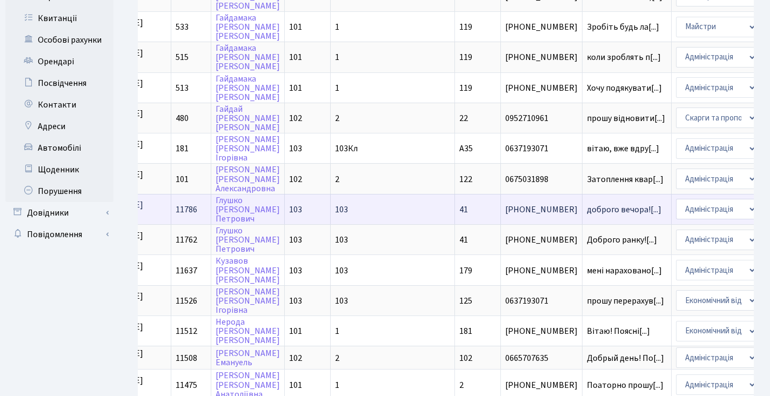
scroll to position [203, 0]
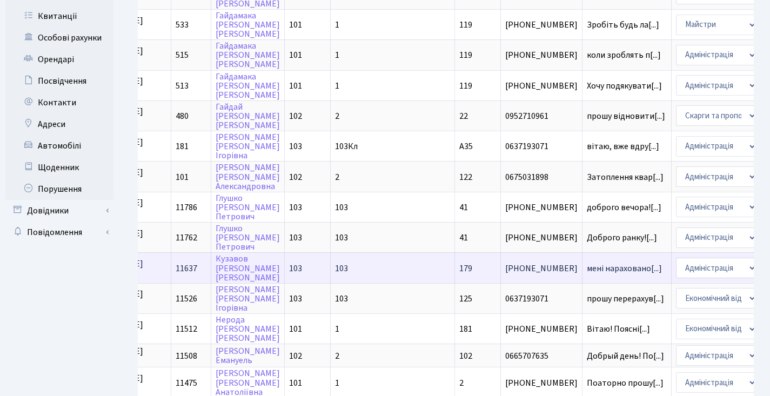
click at [201, 273] on td "11637" at bounding box center [191, 267] width 40 height 30
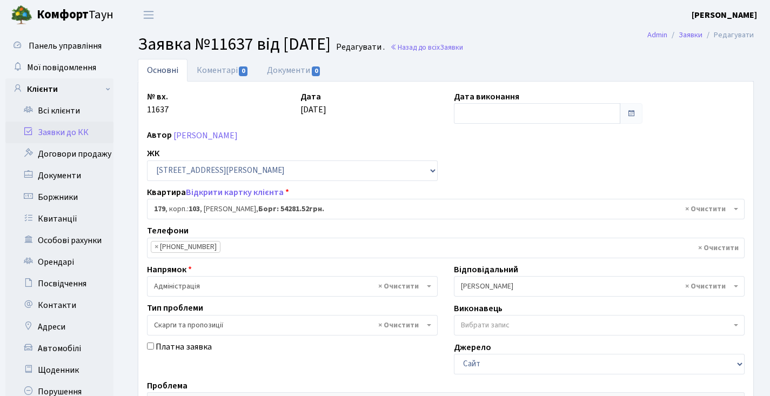
select select "43108"
select select "55"
click at [463, 51] on span "Заявки" at bounding box center [451, 47] width 23 height 10
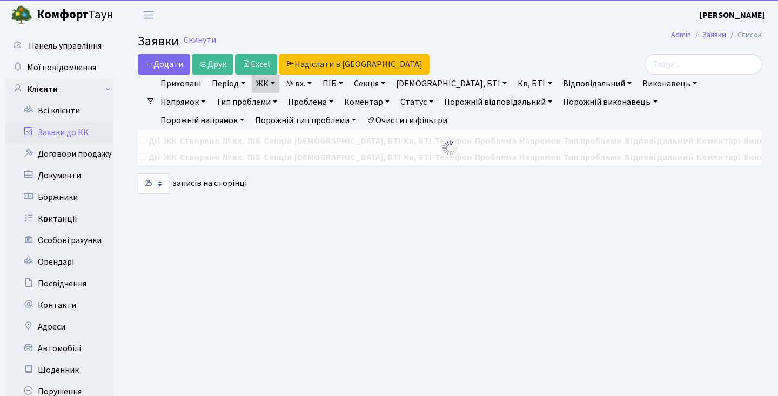
select select "25"
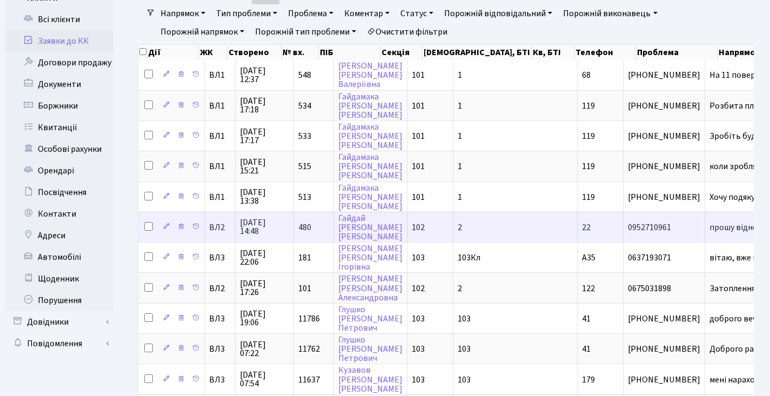
scroll to position [229, 0]
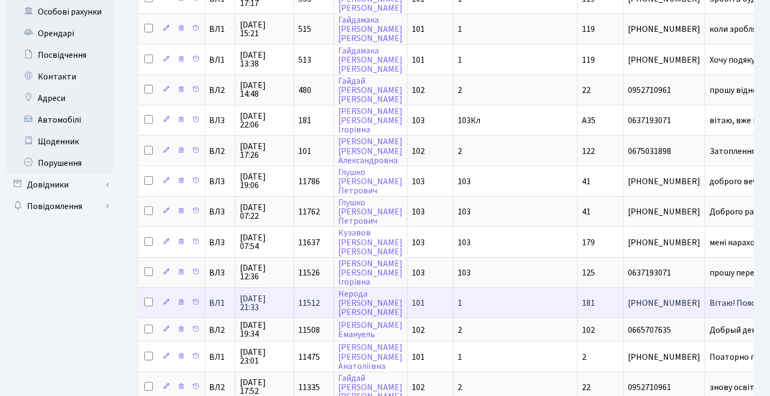
click at [306, 302] on td "11512" at bounding box center [314, 302] width 40 height 30
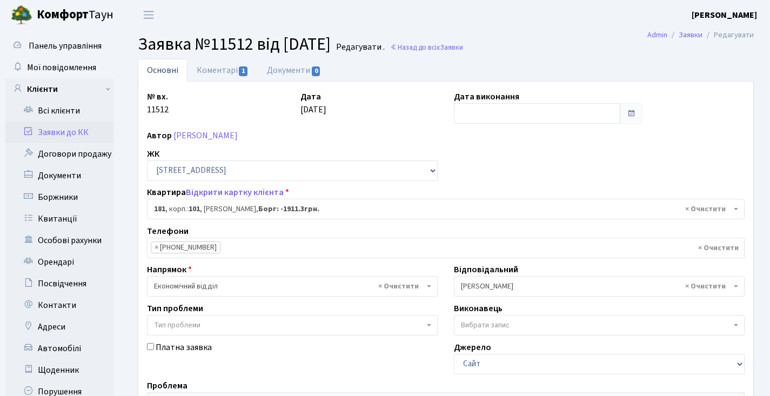
select select "37870"
click at [215, 73] on link "Коментарі 1" at bounding box center [222, 70] width 70 height 22
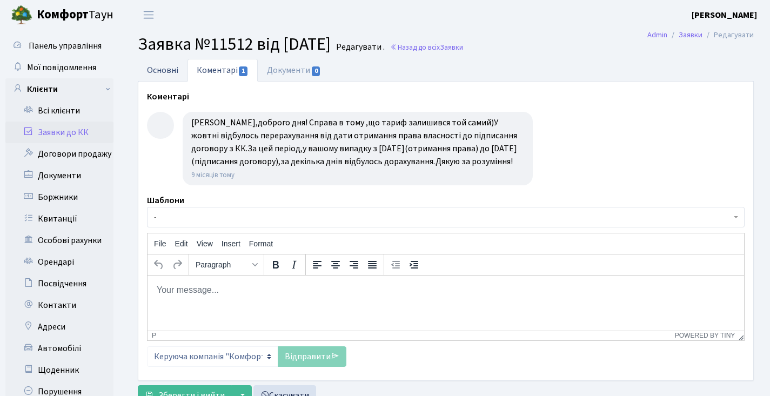
click at [155, 73] on link "Основні" at bounding box center [163, 70] width 50 height 22
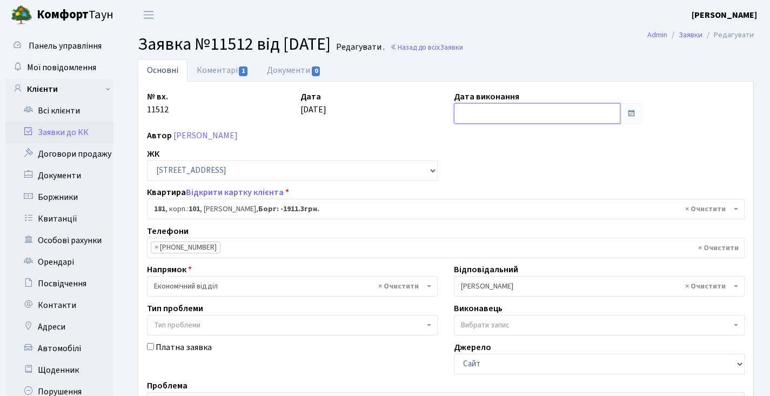
click at [530, 109] on input "text" at bounding box center [537, 113] width 166 height 21
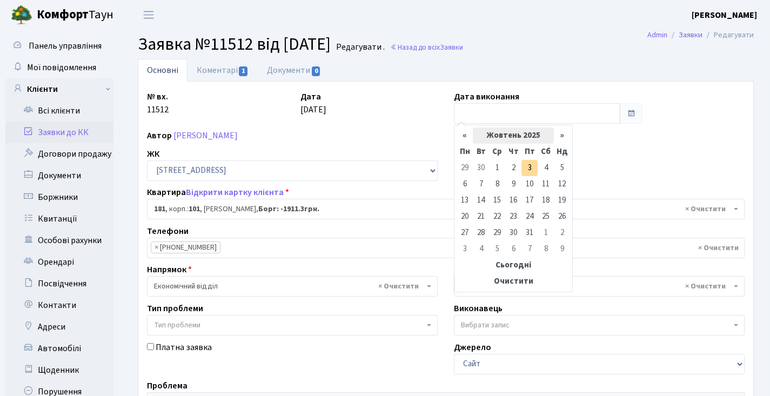
click at [491, 133] on th "Жовтень 2025" at bounding box center [513, 135] width 81 height 16
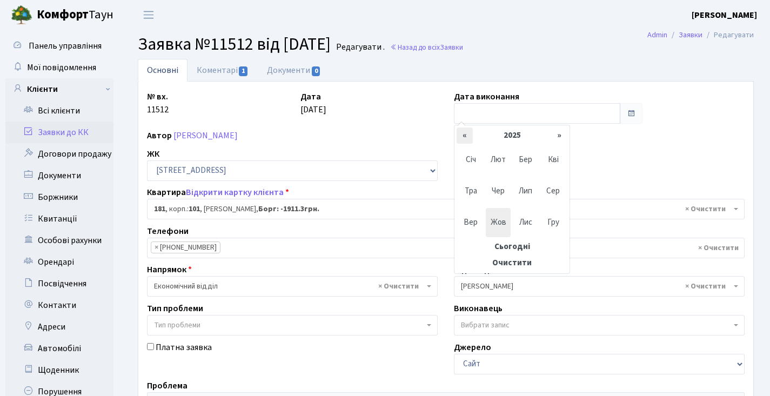
click at [472, 137] on th "«" at bounding box center [464, 135] width 16 height 16
click at [545, 222] on span "Гру" at bounding box center [552, 222] width 25 height 29
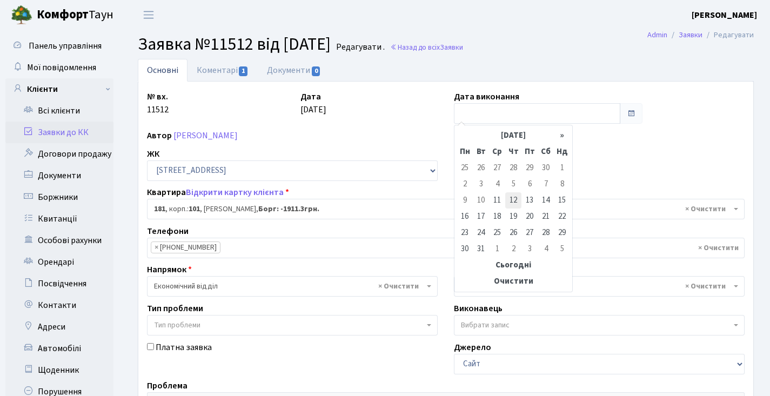
click at [510, 197] on td "12" at bounding box center [513, 200] width 16 height 16
type input "[DATE]"
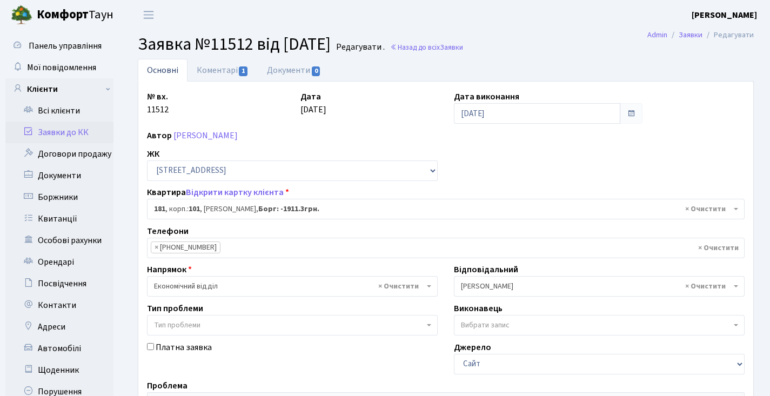
scroll to position [248, 0]
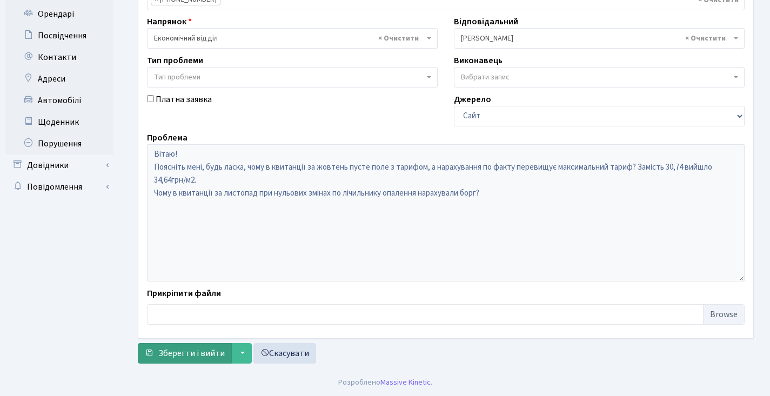
click at [201, 347] on span "Зберегти і вийти" at bounding box center [191, 353] width 66 height 12
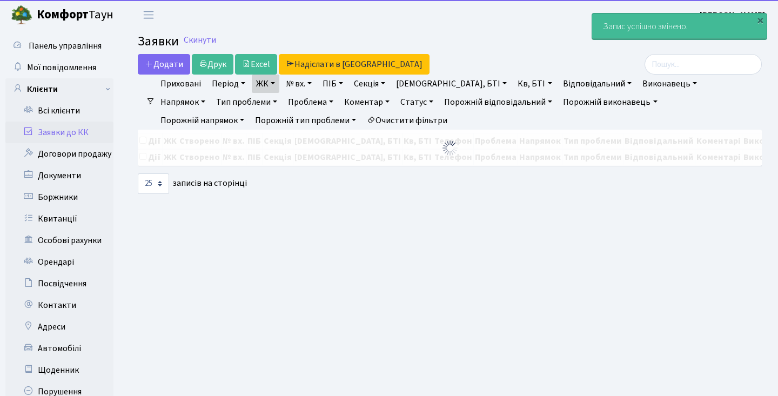
select select "25"
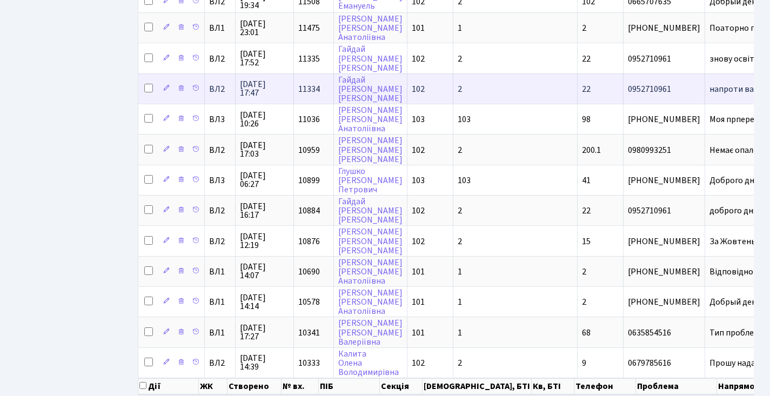
scroll to position [525, 0]
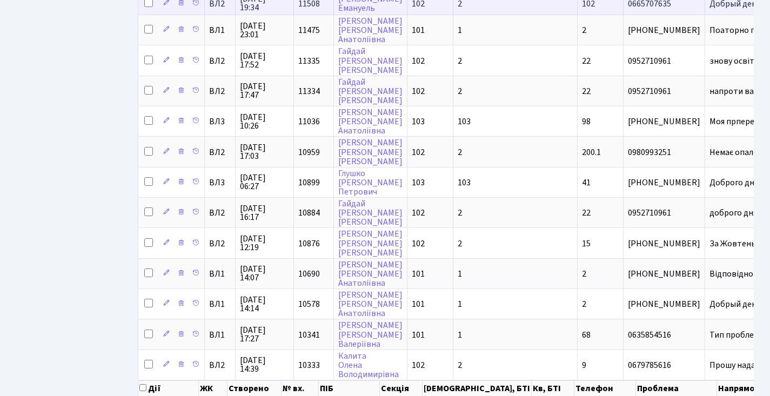
click at [316, 10] on span "11508" at bounding box center [309, 4] width 22 height 12
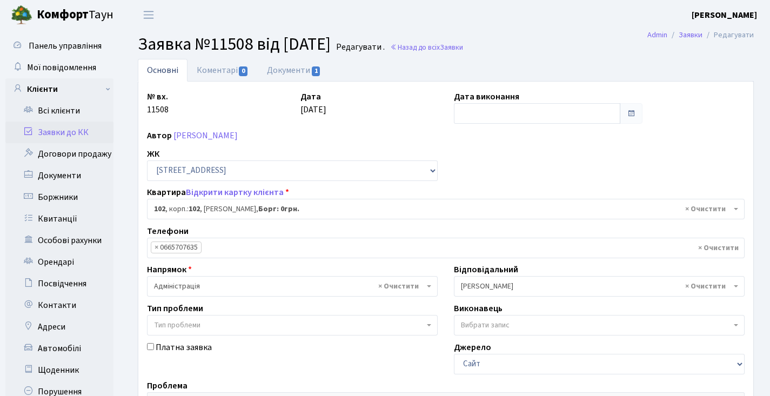
select select "38242"
click at [460, 51] on link "Назад до всіх Заявки" at bounding box center [426, 47] width 73 height 10
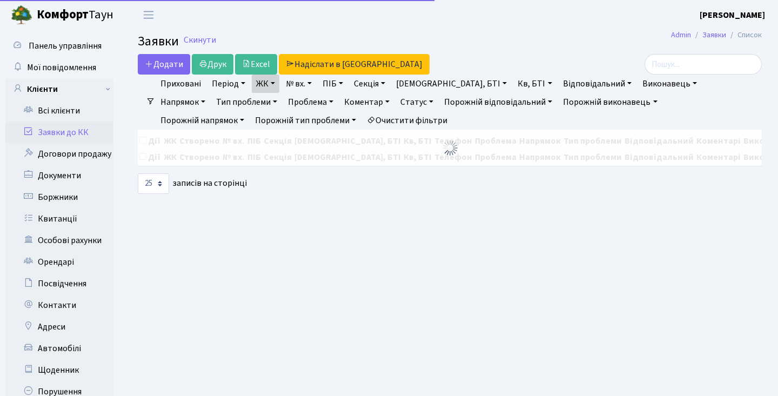
select select "25"
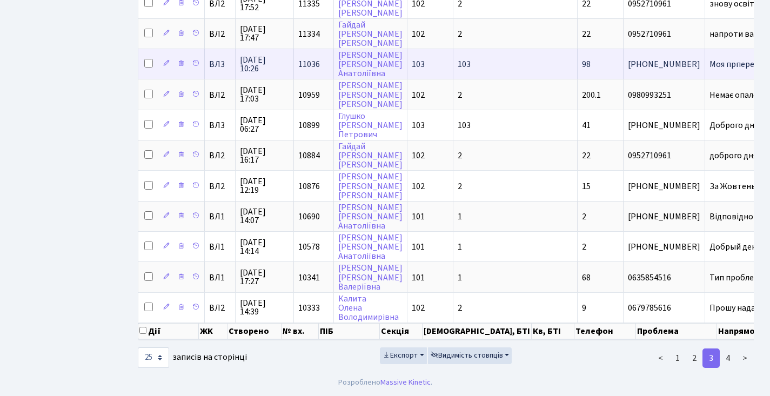
scroll to position [553, 0]
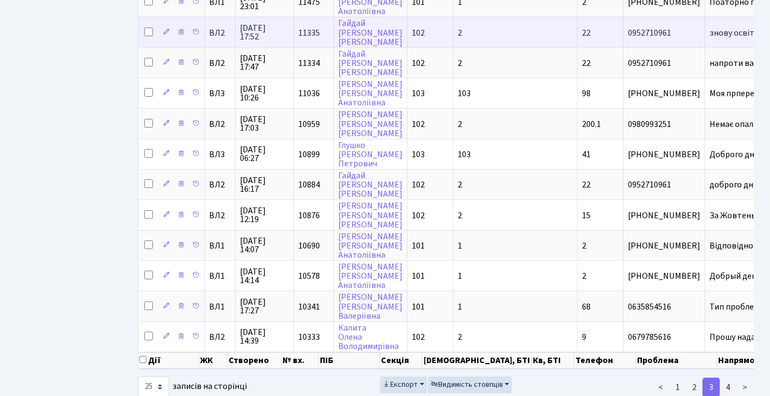
click at [305, 39] on span "11335" at bounding box center [309, 33] width 22 height 12
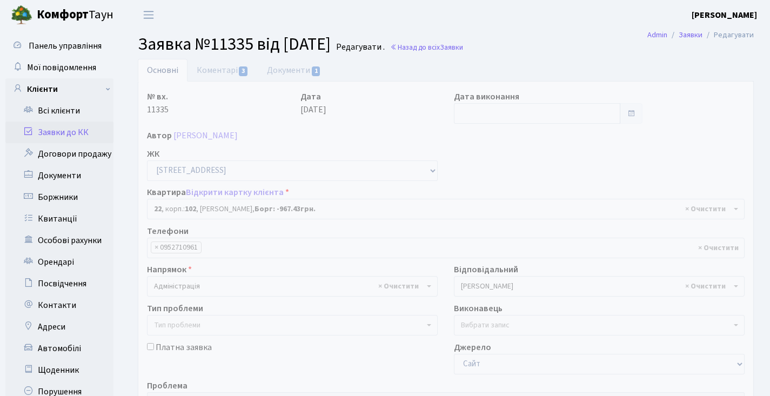
select select "38005"
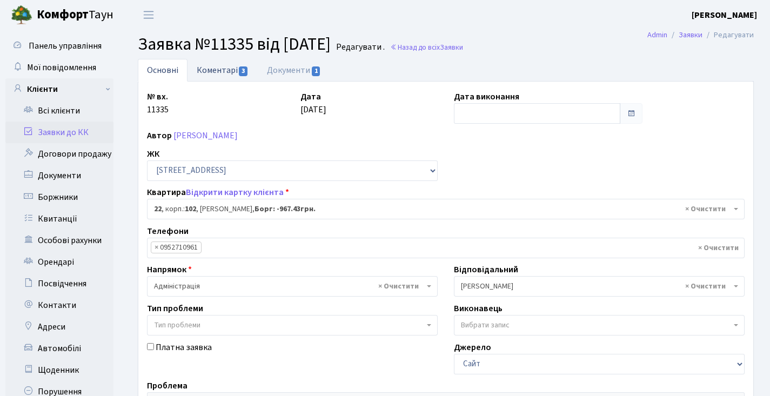
click at [236, 66] on link "Коментарі 3" at bounding box center [222, 70] width 70 height 22
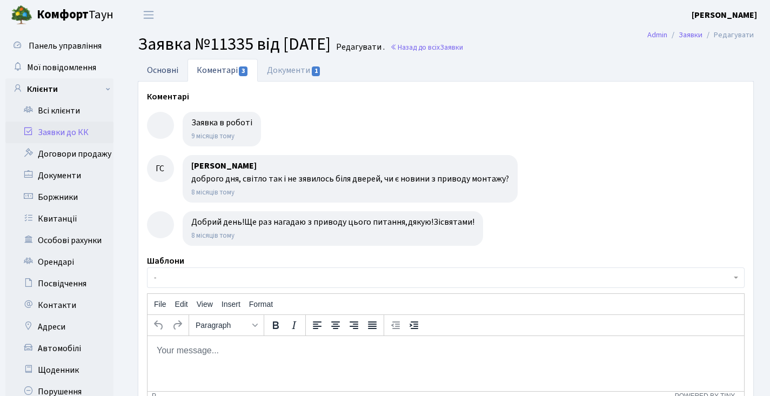
click at [170, 66] on link "Основні" at bounding box center [163, 70] width 50 height 22
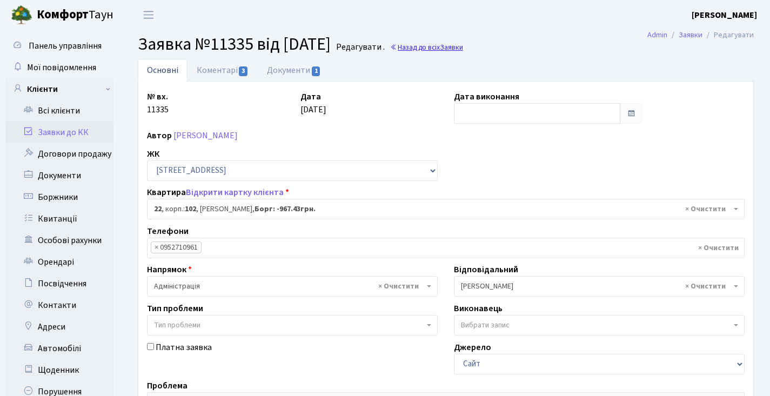
click at [435, 44] on link "Назад до всіх Заявки" at bounding box center [426, 47] width 73 height 10
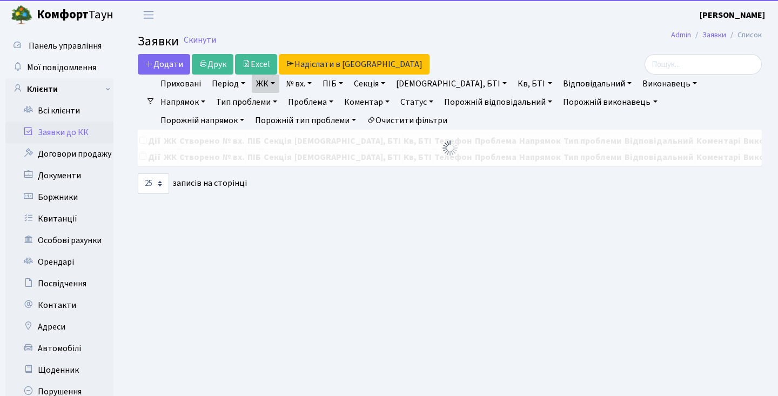
select select "25"
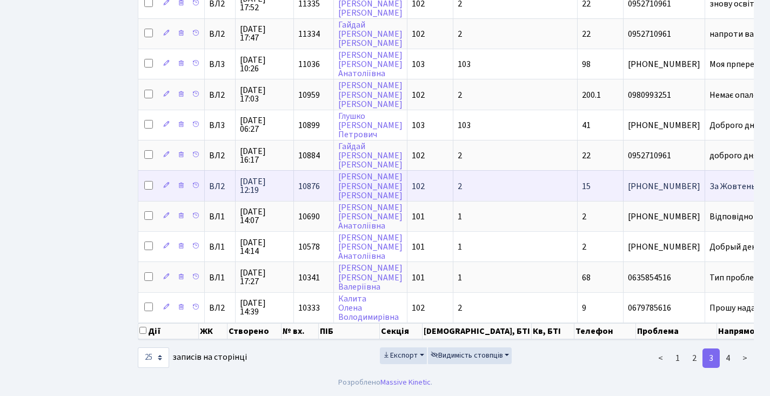
scroll to position [582, 0]
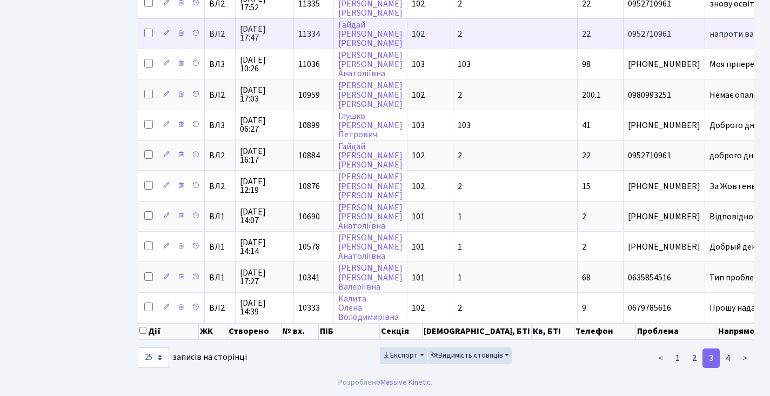
click at [309, 40] on span "11334" at bounding box center [309, 34] width 22 height 12
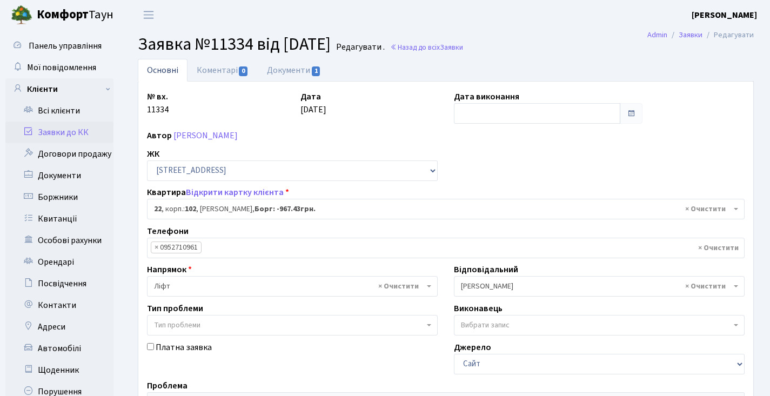
select select "38005"
click at [463, 45] on span "Заявки" at bounding box center [451, 47] width 23 height 10
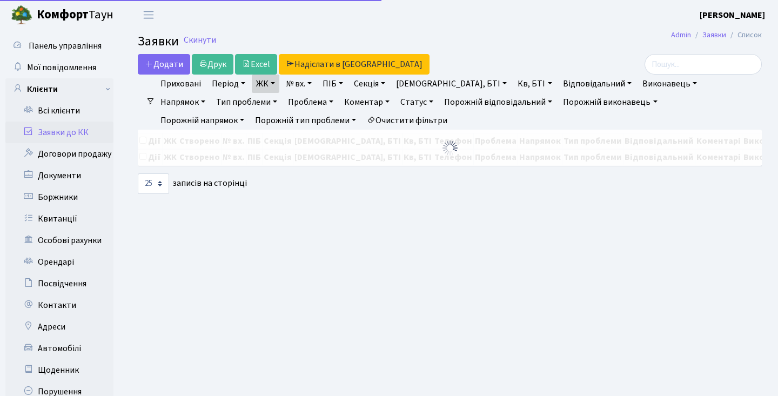
select select "25"
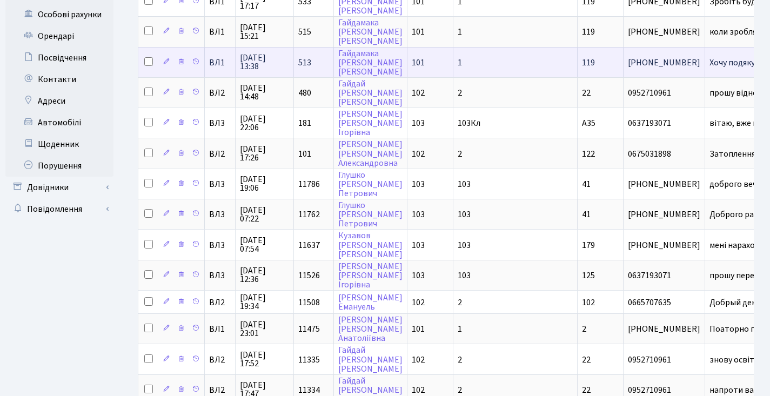
scroll to position [492, 0]
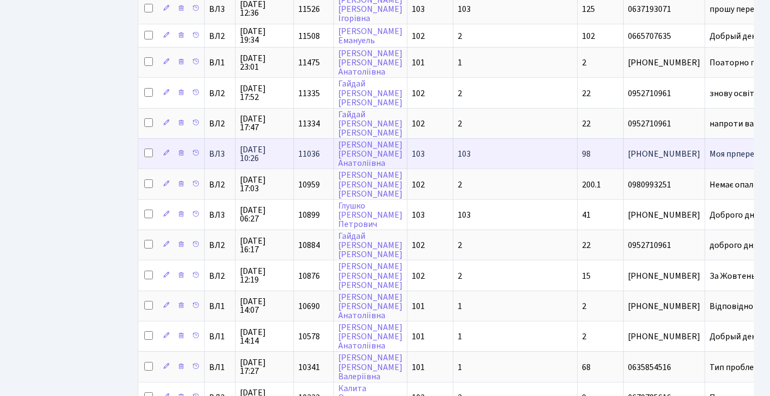
click at [313, 160] on span "11036" at bounding box center [309, 154] width 22 height 12
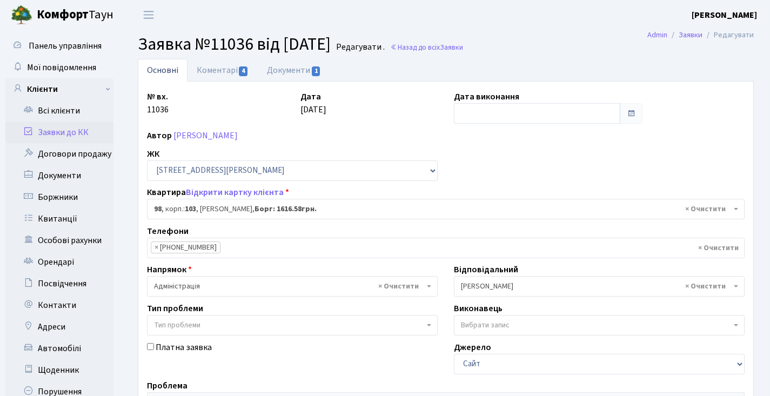
select select "42865"
click at [463, 43] on link "Назад до всіх Заявки" at bounding box center [426, 47] width 73 height 10
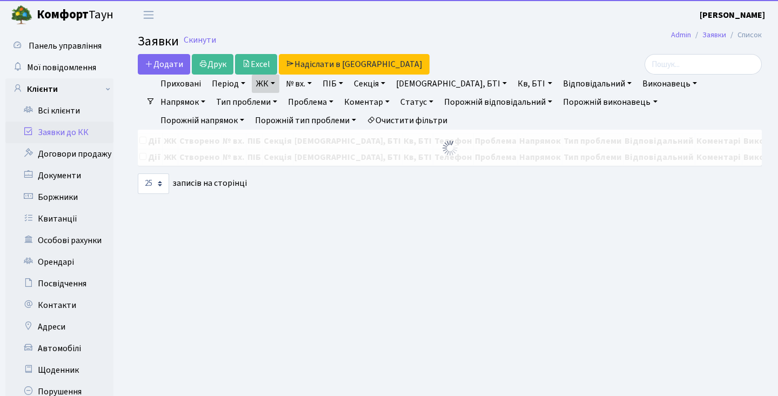
select select "25"
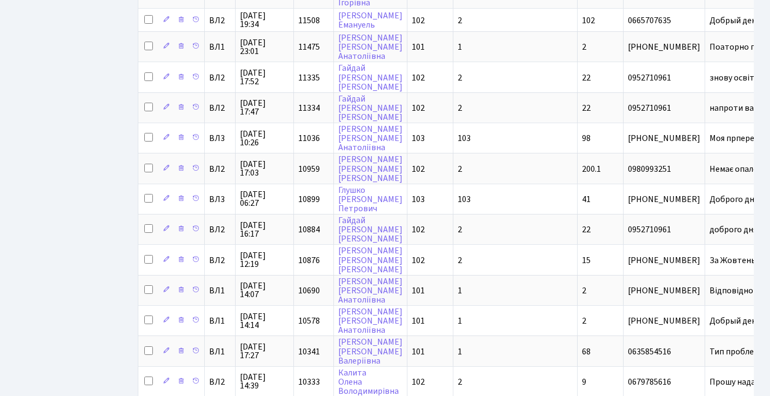
scroll to position [605, 0]
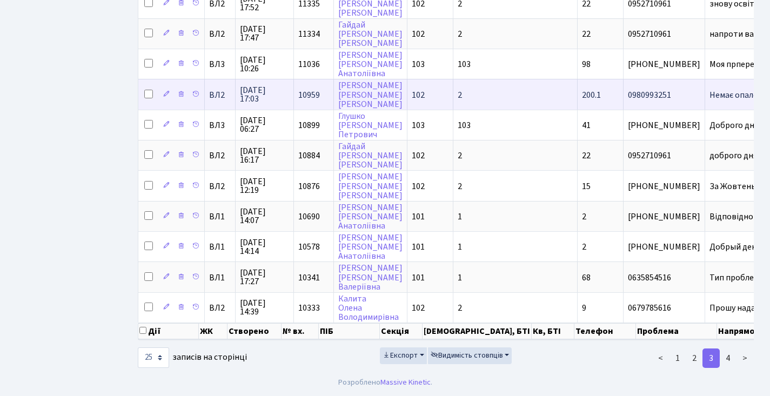
click at [307, 89] on span "10959" at bounding box center [309, 95] width 22 height 12
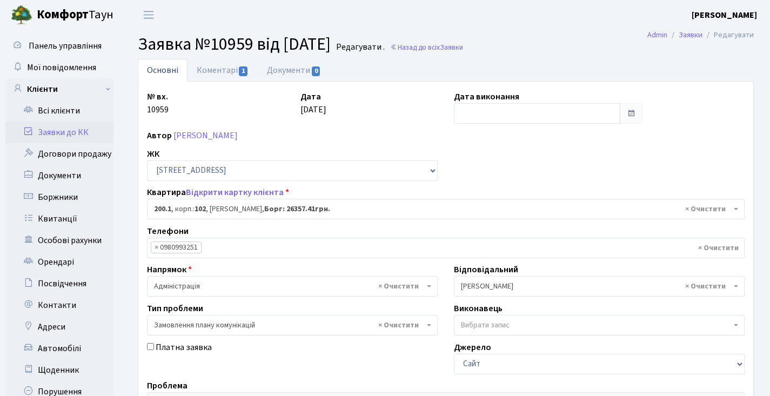
select select "42487"
select select "10"
click at [230, 71] on link "Коментарі 1" at bounding box center [222, 70] width 70 height 22
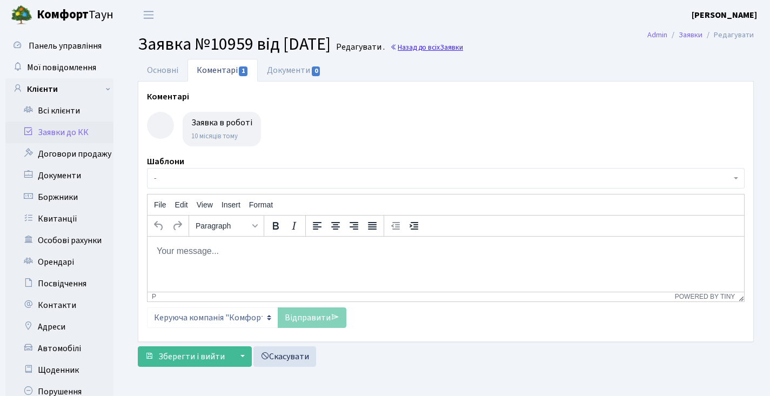
click at [440, 45] on link "Назад до всіх Заявки" at bounding box center [426, 47] width 73 height 10
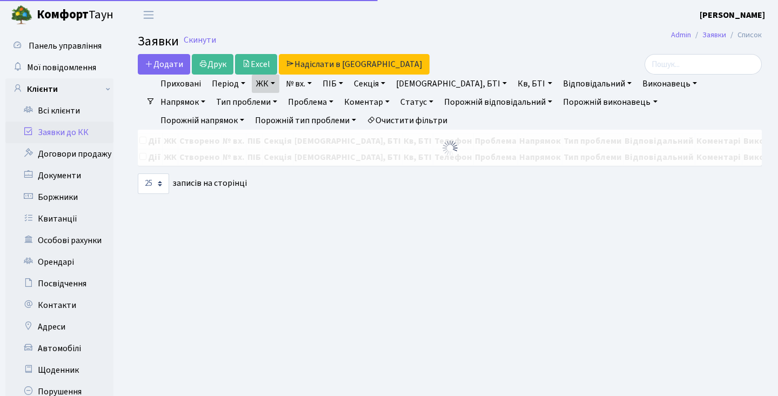
select select "25"
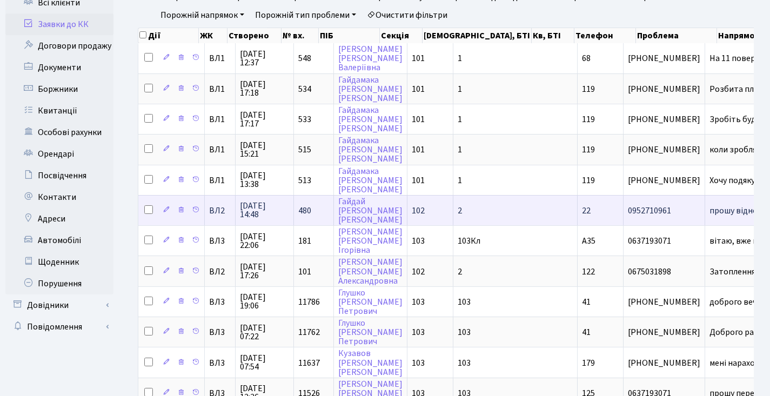
scroll to position [457, 0]
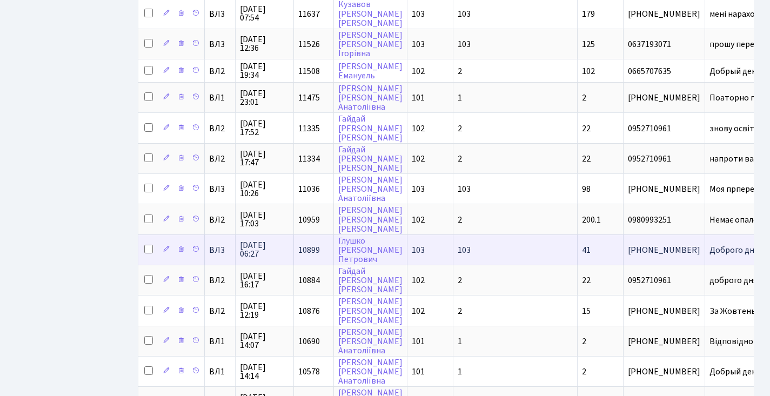
click at [305, 256] on span "10899" at bounding box center [309, 250] width 22 height 12
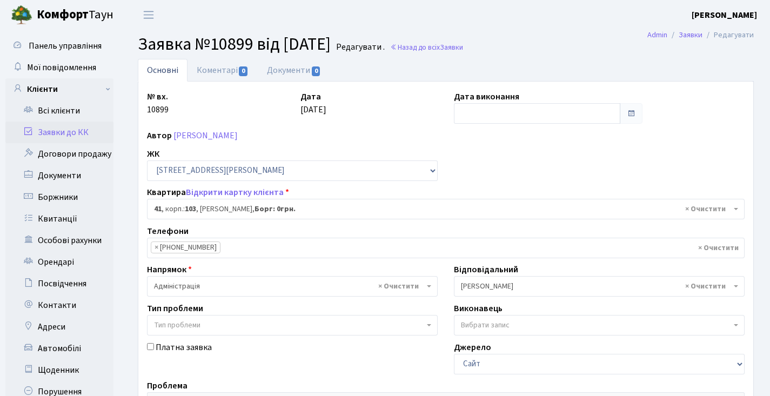
select select "42694"
click at [462, 52] on link "Назад до всіх Заявки" at bounding box center [426, 47] width 73 height 10
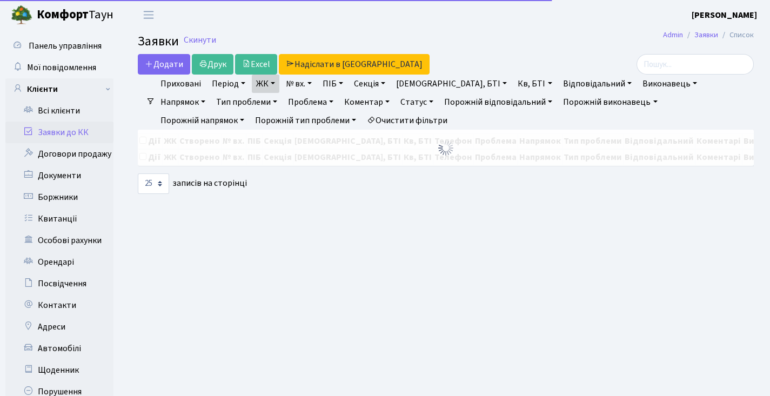
select select "25"
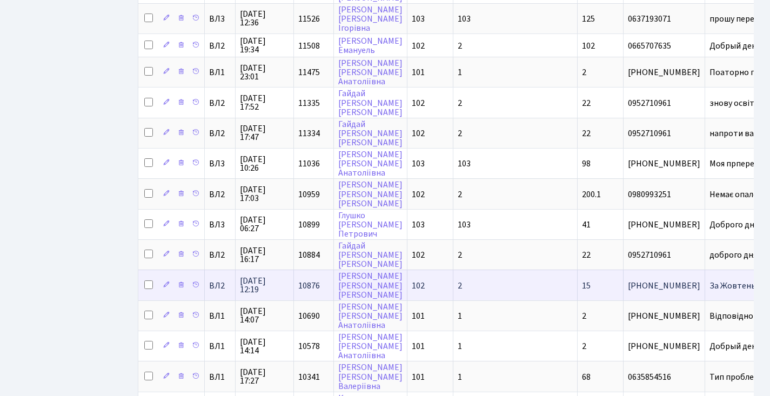
scroll to position [605, 0]
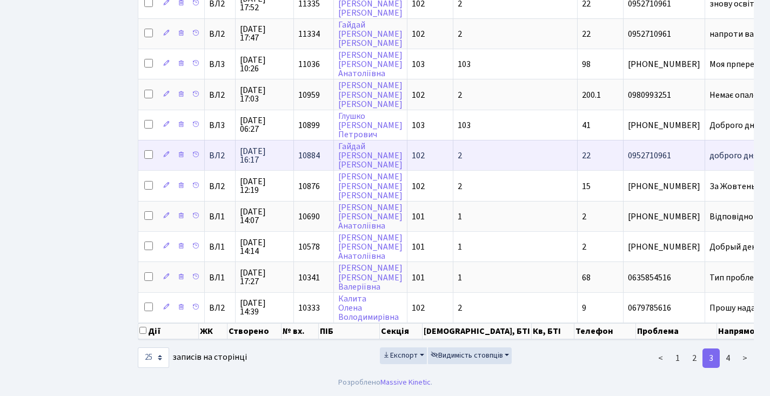
click at [260, 147] on span "26.11.2024 16:17" at bounding box center [264, 155] width 49 height 17
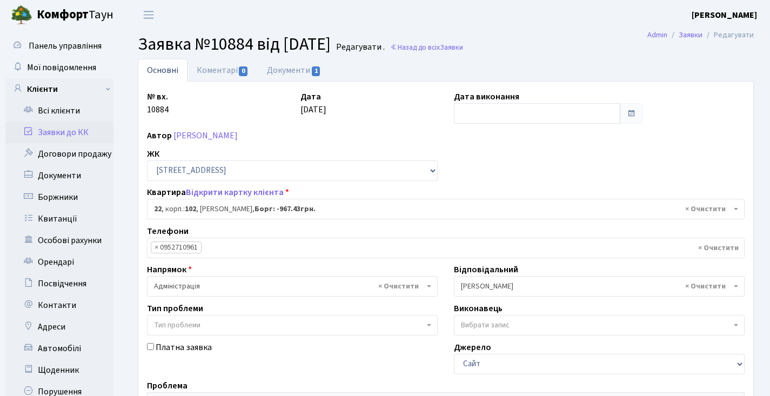
select select "38005"
click at [300, 64] on link "Документи 1" at bounding box center [294, 70] width 72 height 22
select select "25"
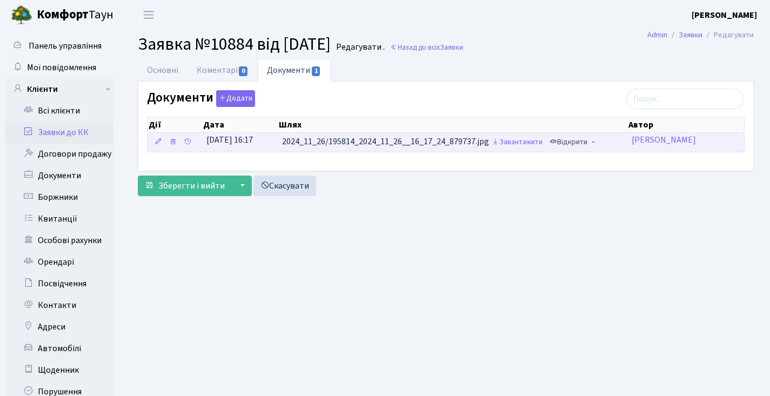
click at [567, 137] on link "Відкрити" at bounding box center [568, 142] width 43 height 17
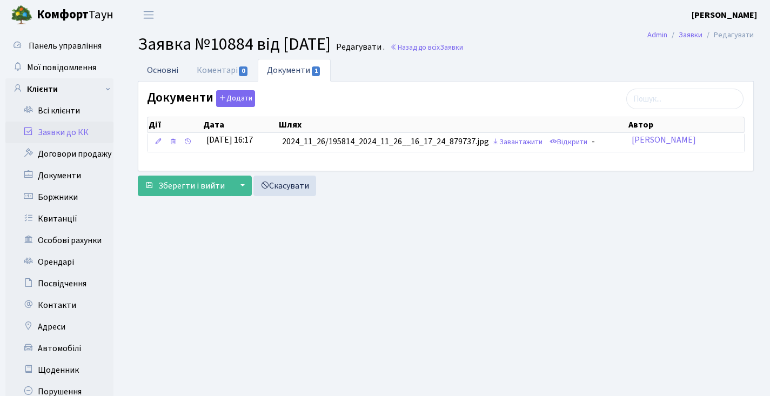
click at [149, 64] on link "Основні" at bounding box center [163, 70] width 50 height 22
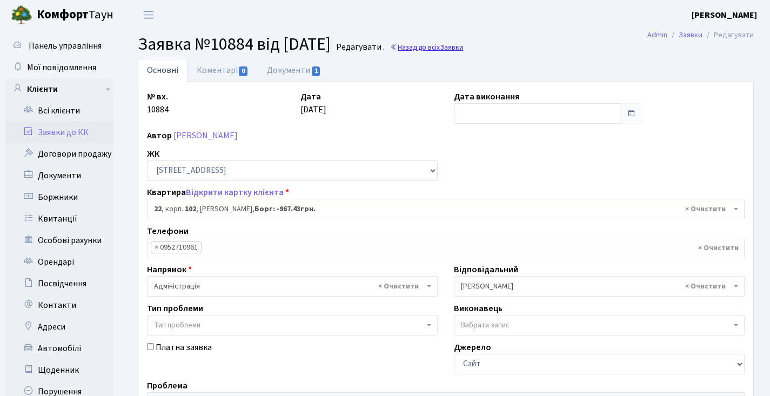
click at [463, 44] on span "Заявки" at bounding box center [451, 47] width 23 height 10
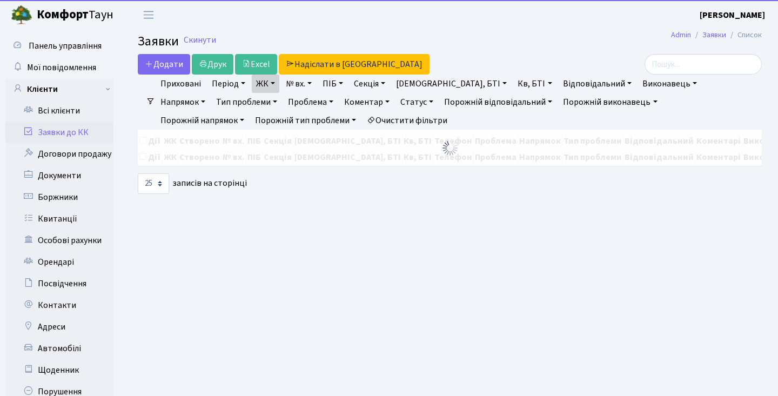
select select "25"
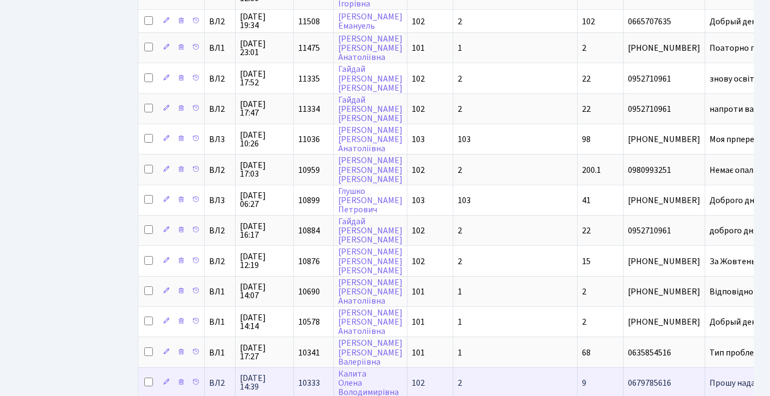
scroll to position [605, 0]
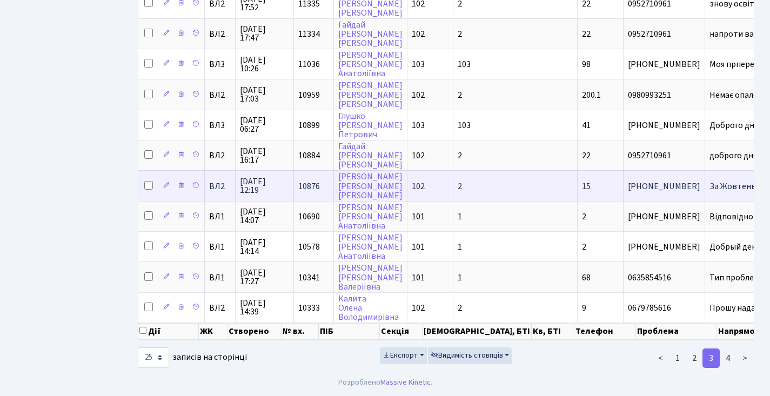
click at [303, 180] on span "10876" at bounding box center [309, 186] width 22 height 12
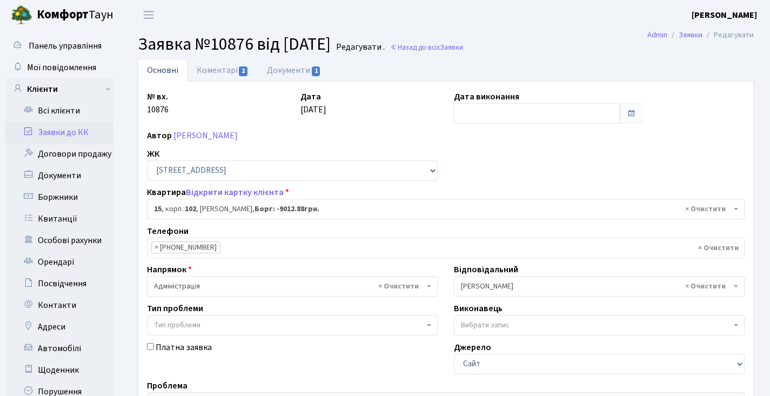
select select "37984"
click at [206, 70] on link "Коментарі 2" at bounding box center [222, 70] width 70 height 22
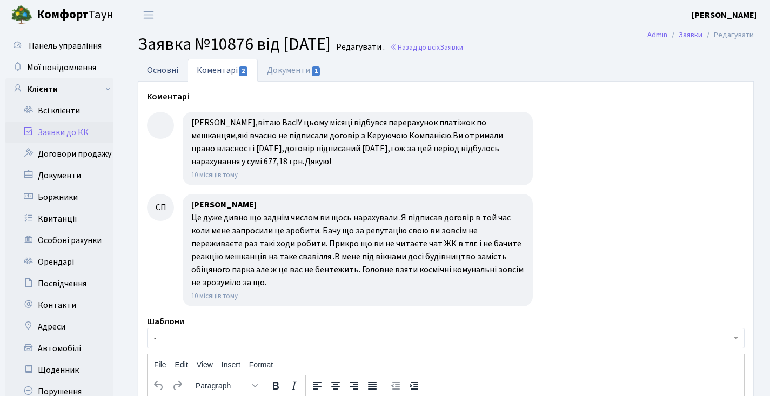
click at [162, 62] on link "Основні" at bounding box center [163, 70] width 50 height 22
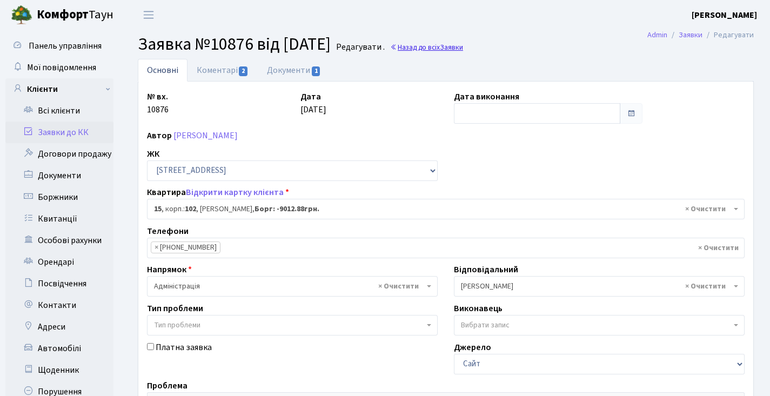
click at [455, 51] on link "Назад до всіх Заявки" at bounding box center [426, 47] width 73 height 10
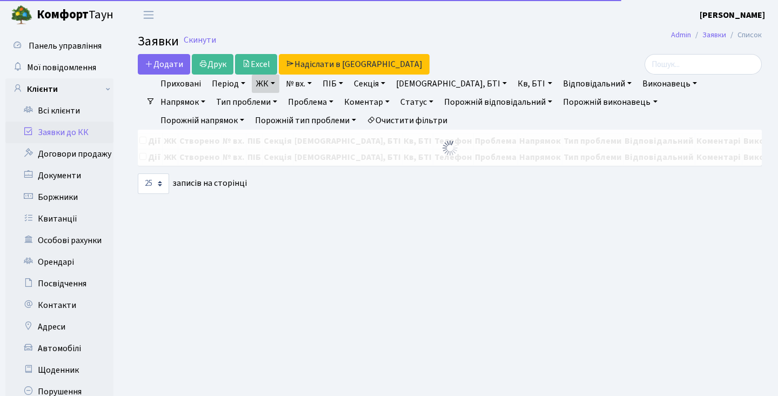
select select "25"
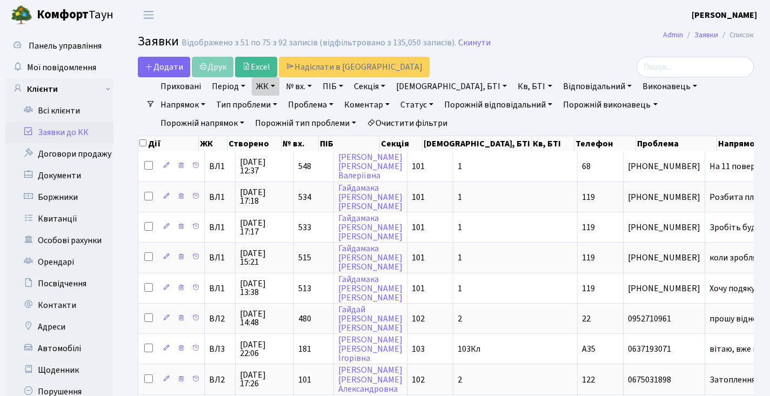
scroll to position [605, 0]
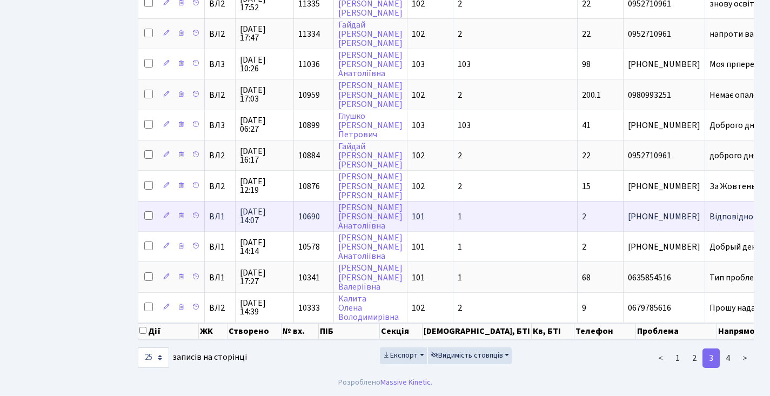
click at [307, 211] on span "10690" at bounding box center [309, 217] width 22 height 12
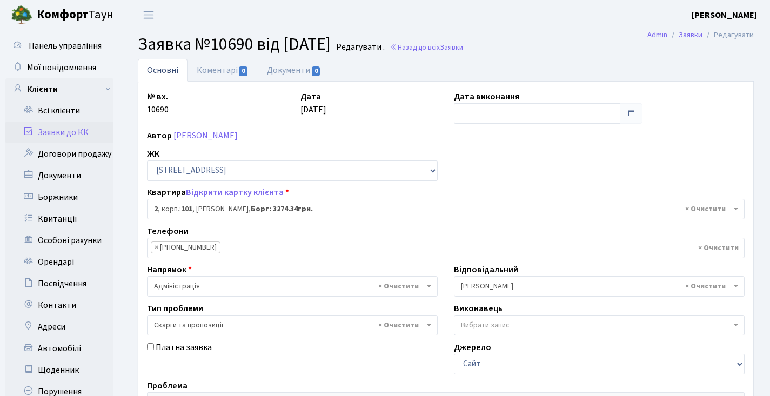
select select "37336"
select select "55"
click at [463, 52] on link "Назад до всіх Заявки" at bounding box center [426, 47] width 73 height 10
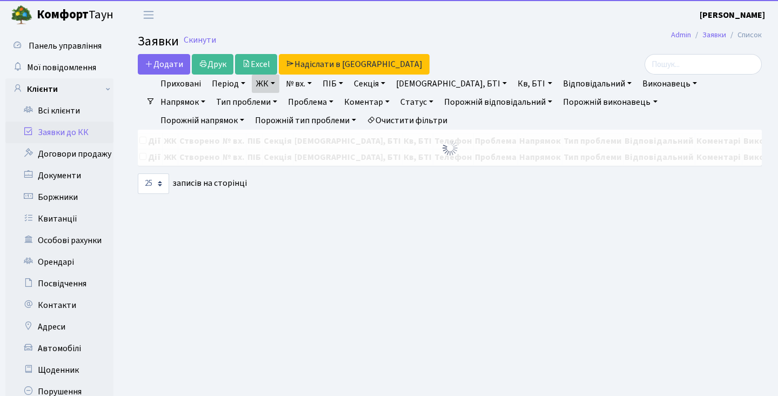
select select "25"
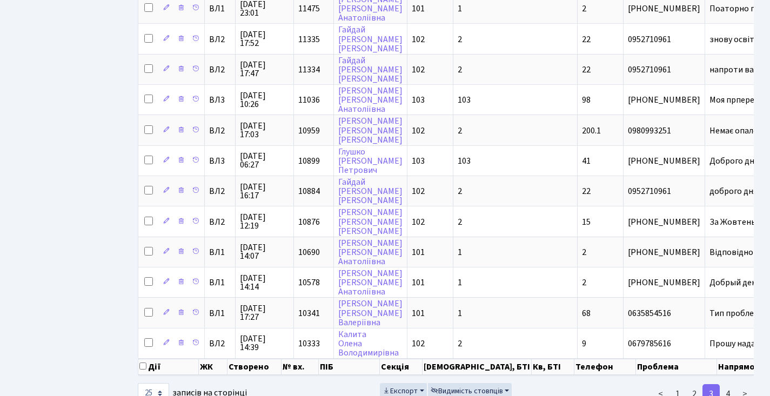
scroll to position [605, 0]
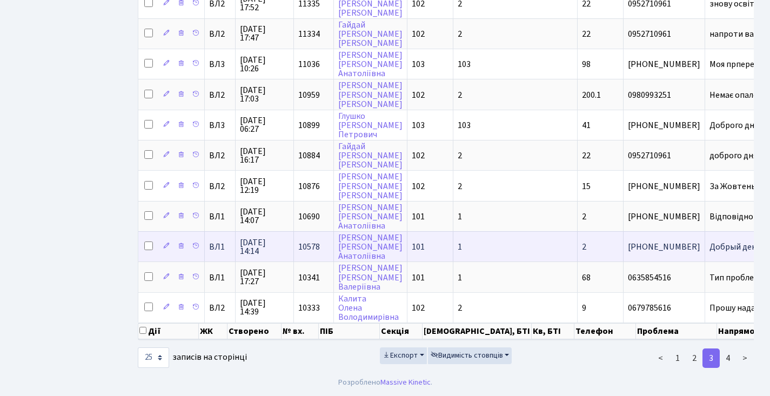
click at [307, 241] on span "10578" at bounding box center [309, 247] width 22 height 12
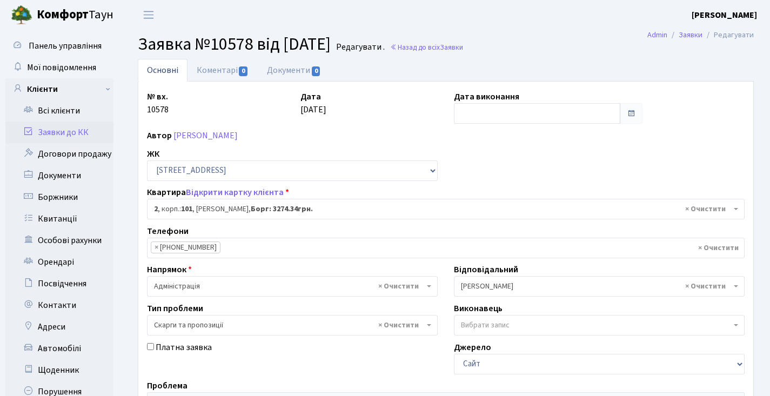
select select "37336"
select select "55"
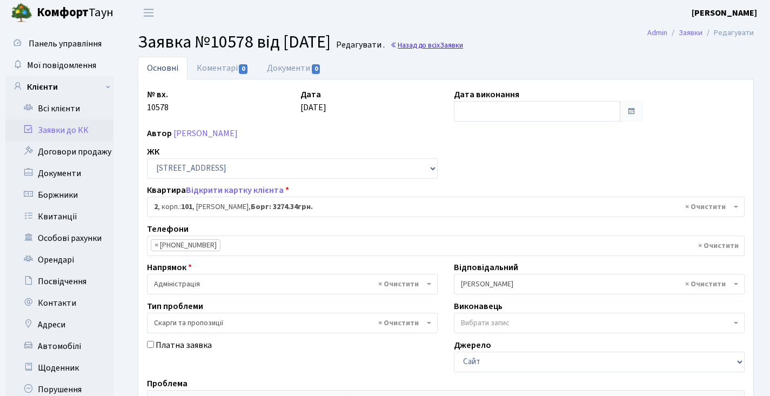
click at [429, 46] on link "Назад до всіх Заявки" at bounding box center [426, 45] width 73 height 10
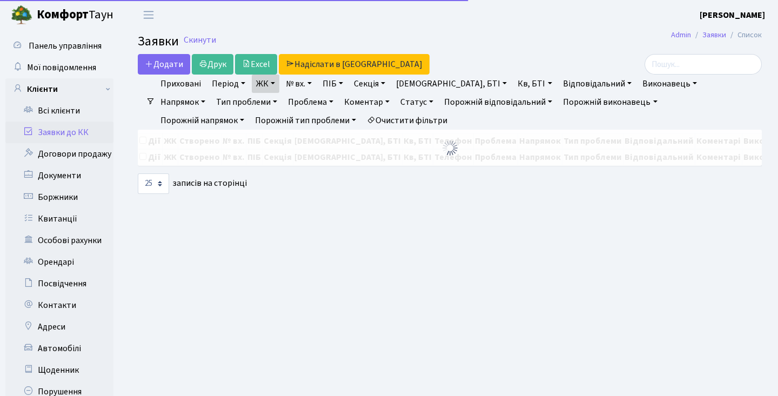
select select "25"
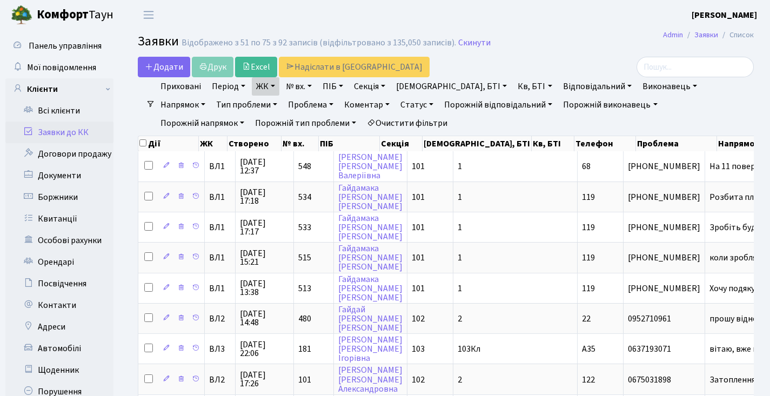
scroll to position [605, 0]
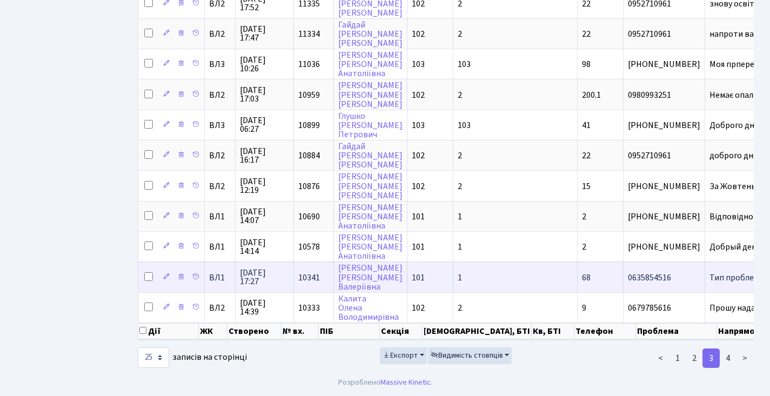
click at [303, 272] on span "10341" at bounding box center [309, 278] width 22 height 12
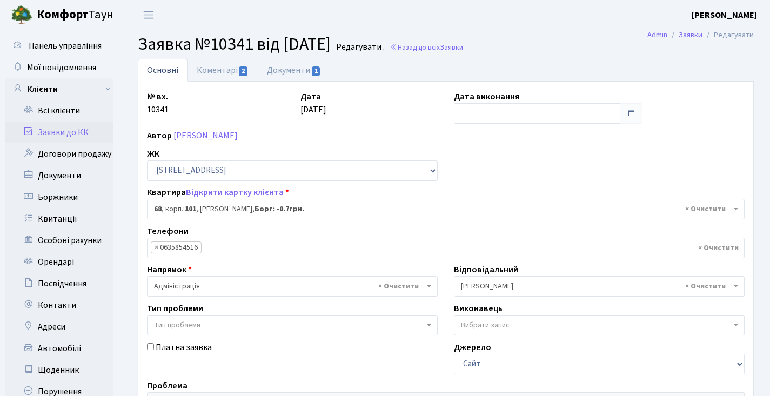
select select "37531"
click at [241, 68] on span "2" at bounding box center [243, 71] width 9 height 10
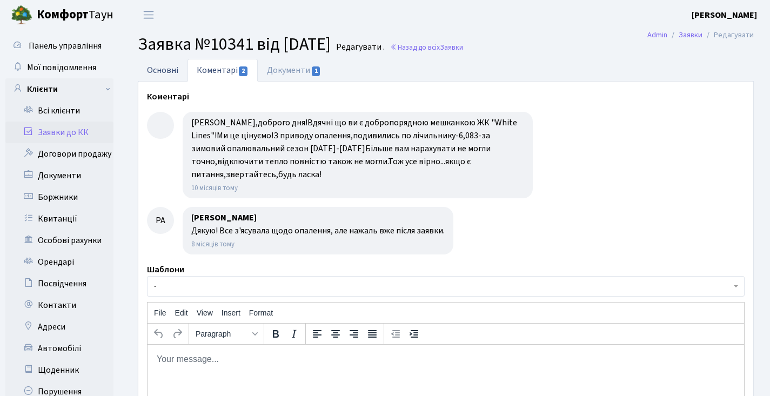
click at [166, 68] on link "Основні" at bounding box center [163, 70] width 50 height 22
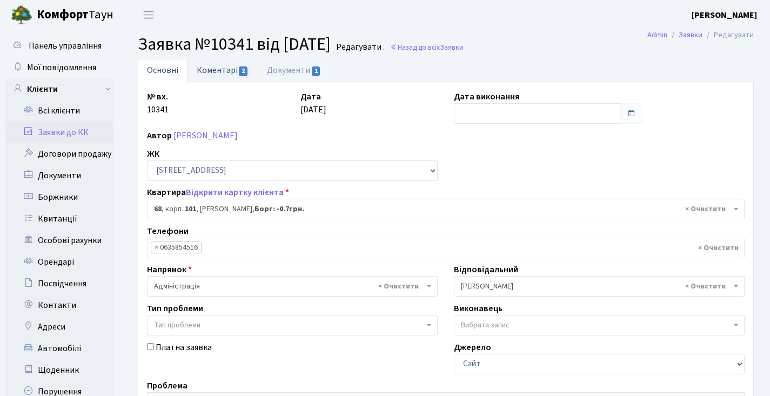
click at [216, 68] on link "Коментарі 2" at bounding box center [222, 70] width 70 height 22
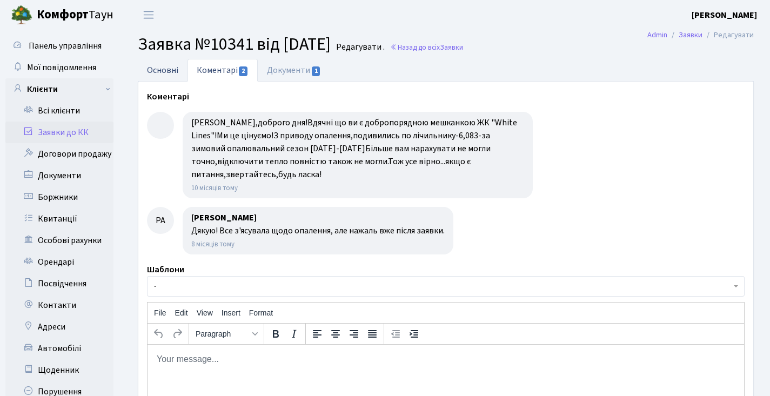
click at [172, 65] on link "Основні" at bounding box center [163, 70] width 50 height 22
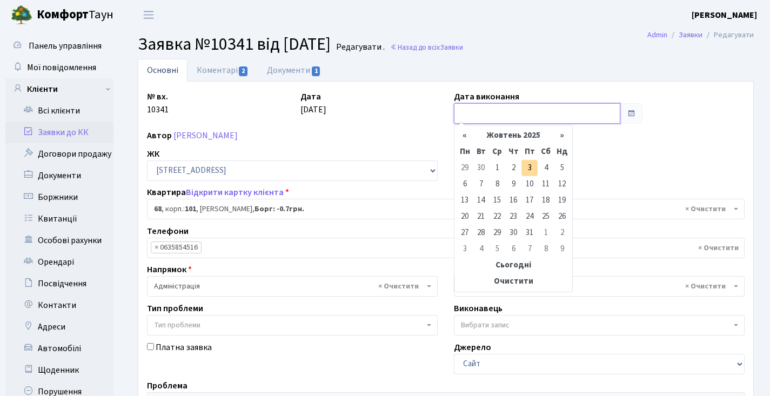
click at [478, 108] on input "text" at bounding box center [537, 113] width 166 height 21
click at [461, 132] on th "«" at bounding box center [464, 135] width 16 height 16
click at [462, 132] on th "«" at bounding box center [464, 135] width 16 height 16
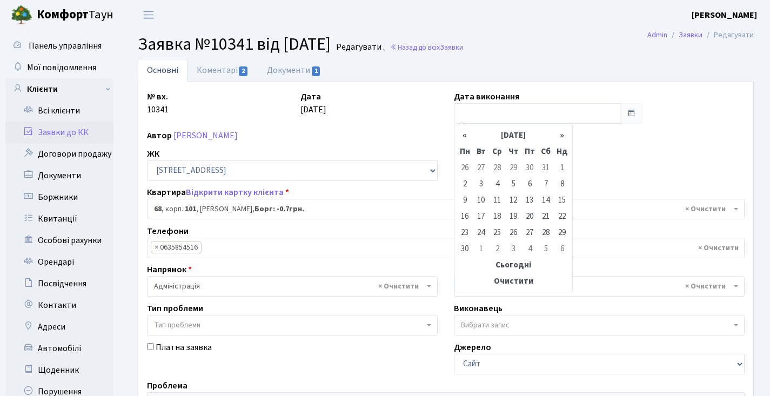
click at [462, 132] on th "«" at bounding box center [464, 135] width 16 height 16
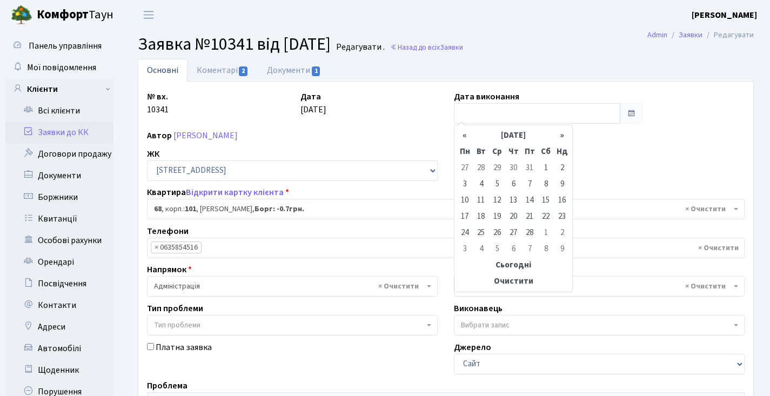
click at [462, 132] on th "«" at bounding box center [464, 135] width 16 height 16
click at [558, 137] on th "»" at bounding box center [562, 135] width 16 height 16
click at [534, 216] on td "24" at bounding box center [529, 217] width 16 height 16
type input "24.01.2025"
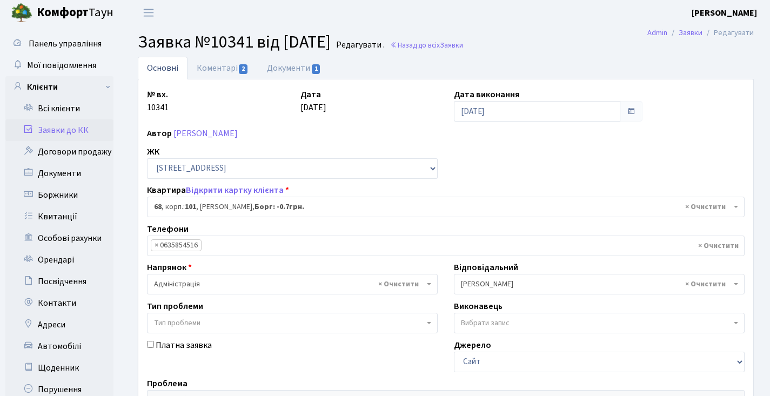
scroll to position [248, 0]
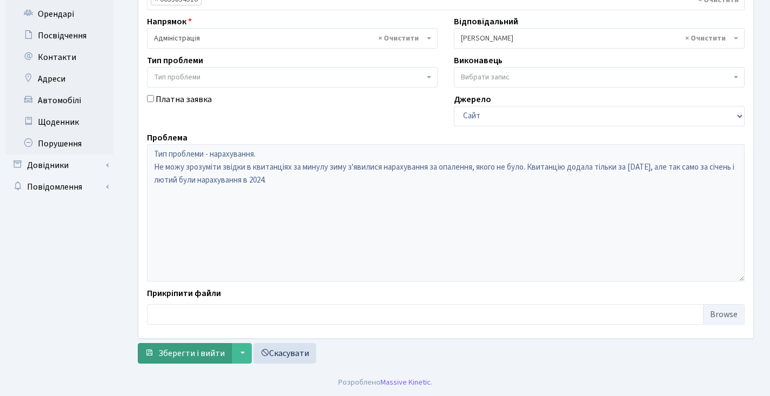
click at [211, 349] on span "Зберегти і вийти" at bounding box center [191, 353] width 66 height 12
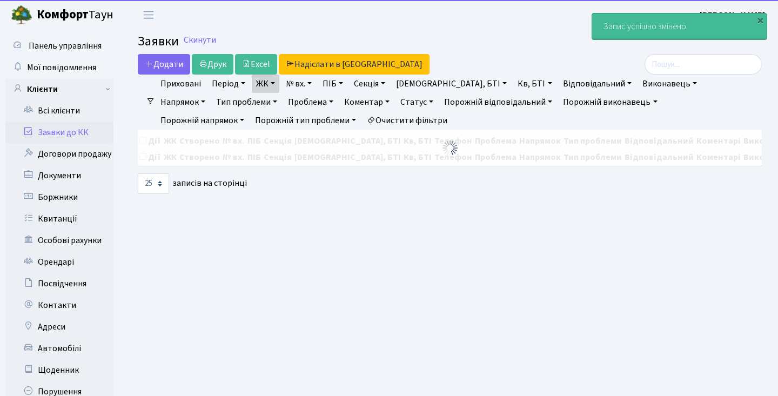
select select "25"
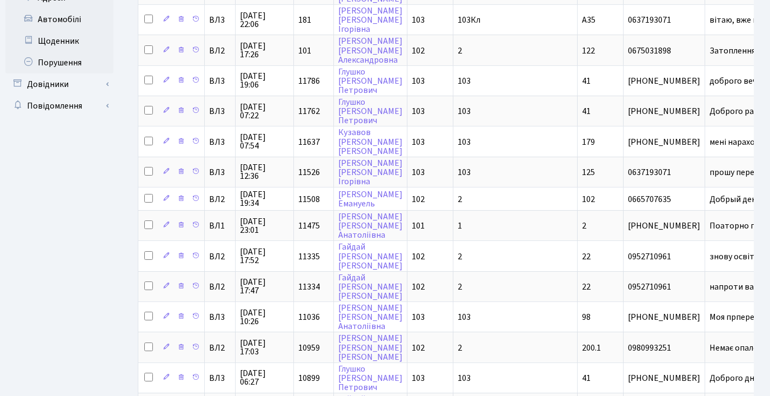
scroll to position [605, 0]
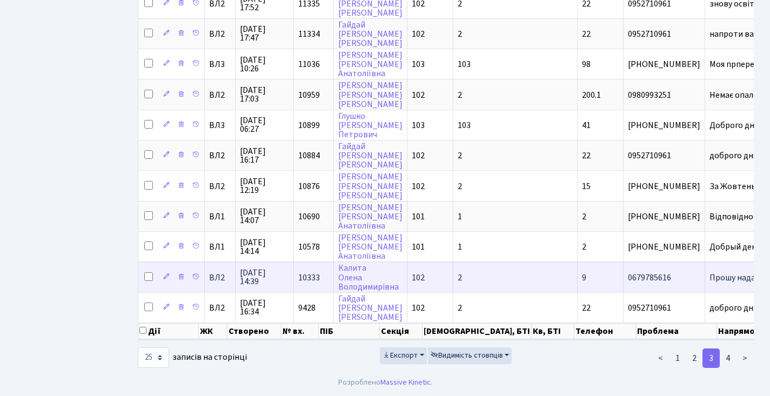
click at [312, 261] on td "10333" at bounding box center [314, 276] width 40 height 30
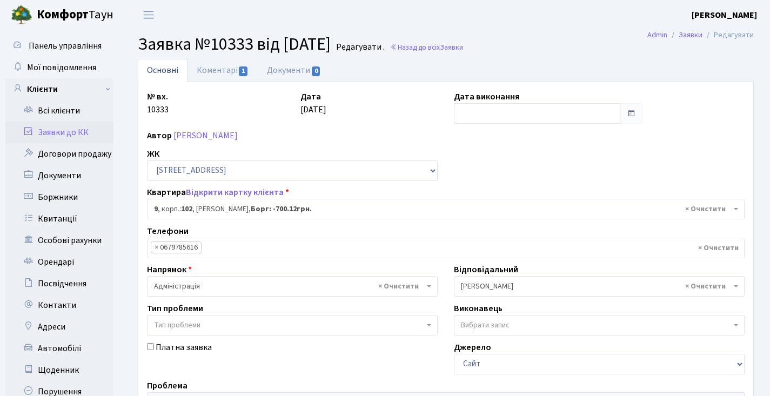
select select "37966"
click at [214, 59] on link "Коментарі 1" at bounding box center [222, 70] width 70 height 22
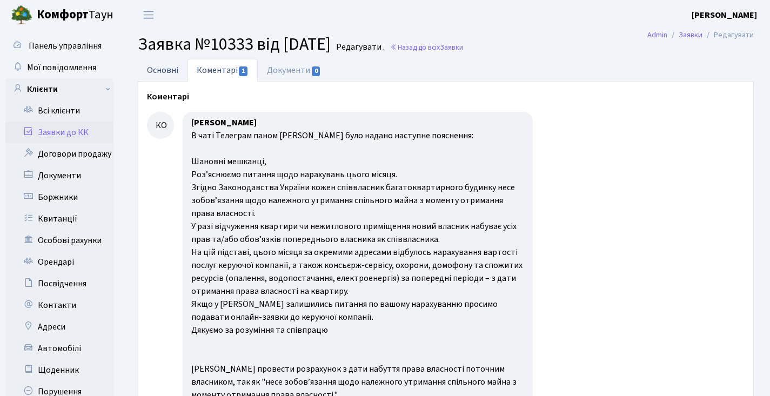
click at [177, 65] on link "Основні" at bounding box center [163, 70] width 50 height 22
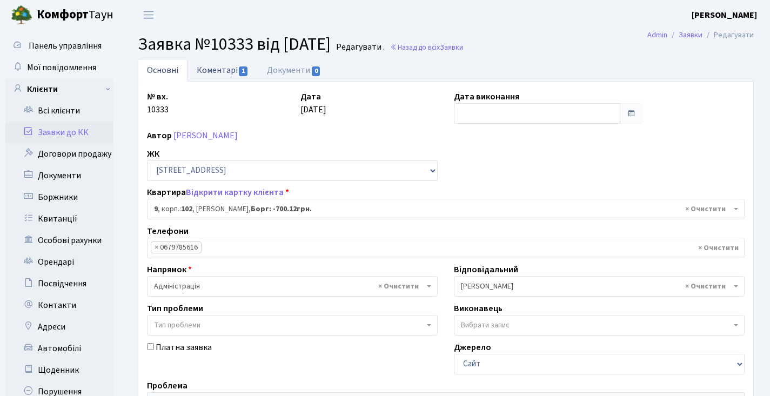
click at [225, 64] on link "Коментарі 1" at bounding box center [222, 70] width 70 height 22
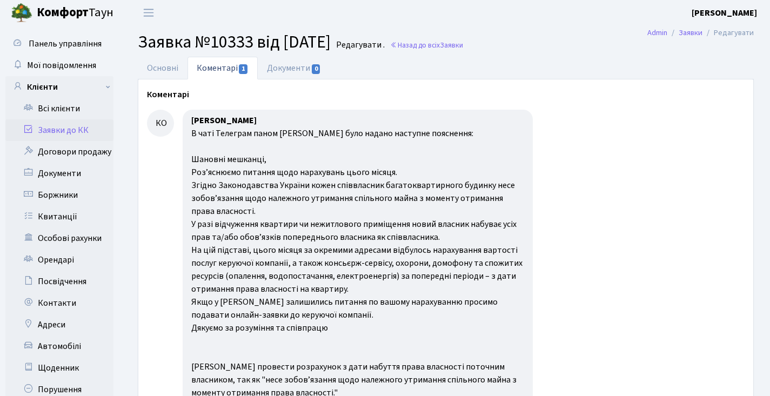
scroll to position [42, 0]
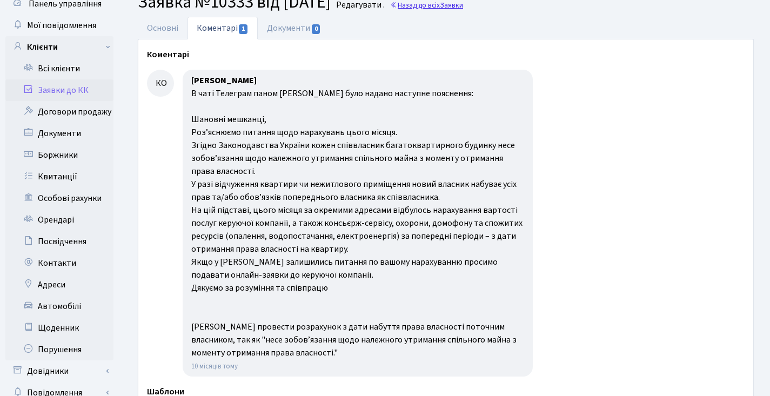
click at [436, 1] on link "Назад до всіх Заявки" at bounding box center [426, 5] width 73 height 10
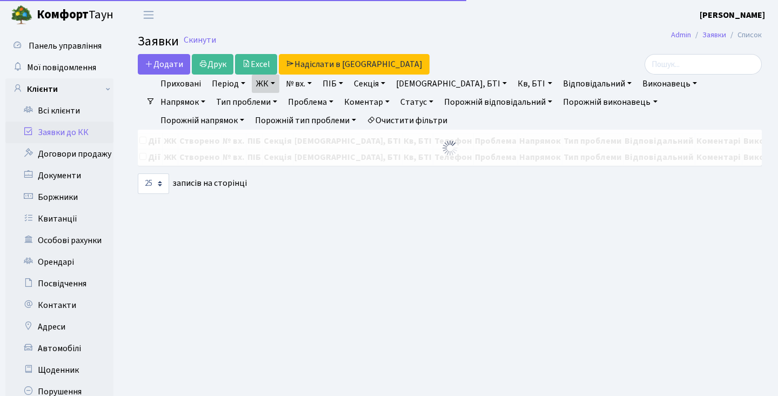
select select "25"
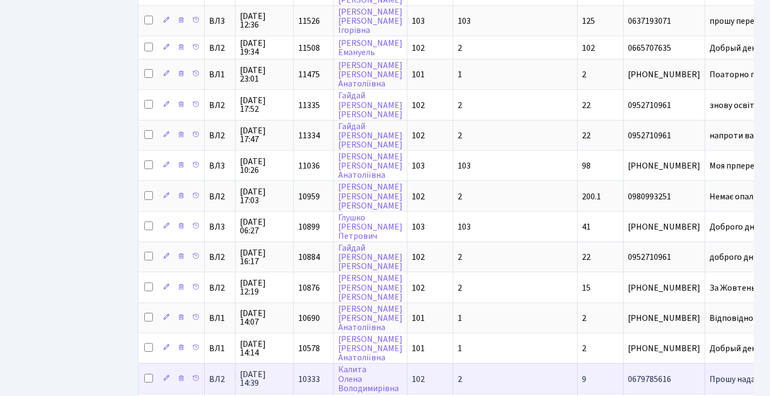
scroll to position [605, 0]
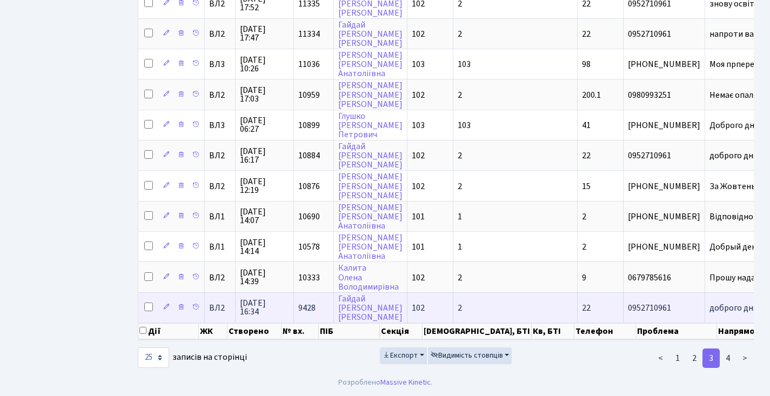
click at [313, 293] on td "9428" at bounding box center [314, 307] width 40 height 30
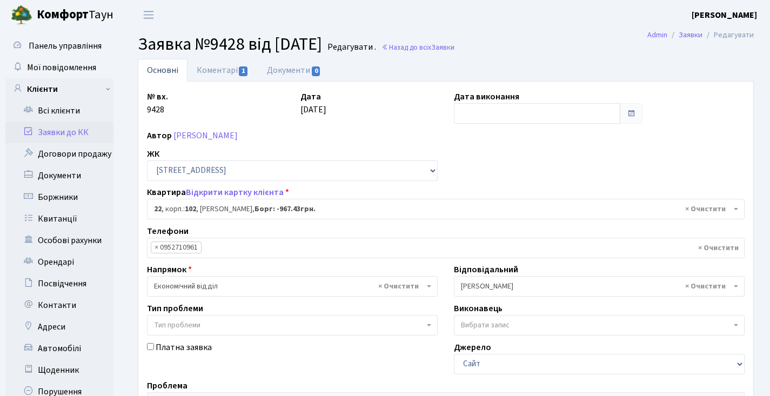
select select "38005"
click at [221, 60] on link "Коментарі 1" at bounding box center [222, 70] width 70 height 22
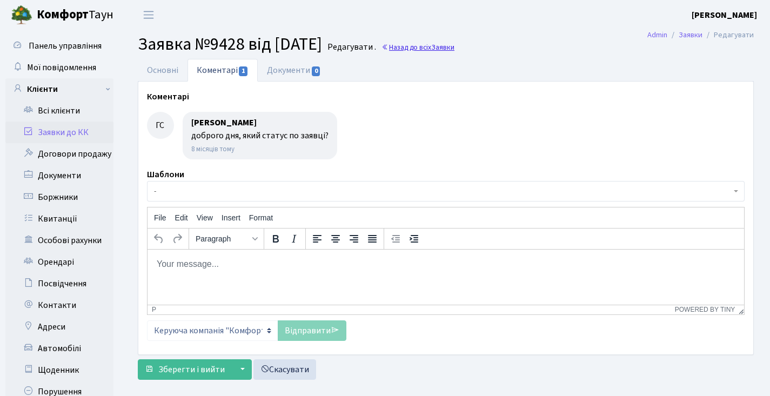
click at [433, 45] on link "Назад до всіх Заявки" at bounding box center [417, 47] width 73 height 10
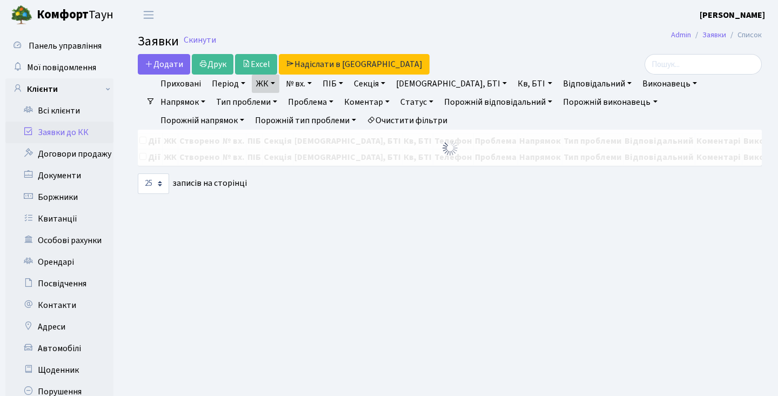
select select "25"
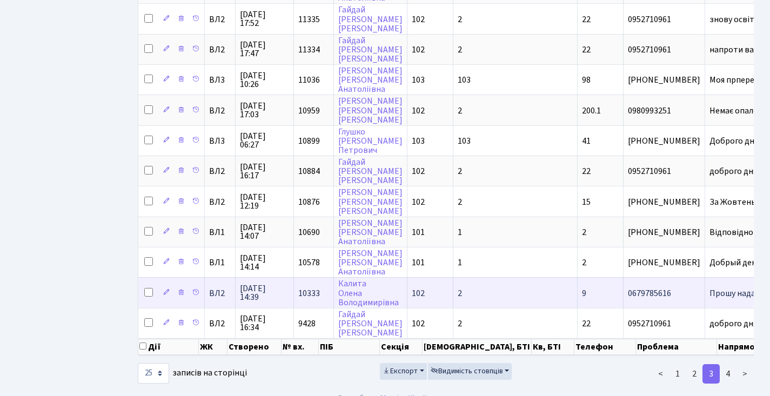
scroll to position [605, 0]
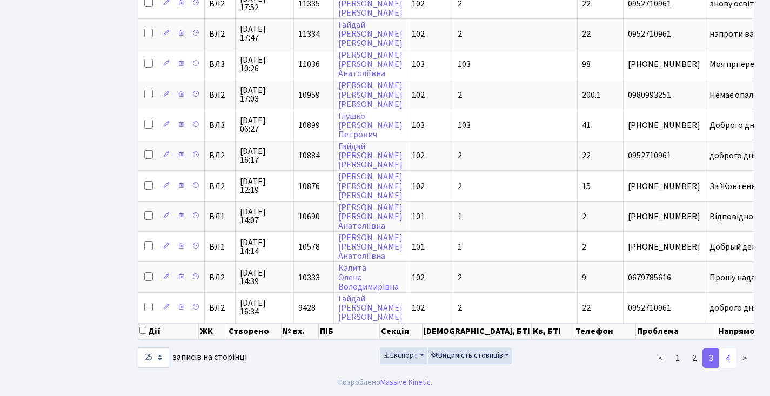
click at [728, 360] on link "4" at bounding box center [727, 357] width 17 height 19
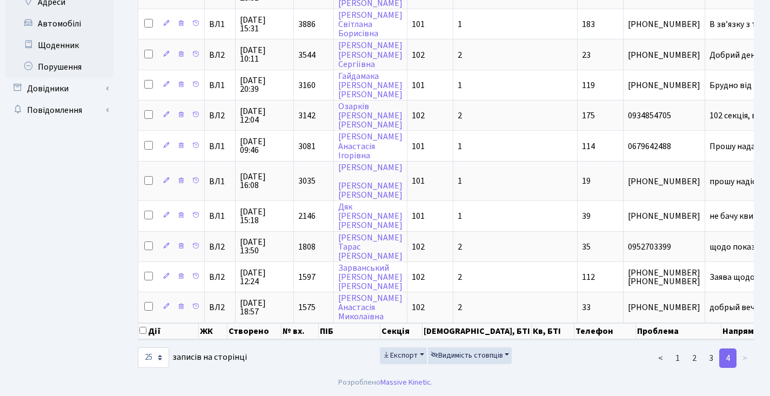
scroll to position [0, 0]
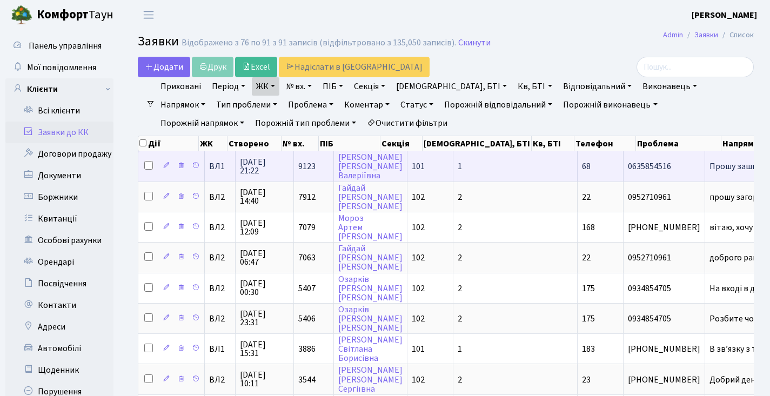
click at [305, 172] on span "9123" at bounding box center [306, 166] width 17 height 12
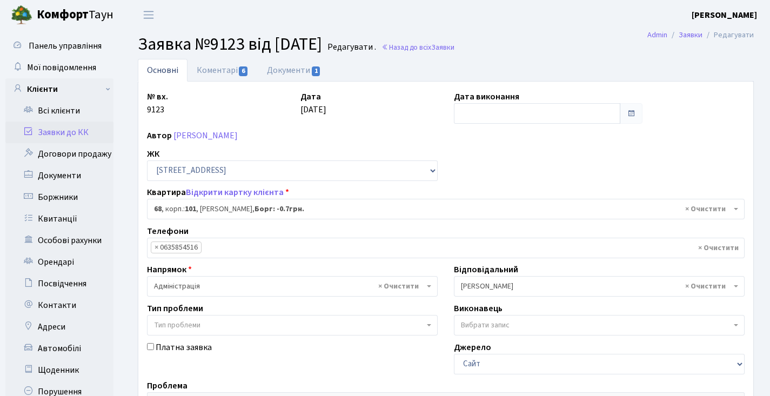
select select "37531"
click at [233, 77] on link "Коментарі 6" at bounding box center [222, 70] width 70 height 22
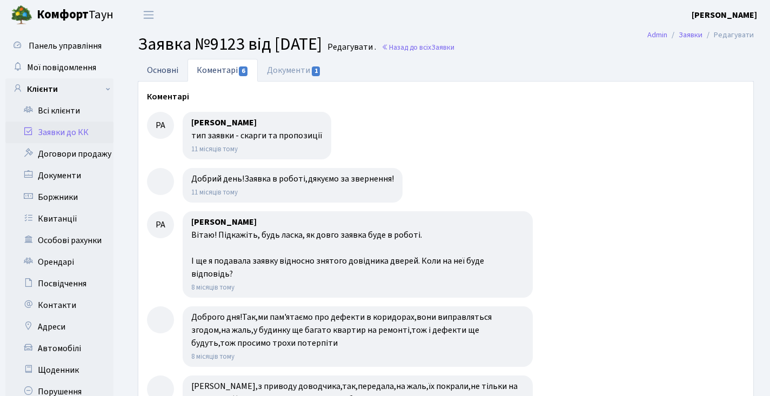
click at [152, 69] on link "Основні" at bounding box center [163, 70] width 50 height 22
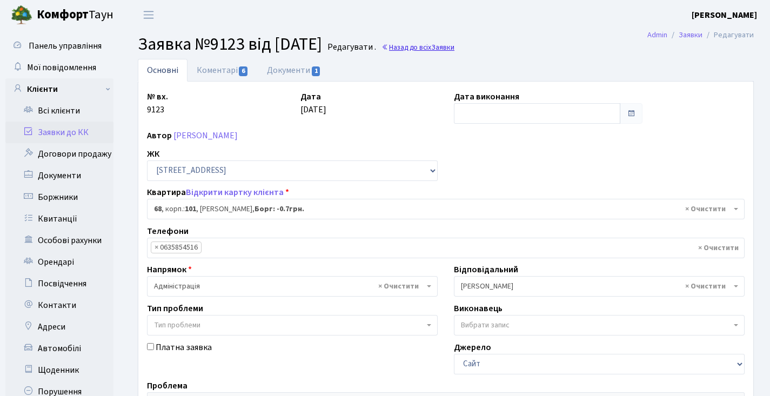
click at [445, 45] on link "Назад до всіх Заявки" at bounding box center [417, 47] width 73 height 10
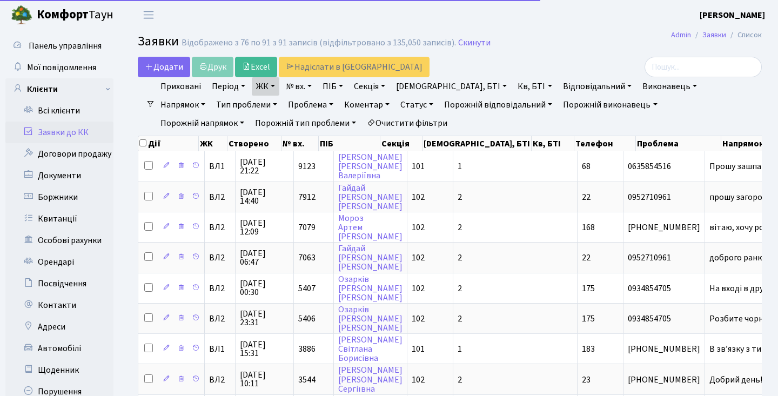
select select "25"
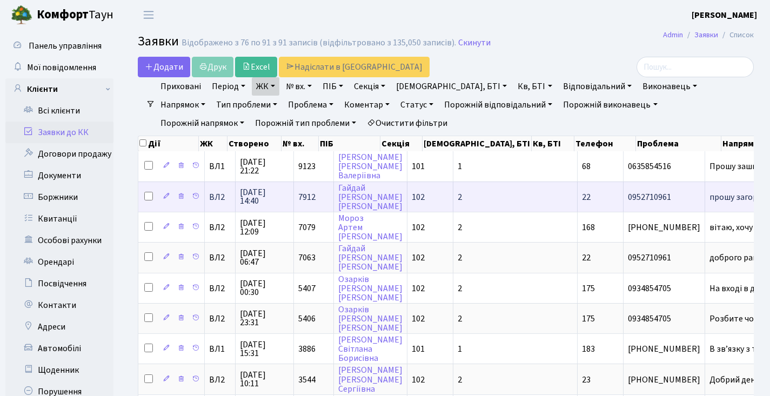
click at [306, 203] on span "7912" at bounding box center [306, 197] width 17 height 12
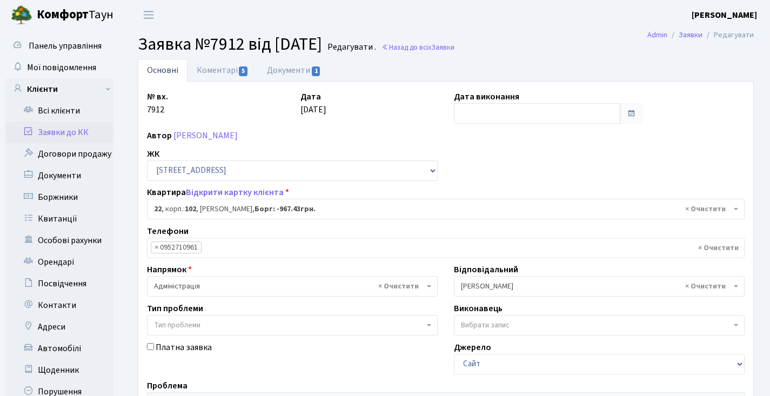
select select "38005"
click at [221, 61] on link "Коментарі 5" at bounding box center [222, 70] width 70 height 22
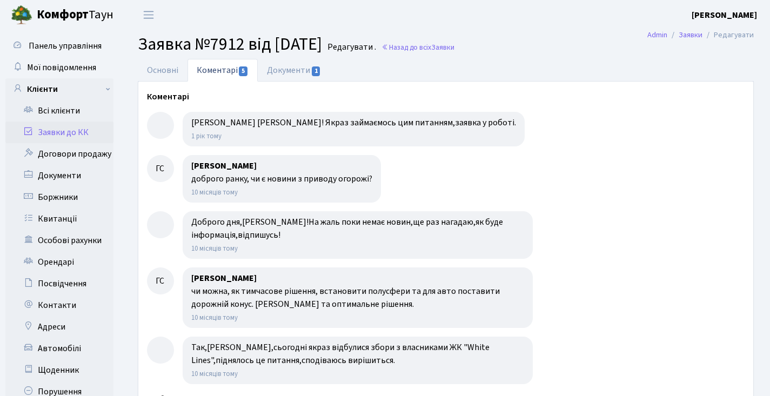
scroll to position [32, 0]
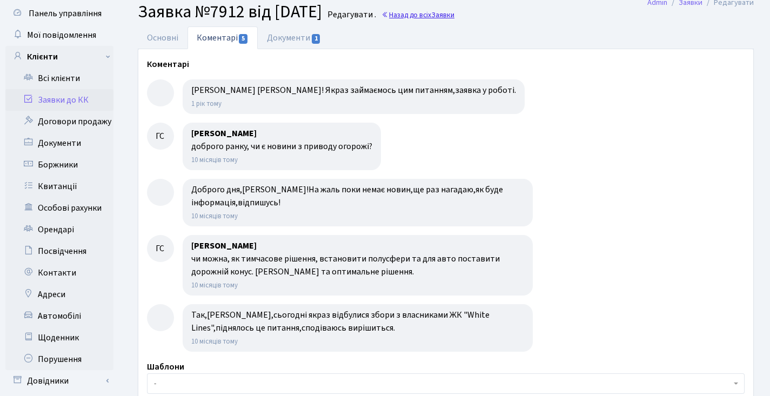
click at [454, 12] on span "Заявки" at bounding box center [442, 15] width 23 height 10
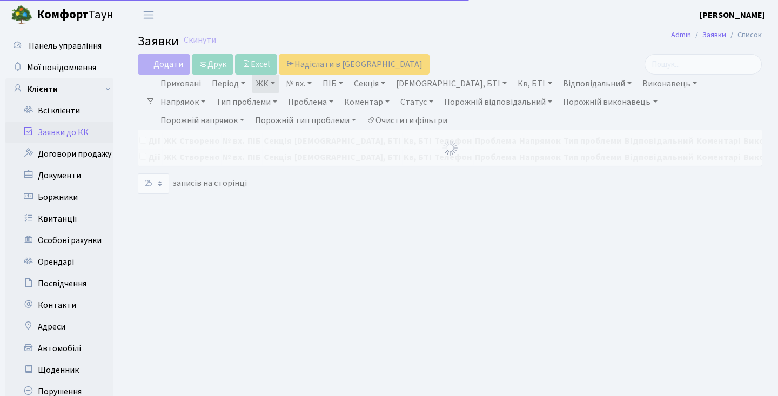
select select "25"
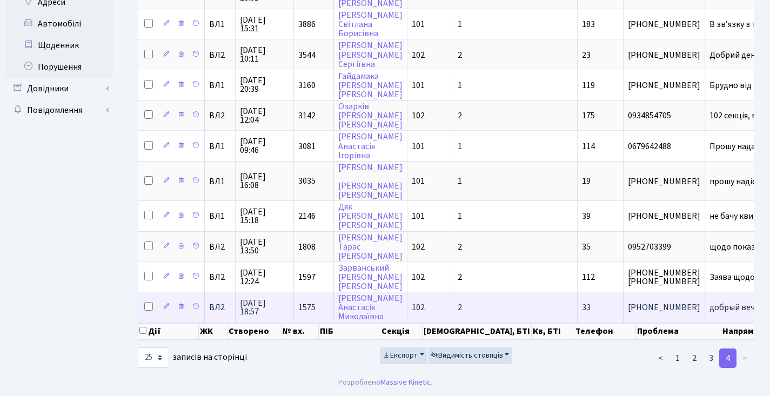
scroll to position [160, 0]
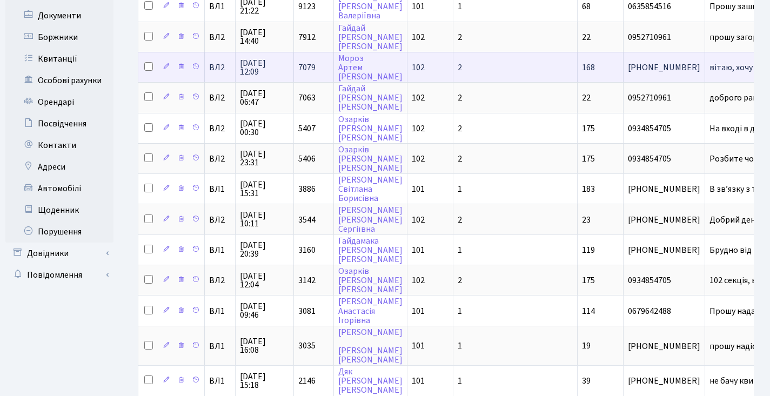
click at [305, 73] on span "7079" at bounding box center [306, 68] width 17 height 12
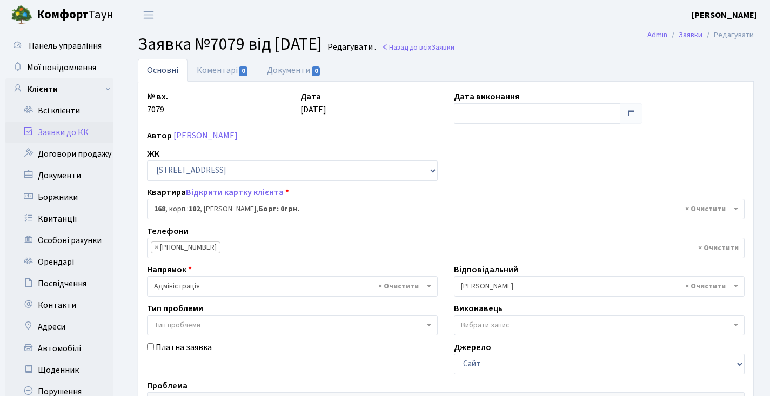
select select "38440"
click at [439, 46] on link "Назад до всіх Заявки" at bounding box center [417, 47] width 73 height 10
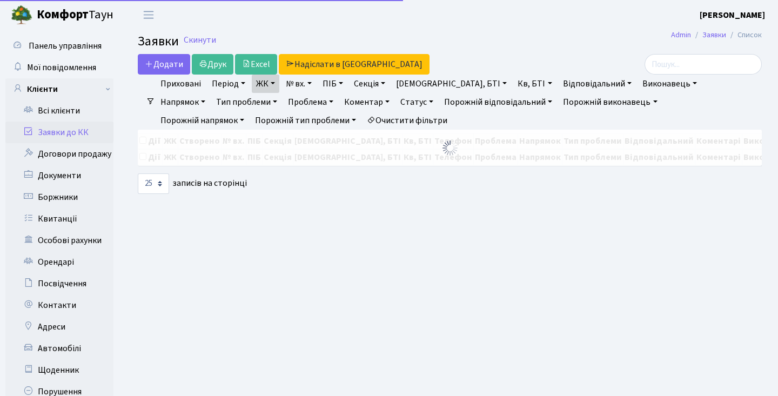
select select "25"
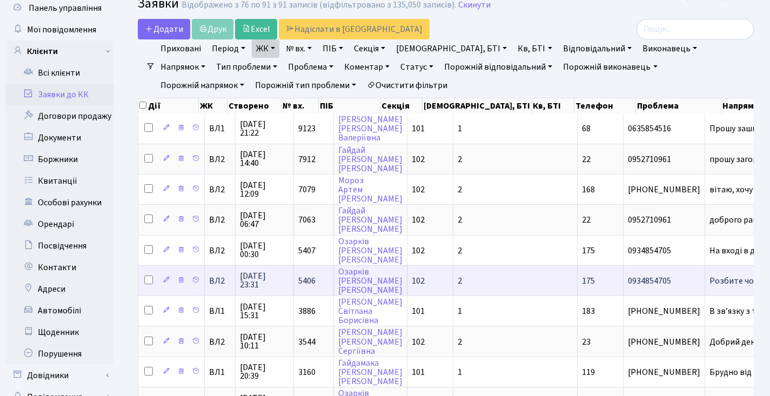
scroll to position [89, 0]
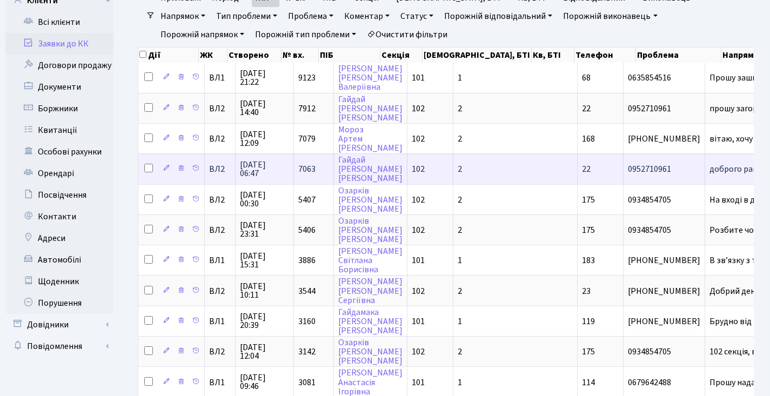
click at [310, 175] on span "7063" at bounding box center [306, 169] width 17 height 12
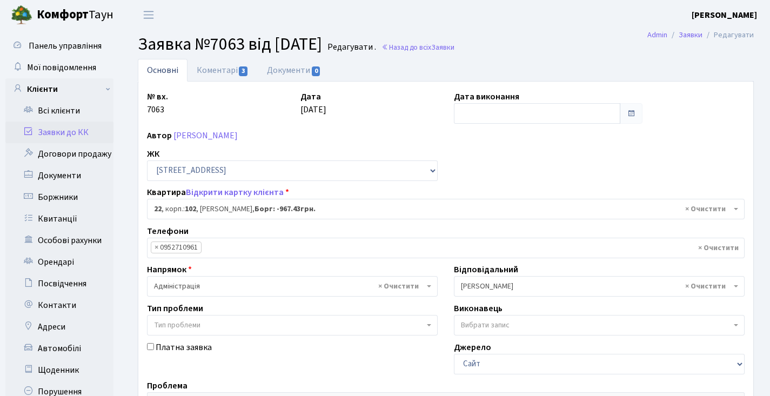
select select "38005"
click at [228, 69] on link "Коментарі 3" at bounding box center [222, 70] width 70 height 22
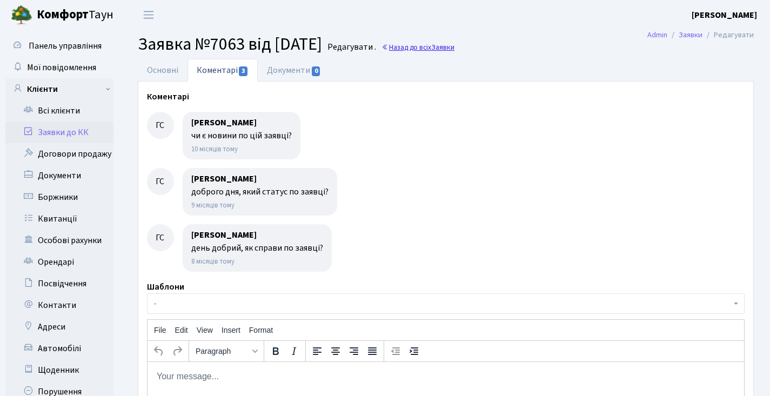
click at [445, 51] on link "Назад до всіх Заявки" at bounding box center [417, 47] width 73 height 10
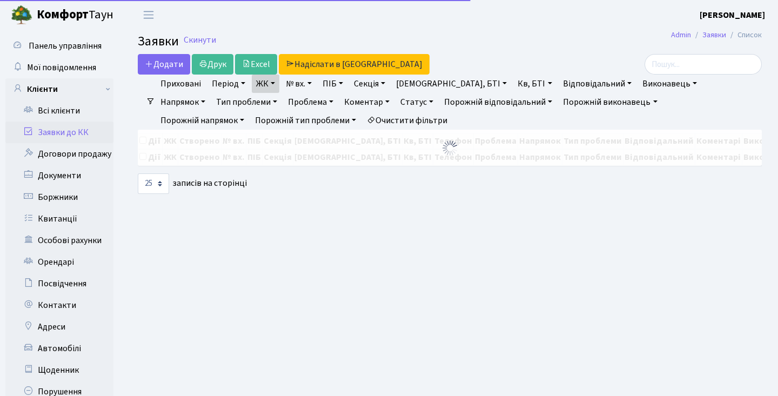
select select "25"
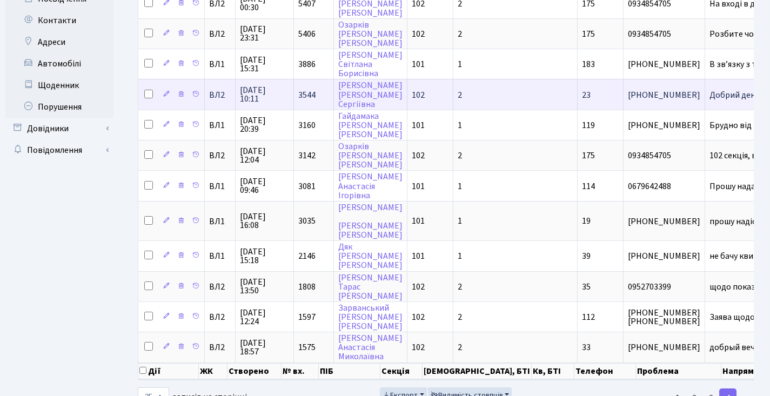
scroll to position [283, 0]
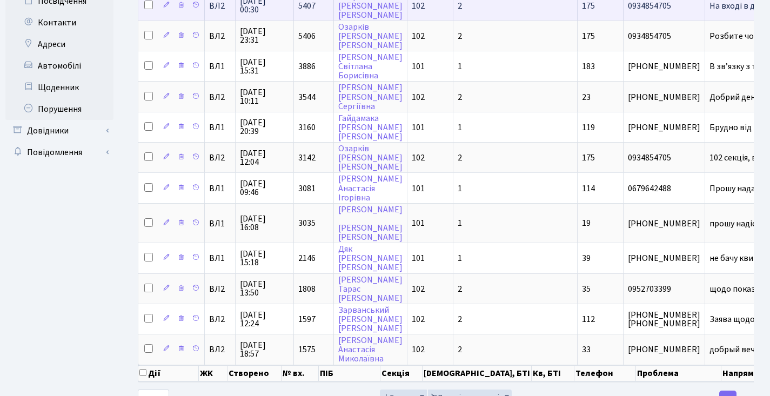
click at [305, 20] on td "5407" at bounding box center [314, 5] width 40 height 30
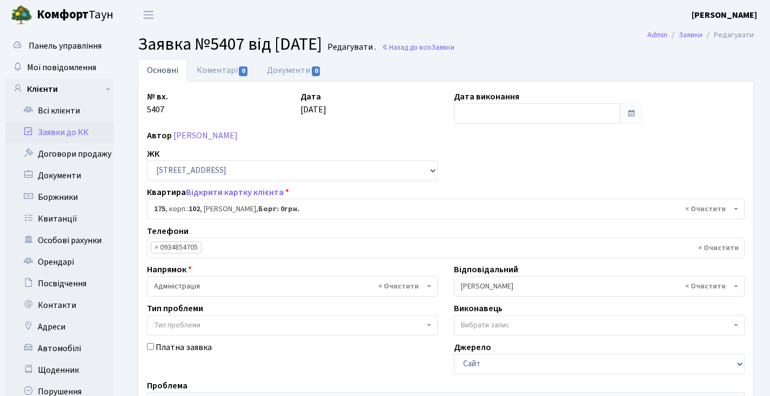
select select "38461"
click at [438, 50] on link "Назад до всіх Заявки" at bounding box center [417, 47] width 73 height 10
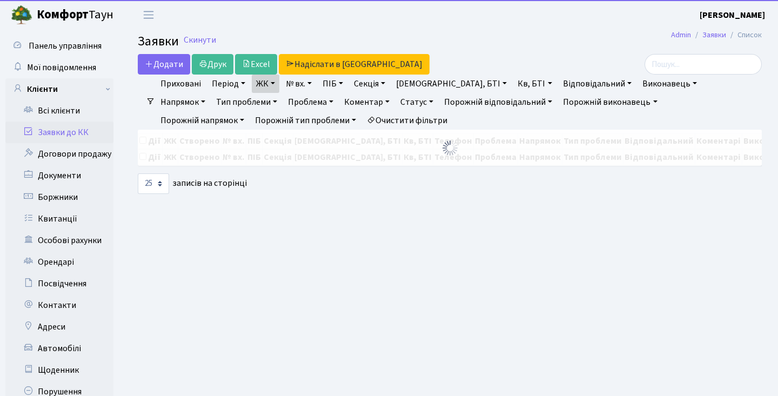
select select "25"
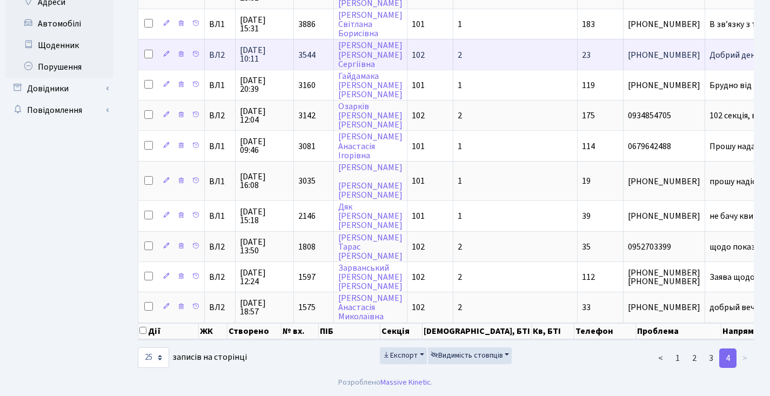
click at [310, 49] on span "3544" at bounding box center [306, 55] width 17 height 12
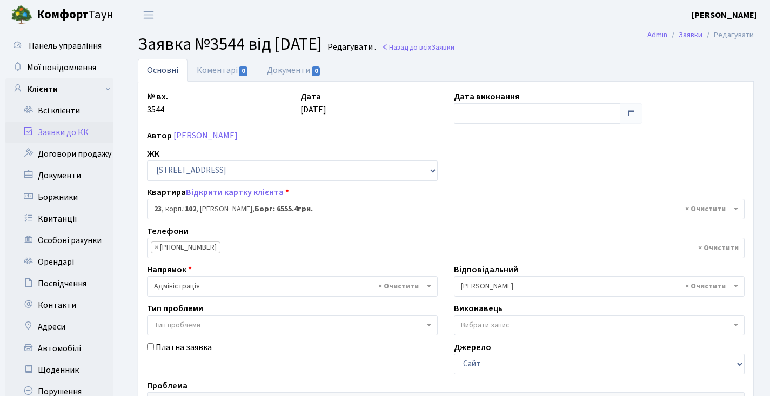
select select "38008"
click at [442, 48] on link "Назад до всіх Заявки" at bounding box center [417, 47] width 73 height 10
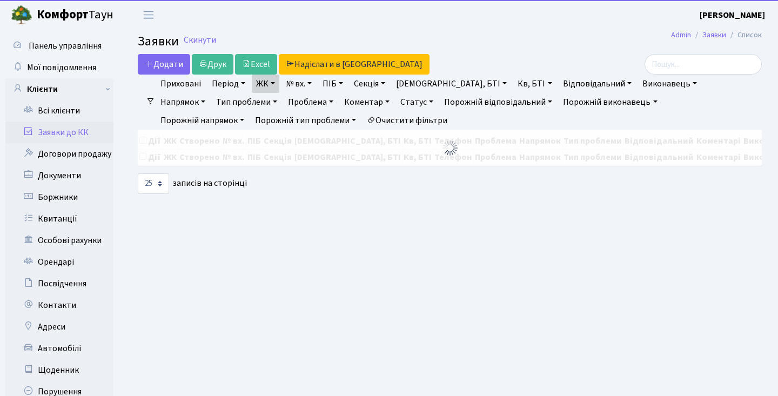
select select "25"
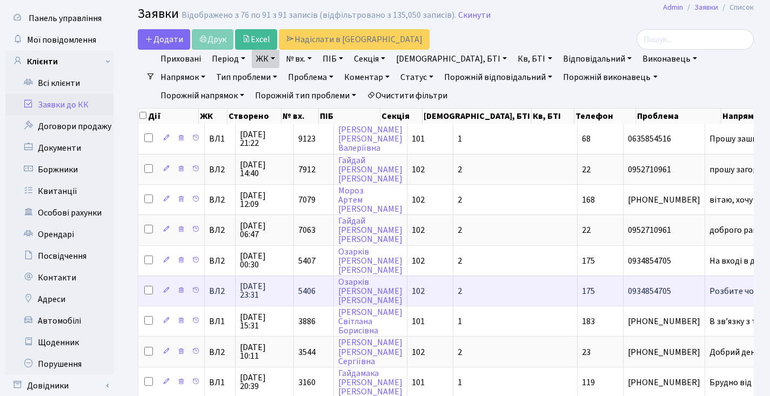
scroll to position [64, 0]
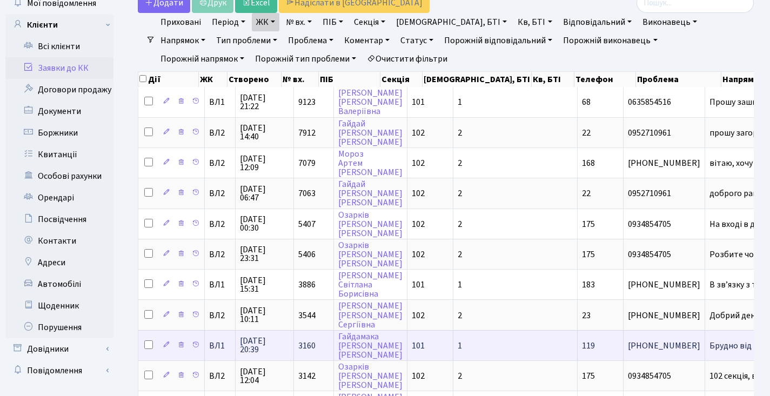
click at [309, 349] on span "3160" at bounding box center [306, 346] width 17 height 12
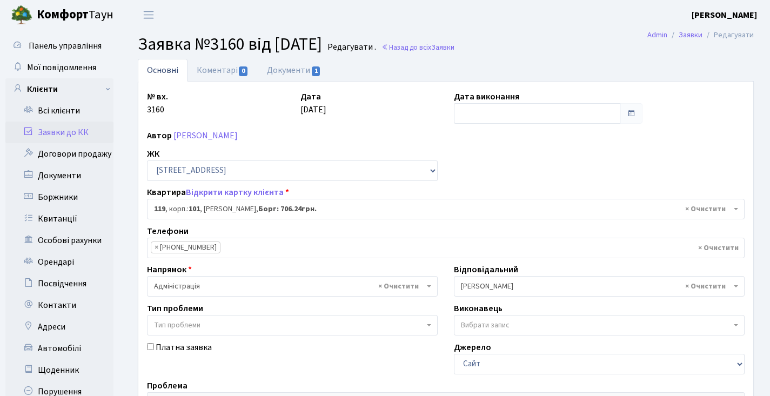
select select "37684"
click at [450, 49] on link "Назад до всіх Заявки" at bounding box center [417, 47] width 73 height 10
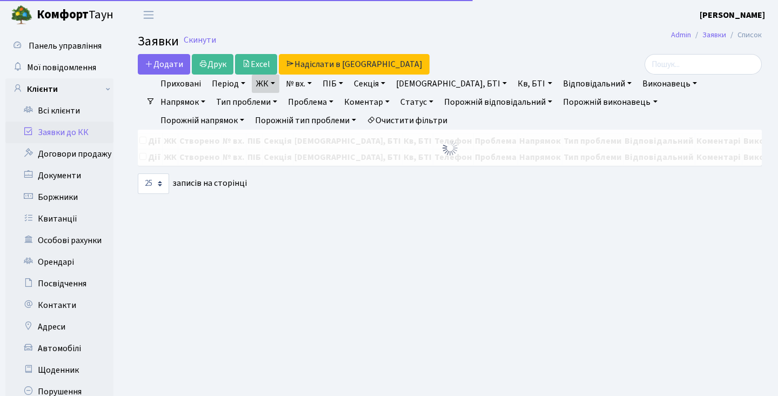
select select "25"
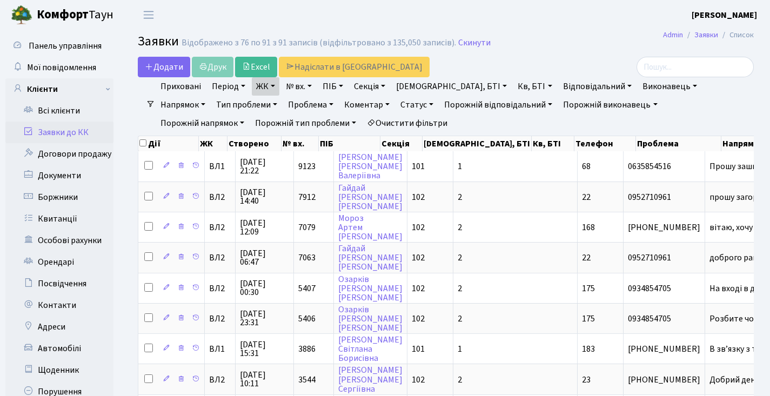
scroll to position [347, 0]
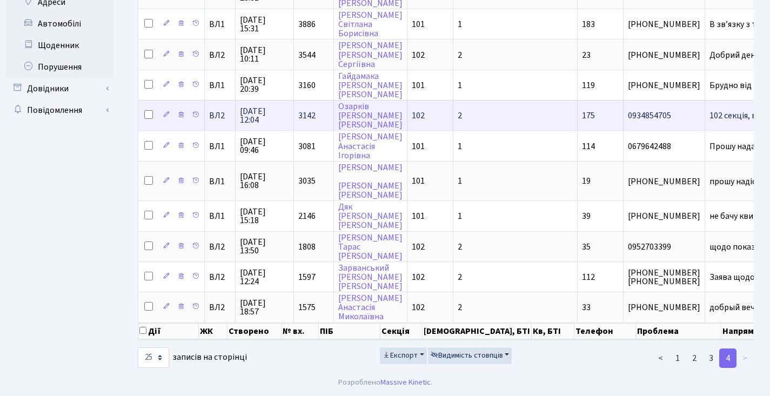
click at [312, 110] on span "3142" at bounding box center [306, 116] width 17 height 12
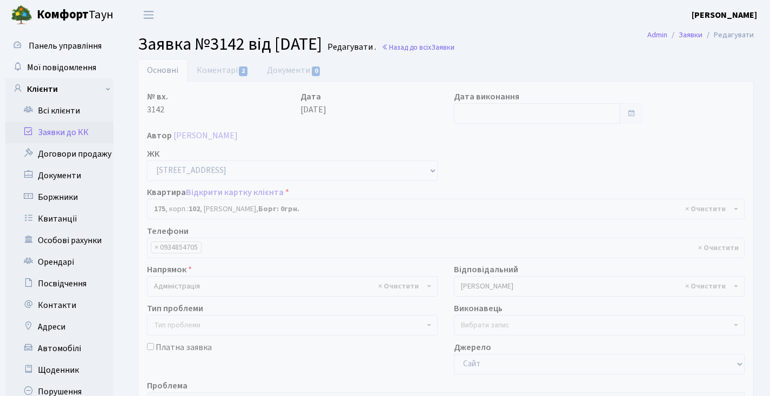
select select "38461"
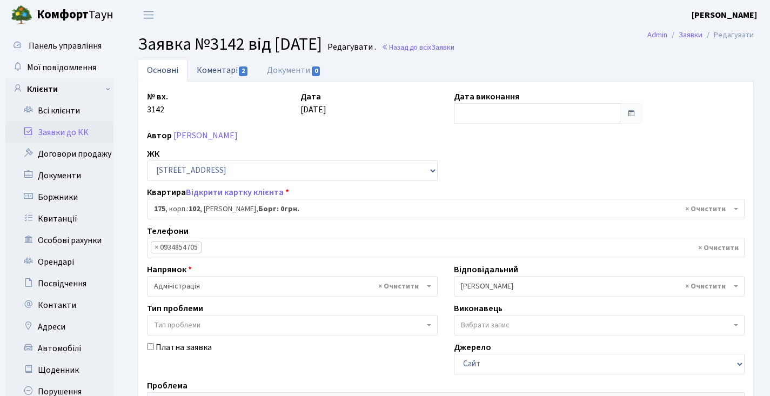
click at [219, 73] on link "Коментарі 2" at bounding box center [222, 70] width 70 height 22
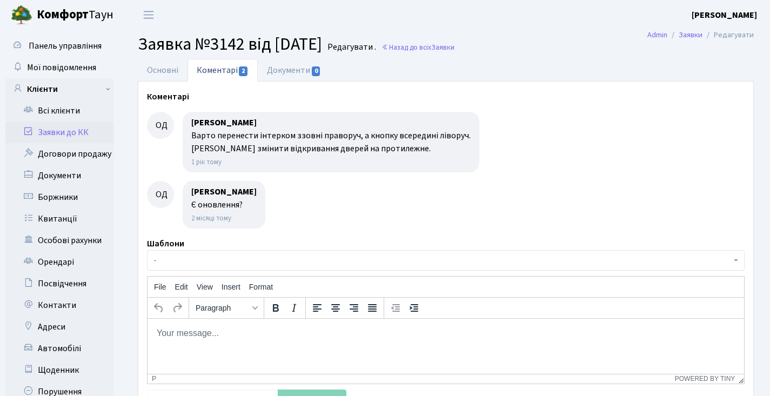
click at [445, 38] on h2 "Заявка №3142 від [DATE] [GEOGRAPHIC_DATA] . Назад до всіх Заявки" at bounding box center [446, 44] width 616 height 21
click at [448, 43] on link "Назад до всіх Заявки" at bounding box center [417, 47] width 73 height 10
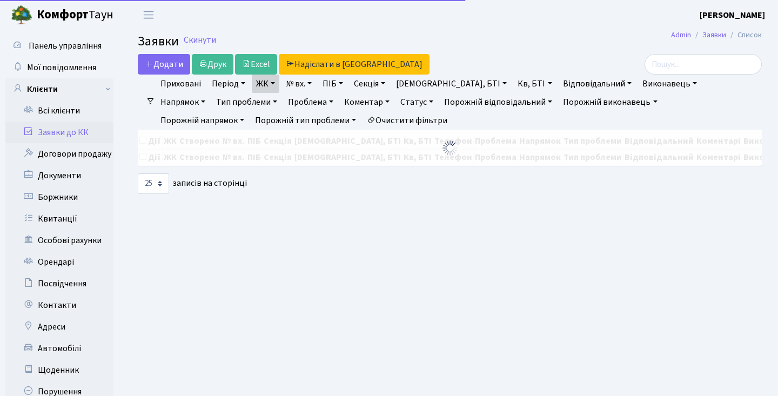
select select "25"
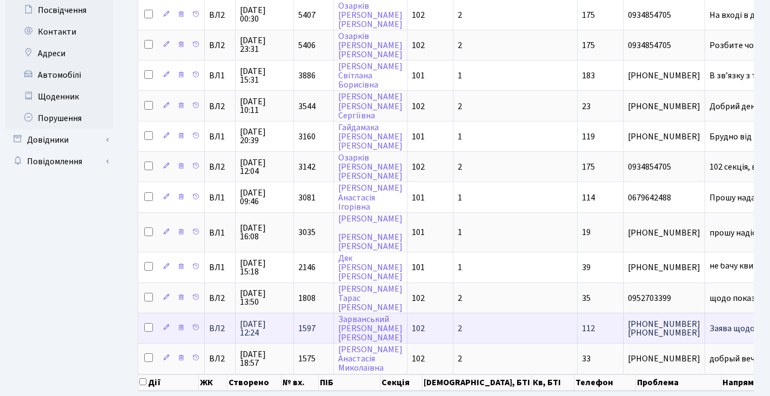
scroll to position [276, 0]
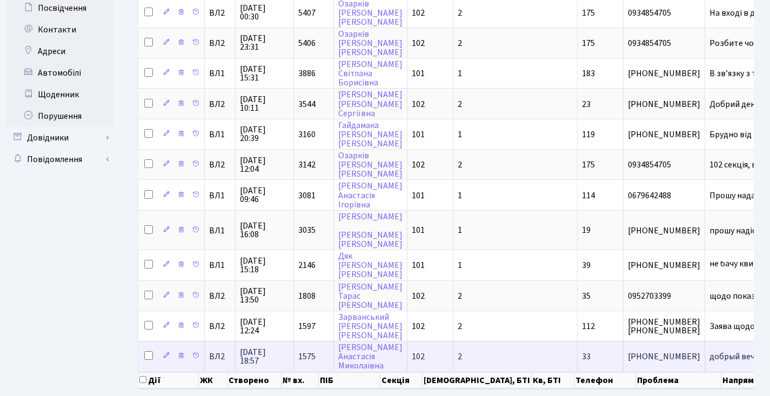
click at [320, 360] on td "1575" at bounding box center [314, 356] width 40 height 30
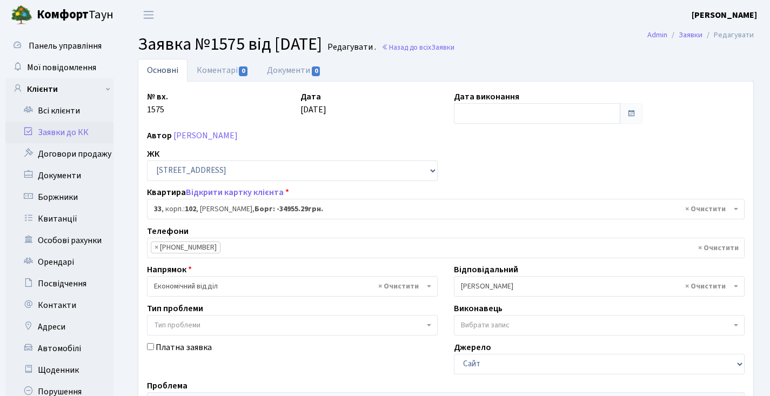
select select "38038"
click at [446, 51] on link "Назад до всіх Заявки" at bounding box center [417, 47] width 73 height 10
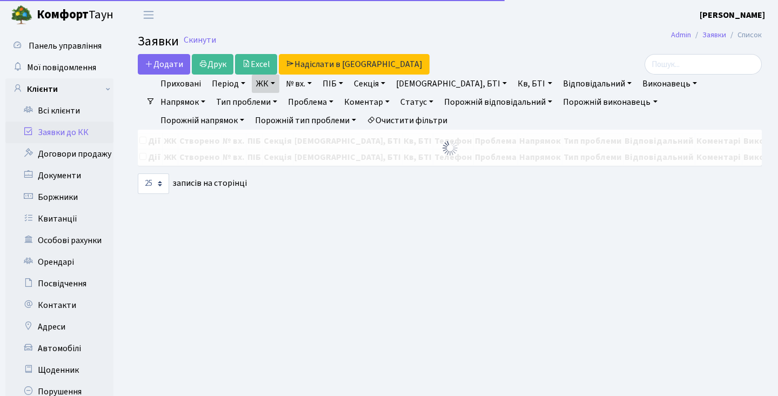
select select "25"
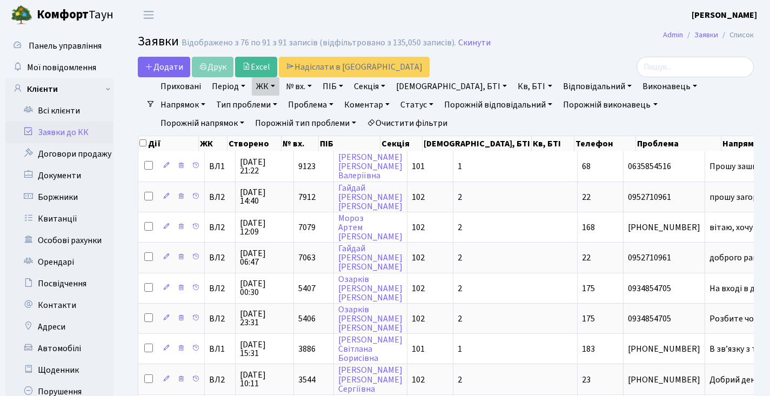
scroll to position [347, 0]
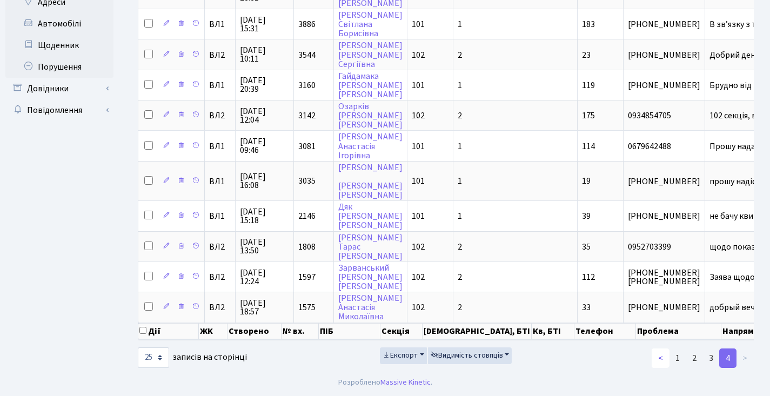
click at [659, 359] on link "<" at bounding box center [660, 357] width 18 height 19
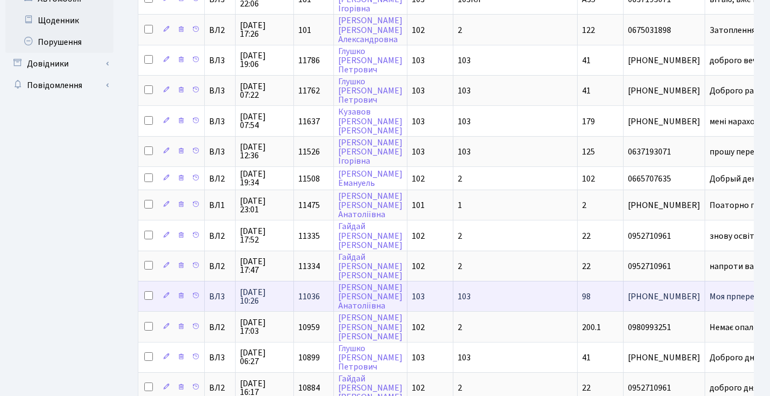
scroll to position [605, 0]
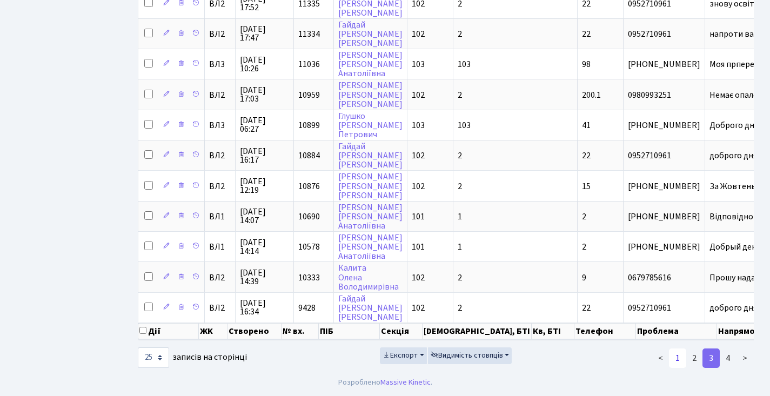
click at [678, 356] on link "1" at bounding box center [677, 357] width 17 height 19
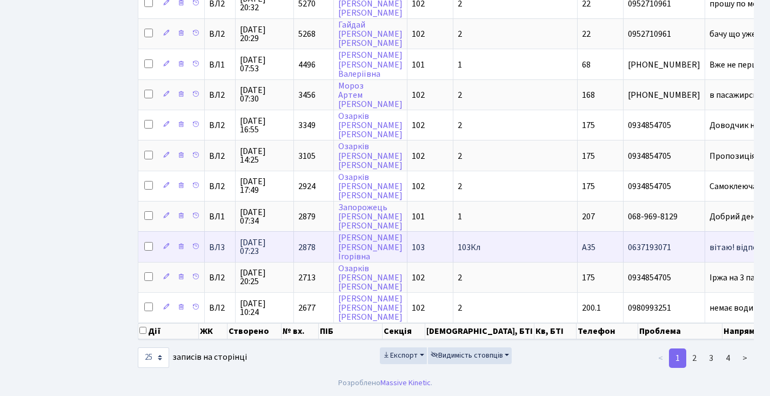
scroll to position [0, 0]
